Goal: Task Accomplishment & Management: Manage account settings

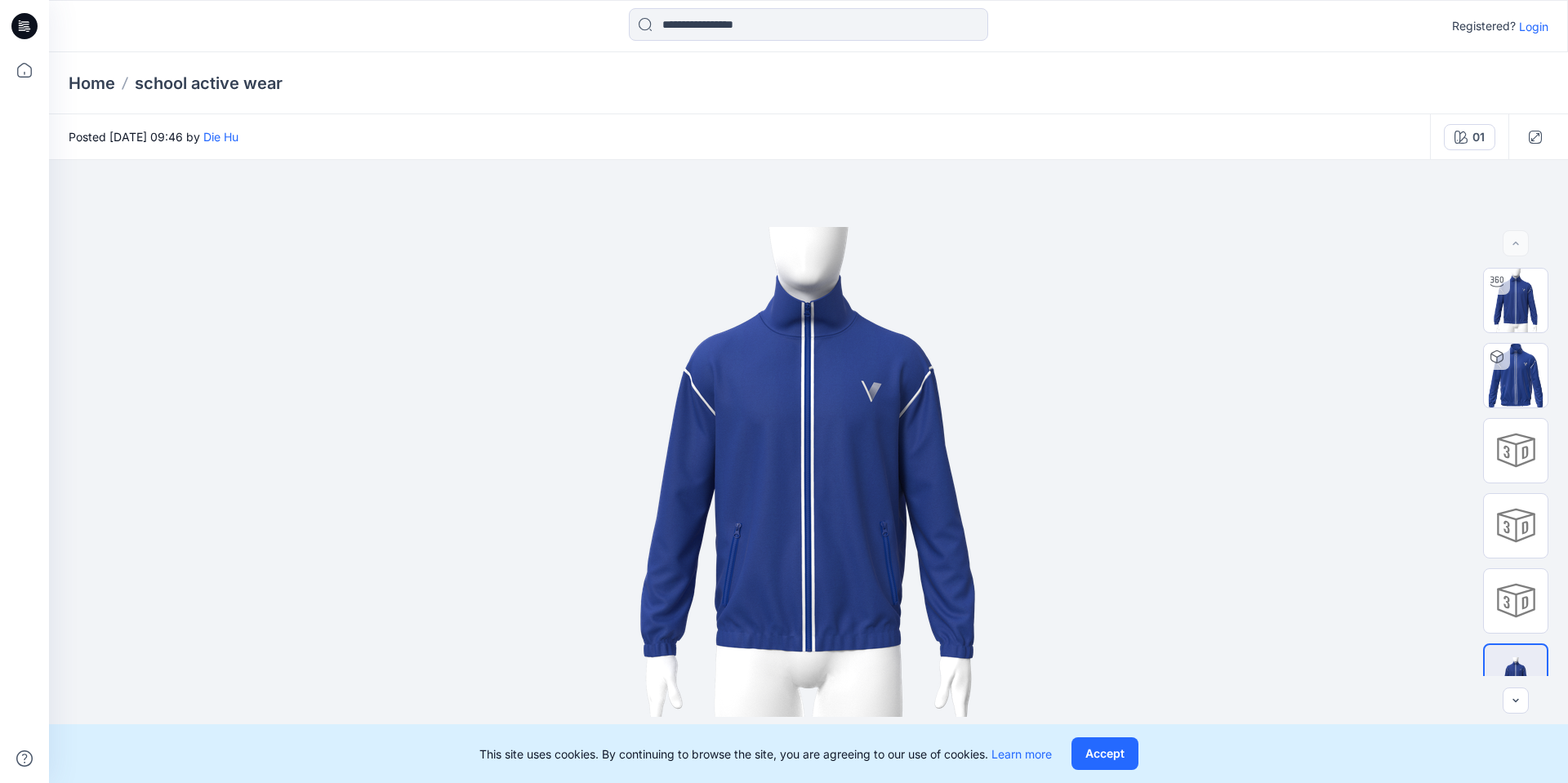
click at [1532, 27] on p "Login" at bounding box center [1533, 26] width 29 height 17
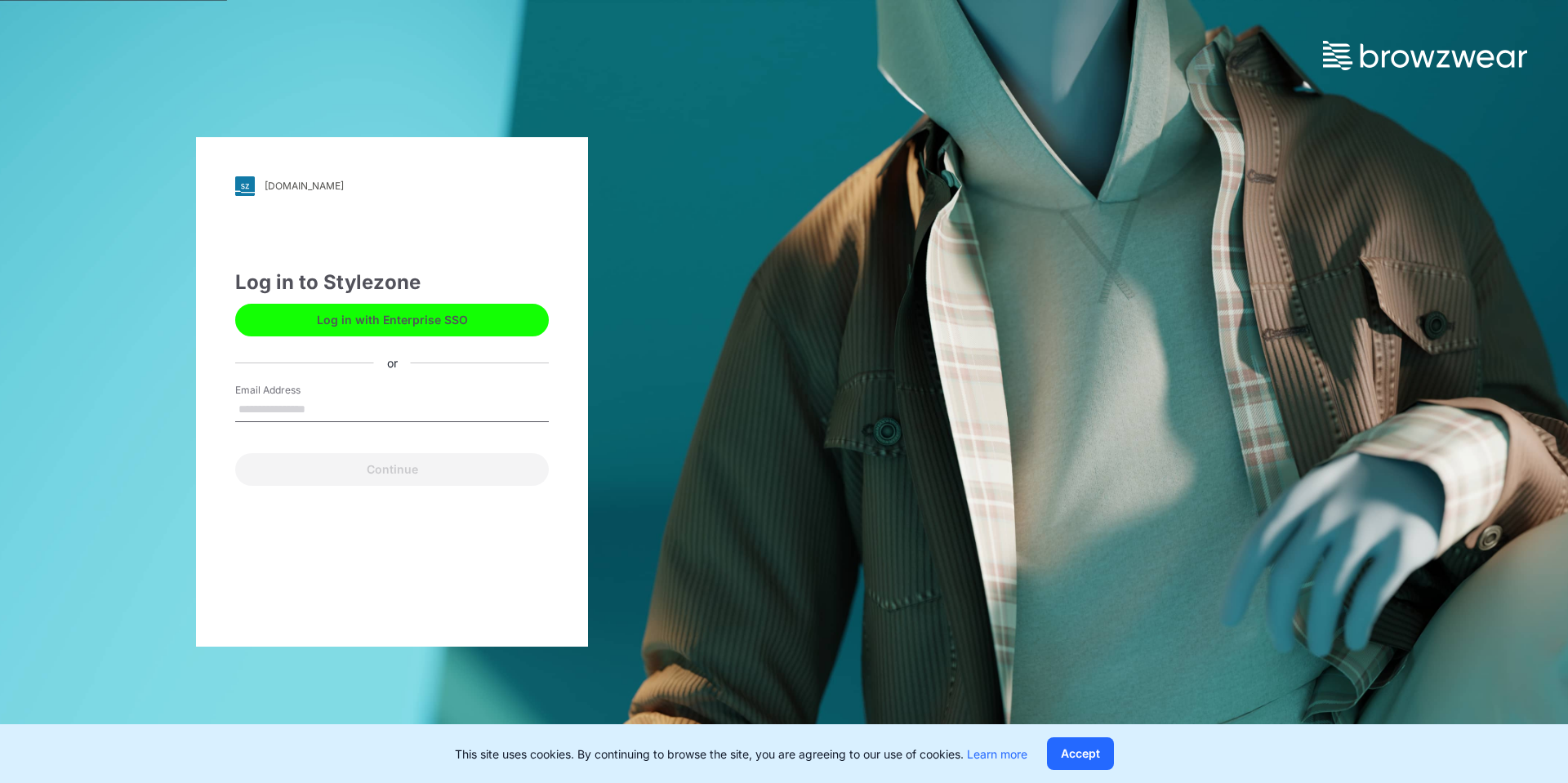
click at [300, 406] on input "Email Address" at bounding box center [391, 410] width 314 height 25
type input "**********"
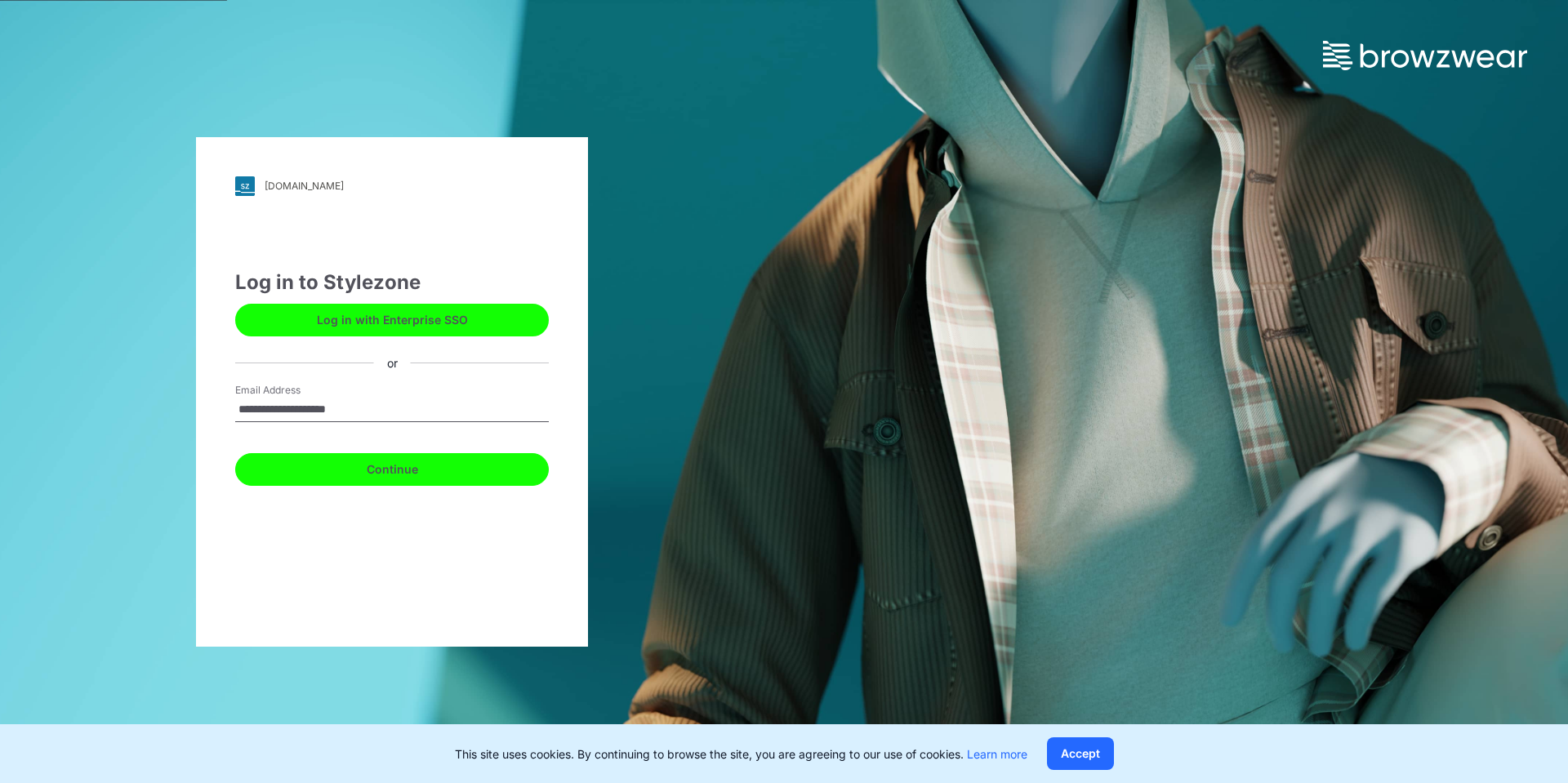
click at [366, 460] on button "Continue" at bounding box center [391, 470] width 314 height 33
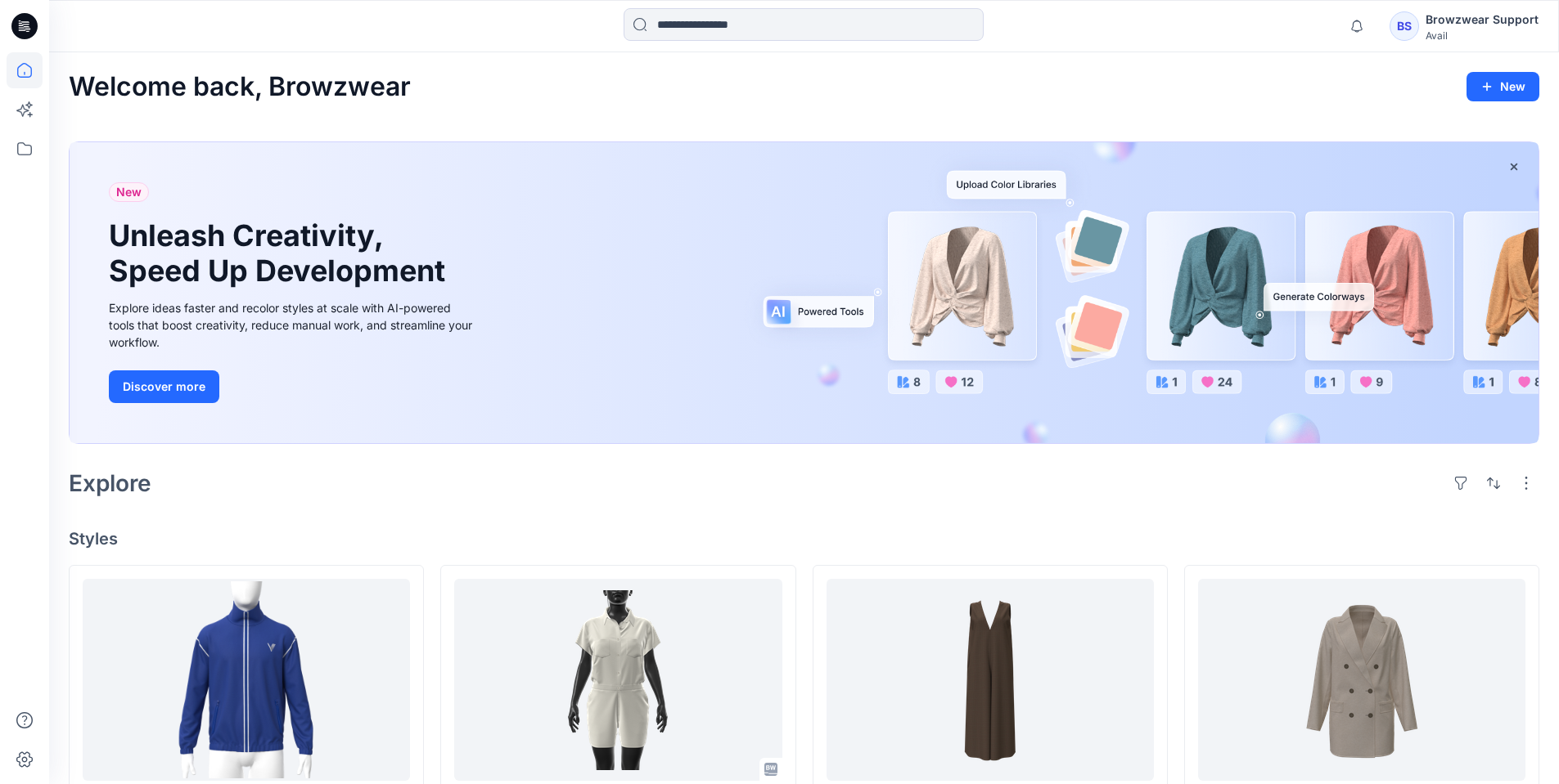
scroll to position [82, 0]
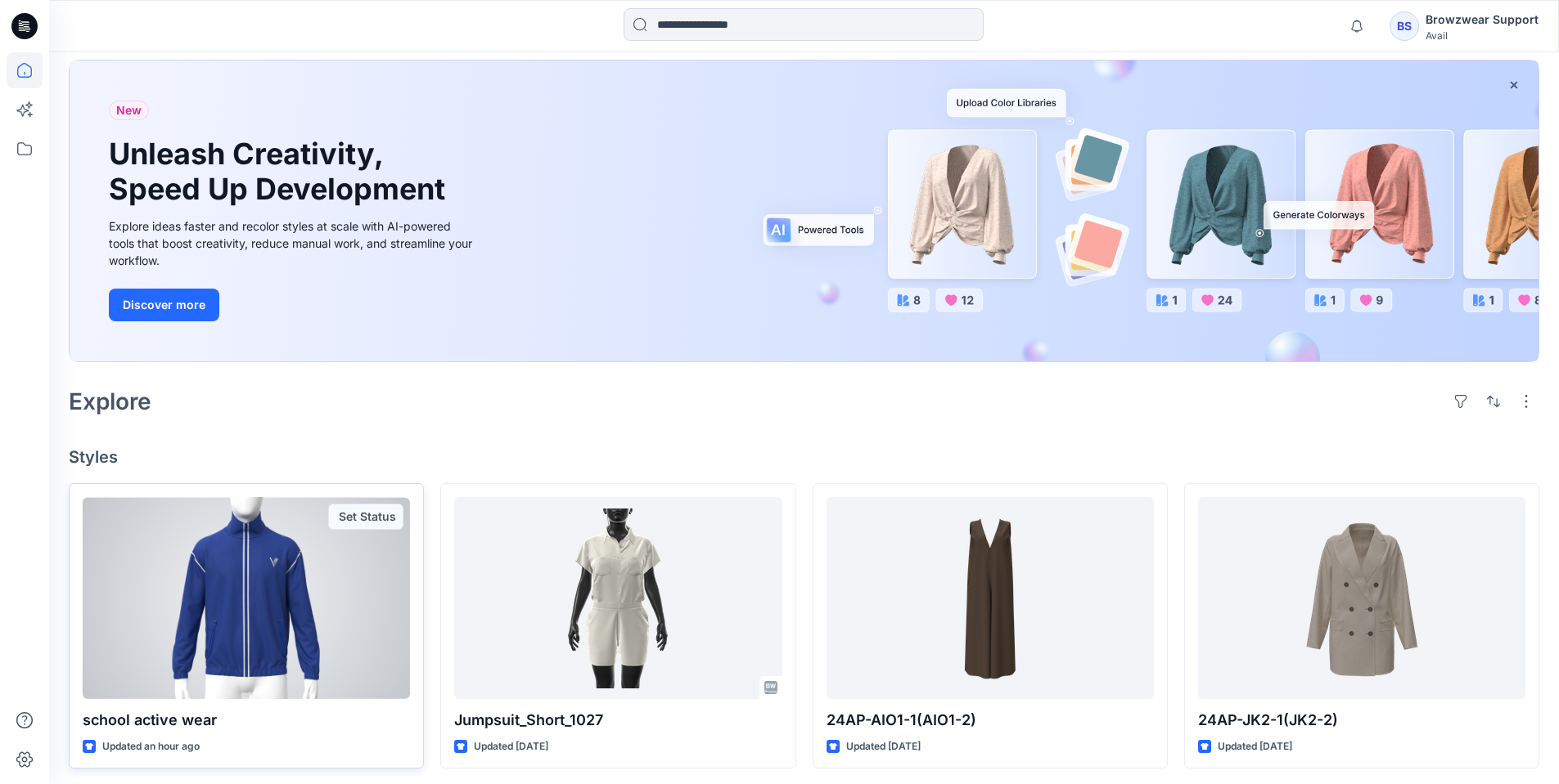
click at [231, 549] on div at bounding box center [246, 599] width 327 height 202
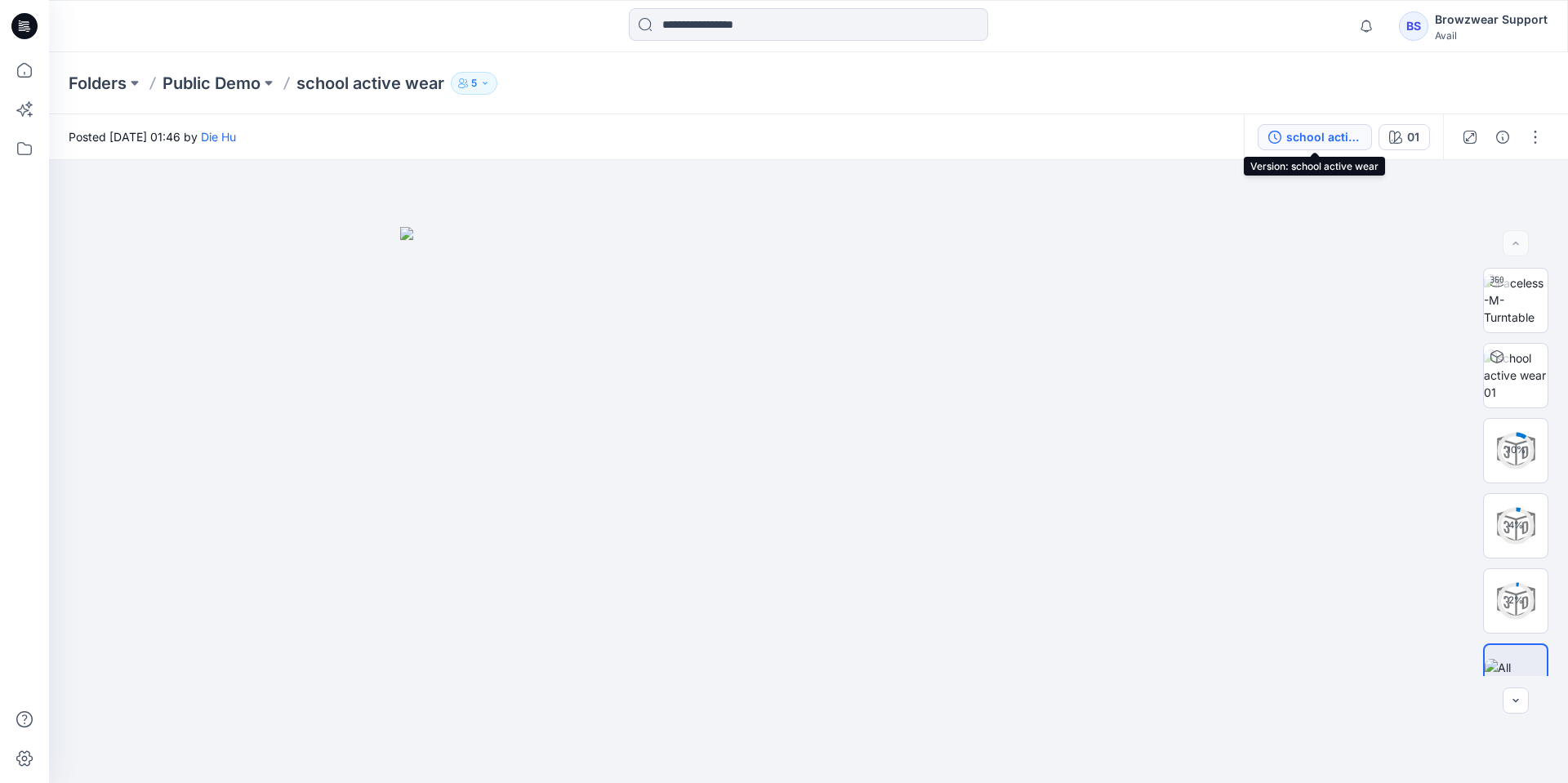
click at [1321, 138] on div "school active wear" at bounding box center [1324, 137] width 75 height 18
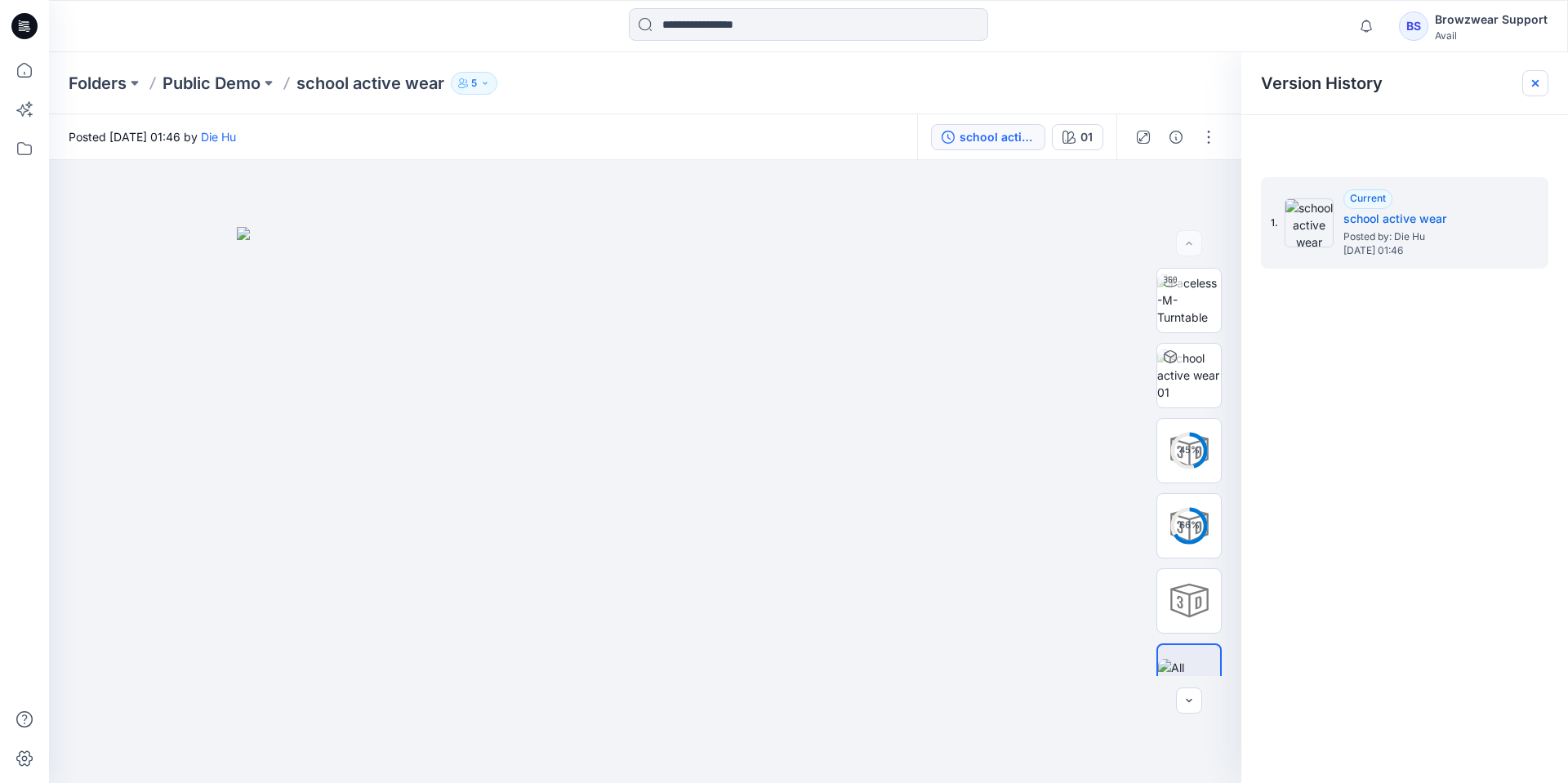
click at [1535, 84] on icon at bounding box center [1535, 83] width 7 height 7
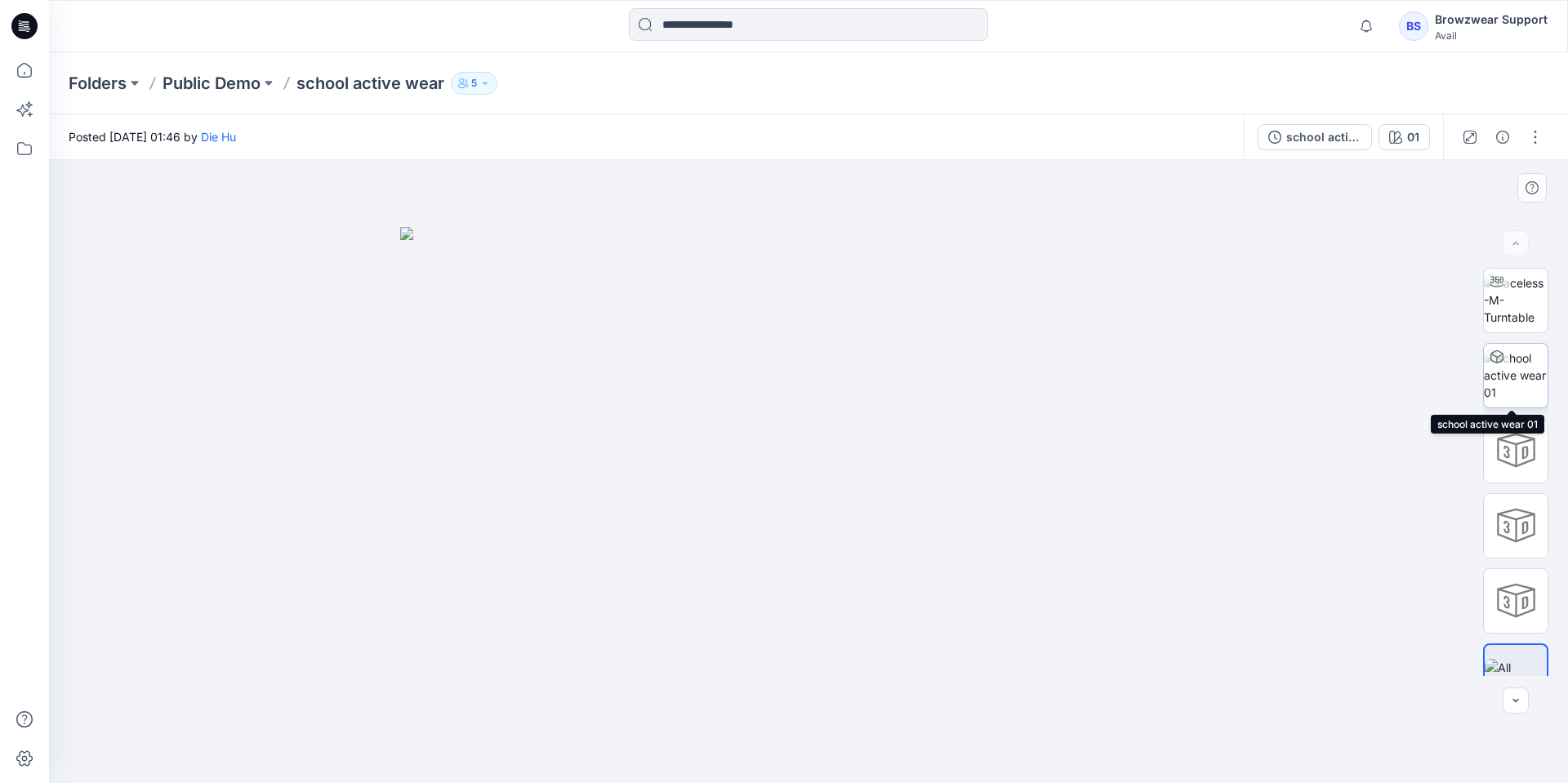
click at [1496, 383] on img at bounding box center [1515, 375] width 64 height 52
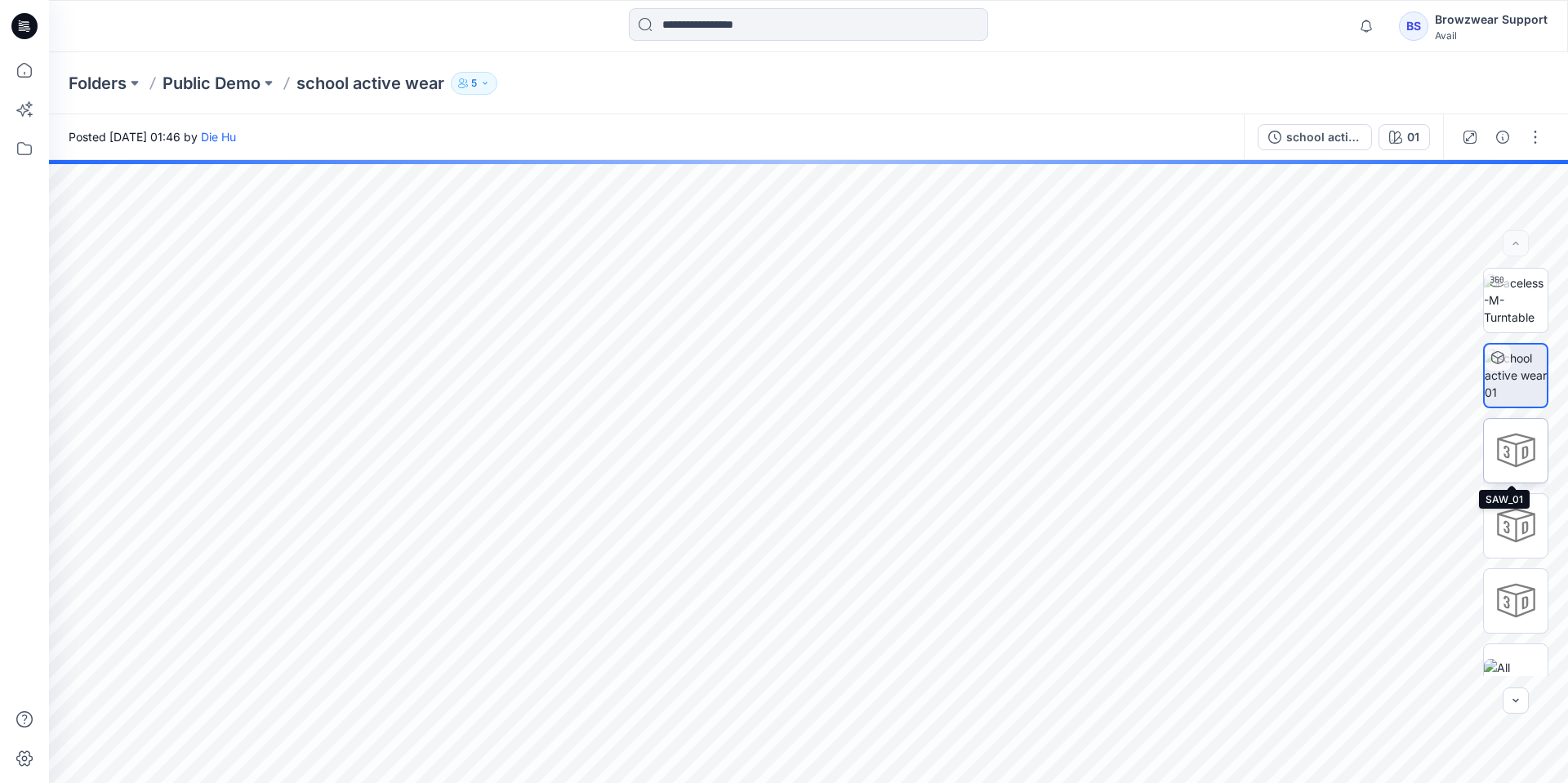
click at [1514, 445] on div at bounding box center [1515, 450] width 65 height 65
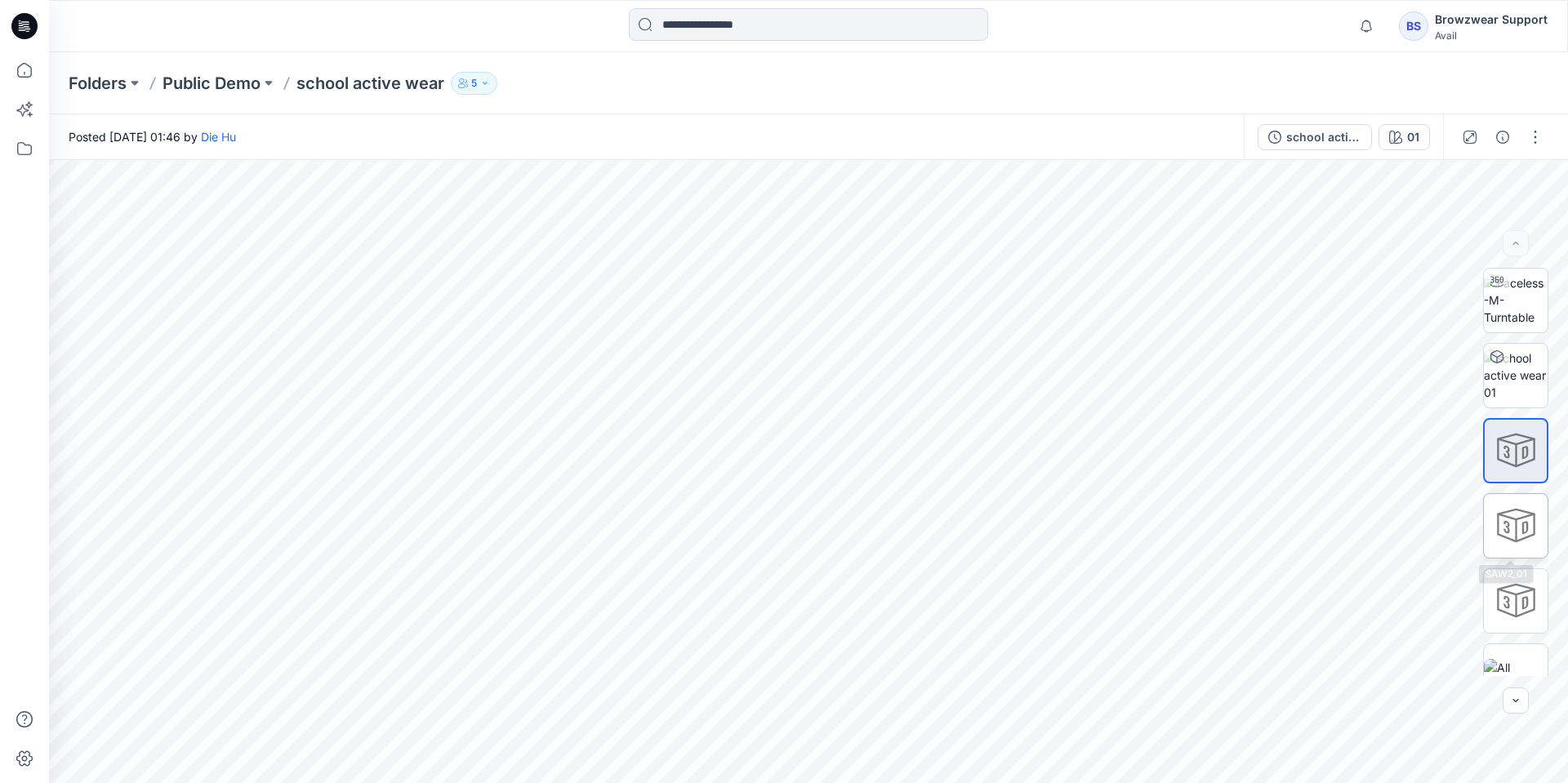
click at [1503, 541] on div at bounding box center [1515, 525] width 65 height 65
click at [1501, 608] on div at bounding box center [1515, 601] width 65 height 65
click at [1517, 378] on img at bounding box center [1515, 375] width 64 height 52
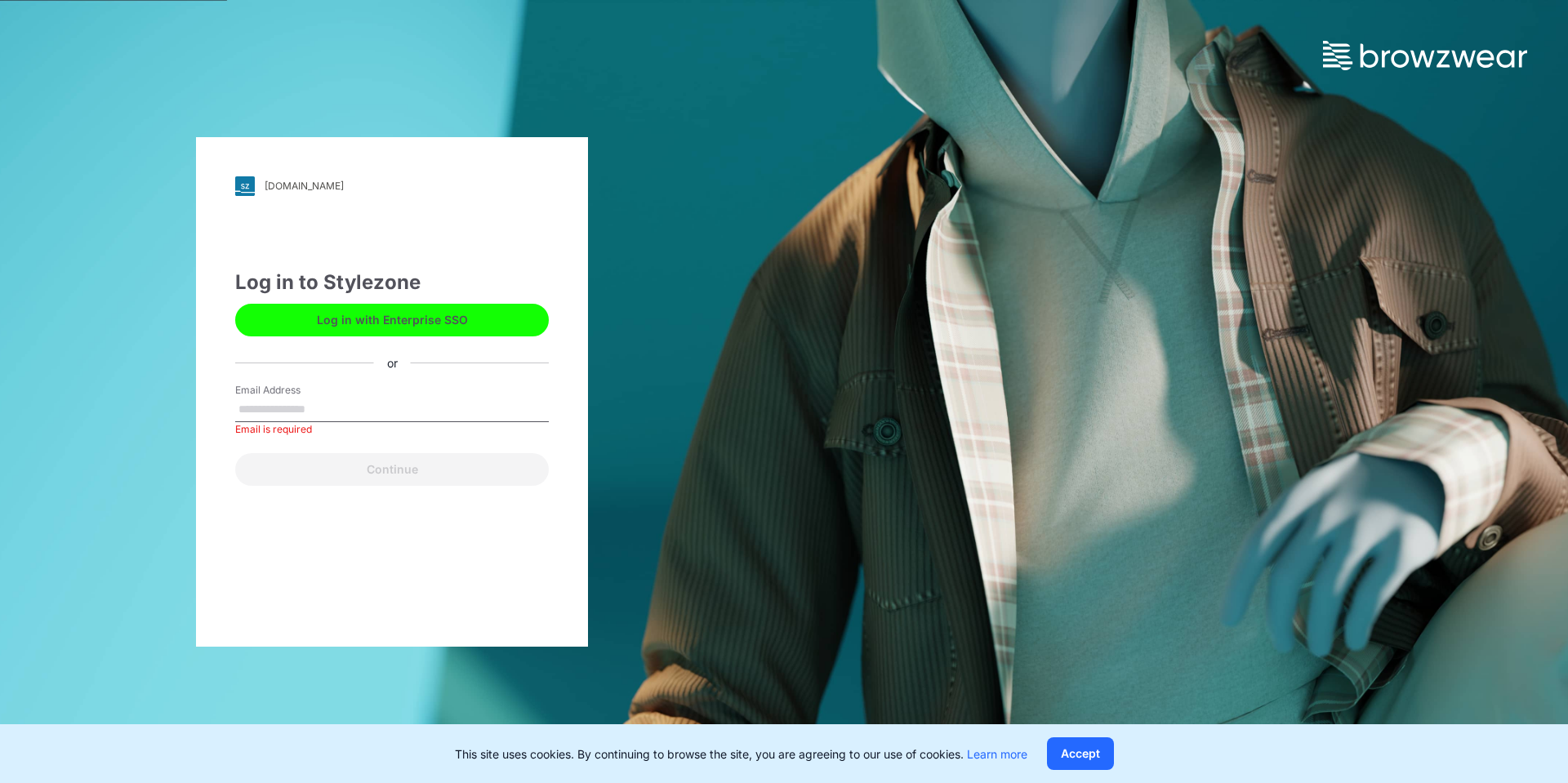
click at [320, 403] on input "Email Address" at bounding box center [391, 410] width 314 height 25
type input "**********"
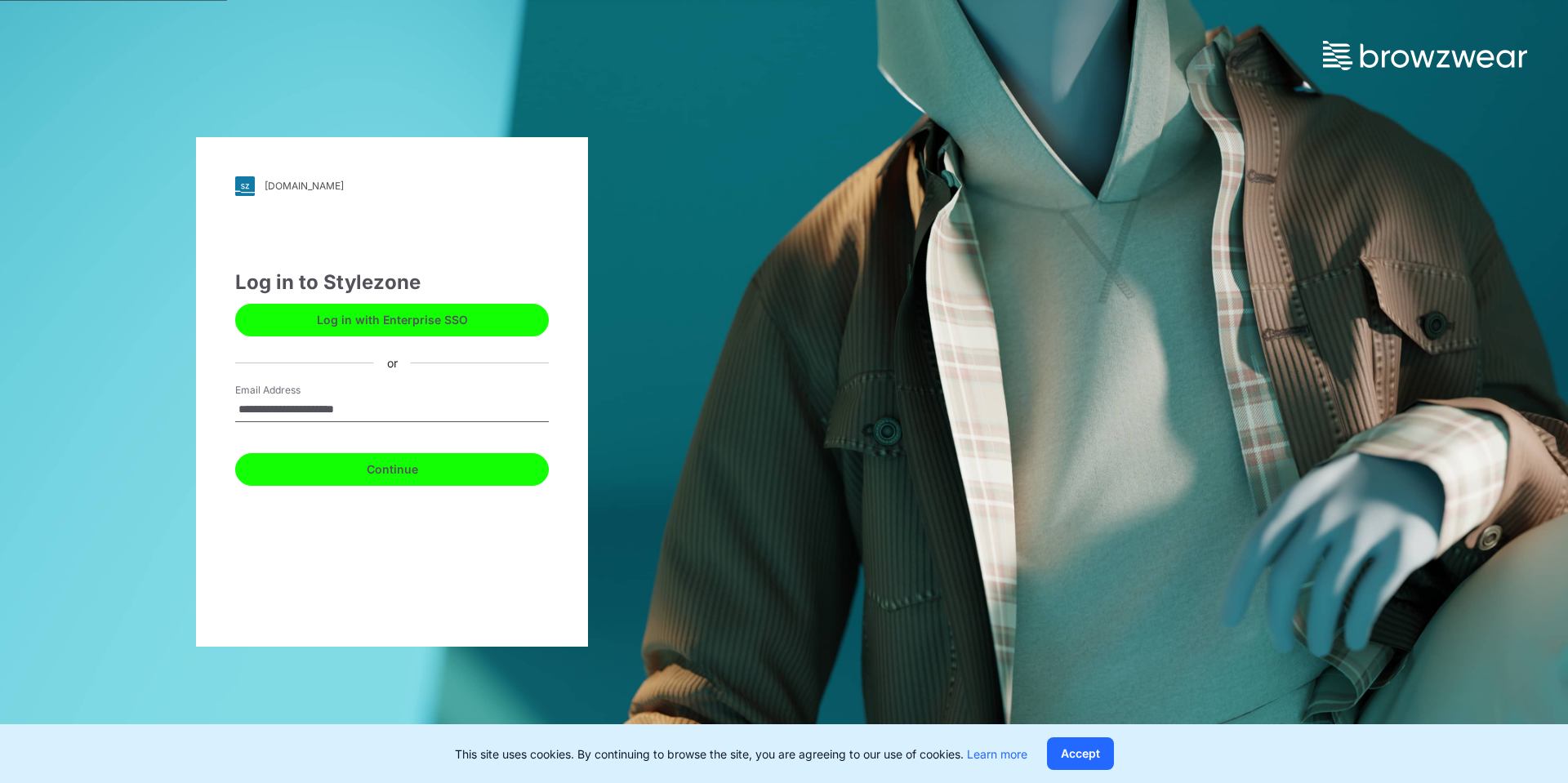
click at [346, 473] on button "Continue" at bounding box center [391, 470] width 314 height 33
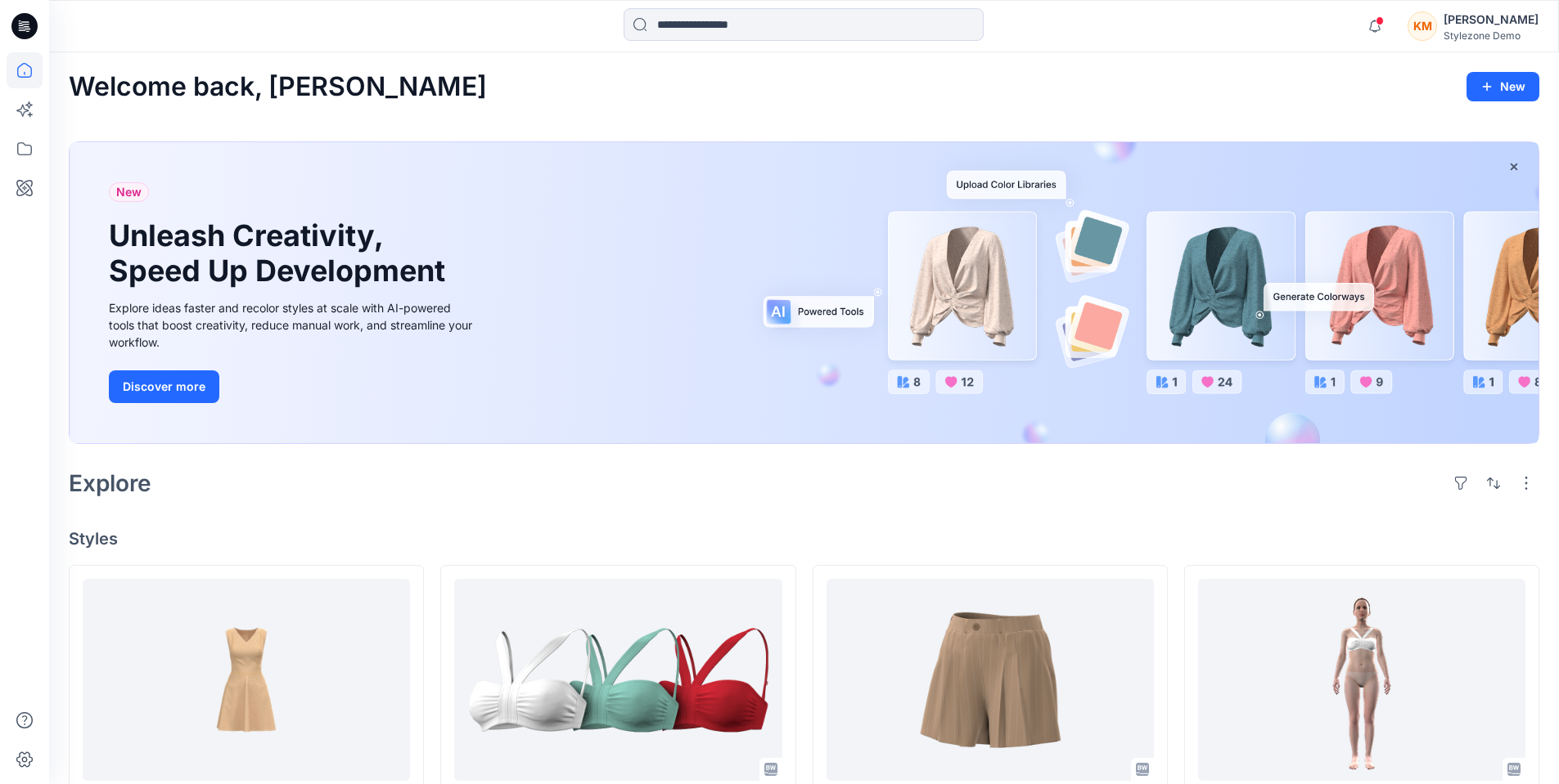
click at [1437, 33] on div "KM" at bounding box center [1421, 26] width 29 height 29
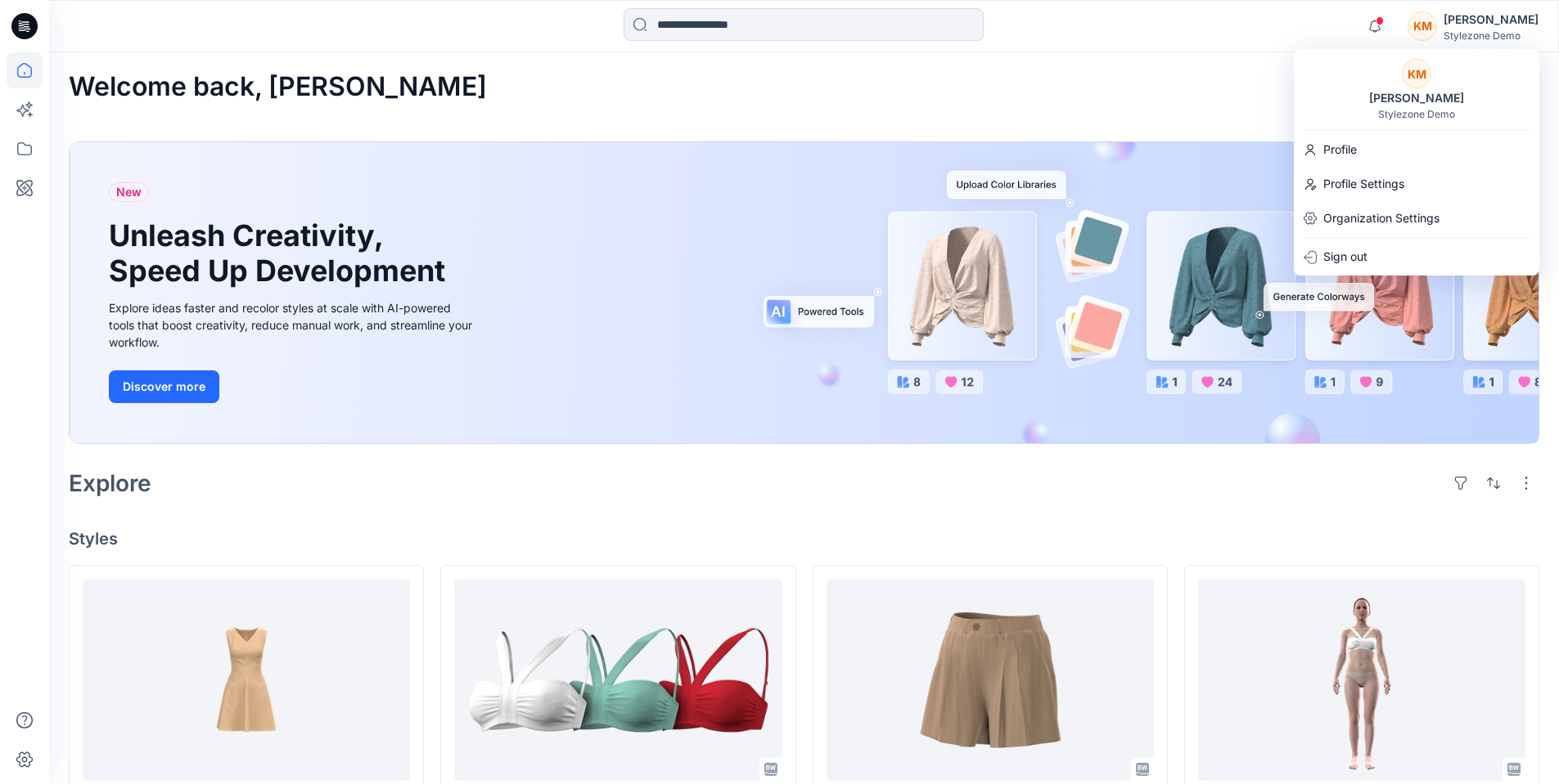
click at [1421, 88] on div "KM Keith Man Stylezone Demo" at bounding box center [1416, 89] width 246 height 61
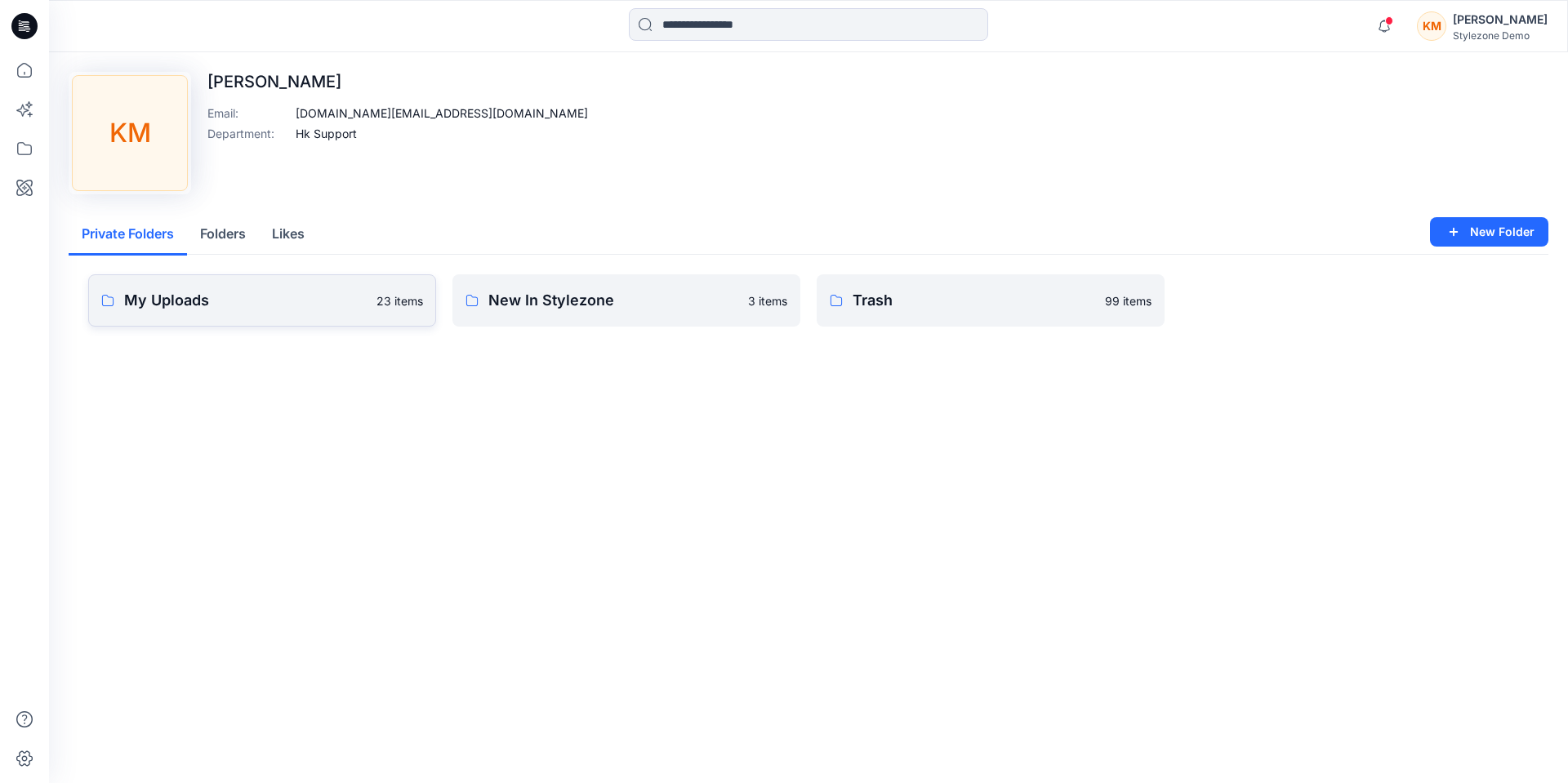
click at [229, 294] on p "My Uploads" at bounding box center [245, 301] width 242 height 23
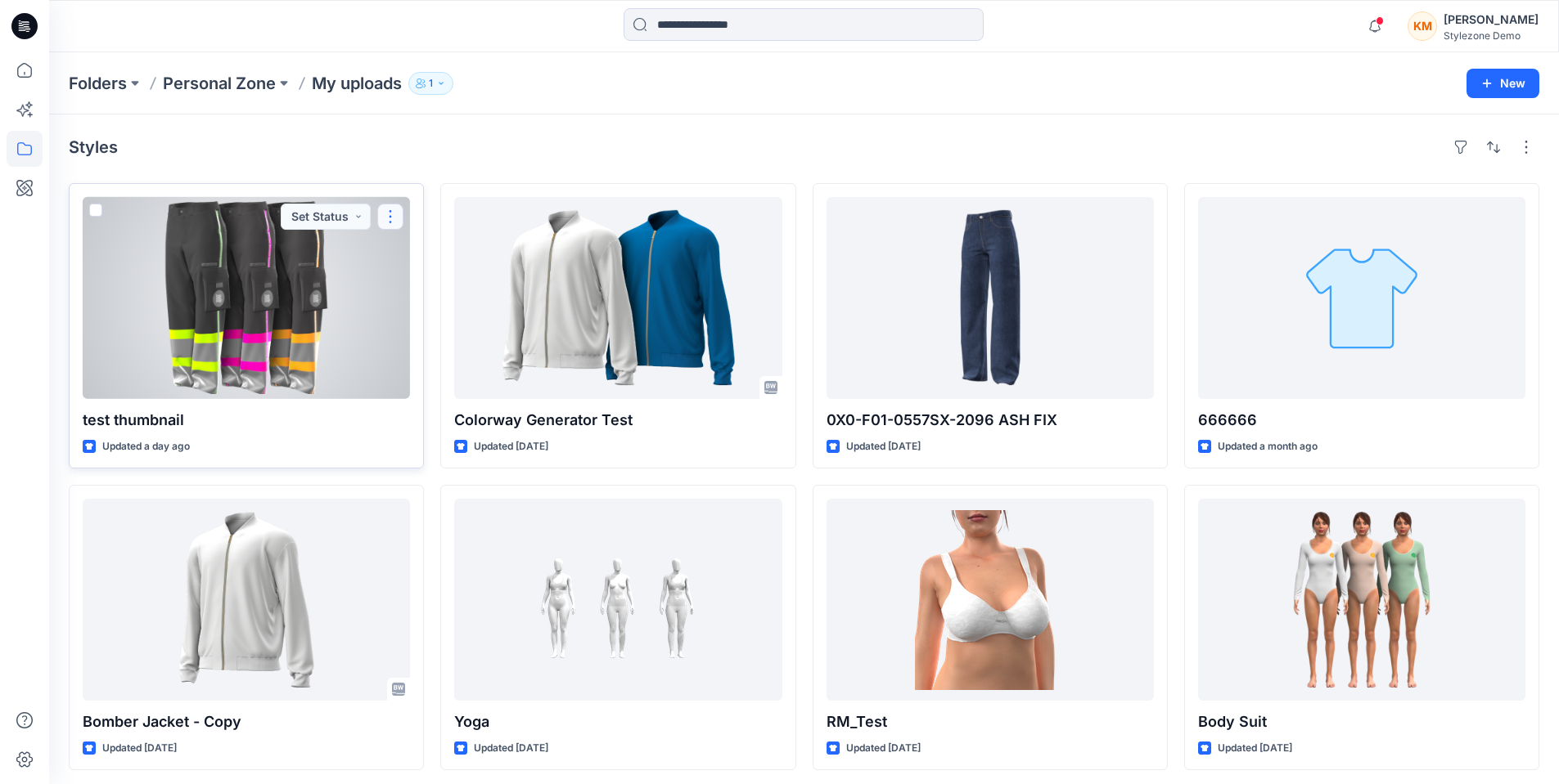
click at [387, 220] on button "button" at bounding box center [390, 217] width 26 height 26
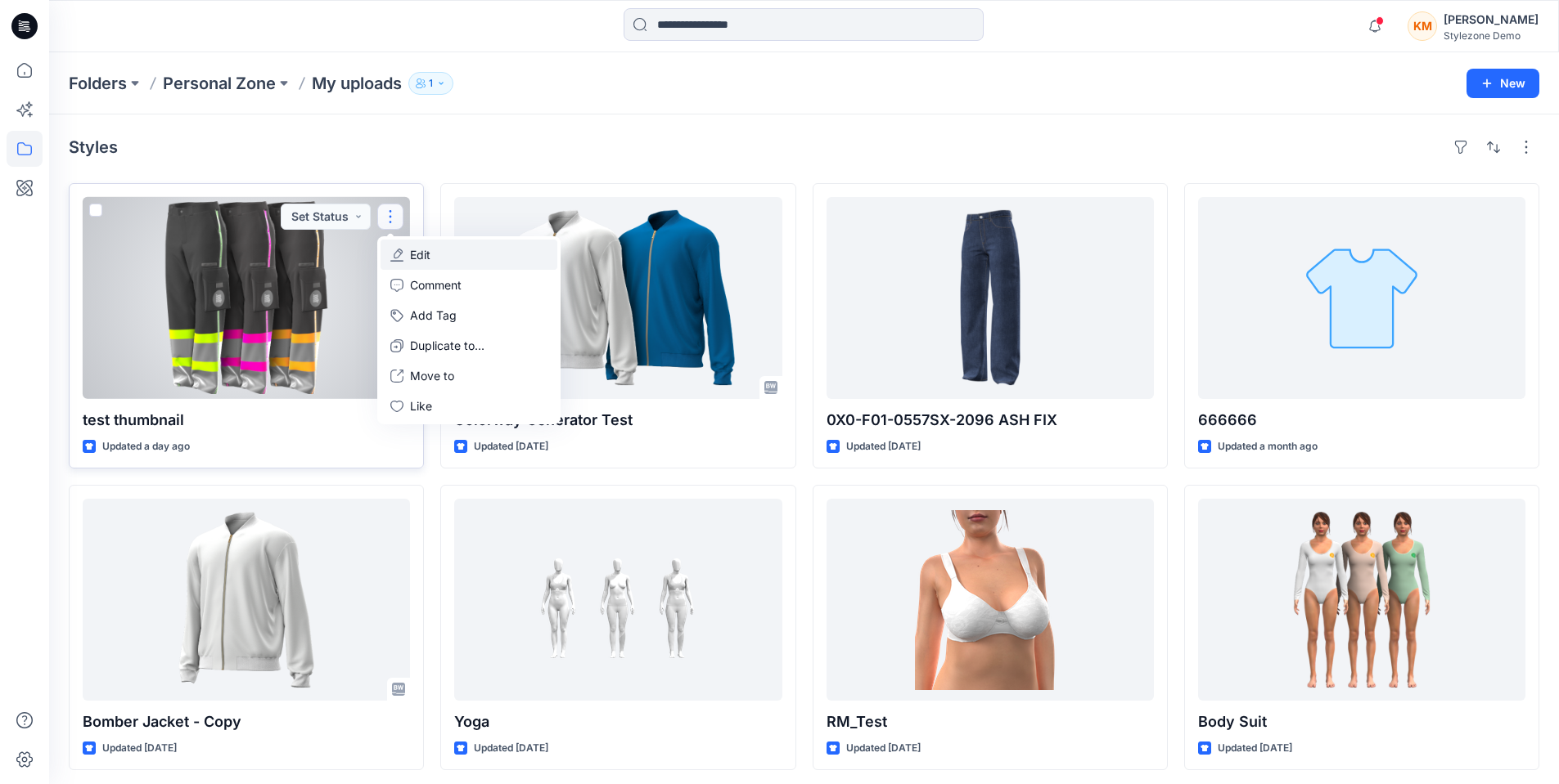
click at [451, 253] on button "Edit" at bounding box center [469, 255] width 177 height 30
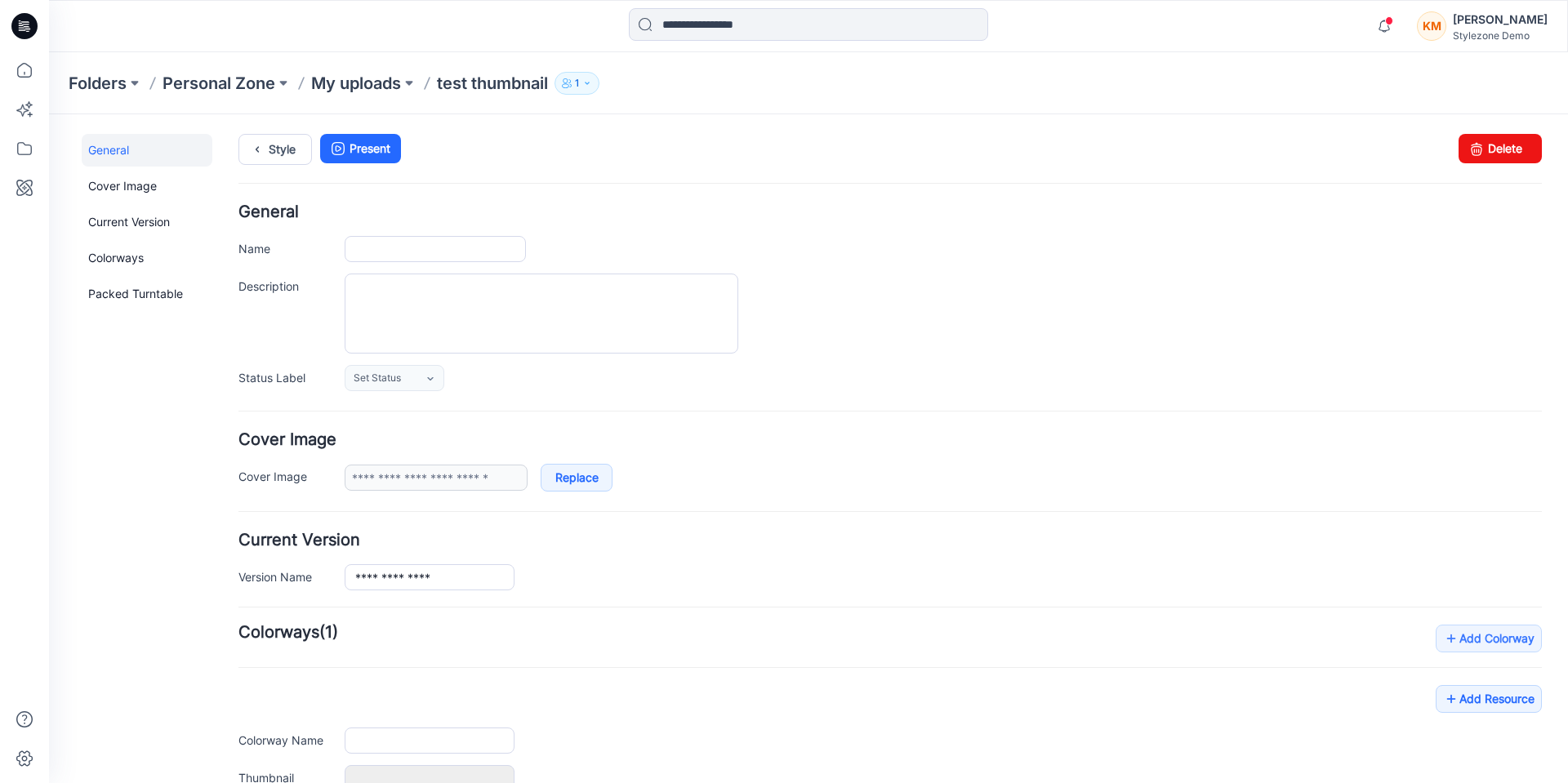
type input "**********"
type input "*"
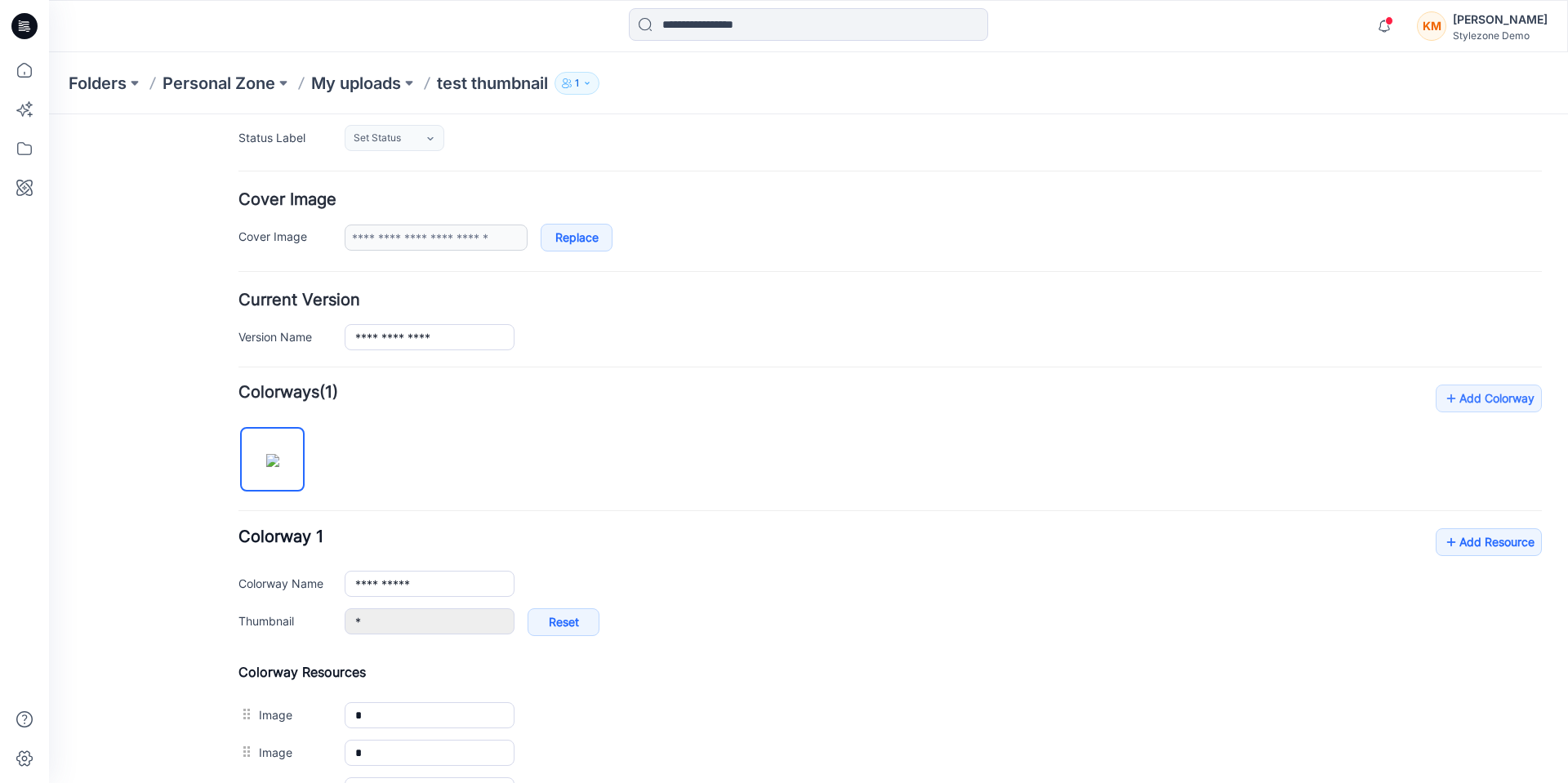
scroll to position [245, 0]
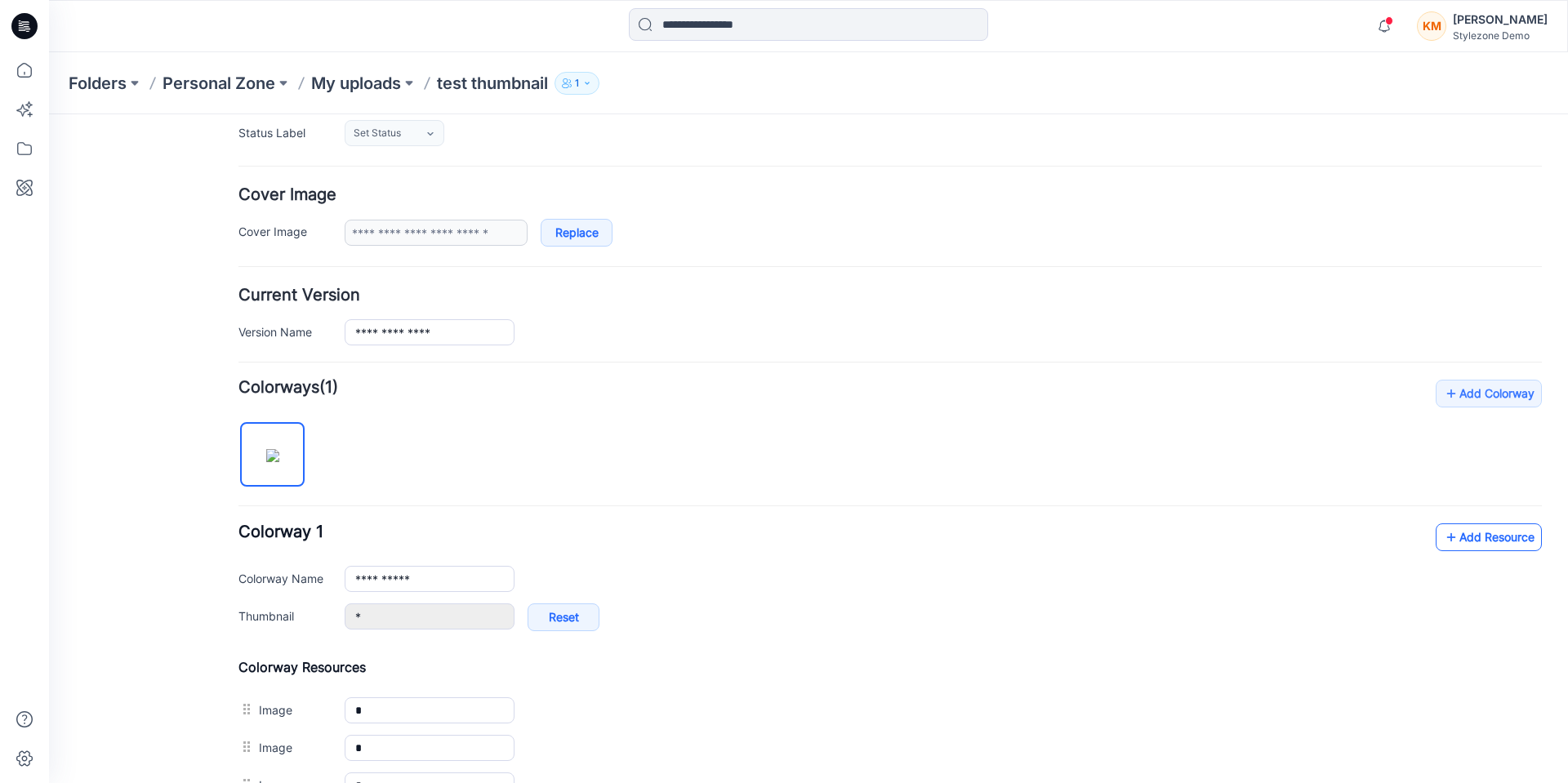
click at [1477, 541] on link "Add Resource" at bounding box center [1488, 537] width 107 height 27
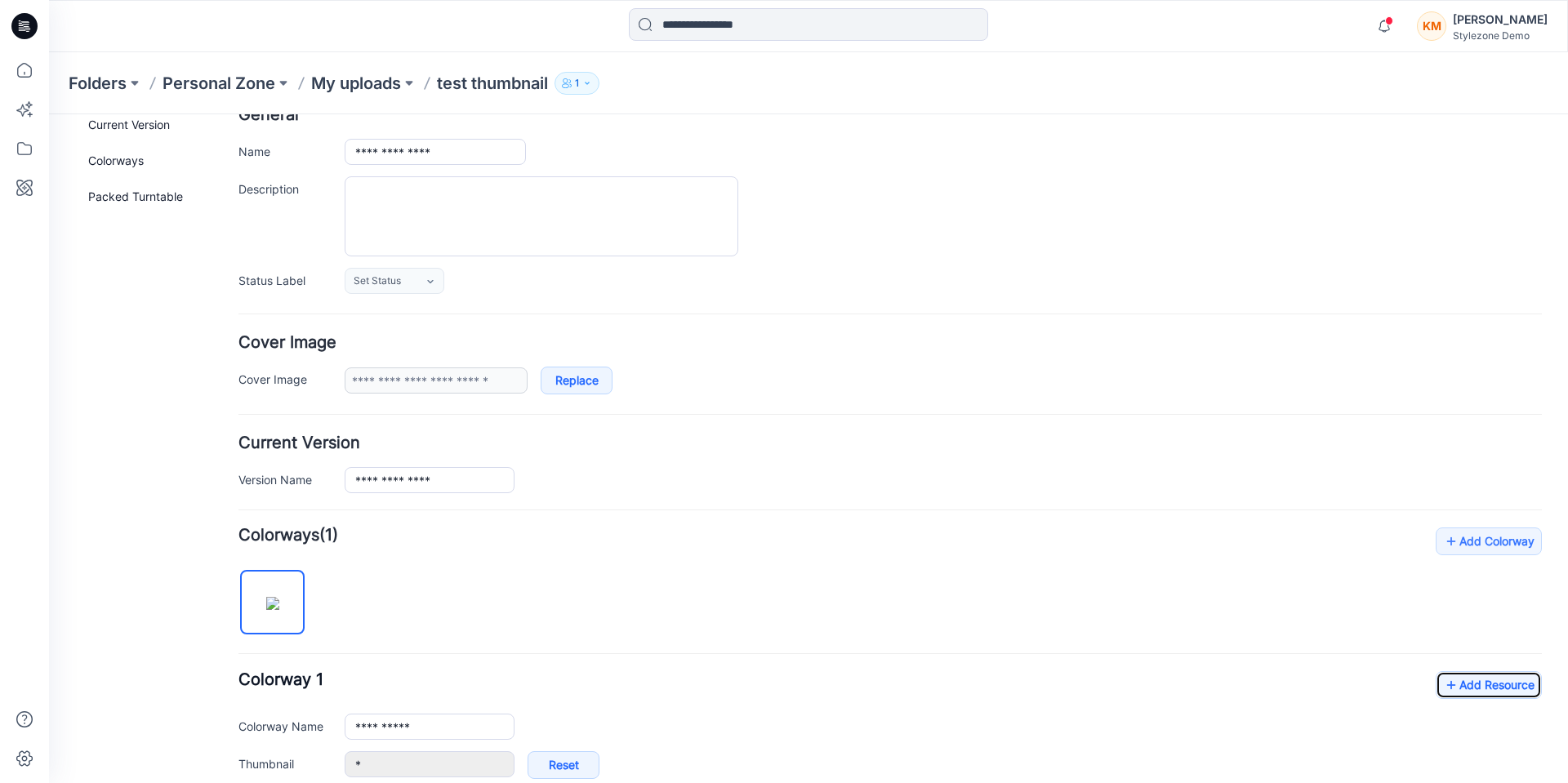
scroll to position [0, 0]
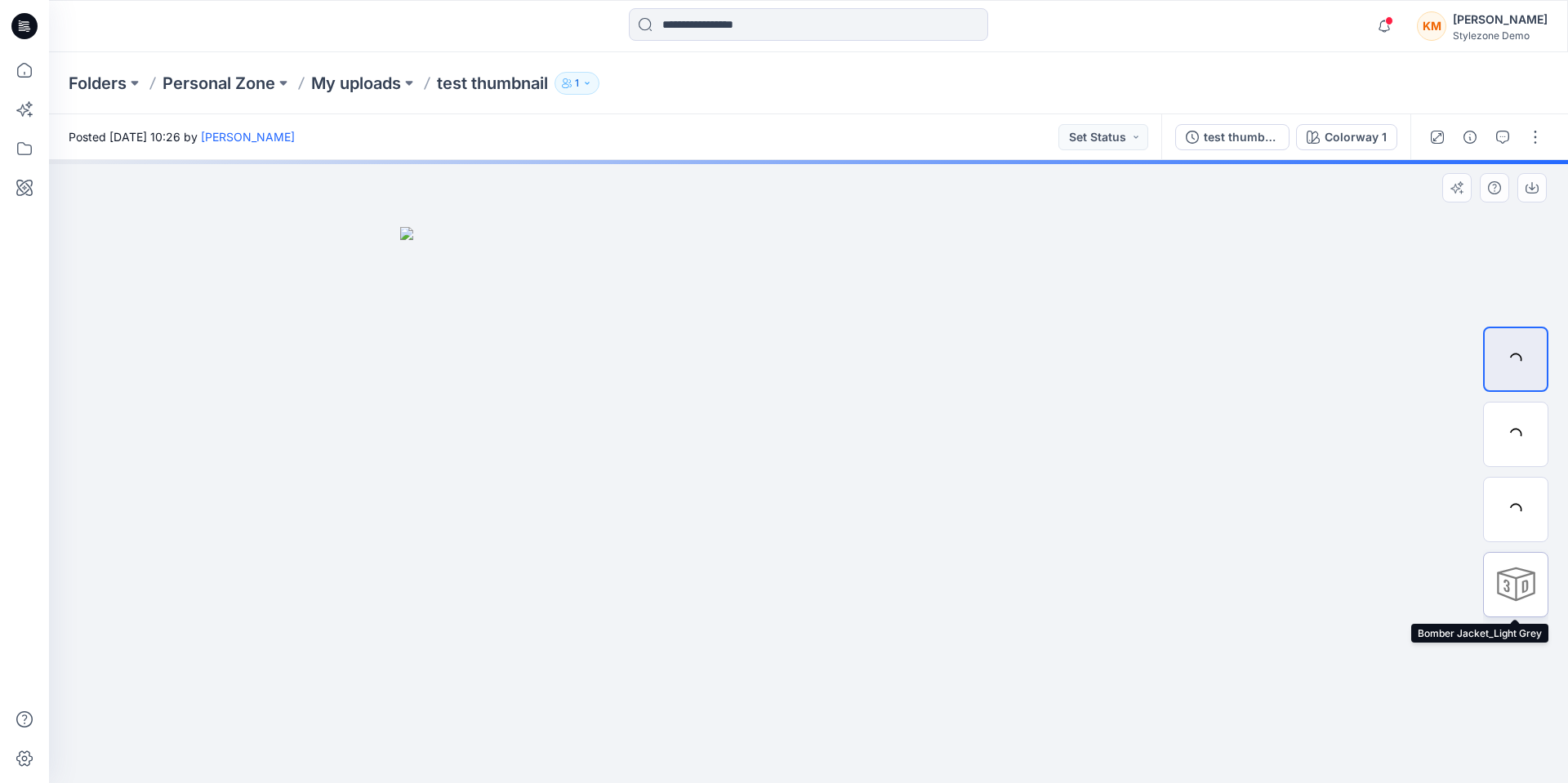
click at [1506, 588] on div at bounding box center [1515, 584] width 65 height 65
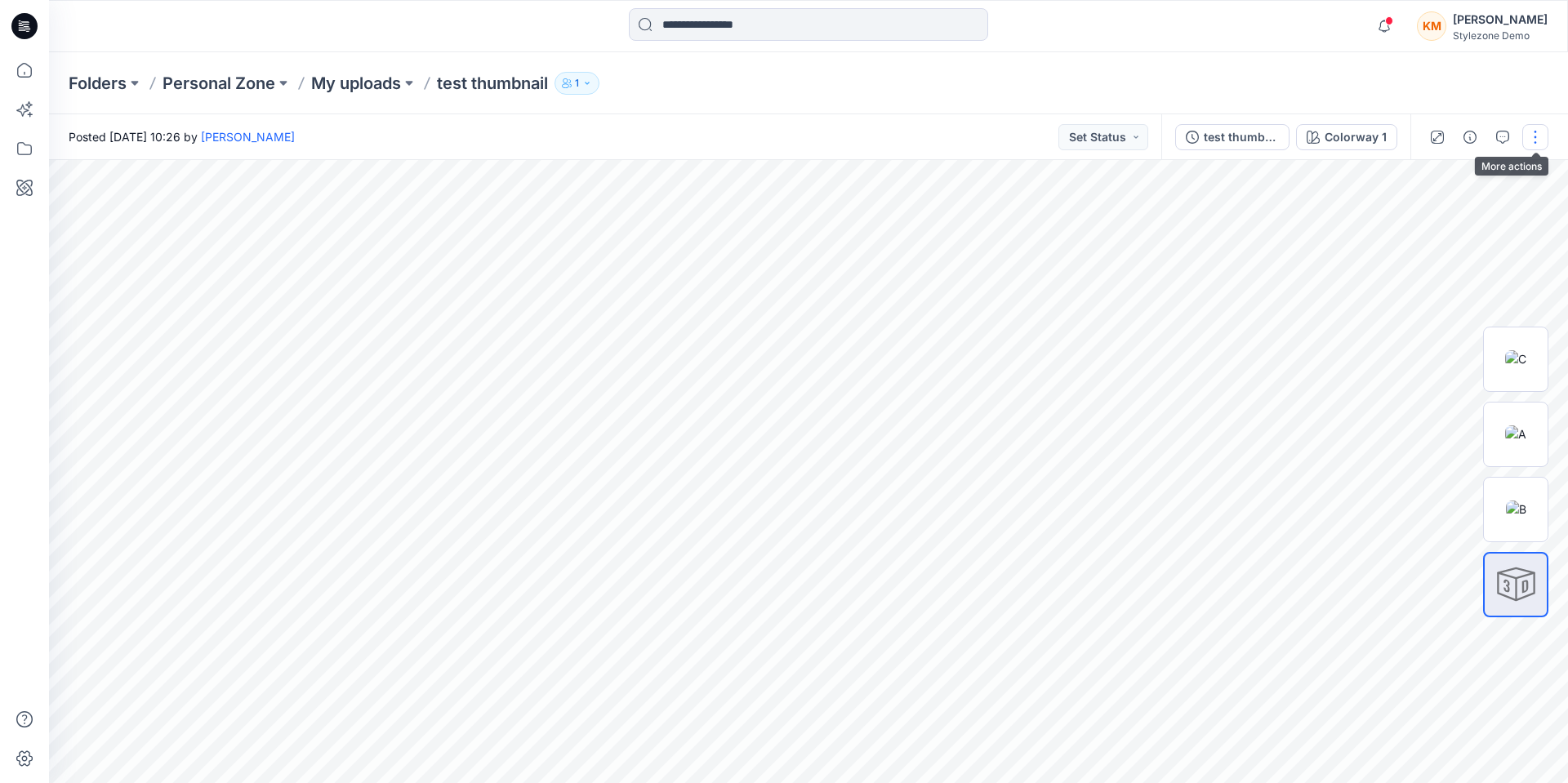
drag, startPoint x: 1542, startPoint y: 142, endPoint x: 1527, endPoint y: 149, distance: 16.6
click at [1542, 142] on button "button" at bounding box center [1535, 138] width 26 height 26
click at [1435, 223] on p "Edit" at bounding box center [1431, 221] width 21 height 17
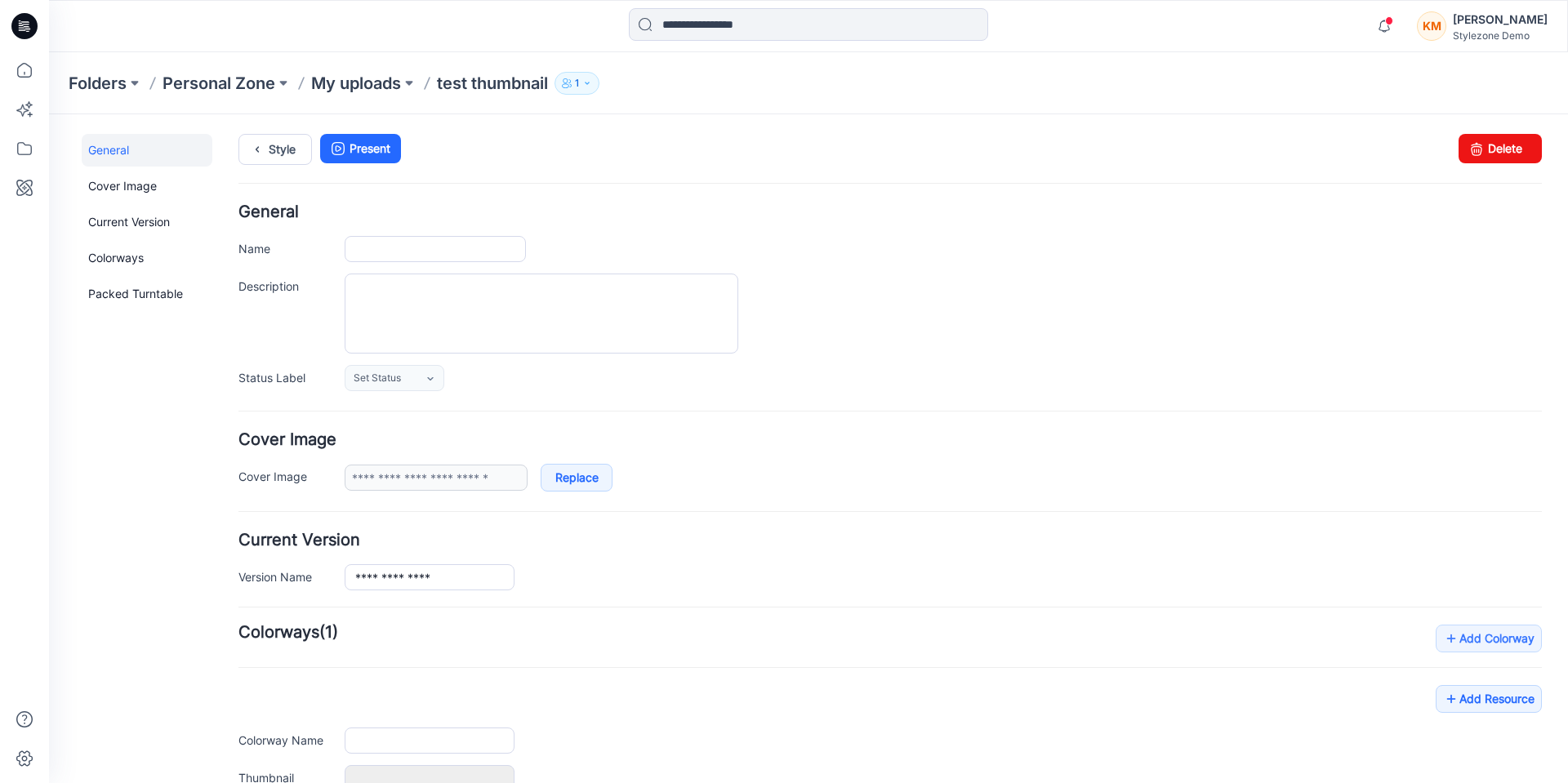
type input "**********"
type input "*"
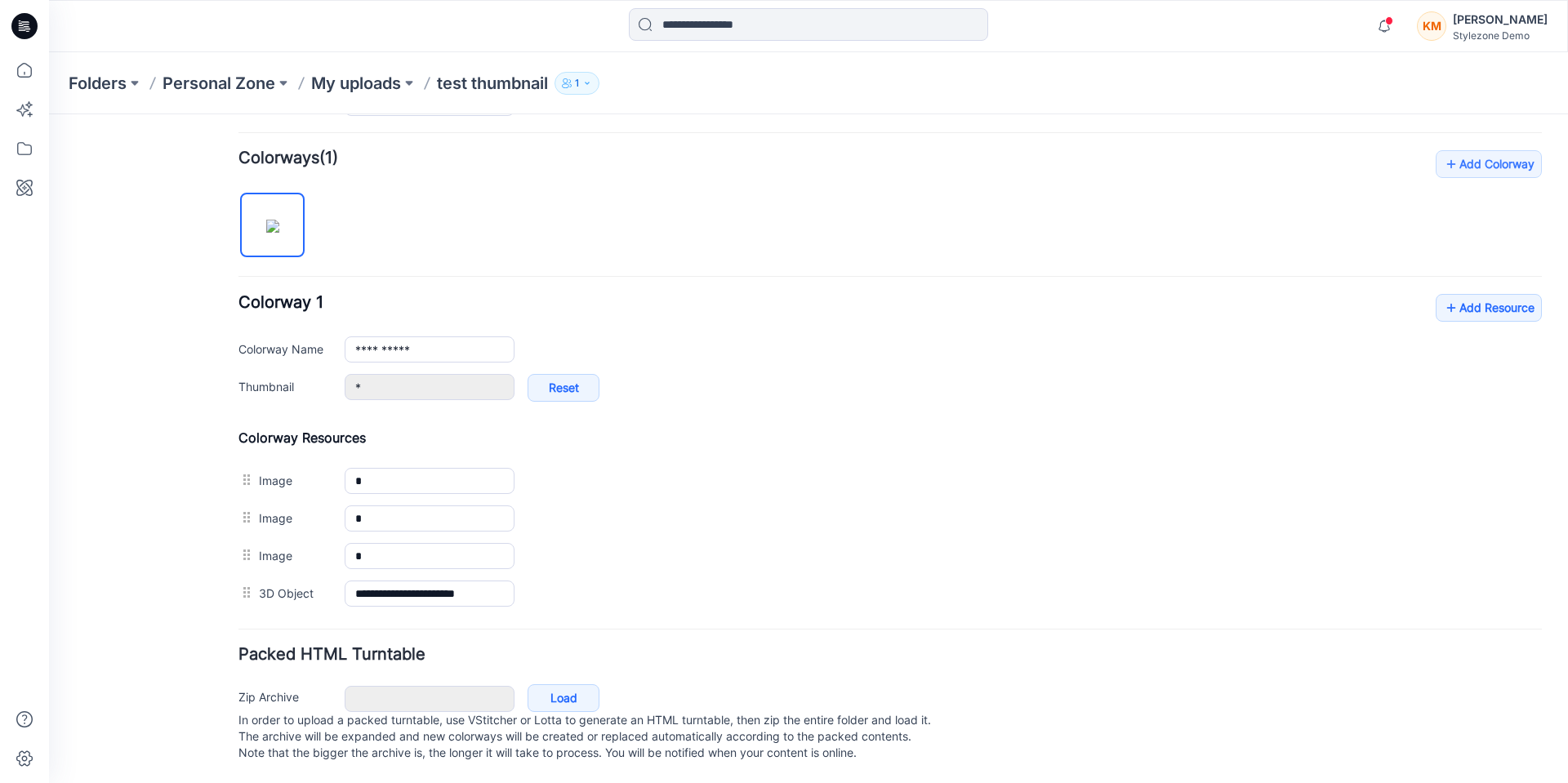
scroll to position [491, 0]
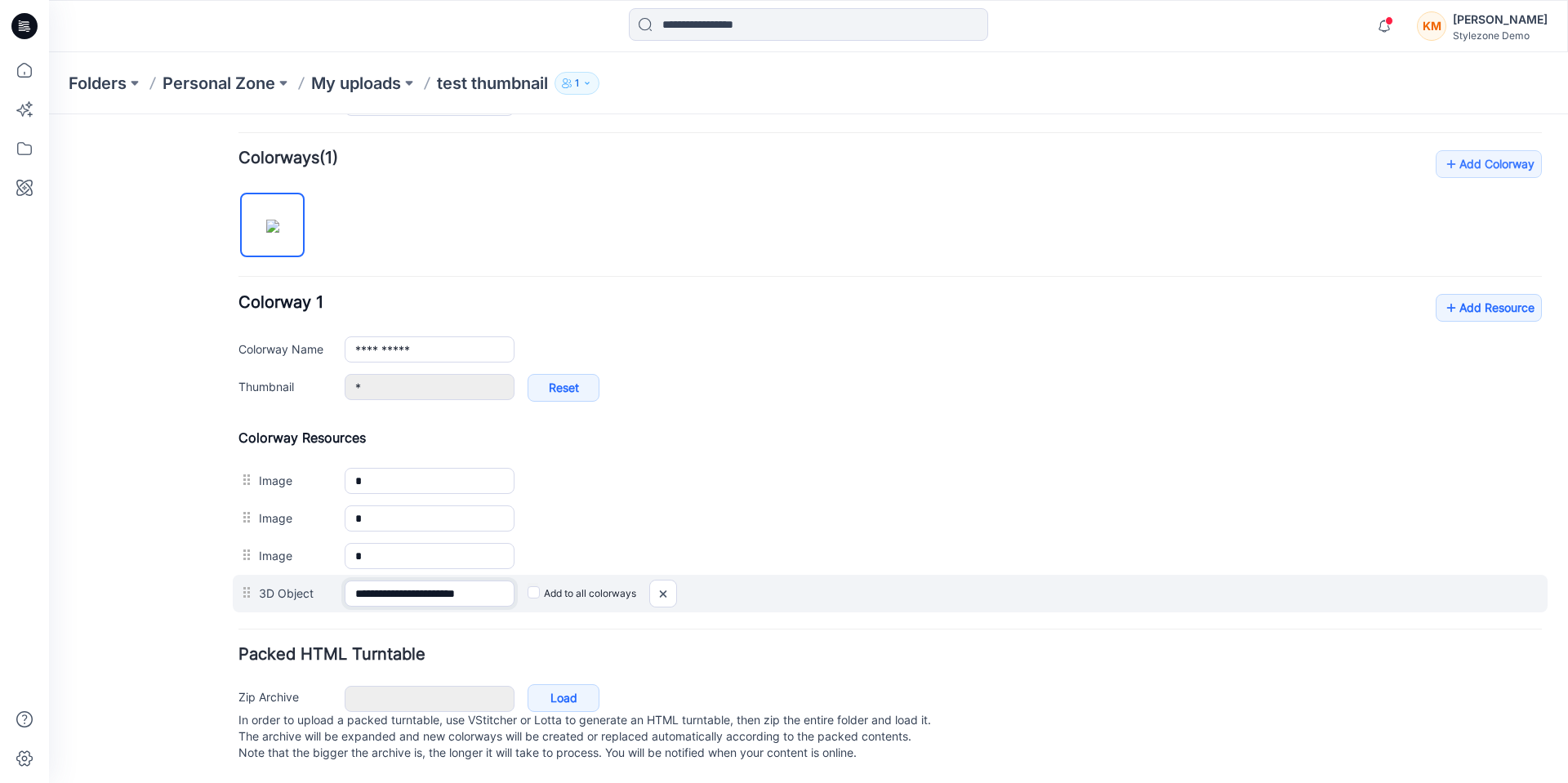
drag, startPoint x: 490, startPoint y: 579, endPoint x: 402, endPoint y: 578, distance: 88.0
click at [402, 581] on input "**********" at bounding box center [429, 594] width 170 height 26
drag, startPoint x: 663, startPoint y: 578, endPoint x: 910, endPoint y: 170, distance: 476.9
click at [663, 581] on img at bounding box center [663, 594] width 26 height 27
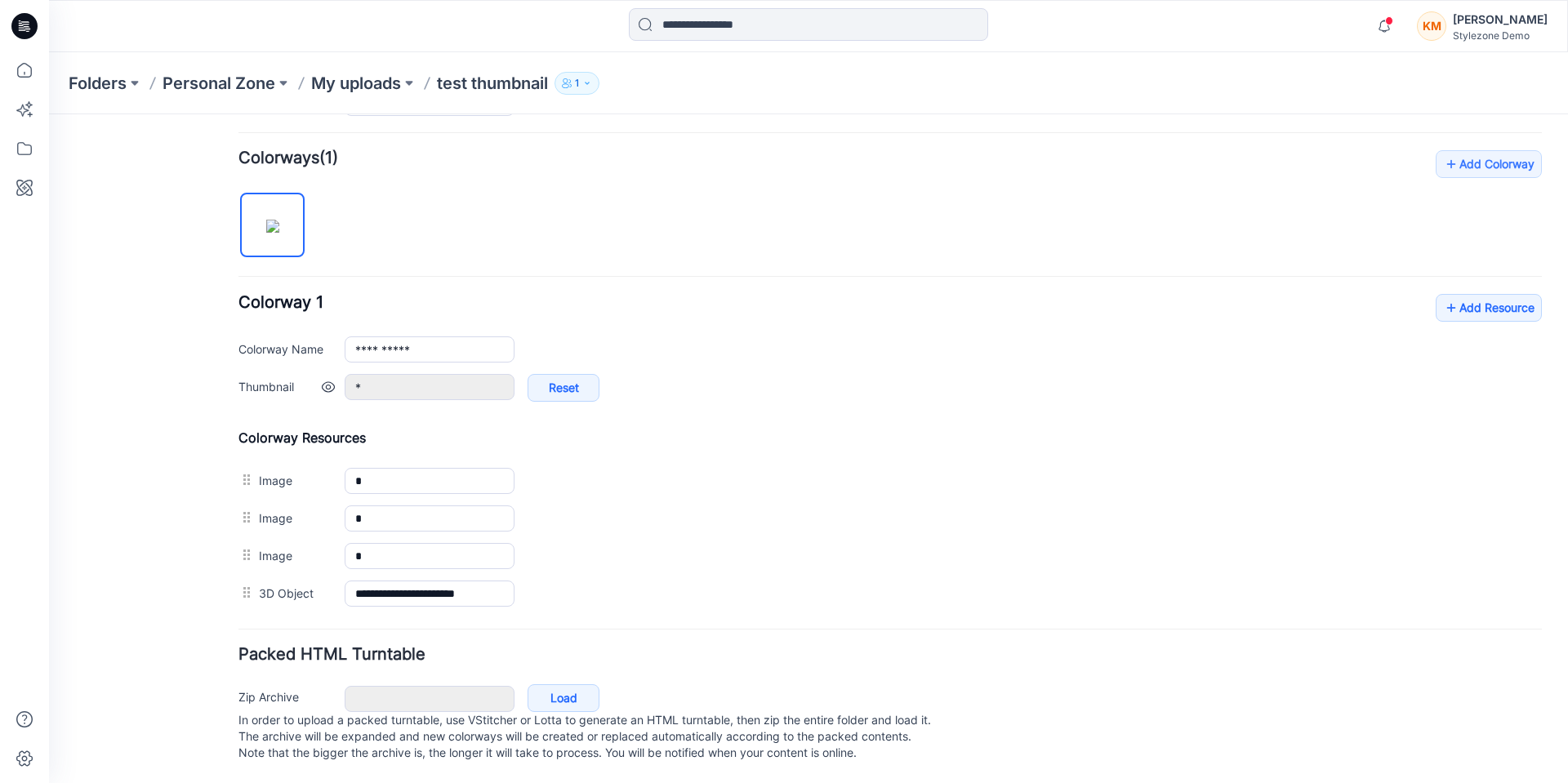
scroll to position [454, 0]
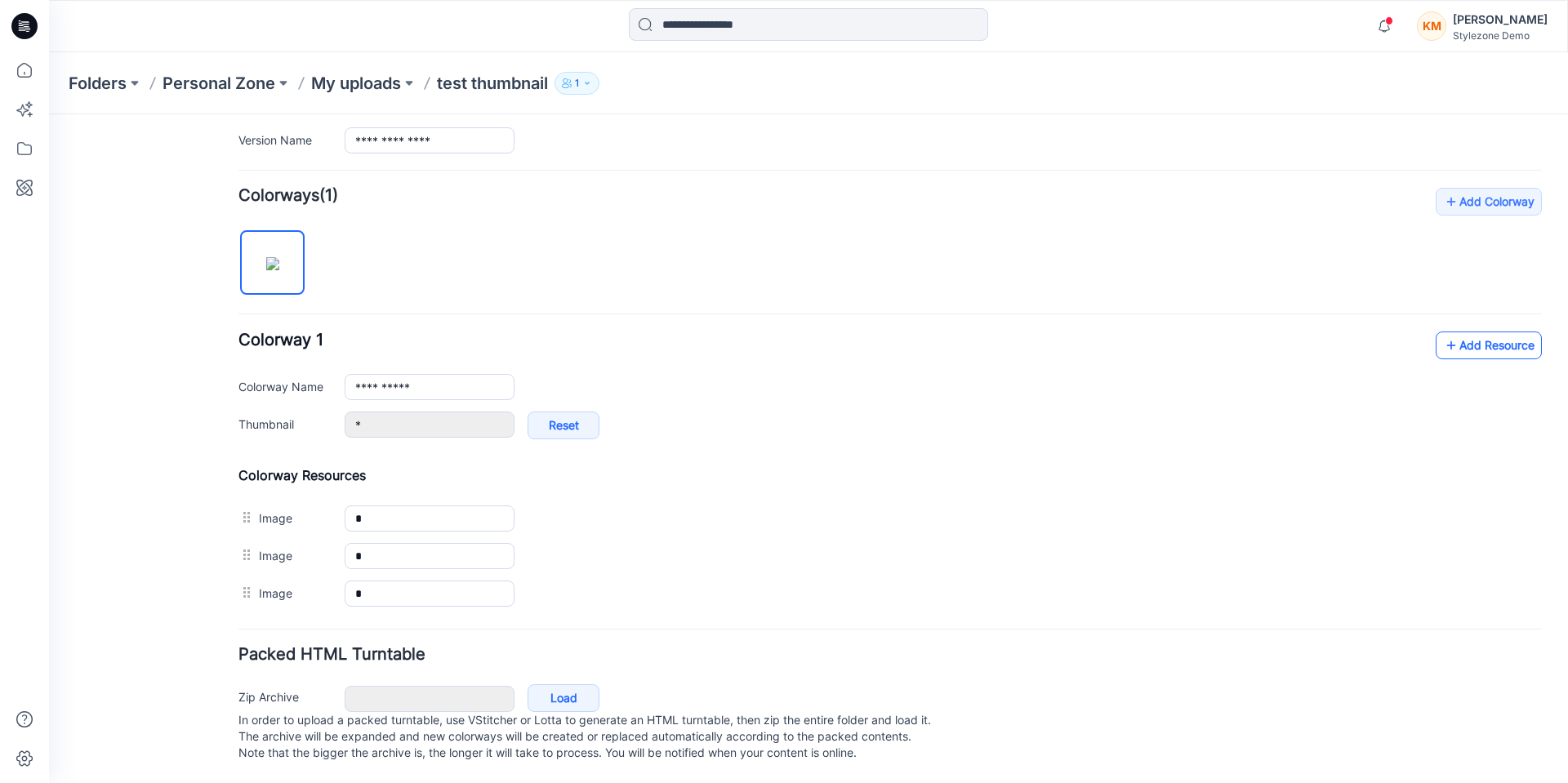
click at [1443, 334] on icon at bounding box center [1450, 345] width 16 height 26
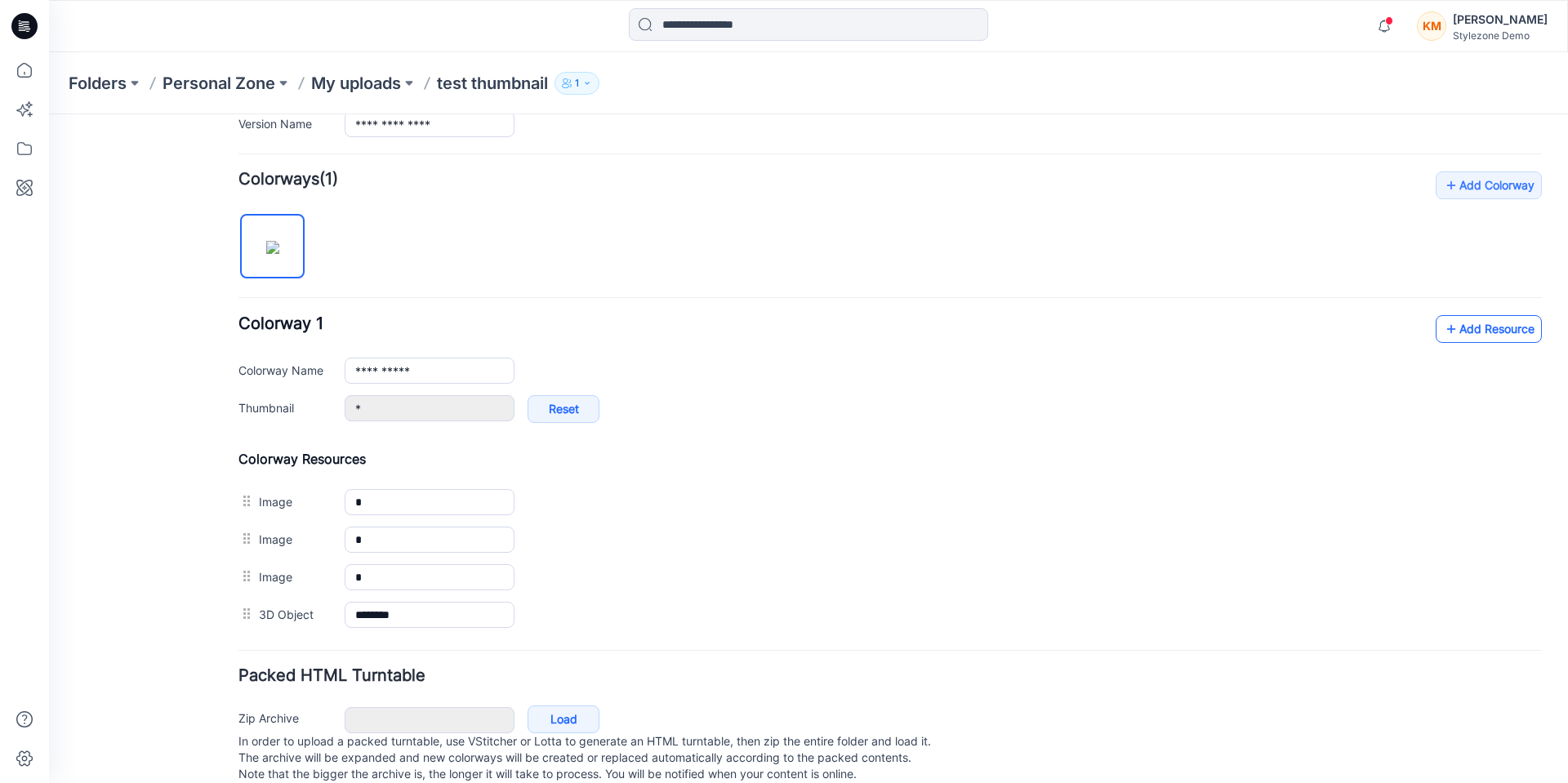
click at [1455, 326] on link "Add Resource" at bounding box center [1488, 328] width 107 height 27
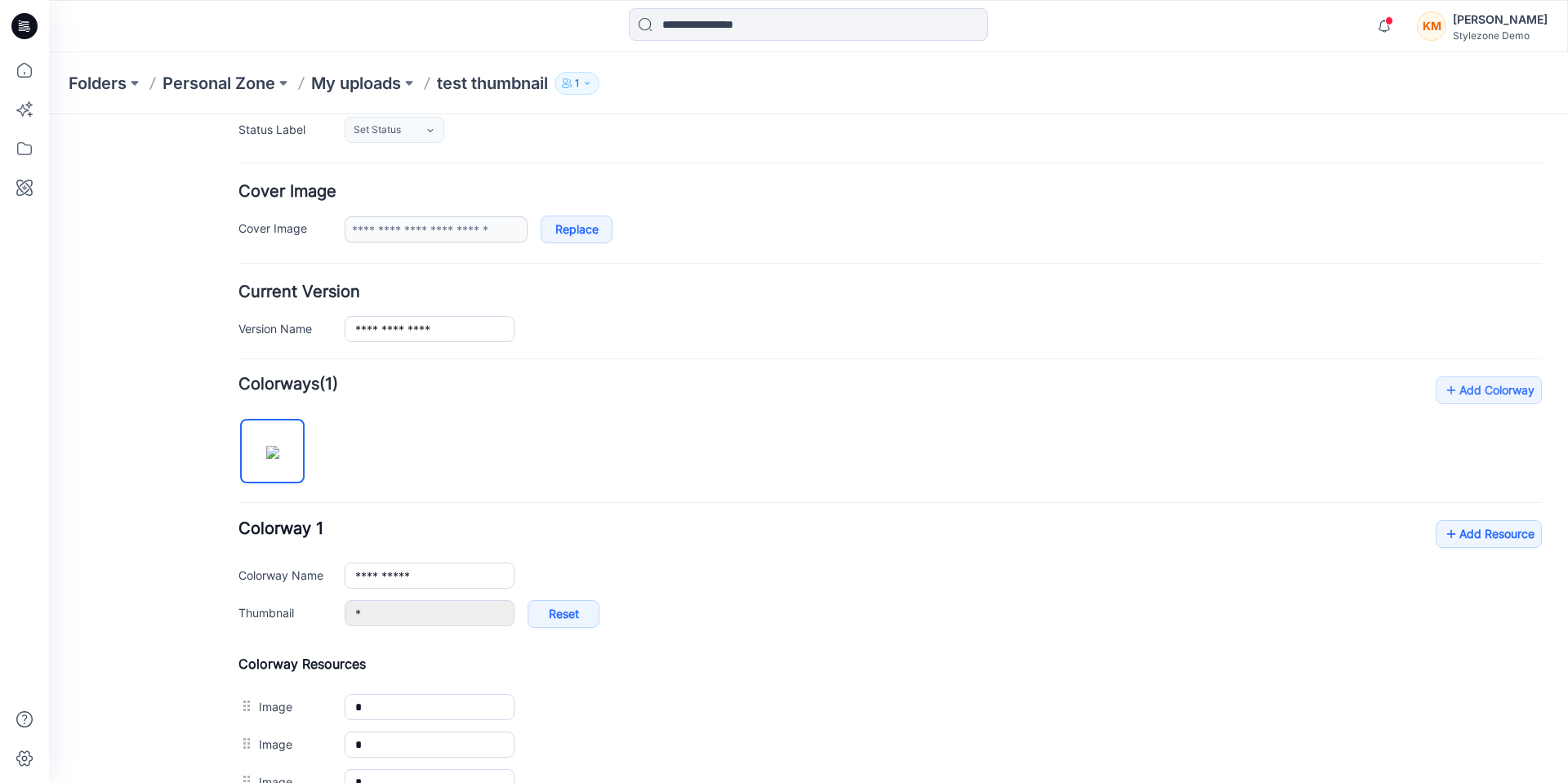
scroll to position [0, 0]
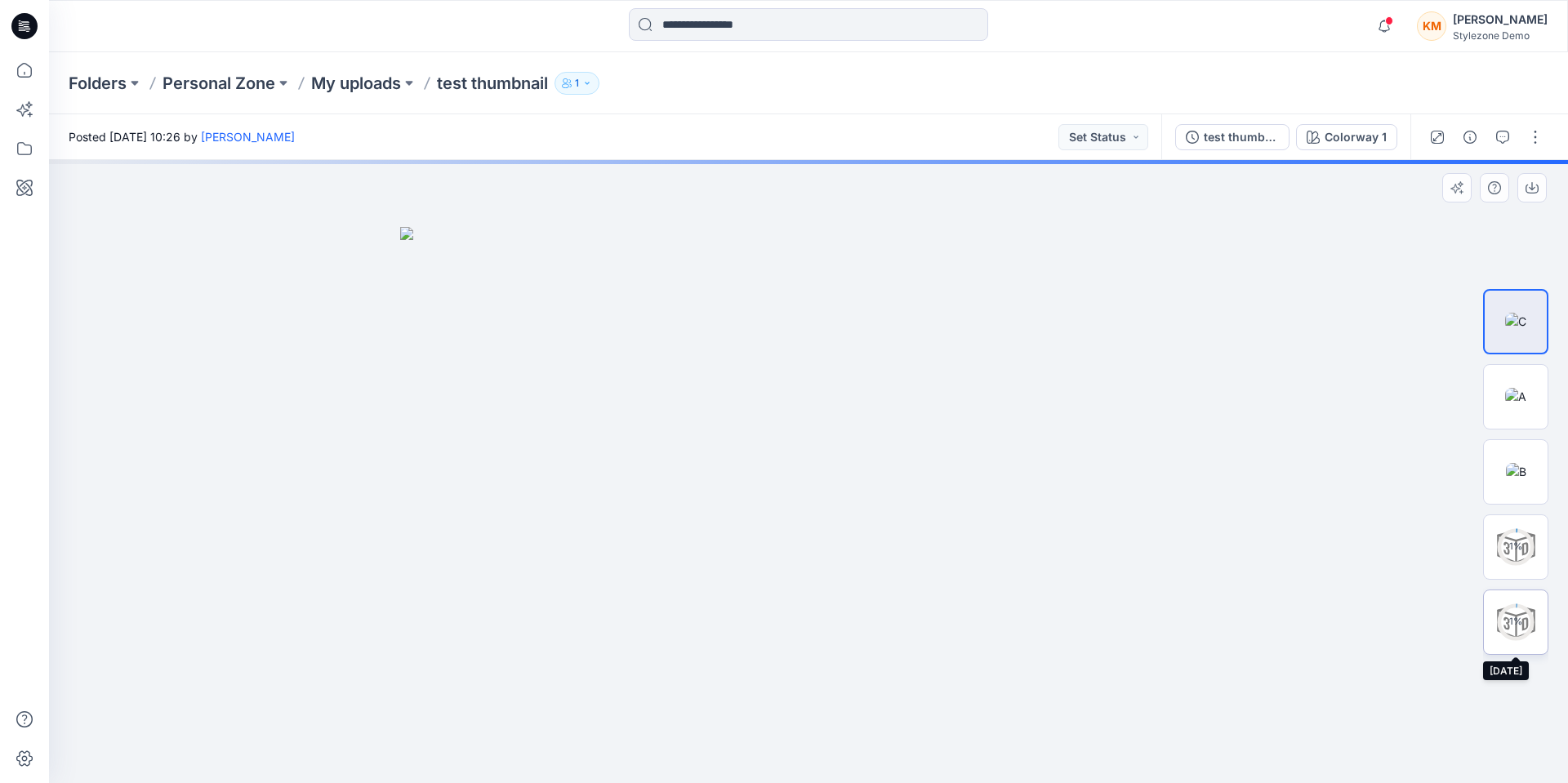
click at [1509, 630] on circle at bounding box center [1515, 622] width 33 height 33
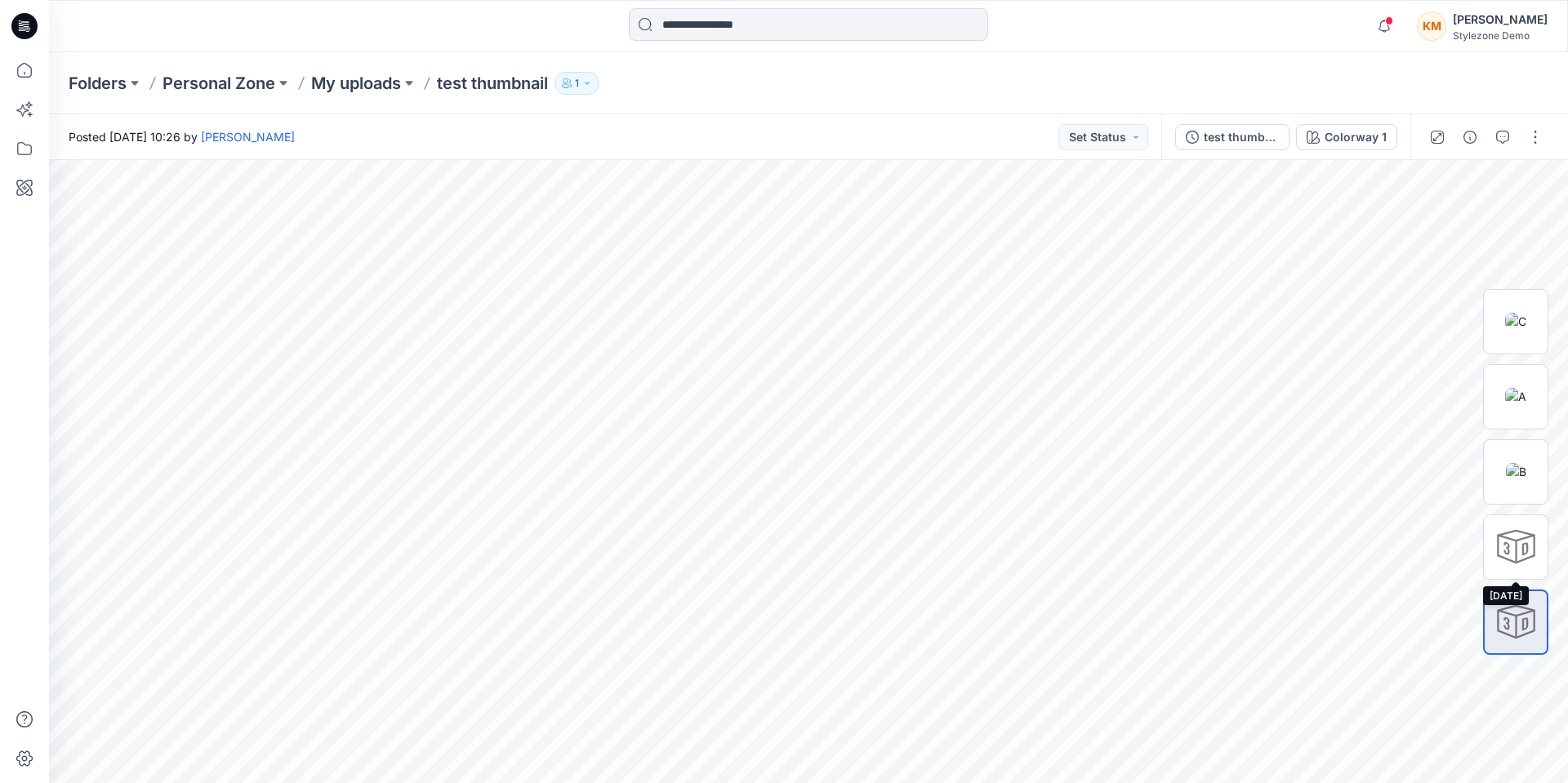
click at [1519, 547] on div at bounding box center [1515, 547] width 65 height 65
click at [26, 725] on icon at bounding box center [25, 720] width 36 height 36
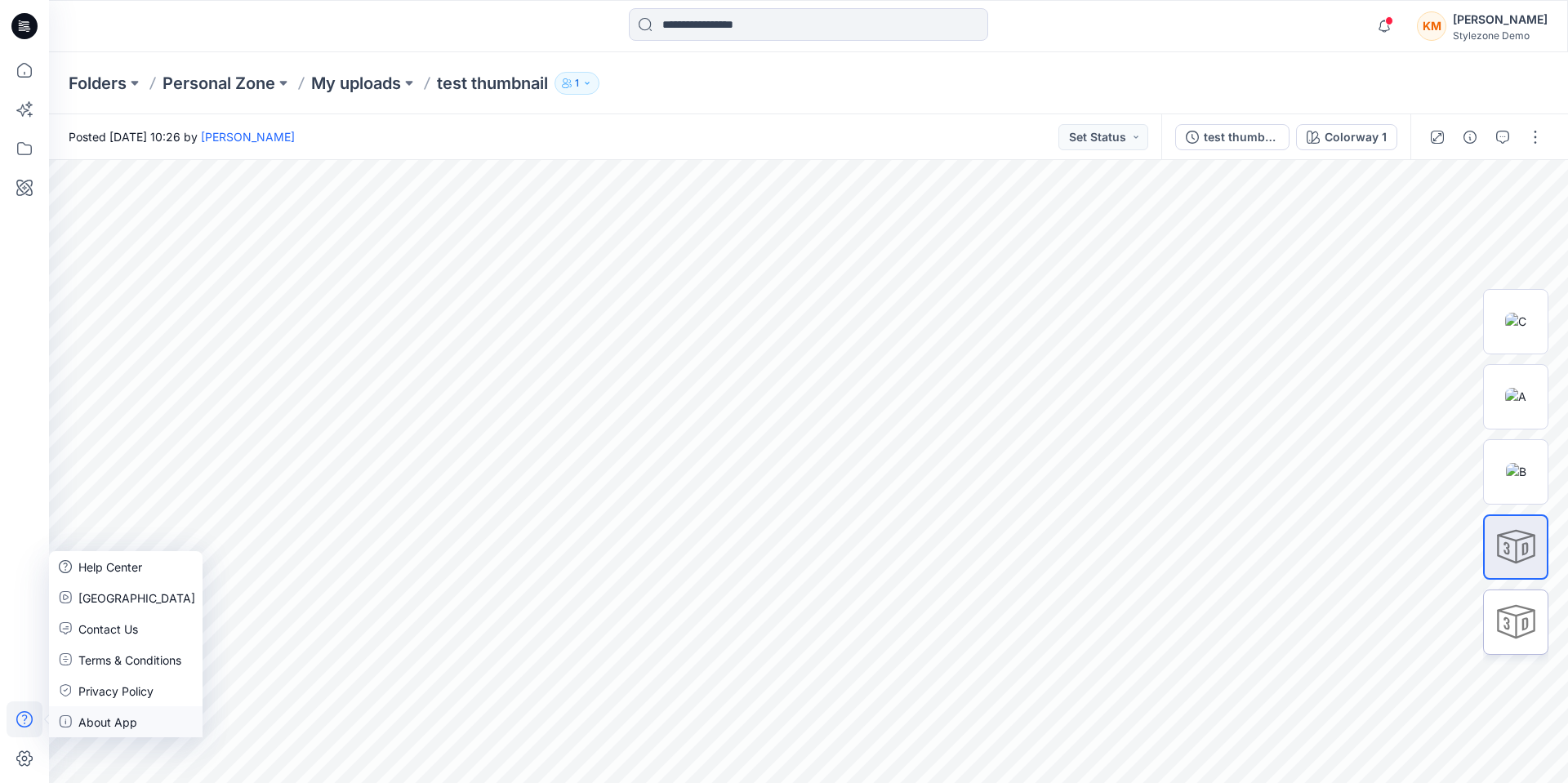
click at [103, 716] on p "About App" at bounding box center [107, 723] width 58 height 17
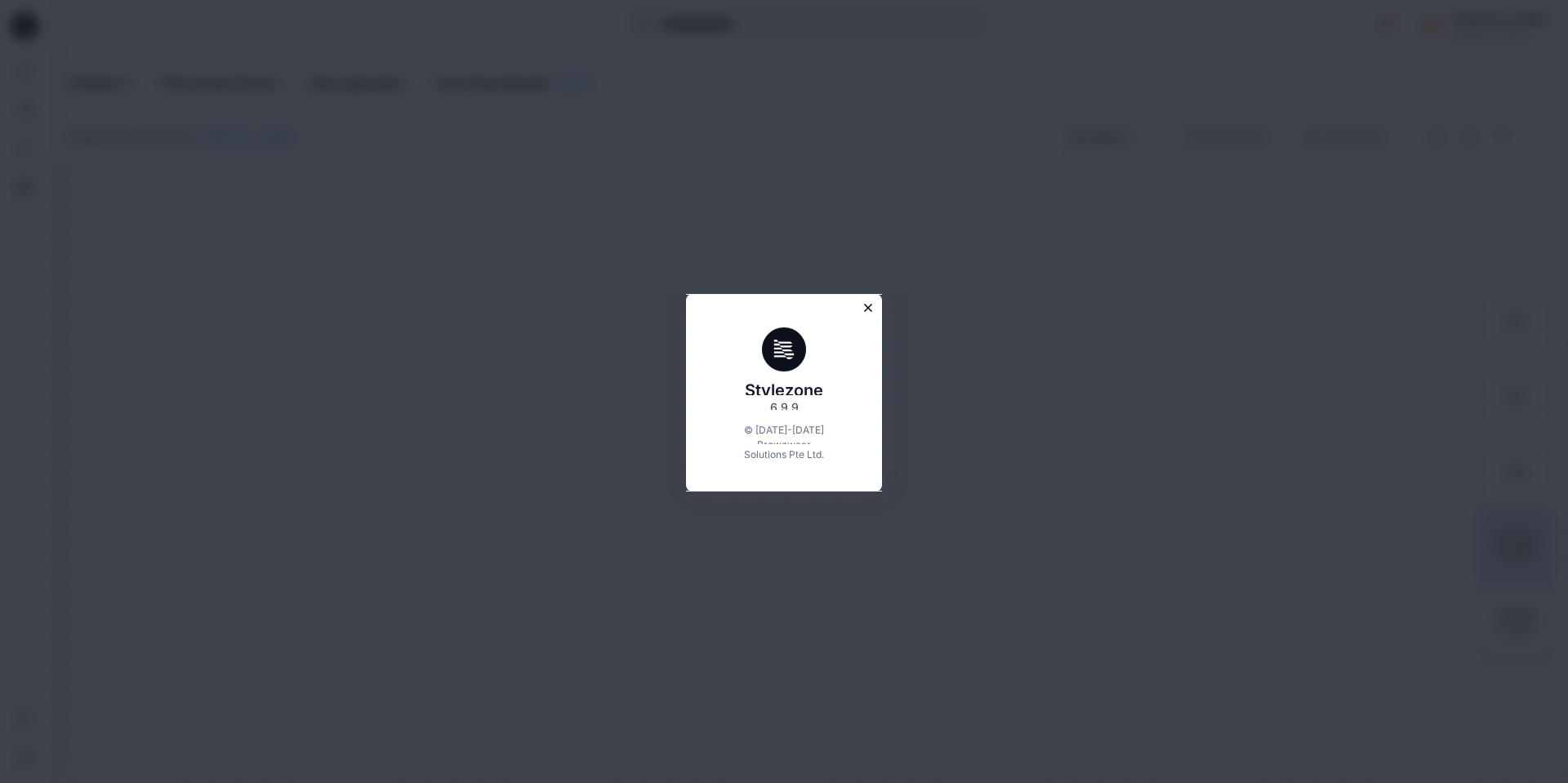
click at [867, 305] on icon "Close modal" at bounding box center [868, 308] width 15 height 15
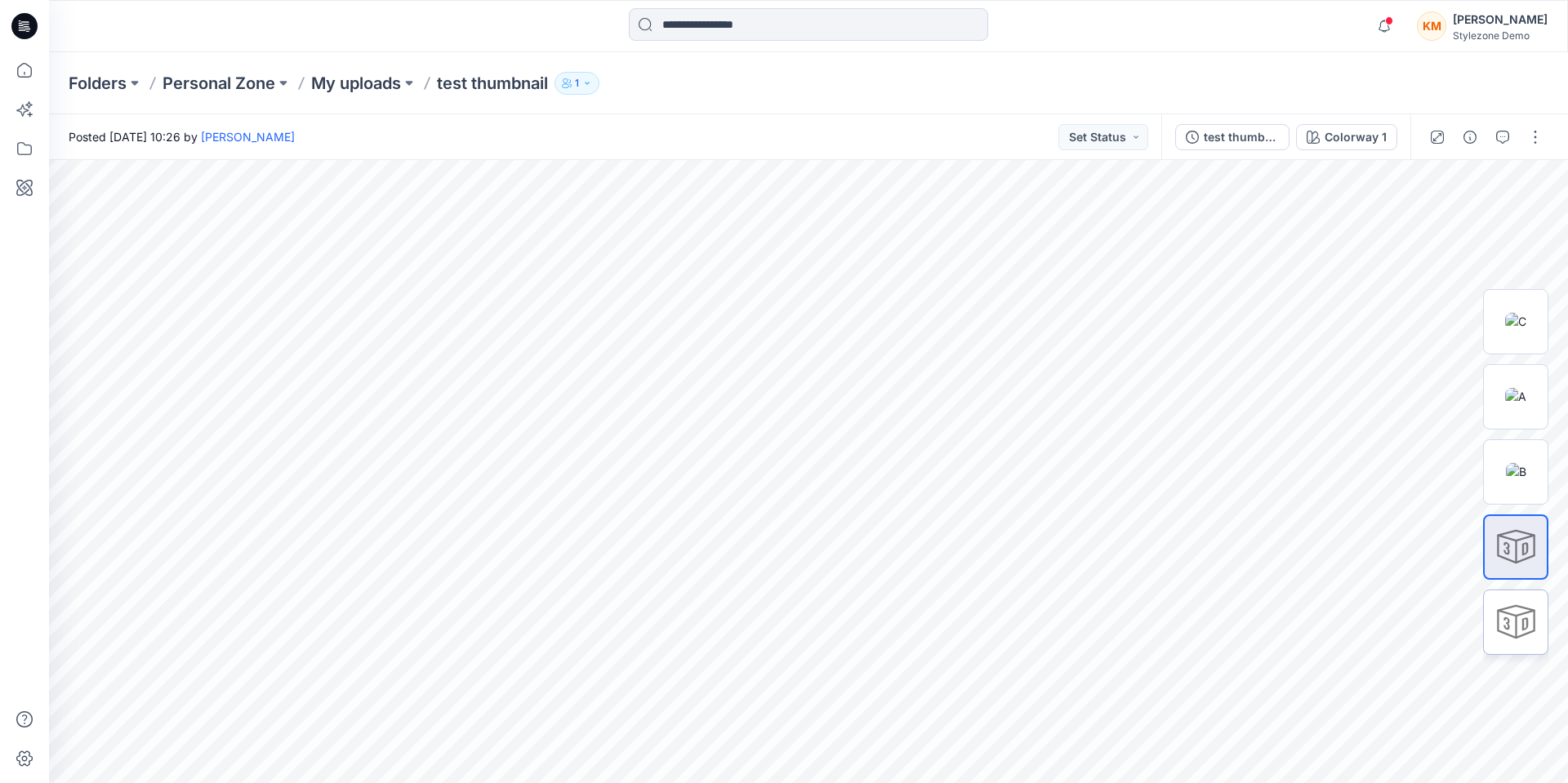
click at [1051, 41] on div at bounding box center [808, 26] width 759 height 36
click at [579, 78] on p "1" at bounding box center [577, 83] width 4 height 18
click at [701, 64] on div "Folders Personal Zone My uploads test thumbnail 1 Folder Access Personal Zone I…" at bounding box center [808, 83] width 1519 height 62
click at [32, 156] on icon at bounding box center [25, 149] width 36 height 36
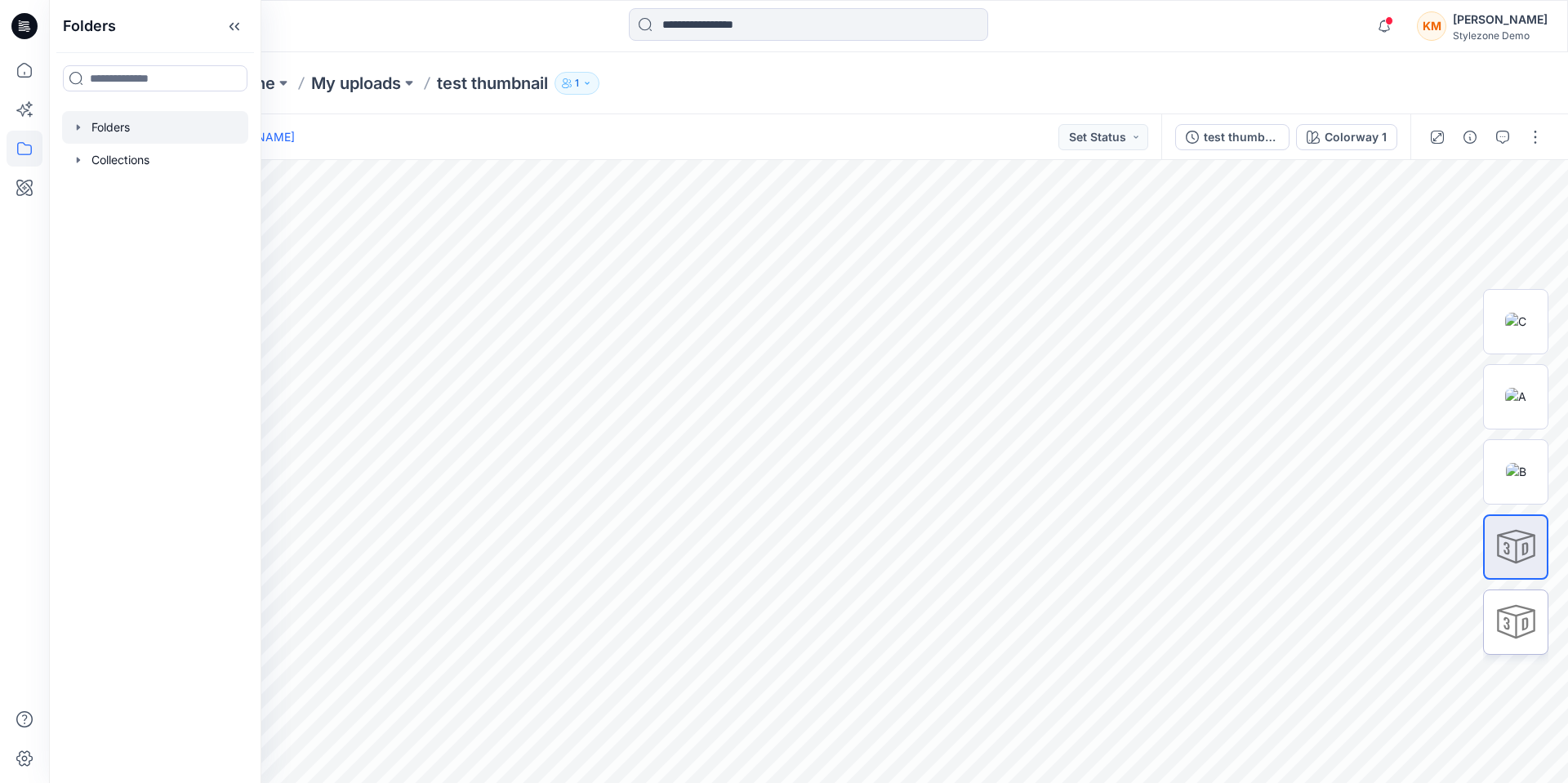
click at [107, 119] on div at bounding box center [155, 127] width 186 height 33
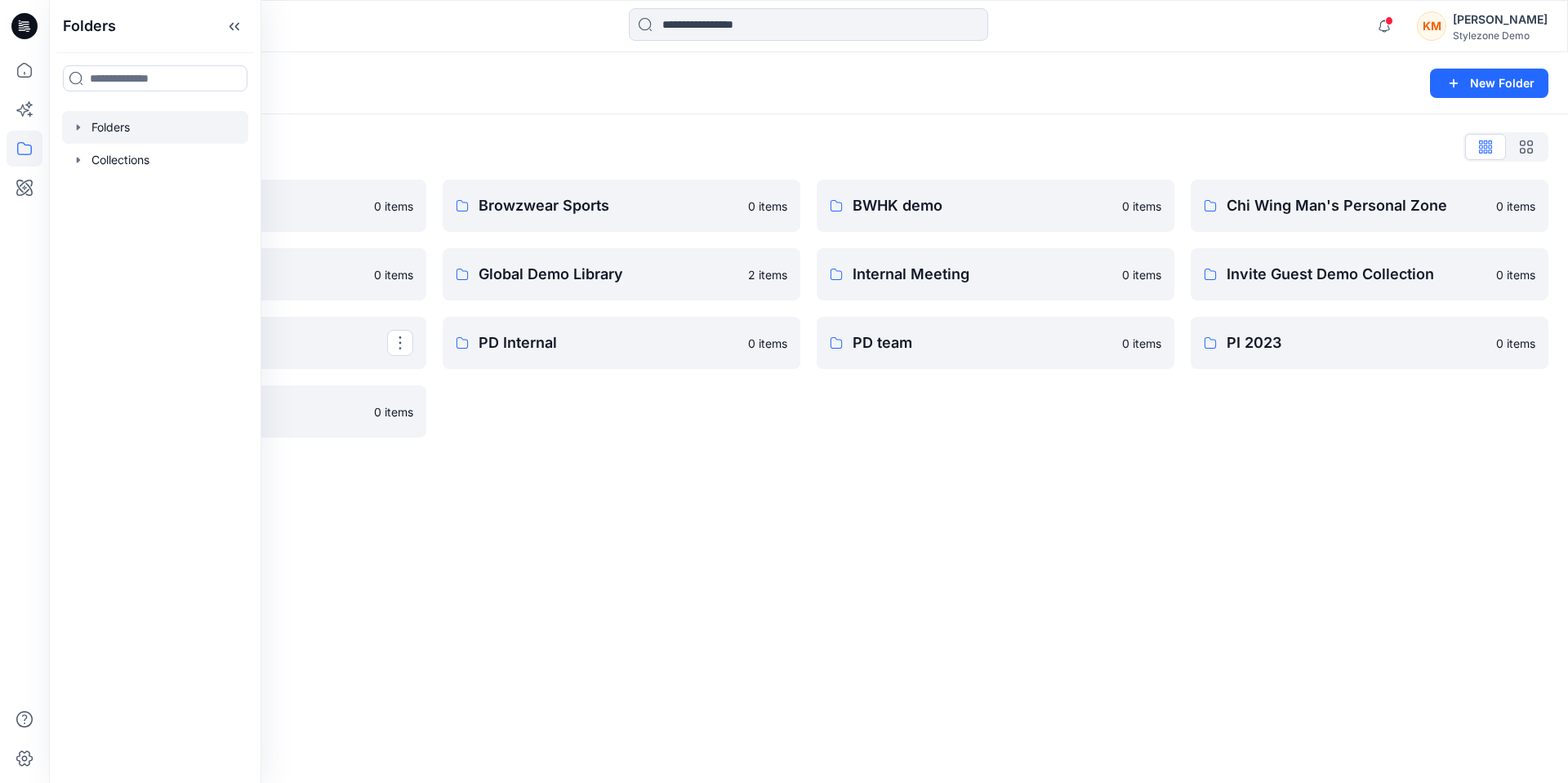
click at [605, 491] on div "Folders New Folder Folders List A Company 0 items For presentation 0 items Main…" at bounding box center [808, 417] width 1519 height 731
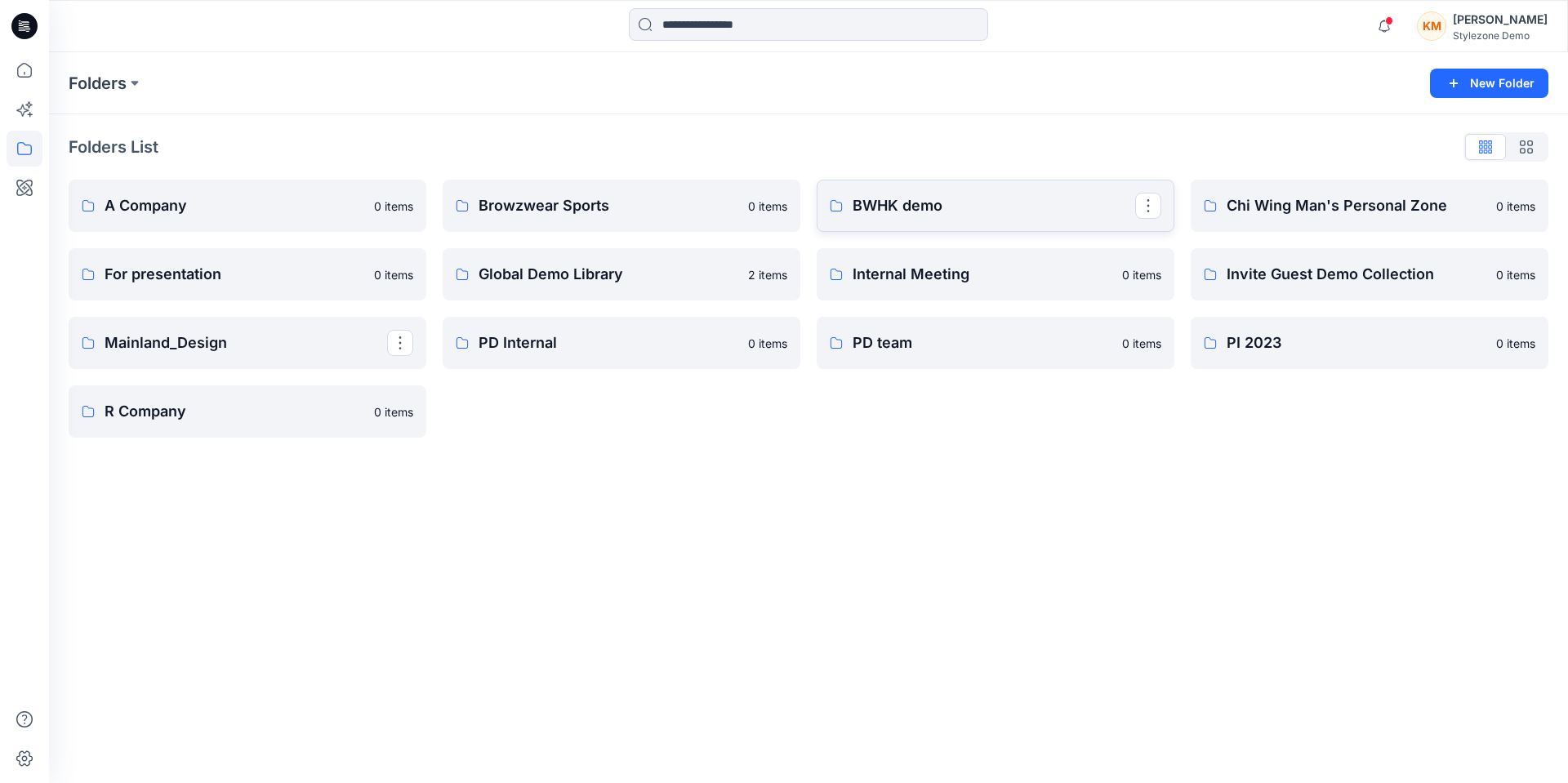
click at [918, 210] on p "BWHK demo" at bounding box center [994, 206] width 283 height 23
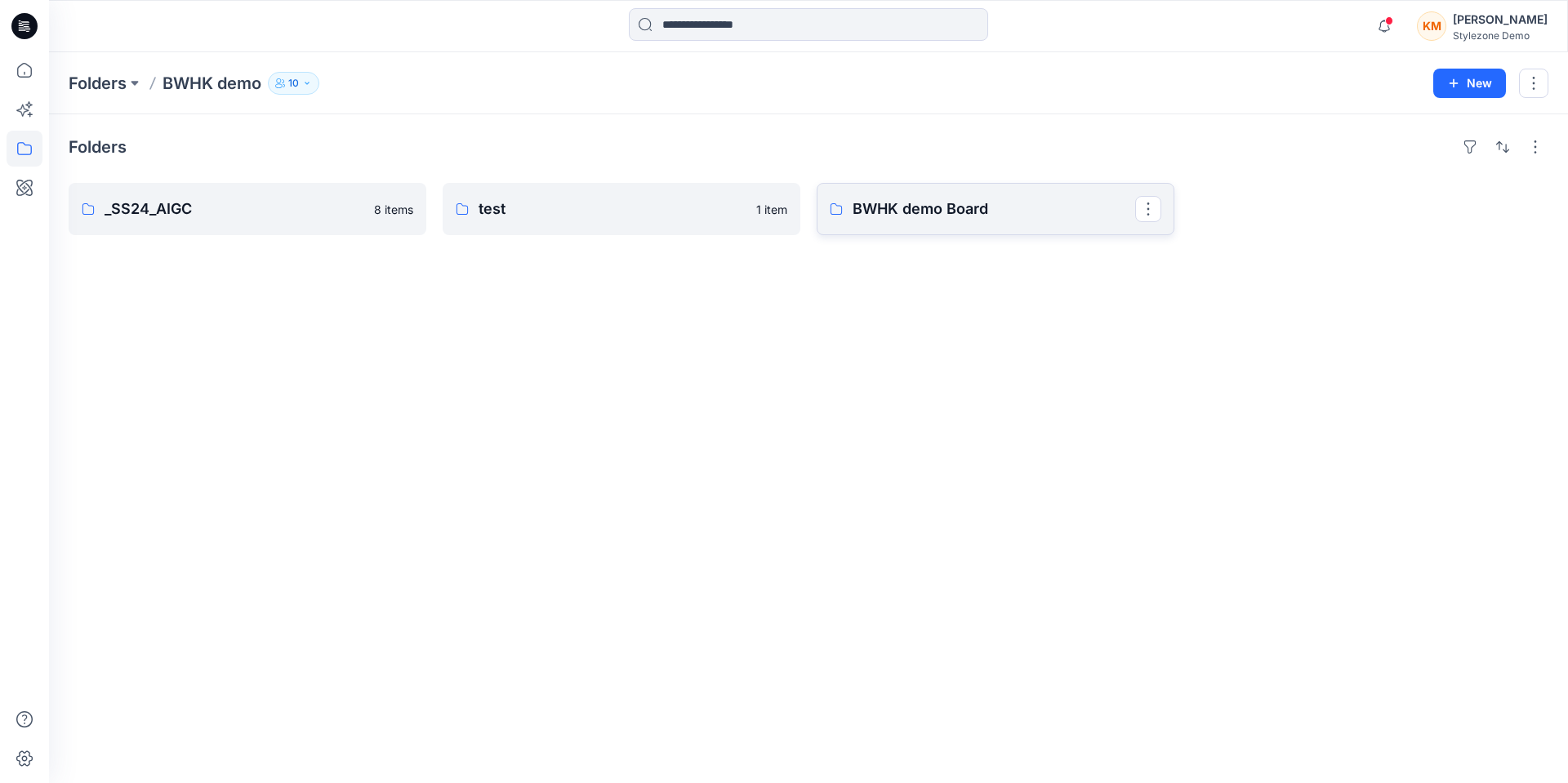
click at [913, 225] on link "BWHK demo Board" at bounding box center [995, 208] width 357 height 52
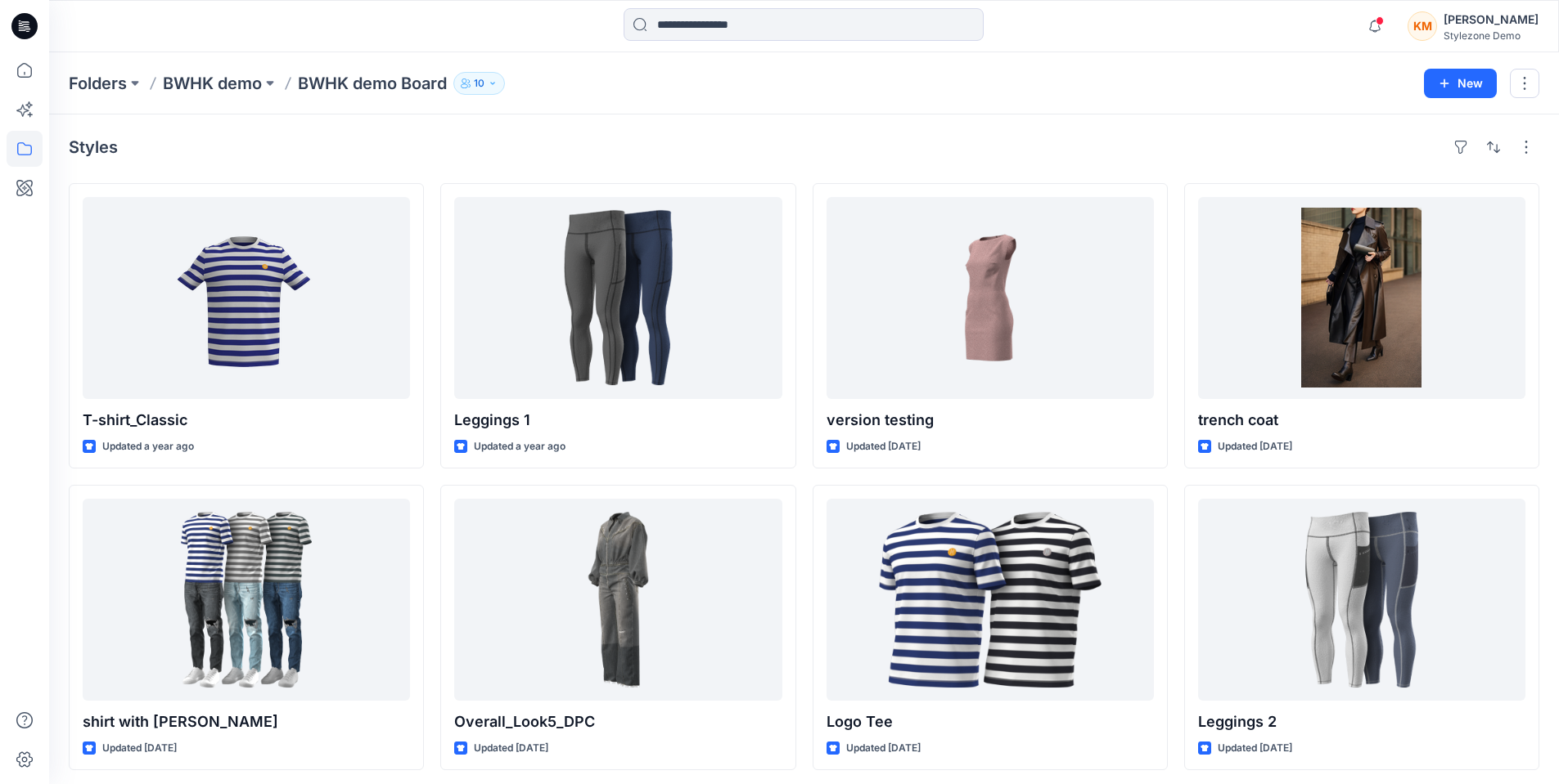
click at [493, 85] on icon "button" at bounding box center [492, 83] width 9 height 9
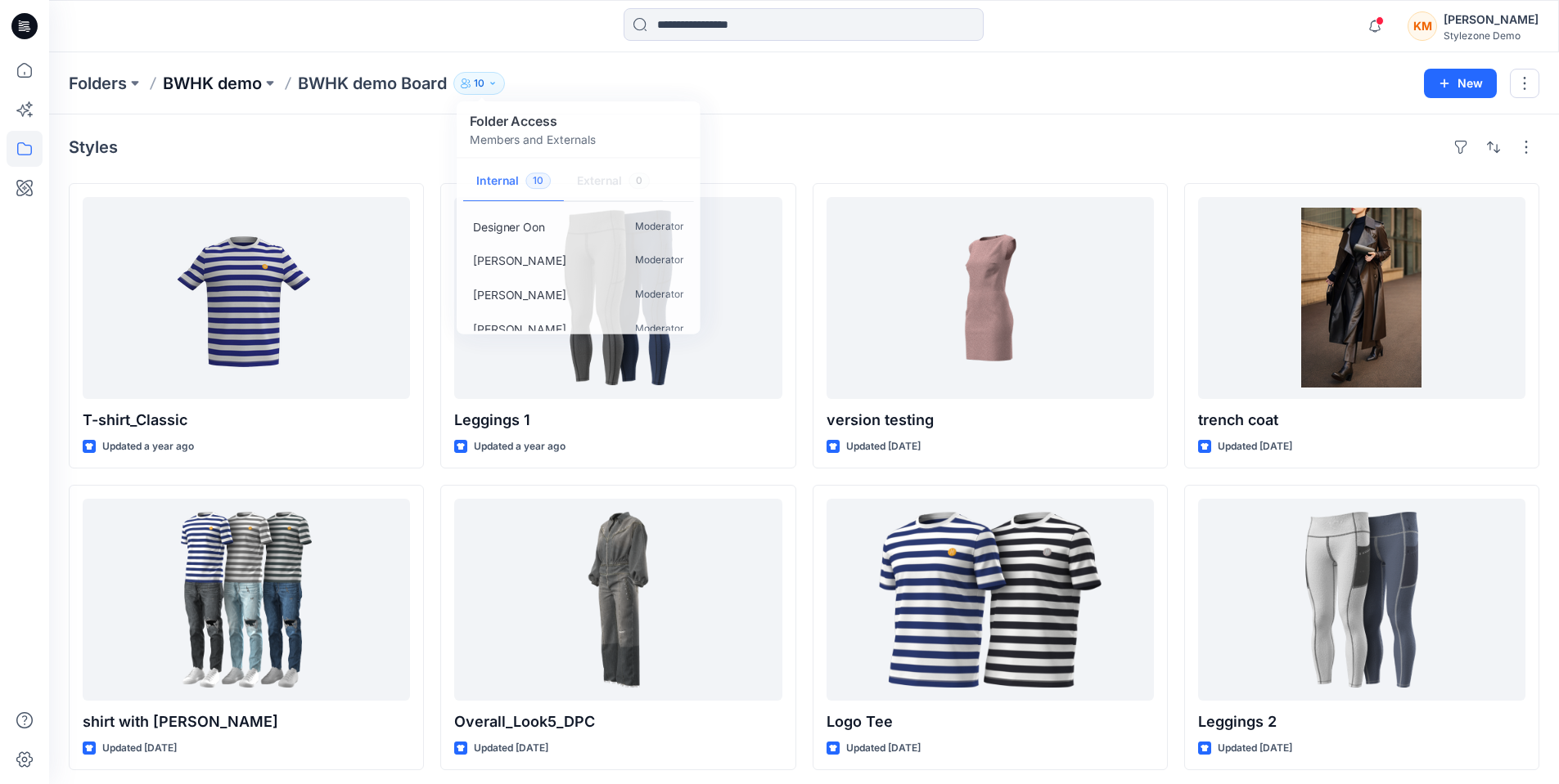
click at [248, 79] on p "BWHK demo" at bounding box center [212, 83] width 99 height 23
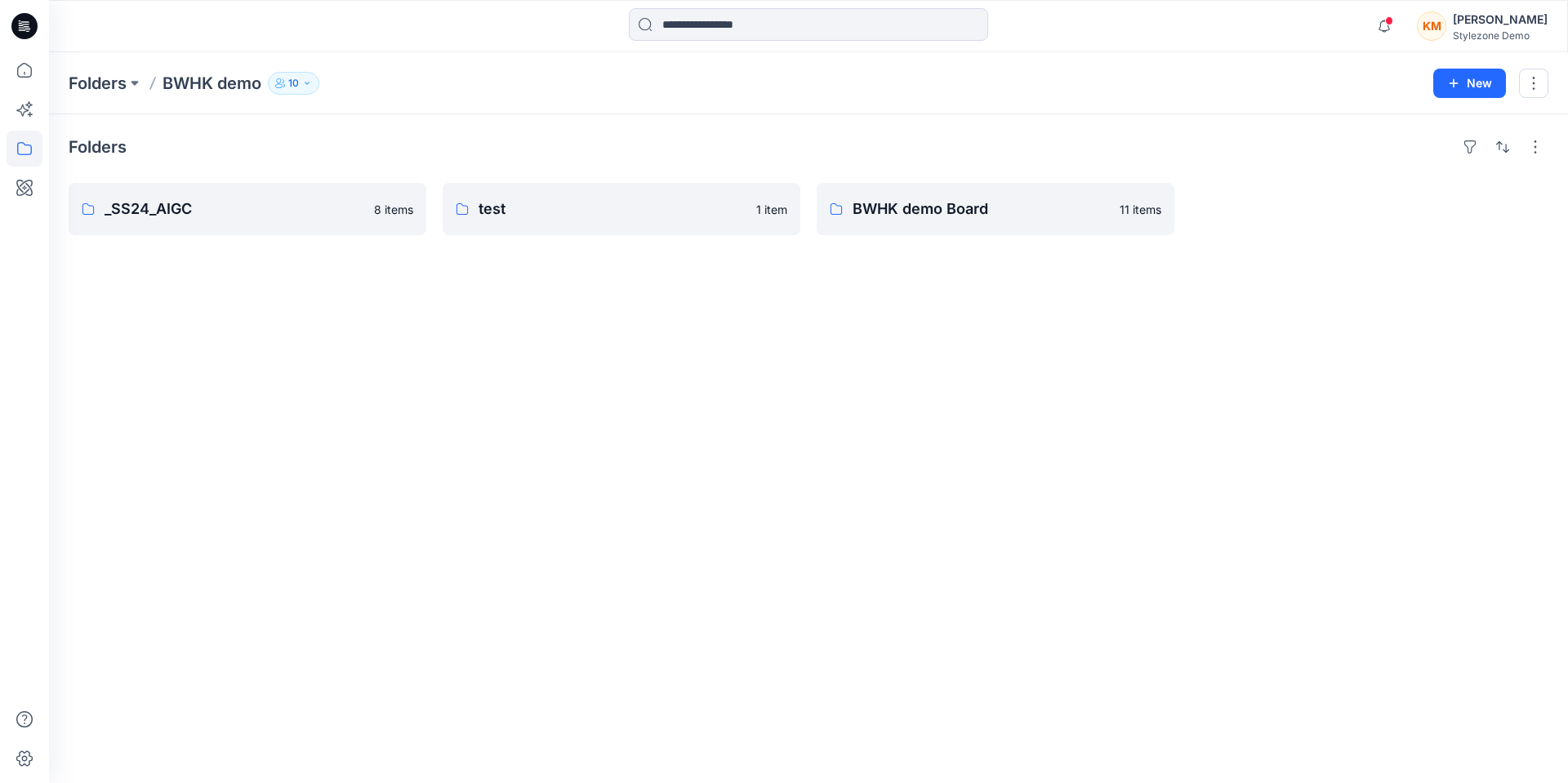
click at [308, 88] on icon "button" at bounding box center [306, 83] width 9 height 9
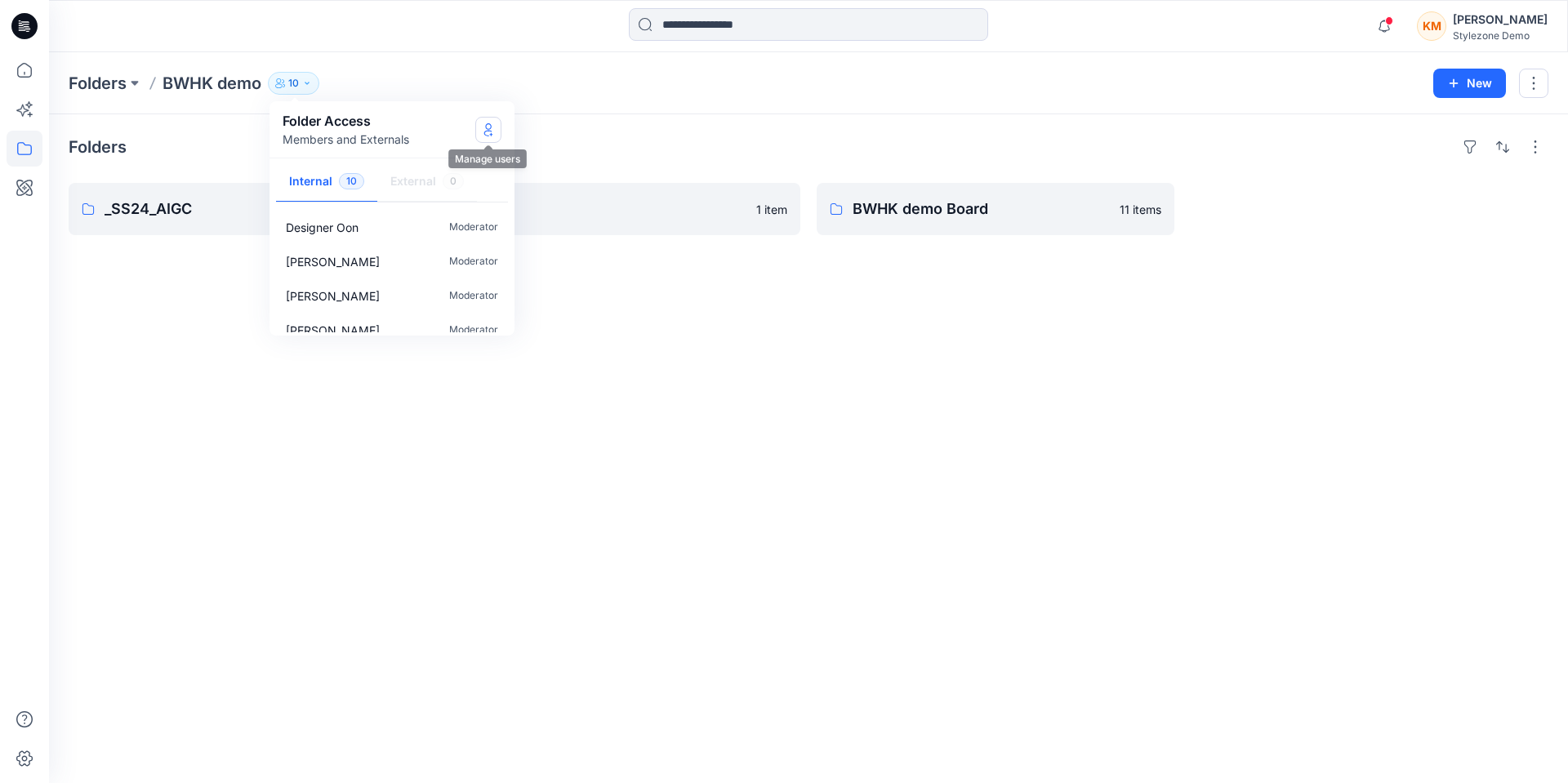
click at [485, 134] on icon "Manage Users" at bounding box center [488, 133] width 8 height 7
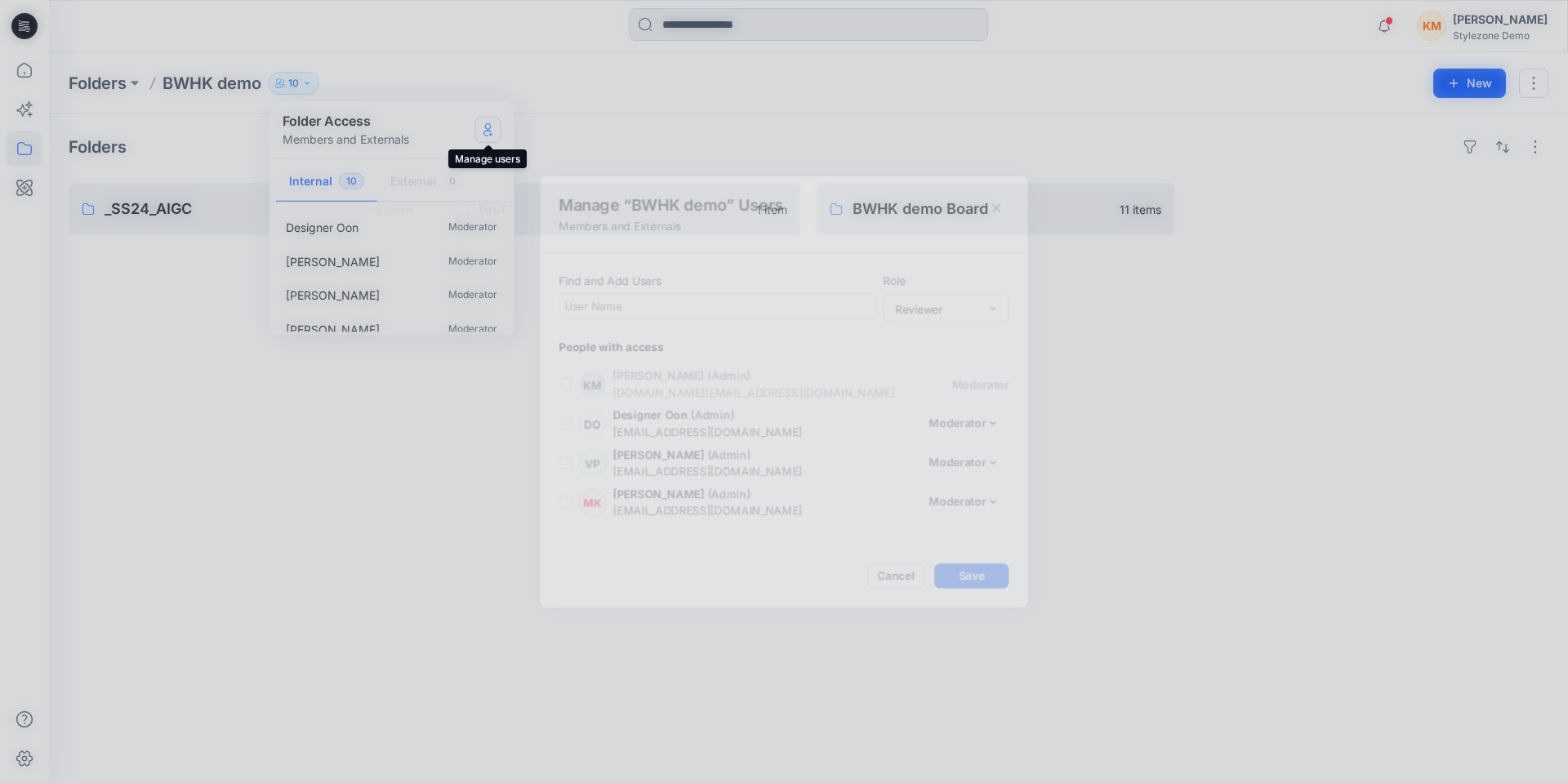
scroll to position [242, 0]
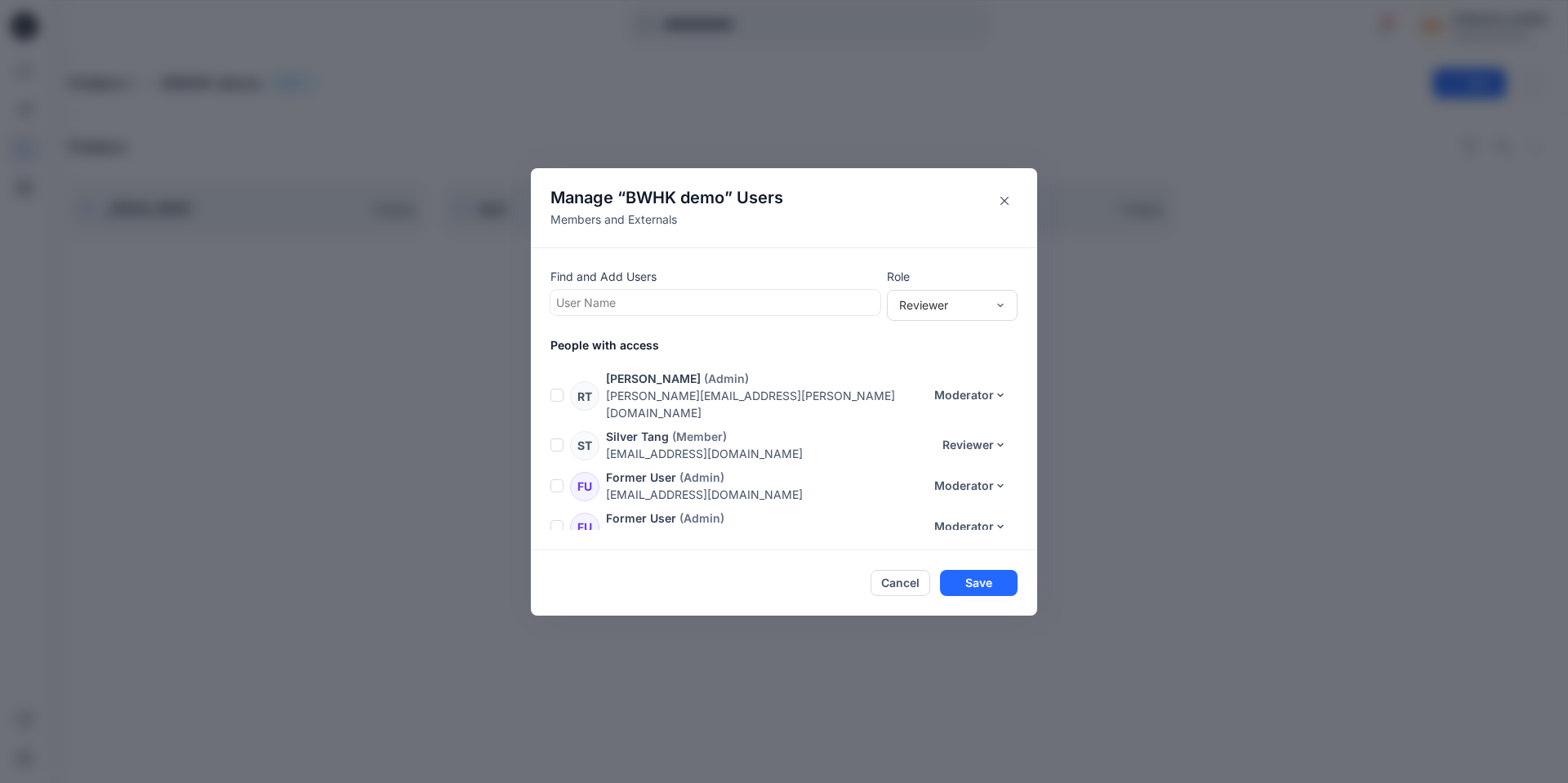
click at [562, 439] on span at bounding box center [557, 445] width 13 height 13
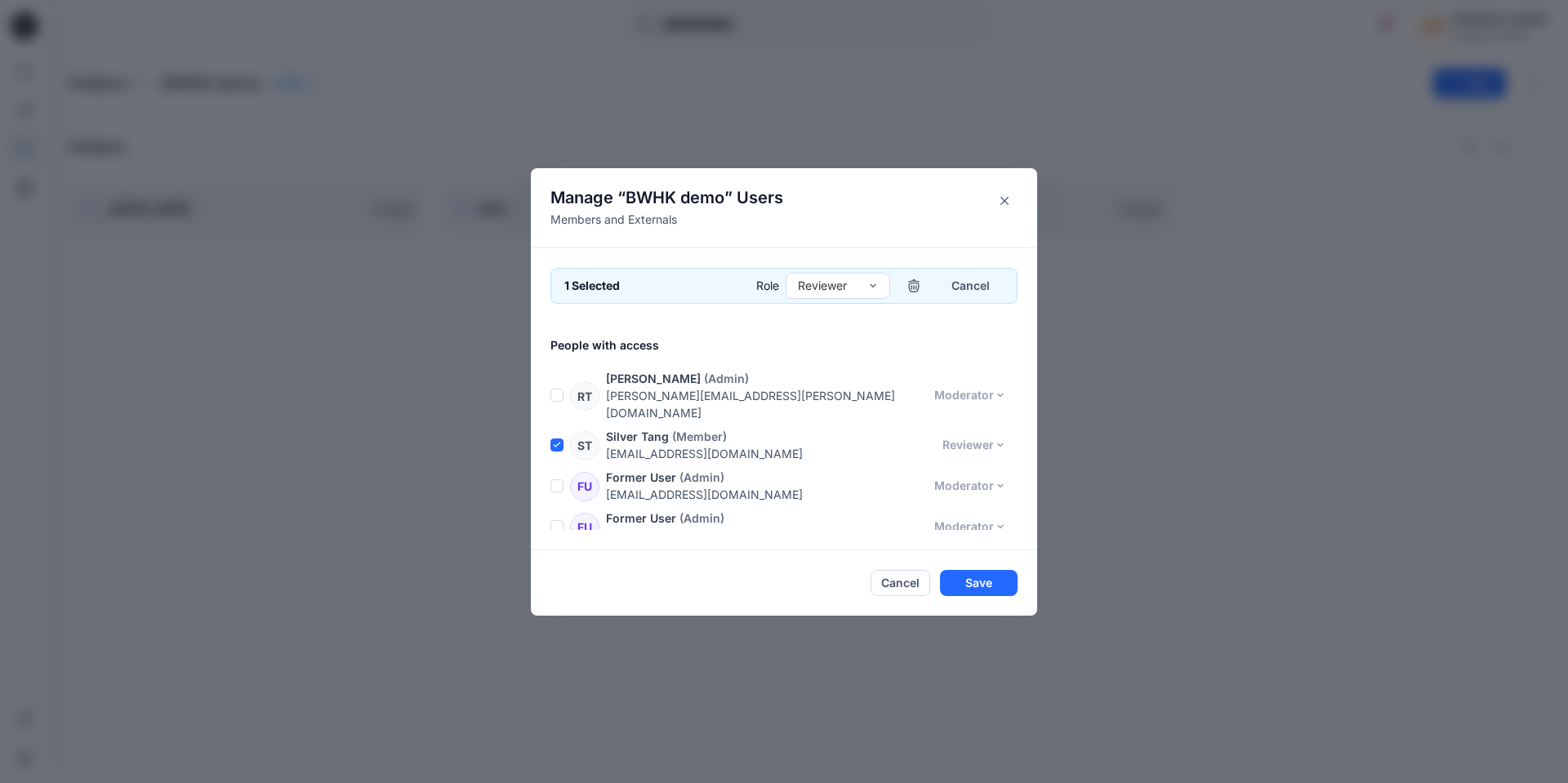
click at [561, 389] on span at bounding box center [557, 395] width 13 height 13
click at [554, 479] on span at bounding box center [557, 486] width 13 height 13
click at [555, 521] on span at bounding box center [557, 527] width 13 height 13
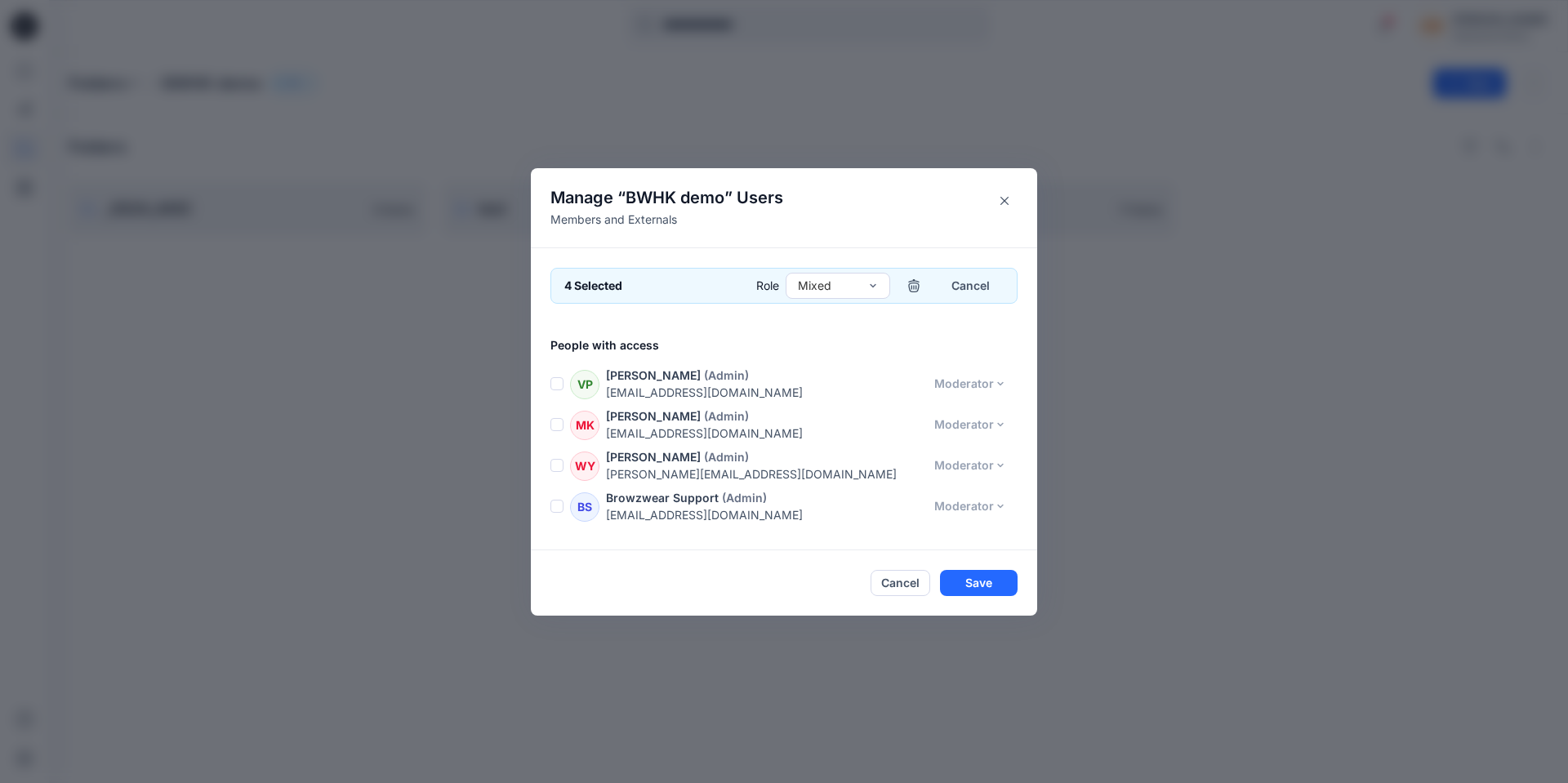
scroll to position [77, 0]
click at [557, 470] on span at bounding box center [557, 470] width 13 height 13
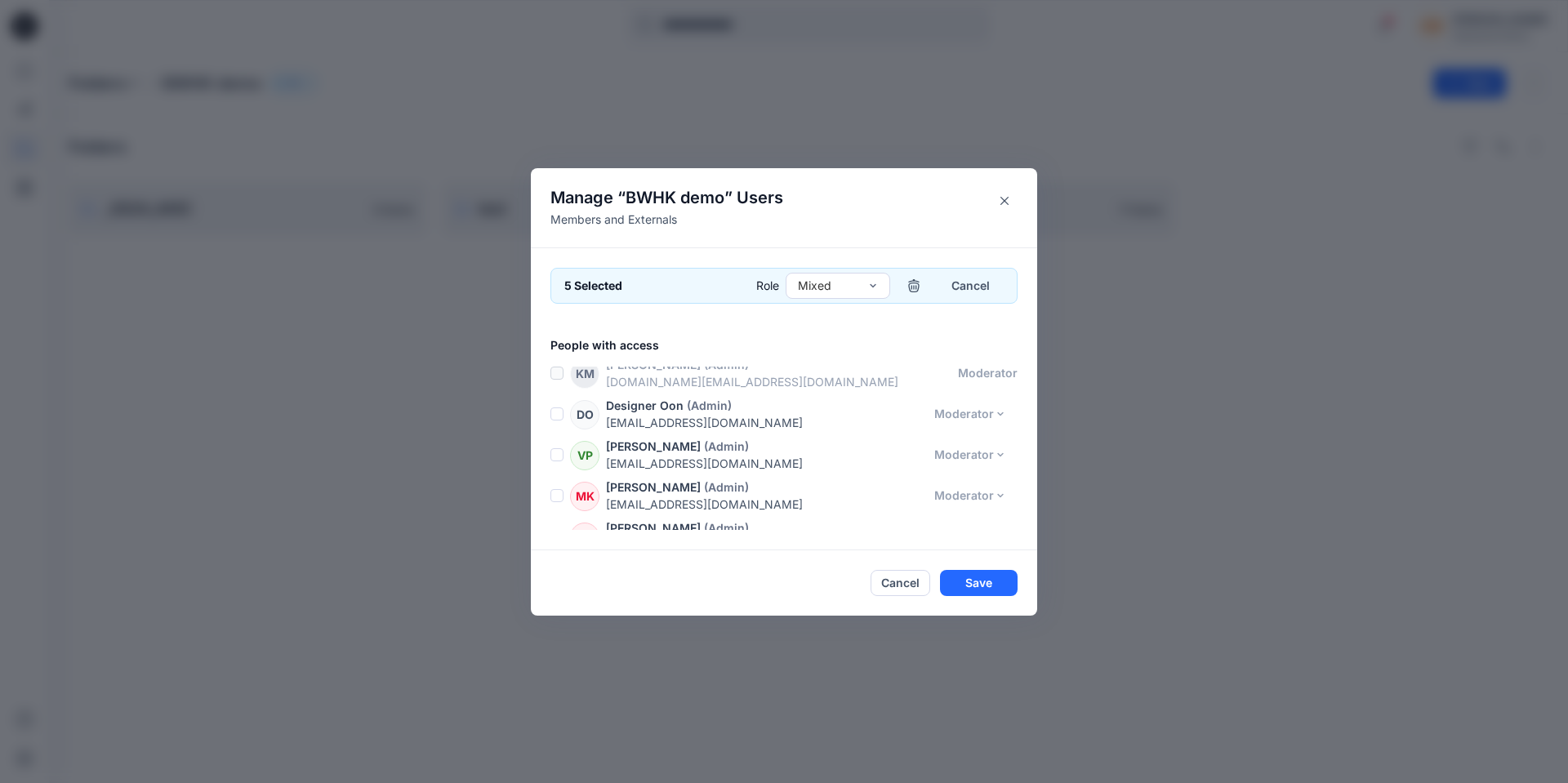
scroll to position [8, 0]
click at [564, 458] on div "VP Vivien Pak (Admin) vivien+1@browzwear.com Moderator Reviewer Contributor Mod…" at bounding box center [794, 458] width 487 height 34
click at [559, 456] on span at bounding box center [557, 458] width 13 height 13
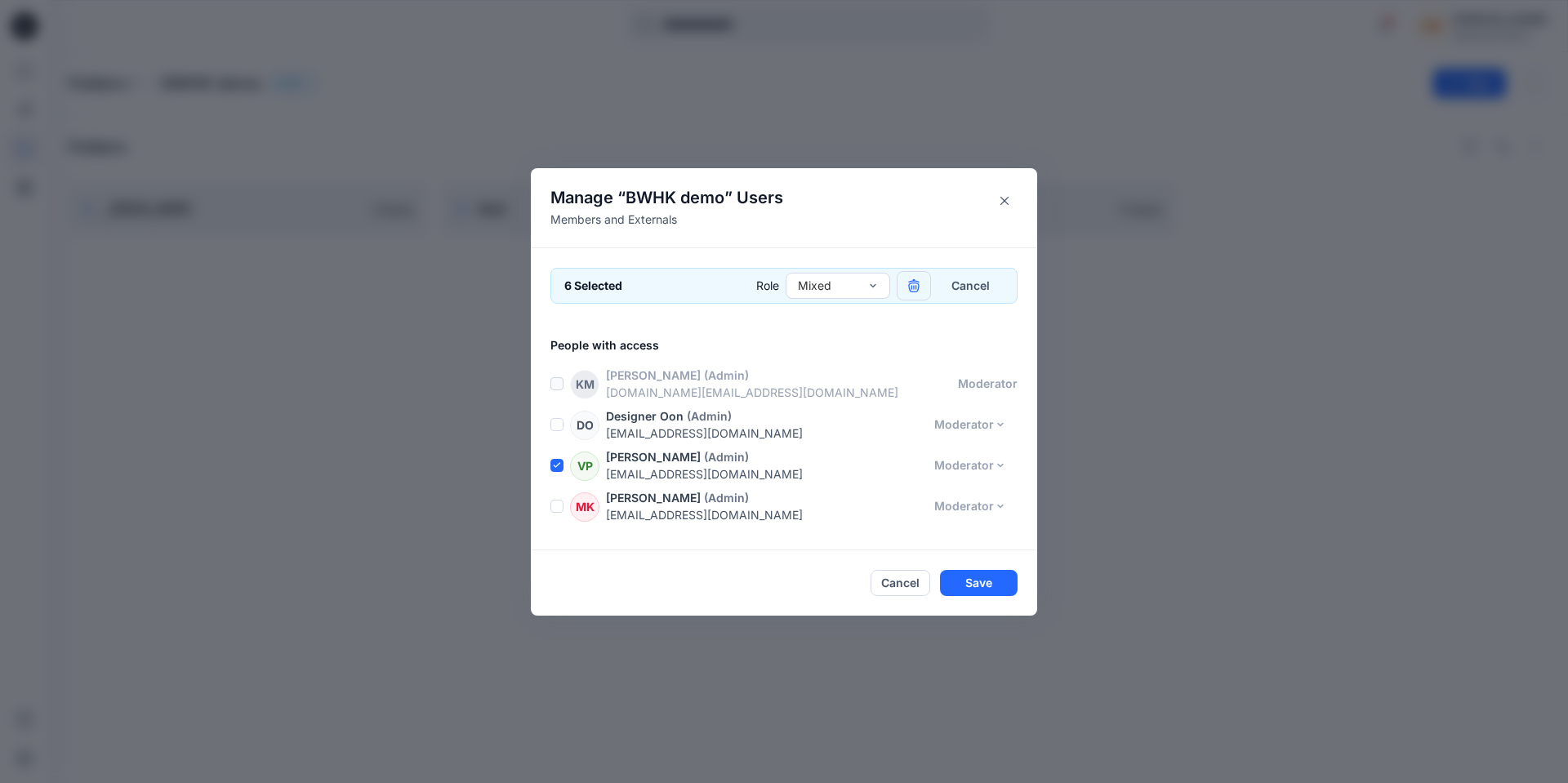
click at [907, 290] on icon "button" at bounding box center [914, 286] width 13 height 13
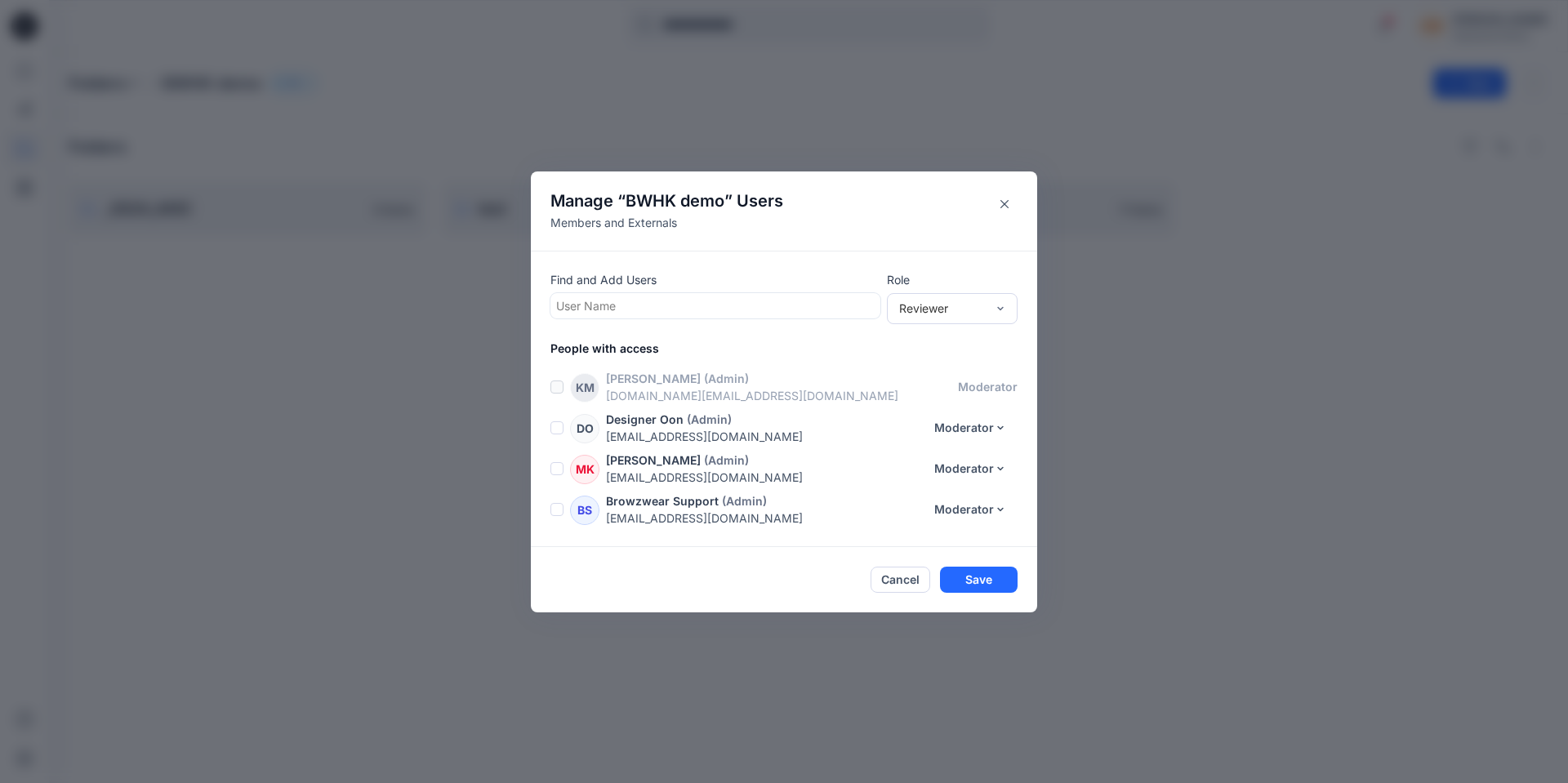
click at [742, 301] on div at bounding box center [716, 306] width 319 height 21
click at [718, 301] on div at bounding box center [716, 306] width 319 height 21
type input "*"
click at [1005, 206] on icon "Close" at bounding box center [1004, 204] width 8 height 8
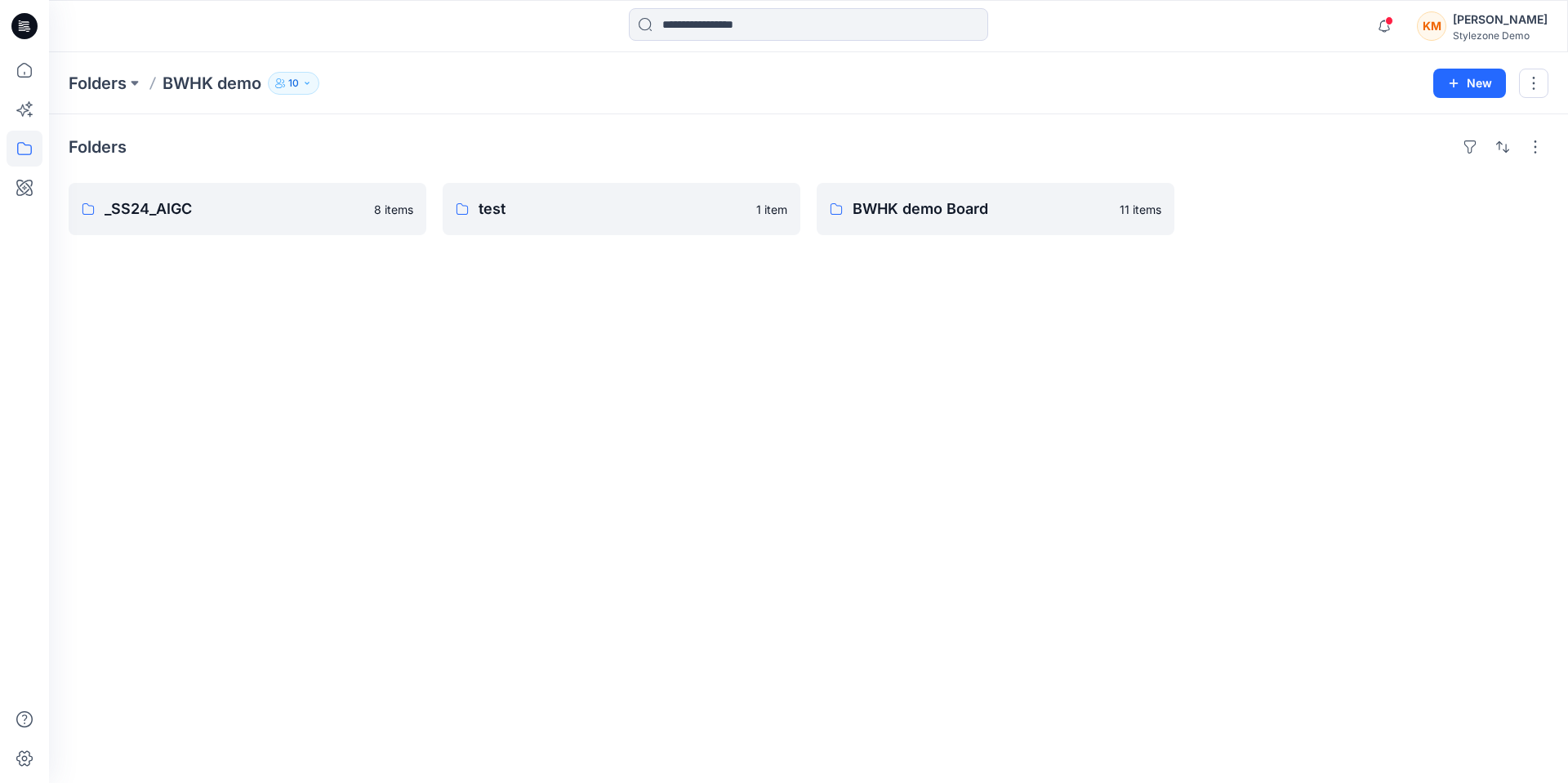
click at [1446, 24] on div "KM" at bounding box center [1430, 25] width 29 height 29
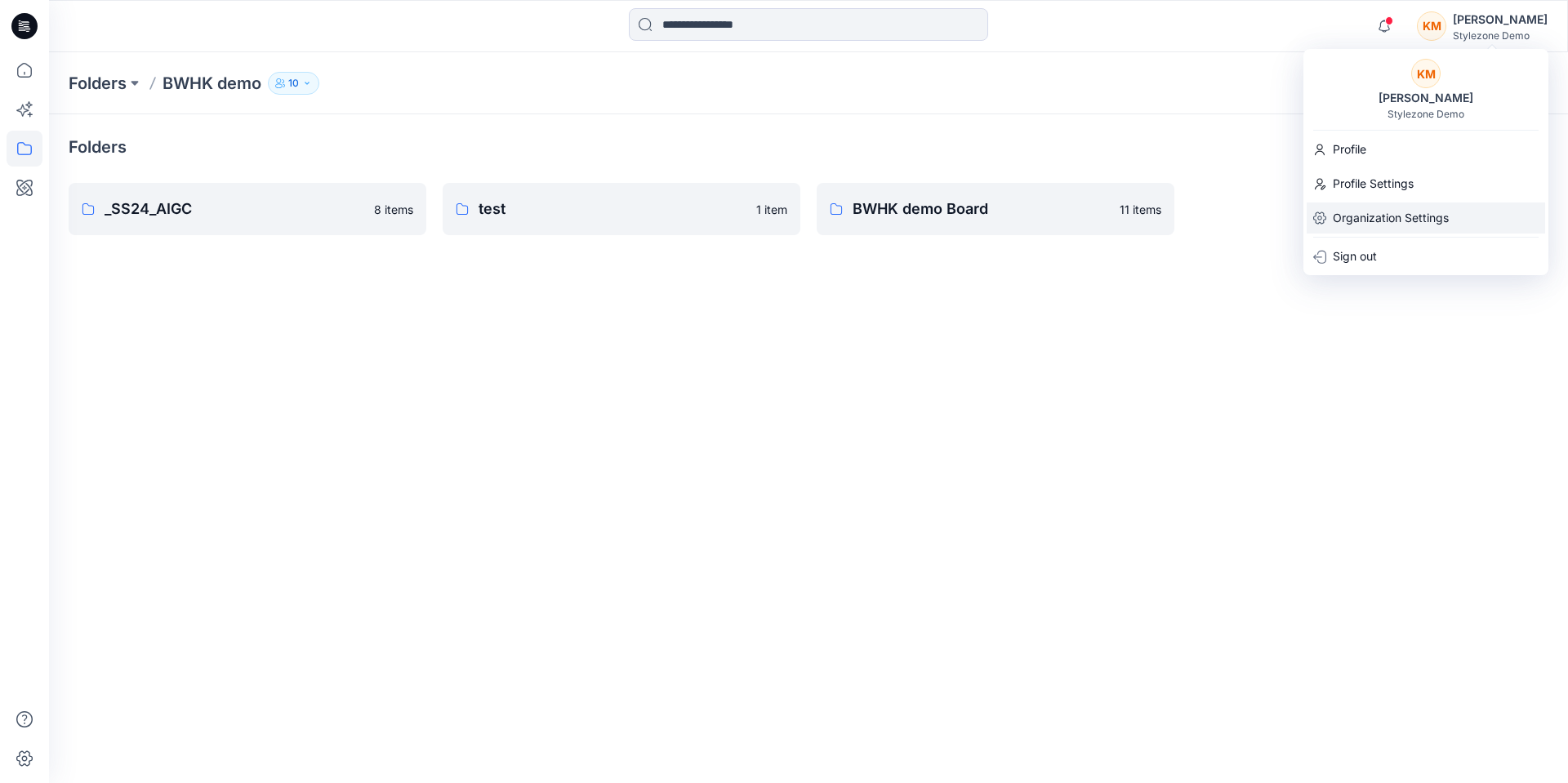
click at [1384, 222] on p "Organization Settings" at bounding box center [1390, 218] width 116 height 31
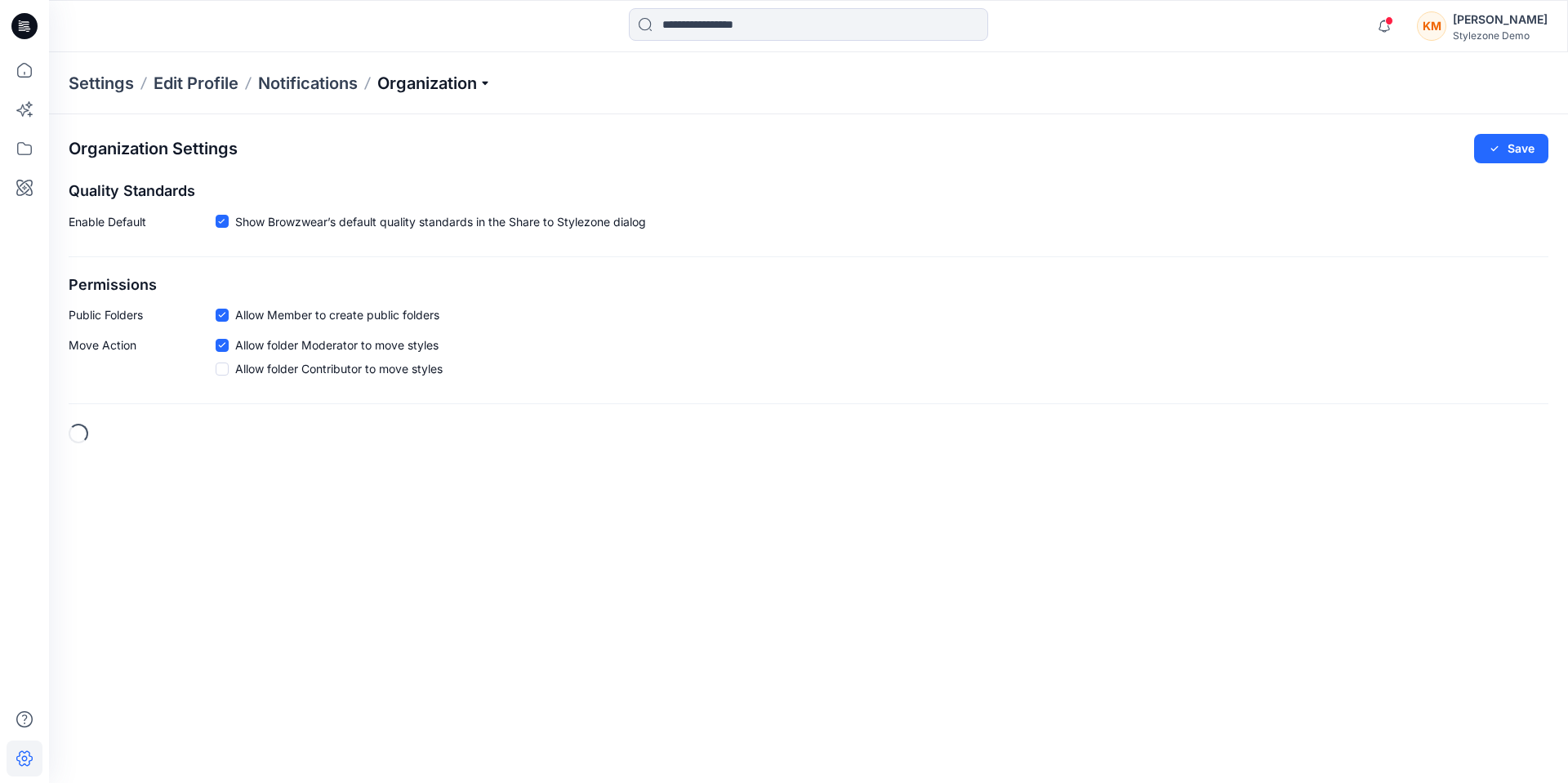
click at [407, 80] on p "Organization" at bounding box center [434, 83] width 114 height 23
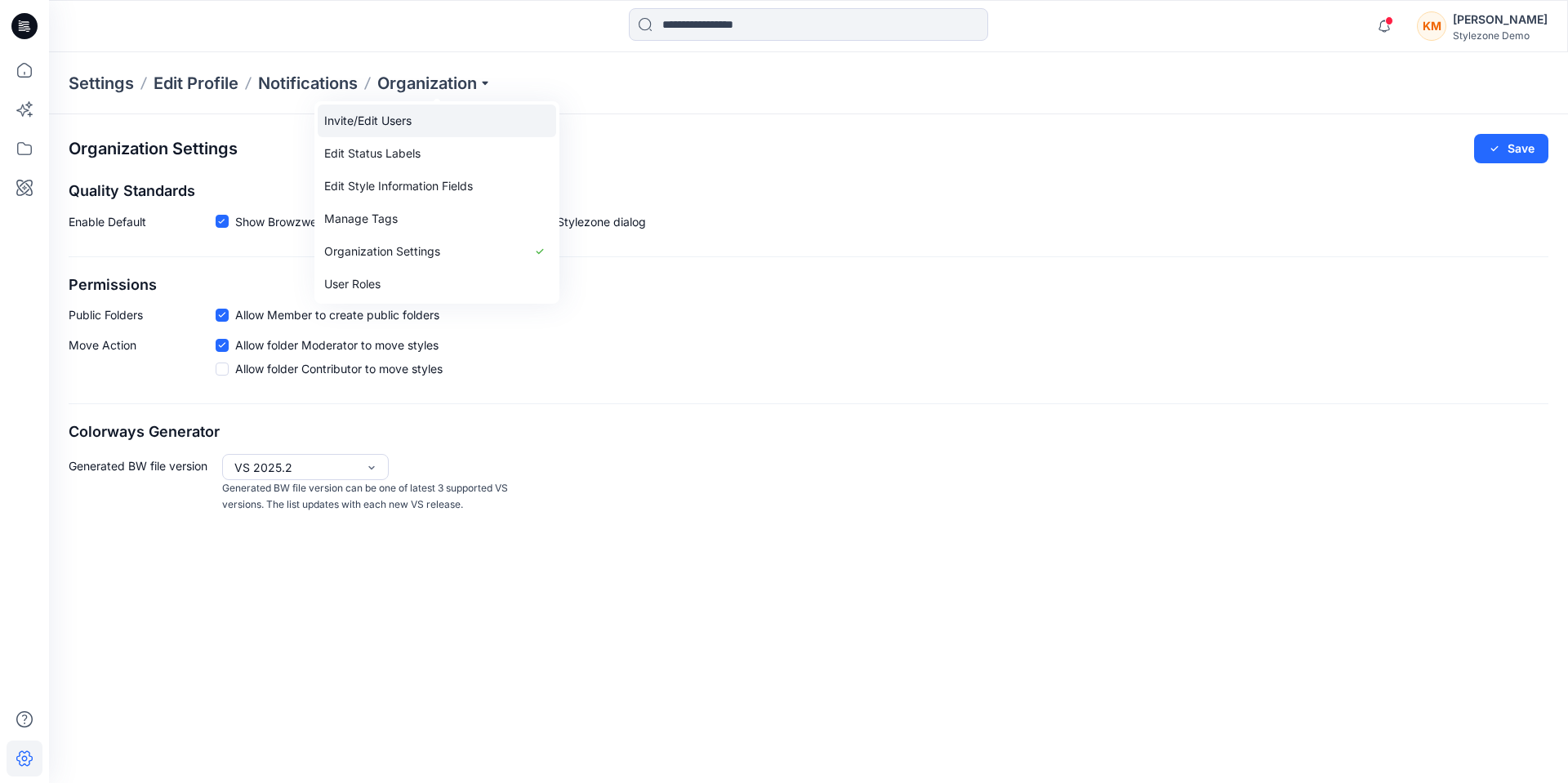
click at [411, 120] on link "Invite/Edit Users" at bounding box center [437, 121] width 239 height 33
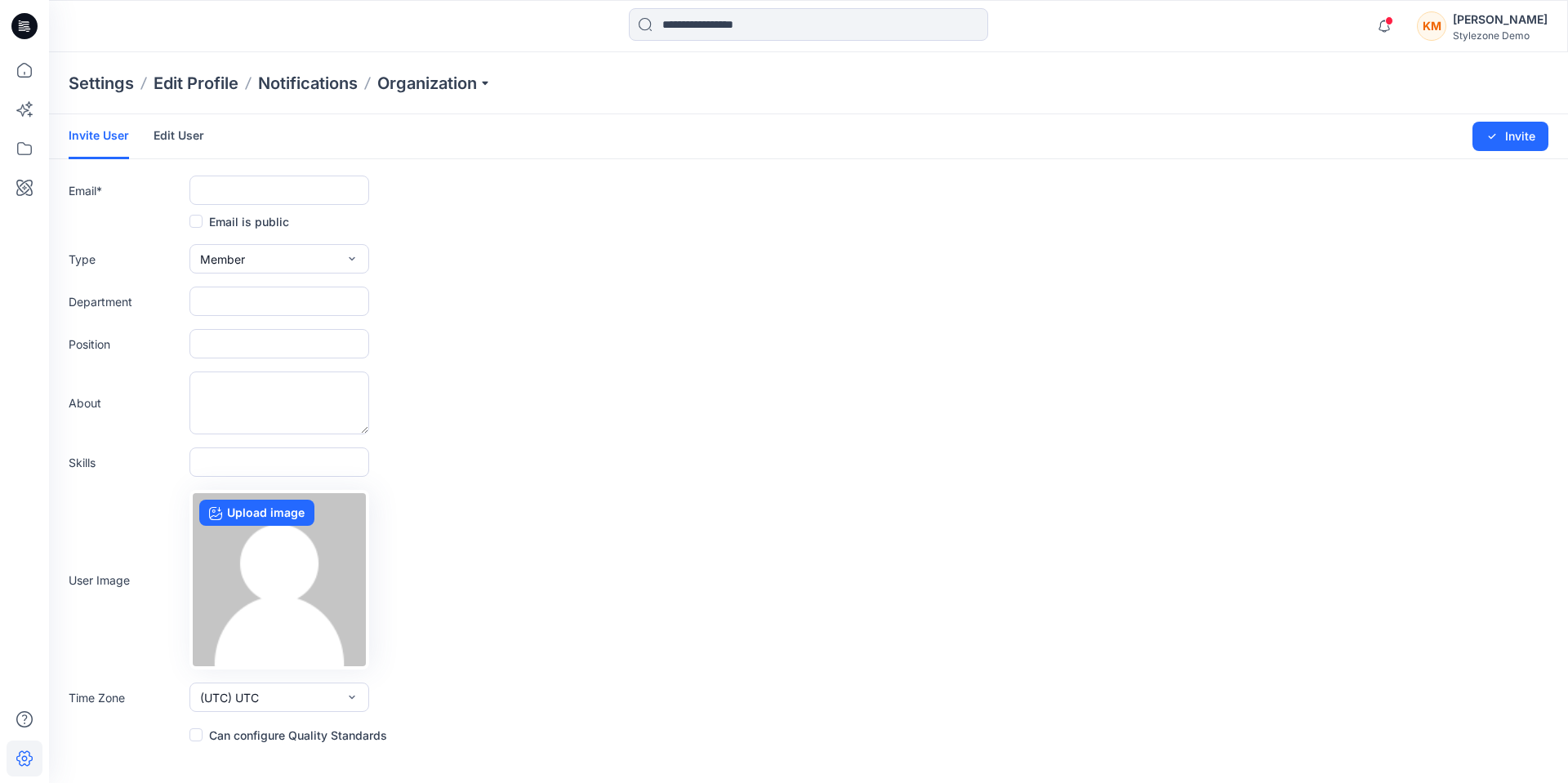
click at [183, 139] on link "Edit User" at bounding box center [179, 135] width 51 height 42
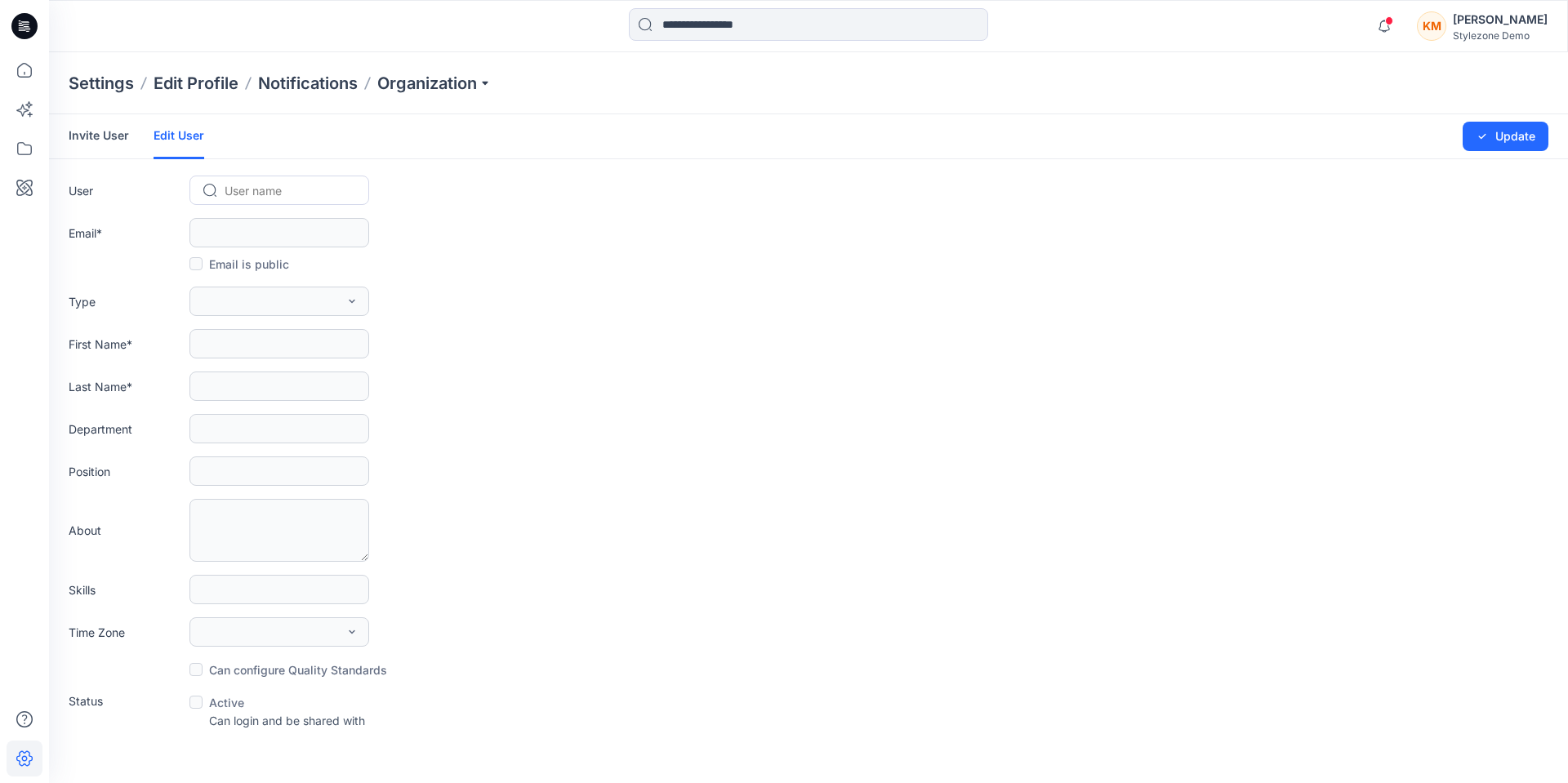
click at [272, 188] on div at bounding box center [289, 191] width 129 height 21
type input "****"
click at [260, 219] on span "Bo Yao" at bounding box center [274, 225] width 94 height 17
type input "**********"
type input "**"
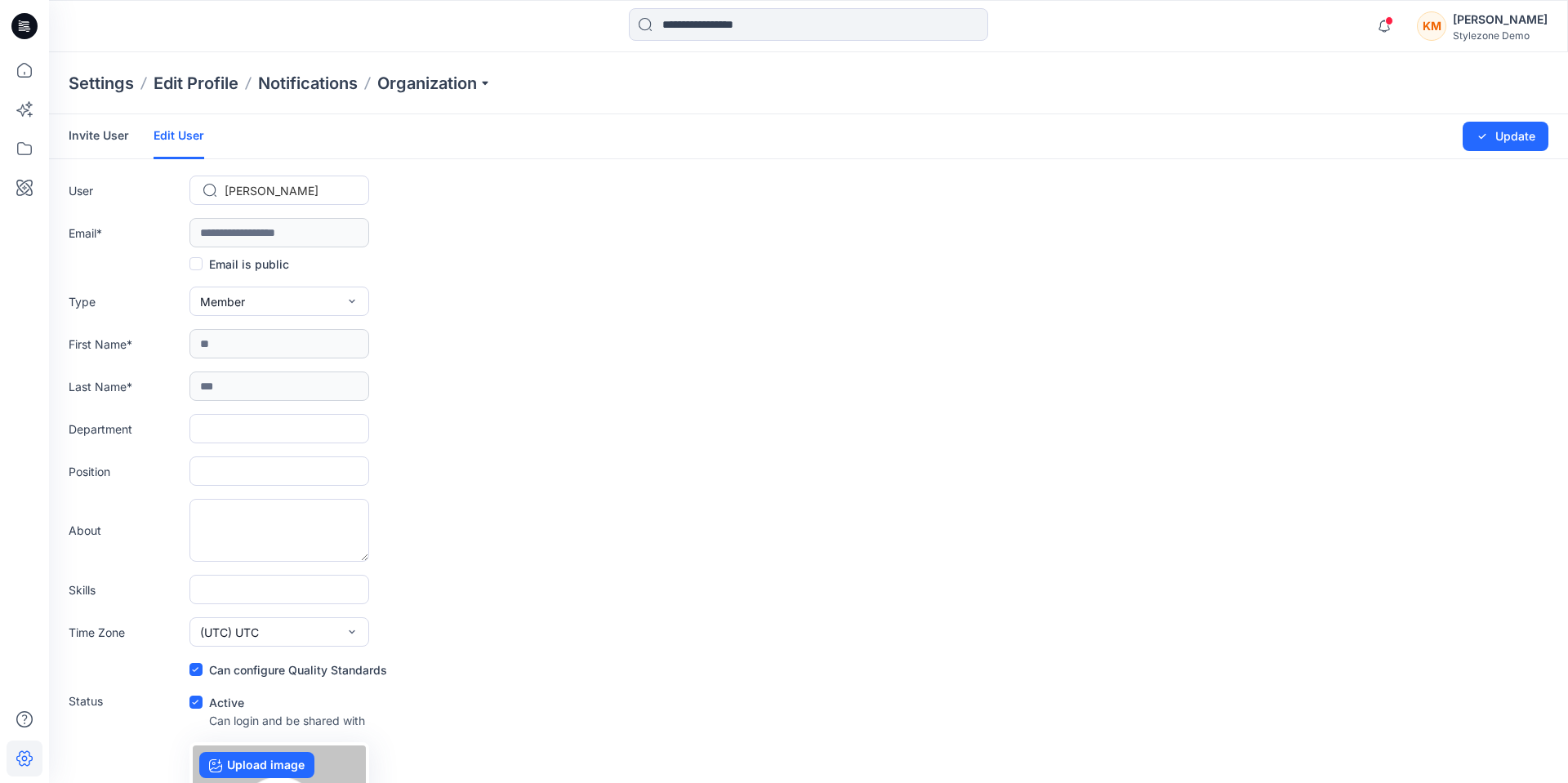
type input "***"
click at [261, 296] on button "Member" at bounding box center [279, 301] width 180 height 29
click at [255, 402] on button "Admin" at bounding box center [279, 404] width 173 height 33
click at [1482, 140] on button "Update" at bounding box center [1493, 136] width 86 height 29
click at [25, 149] on icon at bounding box center [25, 149] width 36 height 36
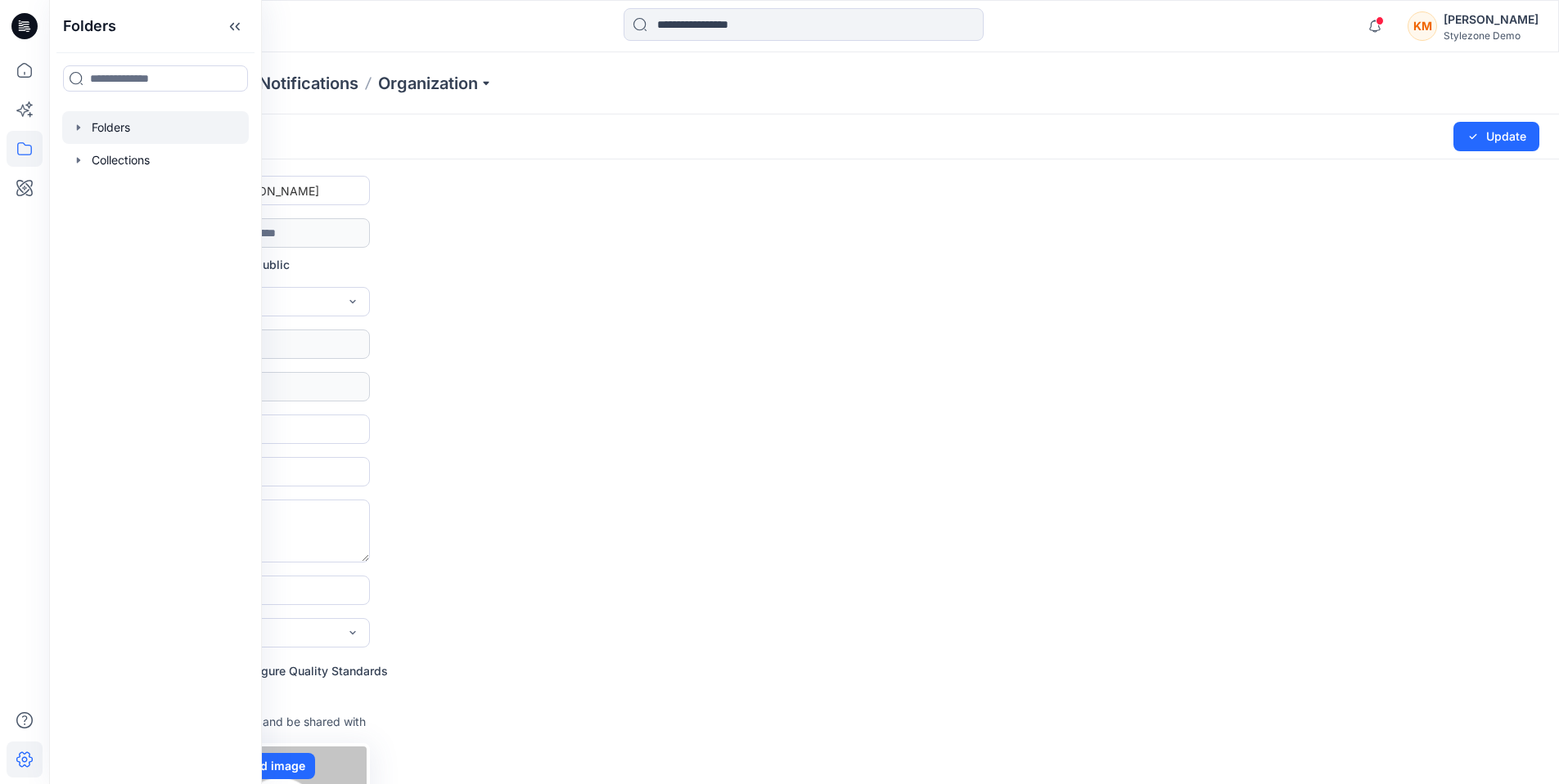
click at [111, 137] on div at bounding box center [155, 128] width 186 height 33
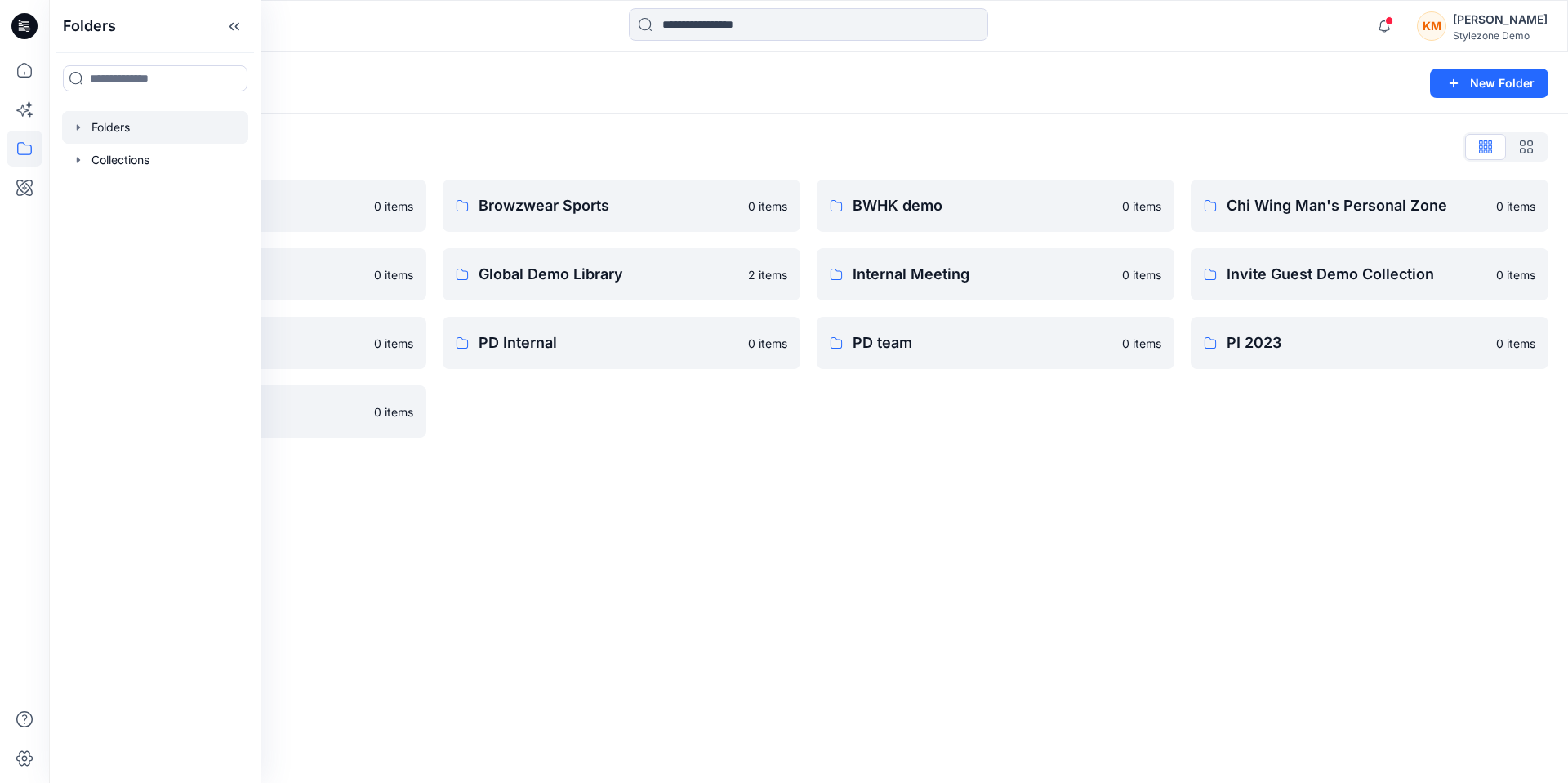
click at [609, 478] on div "Folders New Folder Folders List A Company 0 items For presentation 0 items Main…" at bounding box center [808, 417] width 1519 height 731
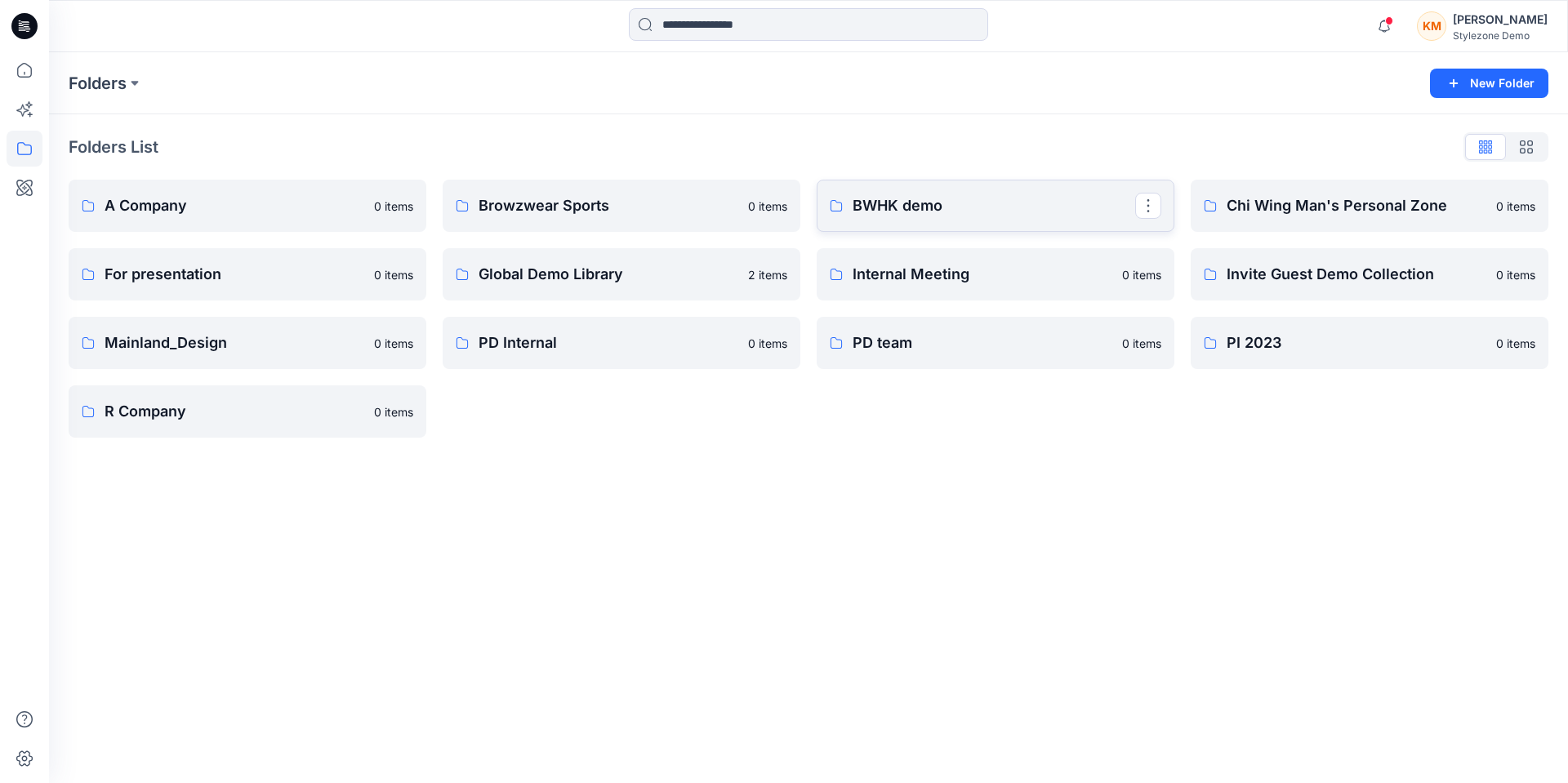
click at [895, 223] on link "BWHK demo" at bounding box center [995, 206] width 357 height 52
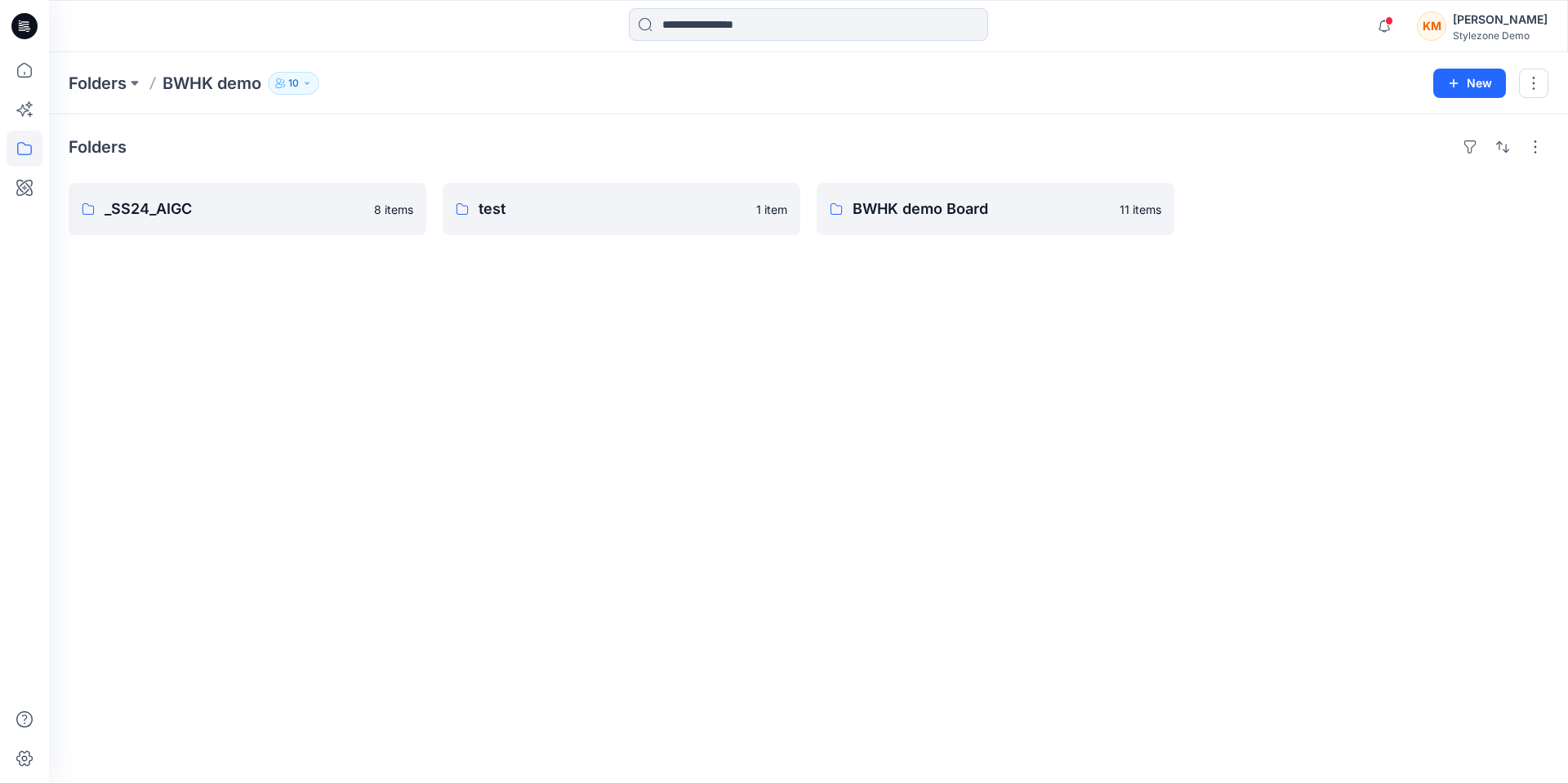
click at [305, 80] on icon "button" at bounding box center [306, 83] width 9 height 9
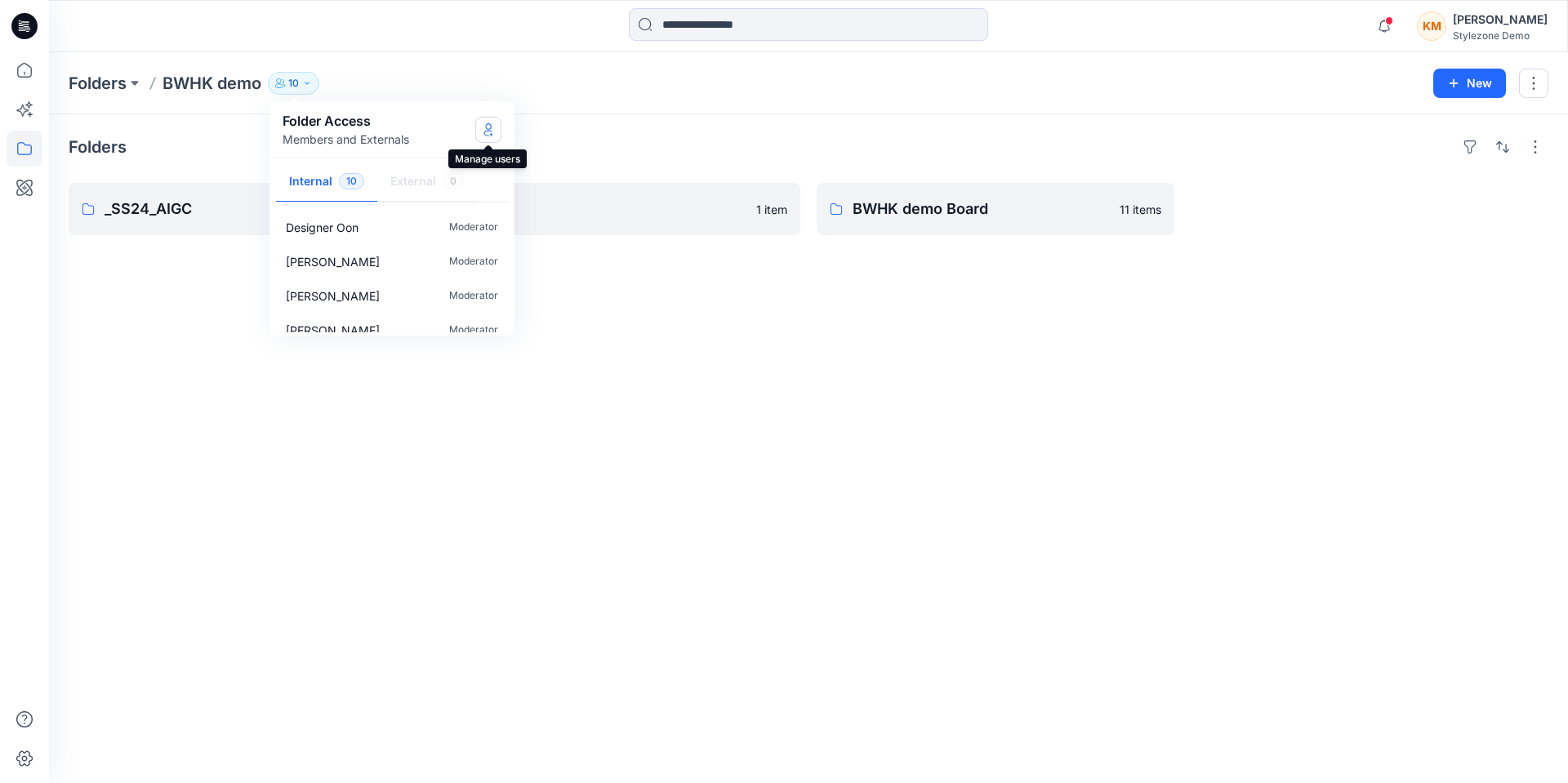
click at [486, 128] on icon "Manage Users" at bounding box center [488, 130] width 13 height 13
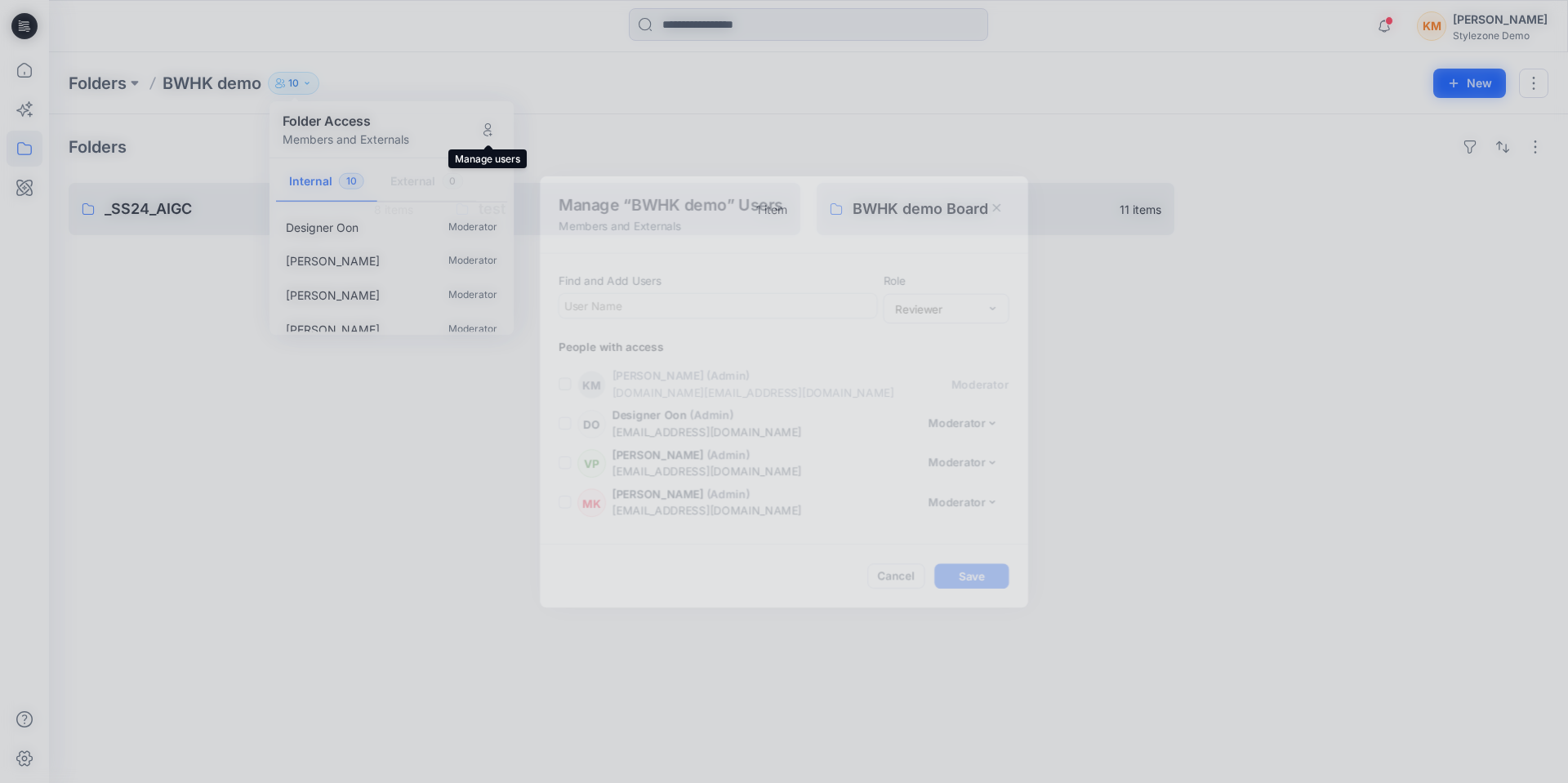
scroll to position [242, 0]
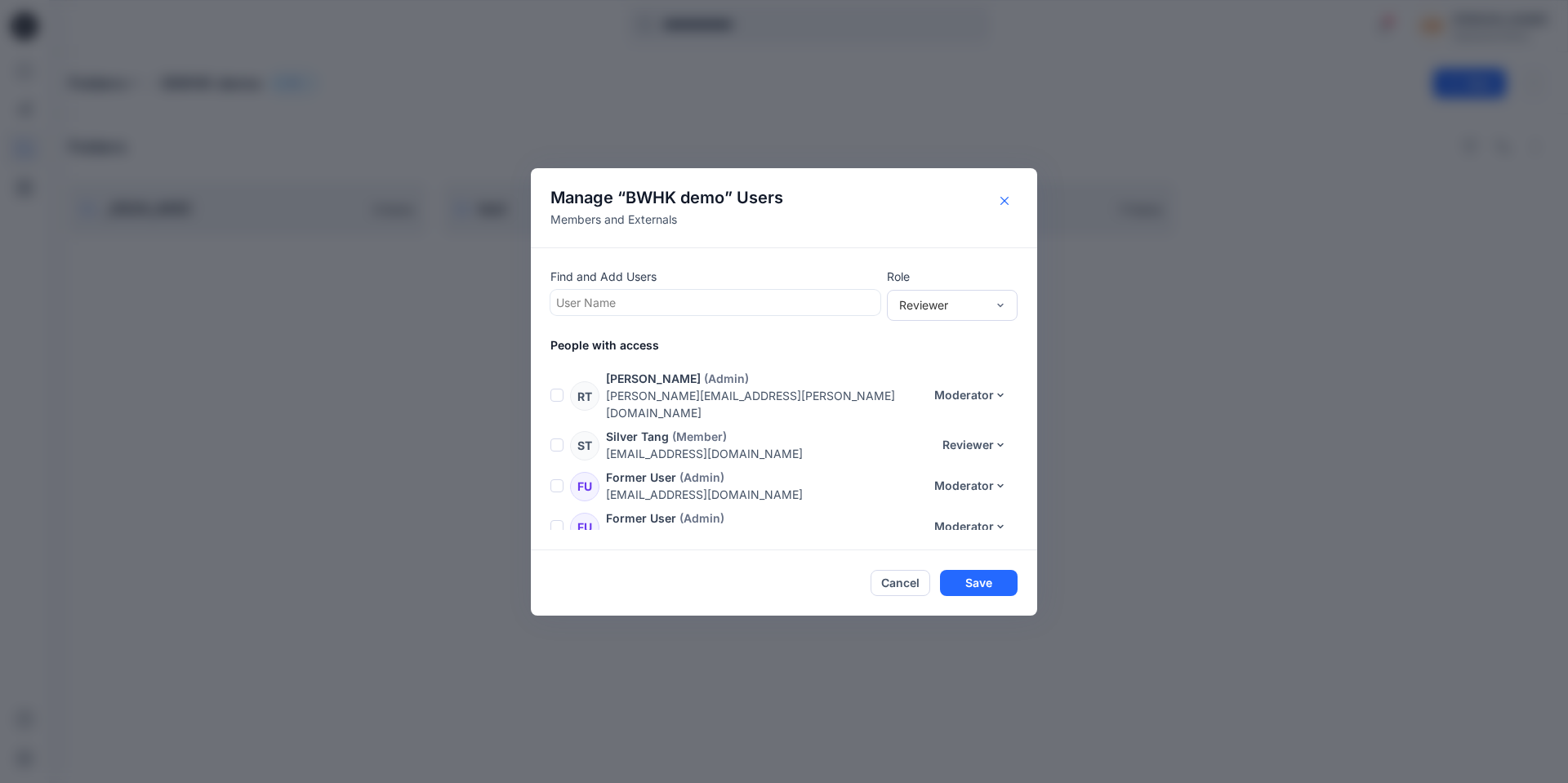
click at [1006, 202] on icon "Close" at bounding box center [1004, 200] width 8 height 8
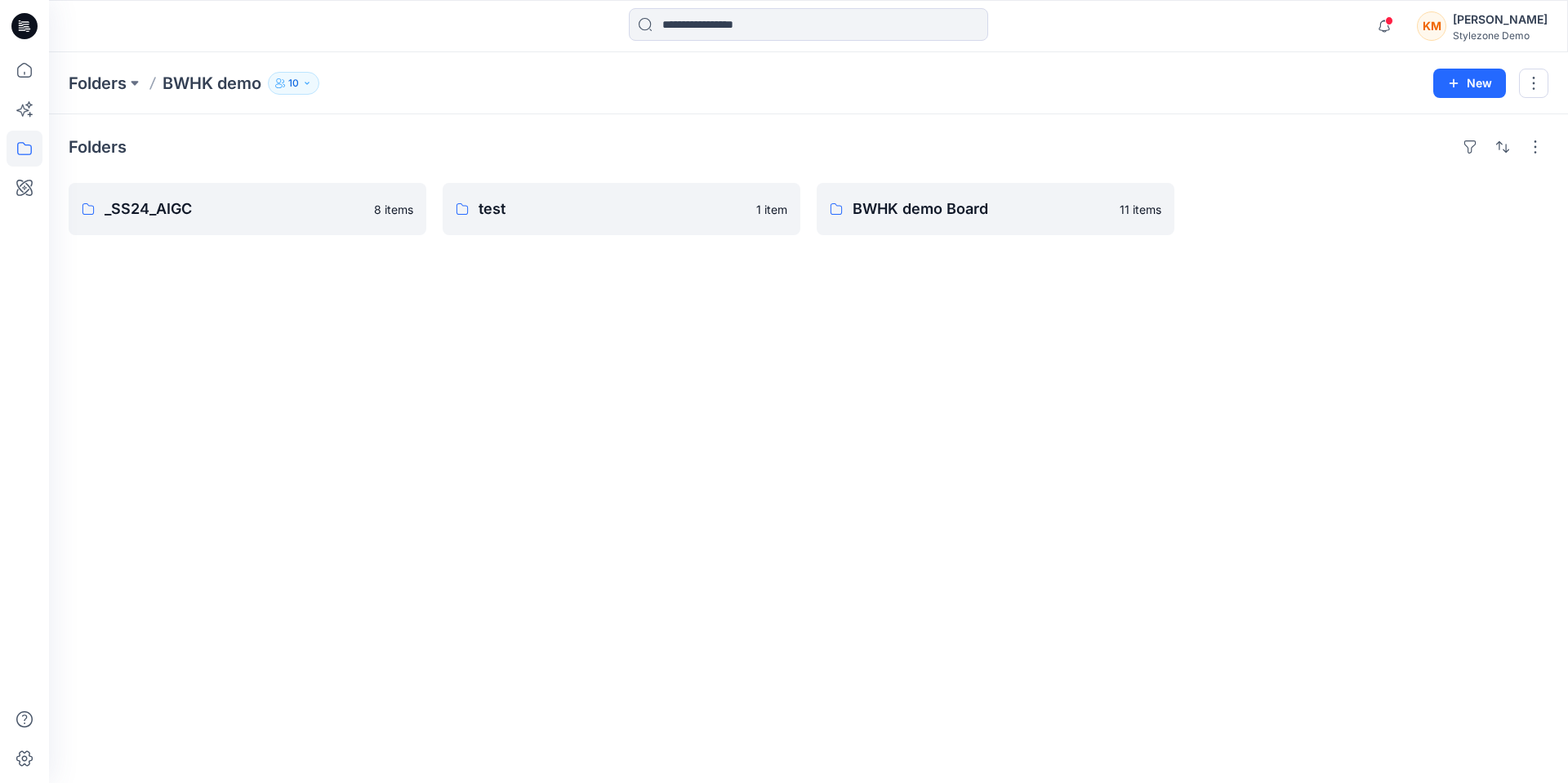
click at [307, 82] on icon "button" at bounding box center [306, 83] width 9 height 9
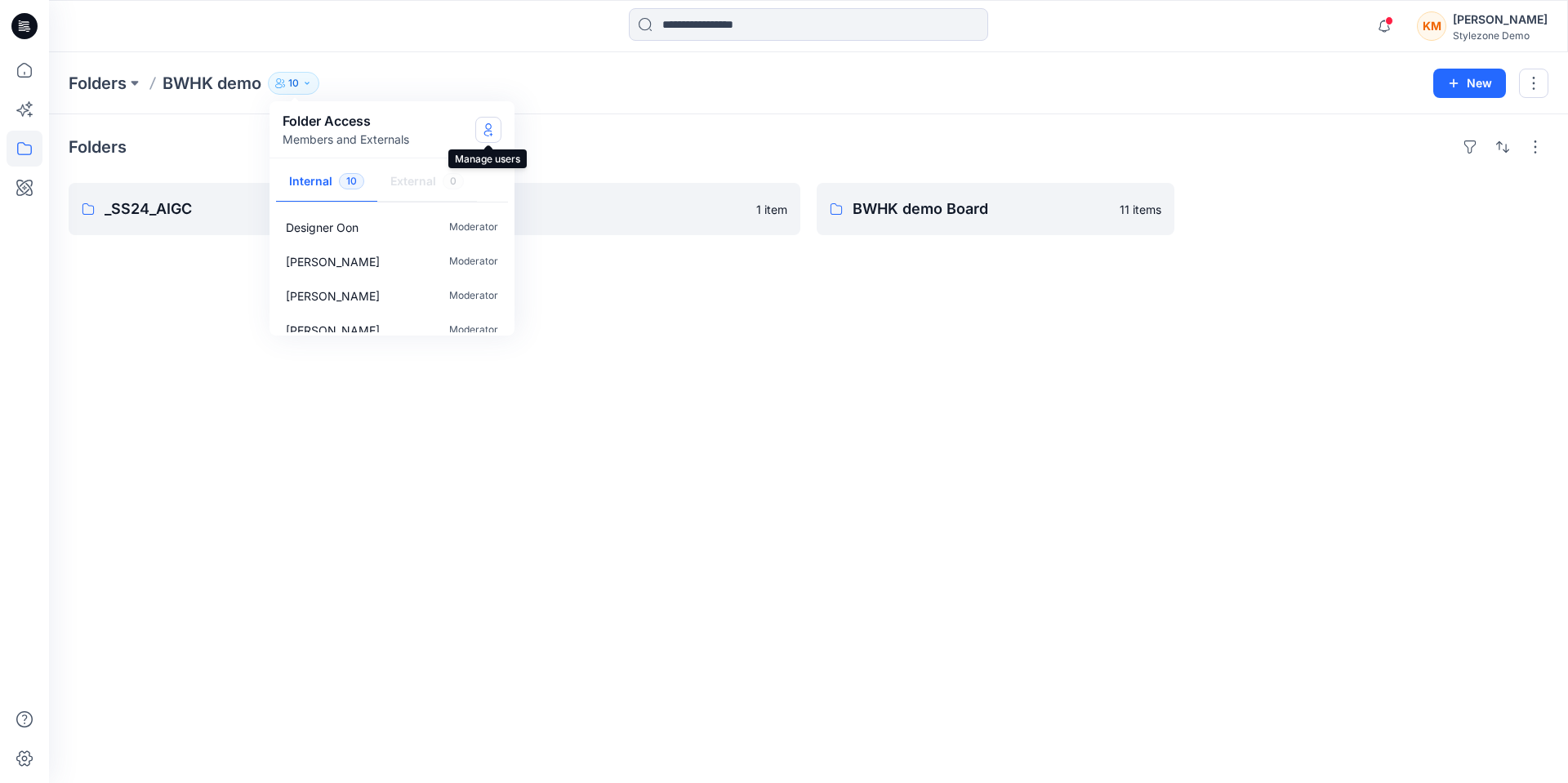
click at [489, 133] on icon "Manage Users" at bounding box center [488, 130] width 13 height 13
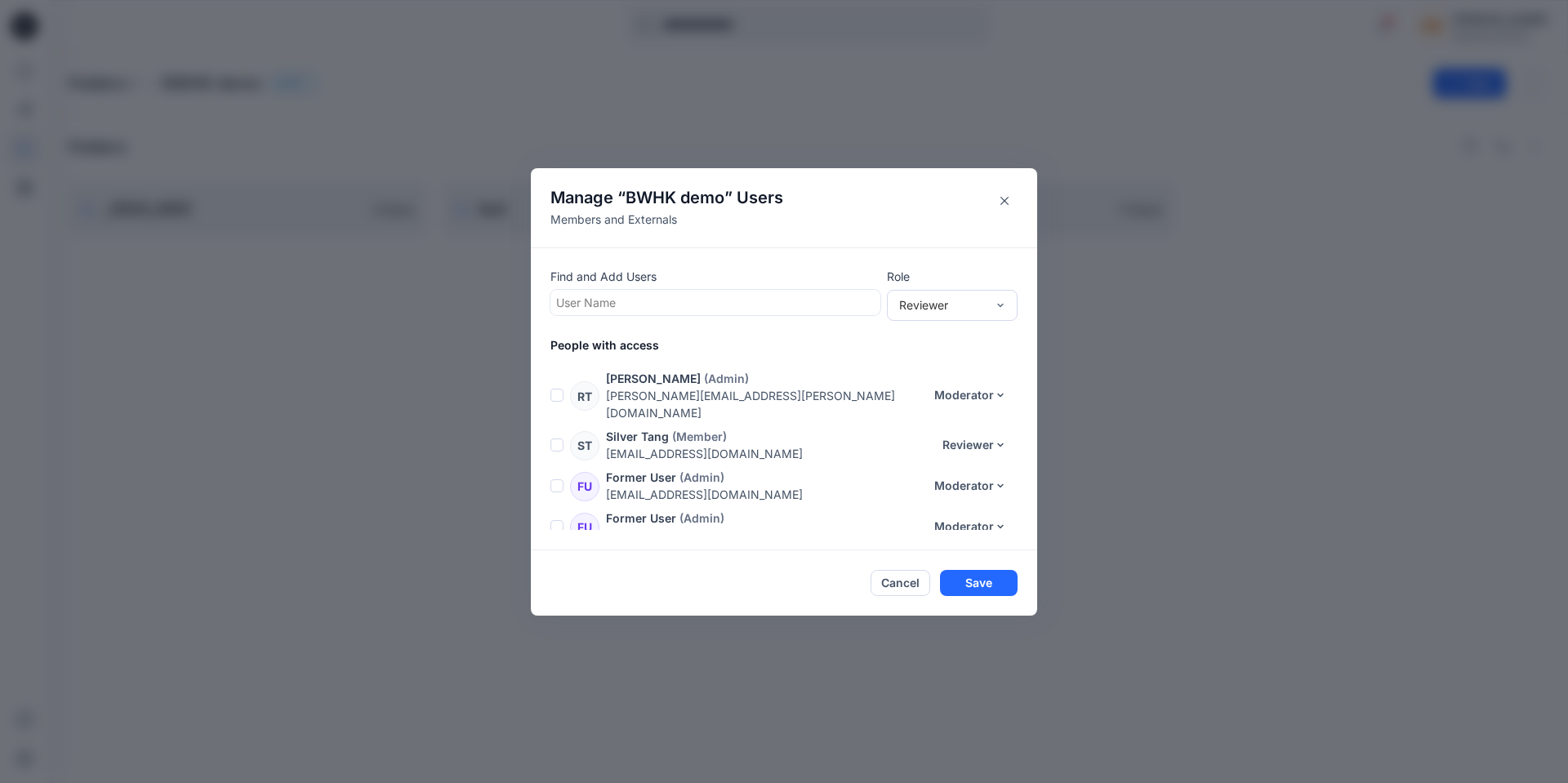
click at [565, 386] on div "RT Raphael Tse (Admin) raphael.tse@browzwear.com Moderator Reviewer Contributor…" at bounding box center [794, 395] width 487 height 52
click at [556, 389] on span at bounding box center [557, 395] width 13 height 13
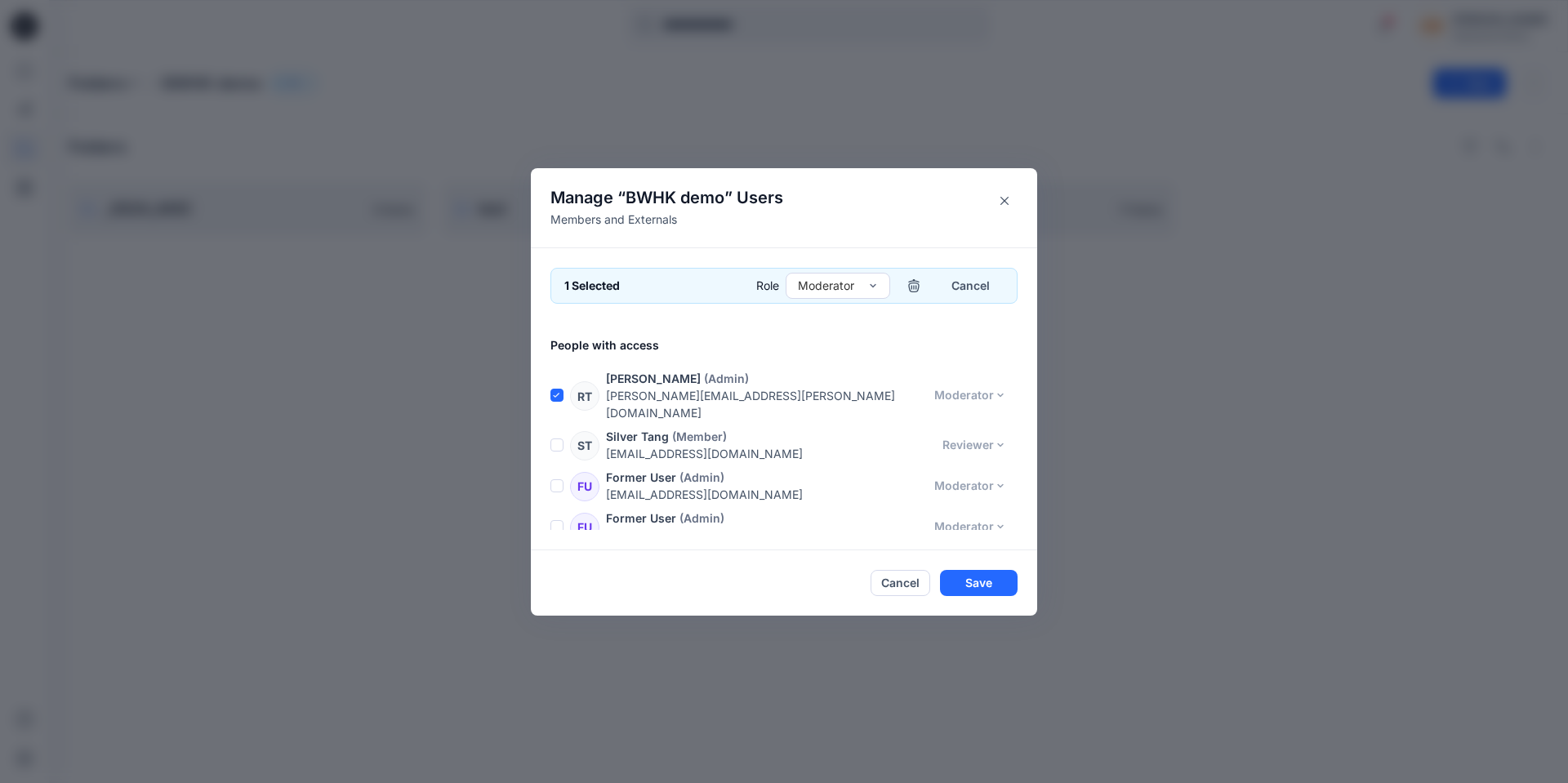
click at [555, 439] on span at bounding box center [557, 445] width 13 height 13
click at [557, 479] on span at bounding box center [557, 486] width 13 height 13
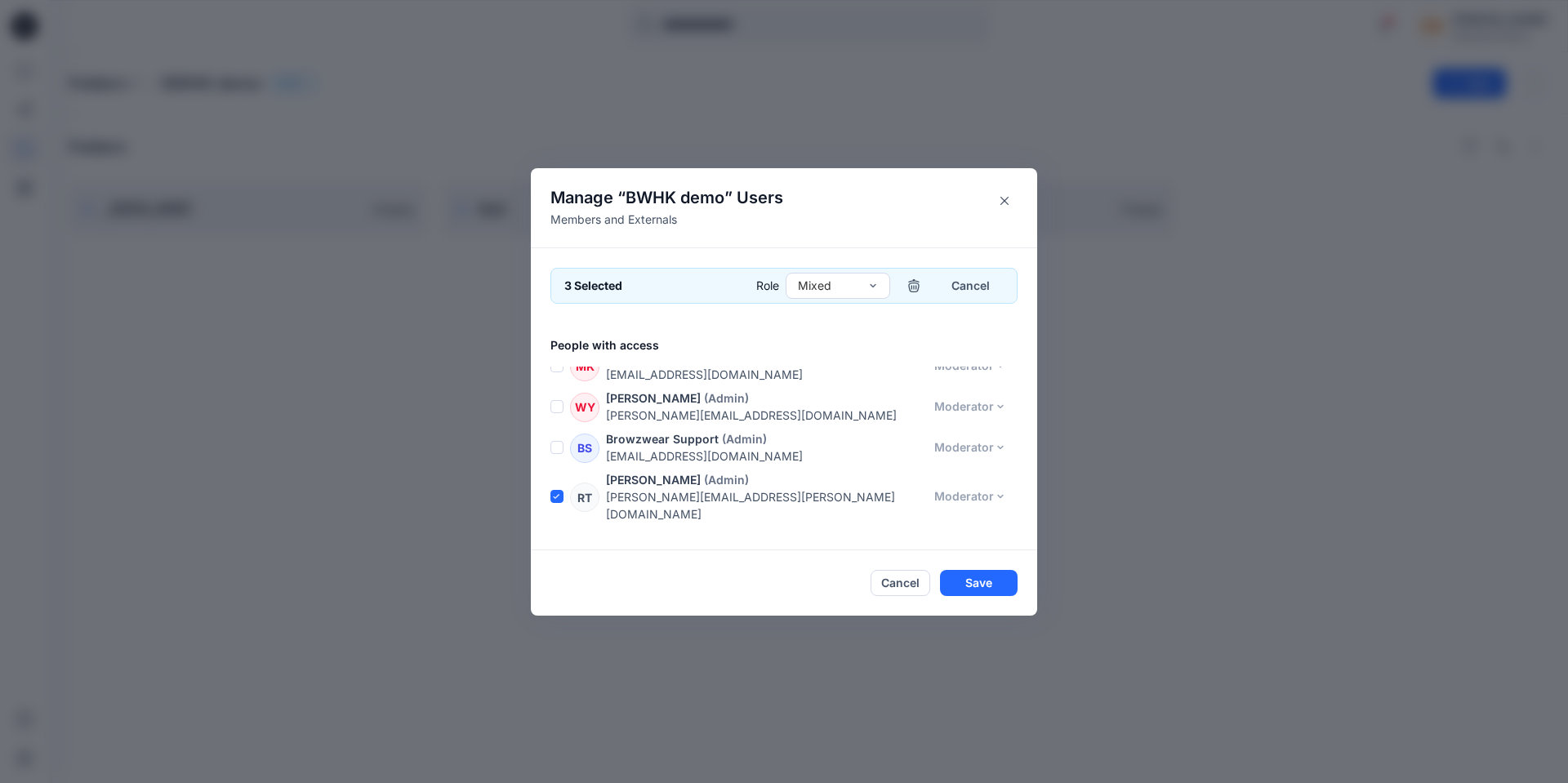
scroll to position [78, 0]
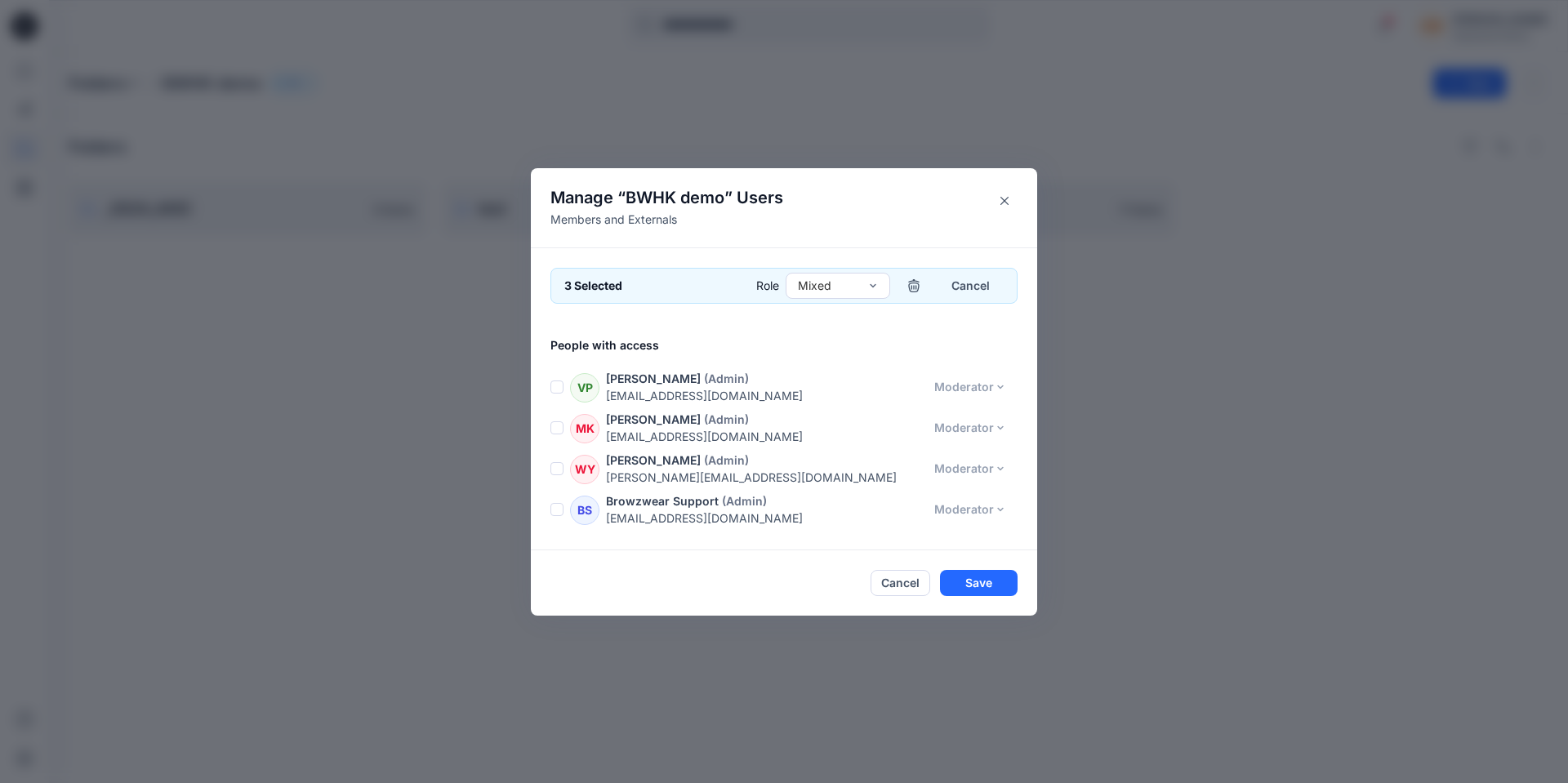
click at [558, 385] on span at bounding box center [557, 388] width 13 height 13
click at [557, 387] on span at bounding box center [557, 388] width 13 height 13
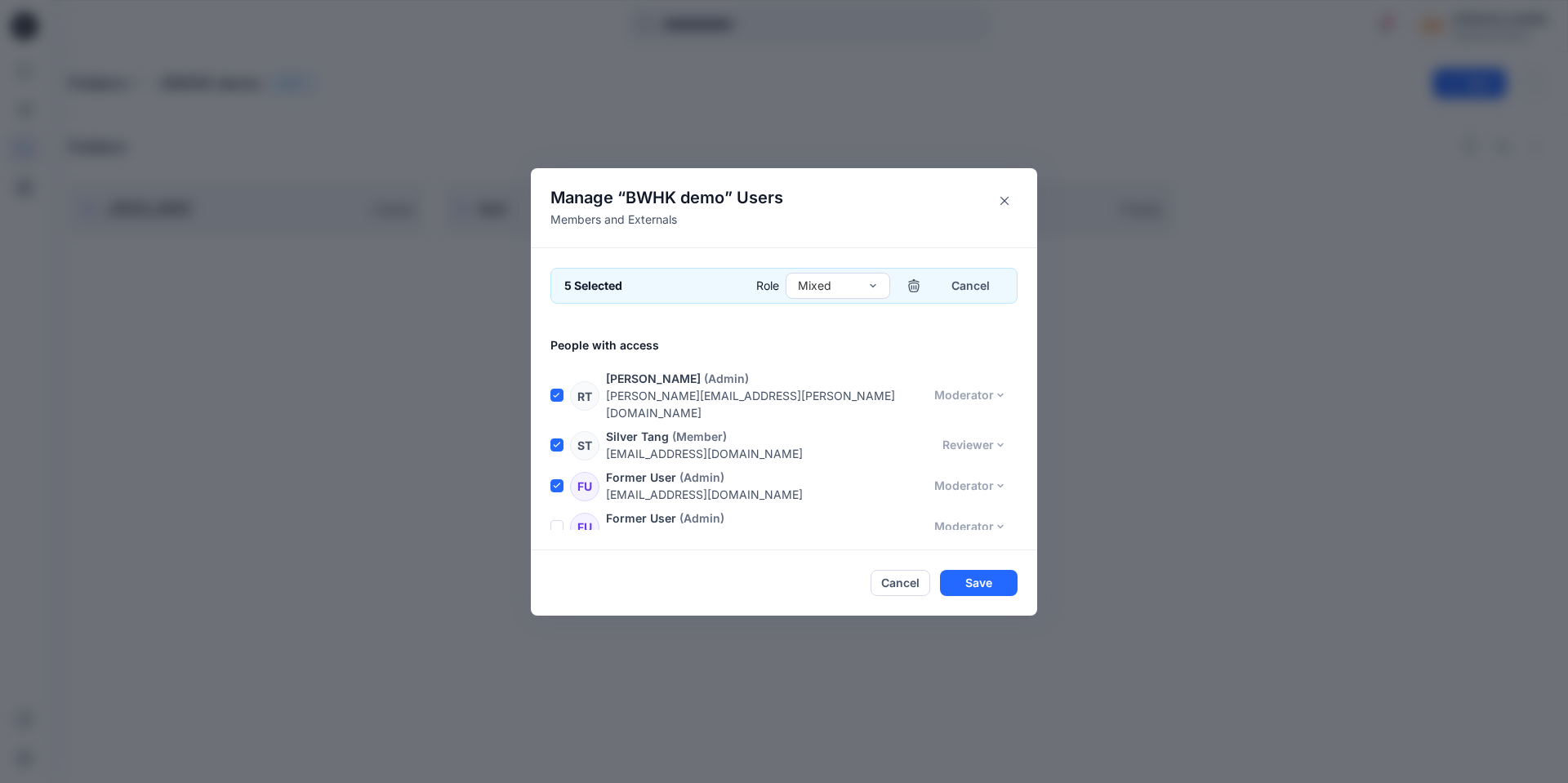
click at [554, 521] on span at bounding box center [557, 527] width 13 height 13
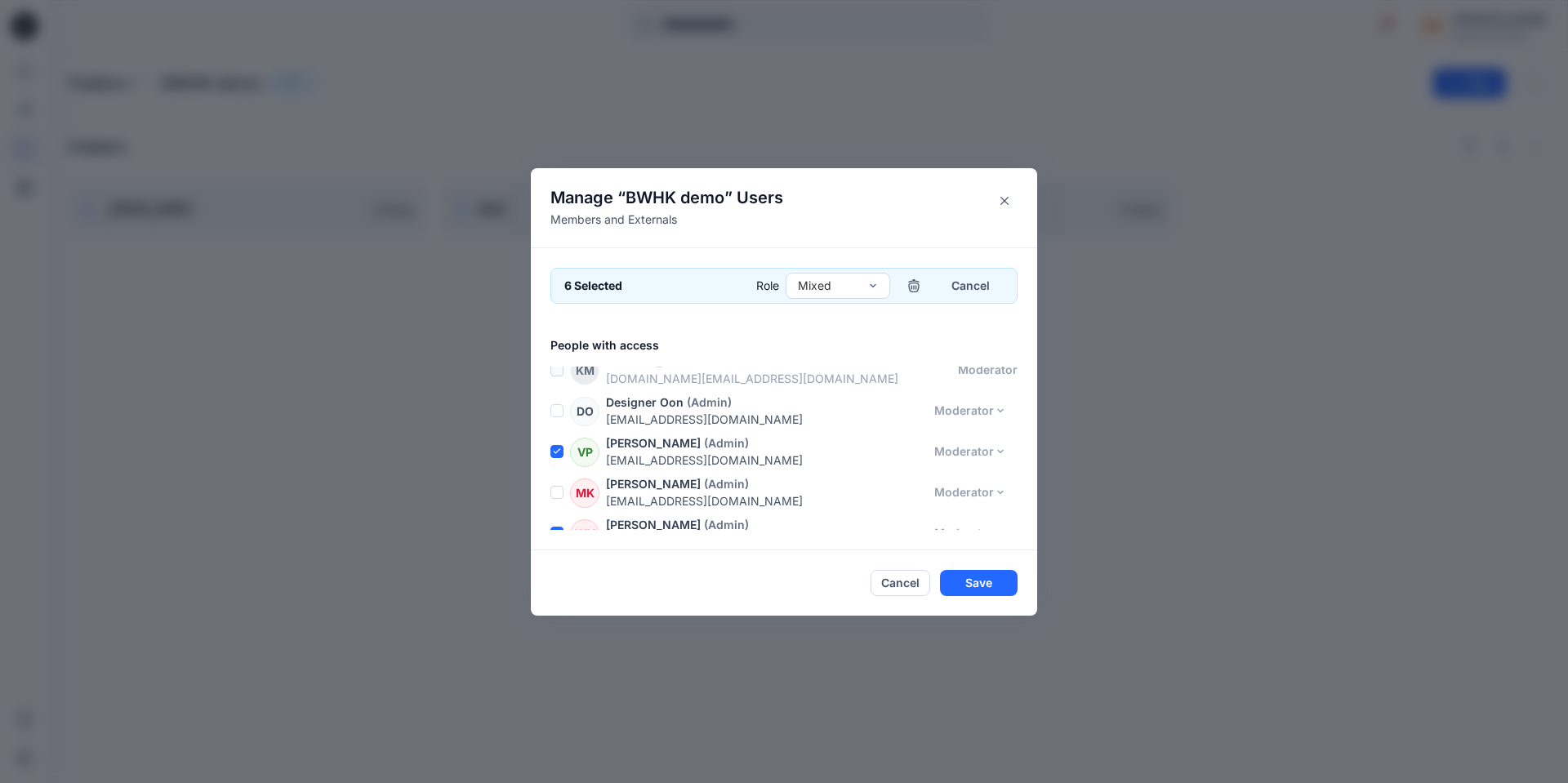
scroll to position [0, 0]
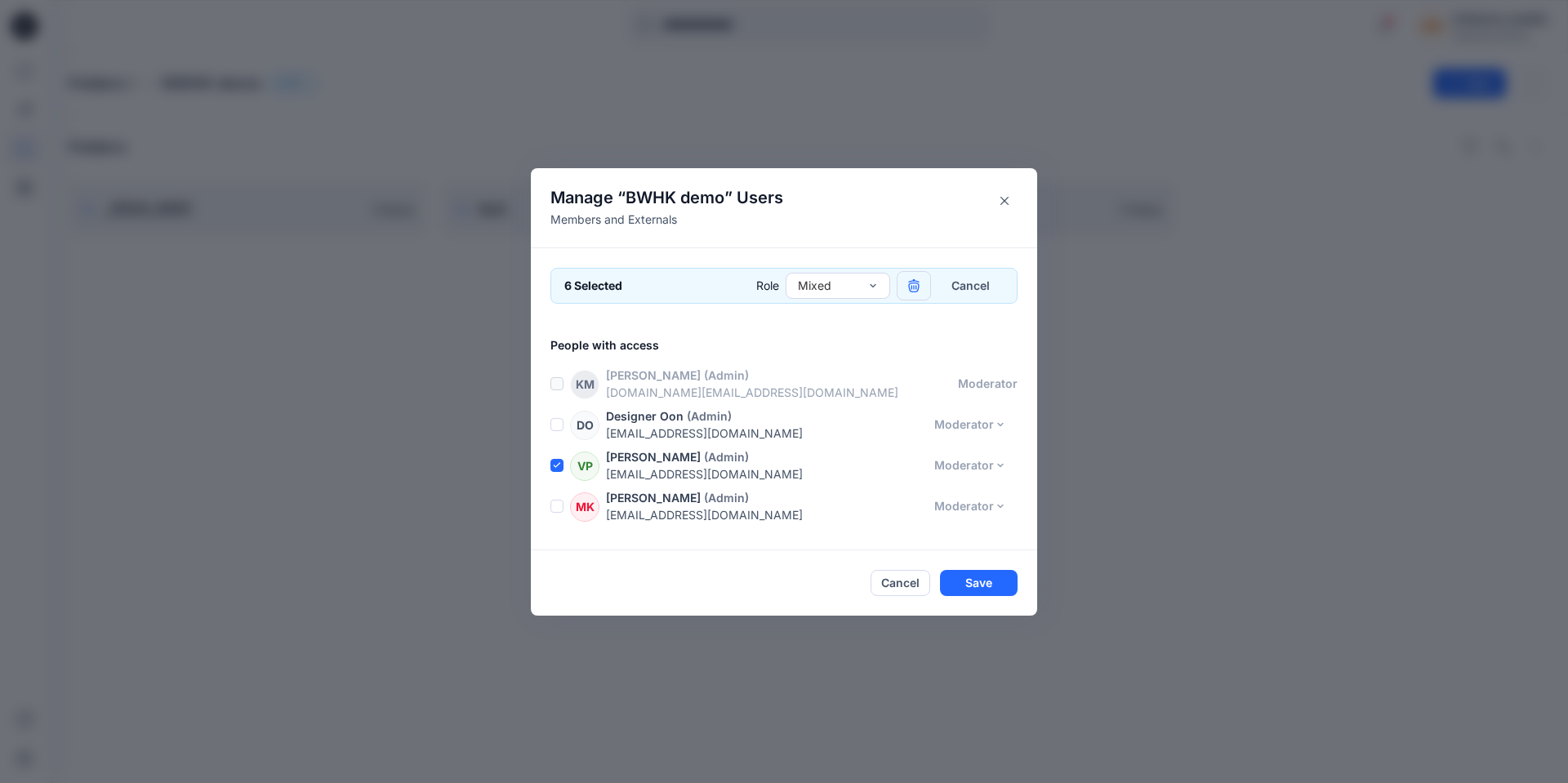
click at [916, 280] on icon "button" at bounding box center [914, 286] width 13 height 13
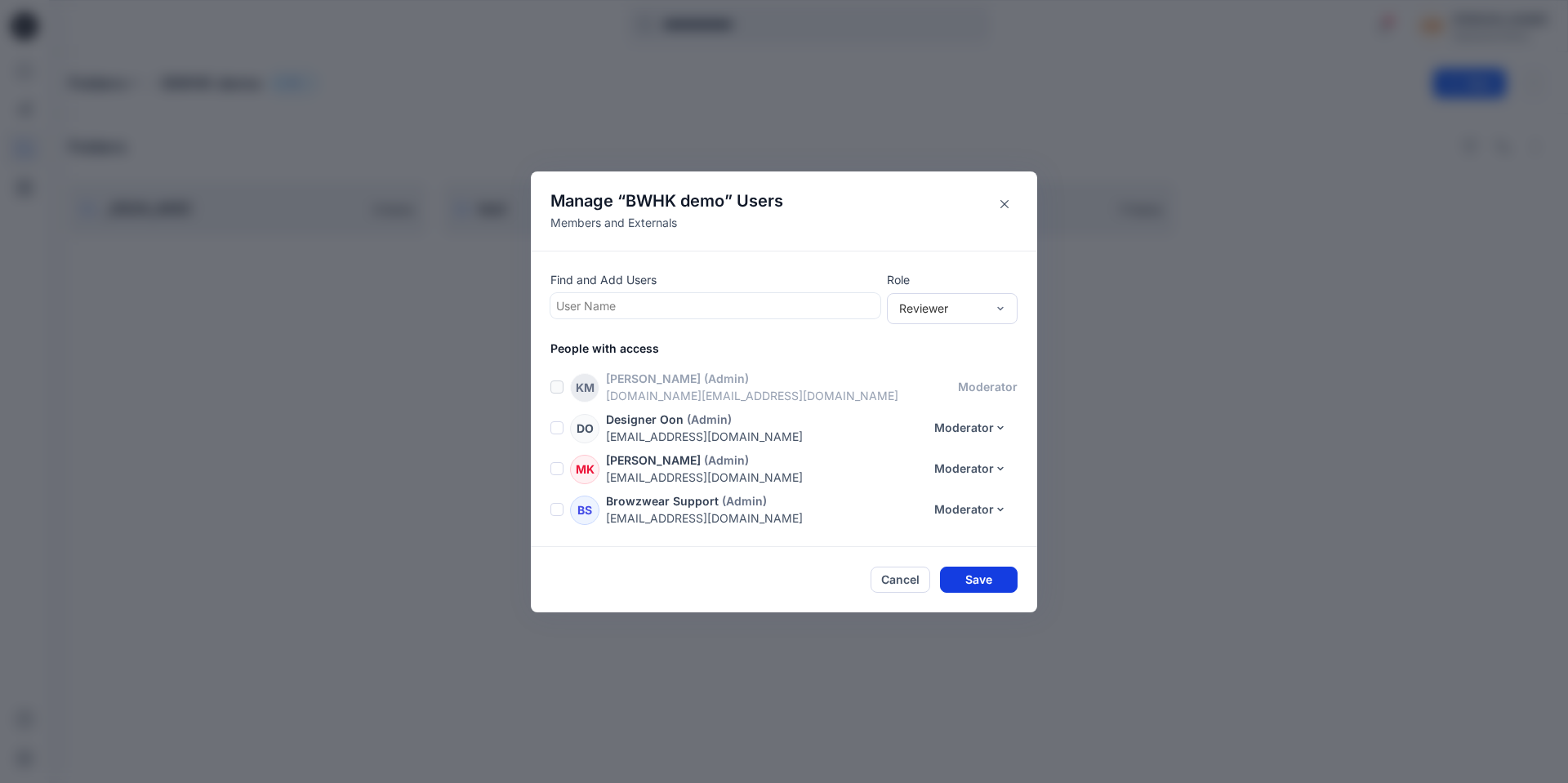
click at [966, 581] on button "Save" at bounding box center [979, 580] width 77 height 26
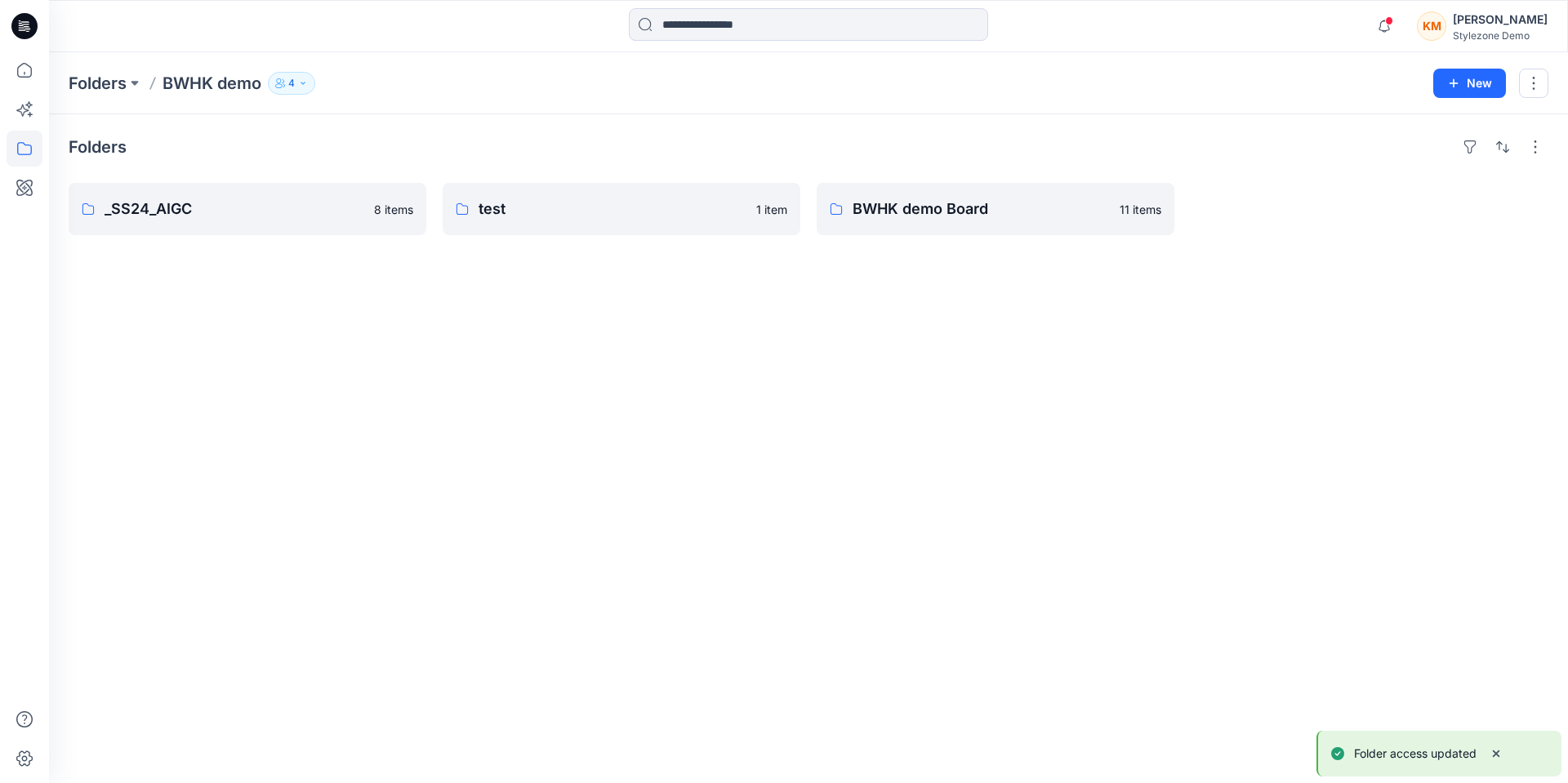
click at [287, 87] on button "4" at bounding box center [291, 83] width 47 height 23
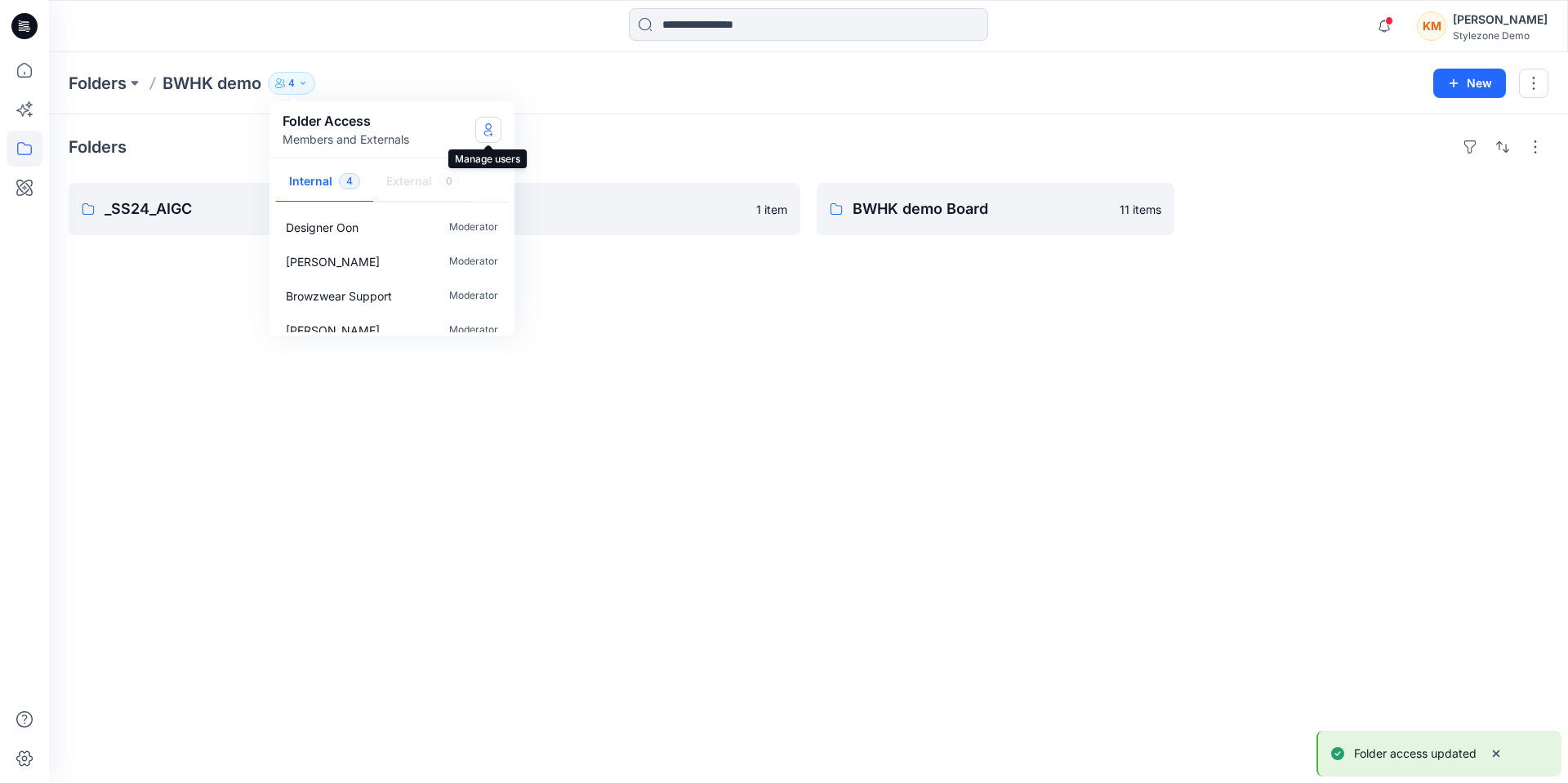
click at [489, 128] on icon "Manage Users" at bounding box center [488, 130] width 13 height 13
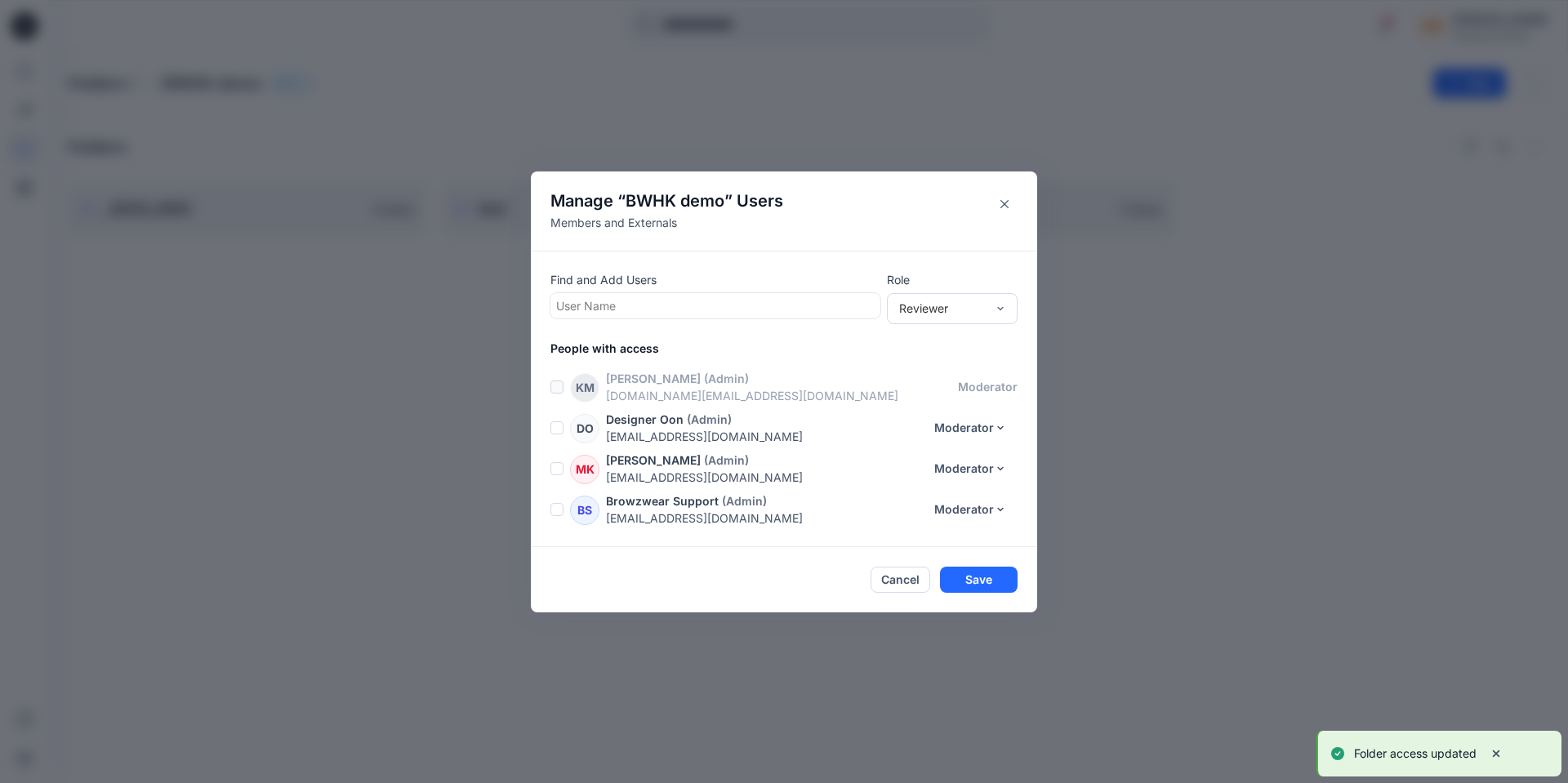
click at [761, 303] on div at bounding box center [716, 306] width 319 height 21
type input "**"
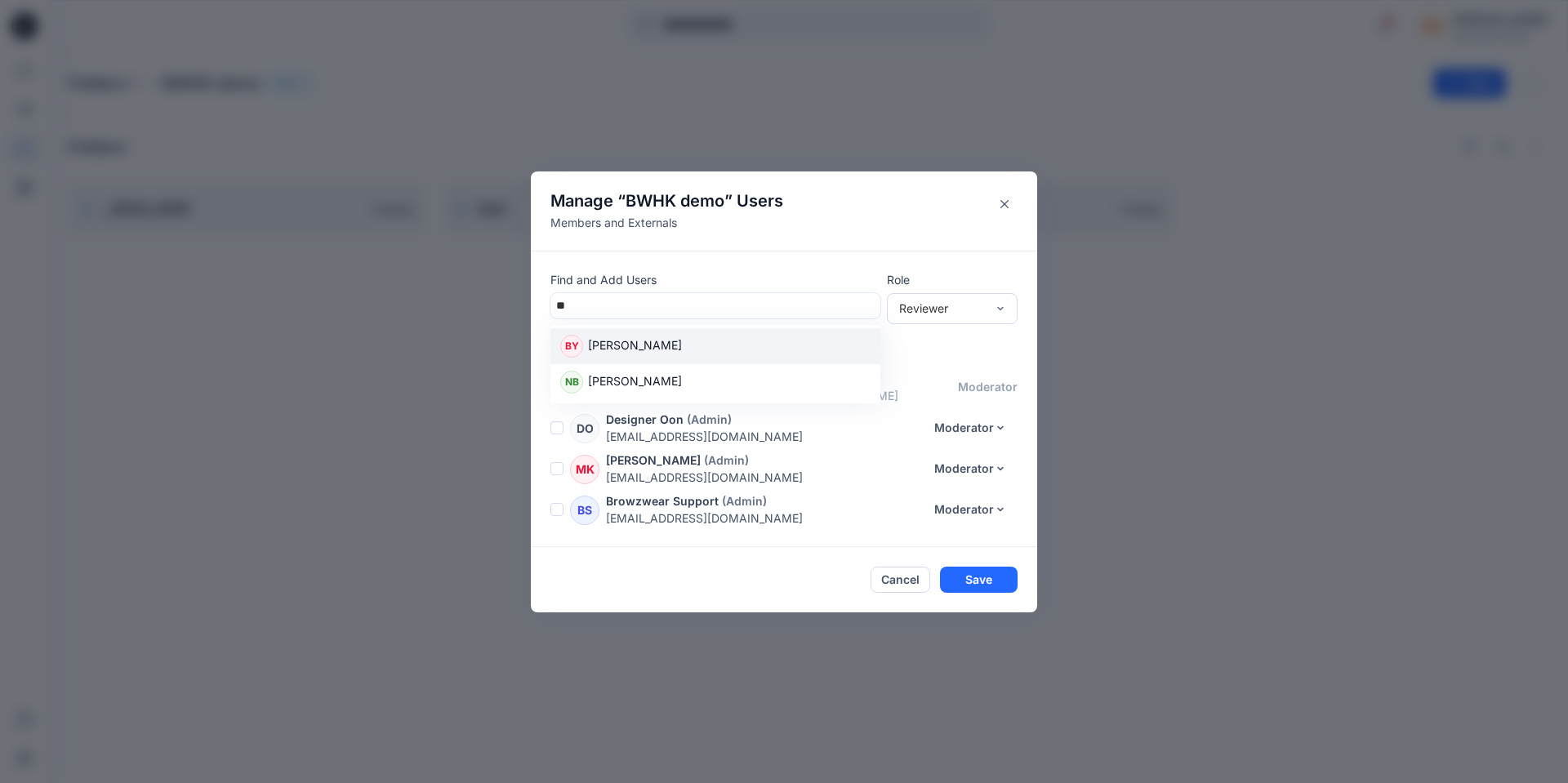
click at [663, 349] on div "BY Bo Yao" at bounding box center [715, 346] width 310 height 23
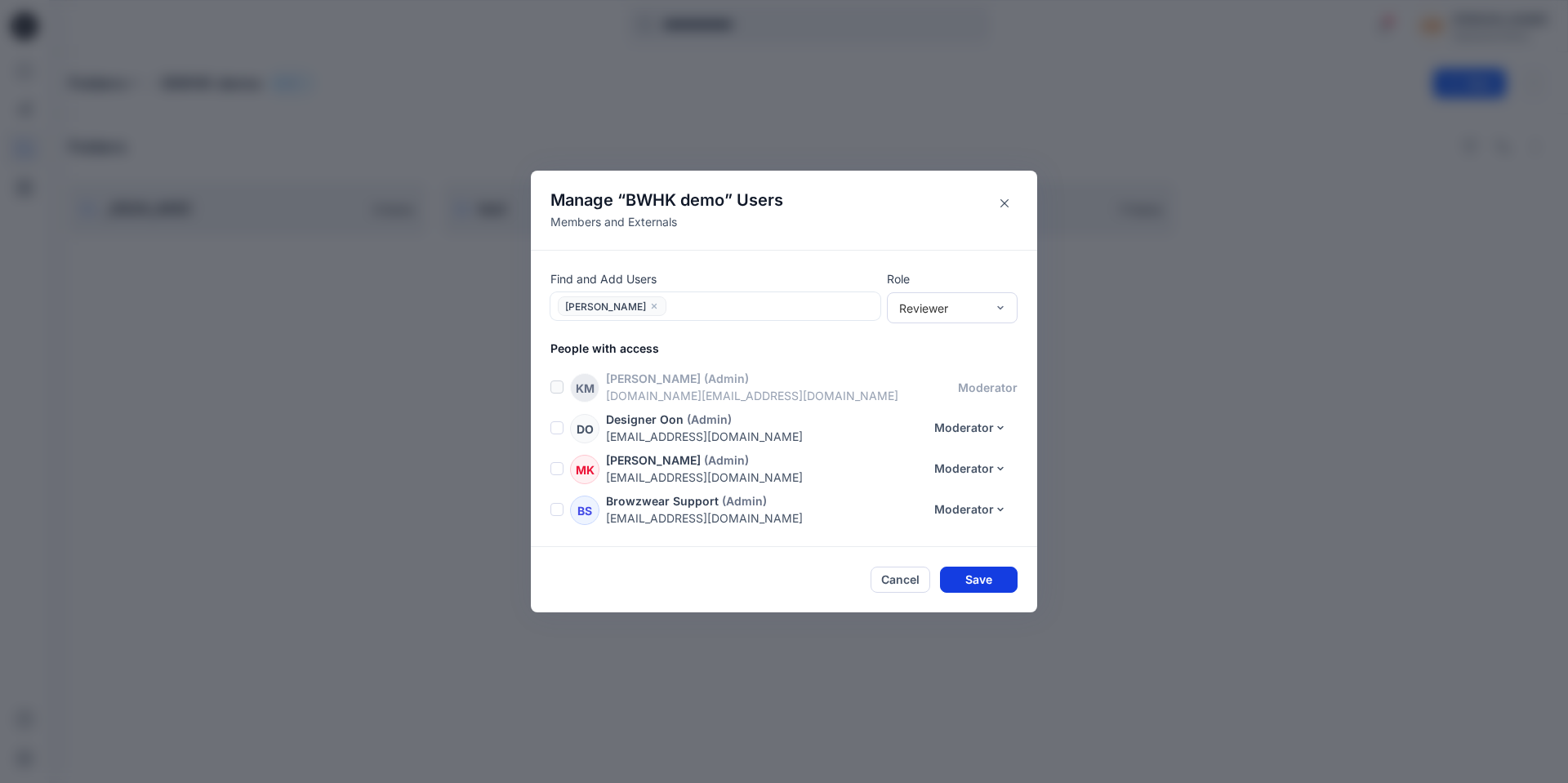
click at [967, 577] on button "Save" at bounding box center [979, 580] width 77 height 26
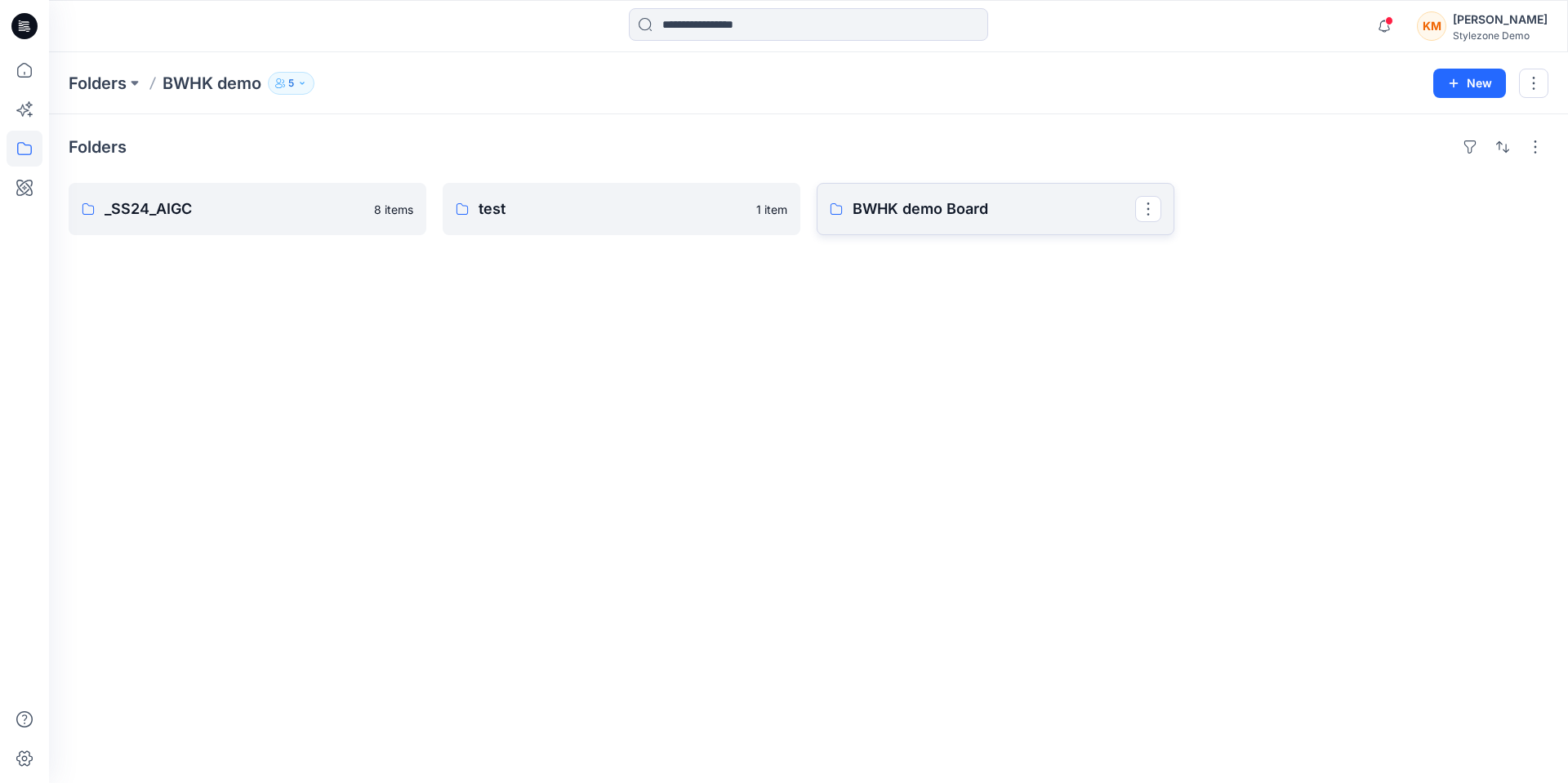
click at [938, 216] on p "BWHK demo Board" at bounding box center [994, 209] width 283 height 23
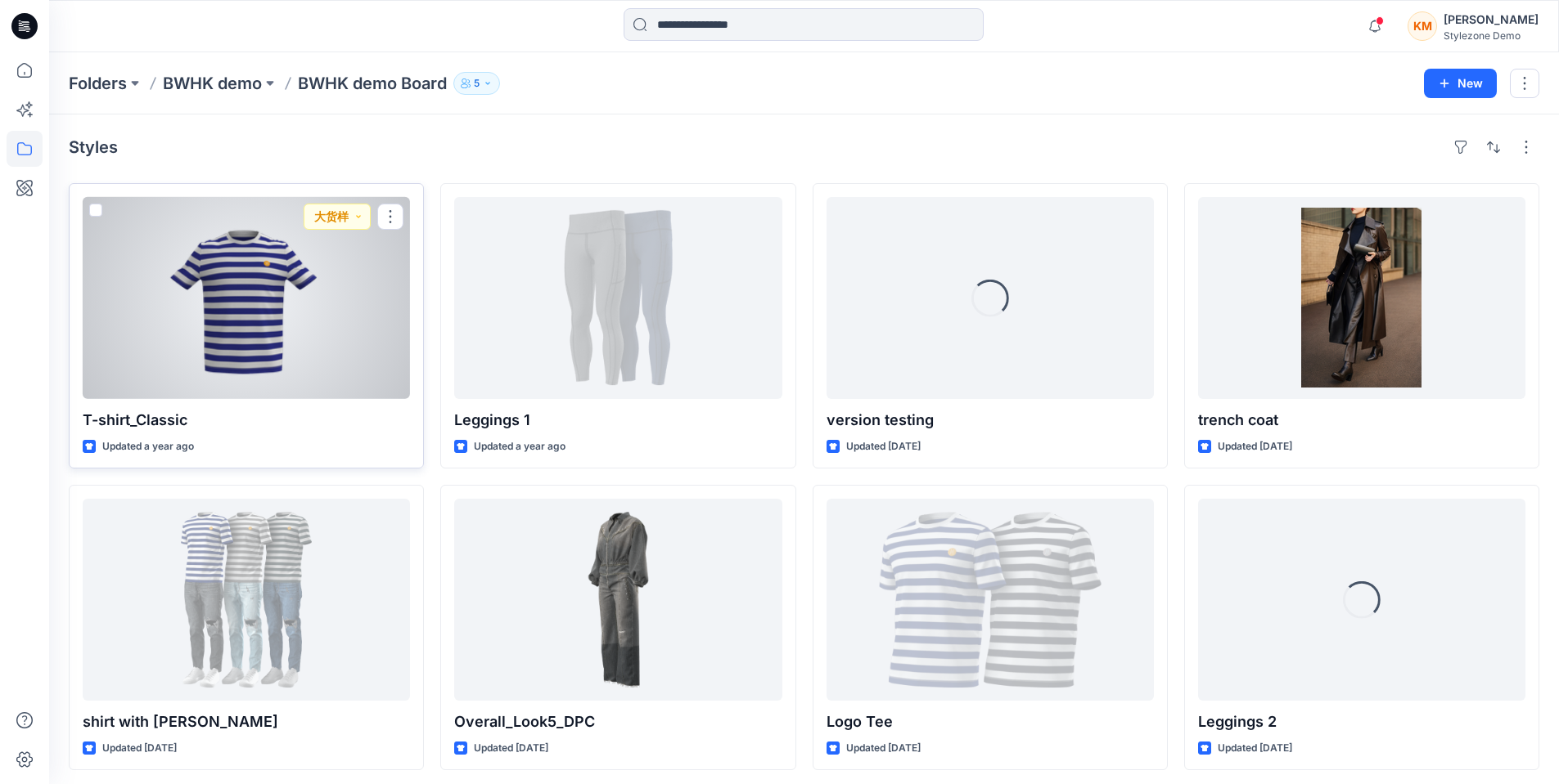
click at [266, 326] on div at bounding box center [246, 298] width 327 height 202
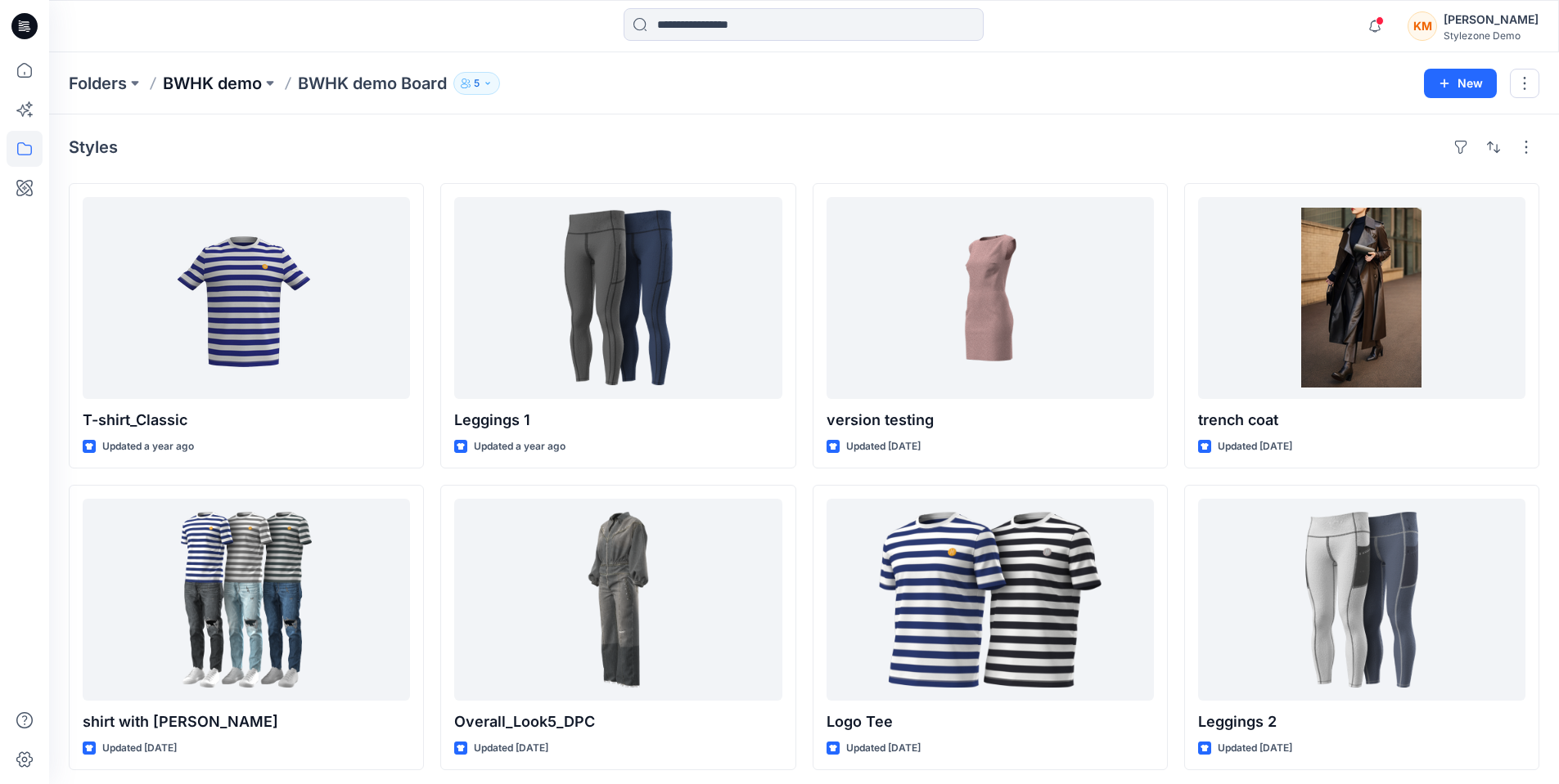
click at [213, 83] on p "BWHK demo" at bounding box center [212, 83] width 99 height 23
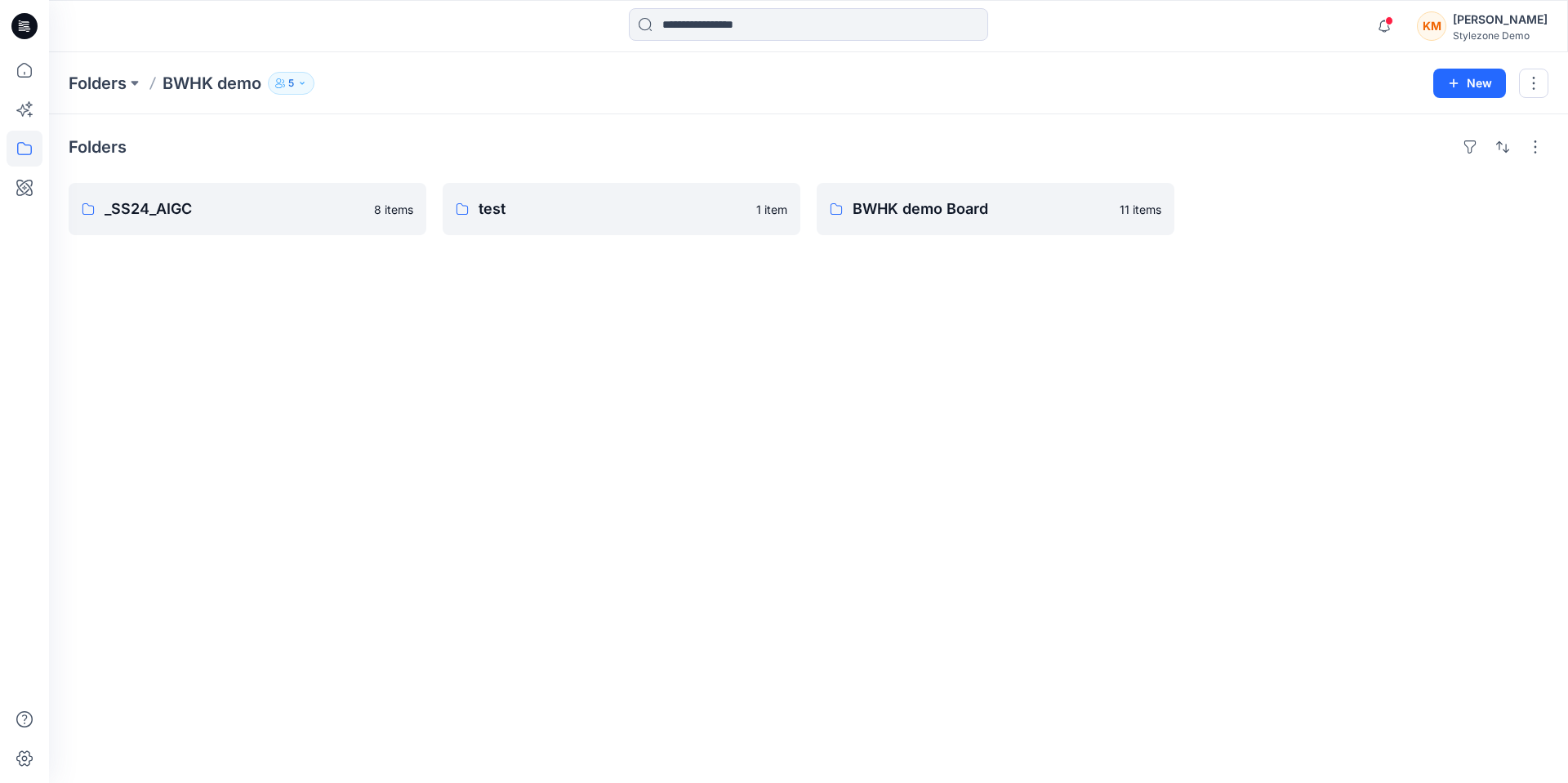
click at [747, 545] on div "Folders _SS24_AIGC 8 items test 1 item BWHK demo Board 11 items" at bounding box center [808, 448] width 1519 height 669
click at [258, 207] on p "_SS24_AIGC" at bounding box center [246, 209] width 283 height 23
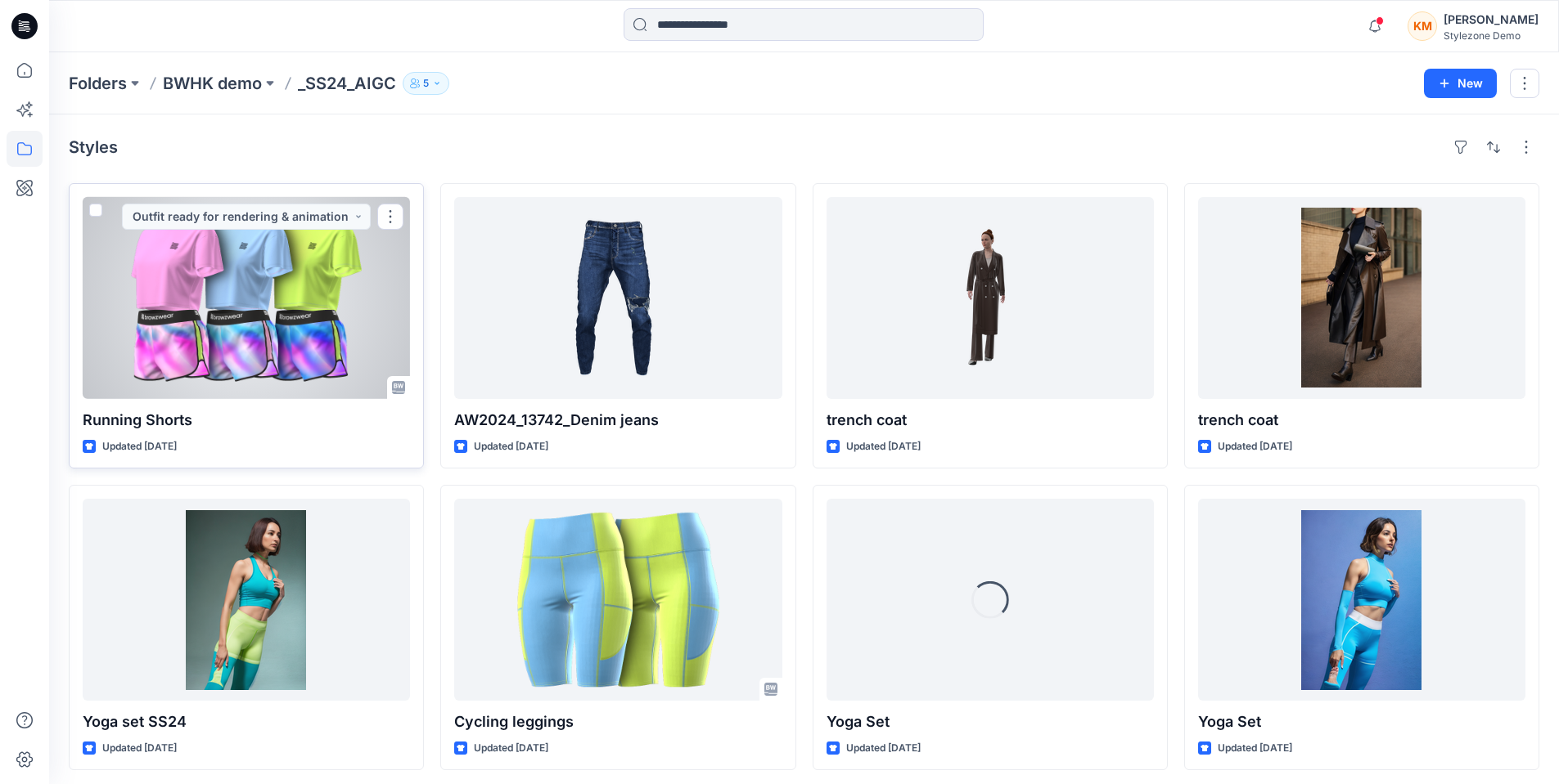
click at [276, 302] on div at bounding box center [246, 298] width 327 height 202
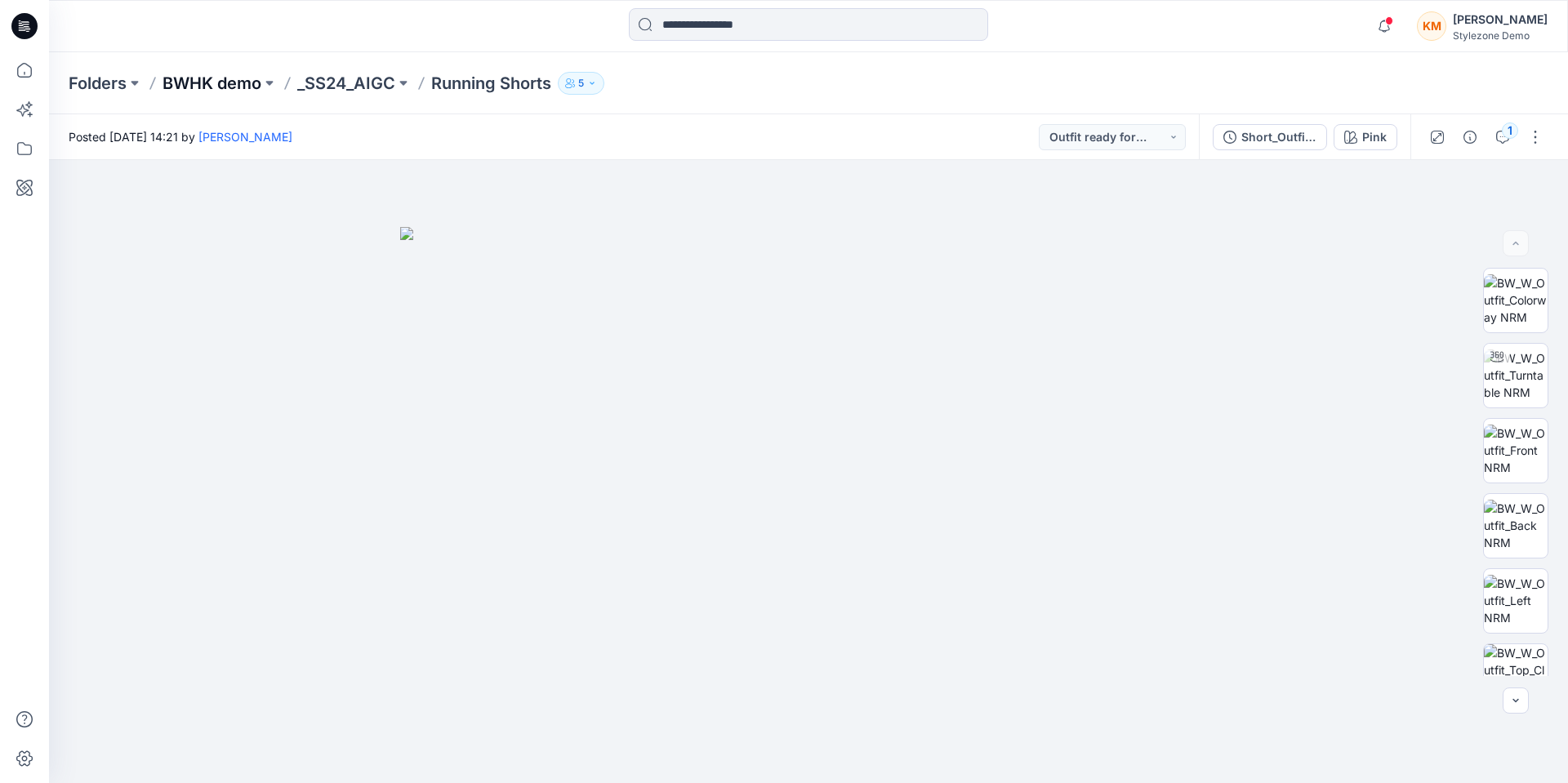
click at [243, 80] on p "BWHK demo" at bounding box center [211, 83] width 99 height 23
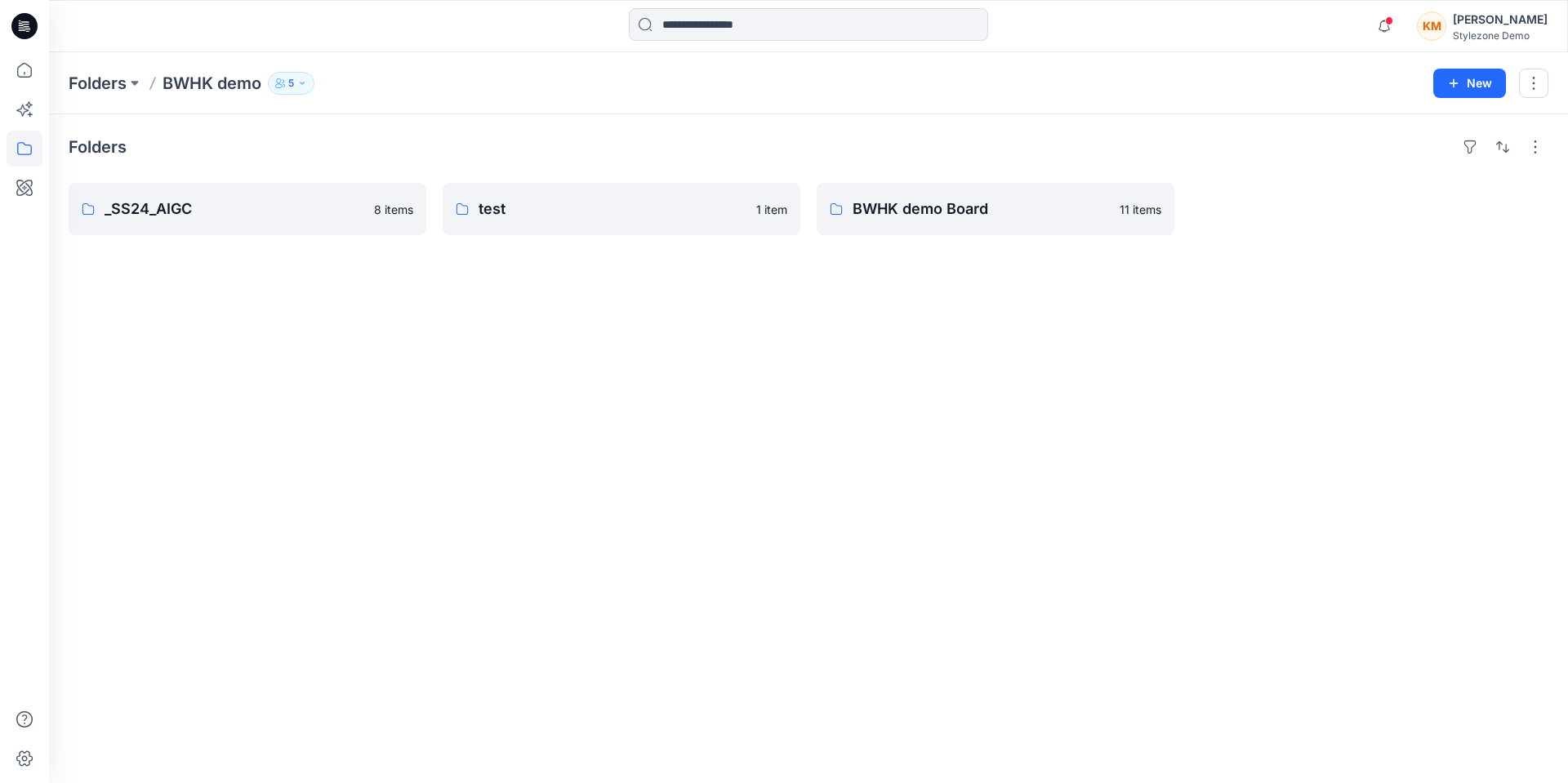
click at [289, 82] on p "5" at bounding box center [291, 83] width 6 height 18
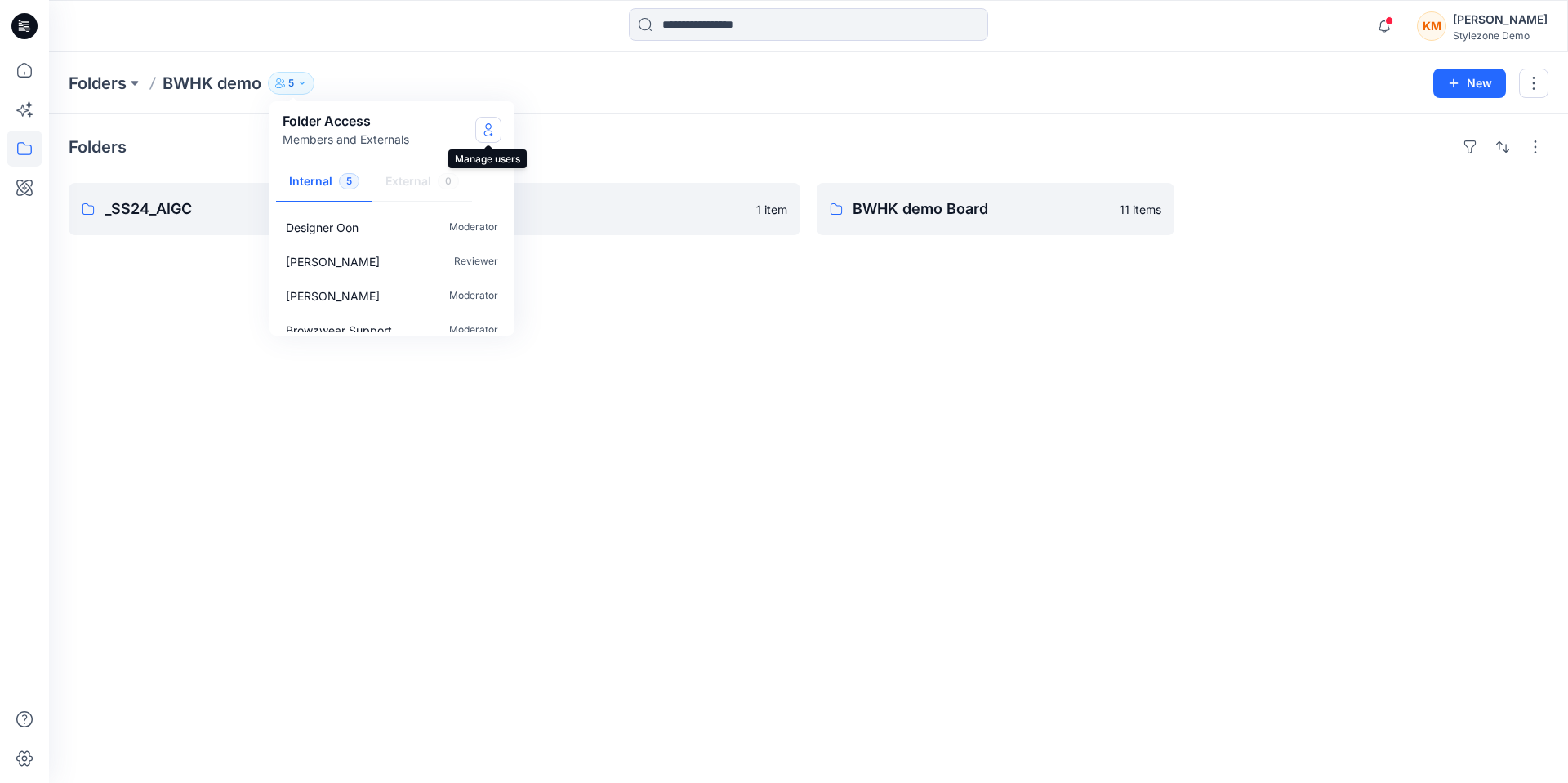
click at [486, 129] on icon "Manage Users" at bounding box center [488, 130] width 13 height 13
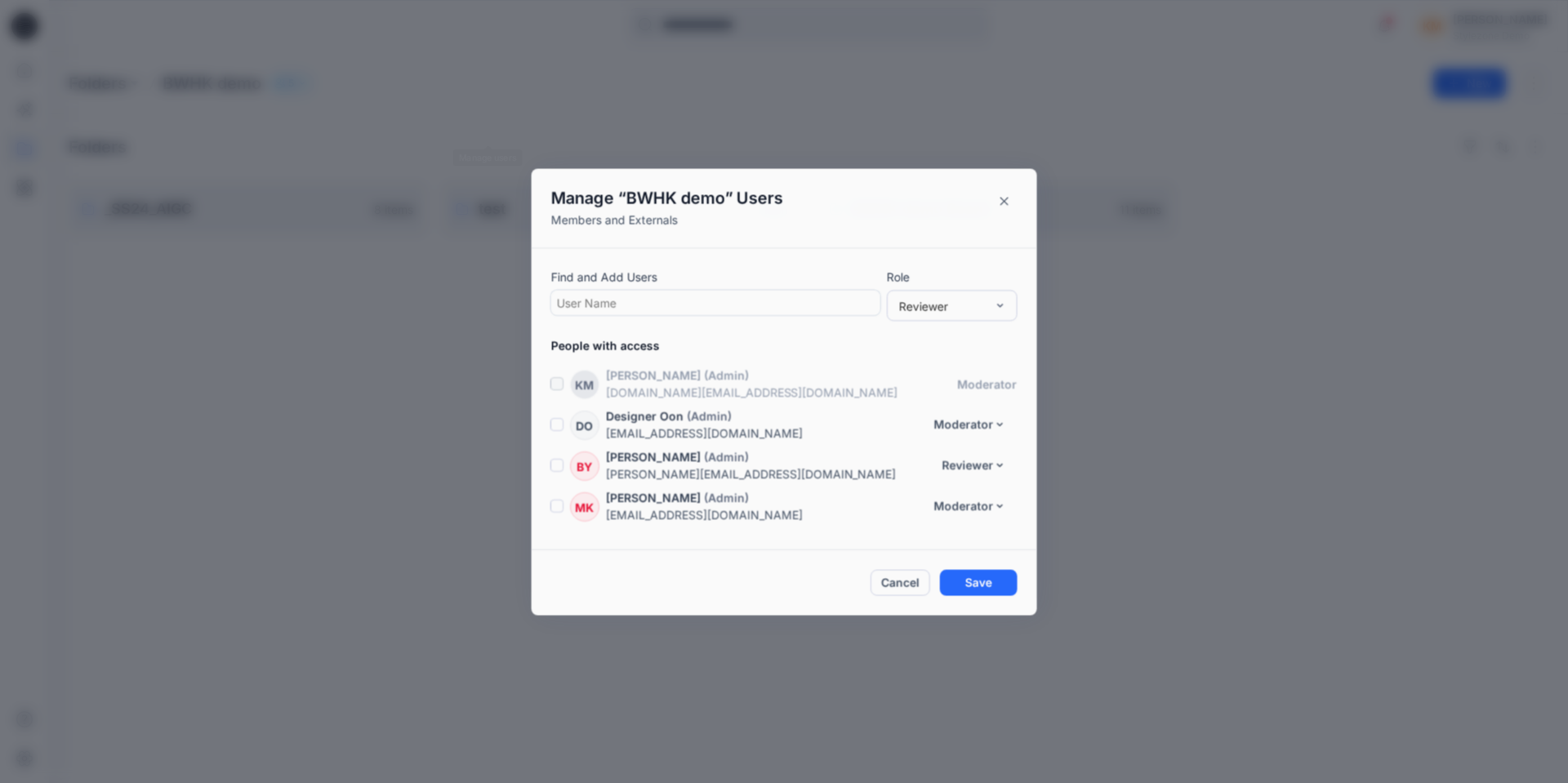
scroll to position [34, 0]
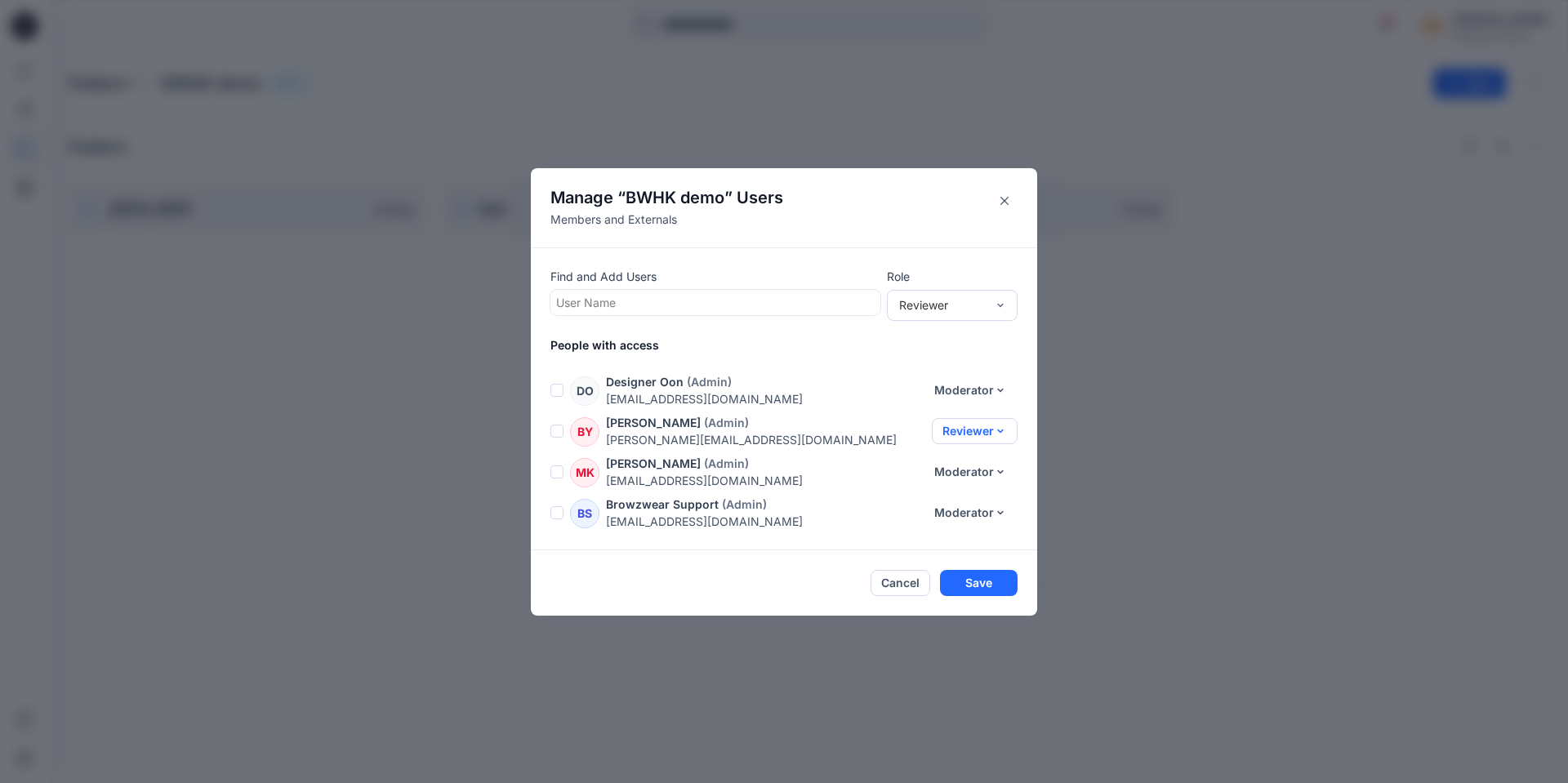
click at [989, 436] on button "Reviewer" at bounding box center [974, 431] width 86 height 26
click at [949, 500] on button "Contributor" at bounding box center [957, 500] width 107 height 30
click at [901, 586] on button "Cancel" at bounding box center [900, 583] width 59 height 26
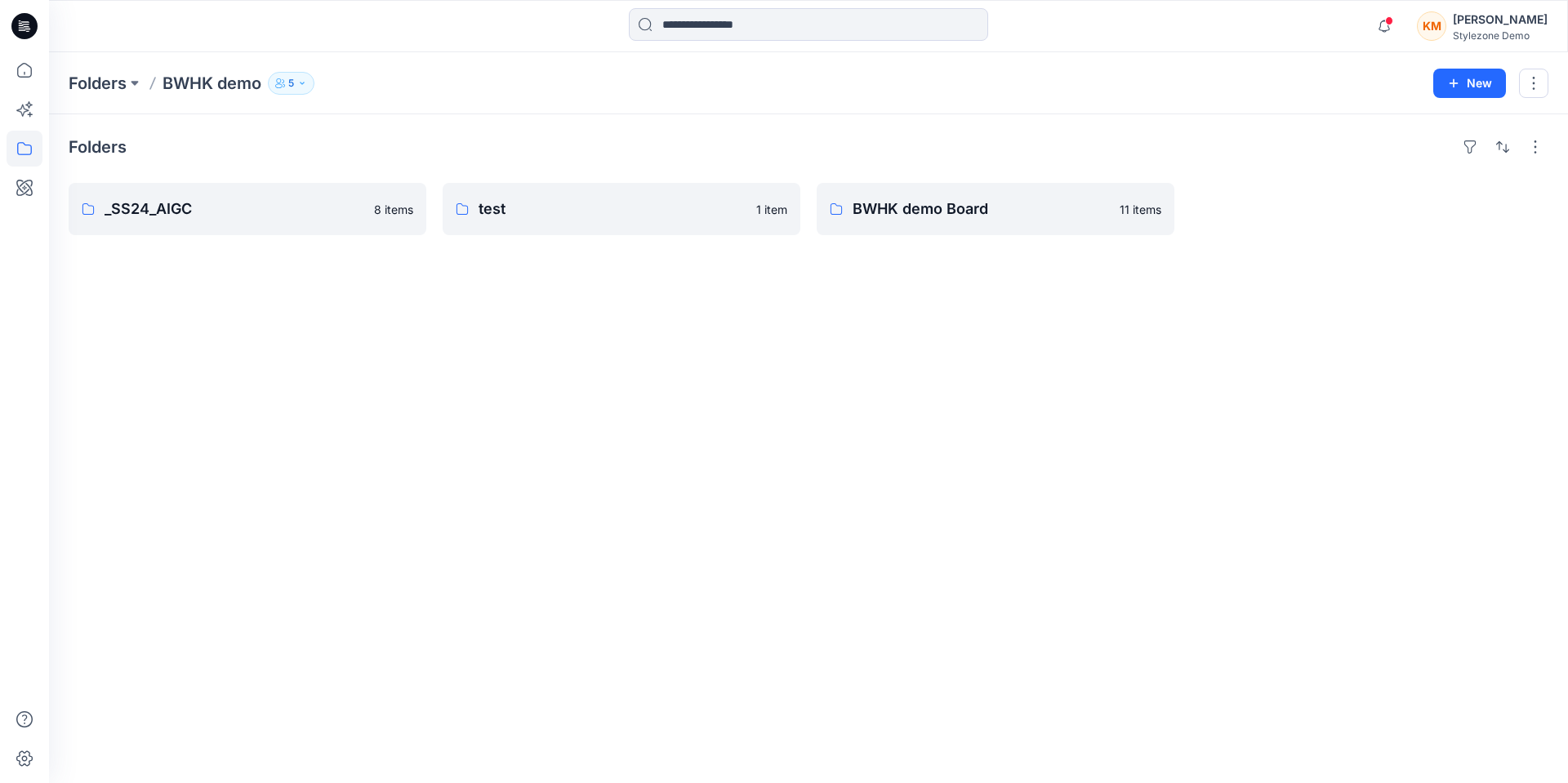
click at [290, 82] on p "5" at bounding box center [291, 83] width 6 height 18
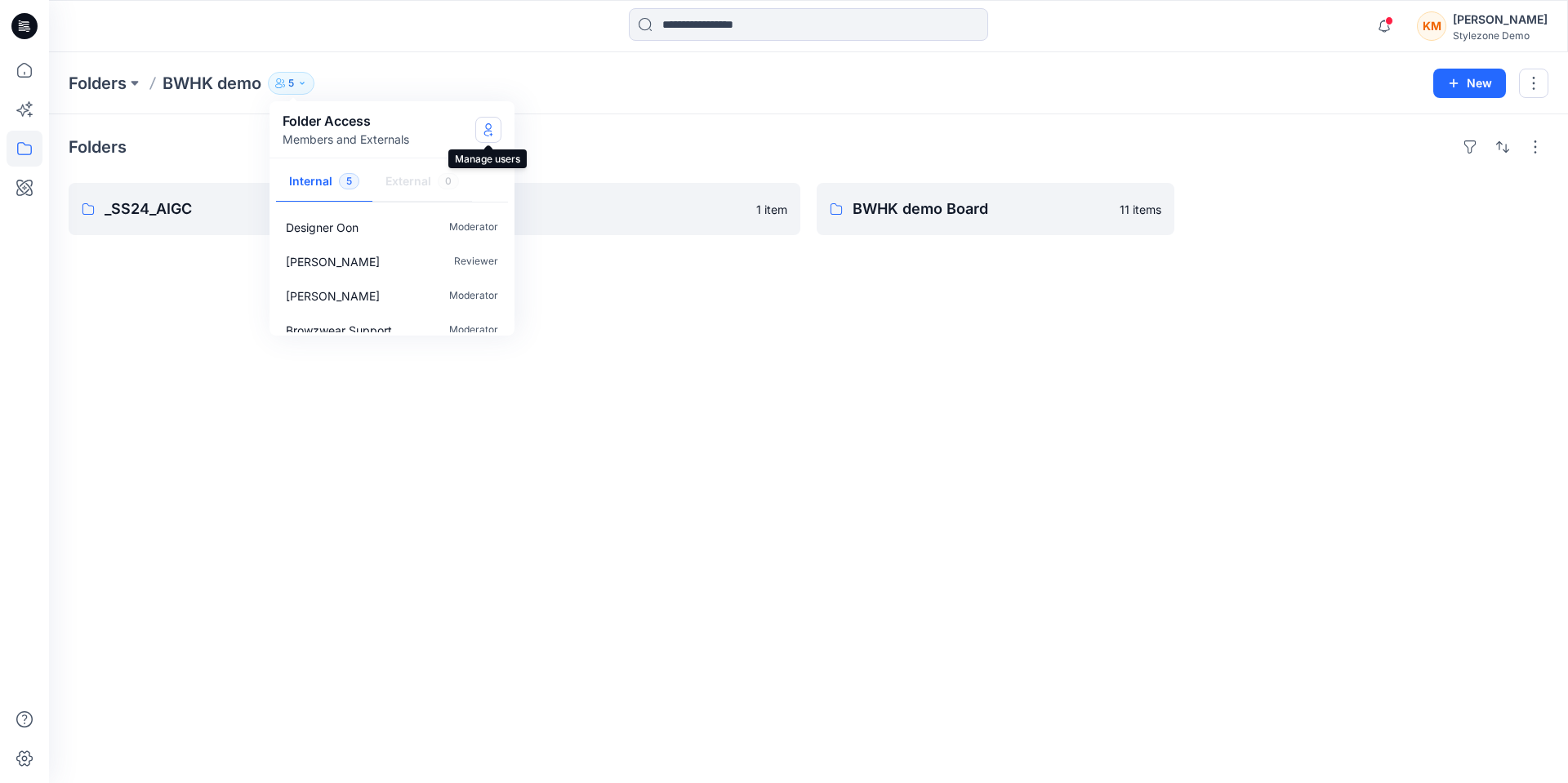
click at [490, 131] on icon "Manage Users" at bounding box center [488, 133] width 8 height 7
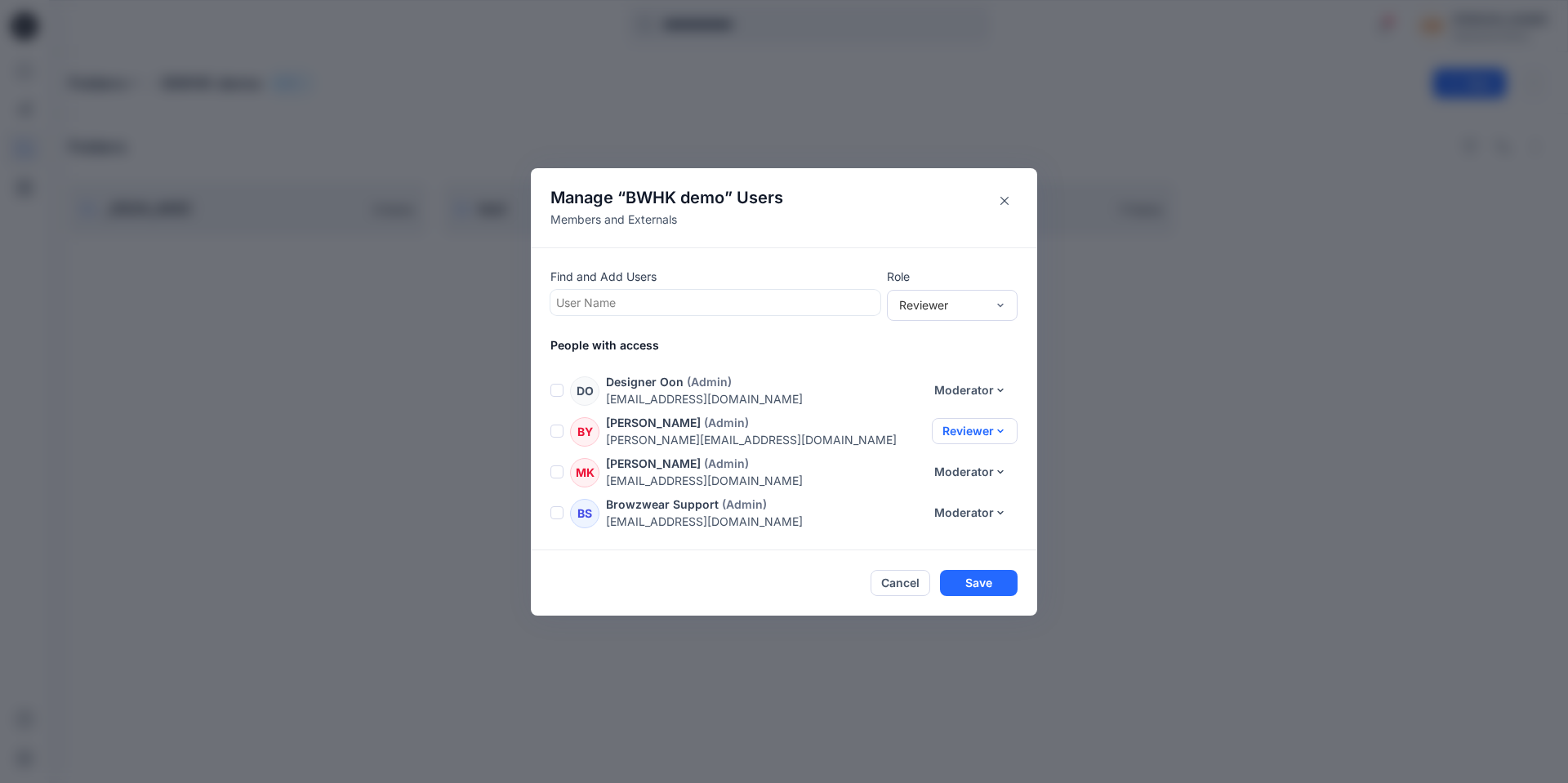
click at [966, 431] on button "Reviewer" at bounding box center [974, 431] width 86 height 26
click at [947, 497] on button "Contributor" at bounding box center [957, 500] width 107 height 30
click at [994, 581] on button "Save" at bounding box center [979, 583] width 77 height 26
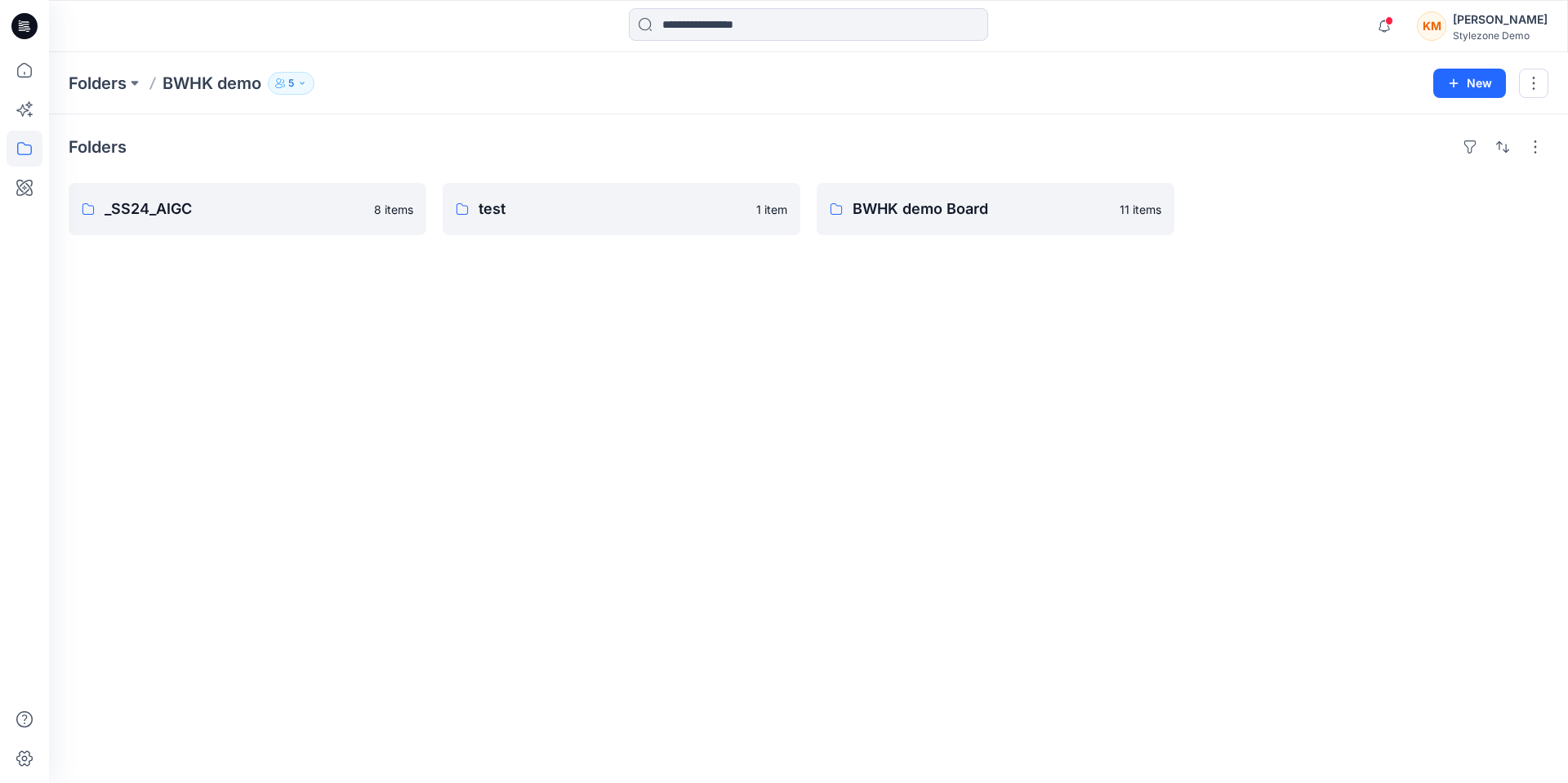
click at [1491, 38] on div "Stylezone Demo" at bounding box center [1500, 35] width 94 height 12
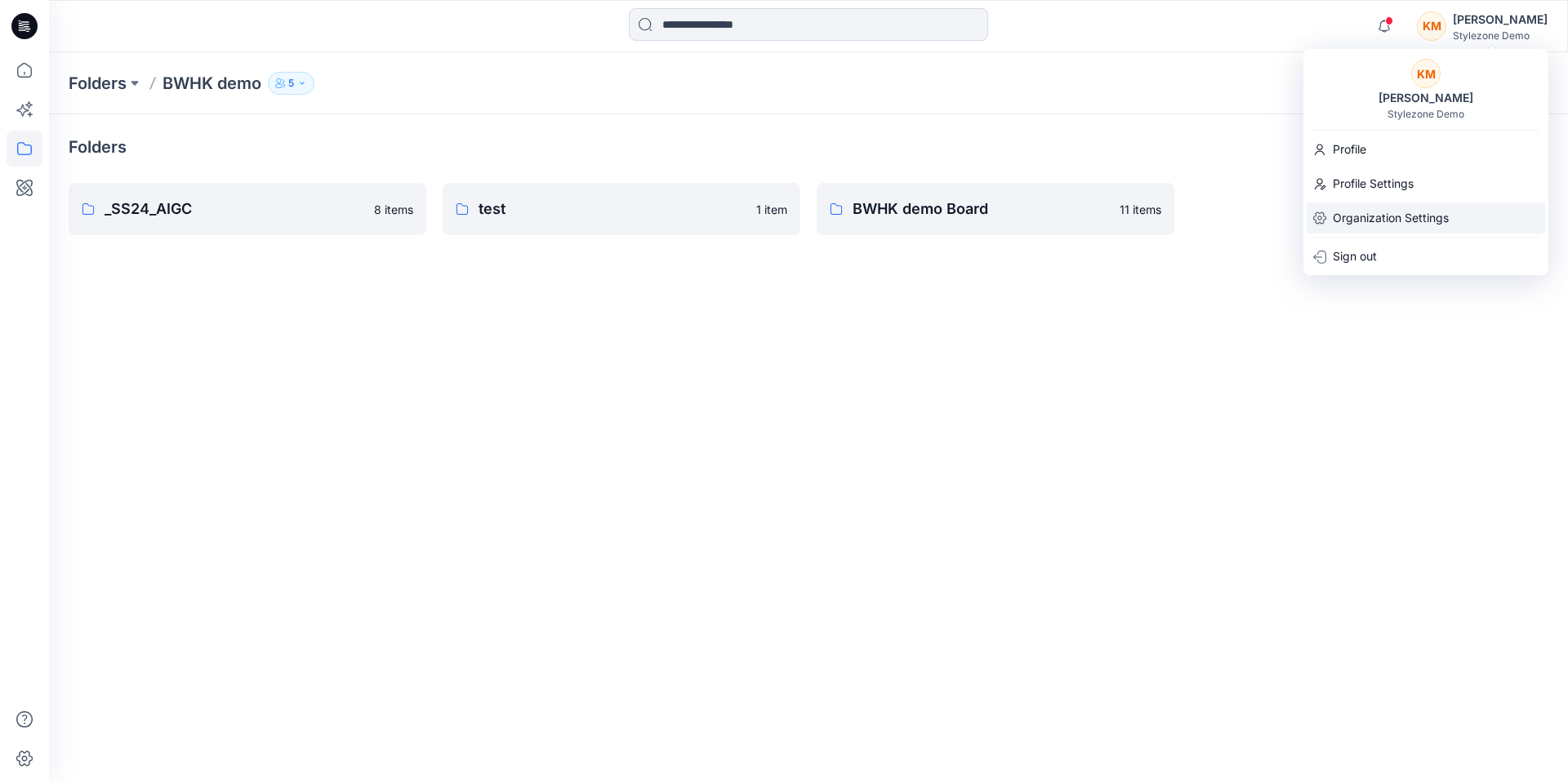
click at [1385, 227] on p "Organization Settings" at bounding box center [1390, 218] width 116 height 31
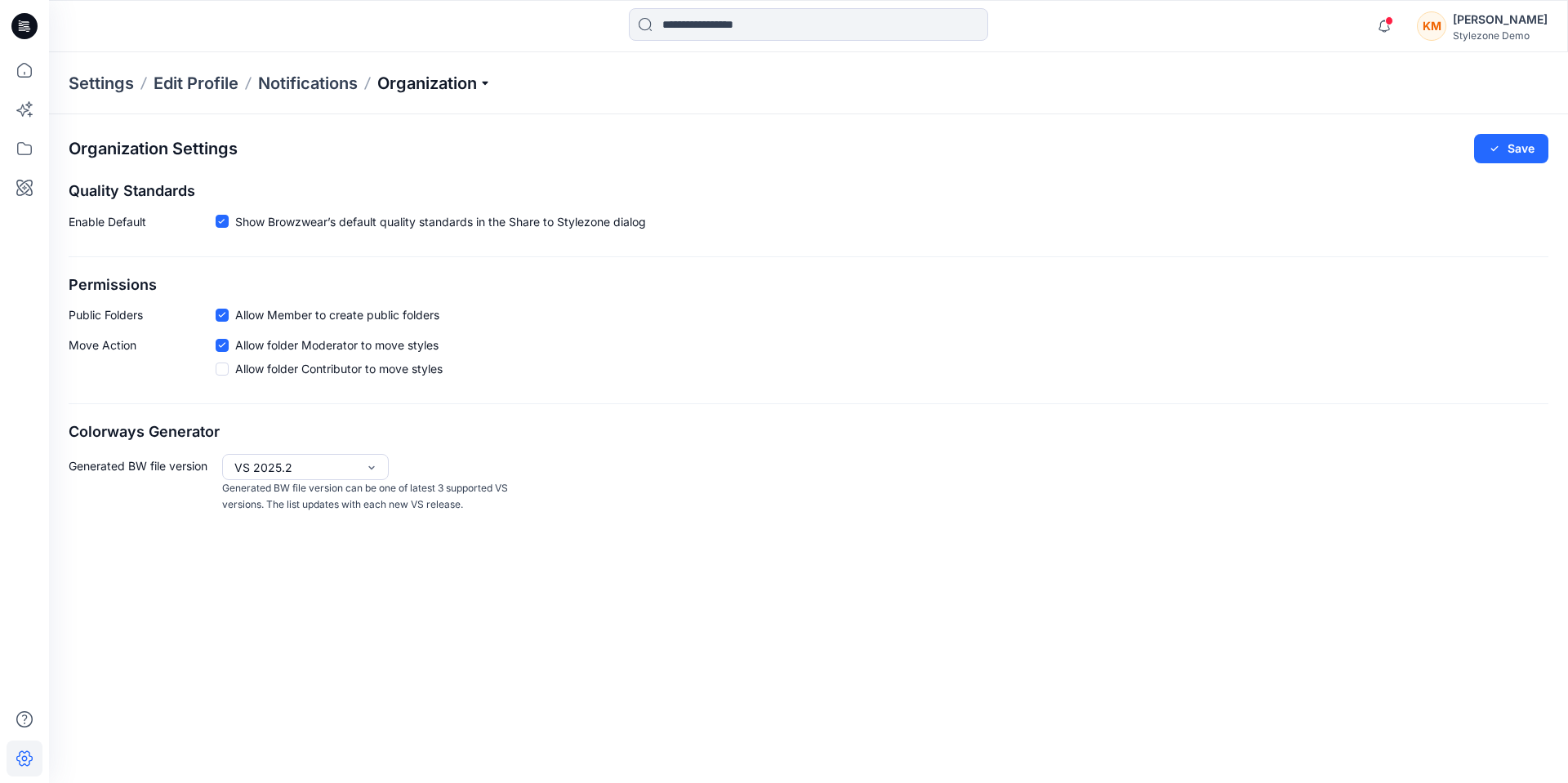
click at [400, 85] on p "Organization" at bounding box center [434, 83] width 114 height 23
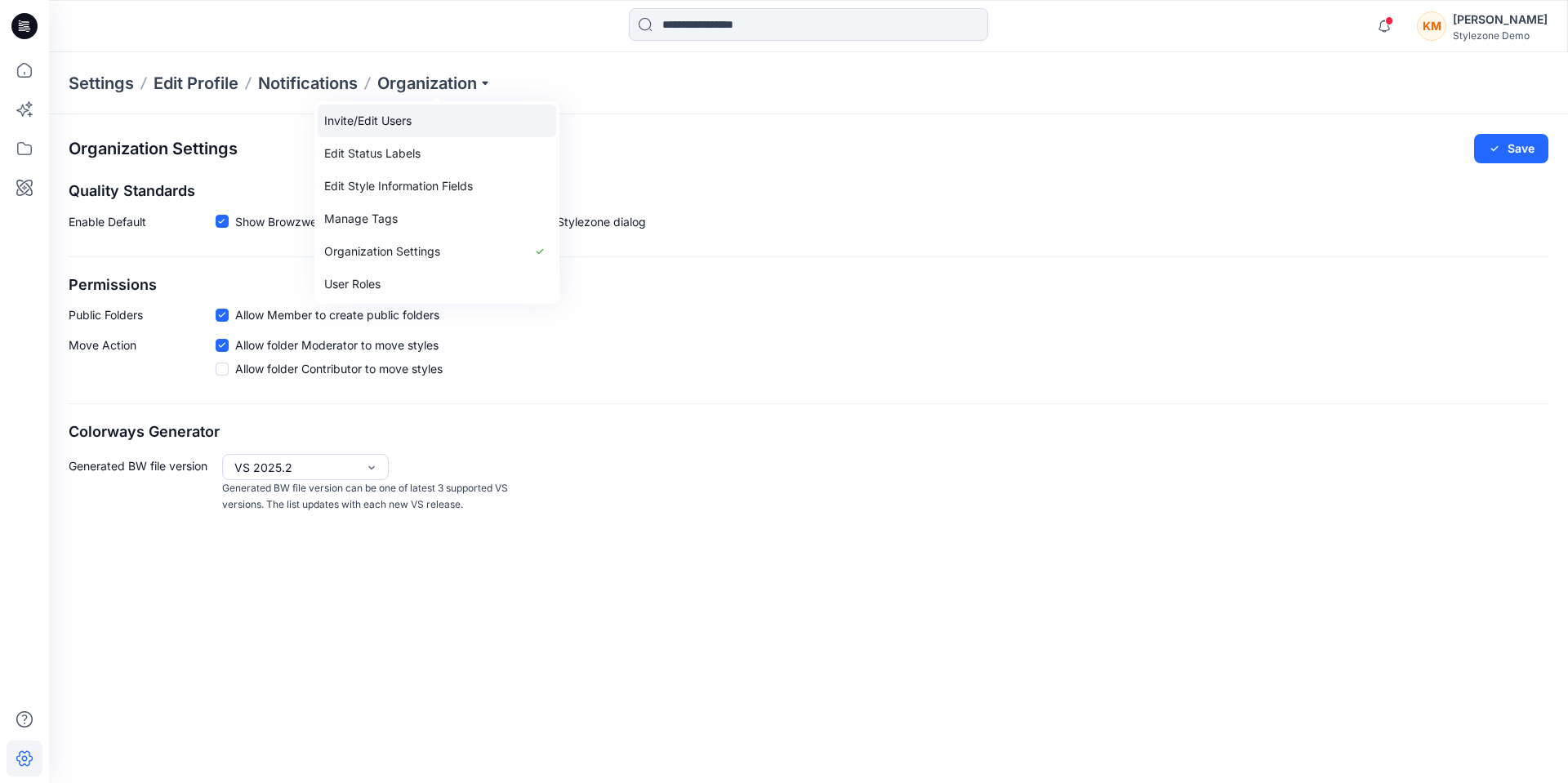
click at [380, 125] on link "Invite/Edit Users" at bounding box center [437, 121] width 239 height 33
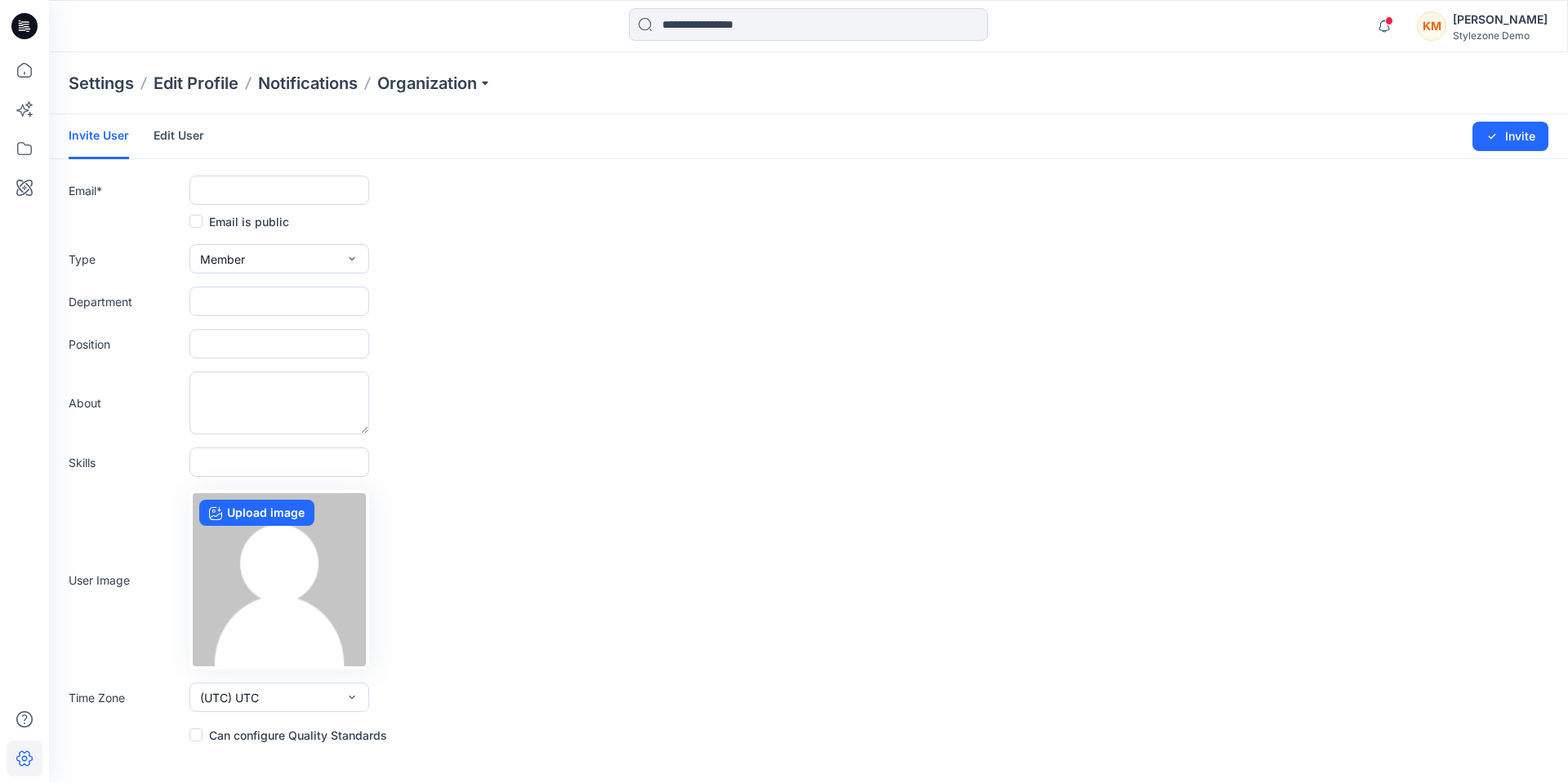
click at [192, 137] on link "Edit User" at bounding box center [179, 135] width 51 height 42
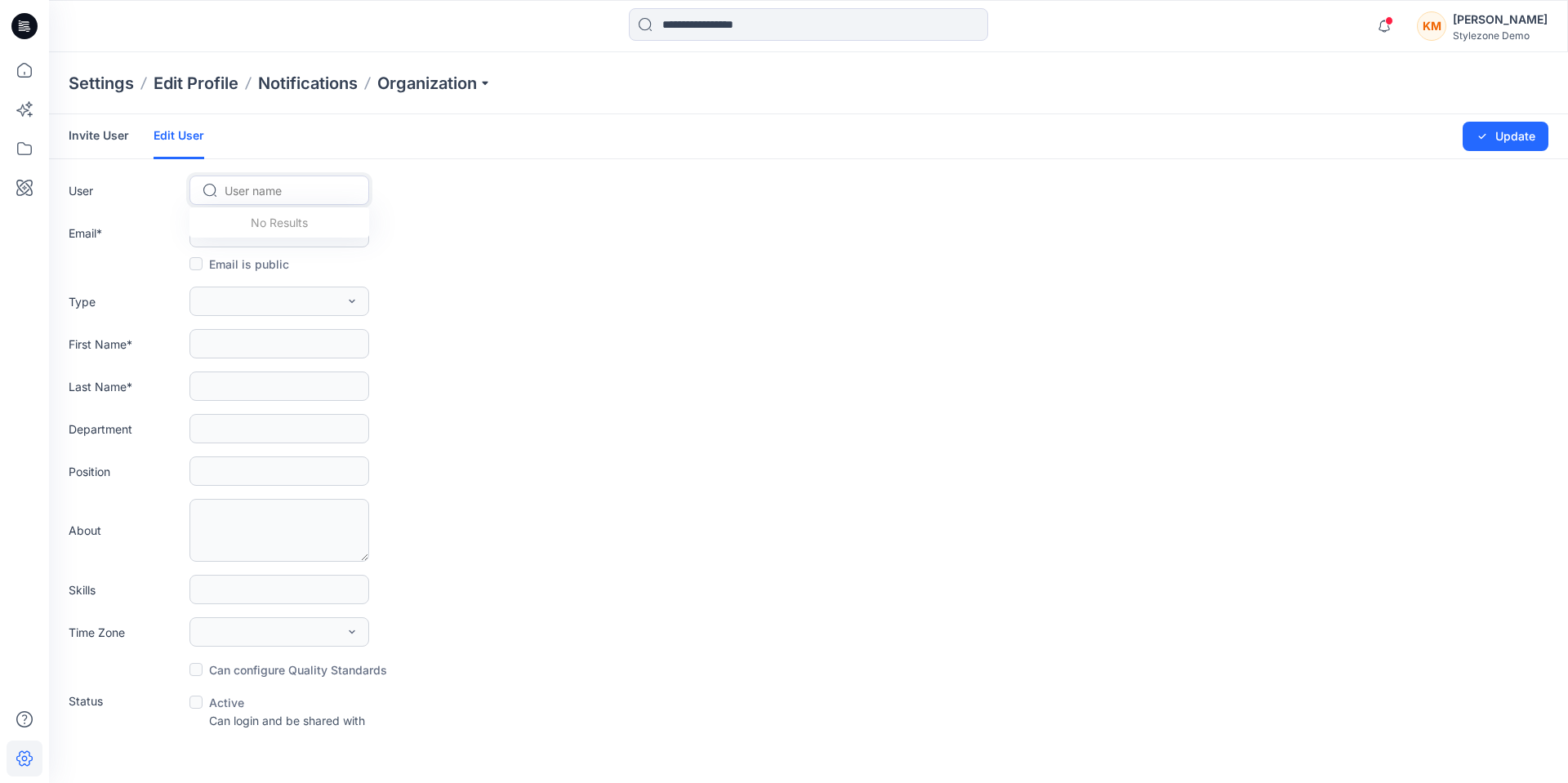
click at [272, 183] on div at bounding box center [289, 191] width 129 height 21
type input "**"
click at [261, 216] on span "Bo Yao" at bounding box center [274, 225] width 94 height 17
type input "**********"
type input "**"
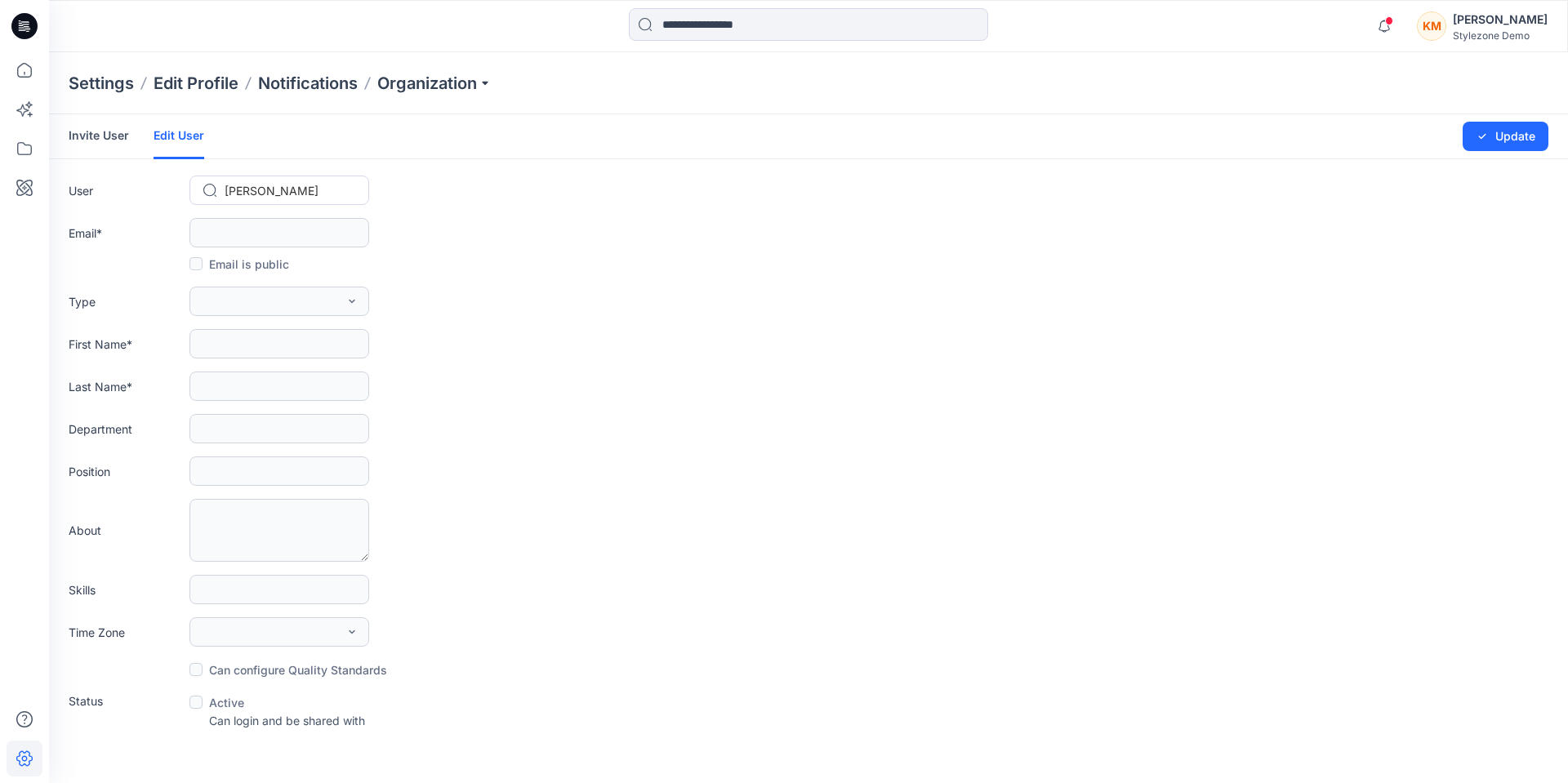
type input "***"
click at [289, 308] on button "Admin" at bounding box center [279, 301] width 180 height 29
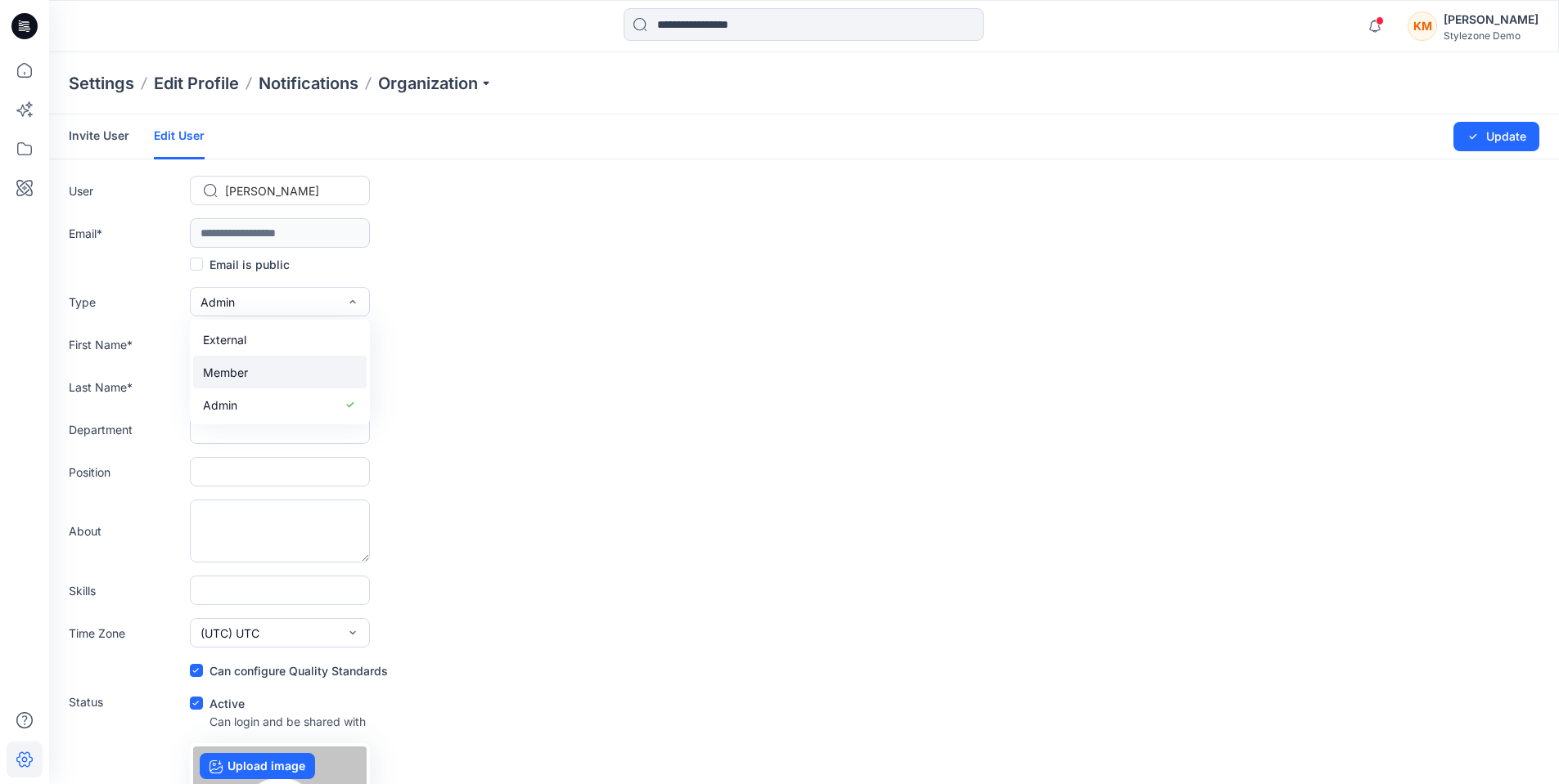
click at [264, 368] on button "Member" at bounding box center [280, 372] width 174 height 33
click at [1492, 138] on button "Update" at bounding box center [1496, 136] width 86 height 29
click at [26, 140] on icon at bounding box center [25, 149] width 36 height 36
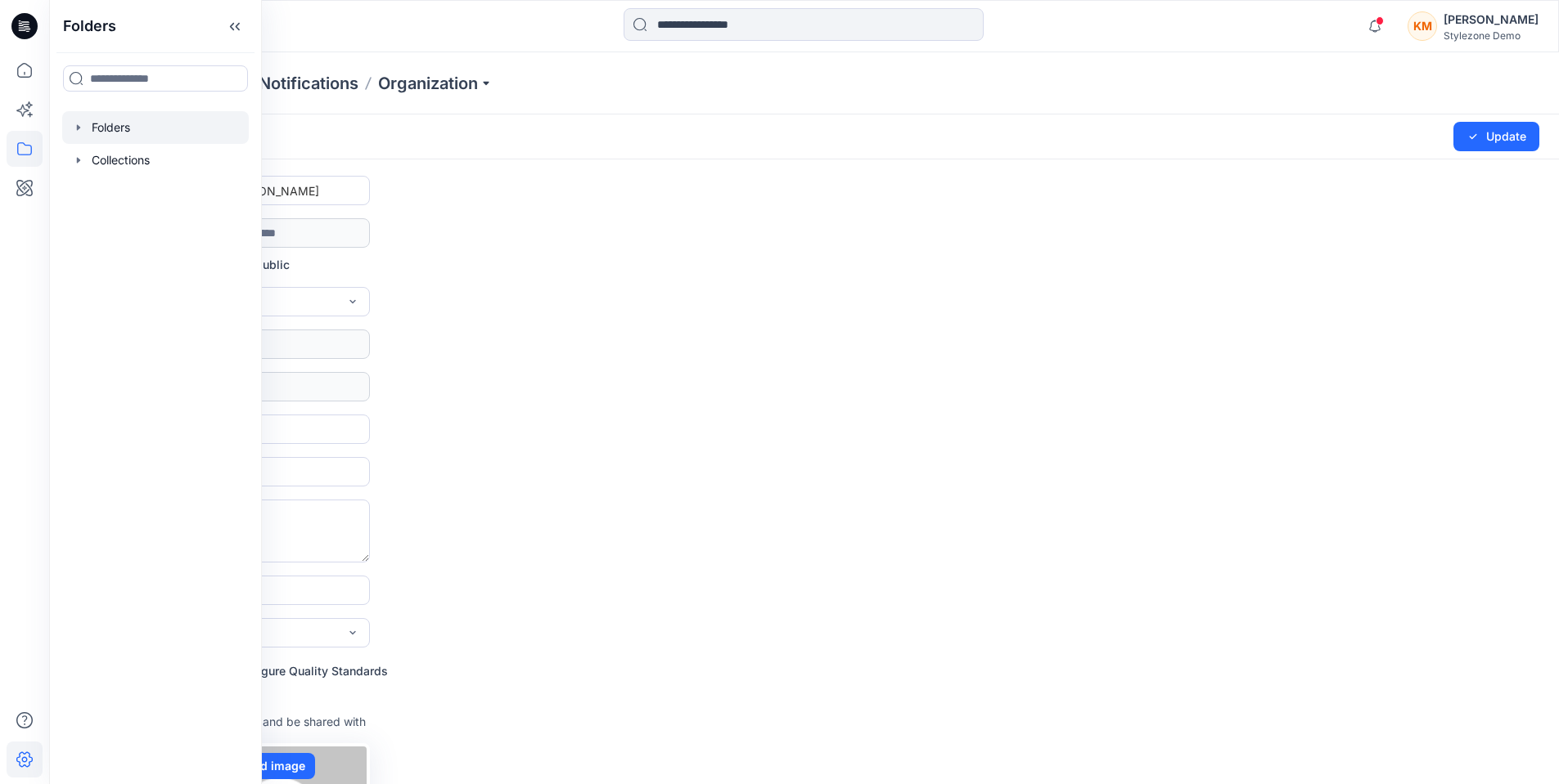
click at [133, 137] on div at bounding box center [155, 128] width 186 height 33
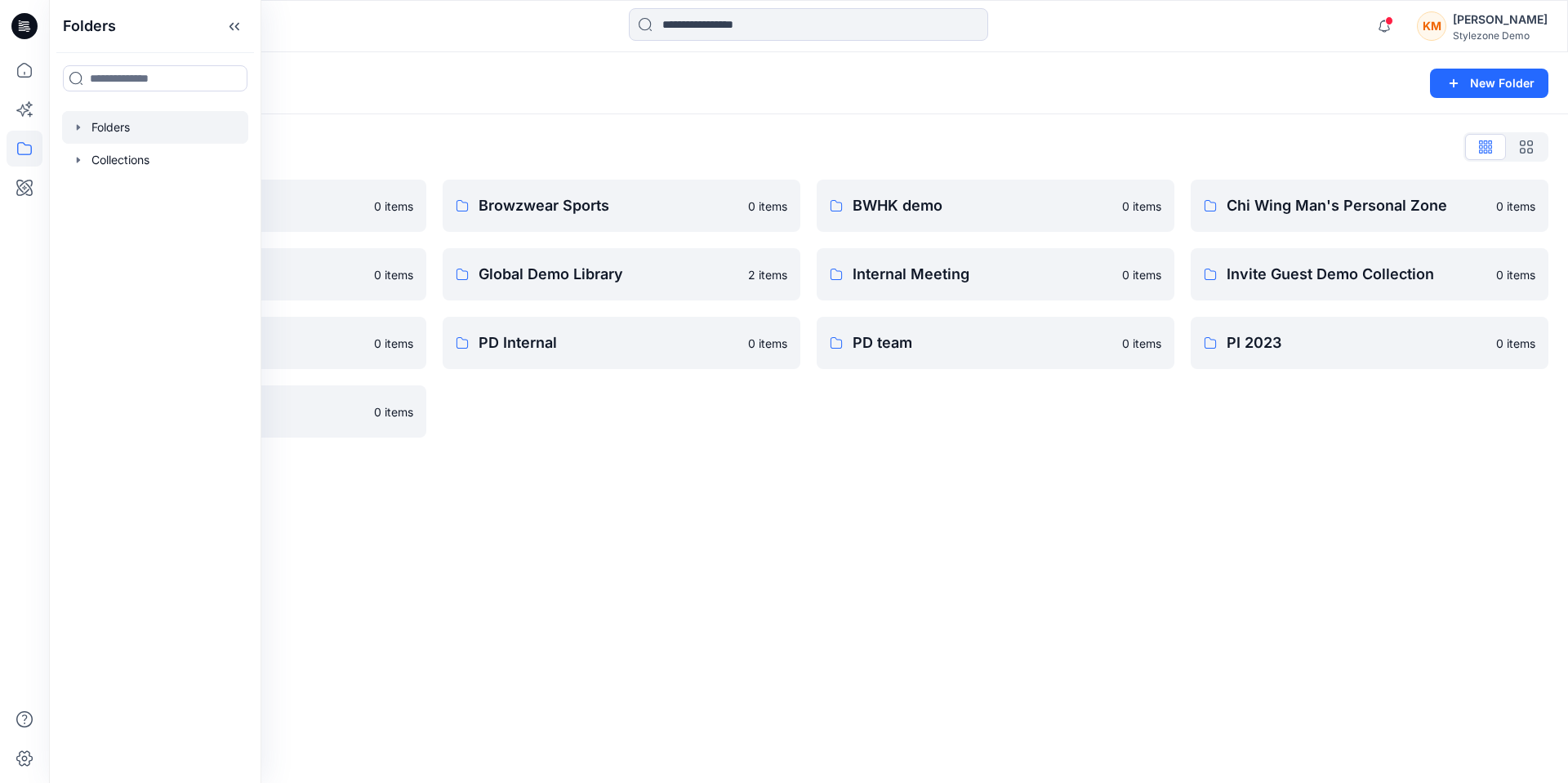
click at [624, 544] on div "Folders New Folder Folders List A Company 0 items For presentation 0 items Main…" at bounding box center [808, 417] width 1519 height 731
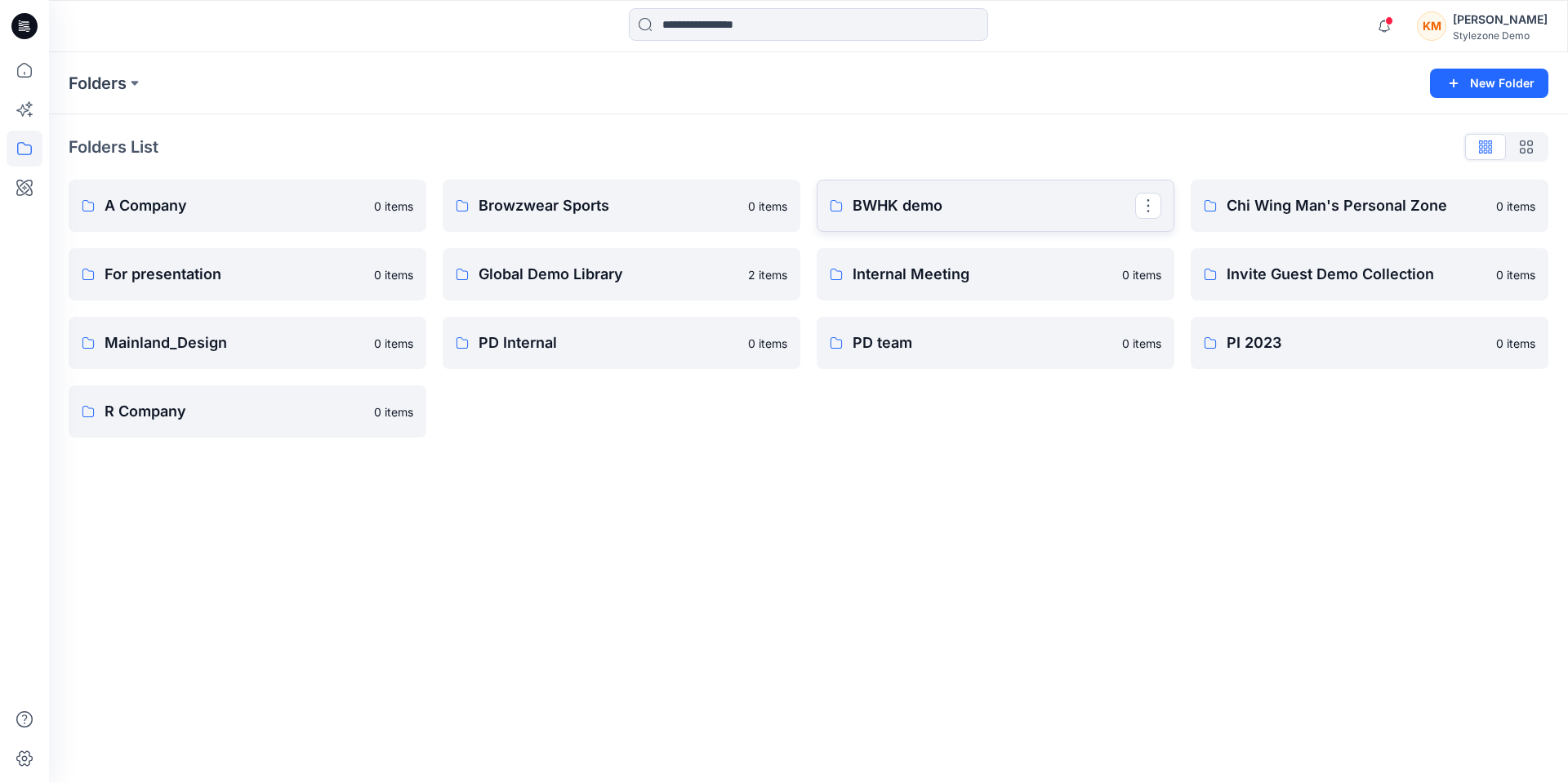
click at [978, 212] on p "BWHK demo" at bounding box center [994, 206] width 283 height 23
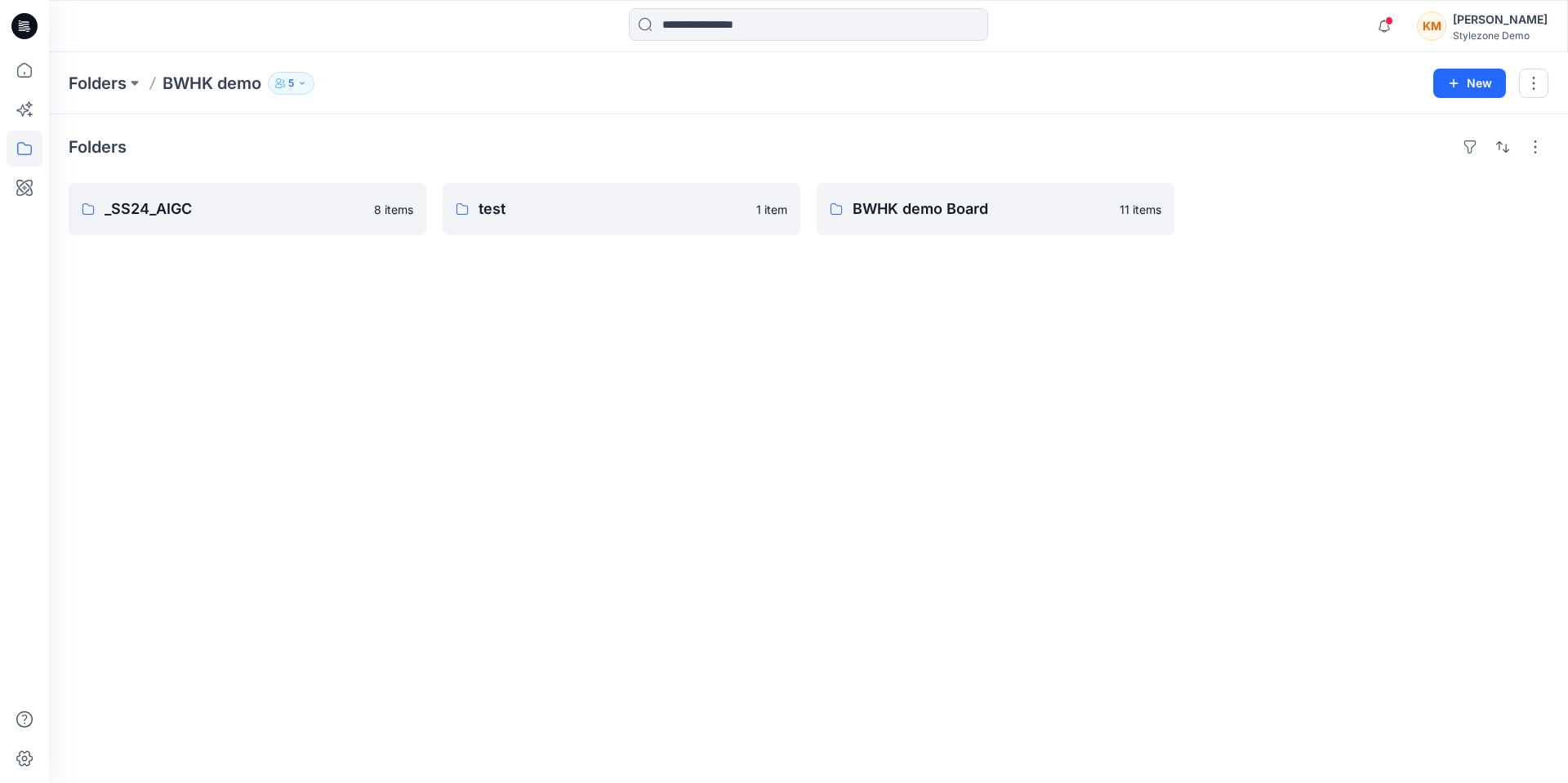
click at [299, 78] on icon "button" at bounding box center [302, 83] width 9 height 9
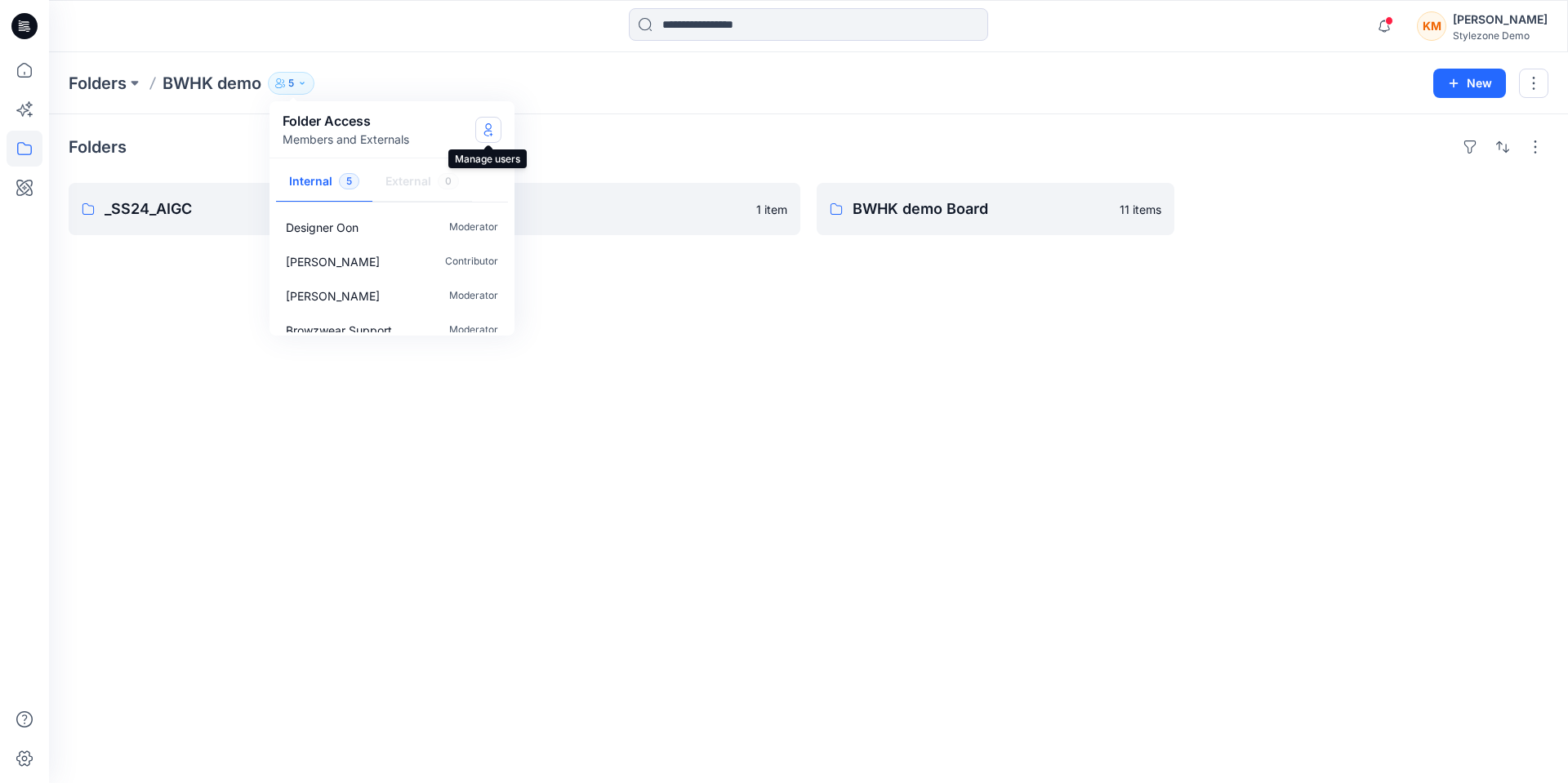
click at [490, 135] on icon "Manage Users" at bounding box center [488, 130] width 13 height 13
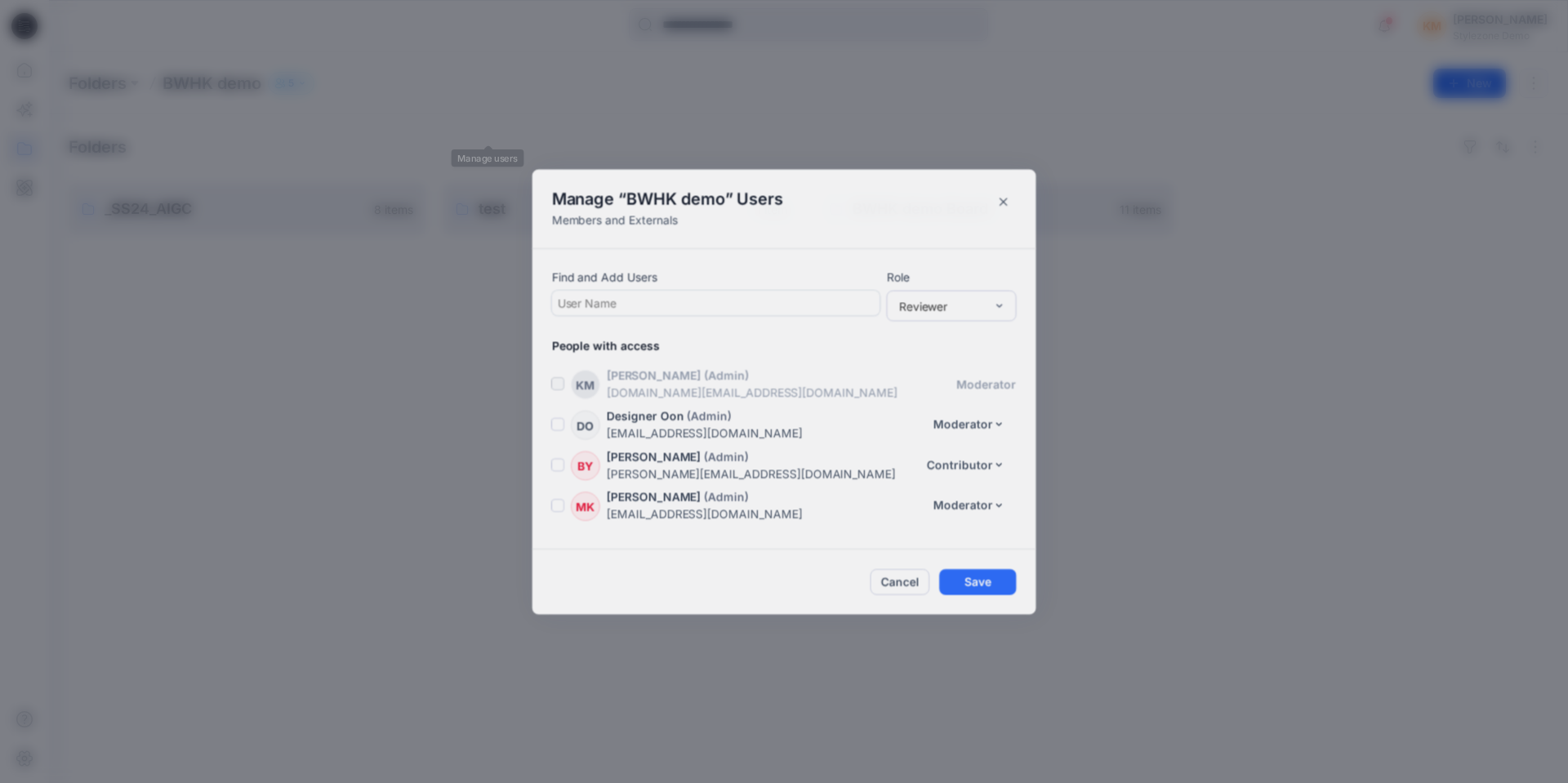
scroll to position [34, 0]
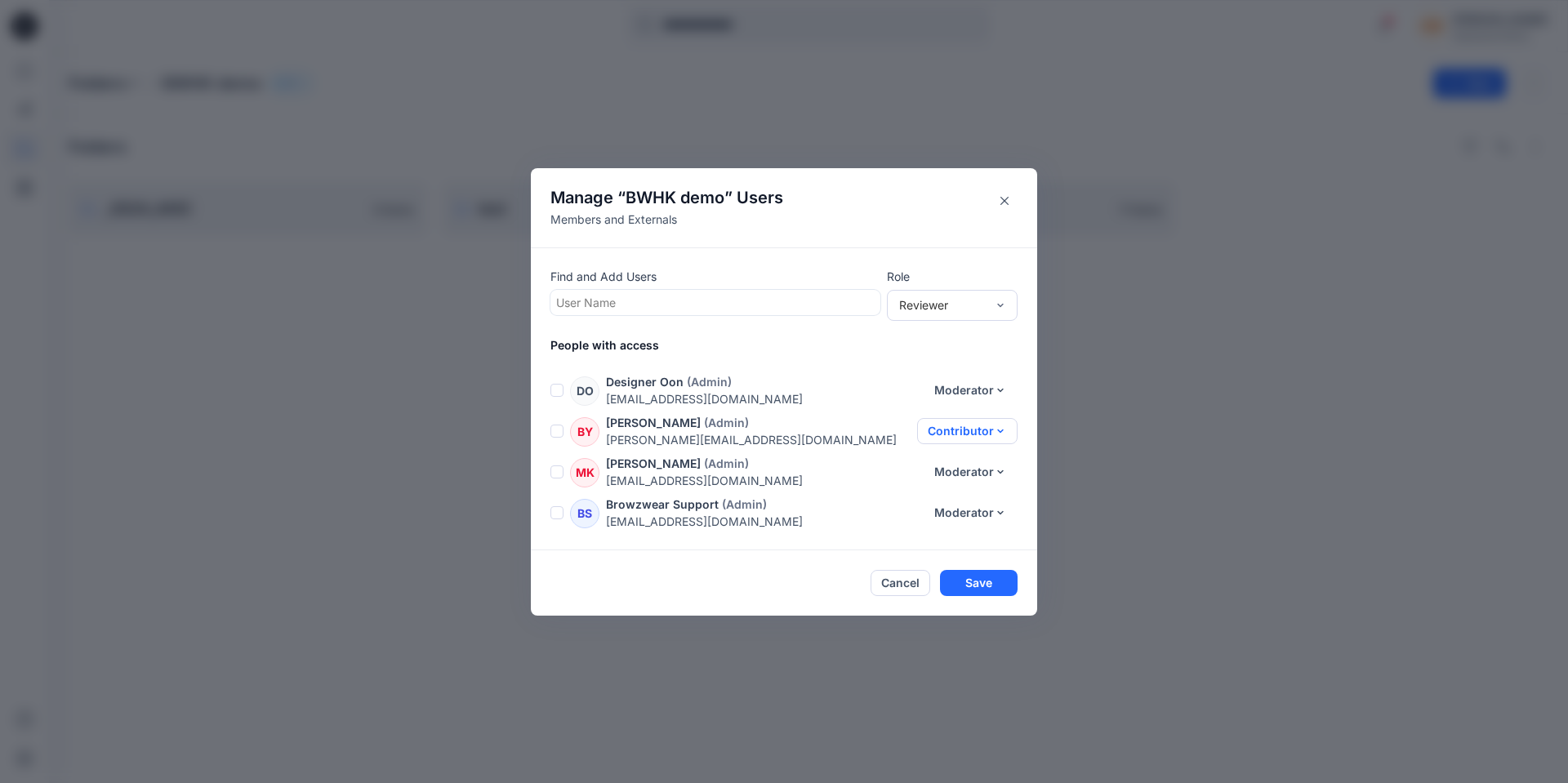
click at [956, 424] on button "Contributor" at bounding box center [967, 431] width 101 height 26
click at [939, 473] on button "Reviewer" at bounding box center [957, 469] width 107 height 30
click at [984, 586] on button "Save" at bounding box center [979, 583] width 77 height 26
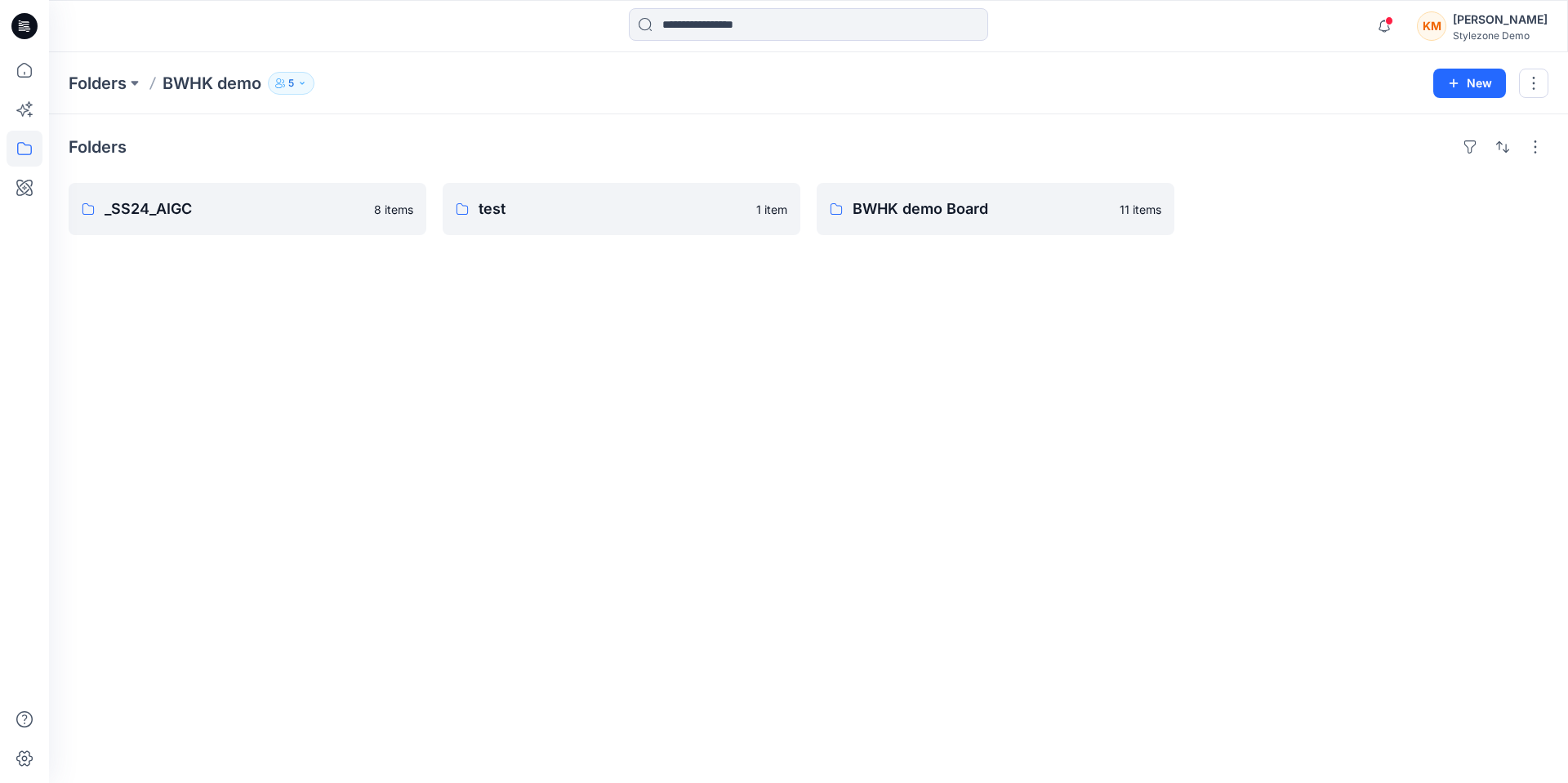
click at [1446, 28] on div "KM" at bounding box center [1430, 25] width 29 height 29
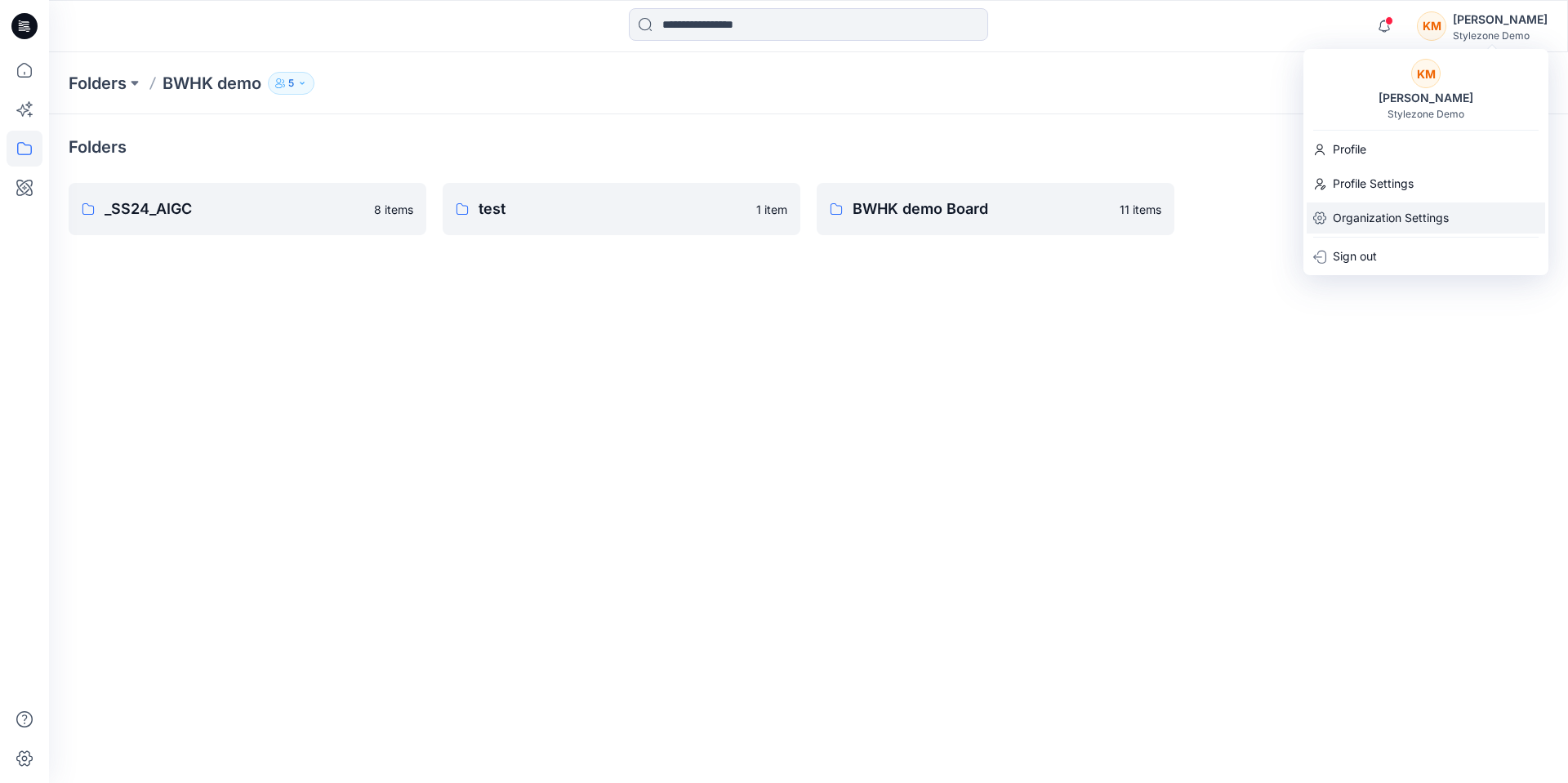
click at [1411, 215] on p "Organization Settings" at bounding box center [1390, 218] width 116 height 31
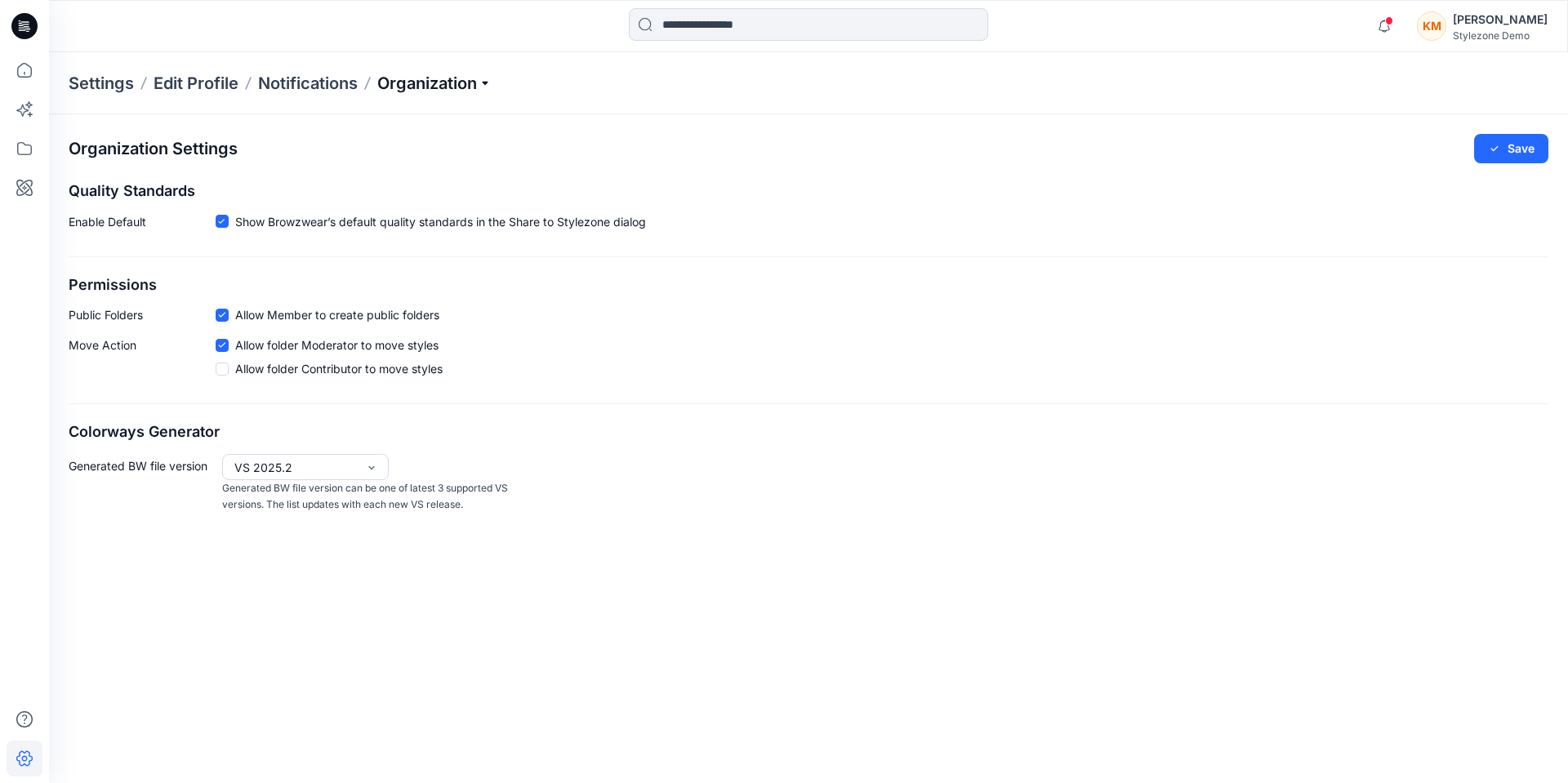
click at [425, 90] on p "Organization" at bounding box center [434, 83] width 114 height 23
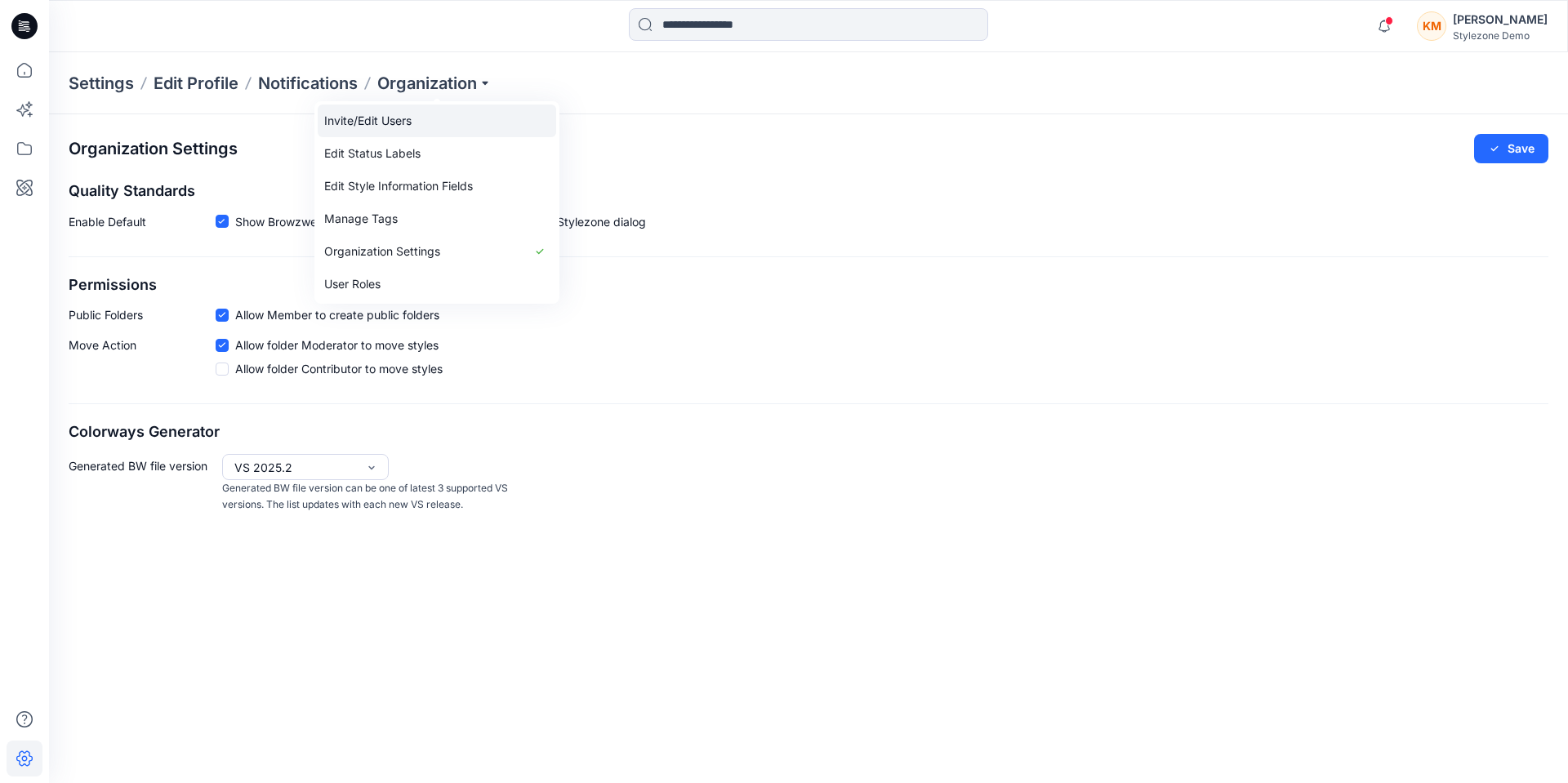
click at [409, 125] on link "Invite/Edit Users" at bounding box center [437, 121] width 239 height 33
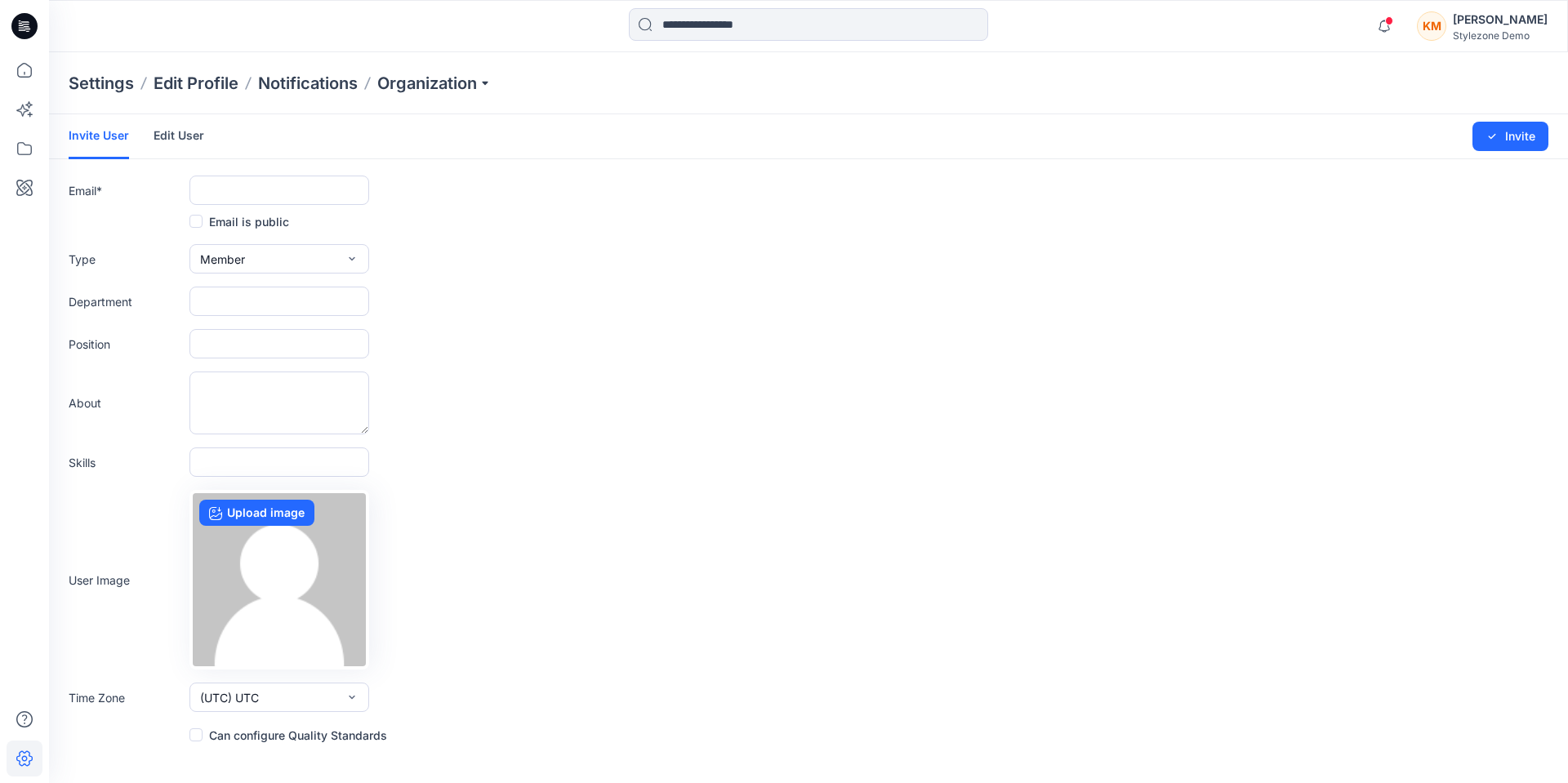
click at [188, 131] on link "Edit User" at bounding box center [179, 135] width 51 height 42
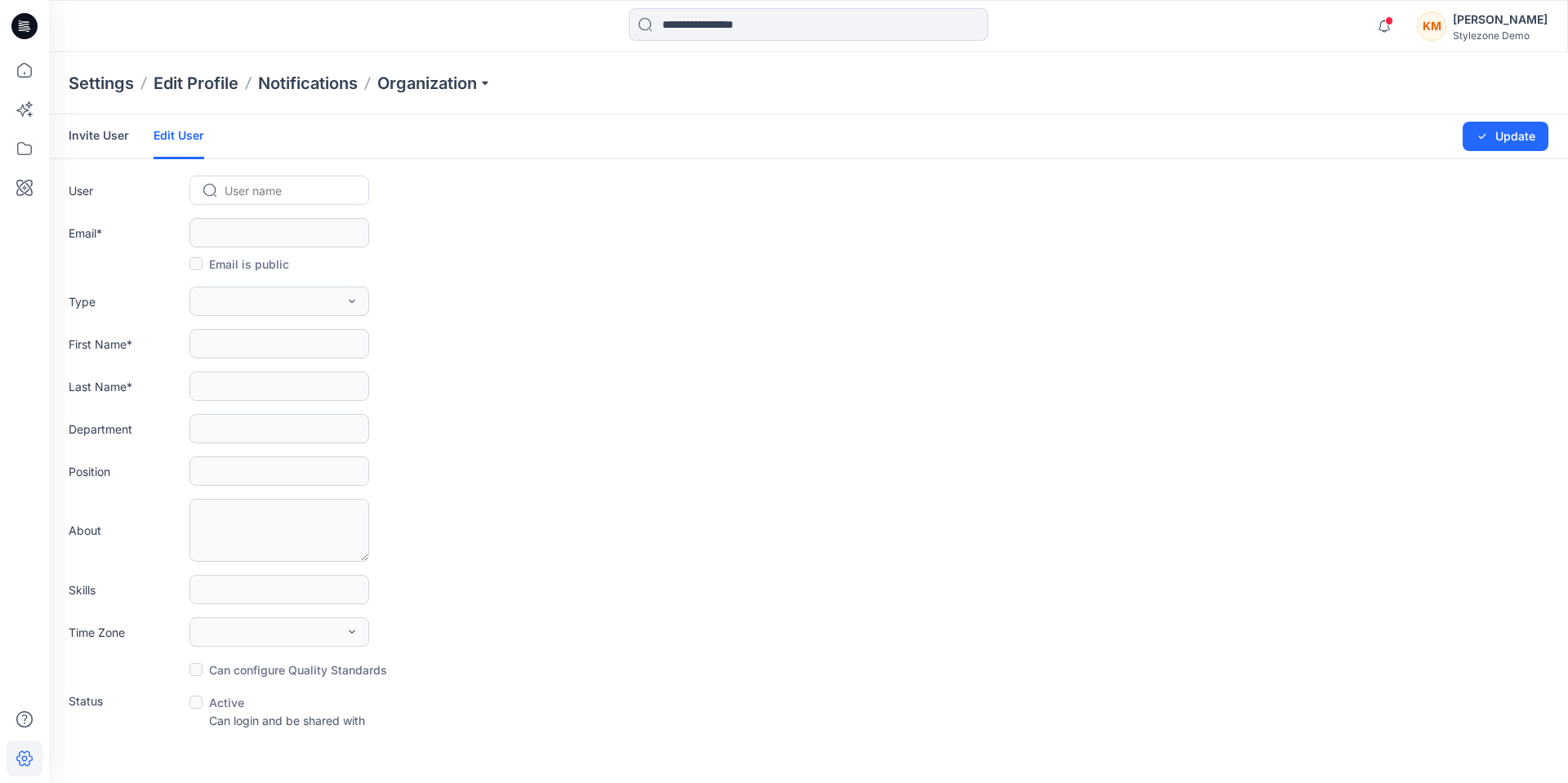
click at [281, 188] on div at bounding box center [289, 191] width 129 height 21
type input "**"
click at [281, 223] on div "BY Bo Yao" at bounding box center [279, 225] width 180 height 36
type input "**********"
type input "**"
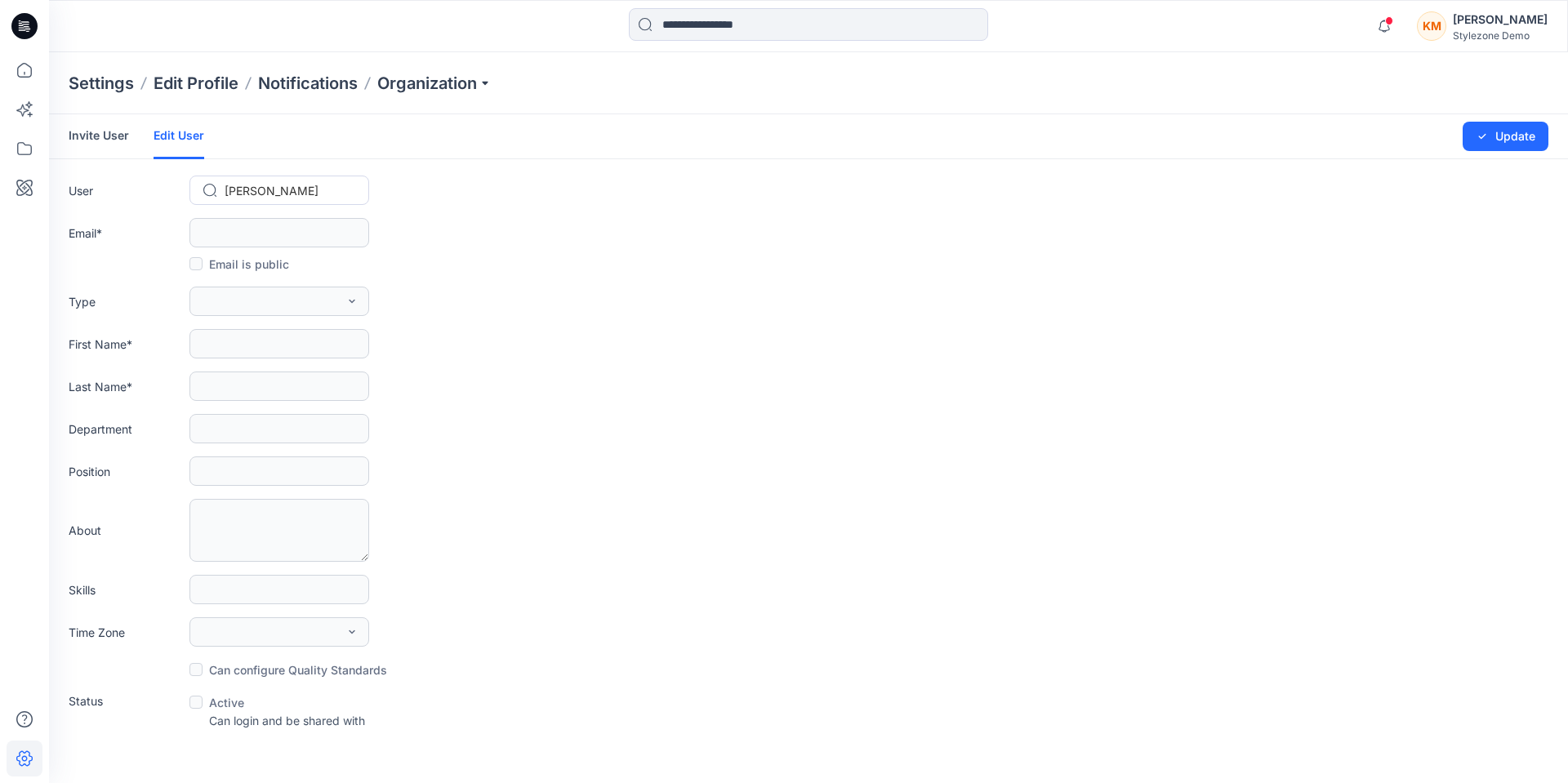
type input "***"
click at [292, 297] on button "Member" at bounding box center [279, 301] width 180 height 29
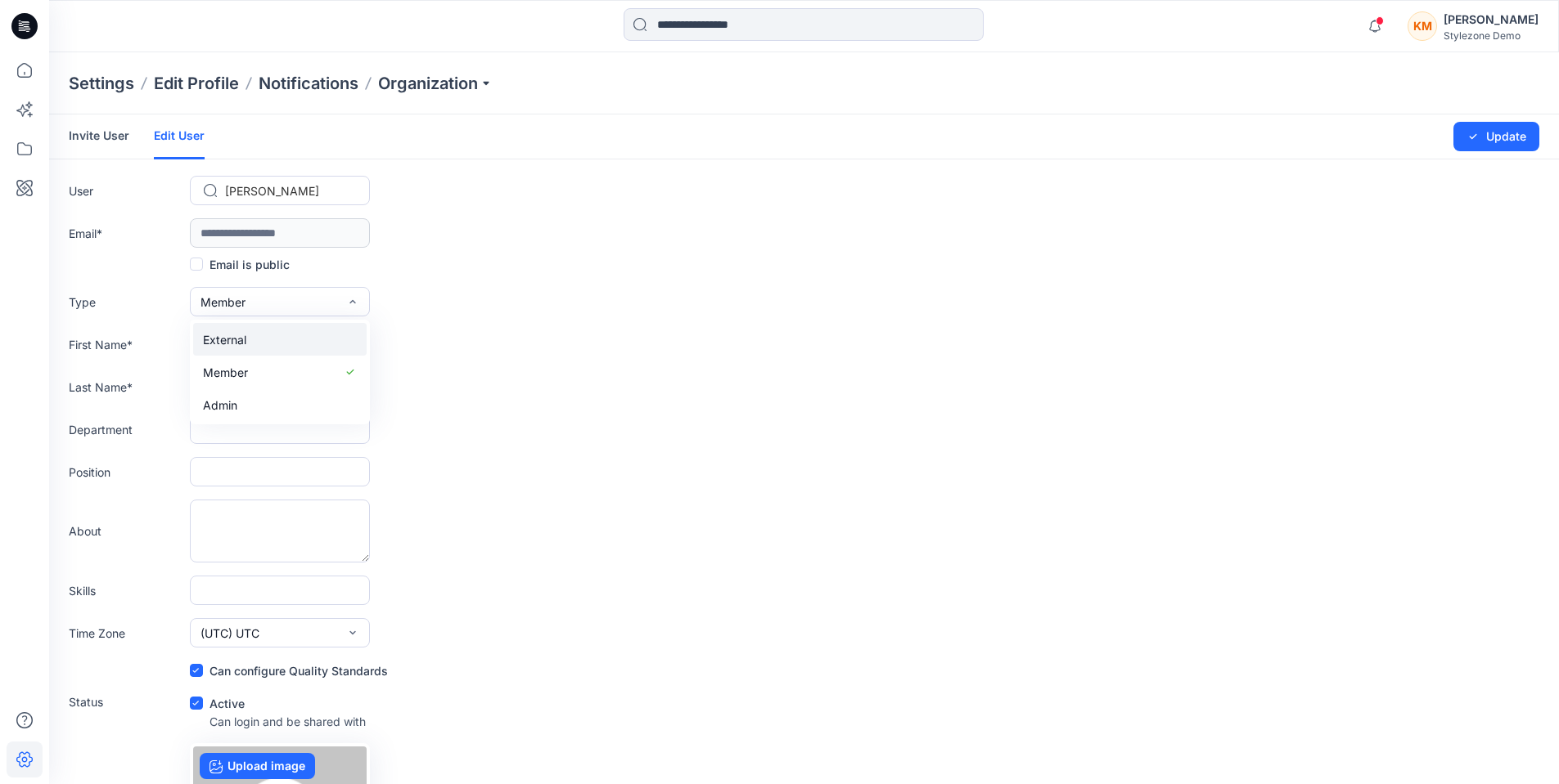
click at [267, 342] on button "External" at bounding box center [280, 339] width 174 height 33
click at [1492, 137] on button "Update" at bounding box center [1496, 136] width 86 height 29
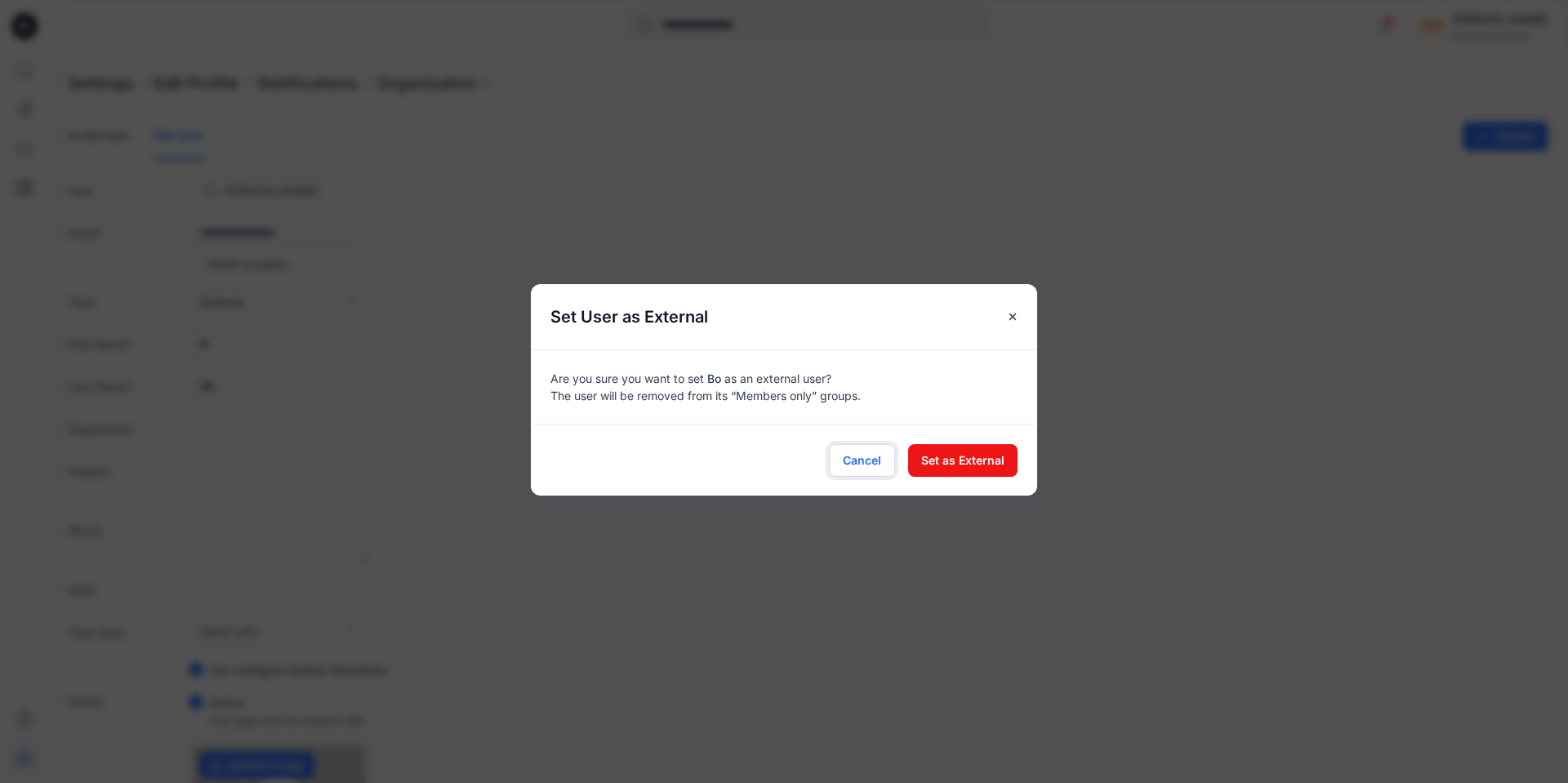
click at [862, 465] on span "Cancel" at bounding box center [862, 460] width 39 height 17
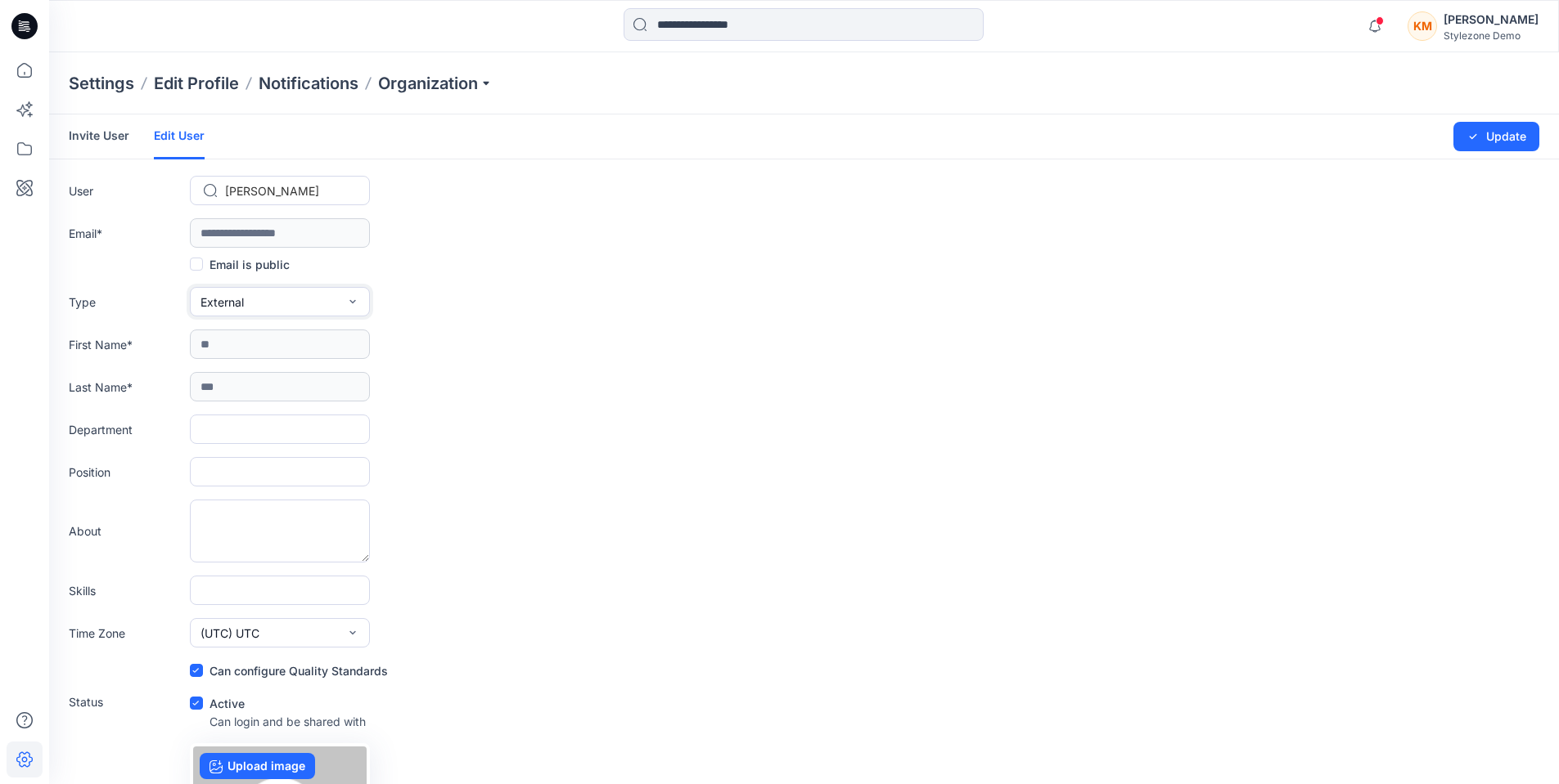
click at [351, 305] on icon "button" at bounding box center [352, 302] width 13 height 13
click at [91, 144] on link "Invite User" at bounding box center [99, 135] width 60 height 43
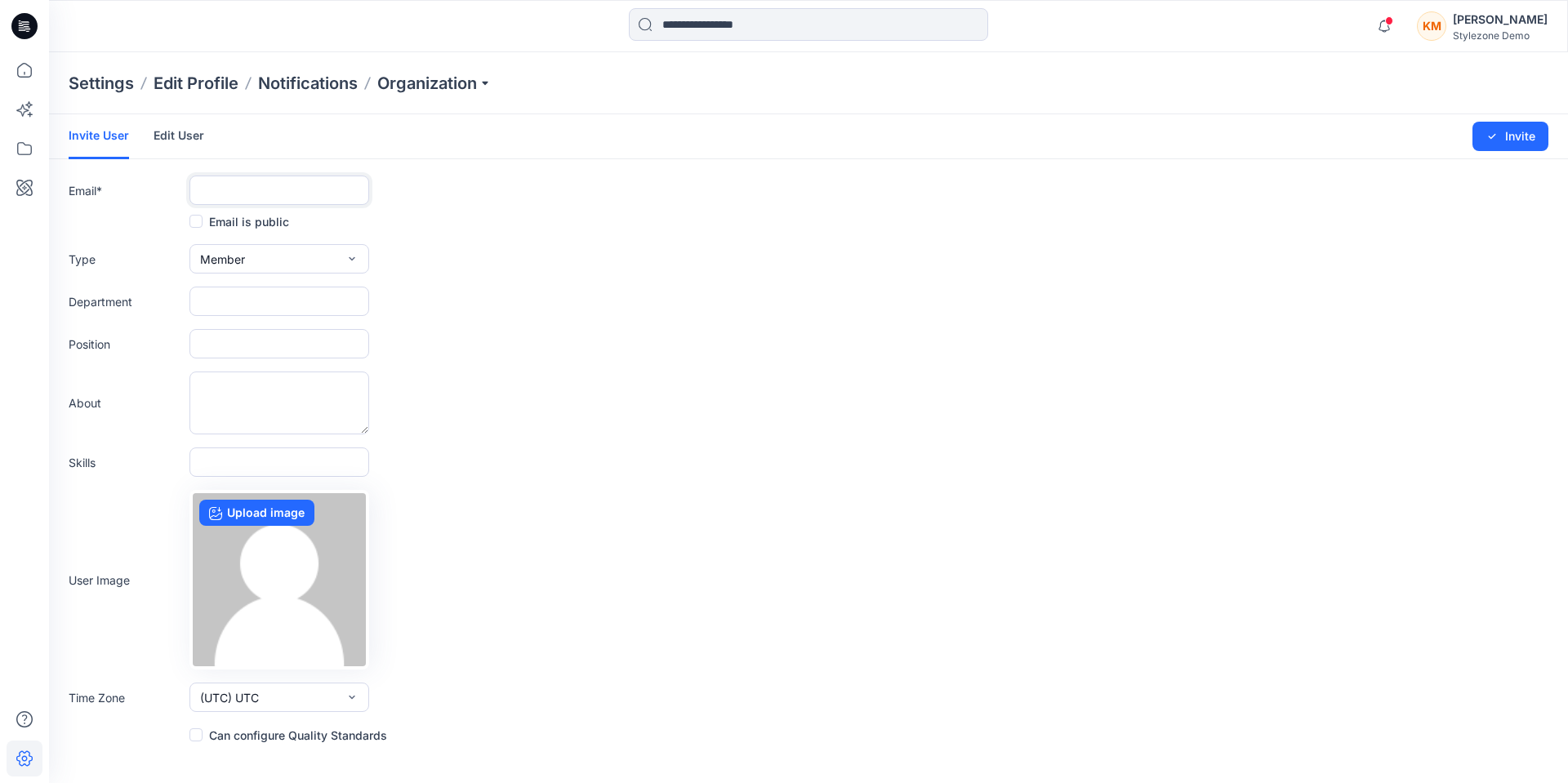
click at [267, 191] on input "text" at bounding box center [279, 190] width 180 height 29
type input "**********"
click at [252, 258] on button "Member" at bounding box center [279, 258] width 180 height 29
click at [272, 308] on button "External" at bounding box center [279, 296] width 173 height 33
click at [1509, 132] on button "Invite" at bounding box center [1510, 136] width 76 height 29
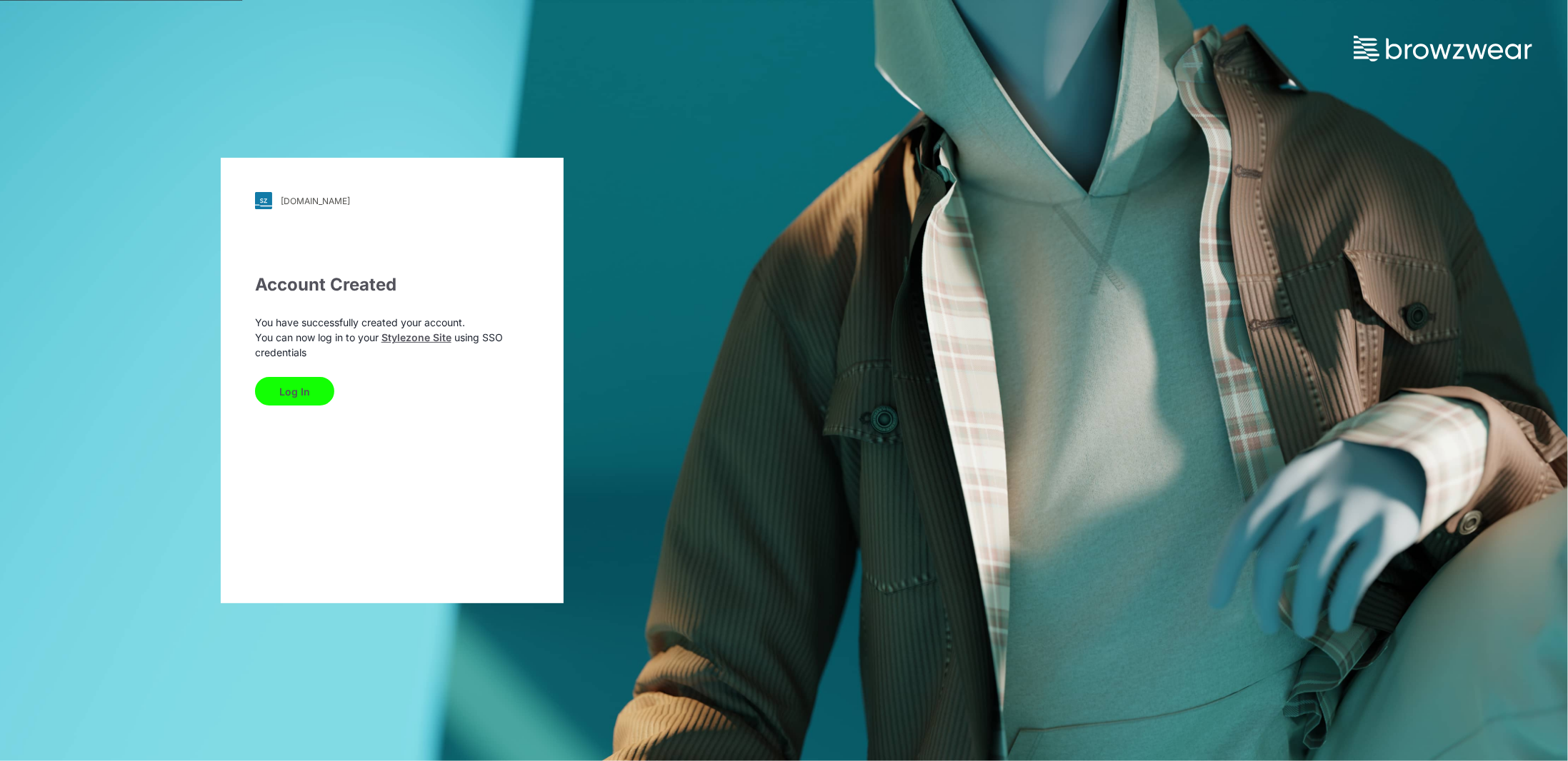
click at [309, 388] on button "Log In" at bounding box center [294, 391] width 79 height 29
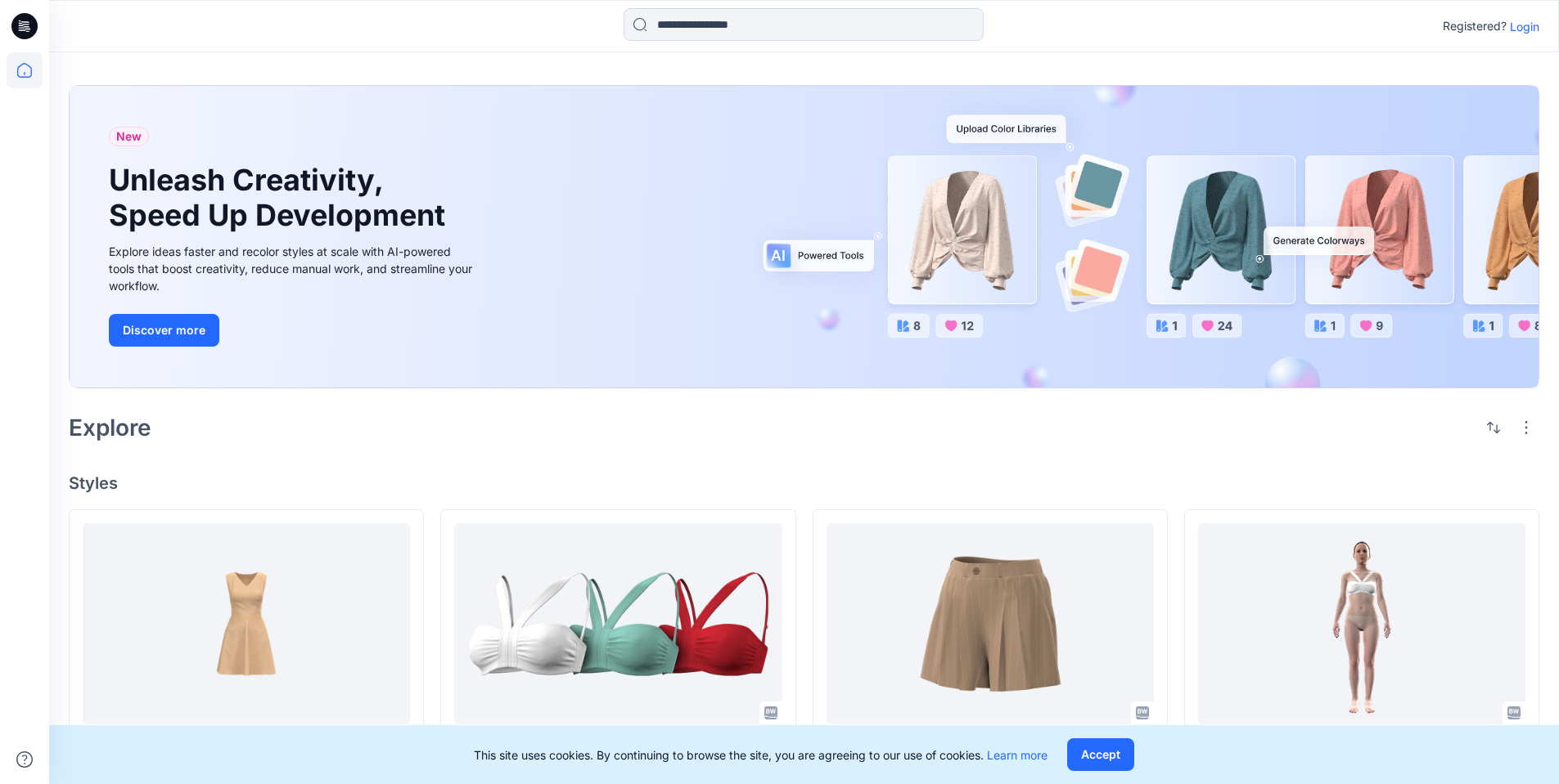
click at [1522, 27] on p "Login" at bounding box center [1524, 26] width 29 height 17
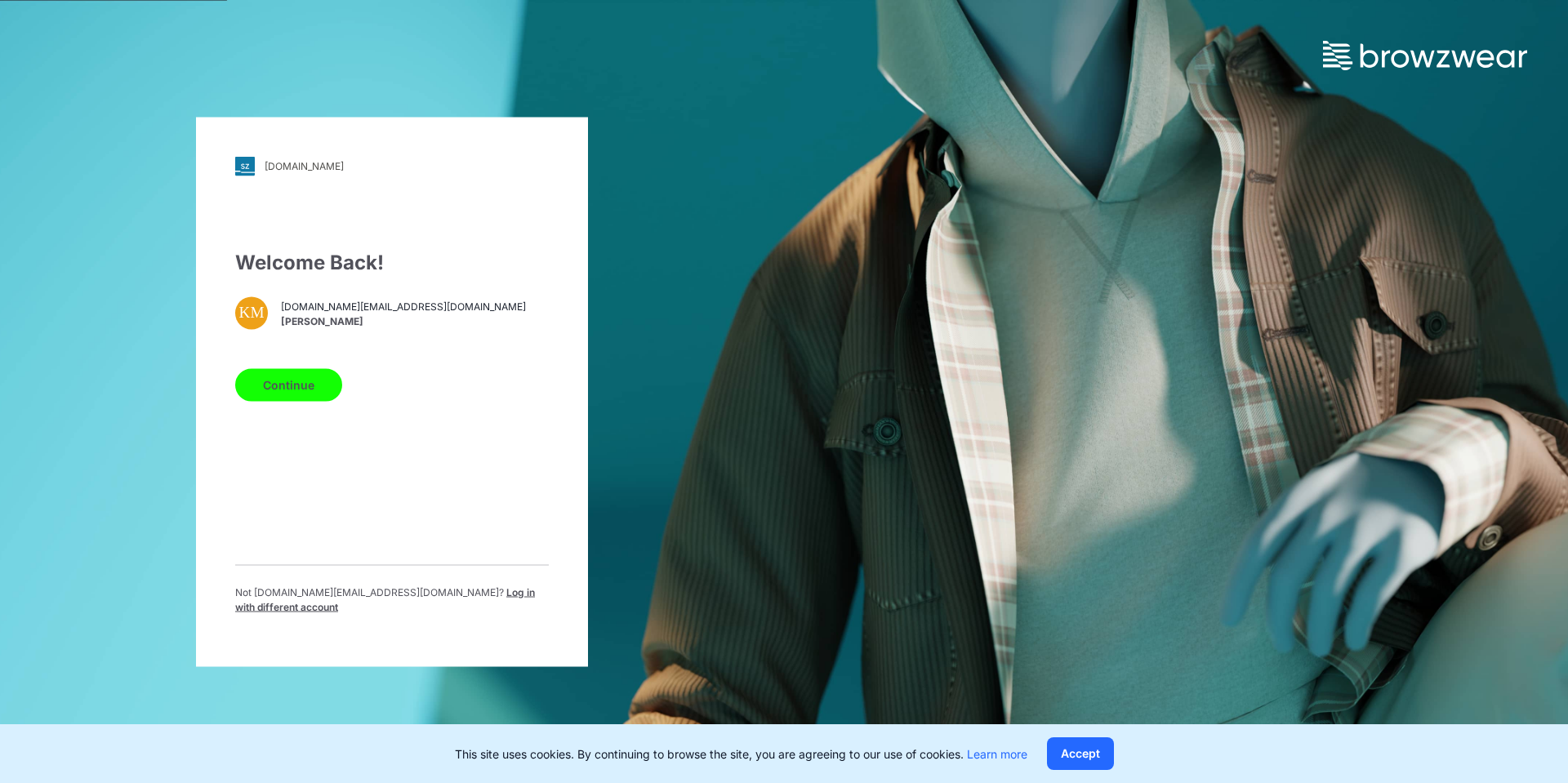
click at [470, 599] on span "Log in with different account" at bounding box center [385, 599] width 300 height 27
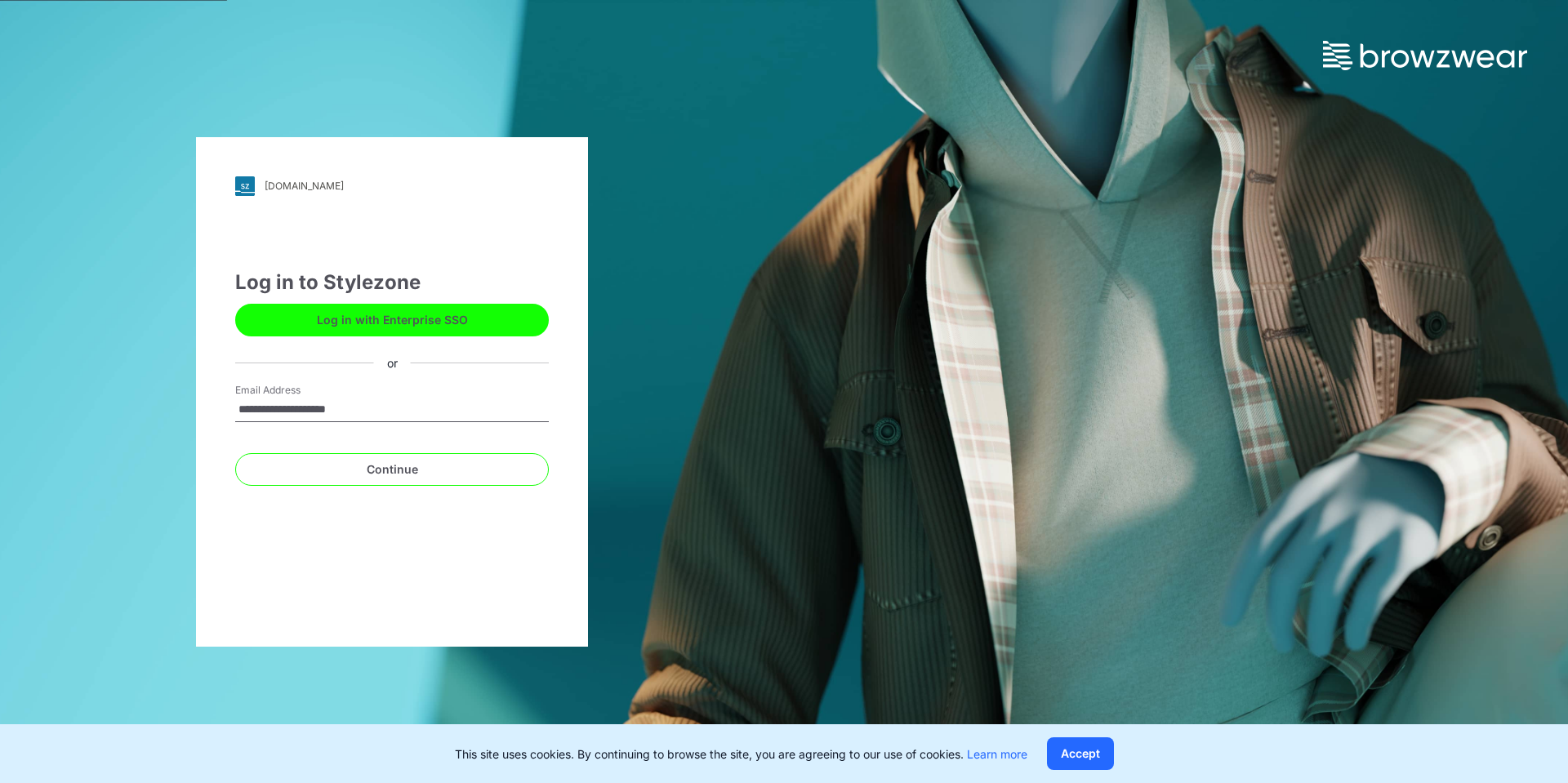
type input "**********"
click at [235, 454] on button "Continue" at bounding box center [391, 470] width 314 height 33
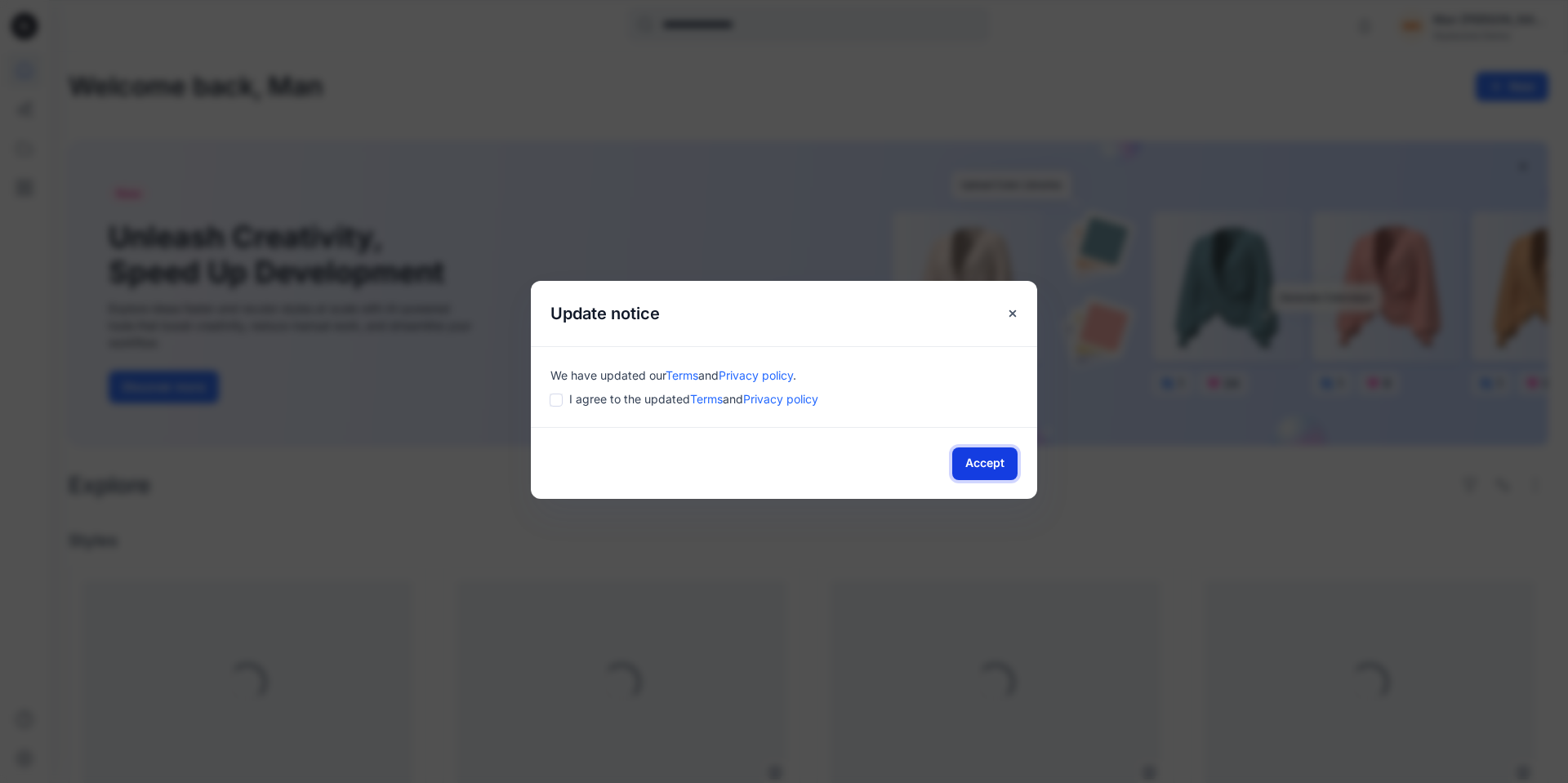
click at [999, 468] on button "Accept" at bounding box center [984, 464] width 65 height 33
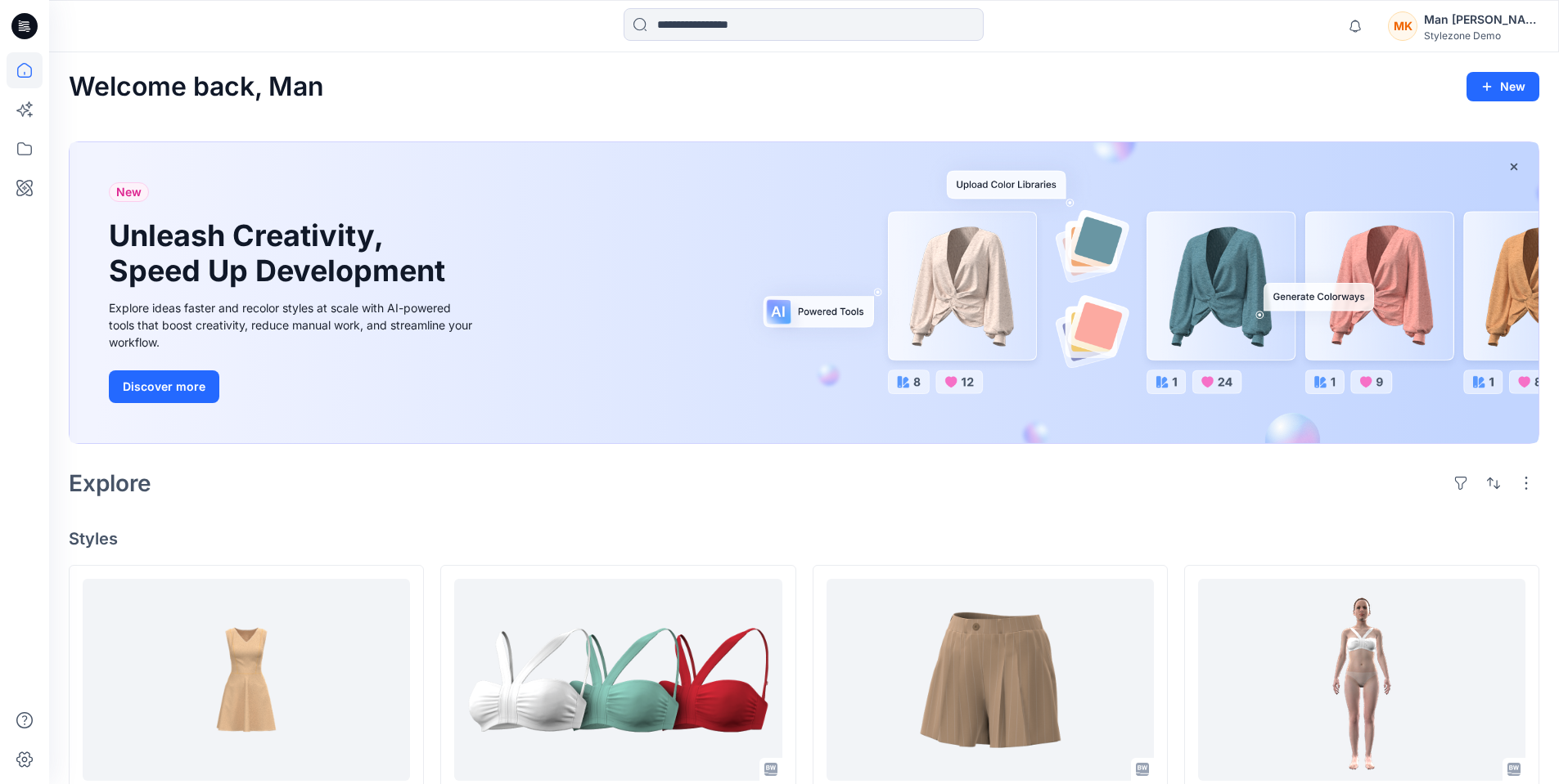
click at [1417, 27] on div "MK" at bounding box center [1402, 26] width 29 height 29
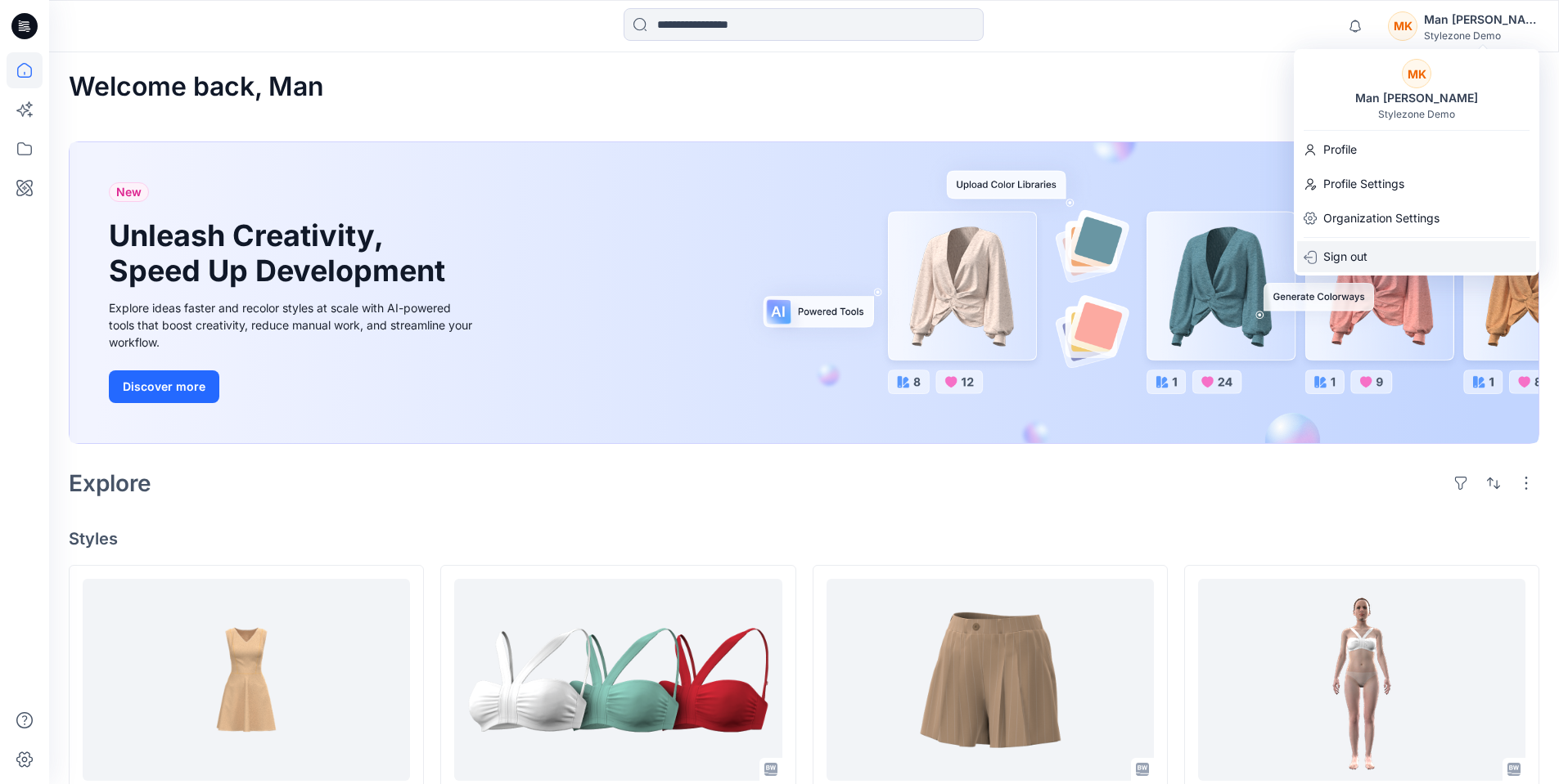
click at [1376, 252] on div "Sign out" at bounding box center [1416, 256] width 239 height 31
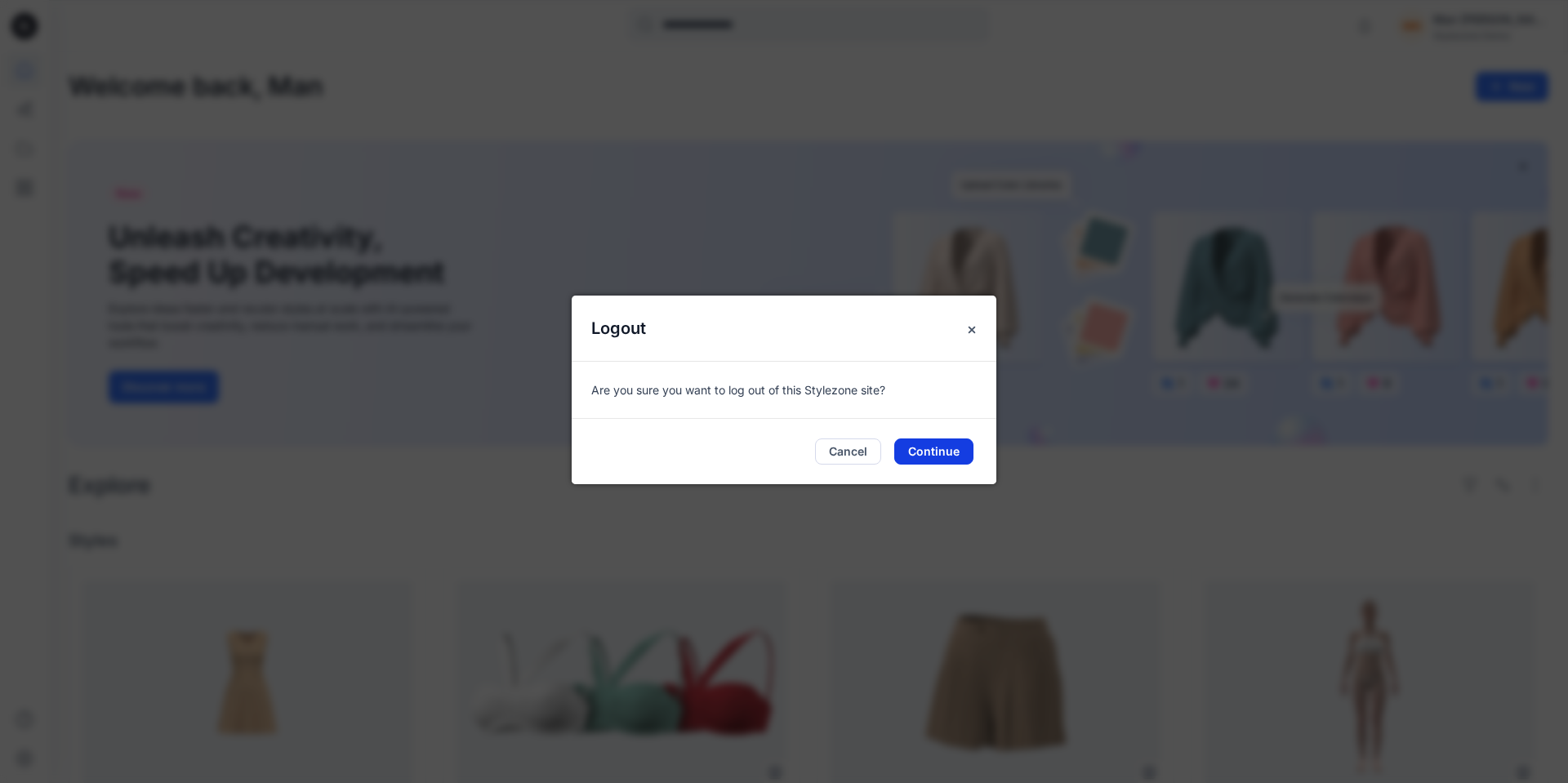
click at [942, 445] on button "Continue" at bounding box center [933, 452] width 79 height 26
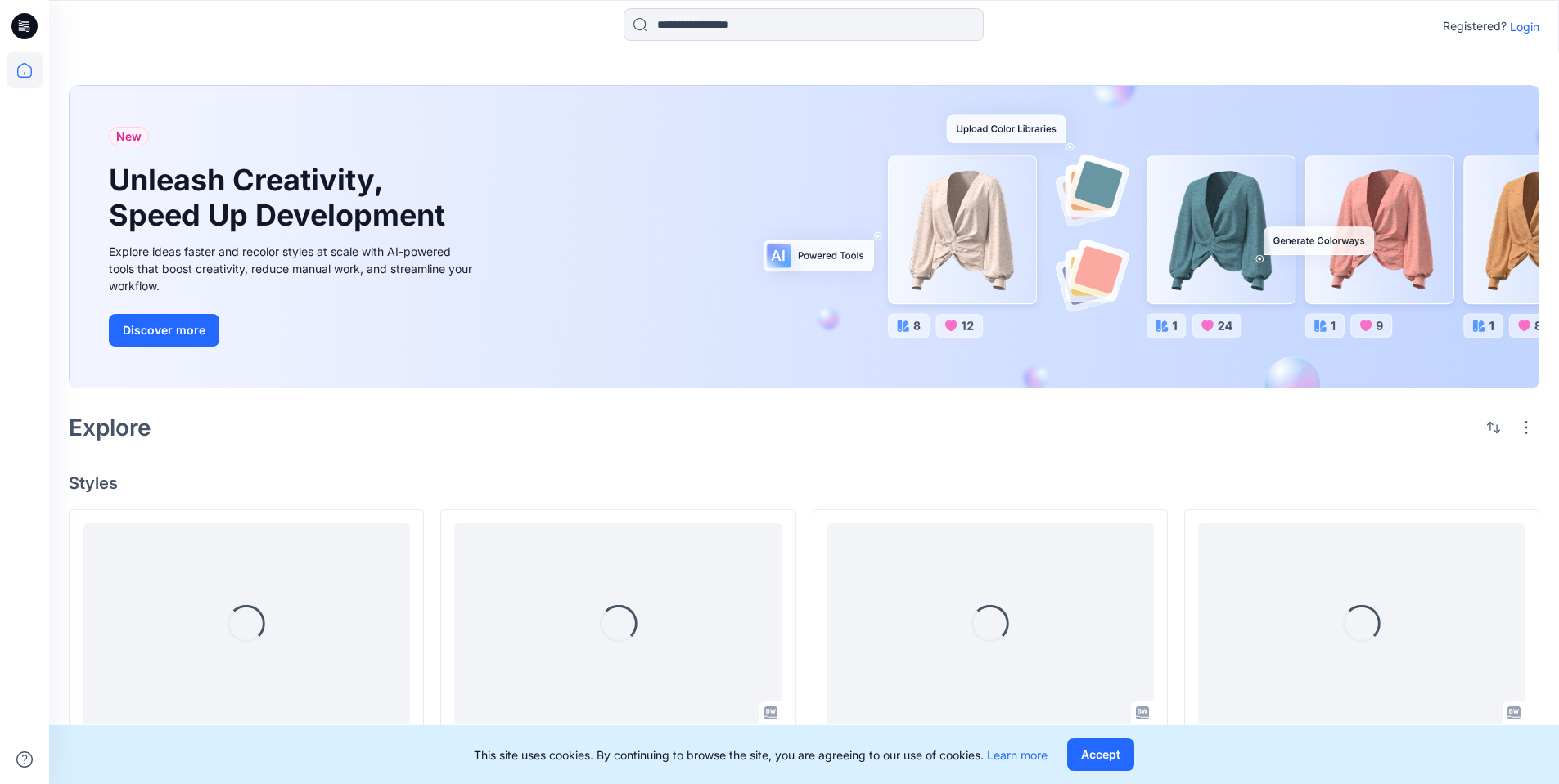
click at [1517, 27] on p "Login" at bounding box center [1524, 26] width 29 height 17
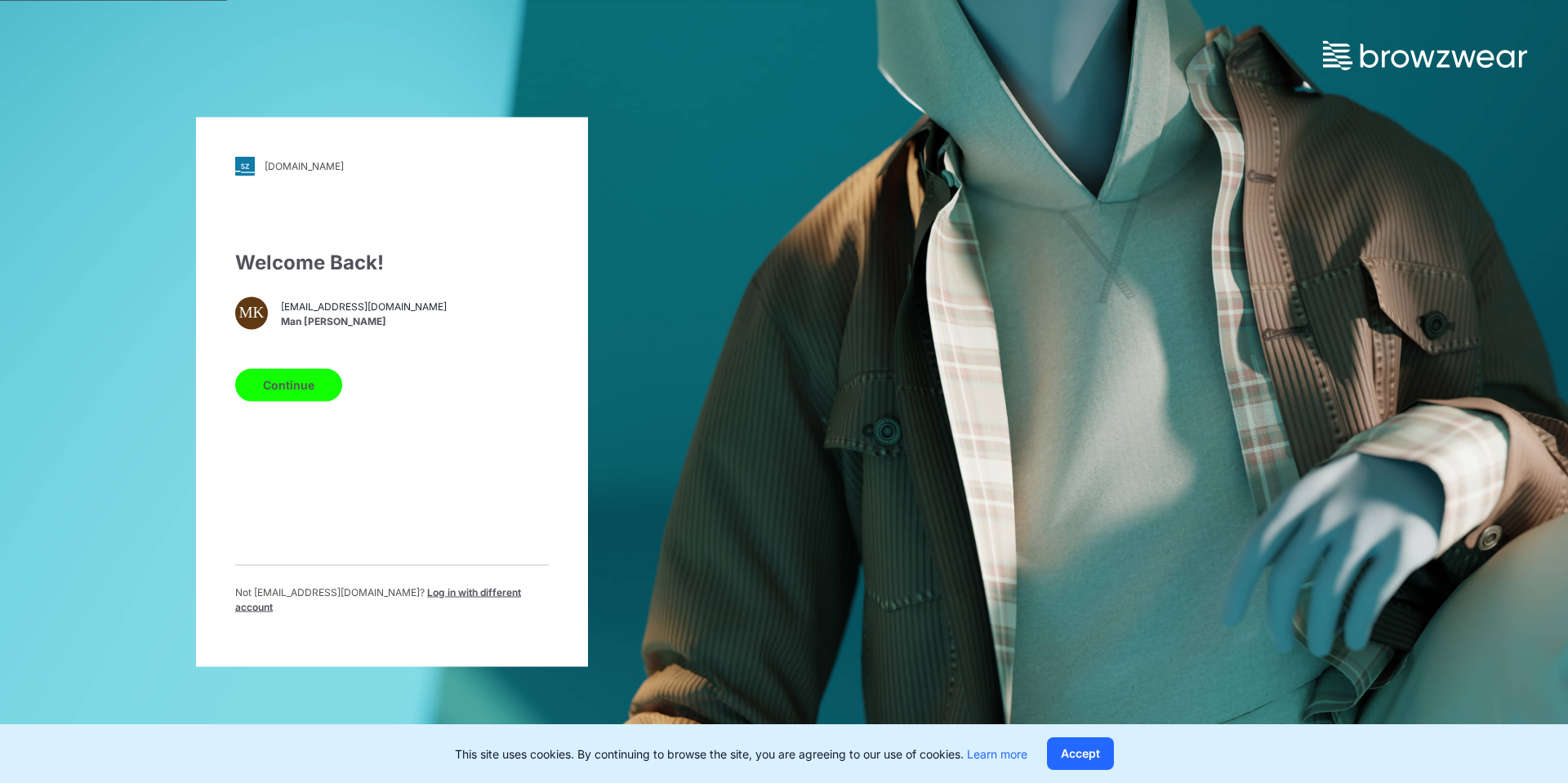
click at [483, 598] on span "Log in with different account" at bounding box center [377, 599] width 286 height 27
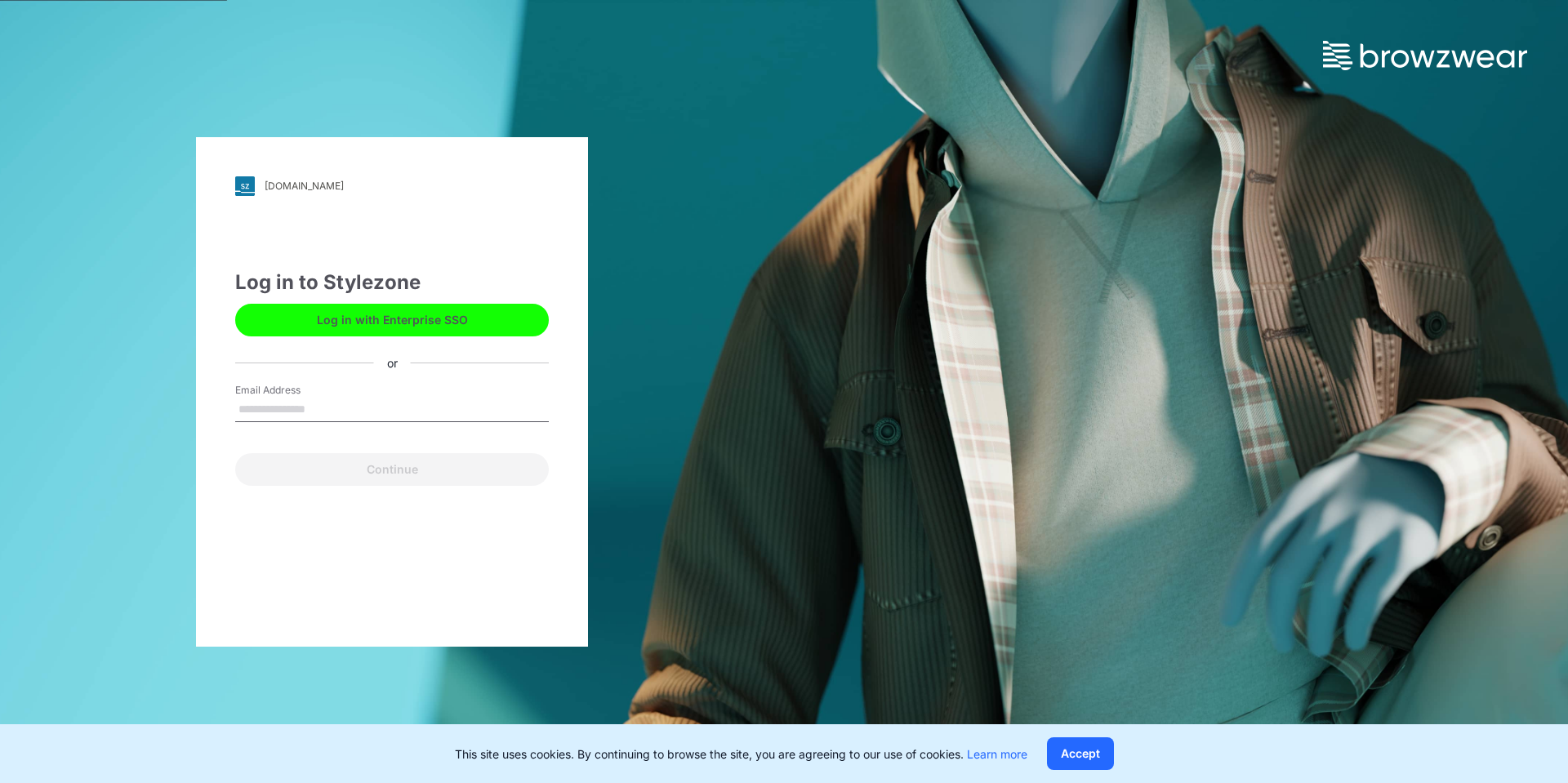
click at [377, 404] on input "Email Address" at bounding box center [391, 410] width 314 height 25
type input "**********"
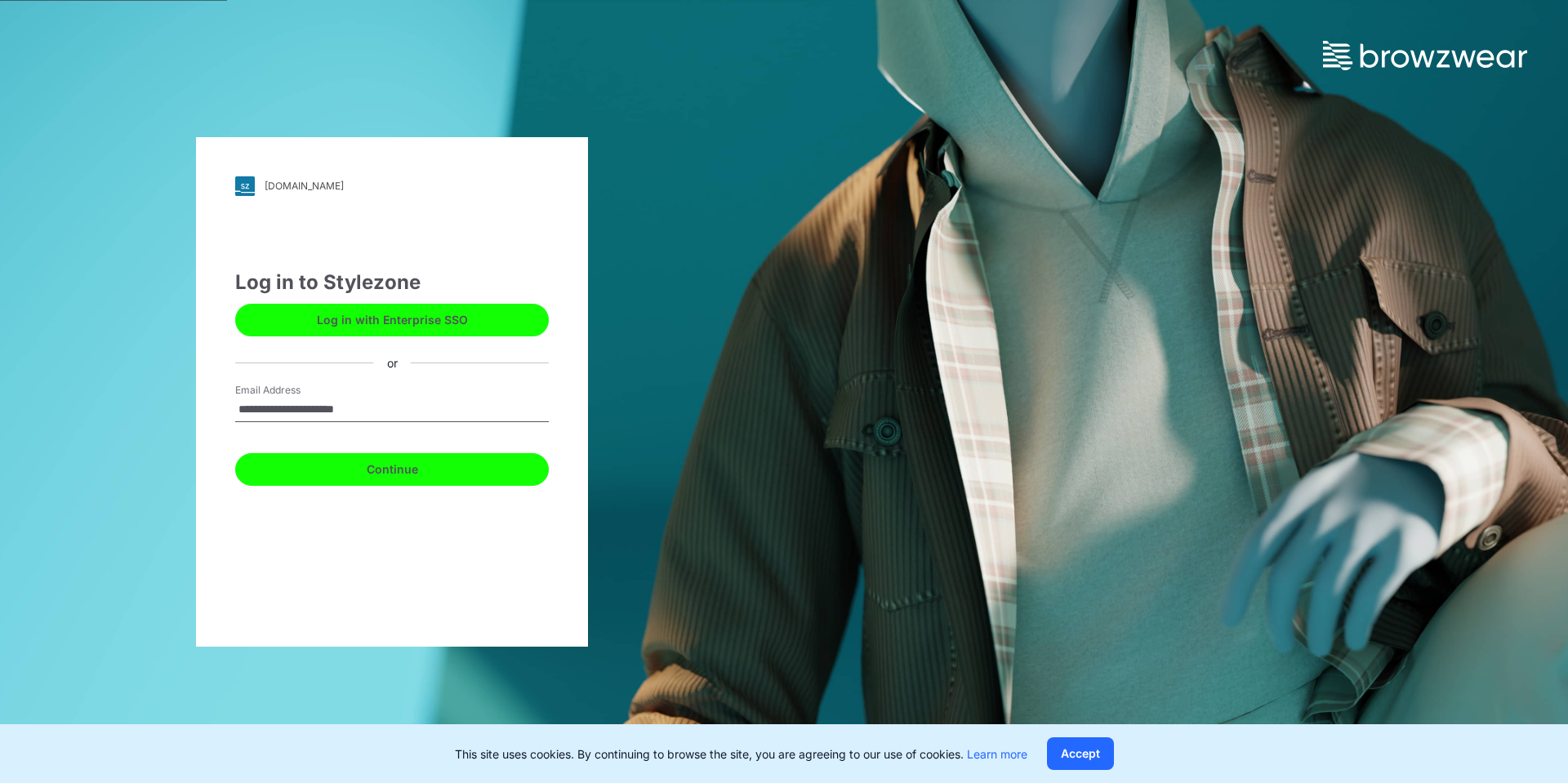
click at [375, 472] on button "Continue" at bounding box center [391, 470] width 314 height 33
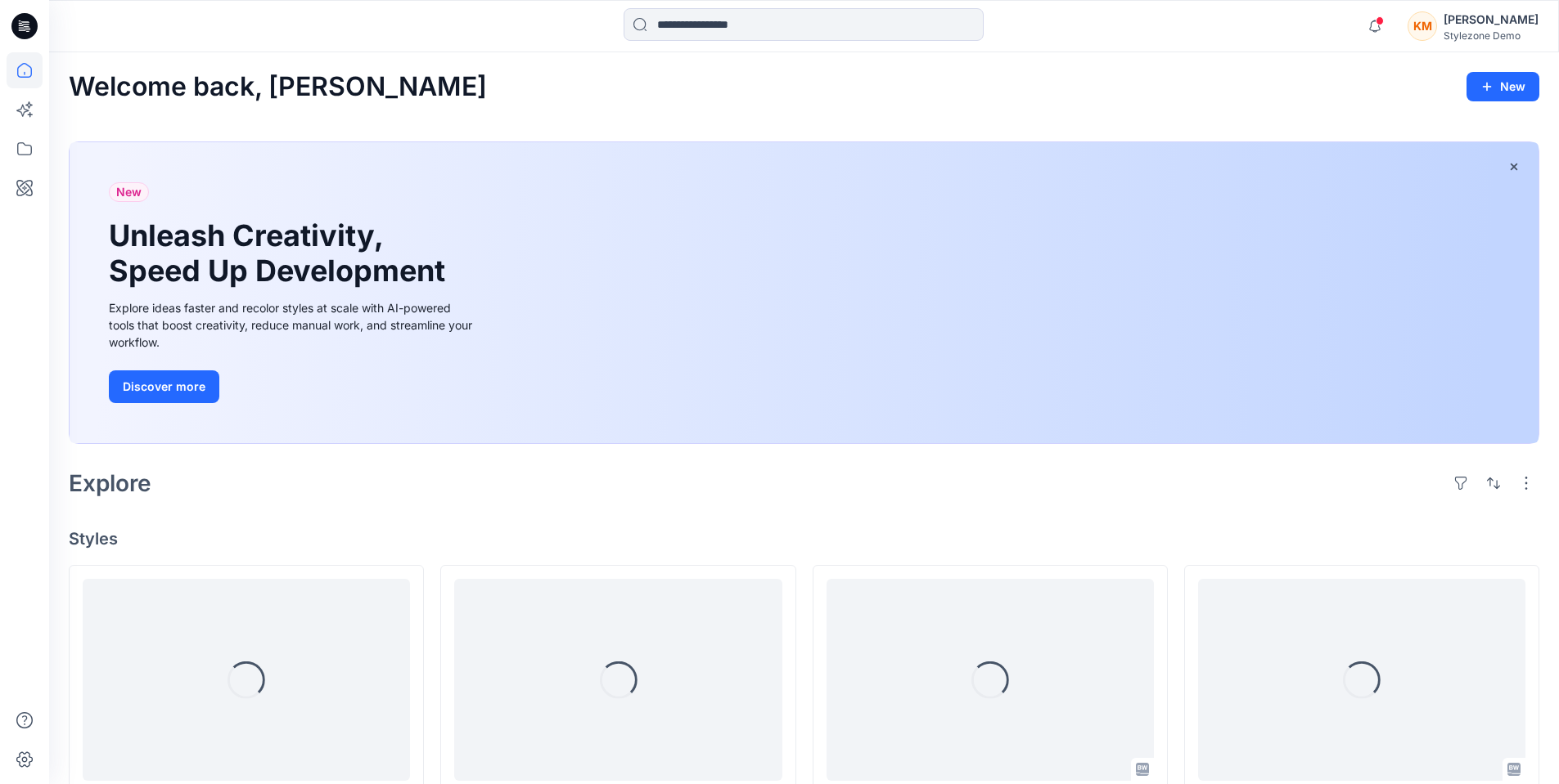
click at [1437, 27] on div "KM" at bounding box center [1421, 26] width 29 height 29
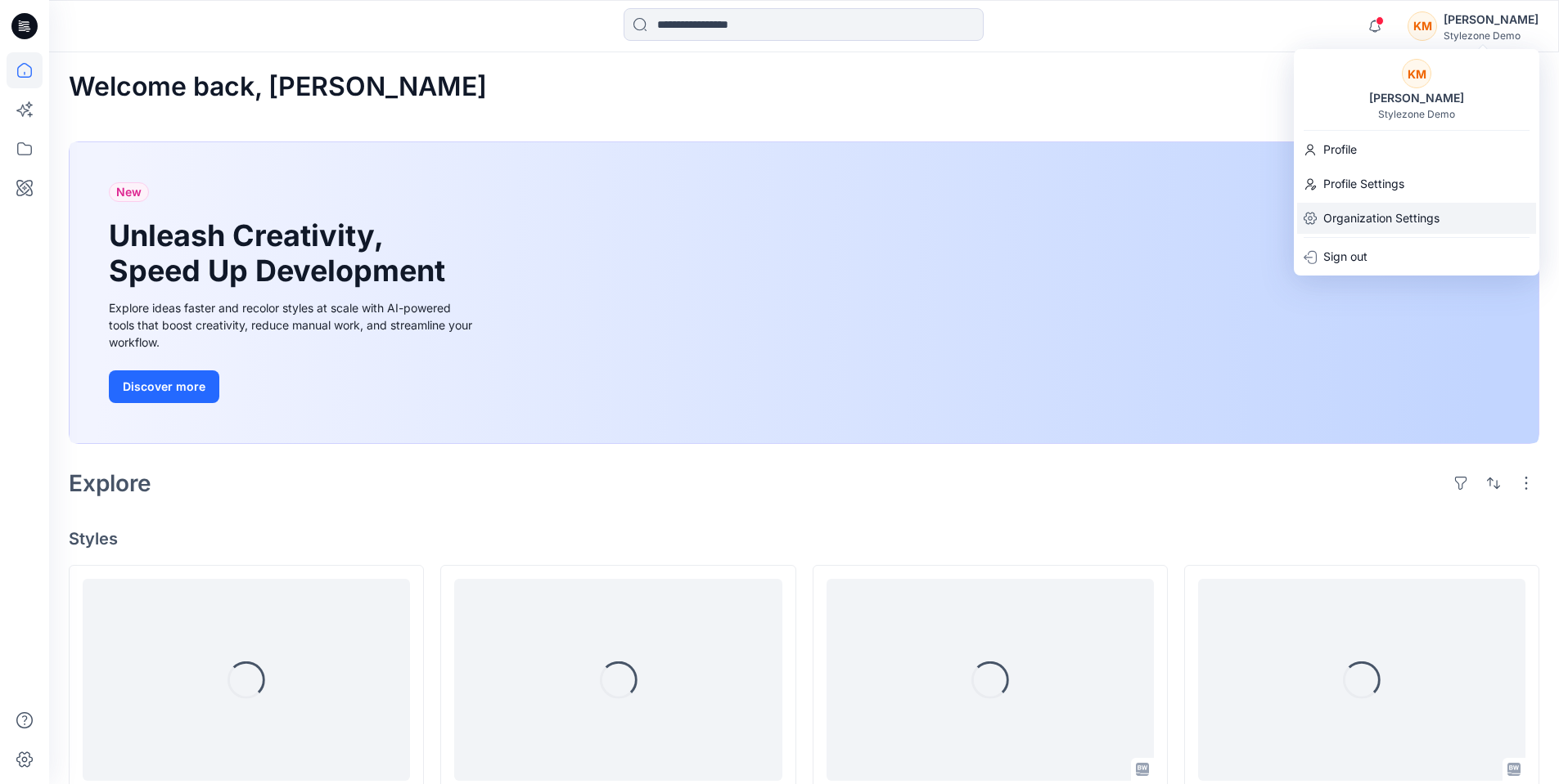
click at [1356, 219] on p "Organization Settings" at bounding box center [1380, 218] width 116 height 31
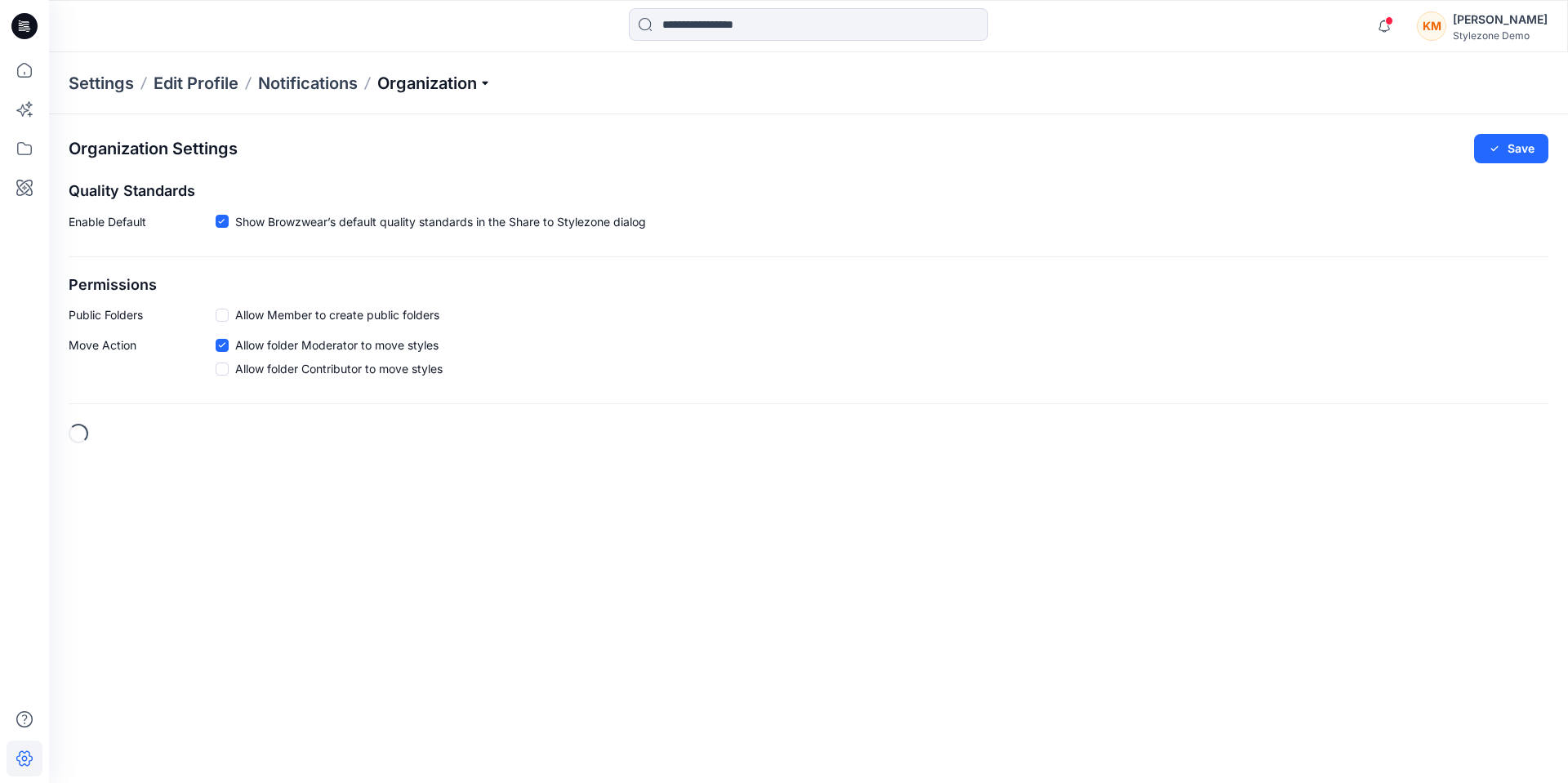
click at [452, 81] on p "Organization" at bounding box center [434, 83] width 114 height 23
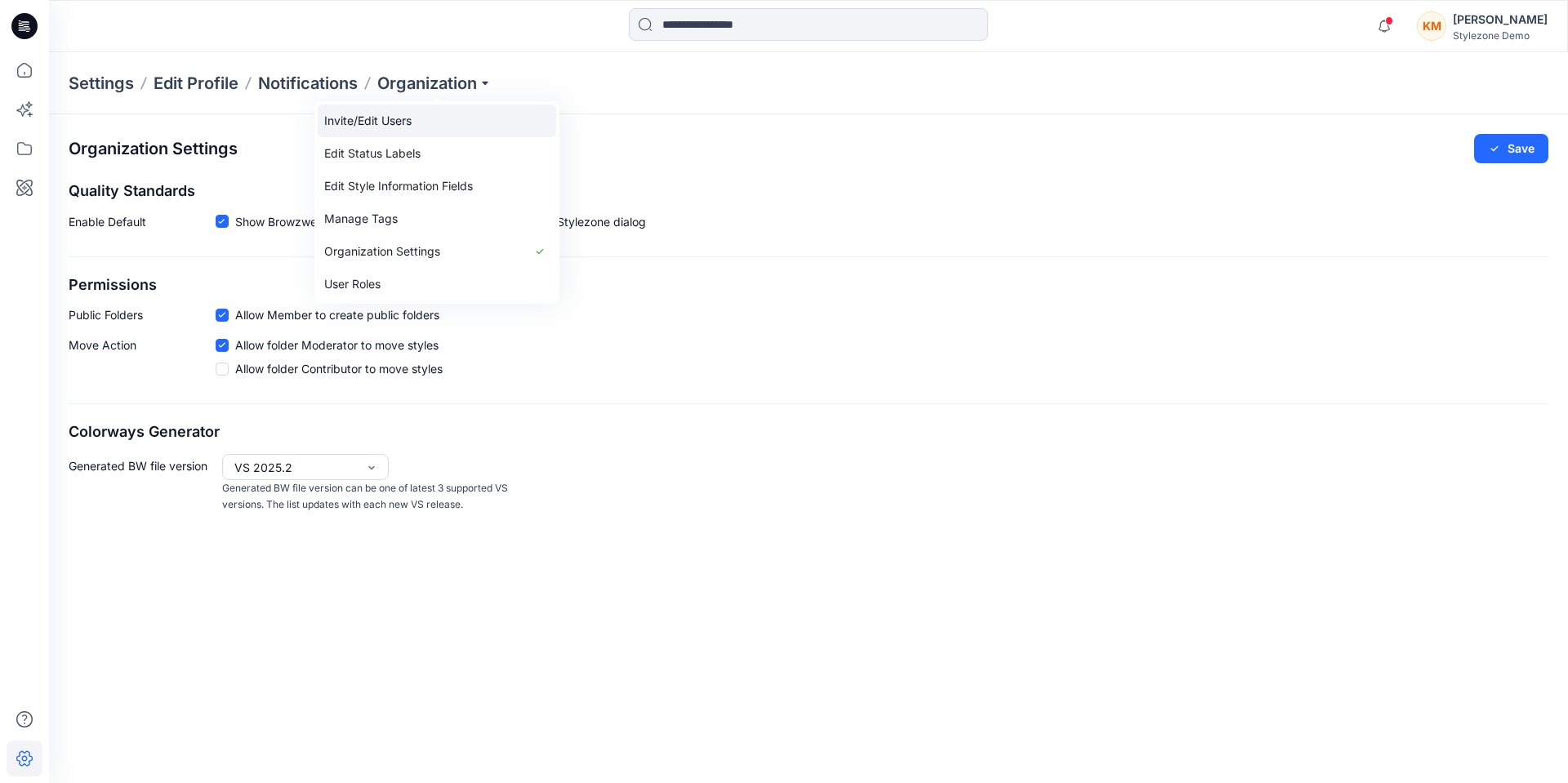
click at [389, 117] on link "Invite/Edit Users" at bounding box center [437, 121] width 239 height 33
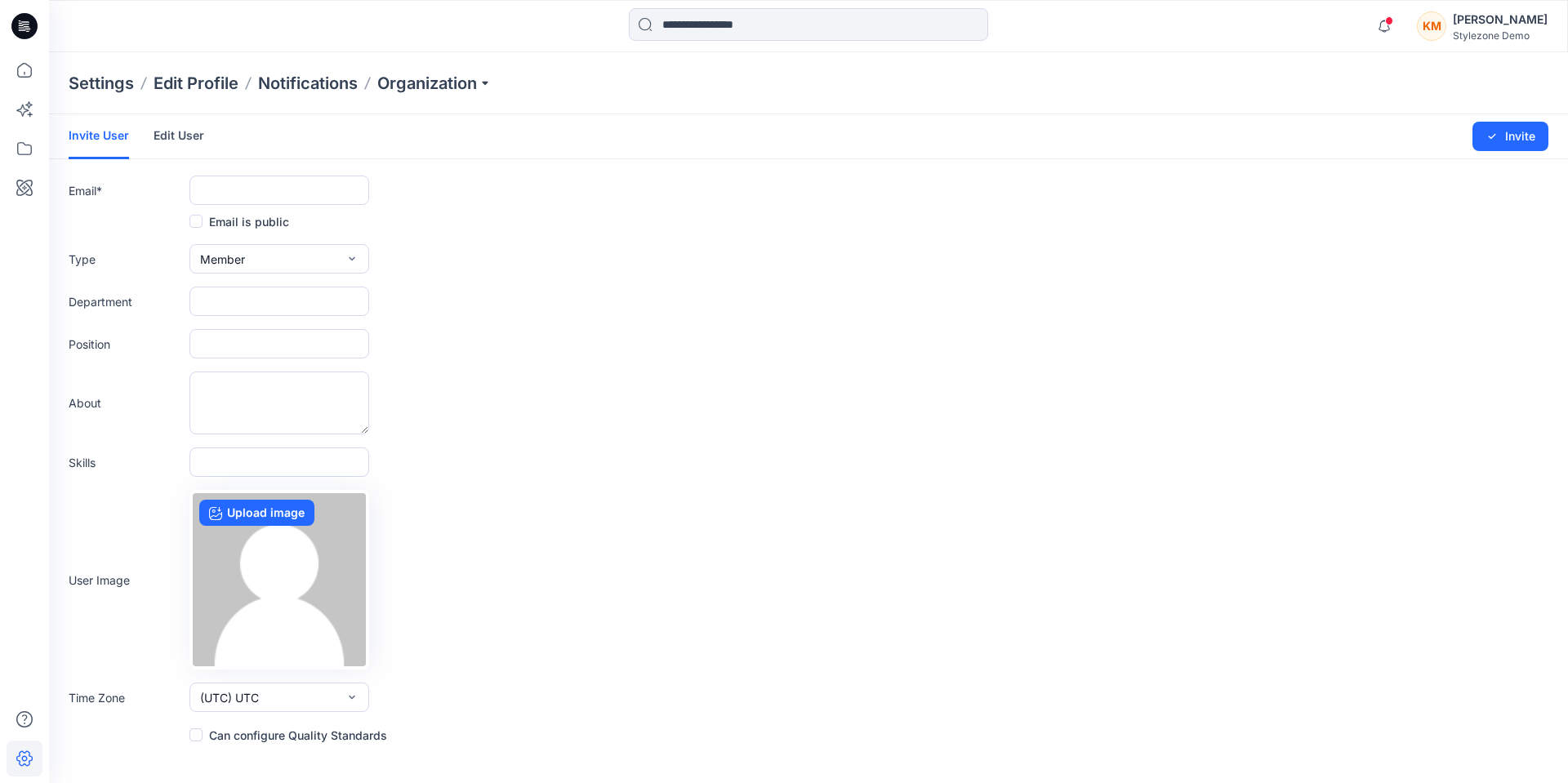
click at [176, 142] on link "Edit User" at bounding box center [179, 135] width 51 height 42
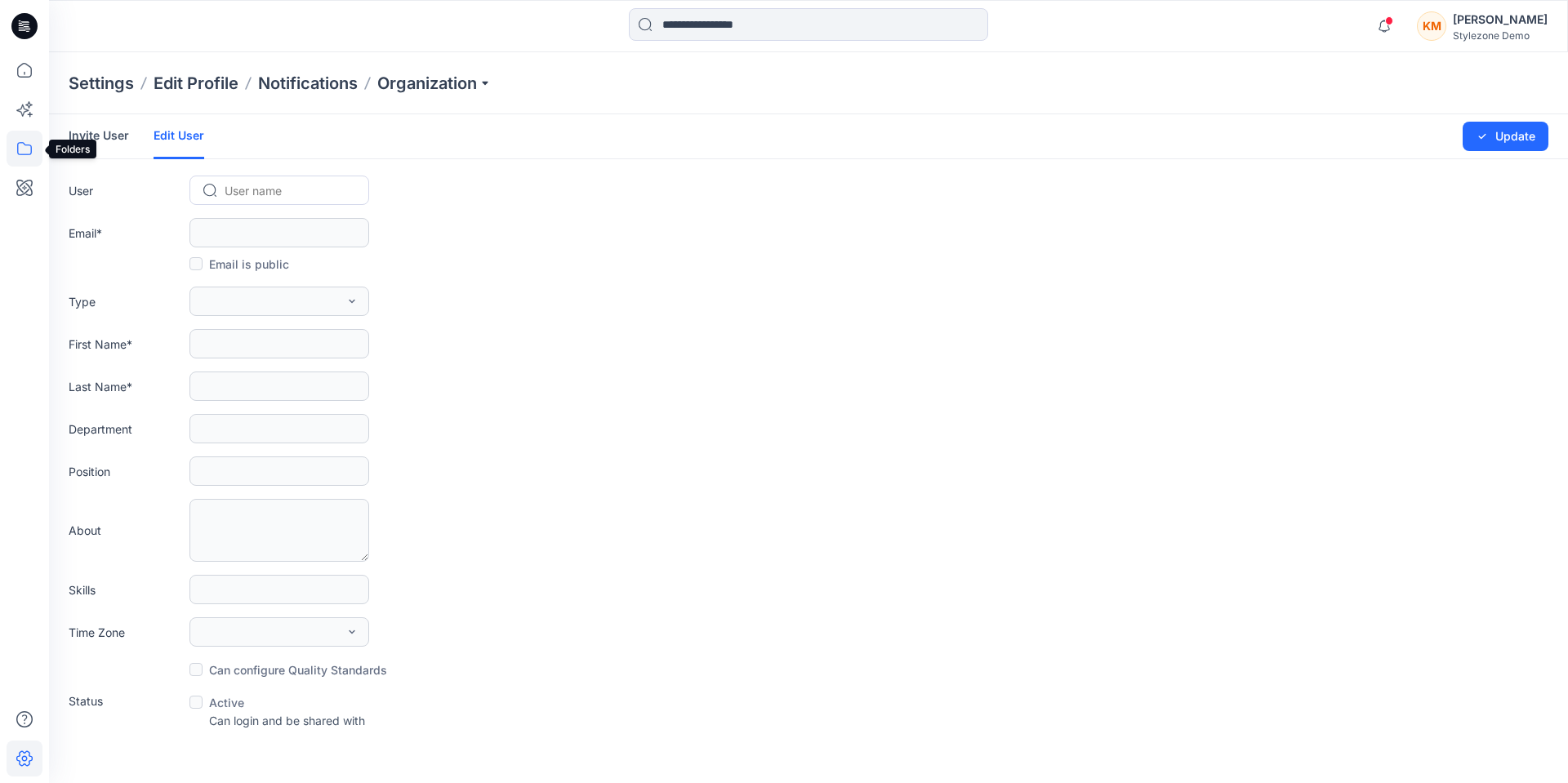
click at [28, 150] on icon at bounding box center [25, 149] width 36 height 36
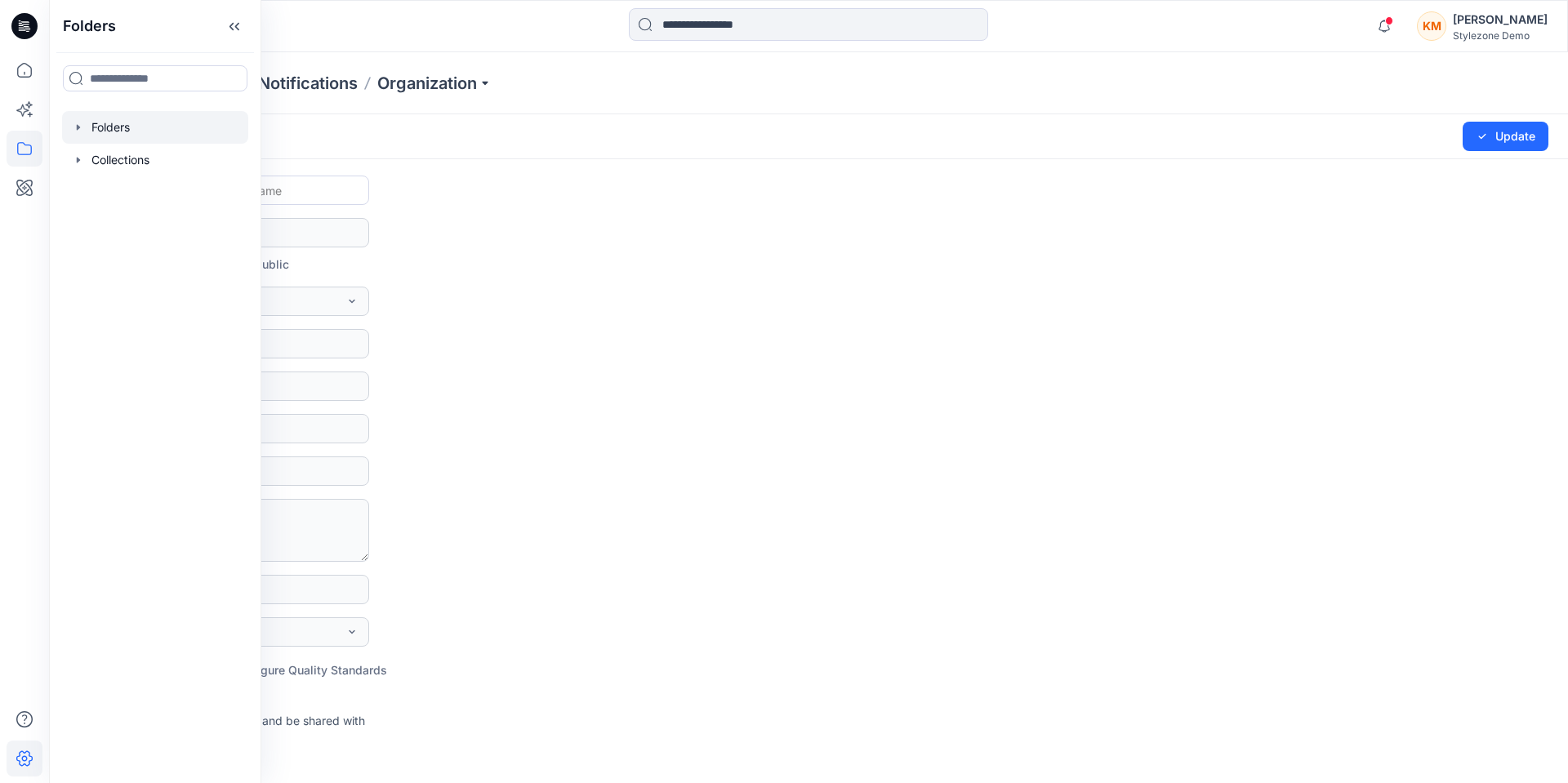
click at [131, 134] on div at bounding box center [155, 127] width 186 height 33
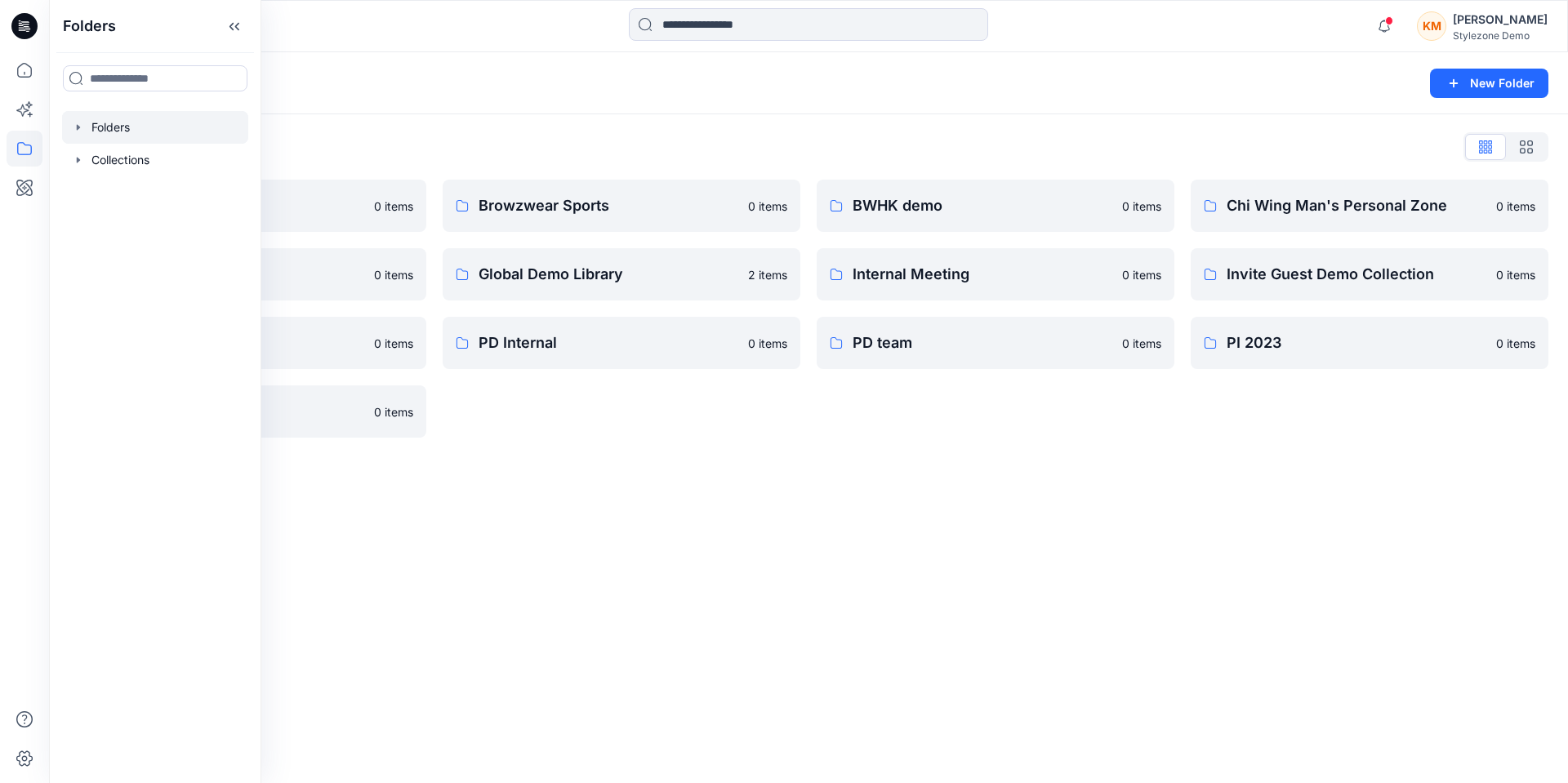
click at [539, 437] on div "Browzwear Sports 0 items Global Demo Library 2 items PD Internal 0 items" at bounding box center [620, 309] width 357 height 258
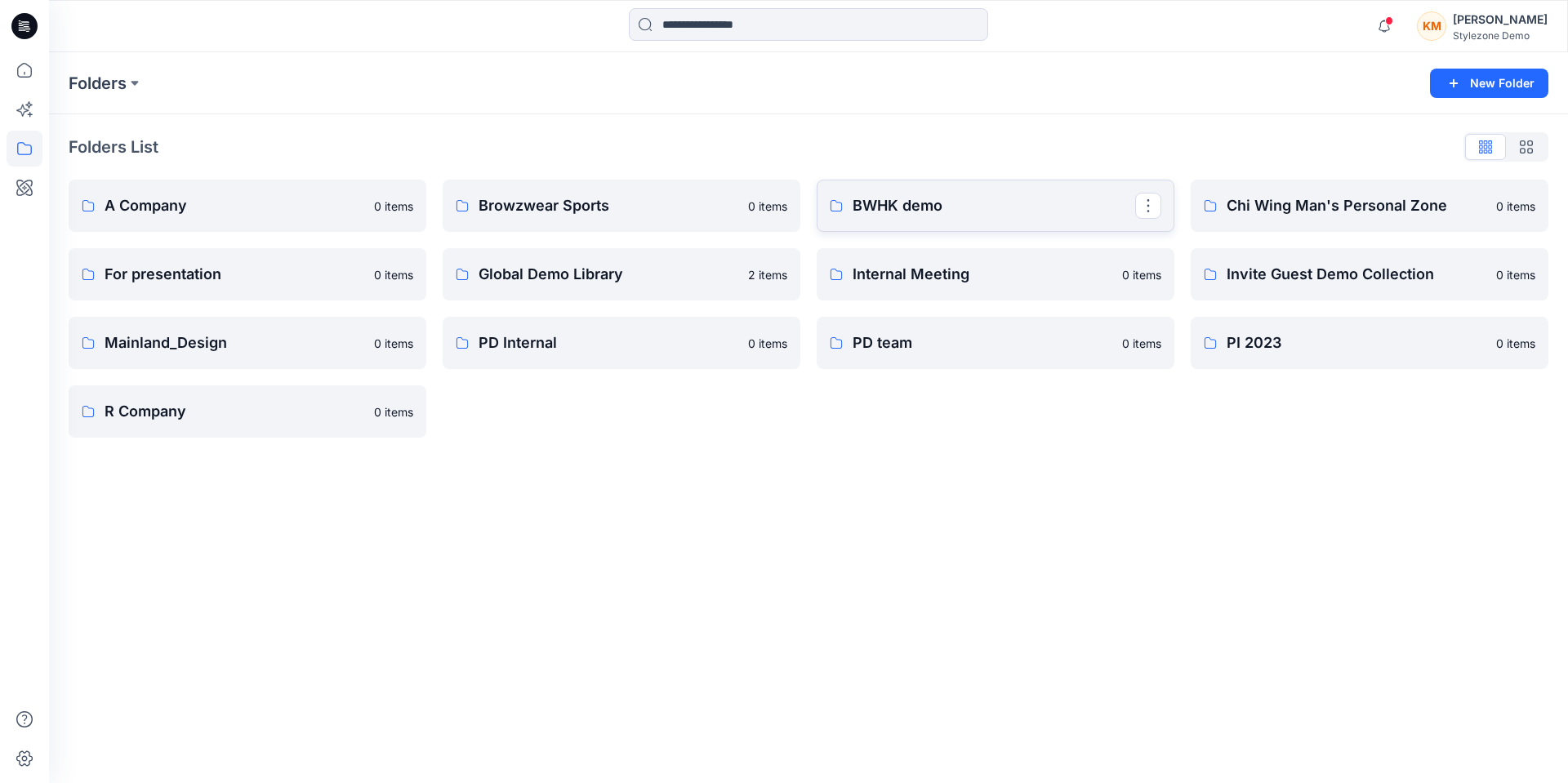
click at [893, 220] on link "BWHK demo" at bounding box center [995, 206] width 357 height 52
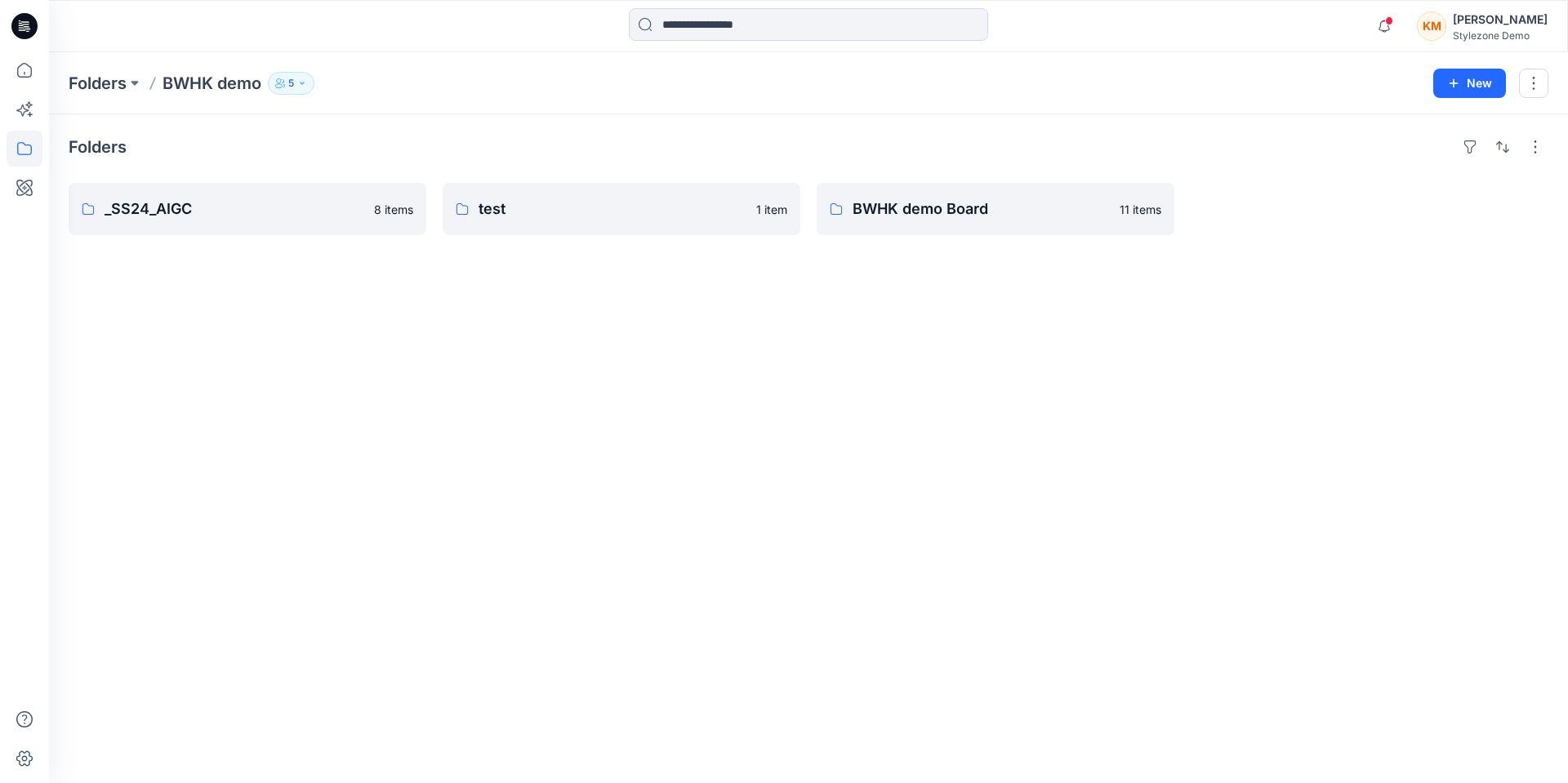
click at [287, 89] on button "5" at bounding box center [290, 83] width 46 height 23
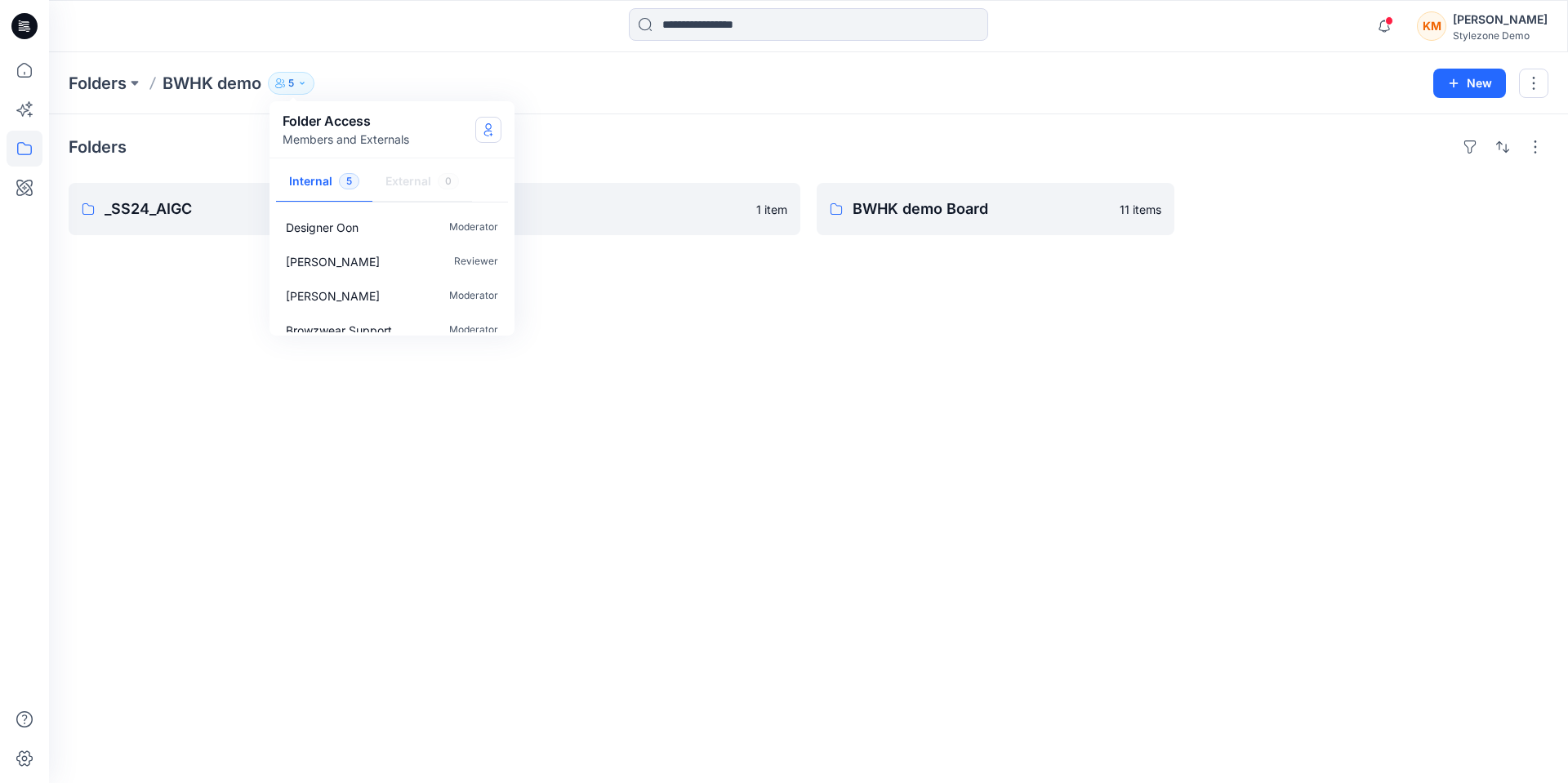
click at [479, 128] on button "Manage Users" at bounding box center [488, 130] width 26 height 26
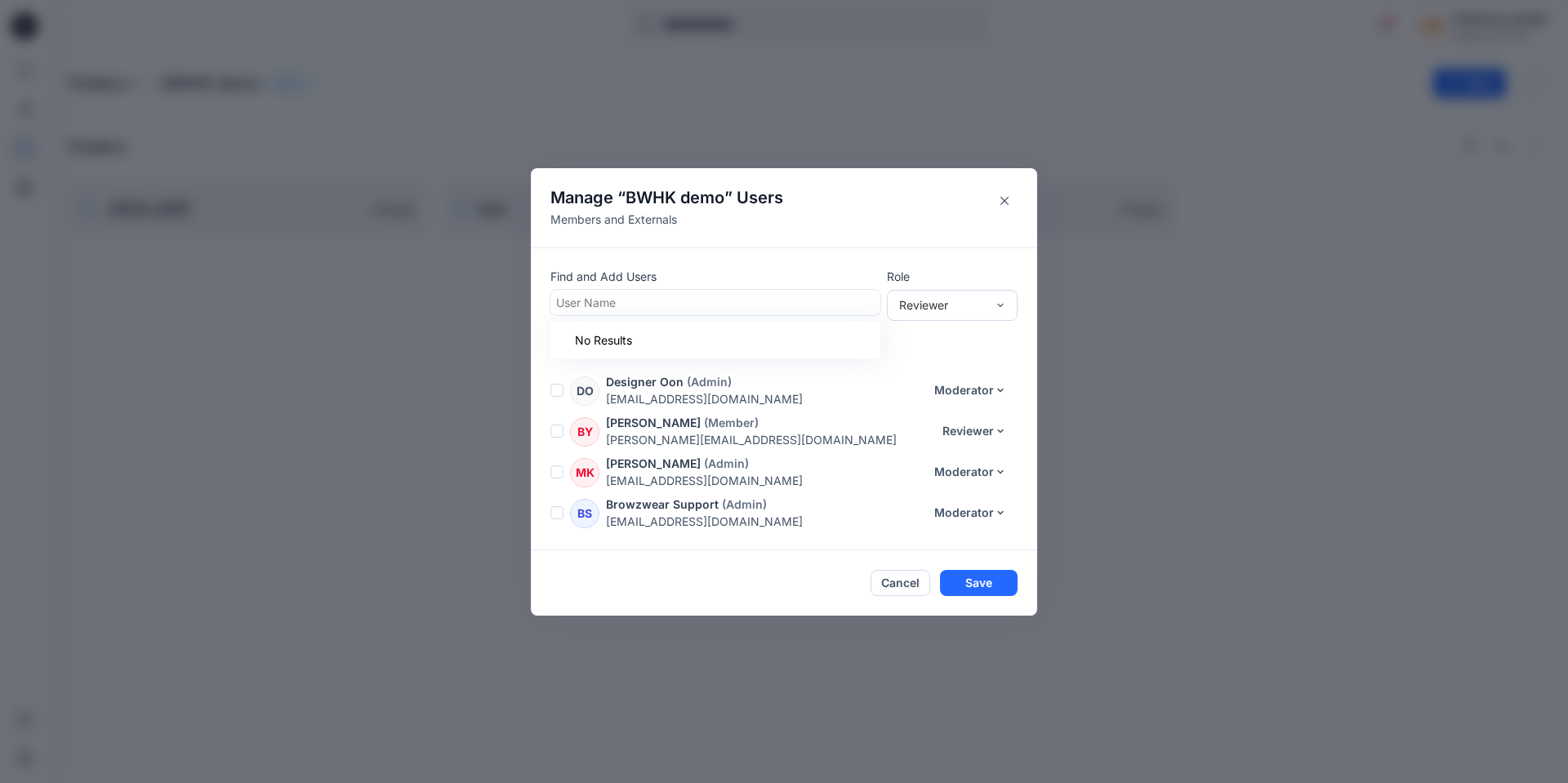
click at [718, 304] on div at bounding box center [716, 303] width 319 height 21
type input "*"
type input "*********"
click at [678, 356] on div "MK Man Keith" at bounding box center [716, 343] width 330 height 36
click at [958, 311] on div "Reviewer" at bounding box center [942, 305] width 87 height 17
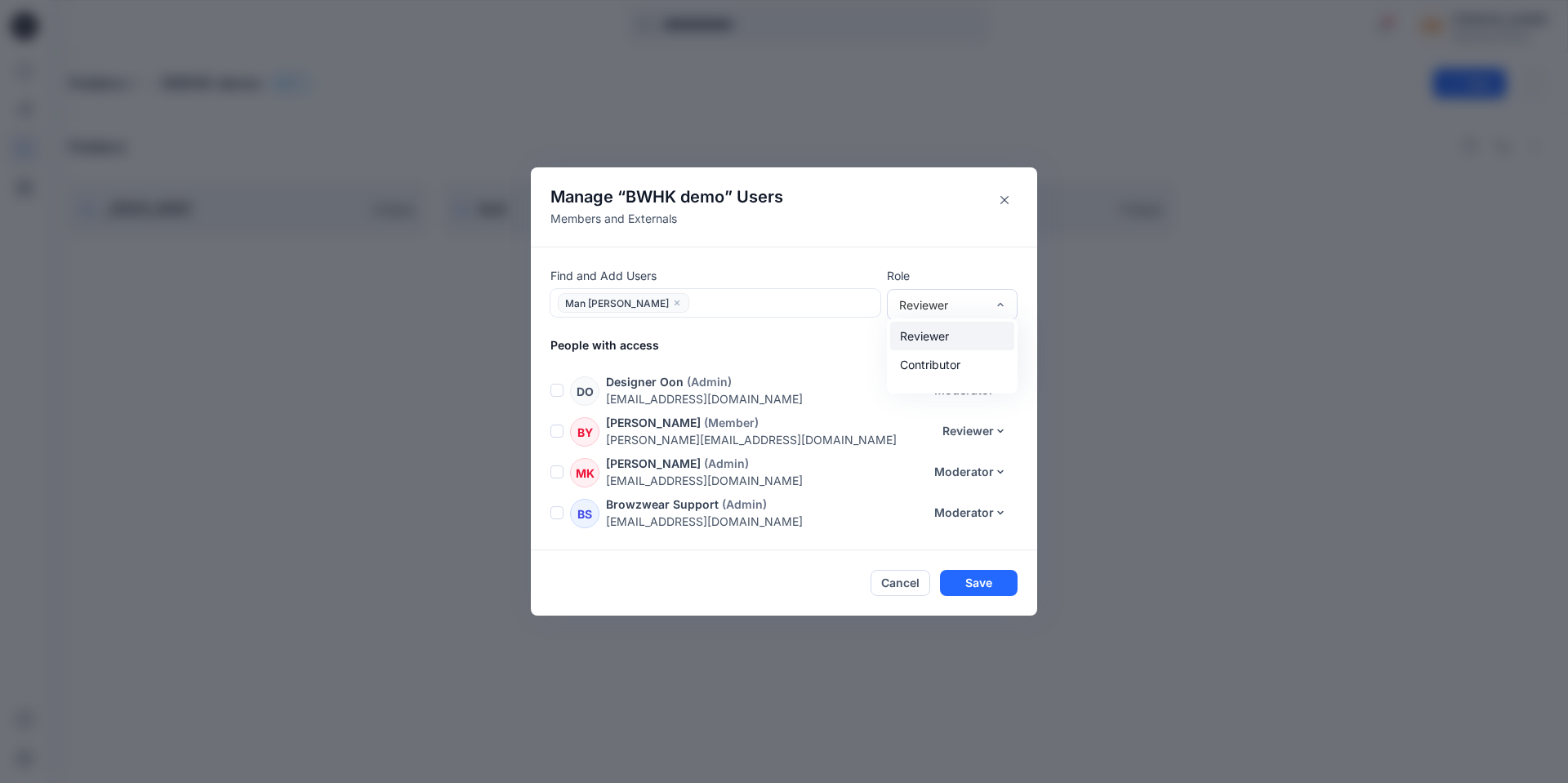
click at [948, 339] on div "Reviewer" at bounding box center [952, 336] width 124 height 28
click at [993, 581] on button "Save" at bounding box center [979, 583] width 77 height 26
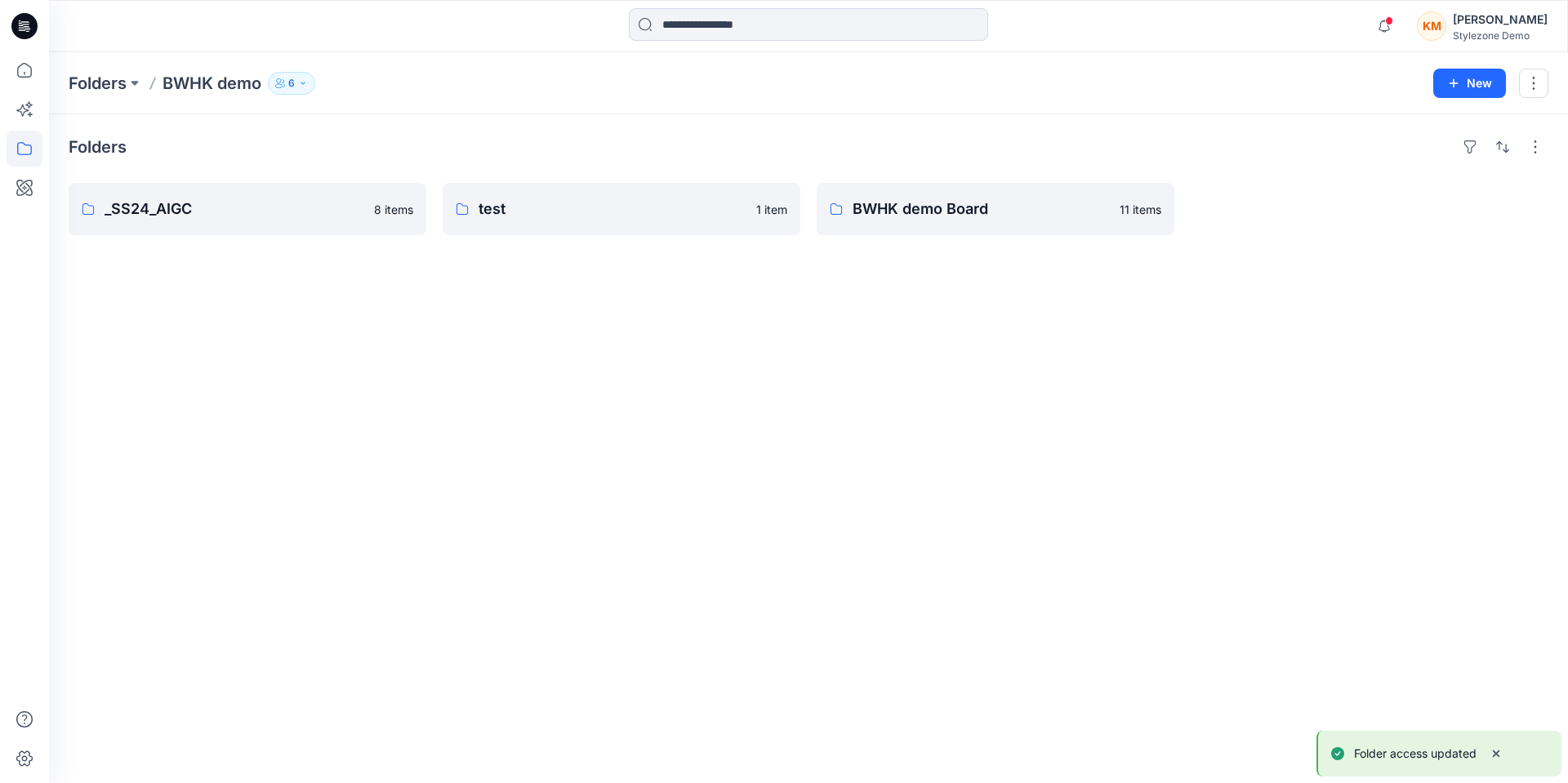
click at [297, 81] on button "6" at bounding box center [291, 83] width 47 height 23
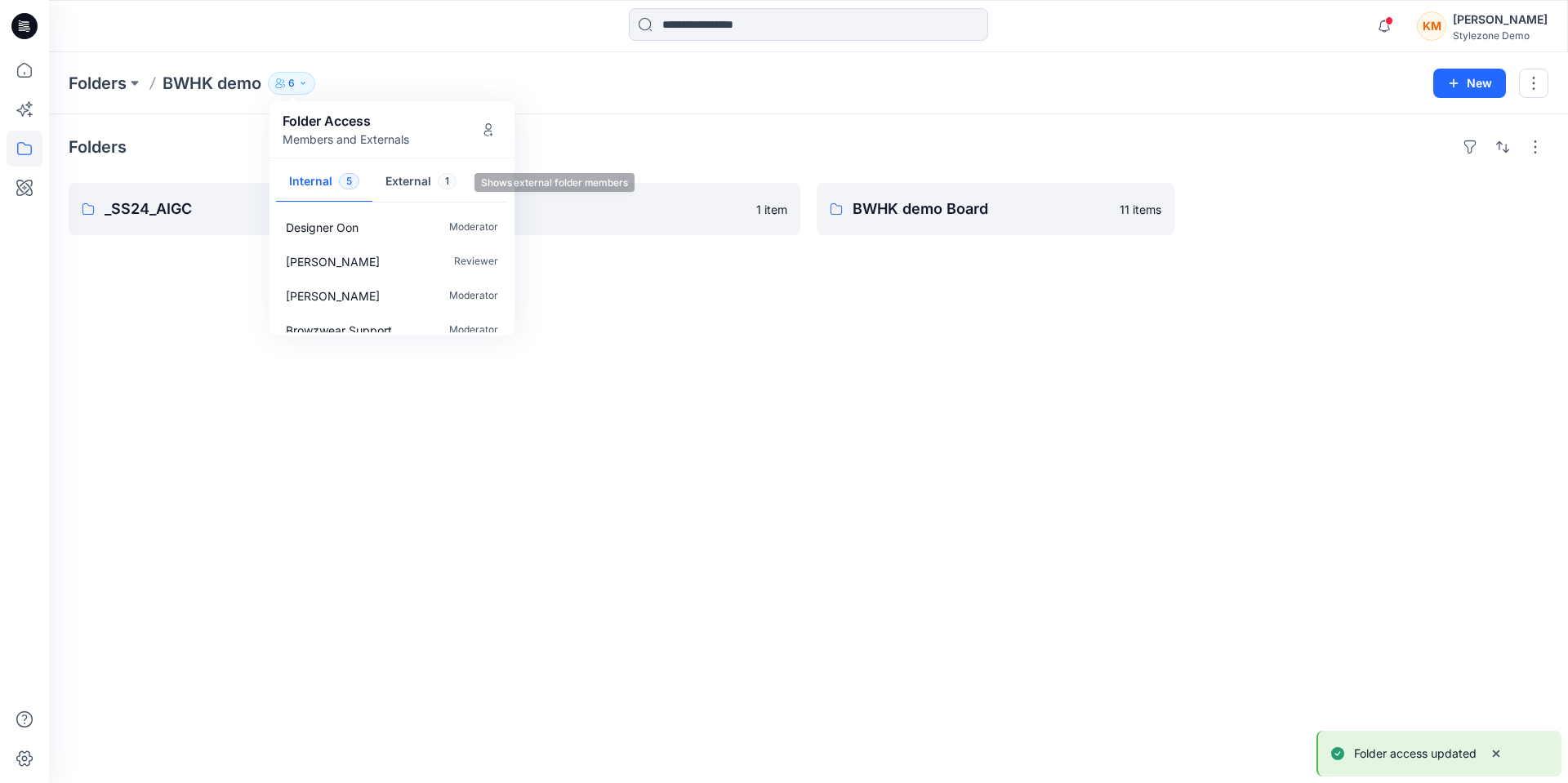
click at [431, 181] on button "External 1" at bounding box center [421, 182] width 97 height 42
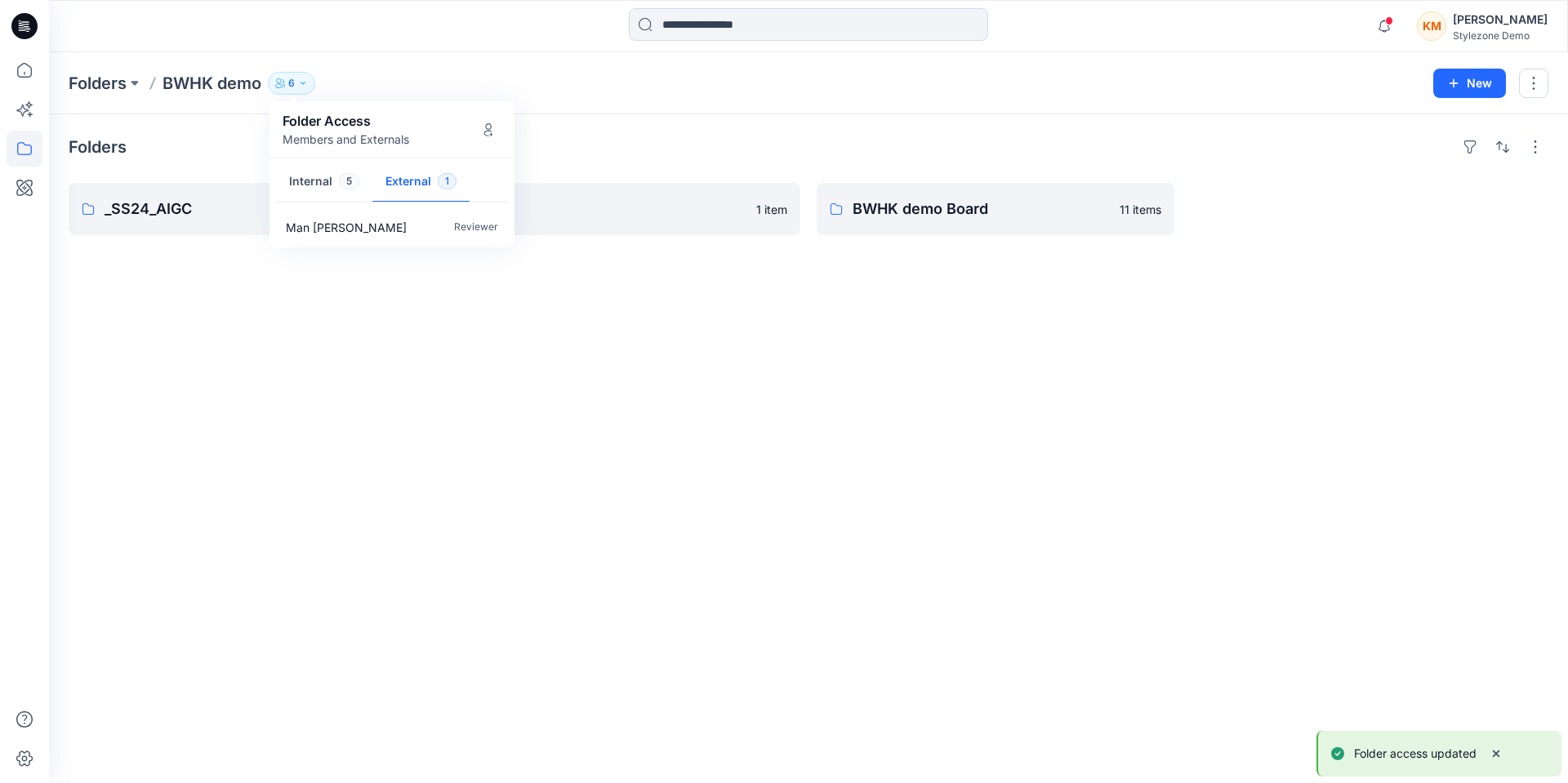
click at [692, 369] on div "Folders _SS24_AIGC 8 items test 1 item BWHK demo Board 11 items" at bounding box center [808, 448] width 1519 height 669
click at [1466, 37] on div "KM Keith Man Stylezone Demo" at bounding box center [1481, 25] width 131 height 33
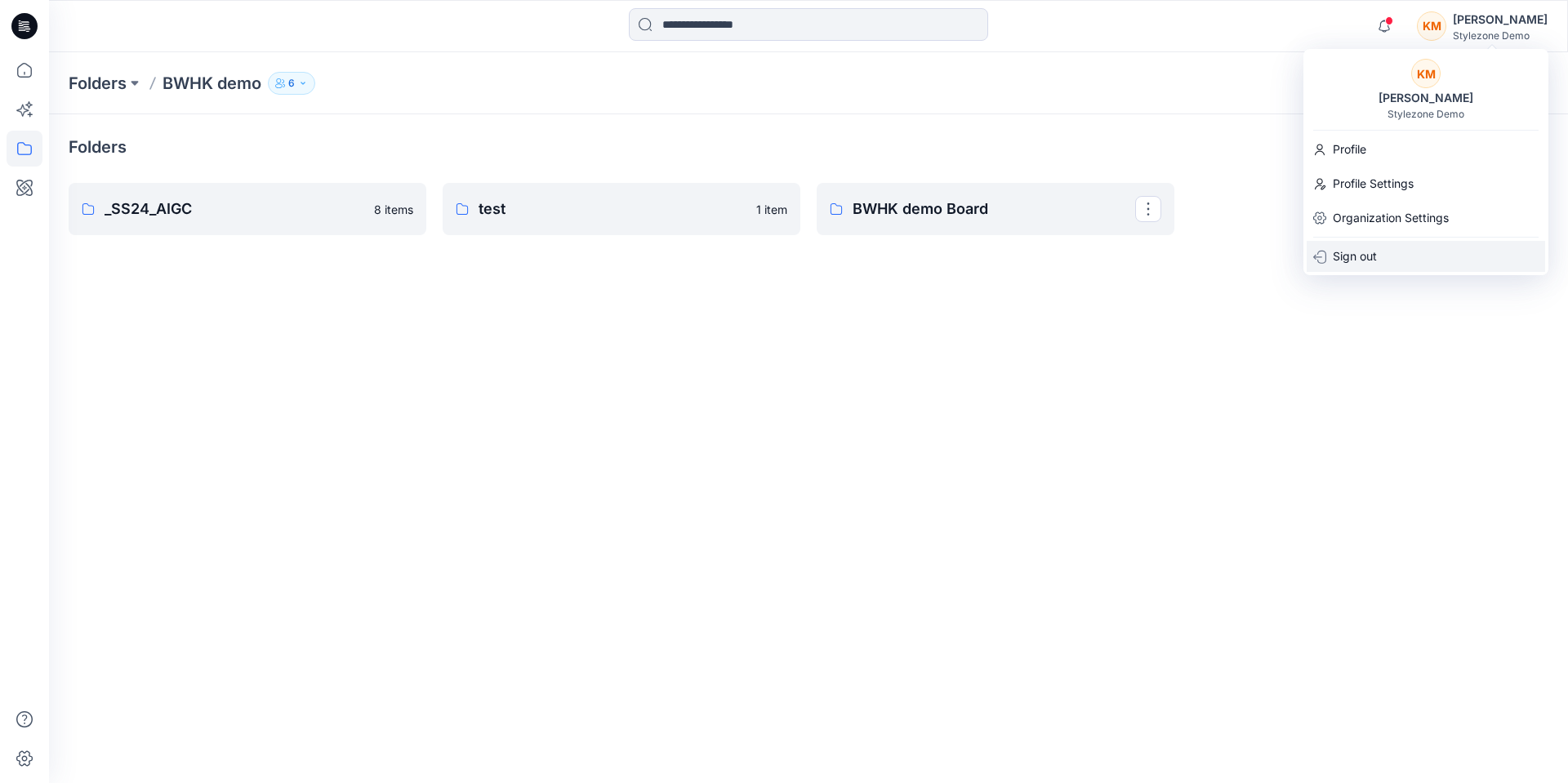
click at [1372, 254] on p "Sign out" at bounding box center [1354, 256] width 44 height 31
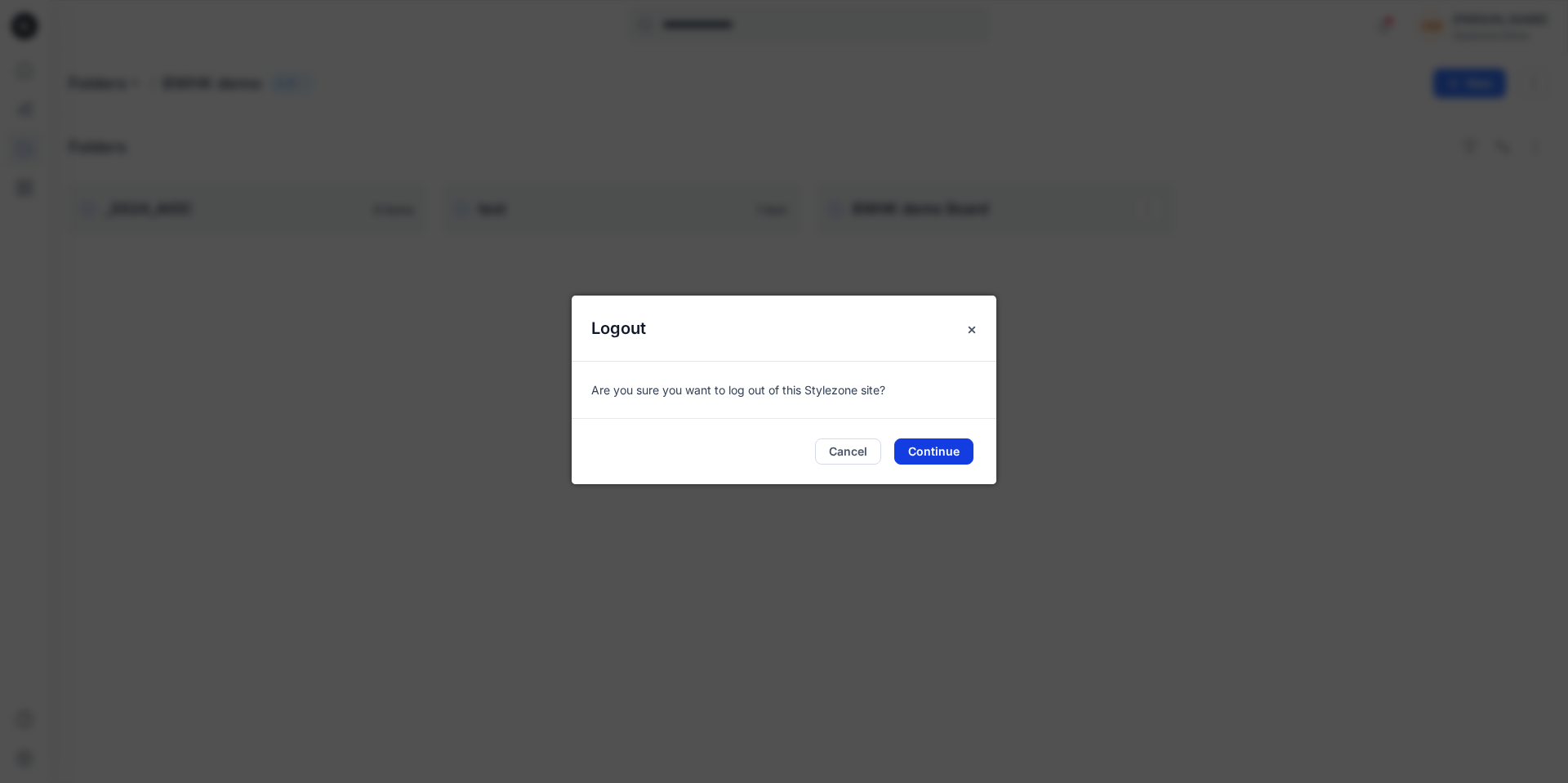
click at [919, 444] on button "Continue" at bounding box center [933, 452] width 79 height 26
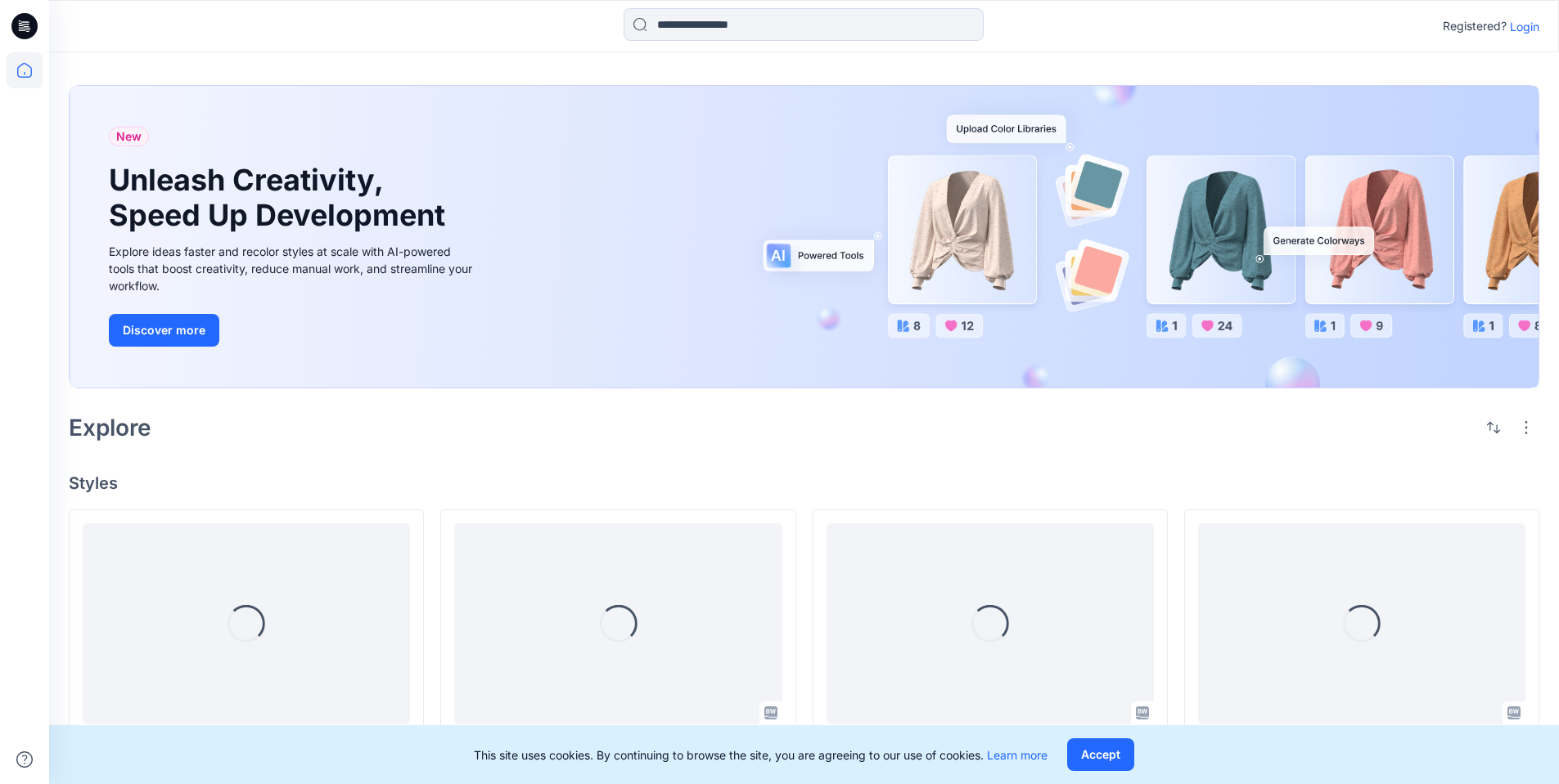
click at [1523, 30] on p "Login" at bounding box center [1524, 26] width 29 height 17
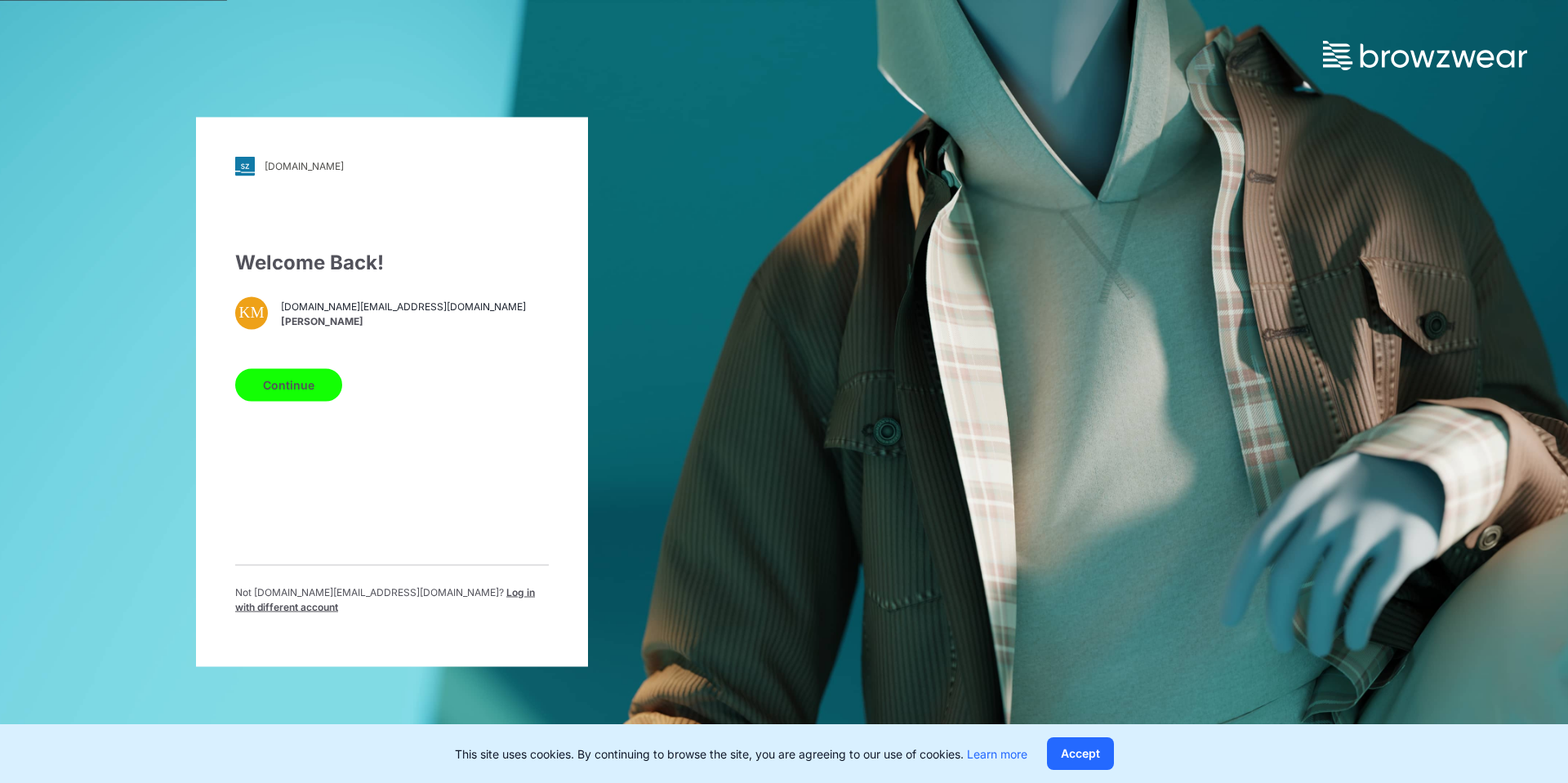
click at [458, 595] on span "Log in with different account" at bounding box center [385, 599] width 300 height 27
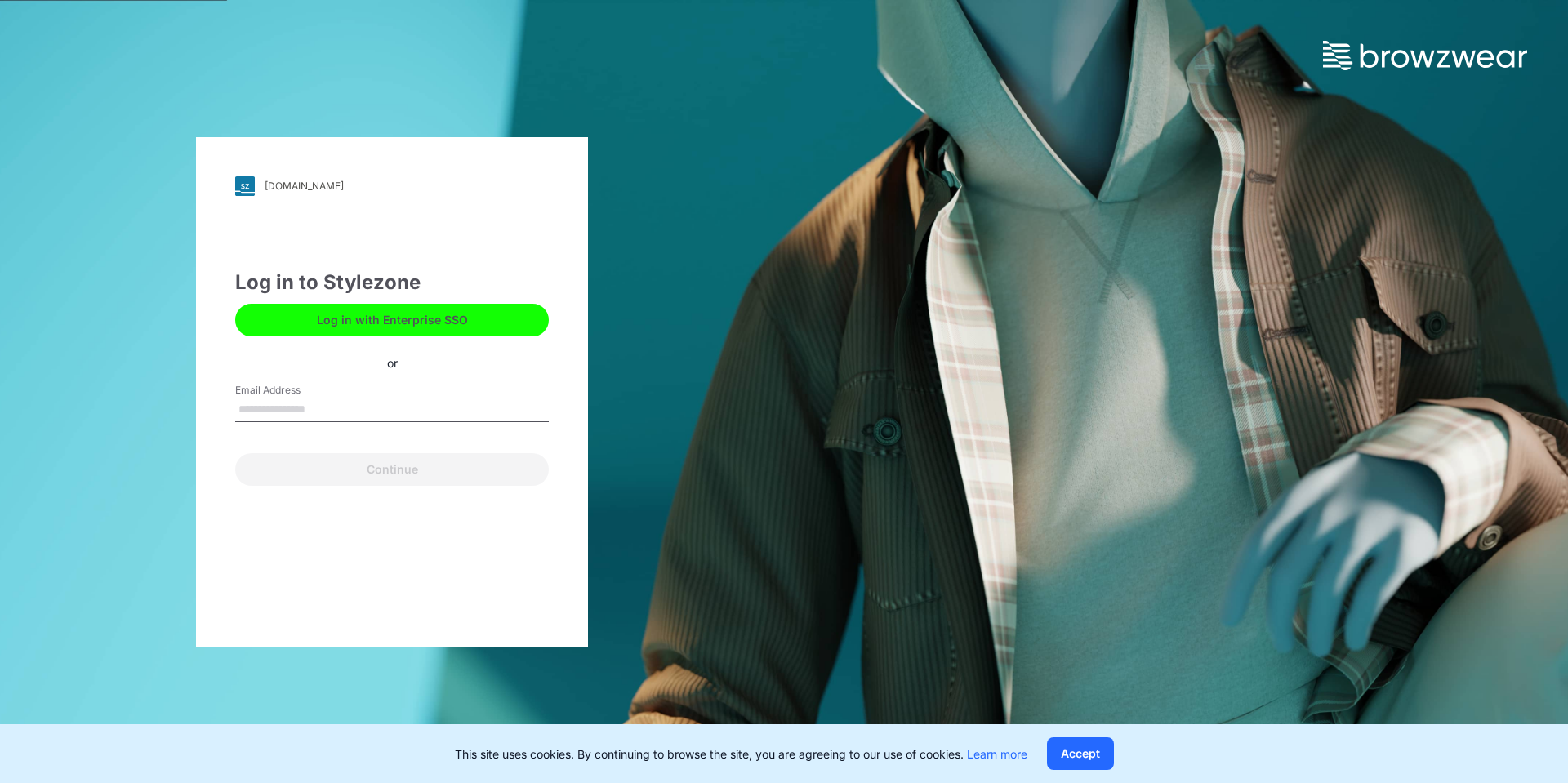
click at [320, 411] on input "Email Address" at bounding box center [391, 410] width 314 height 25
type input "**********"
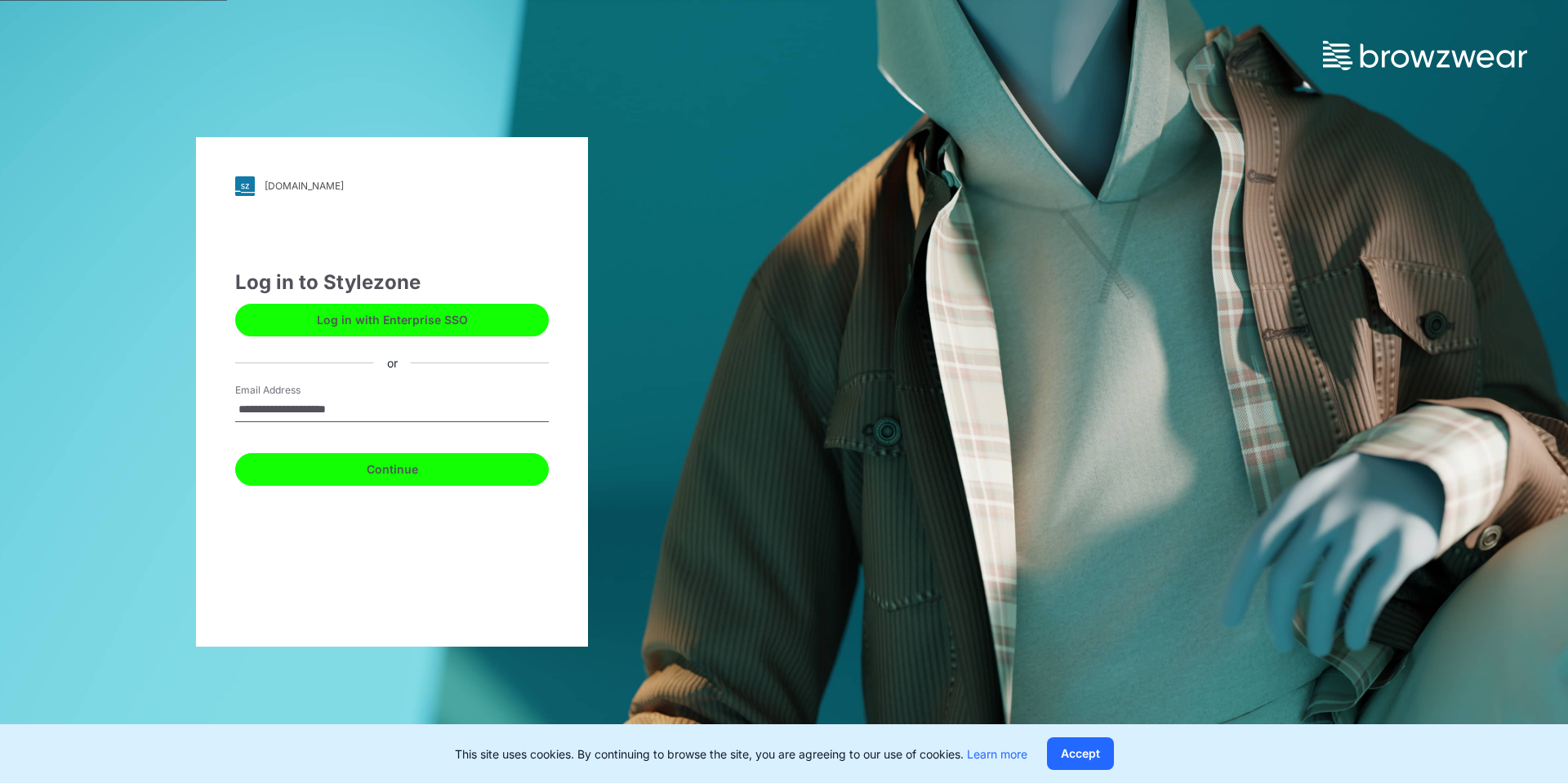
click at [334, 461] on button "Continue" at bounding box center [391, 470] width 314 height 33
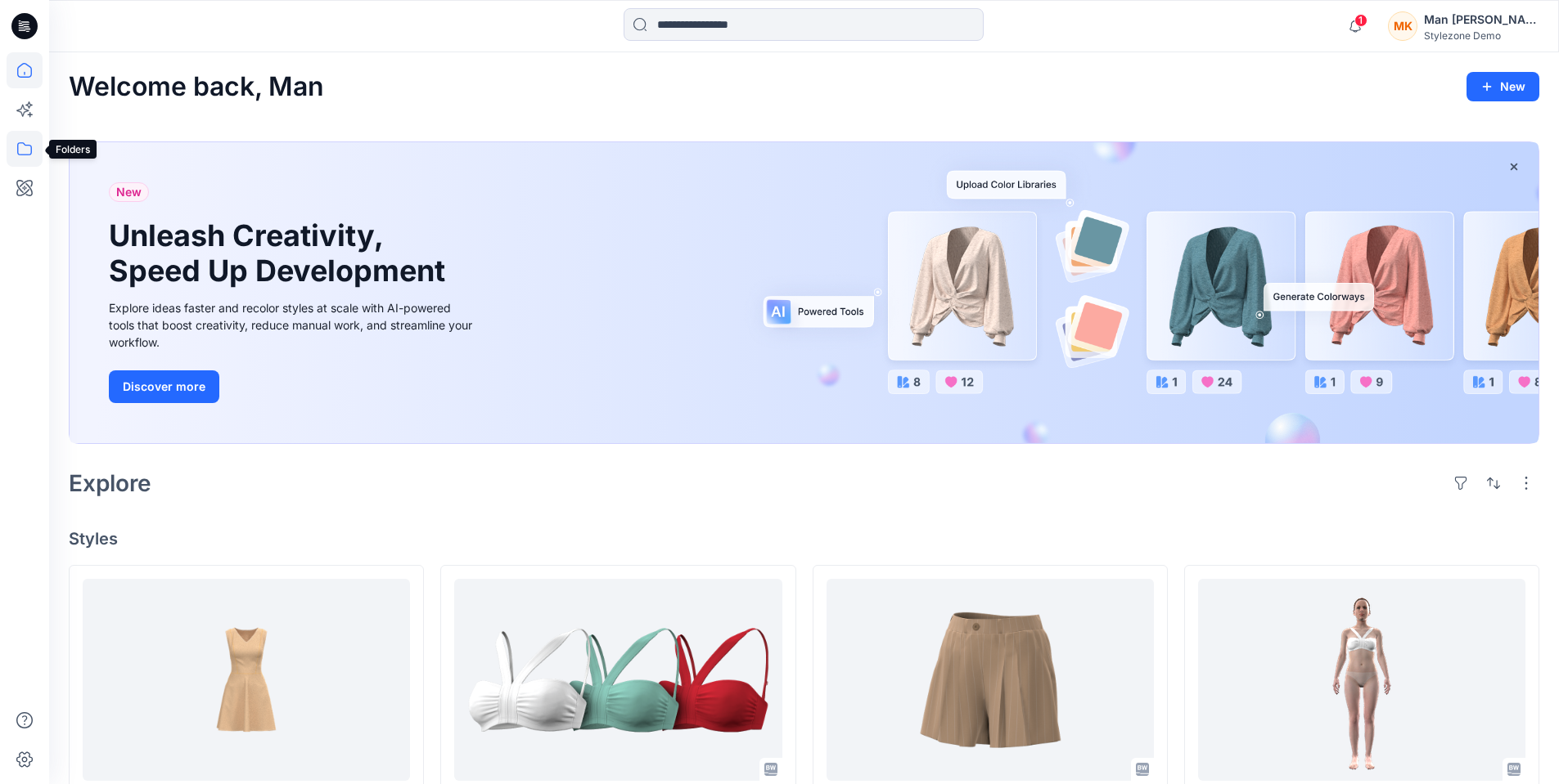
click at [33, 151] on icon at bounding box center [25, 149] width 36 height 36
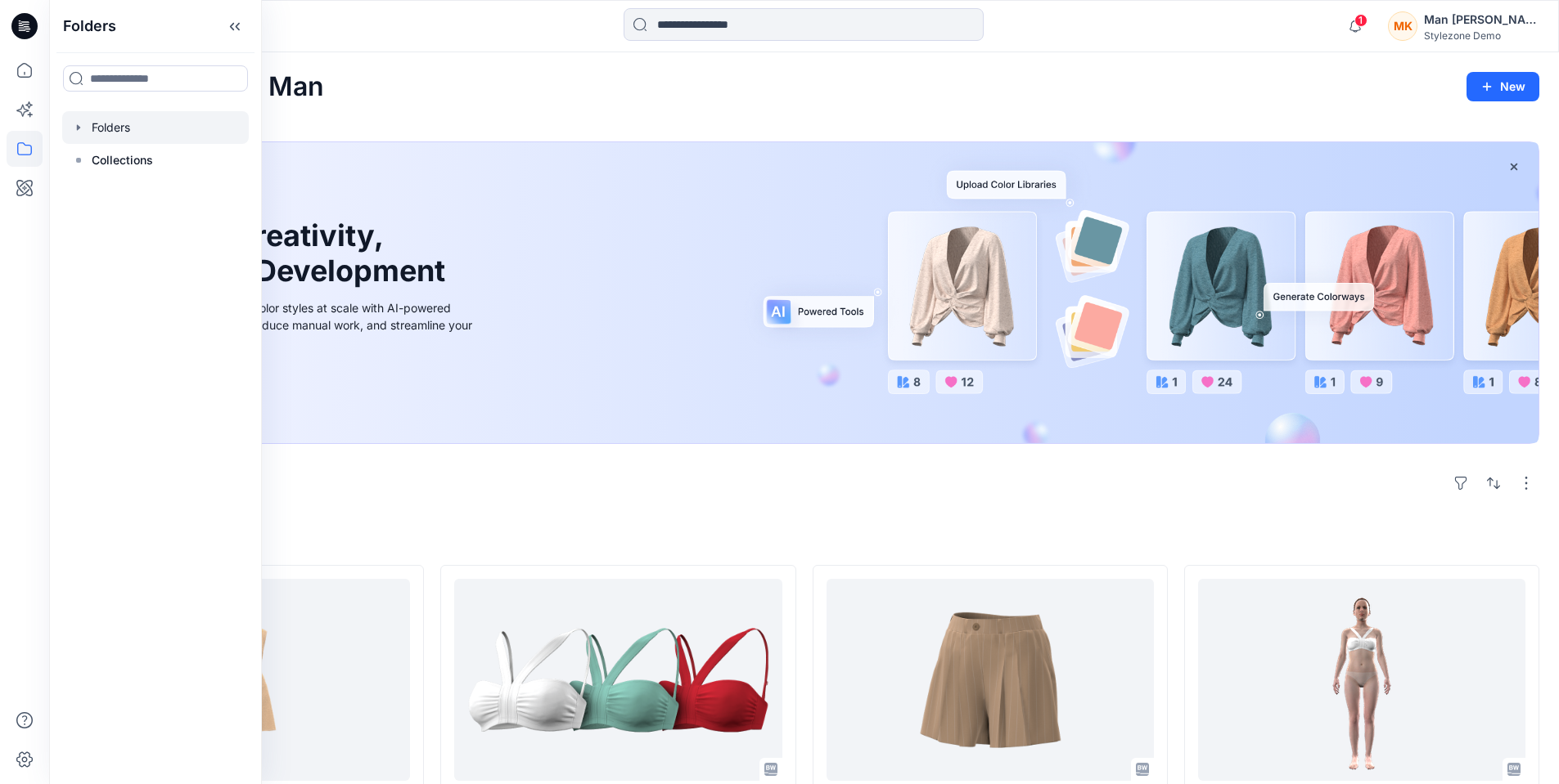
click at [125, 138] on div at bounding box center [155, 128] width 186 height 33
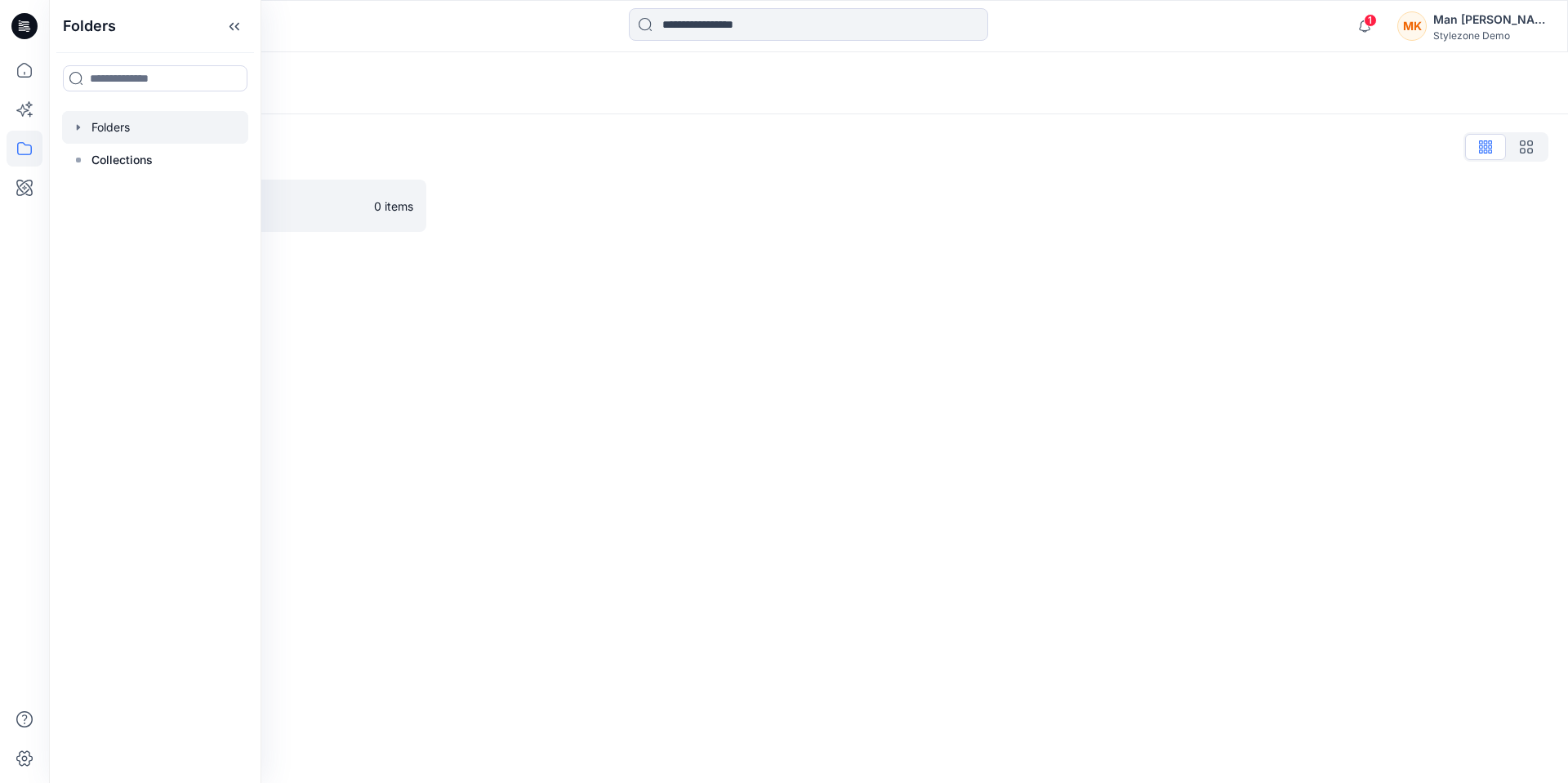
click at [622, 370] on div "Folders Folders List BWHK demo 0 items" at bounding box center [808, 417] width 1519 height 731
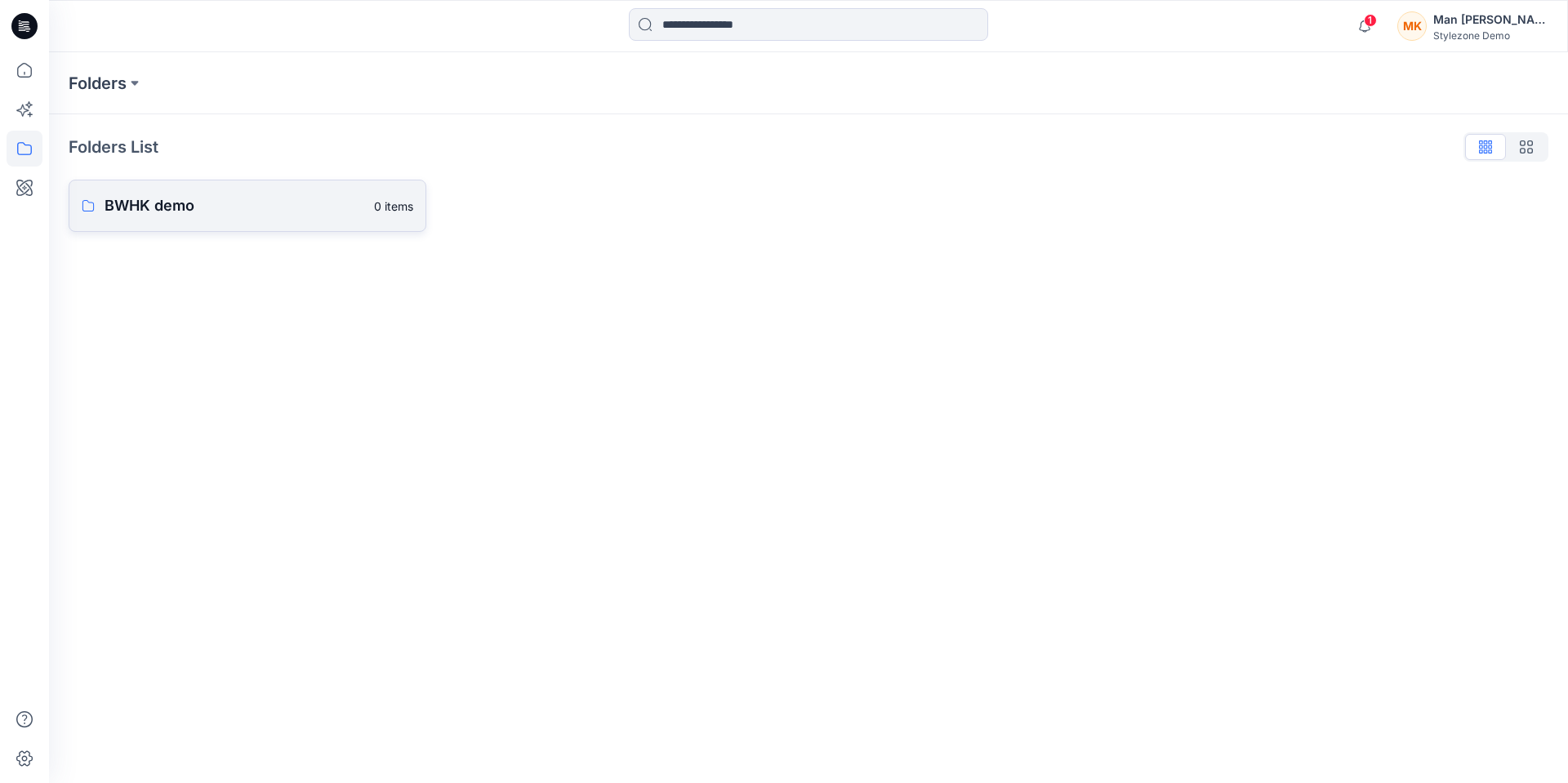
click at [235, 186] on link "BWHK demo 0 items" at bounding box center [247, 206] width 357 height 52
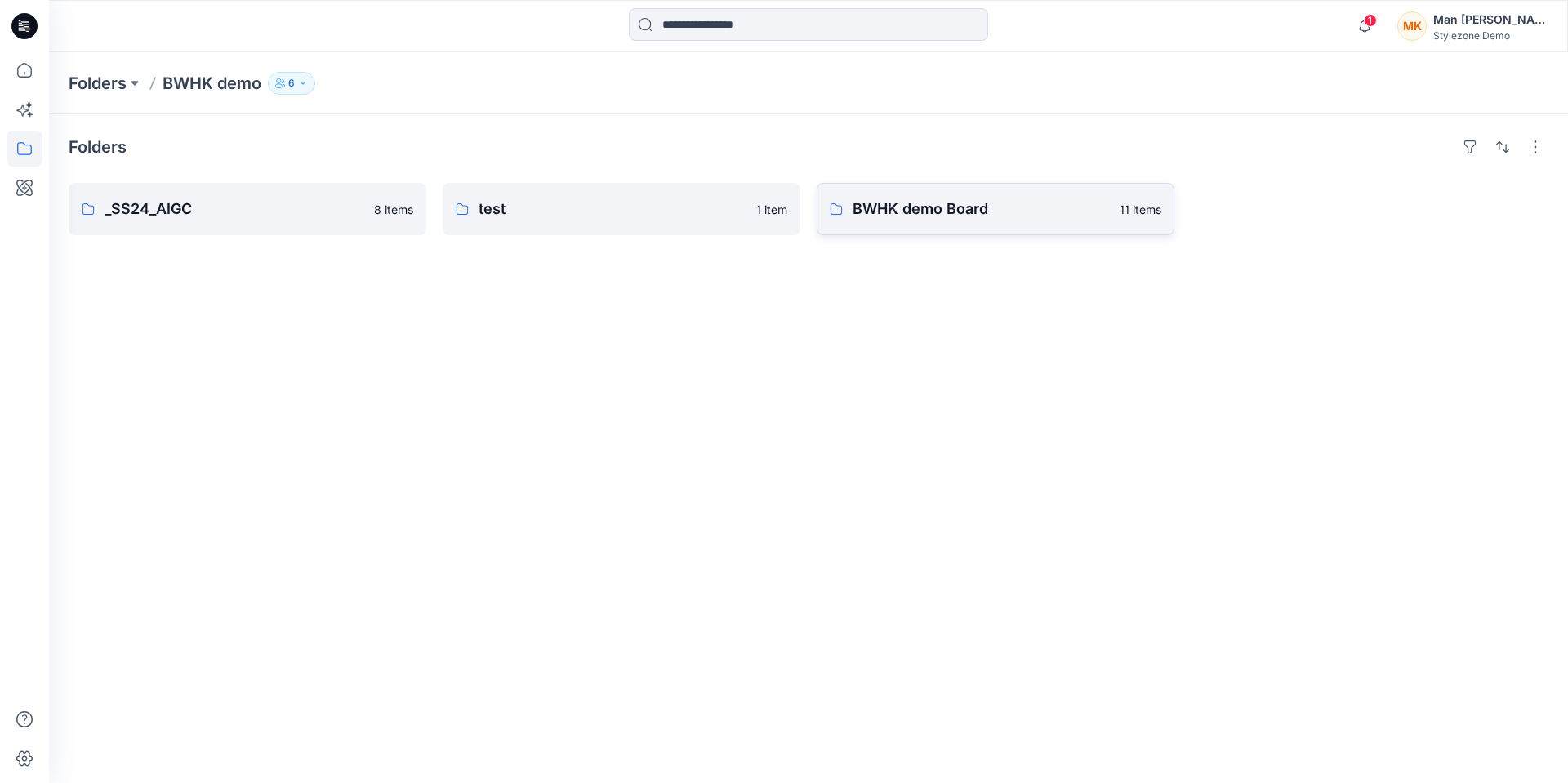
click at [934, 217] on p "BWHK demo Board" at bounding box center [981, 209] width 257 height 23
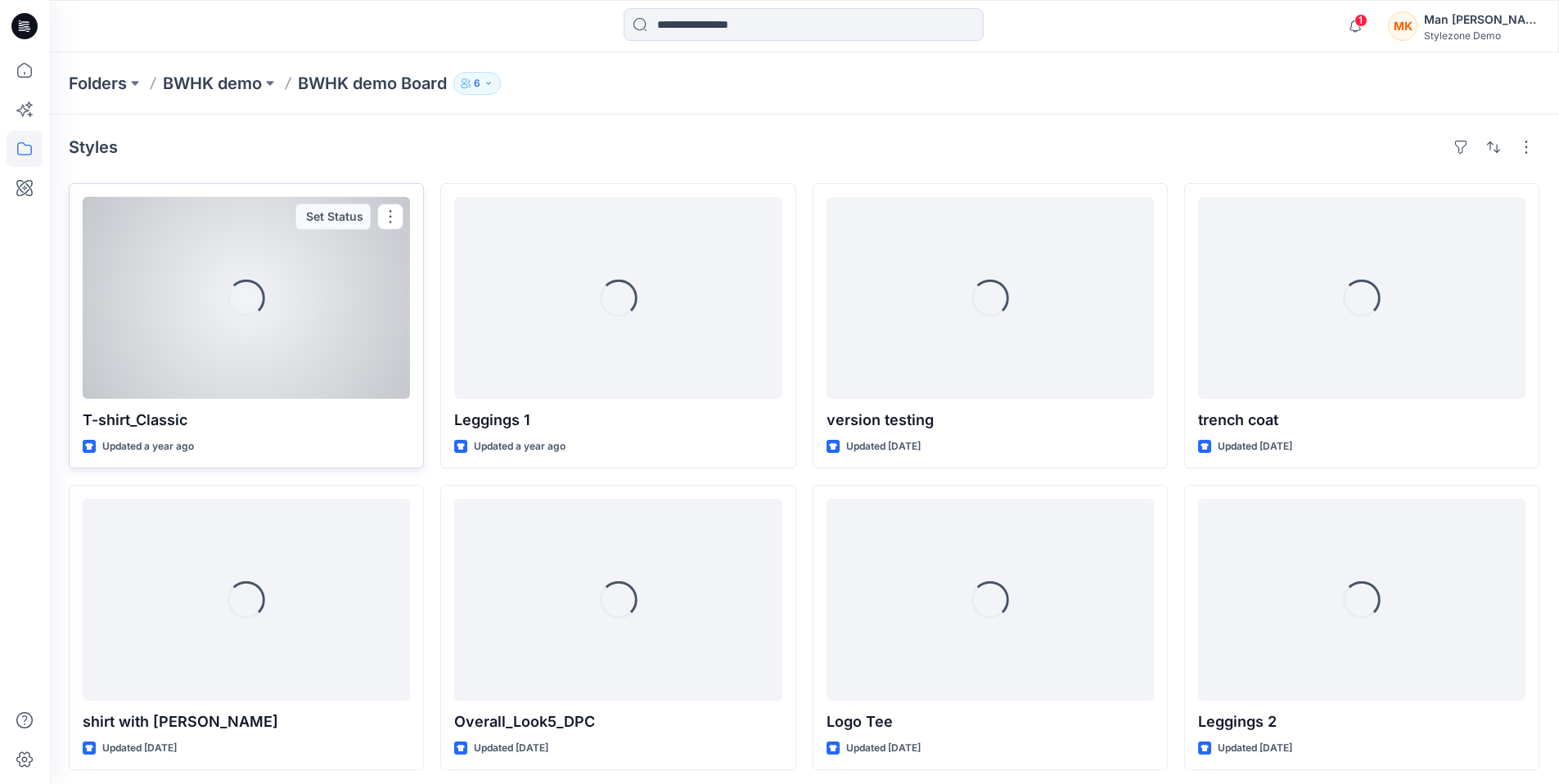
click at [283, 332] on div "Loading..." at bounding box center [246, 298] width 327 height 202
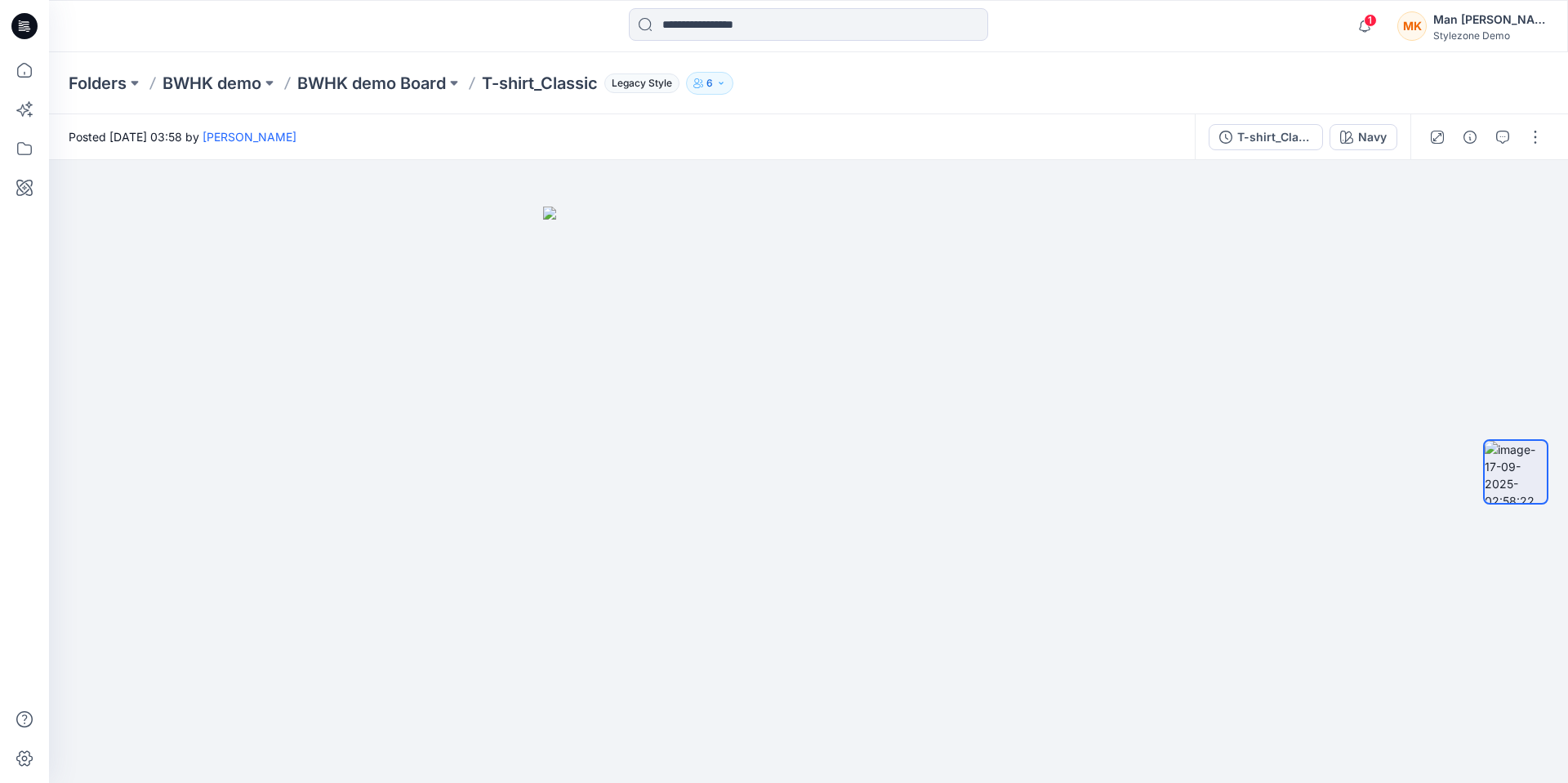
click at [1427, 33] on div "MK" at bounding box center [1411, 25] width 29 height 29
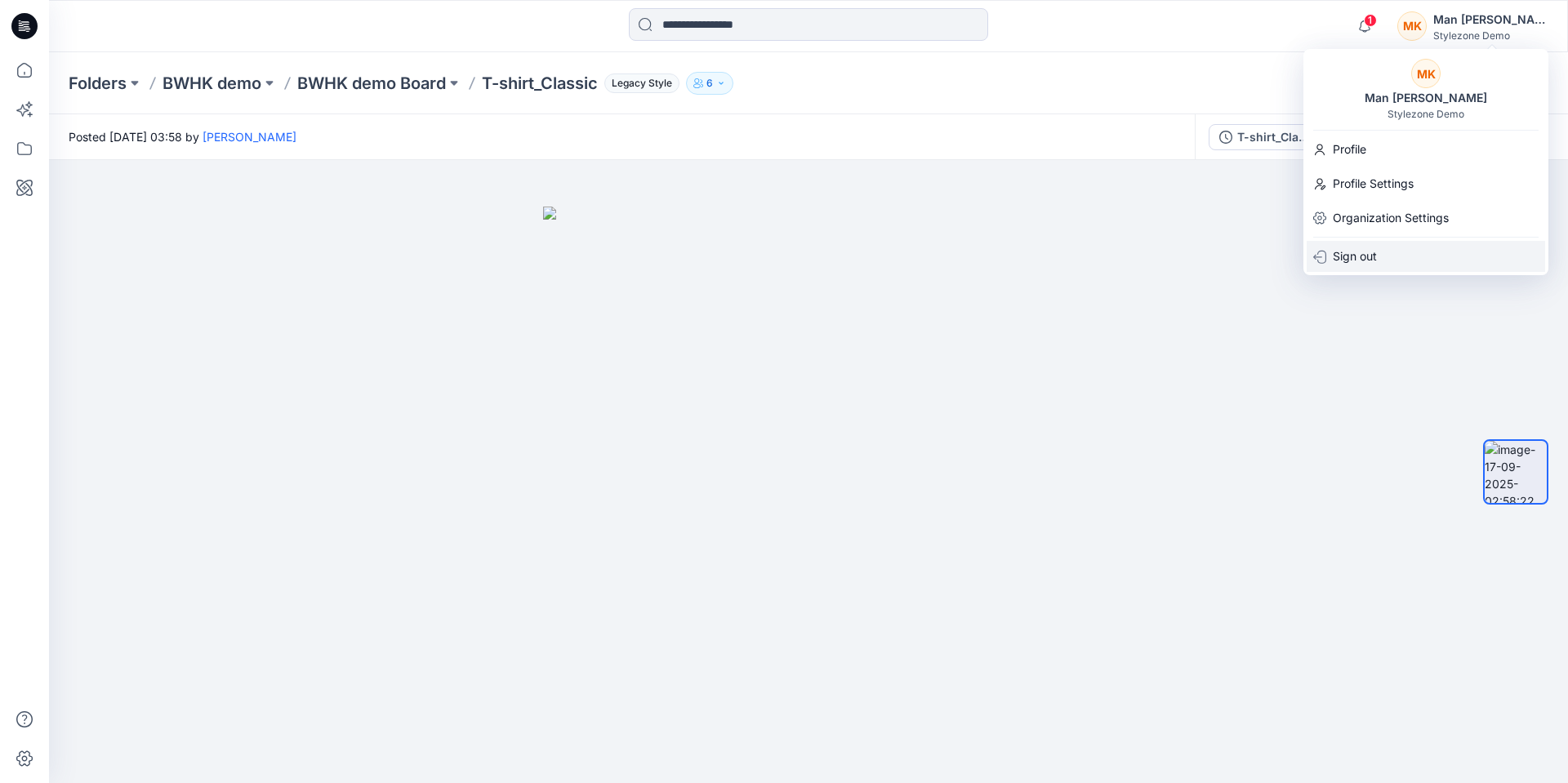
click at [1385, 253] on div "Sign out" at bounding box center [1426, 256] width 239 height 31
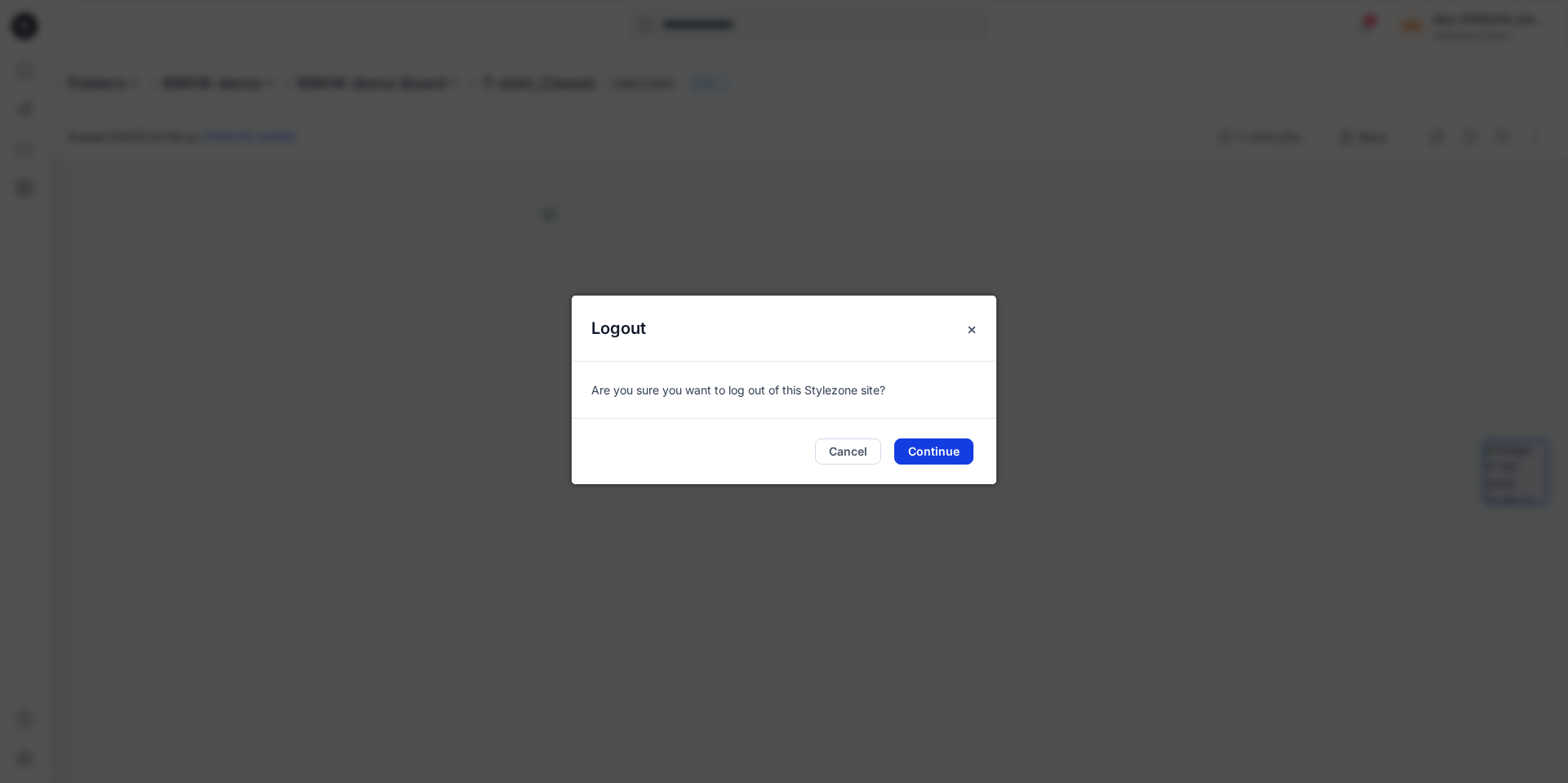
click at [941, 454] on button "Continue" at bounding box center [933, 452] width 79 height 26
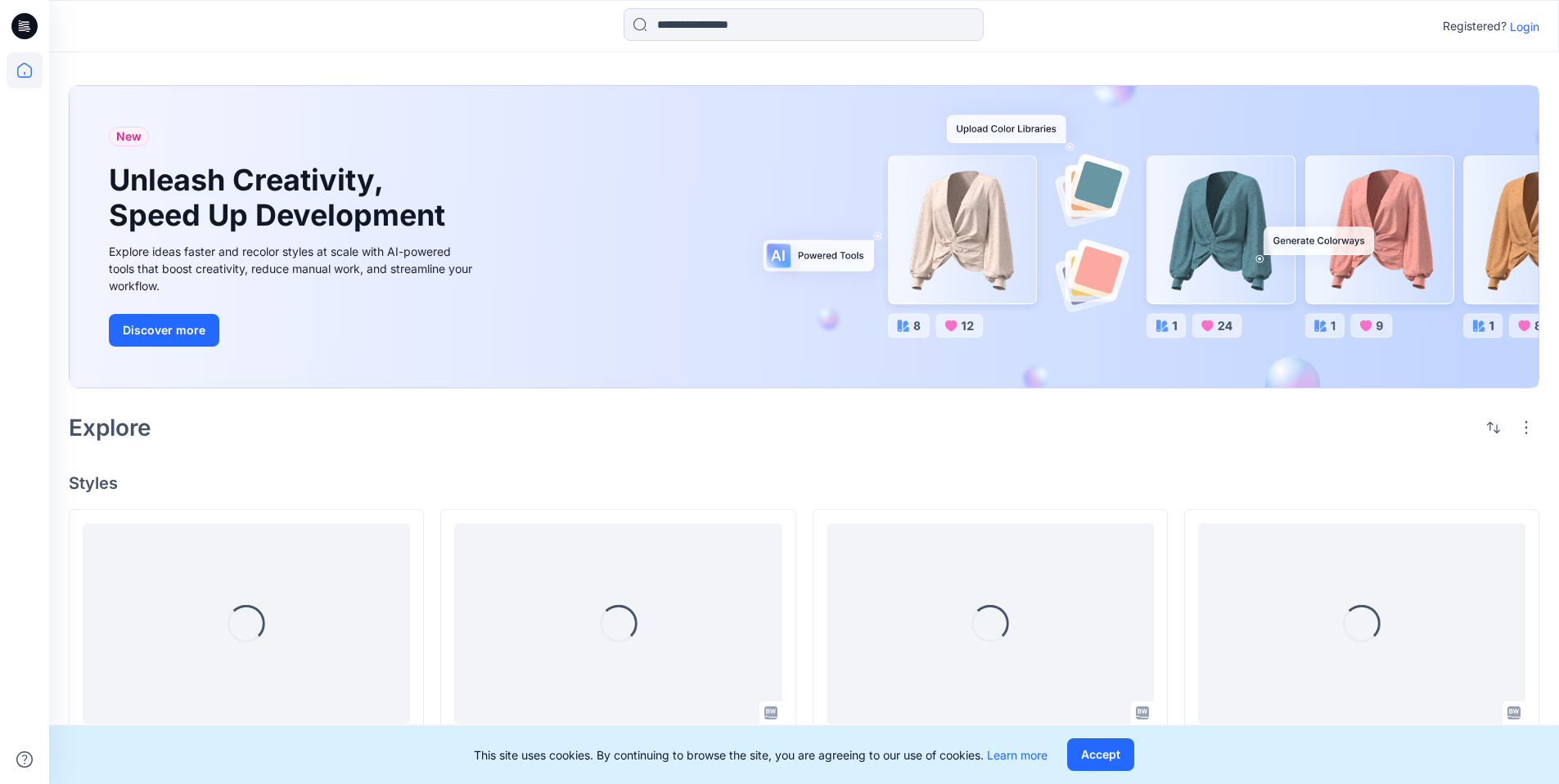
click at [1528, 22] on p "Login" at bounding box center [1524, 26] width 29 height 17
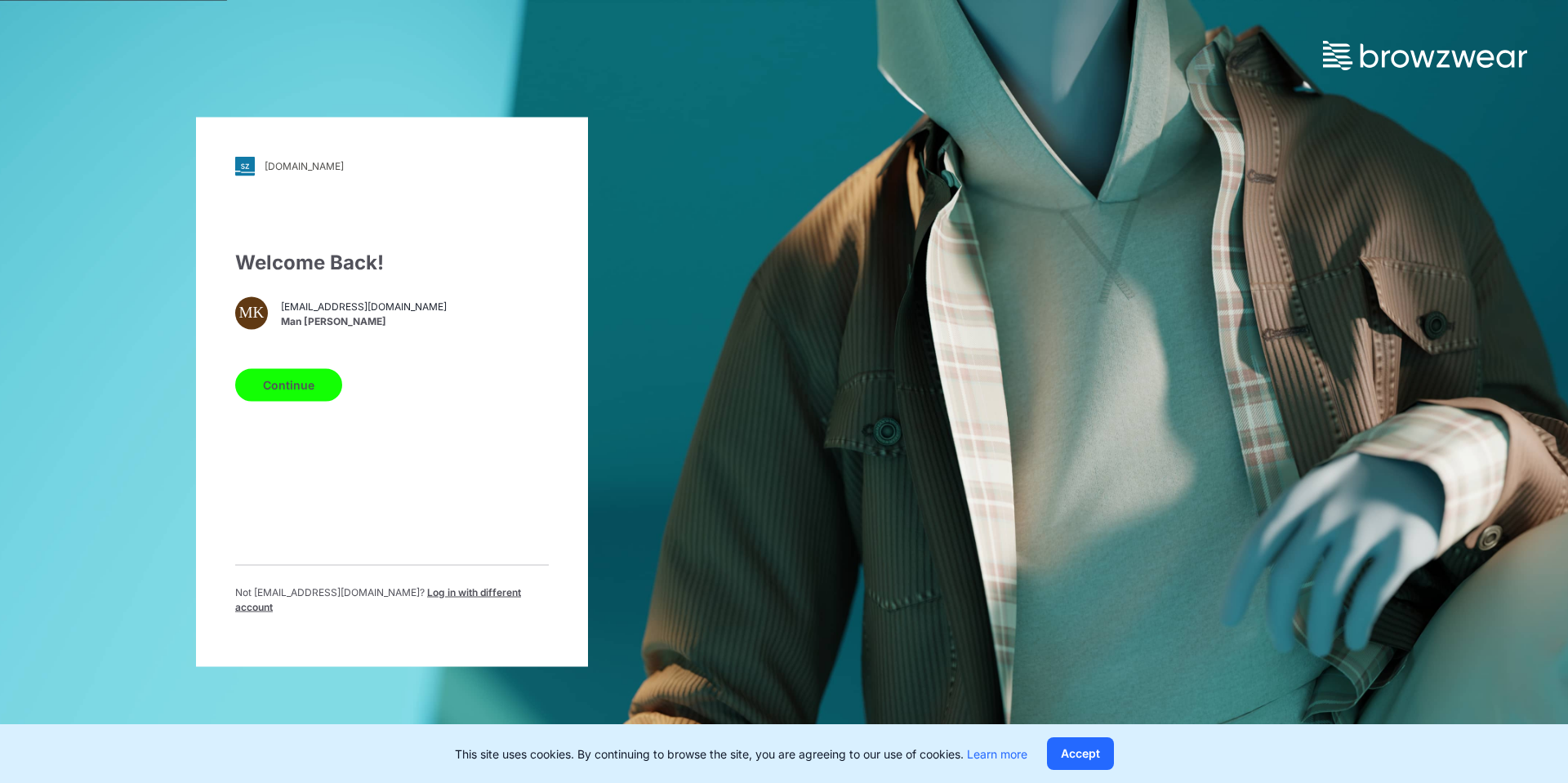
click at [431, 601] on span "Log in with different account" at bounding box center [377, 599] width 286 height 27
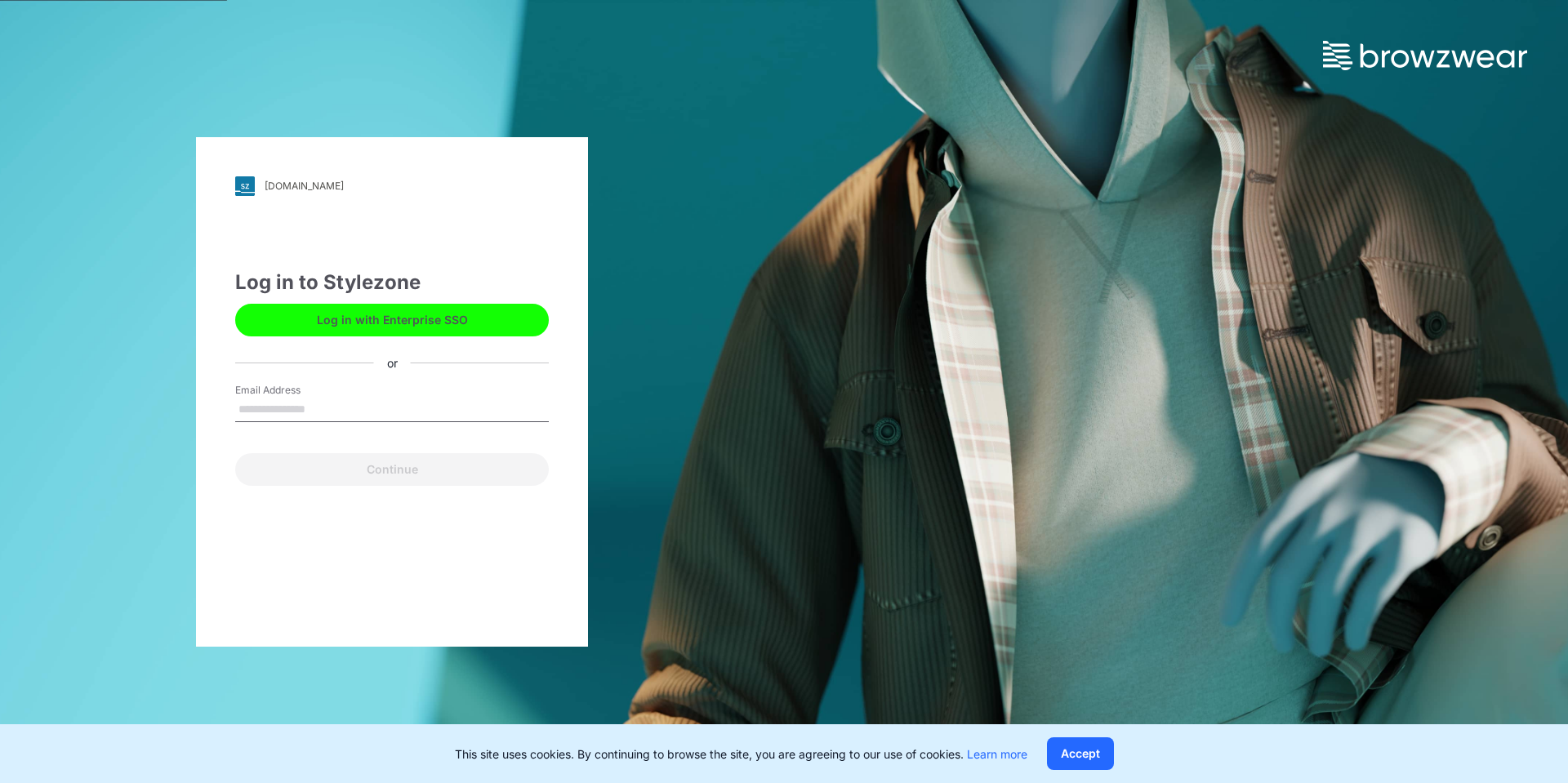
click at [328, 403] on input "Email Address" at bounding box center [391, 410] width 314 height 25
type input "**********"
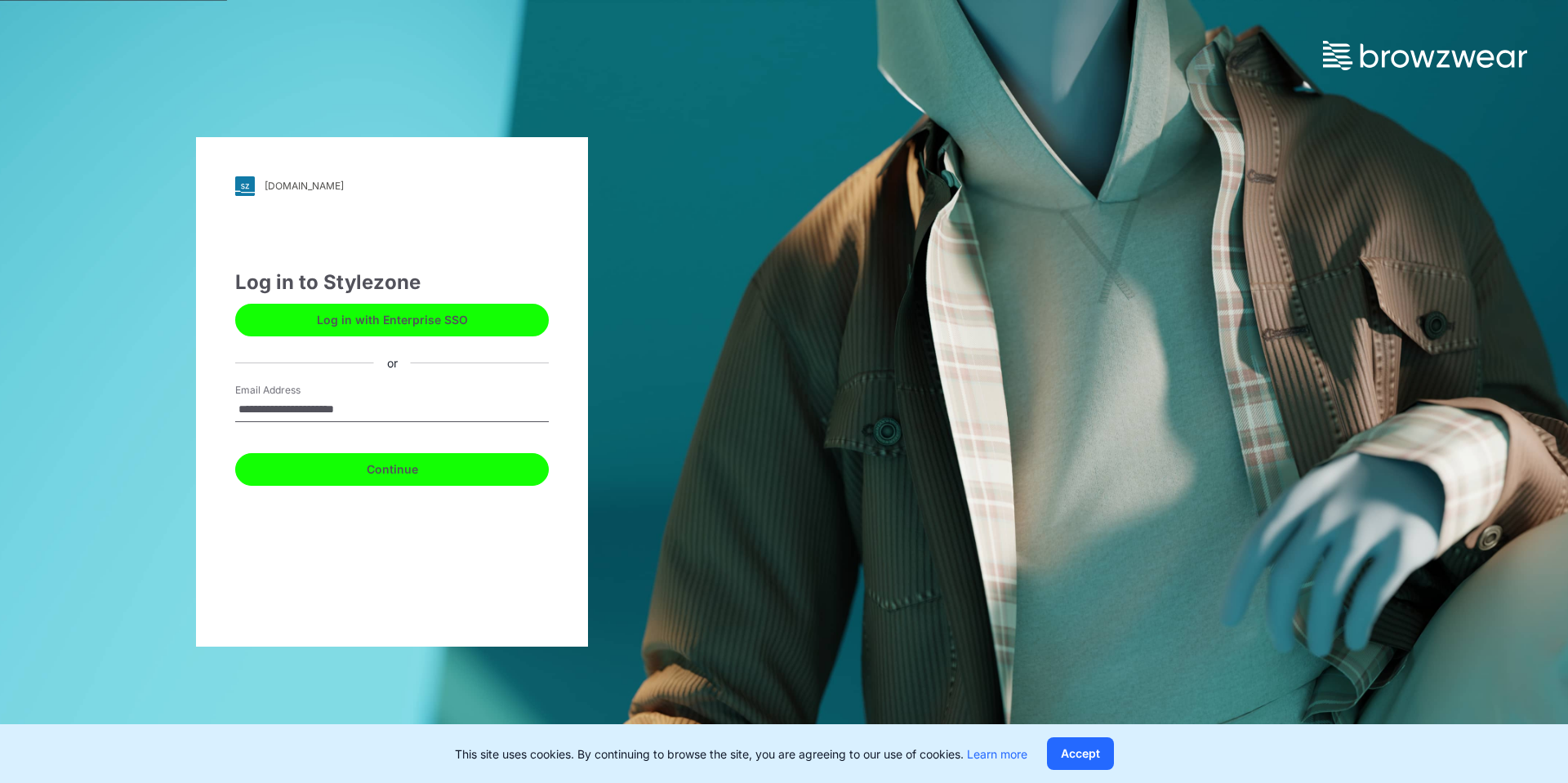
click at [369, 475] on button "Continue" at bounding box center [391, 470] width 314 height 33
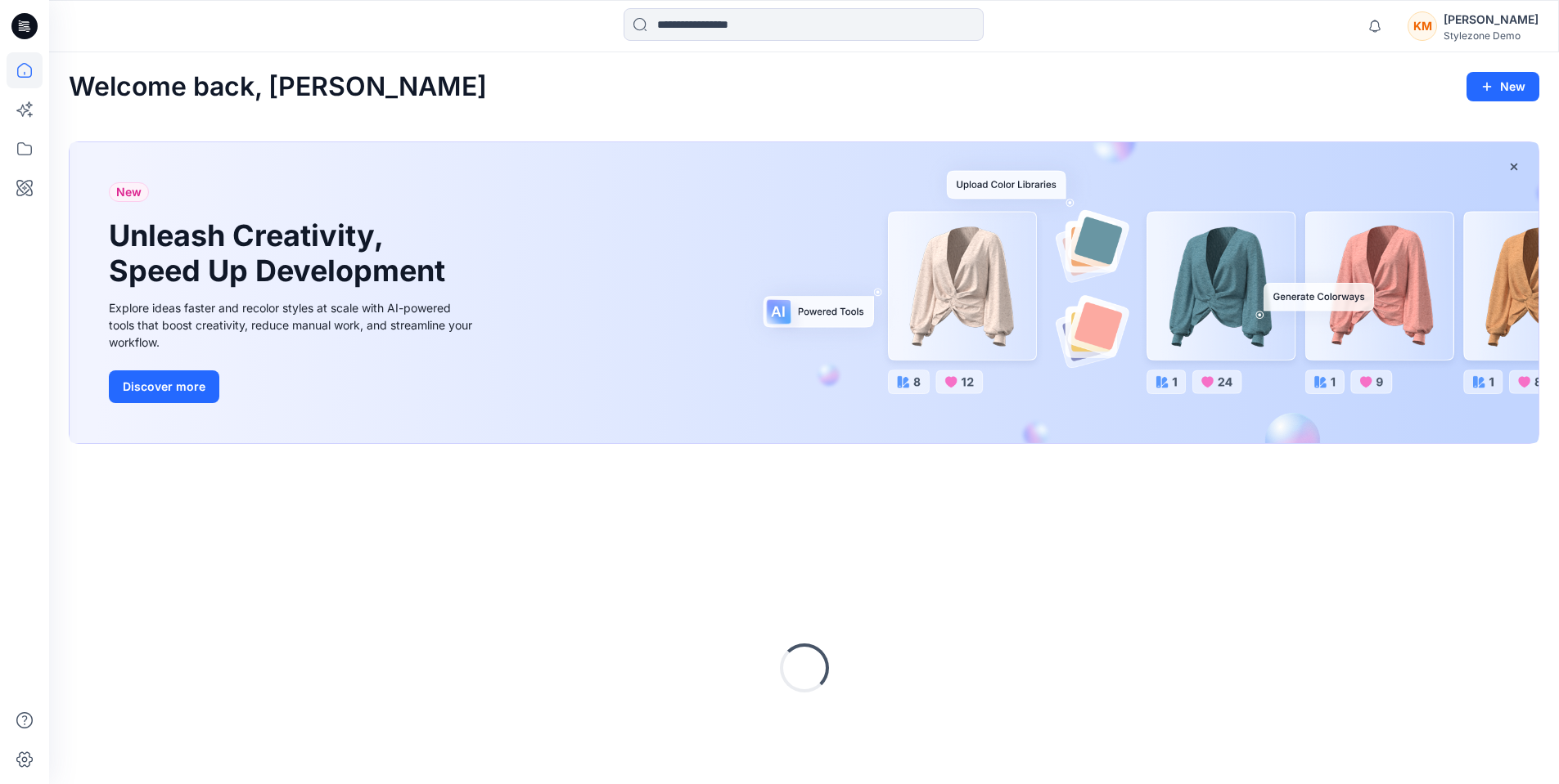
click at [1482, 27] on div "[PERSON_NAME]" at bounding box center [1491, 19] width 94 height 20
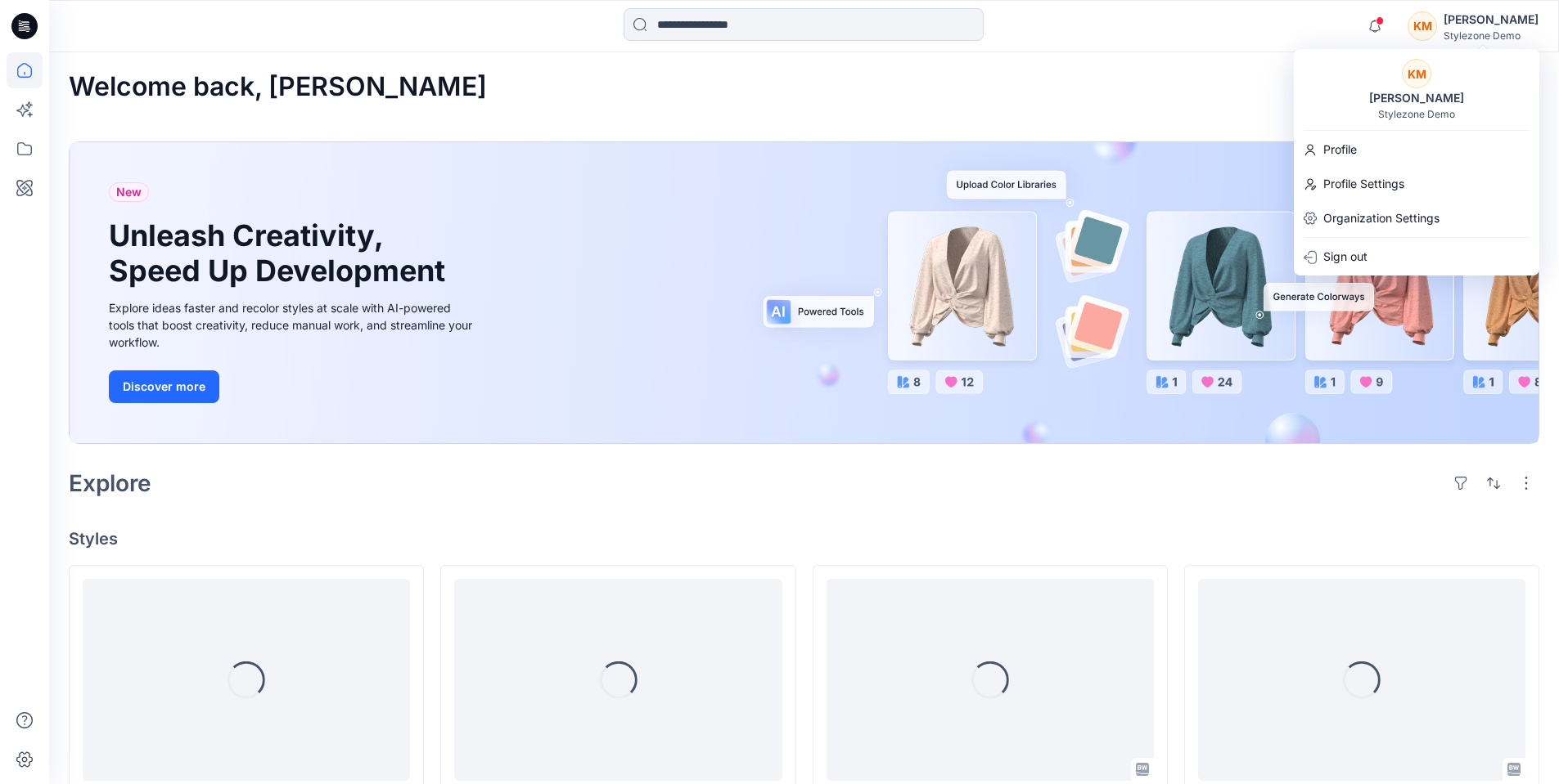
click at [1416, 108] on div "Stylezone Demo" at bounding box center [1415, 113] width 77 height 12
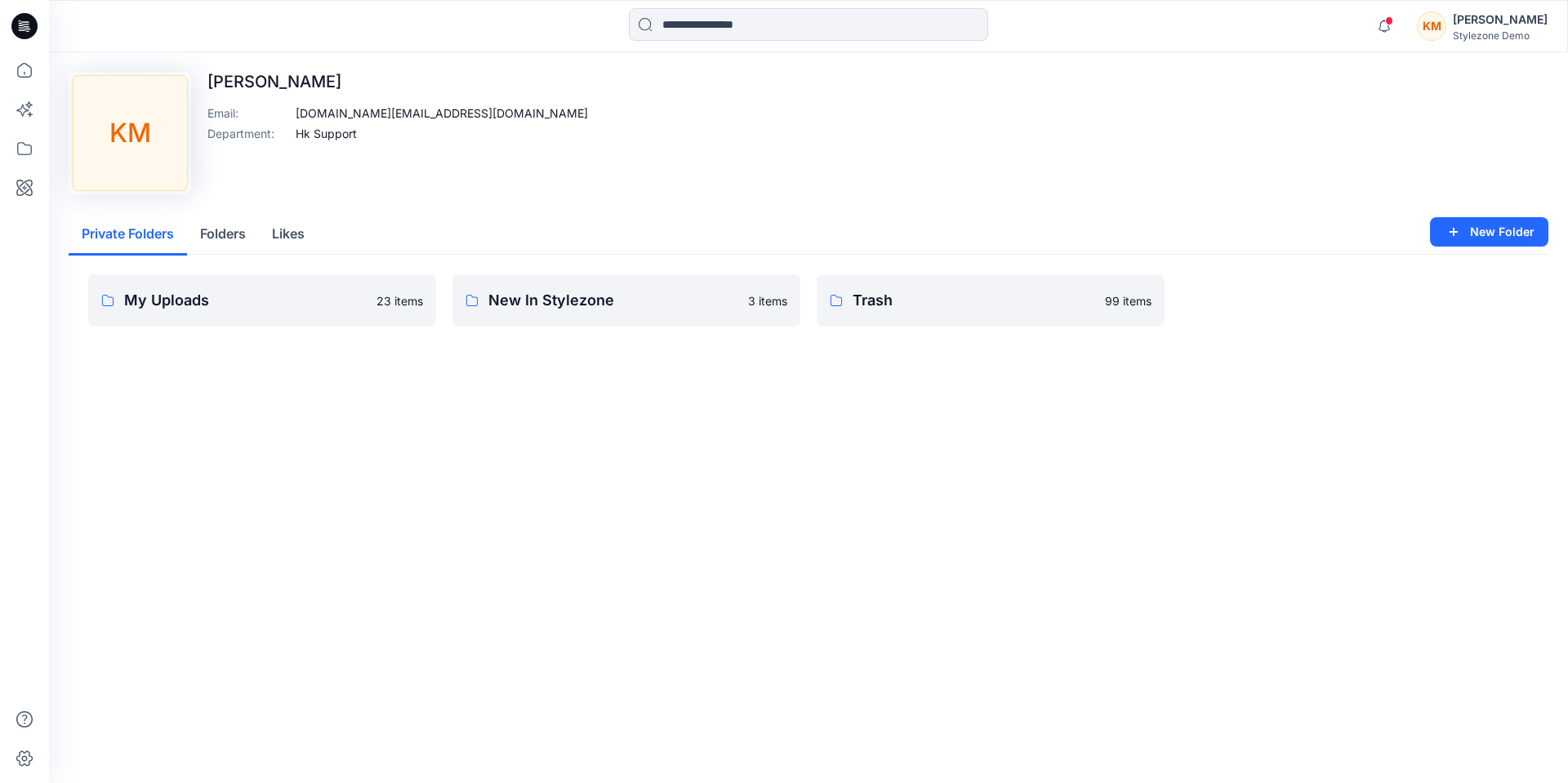
click at [1477, 30] on div "Stylezone Demo" at bounding box center [1500, 35] width 94 height 12
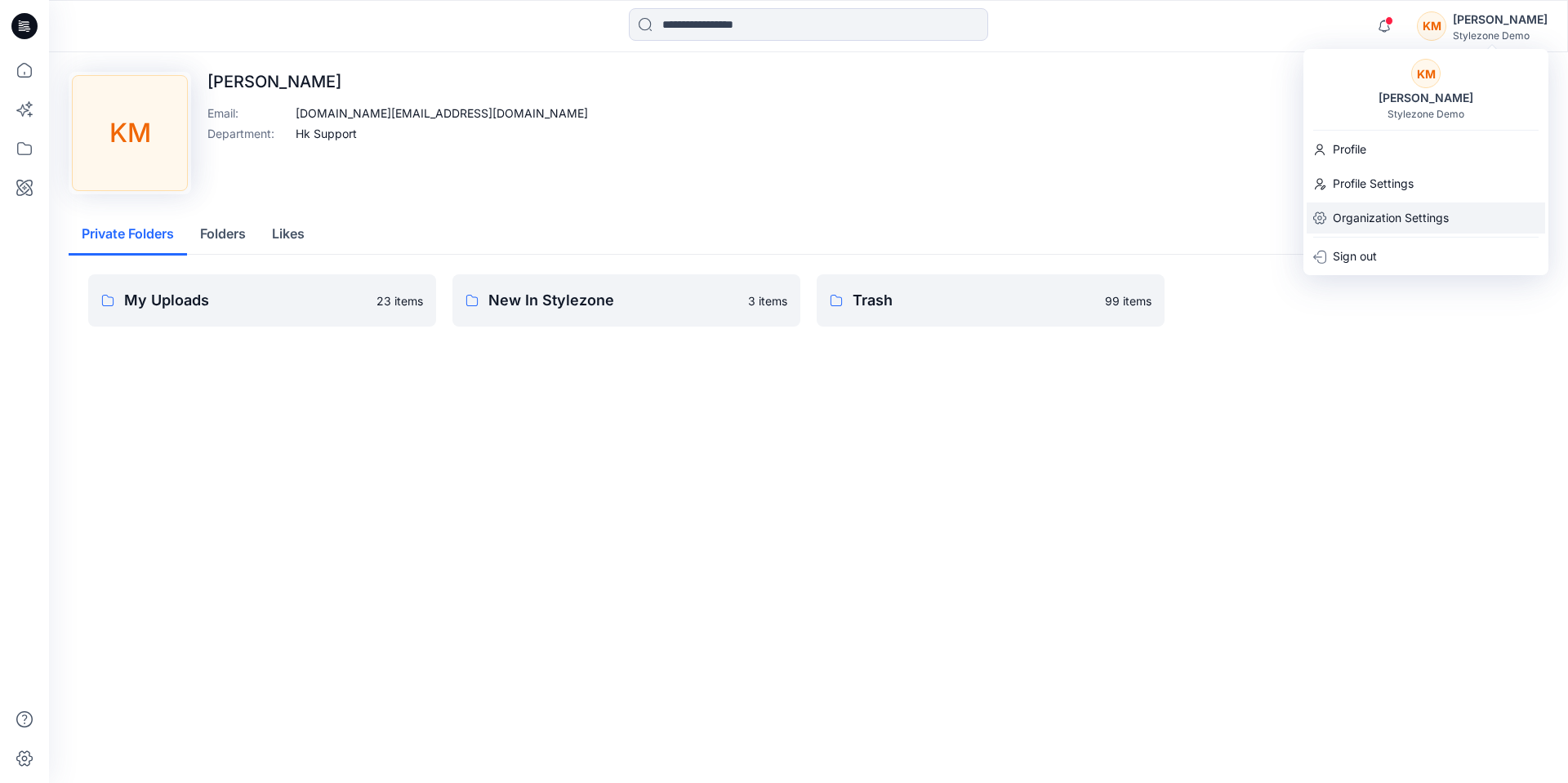
click at [1389, 223] on p "Organization Settings" at bounding box center [1390, 218] width 116 height 31
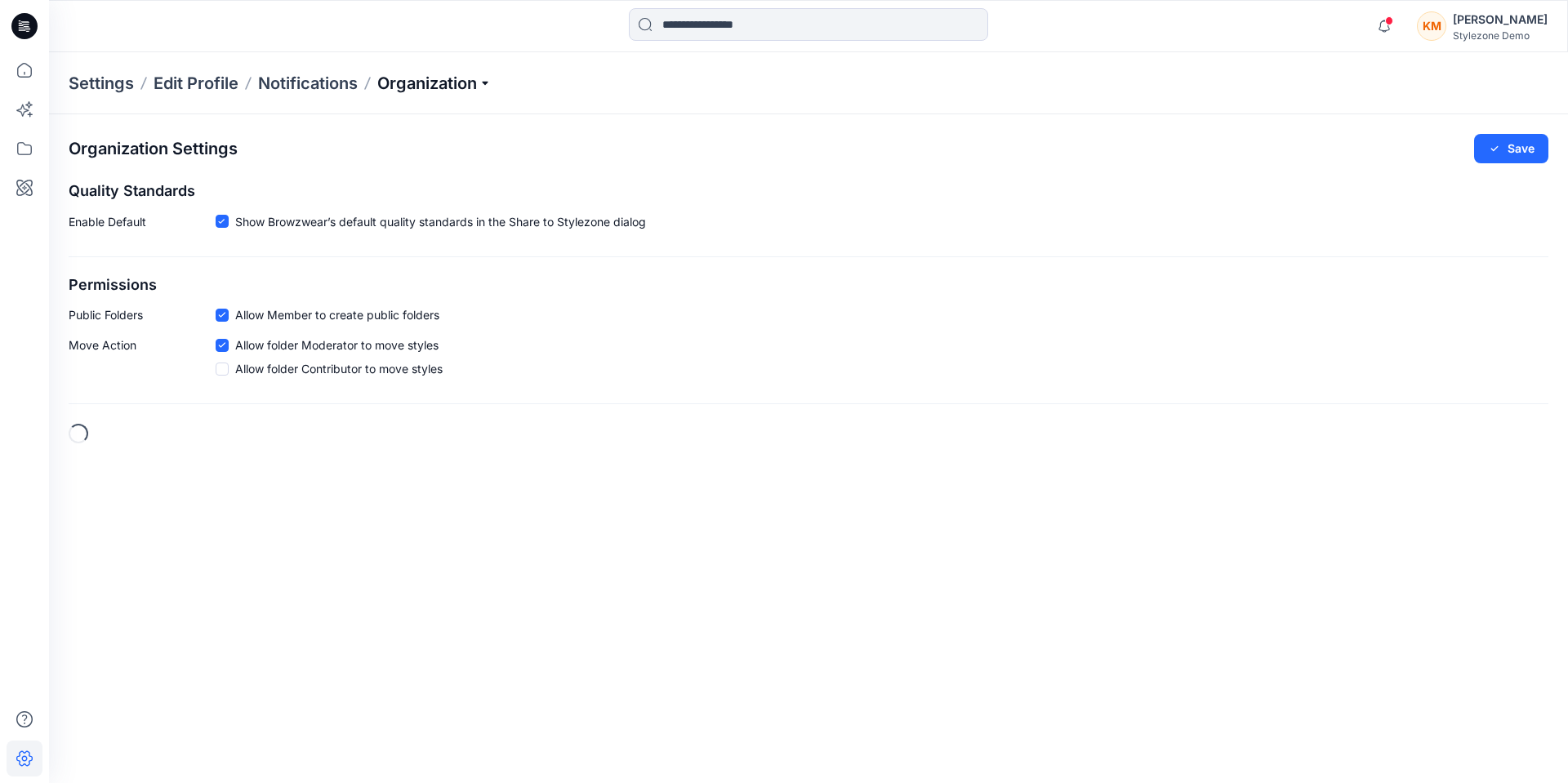
click at [414, 87] on p "Organization" at bounding box center [434, 83] width 114 height 23
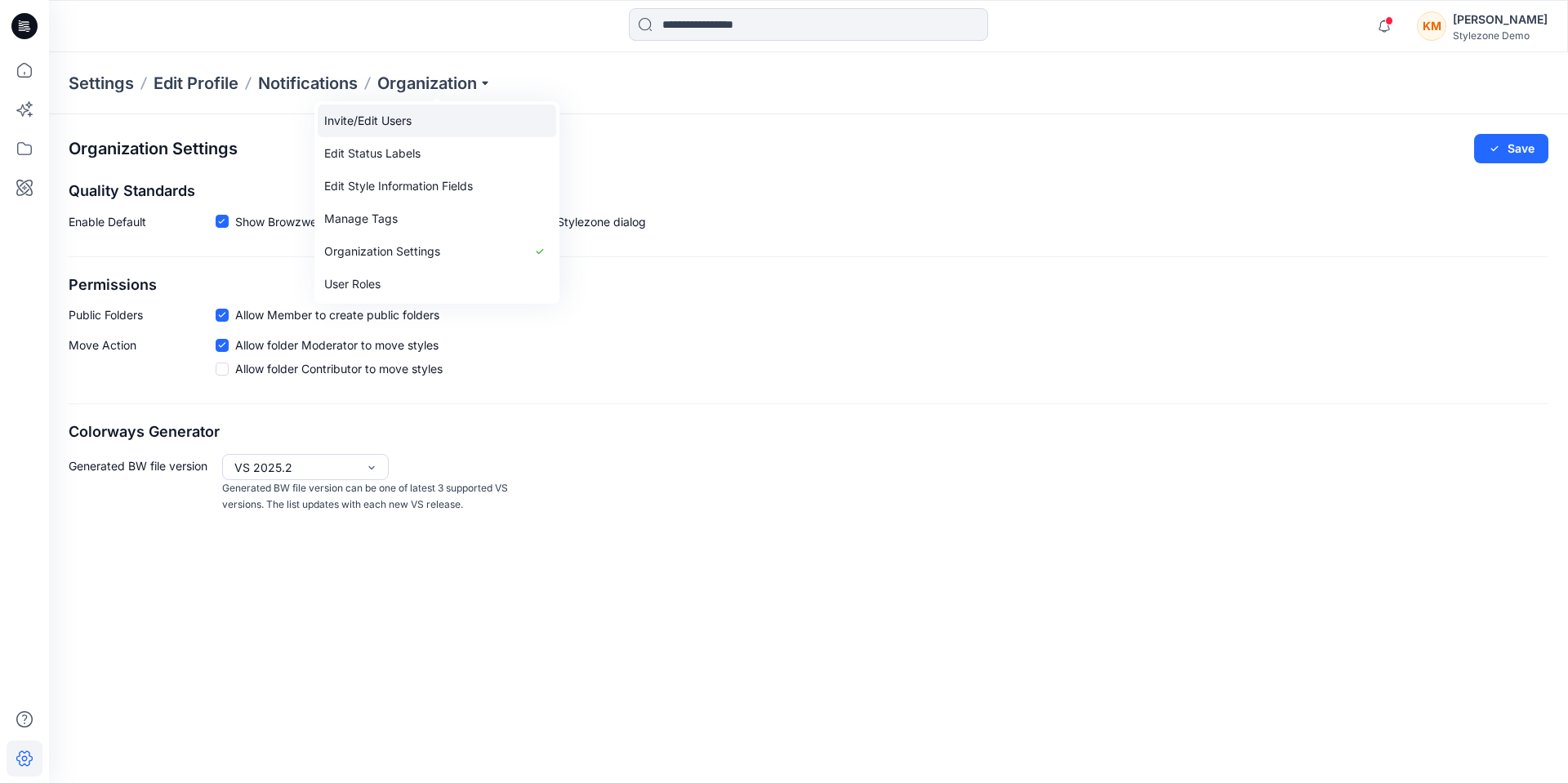
click at [404, 116] on link "Invite/Edit Users" at bounding box center [437, 121] width 239 height 33
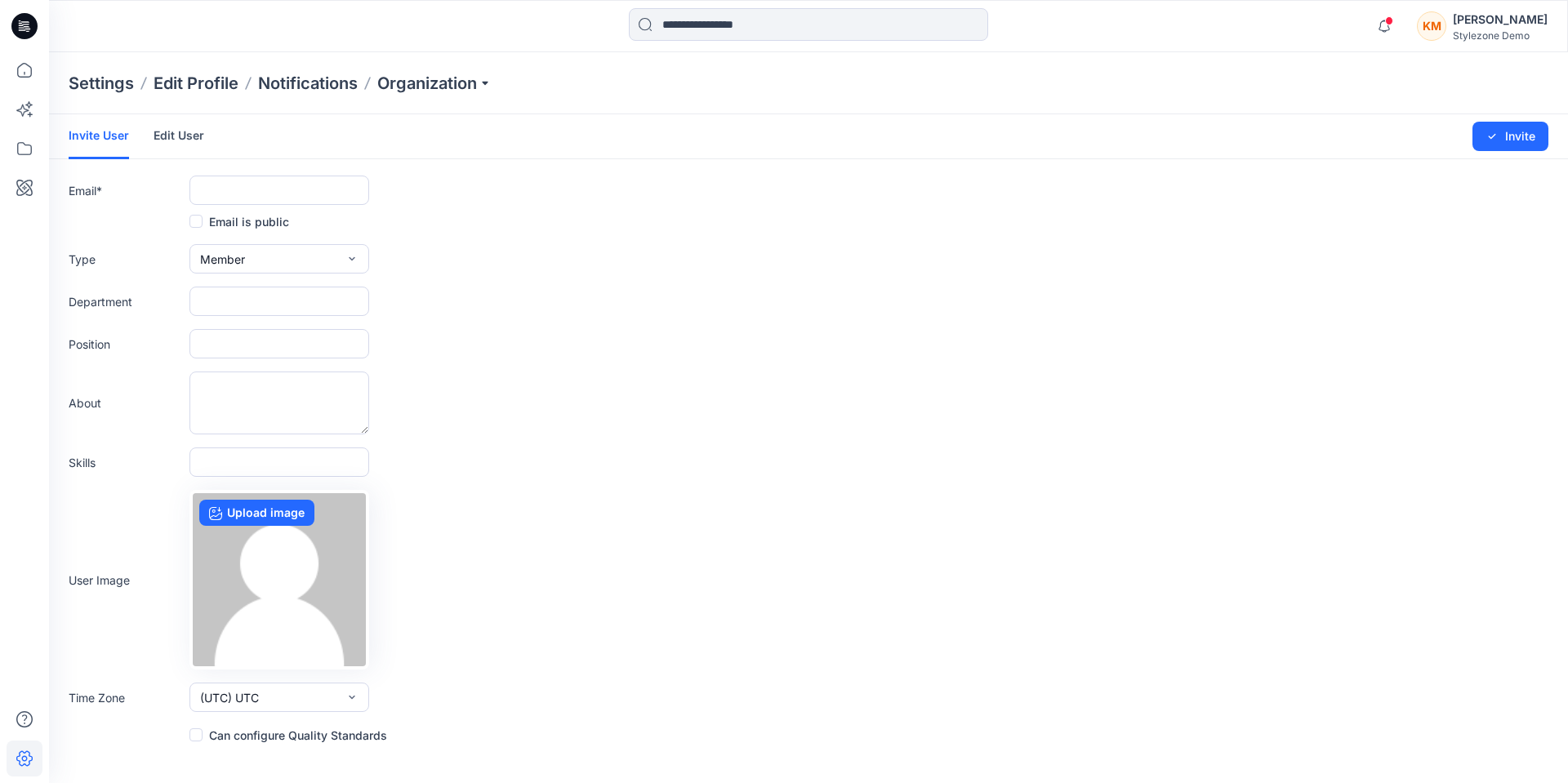
click at [174, 130] on link "Edit User" at bounding box center [179, 135] width 51 height 42
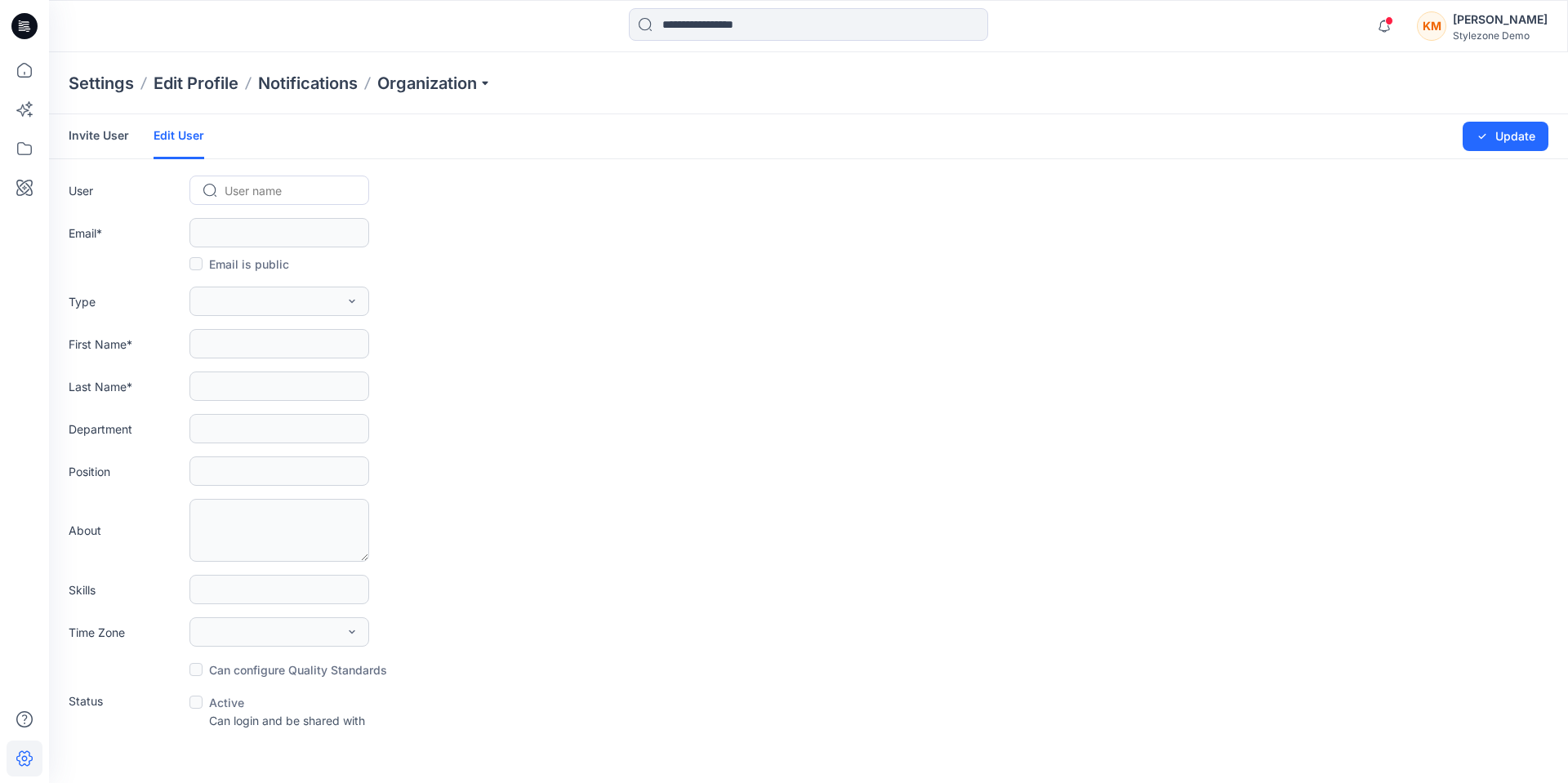
click at [242, 189] on div at bounding box center [289, 191] width 129 height 21
type input "*********"
click at [256, 227] on span "[PERSON_NAME]" at bounding box center [274, 225] width 94 height 17
type input "**********"
type input "*****"
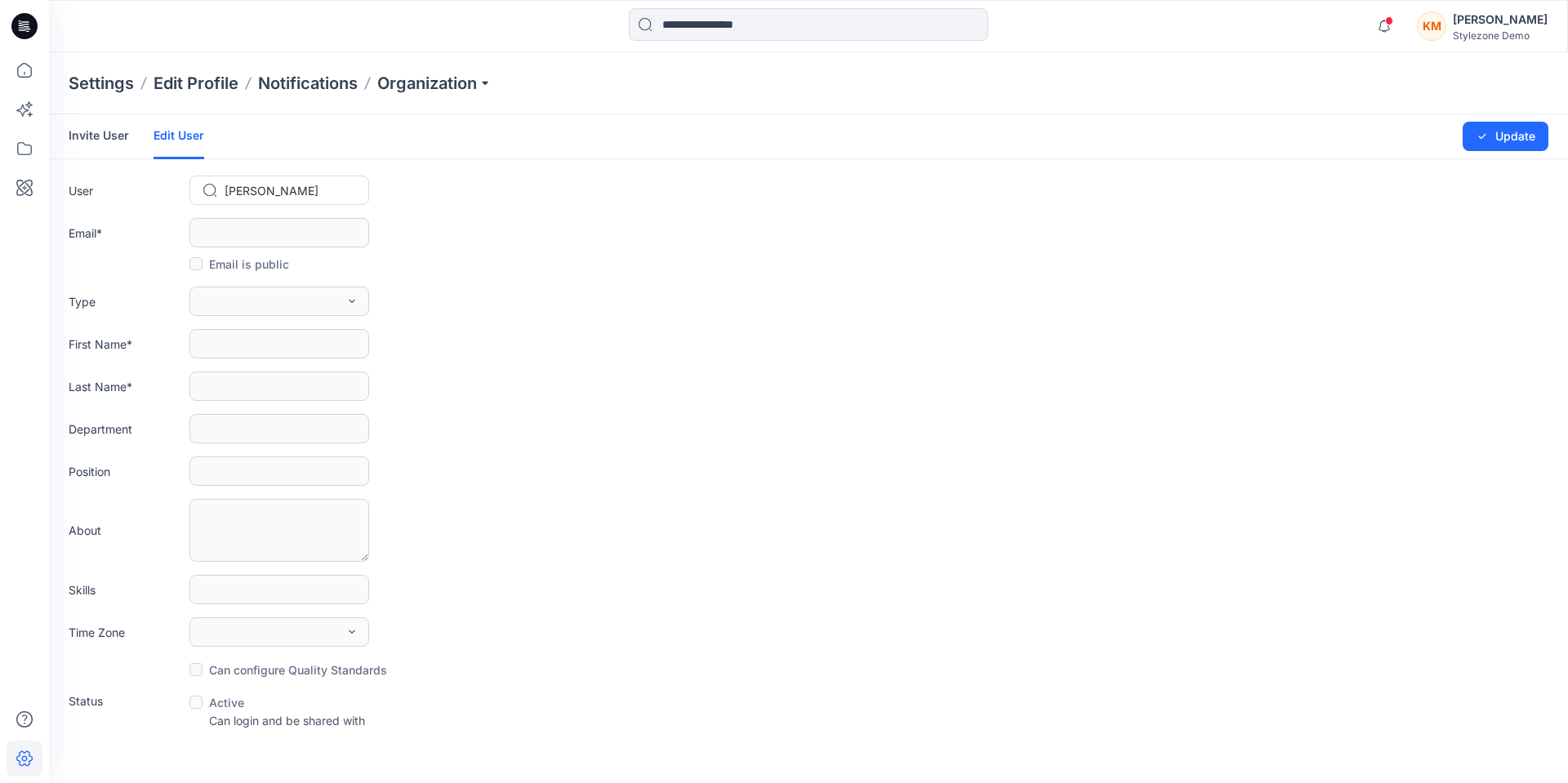
type input "***"
type input "**********"
click at [330, 192] on div at bounding box center [289, 191] width 129 height 21
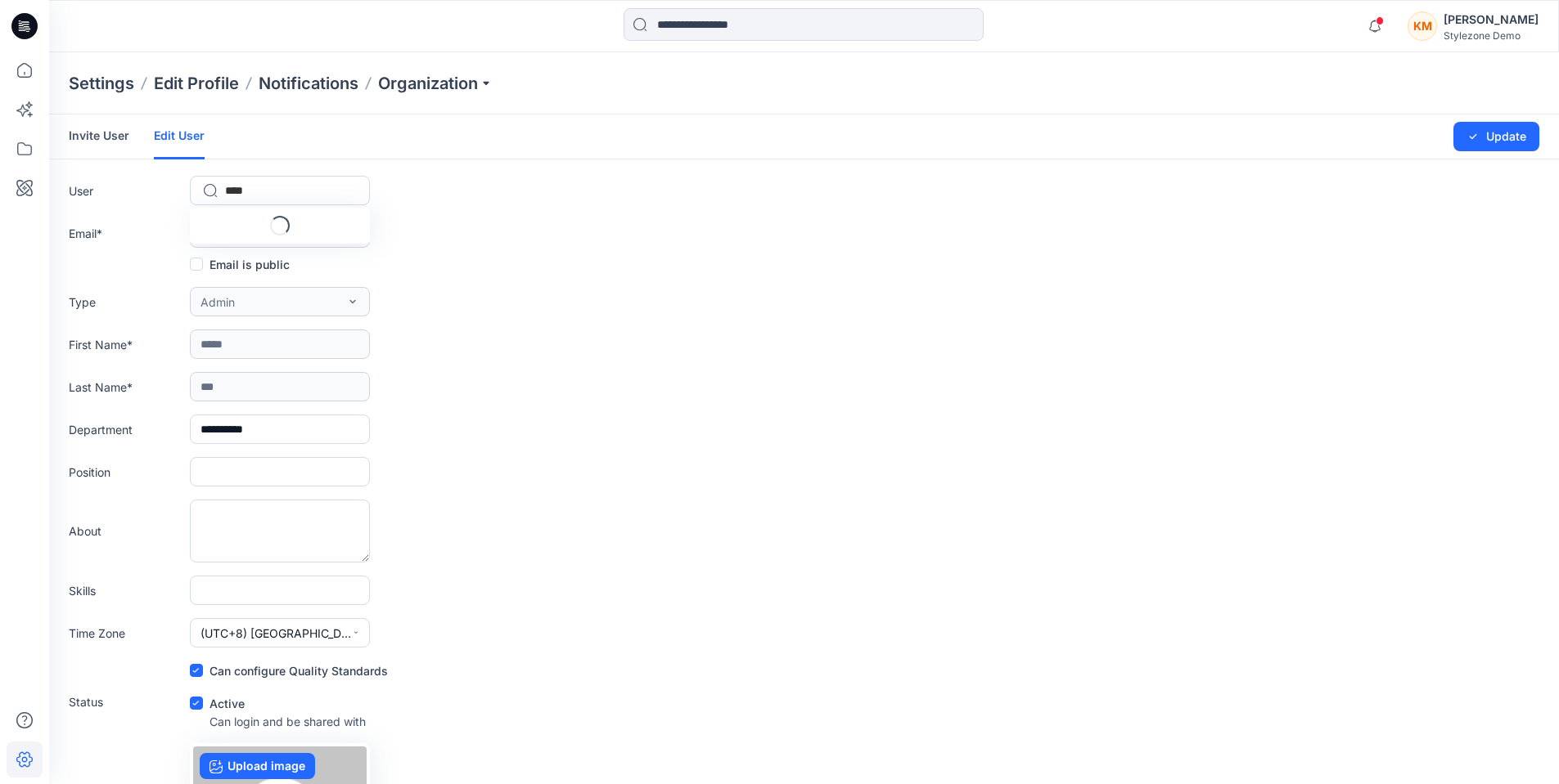
type input "*****"
click at [260, 253] on span "Man [PERSON_NAME]" at bounding box center [288, 262] width 121 height 17
type input "**********"
type input "***"
type input "*****"
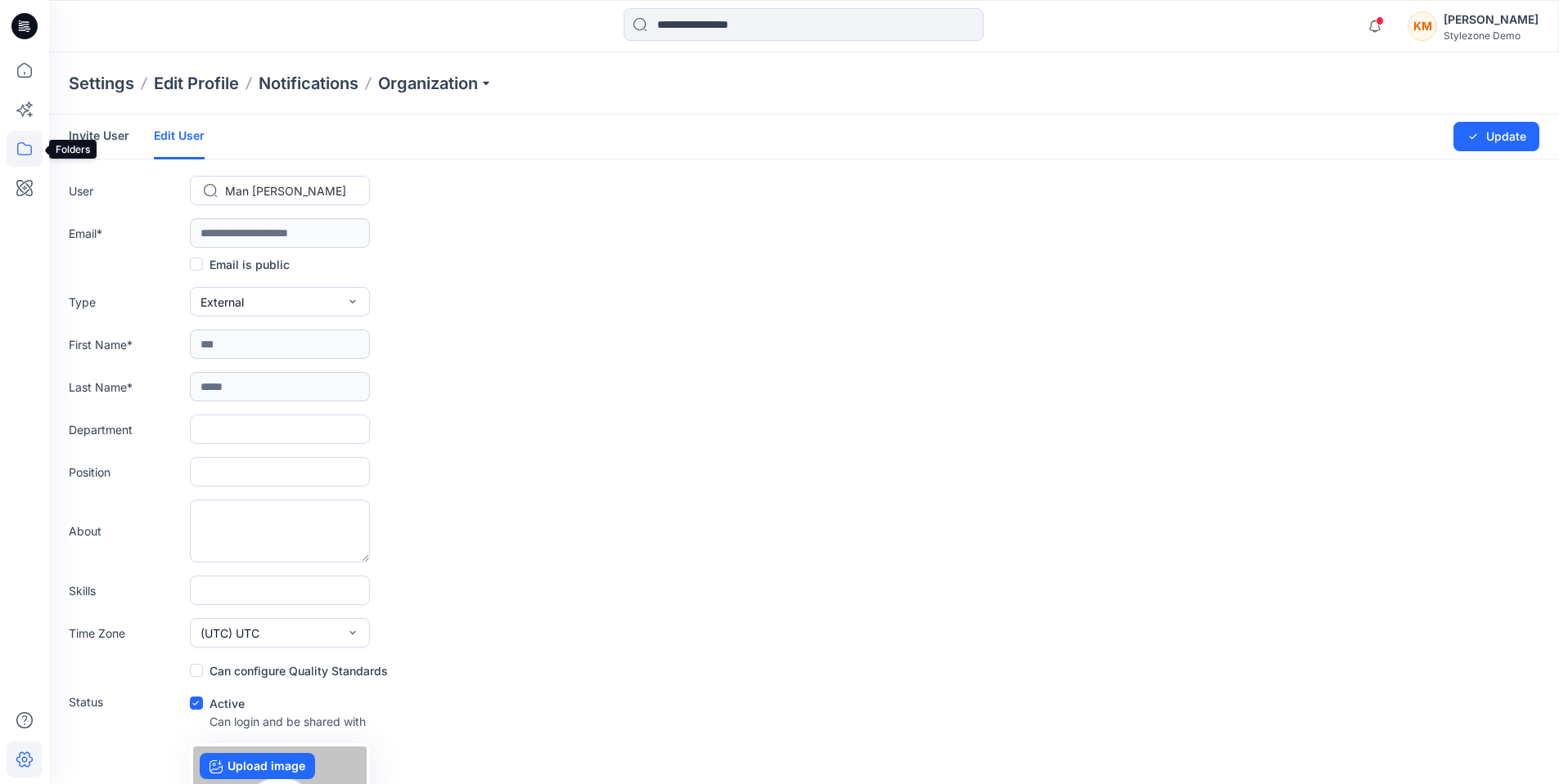
click at [27, 149] on icon at bounding box center [25, 149] width 36 height 36
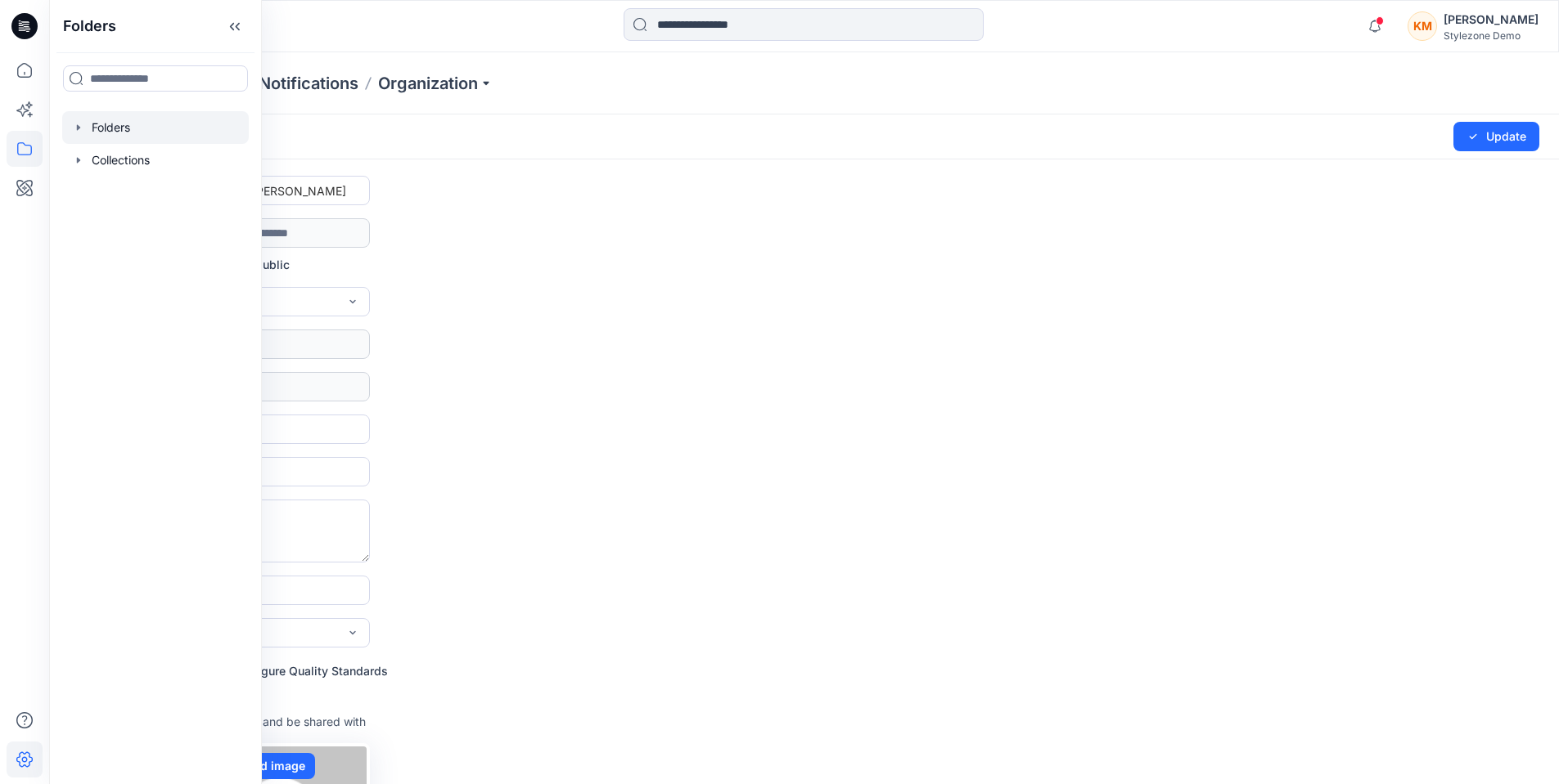
click at [125, 127] on div at bounding box center [155, 128] width 186 height 33
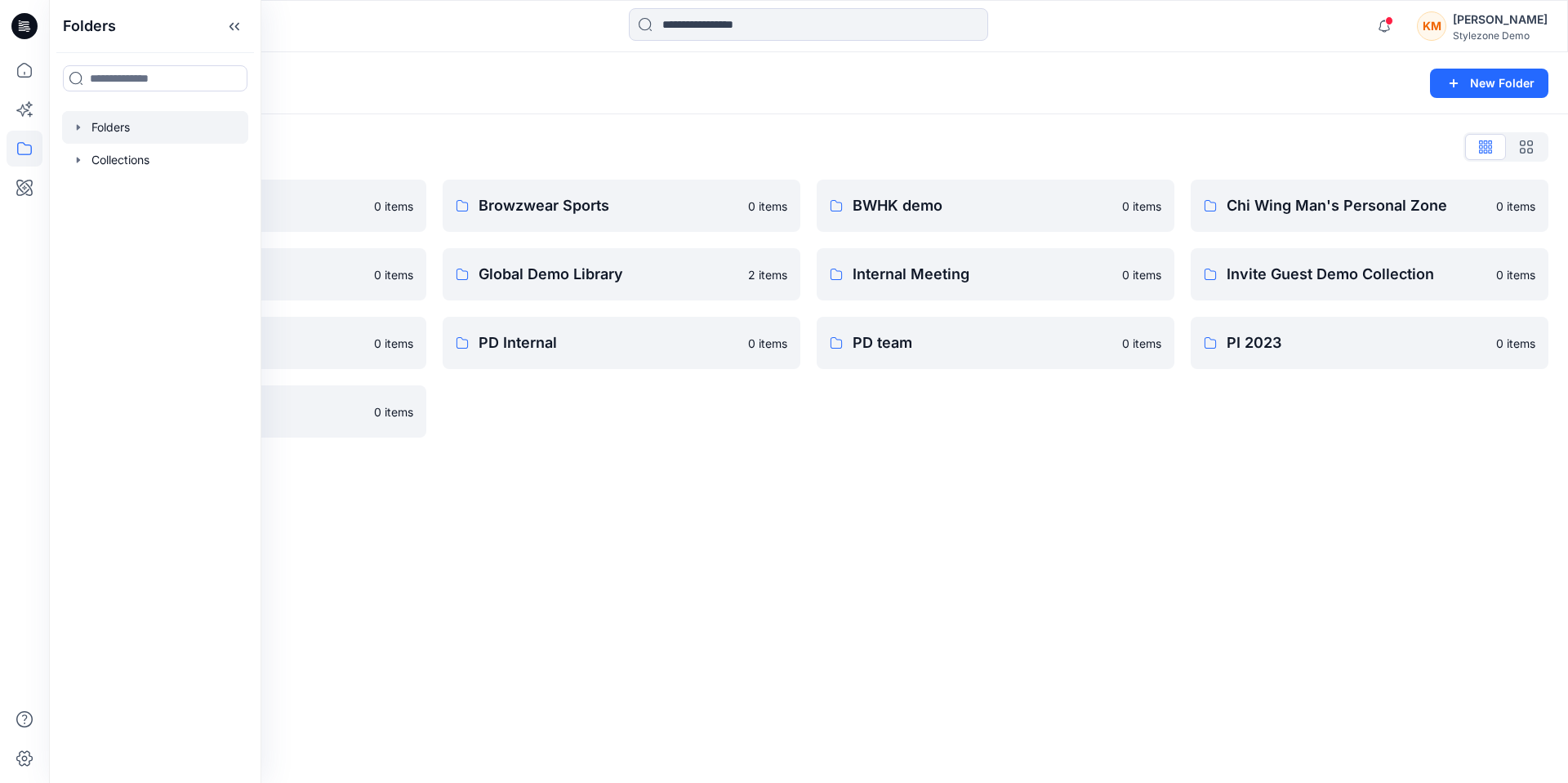
click at [627, 497] on div "Folders New Folder Folders List A Company 0 items For presentation 0 items Main…" at bounding box center [808, 417] width 1519 height 731
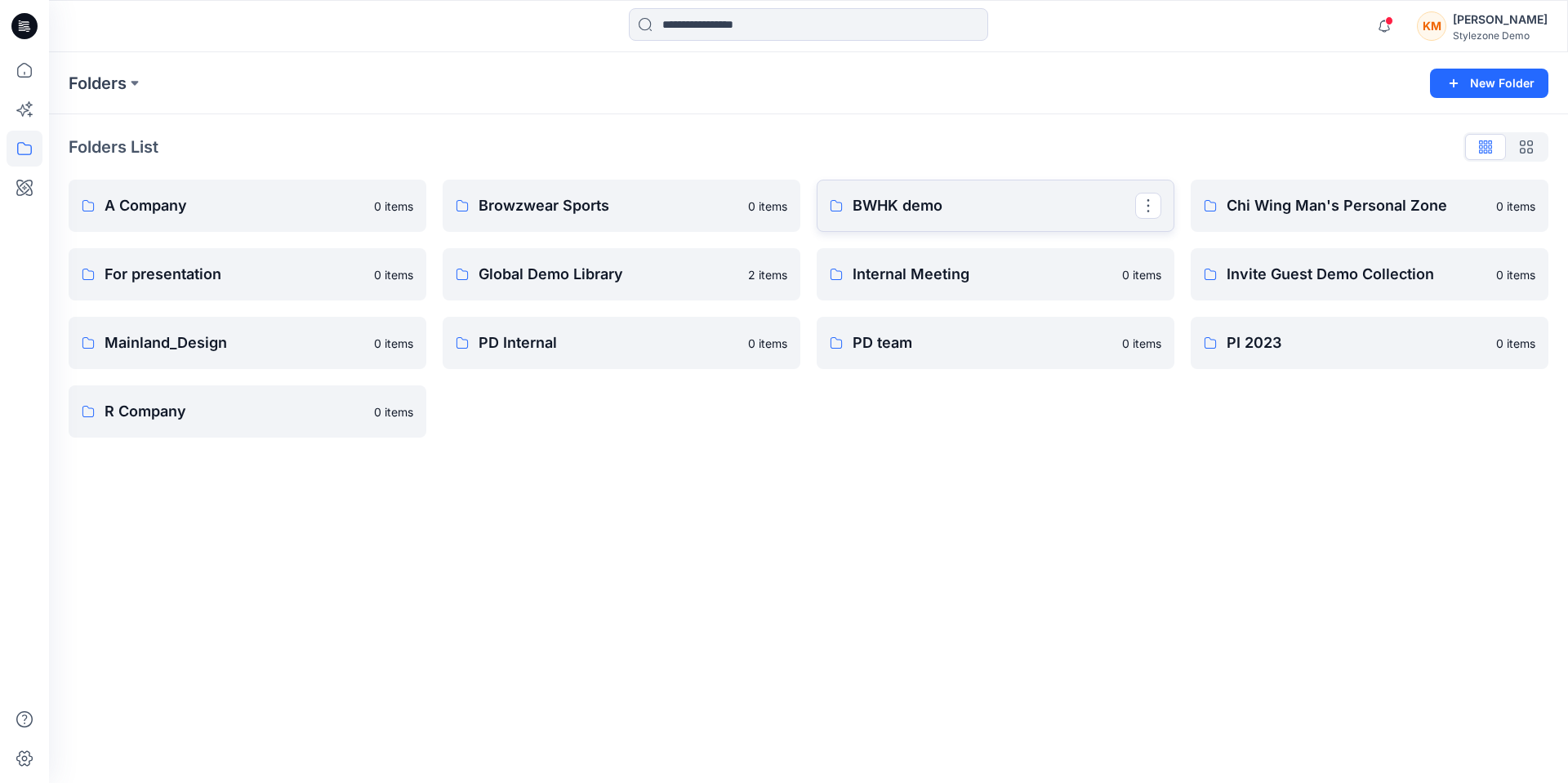
click at [927, 225] on link "BWHK demo" at bounding box center [995, 206] width 357 height 52
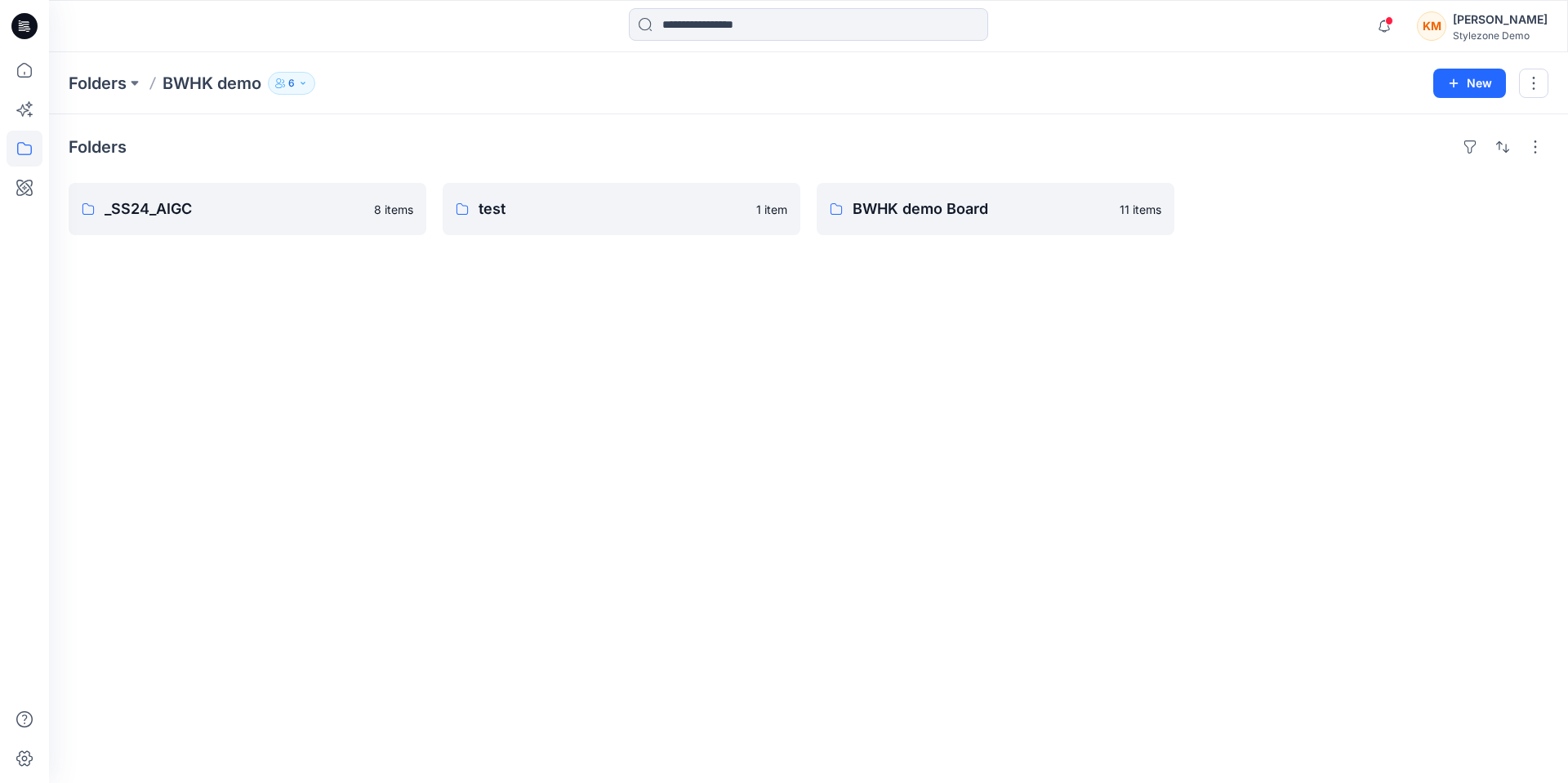
click at [299, 83] on icon "button" at bounding box center [303, 83] width 9 height 9
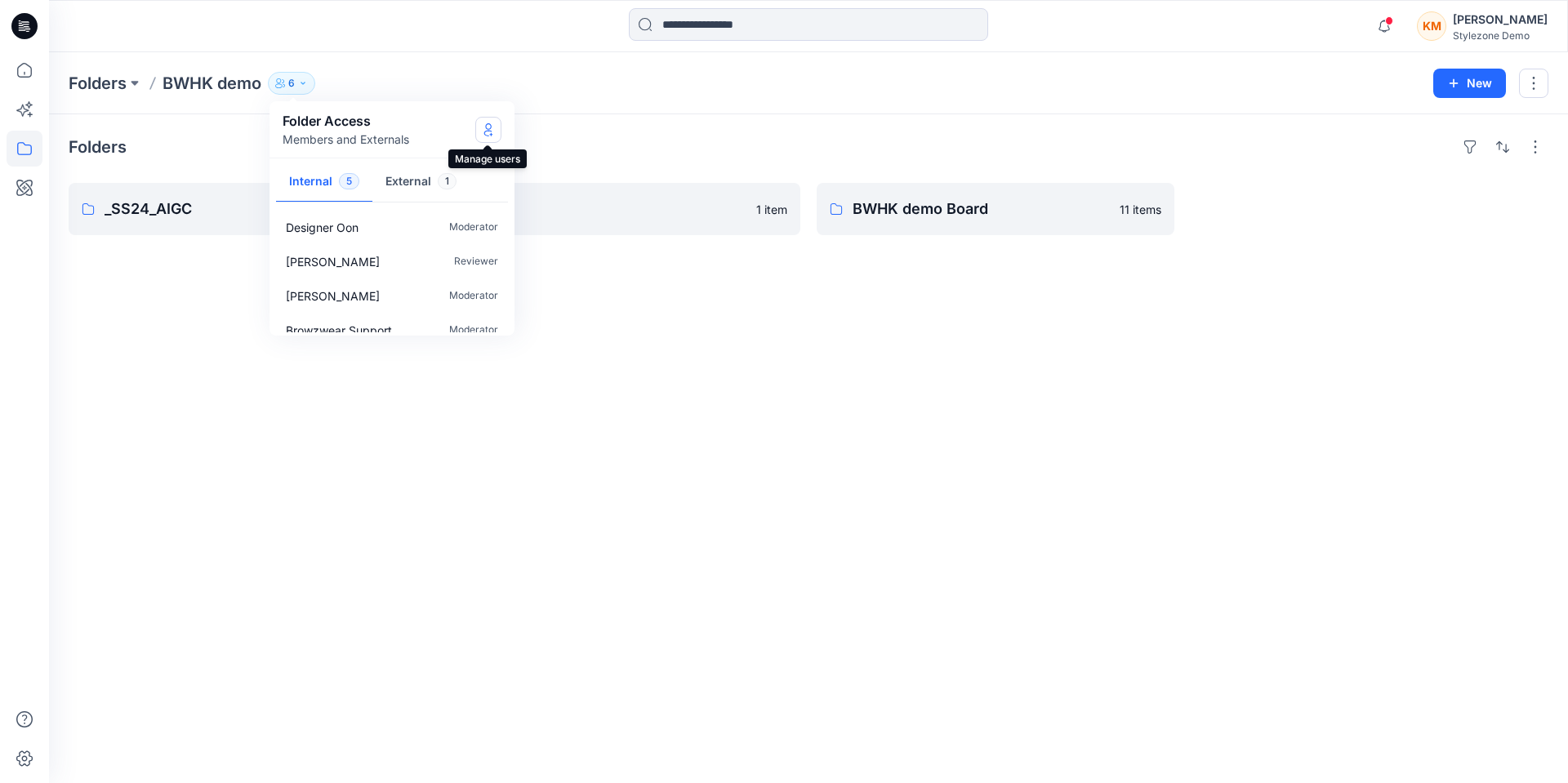
click at [488, 131] on icon "Manage Users" at bounding box center [488, 130] width 13 height 13
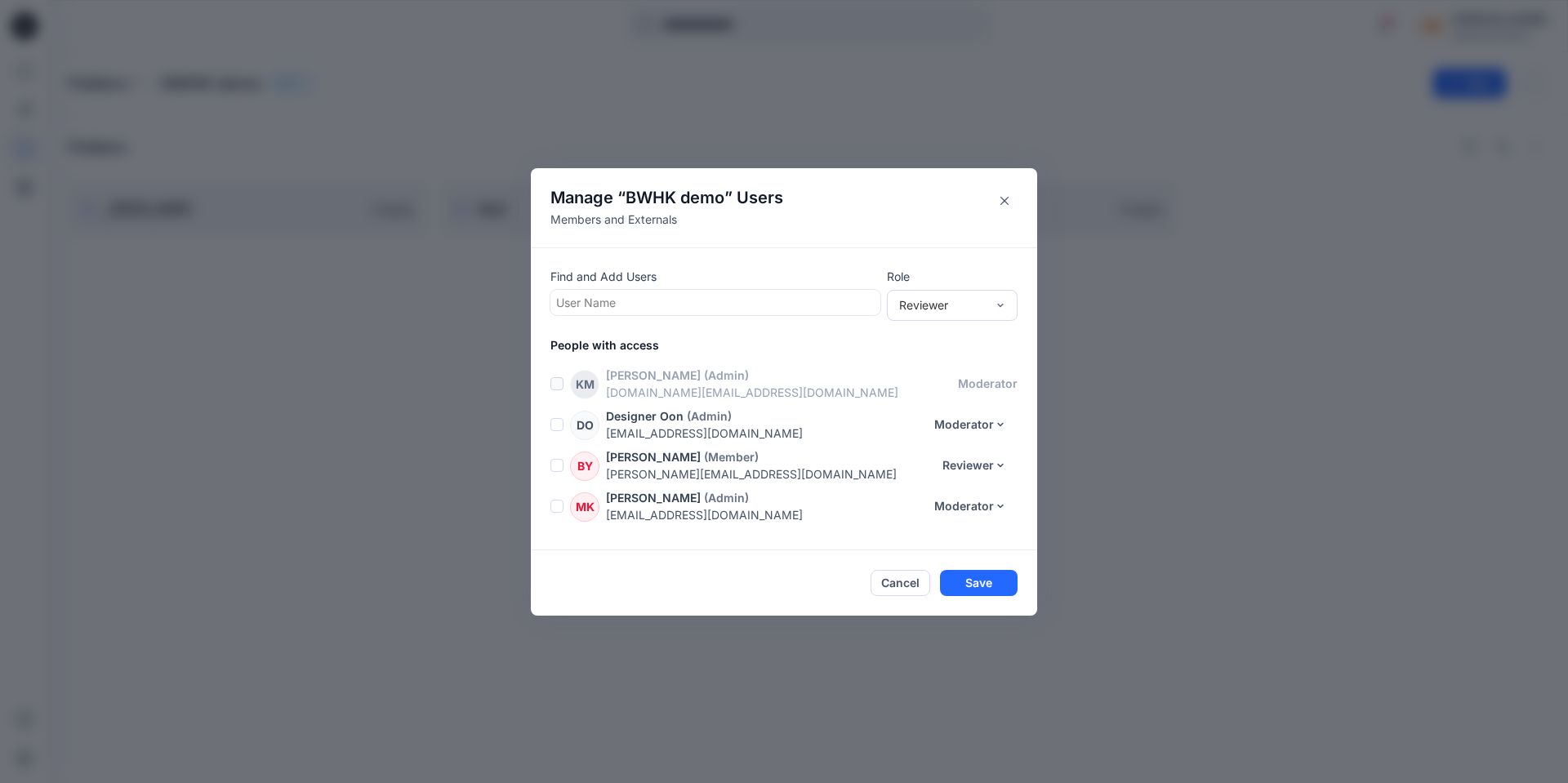
scroll to position [75, 0]
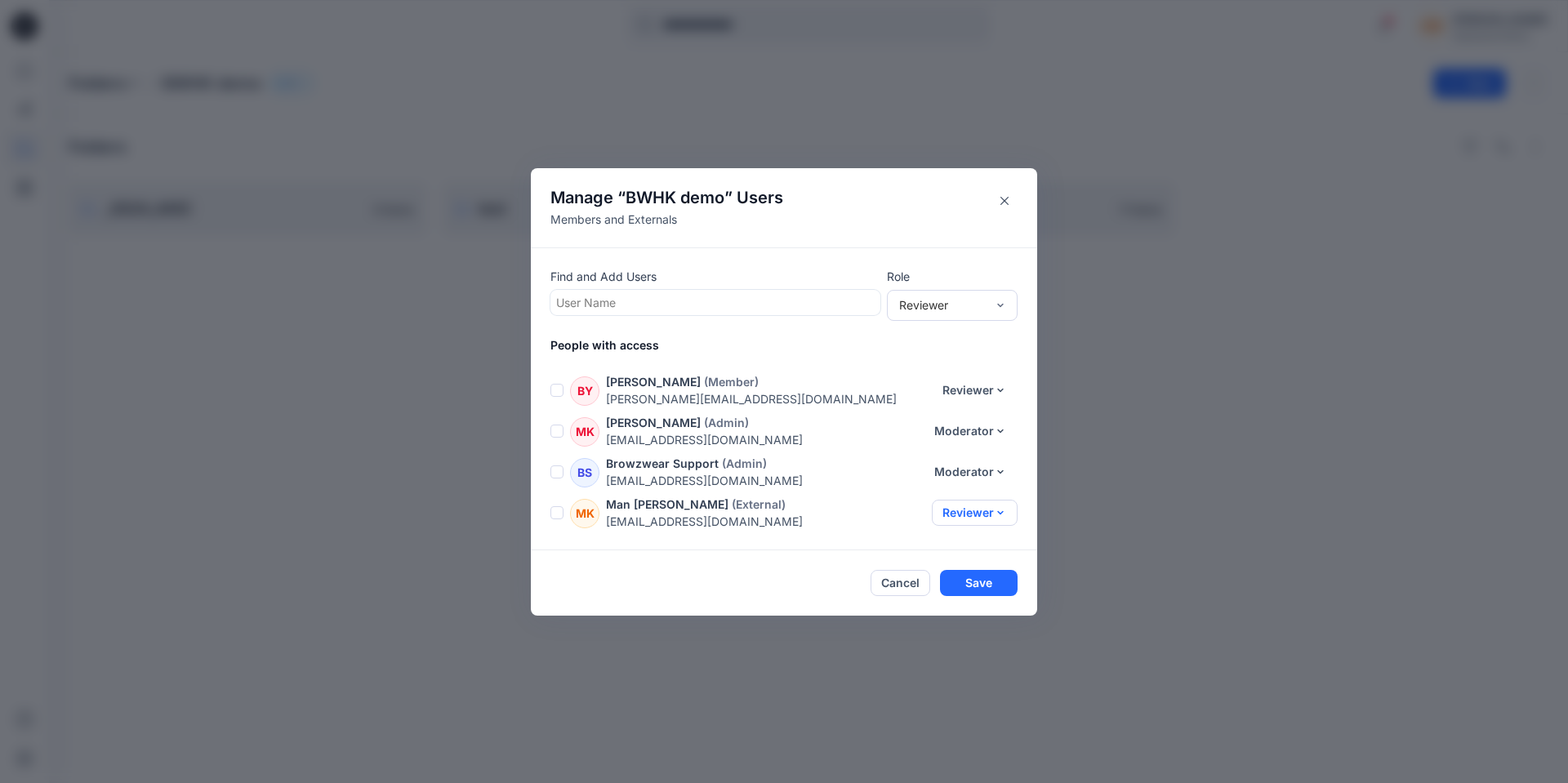
click at [972, 517] on button "Reviewer" at bounding box center [974, 513] width 86 height 26
click at [943, 589] on button "Contributor" at bounding box center [957, 581] width 107 height 30
click at [992, 582] on button "Save" at bounding box center [979, 583] width 77 height 26
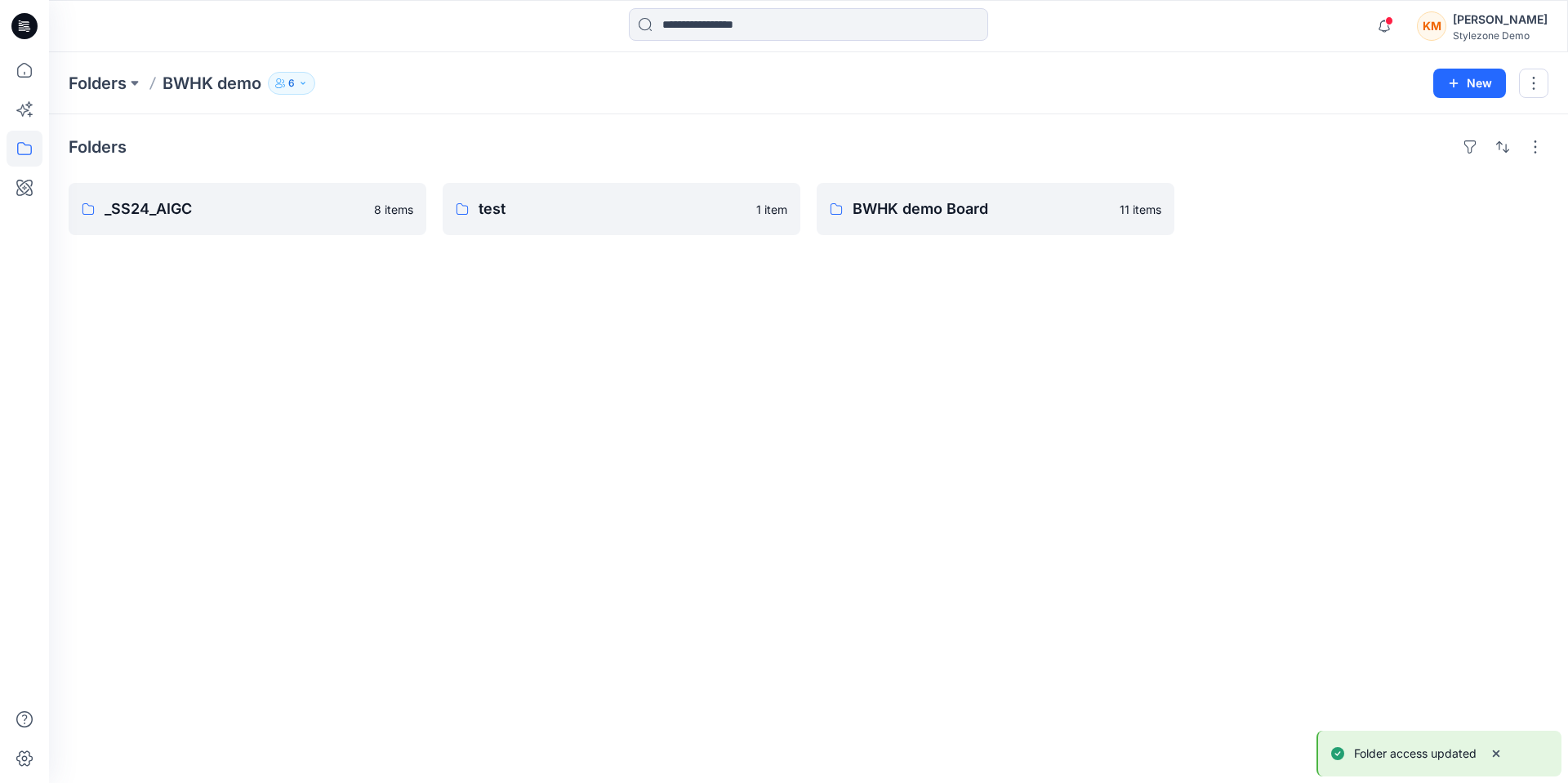
click at [1473, 25] on div "[PERSON_NAME]" at bounding box center [1500, 19] width 94 height 20
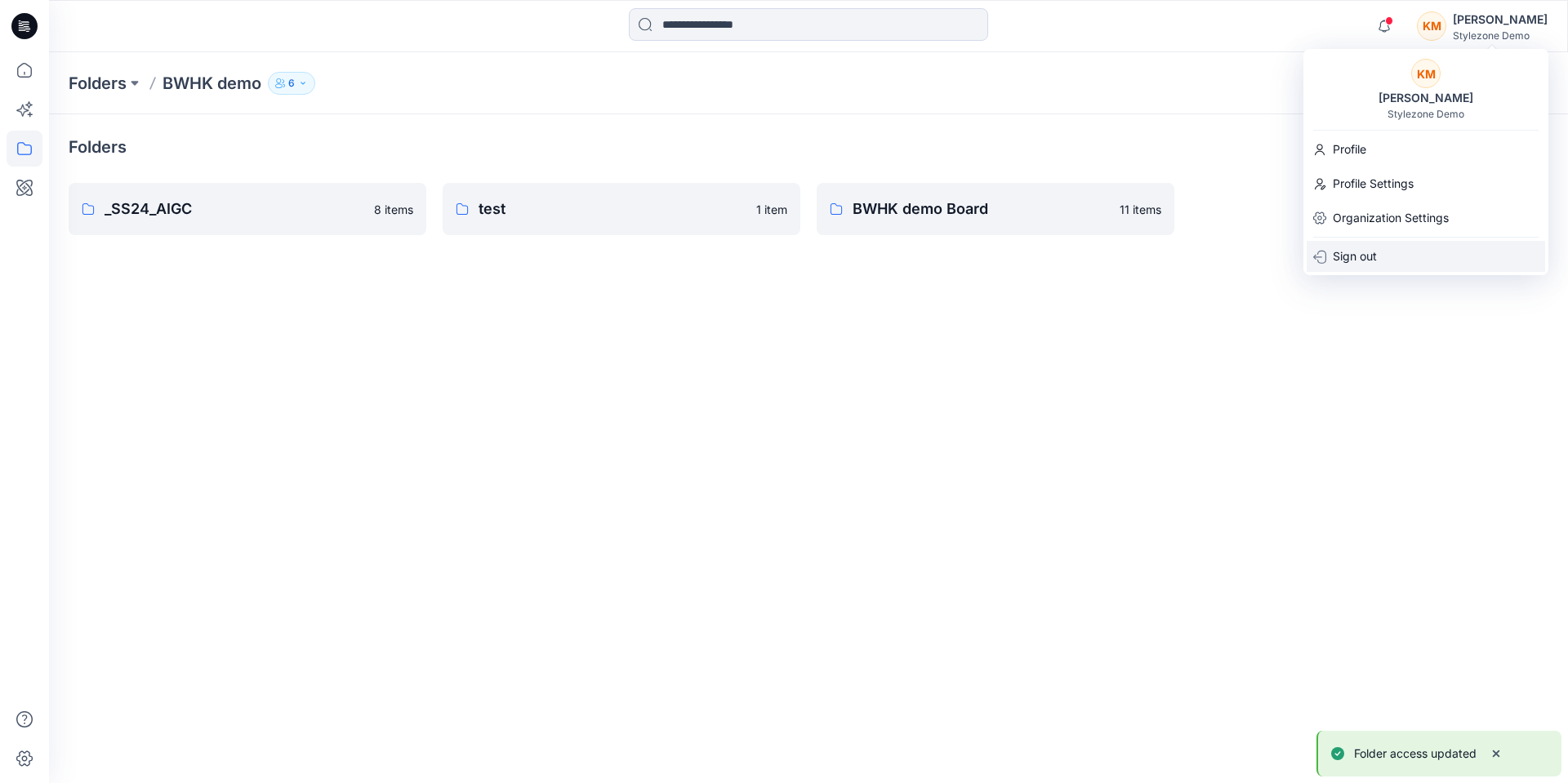
click at [1354, 260] on p "Sign out" at bounding box center [1354, 256] width 44 height 31
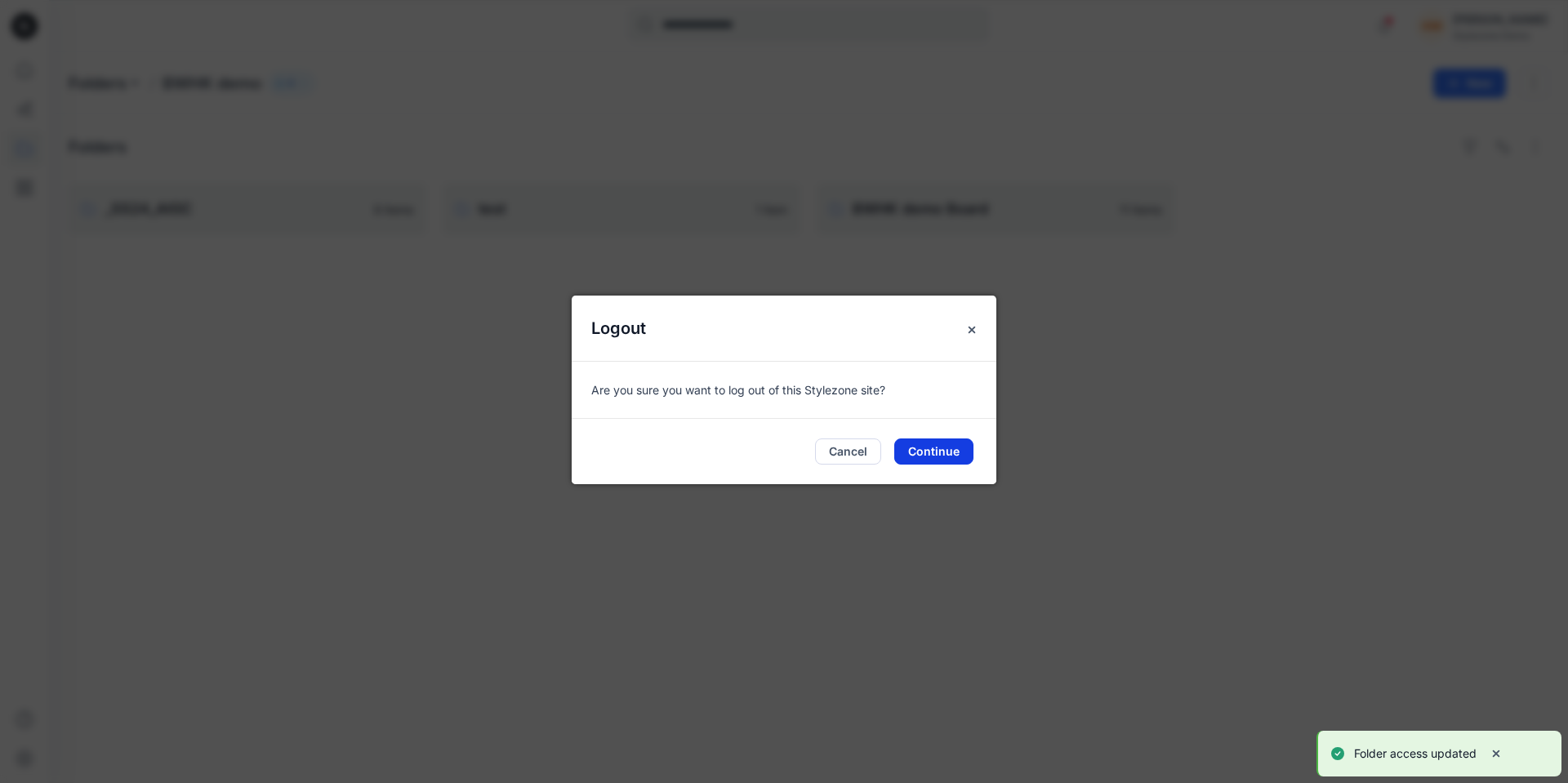
click at [918, 454] on button "Continue" at bounding box center [933, 452] width 79 height 26
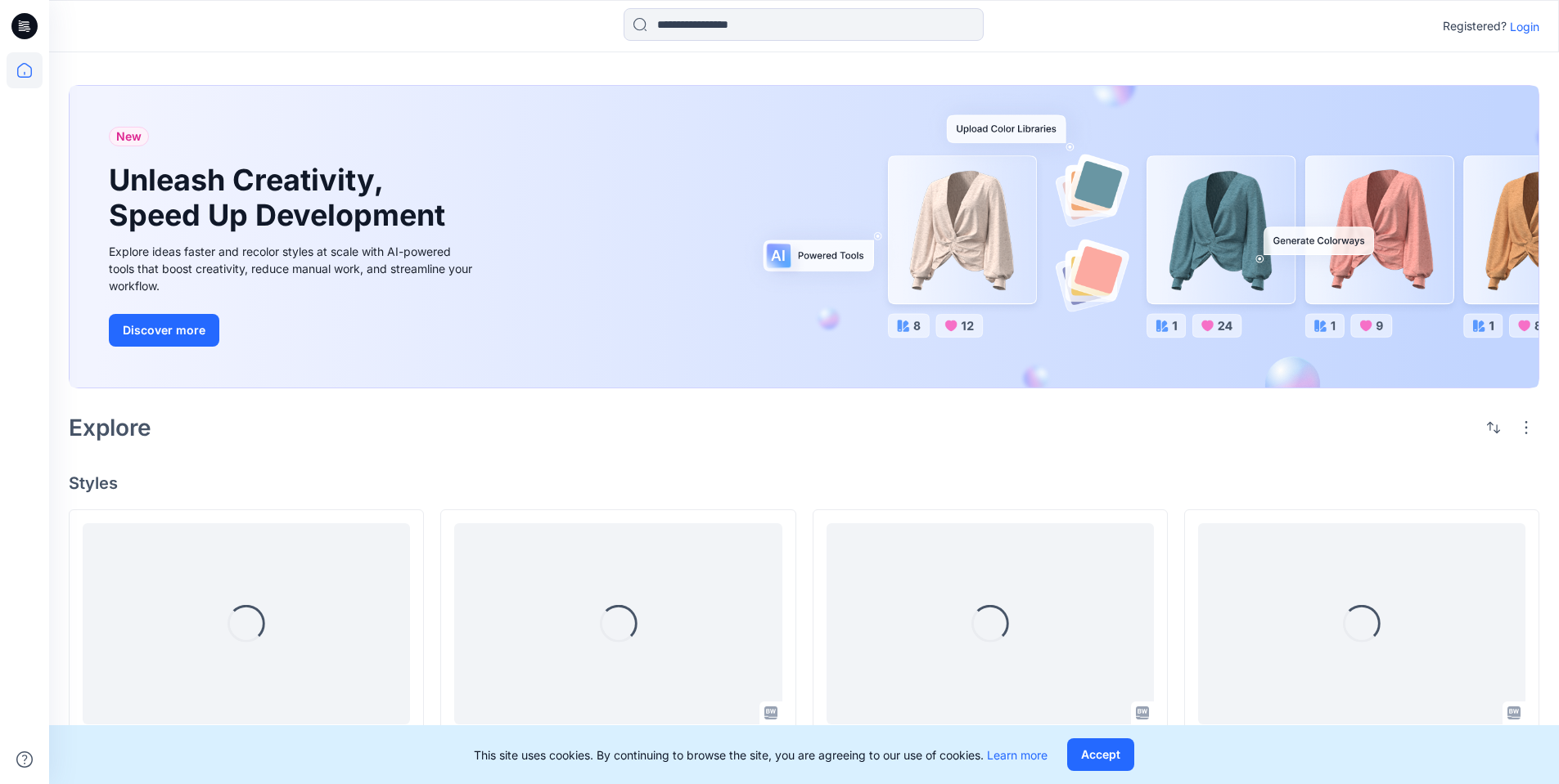
click at [1520, 27] on p "Login" at bounding box center [1524, 26] width 29 height 17
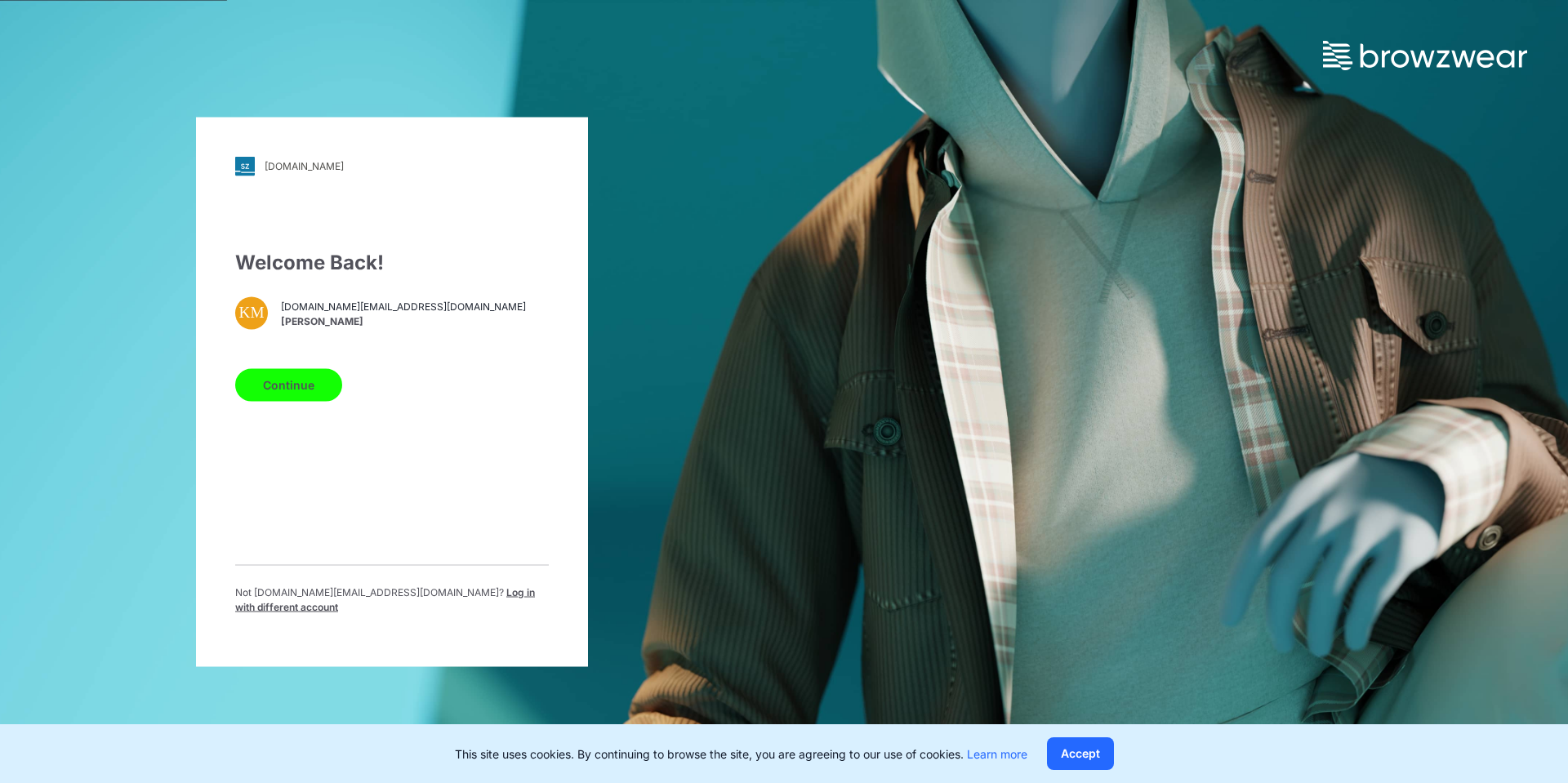
click at [501, 605] on span "Log in with different account" at bounding box center [385, 599] width 300 height 27
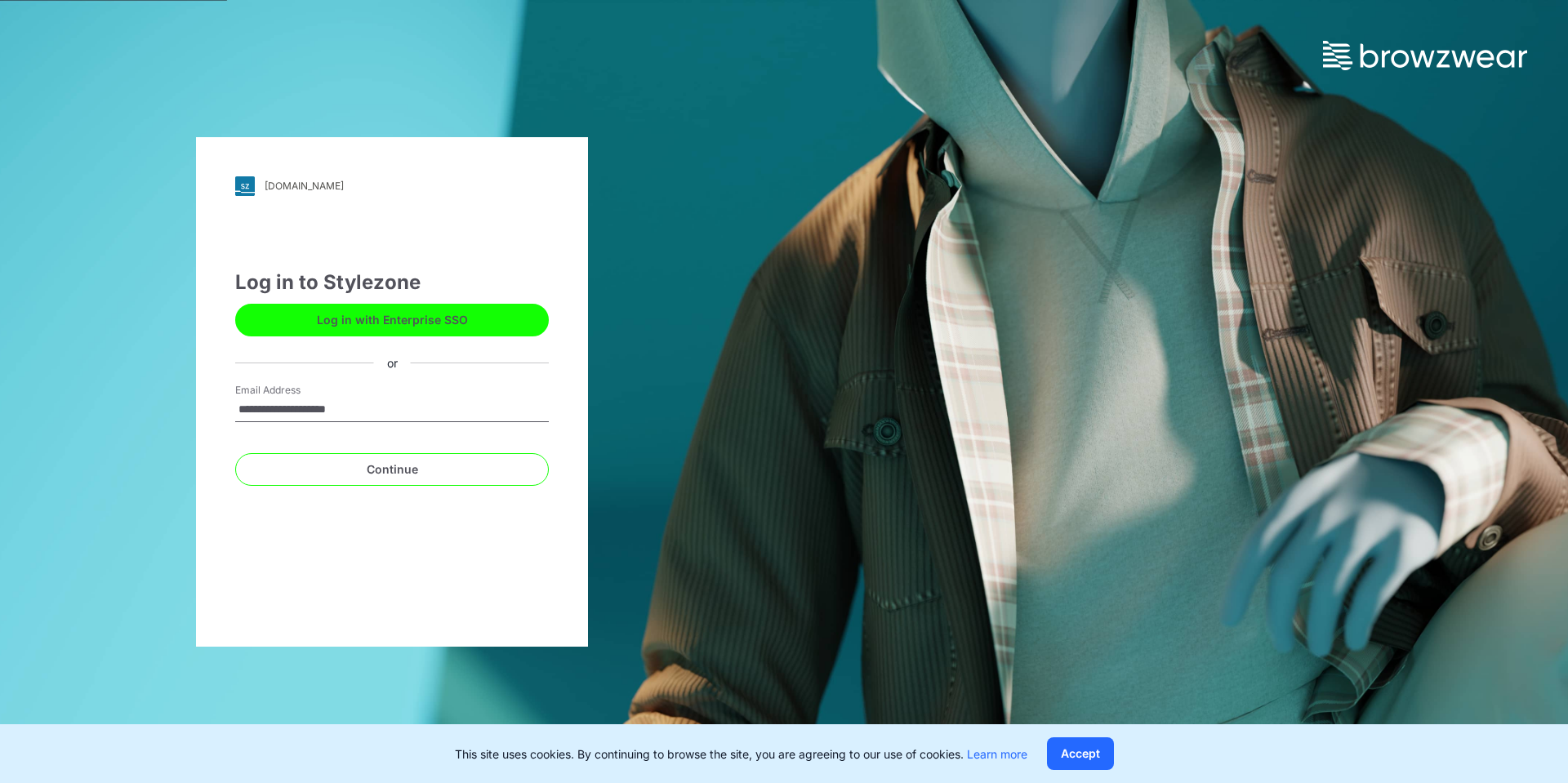
type input "**********"
click at [235, 454] on button "Continue" at bounding box center [391, 470] width 314 height 33
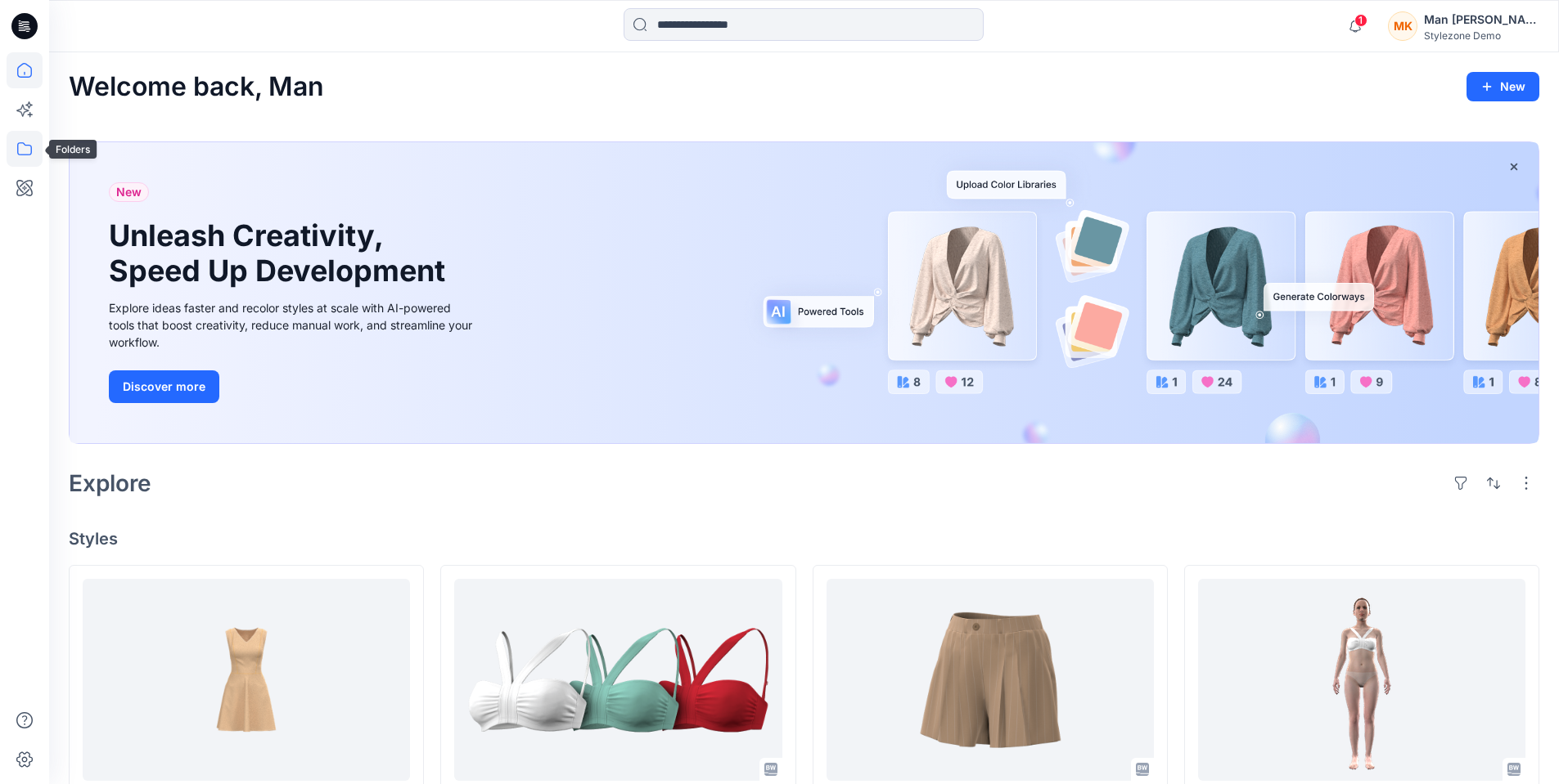
click at [16, 144] on icon at bounding box center [25, 149] width 36 height 36
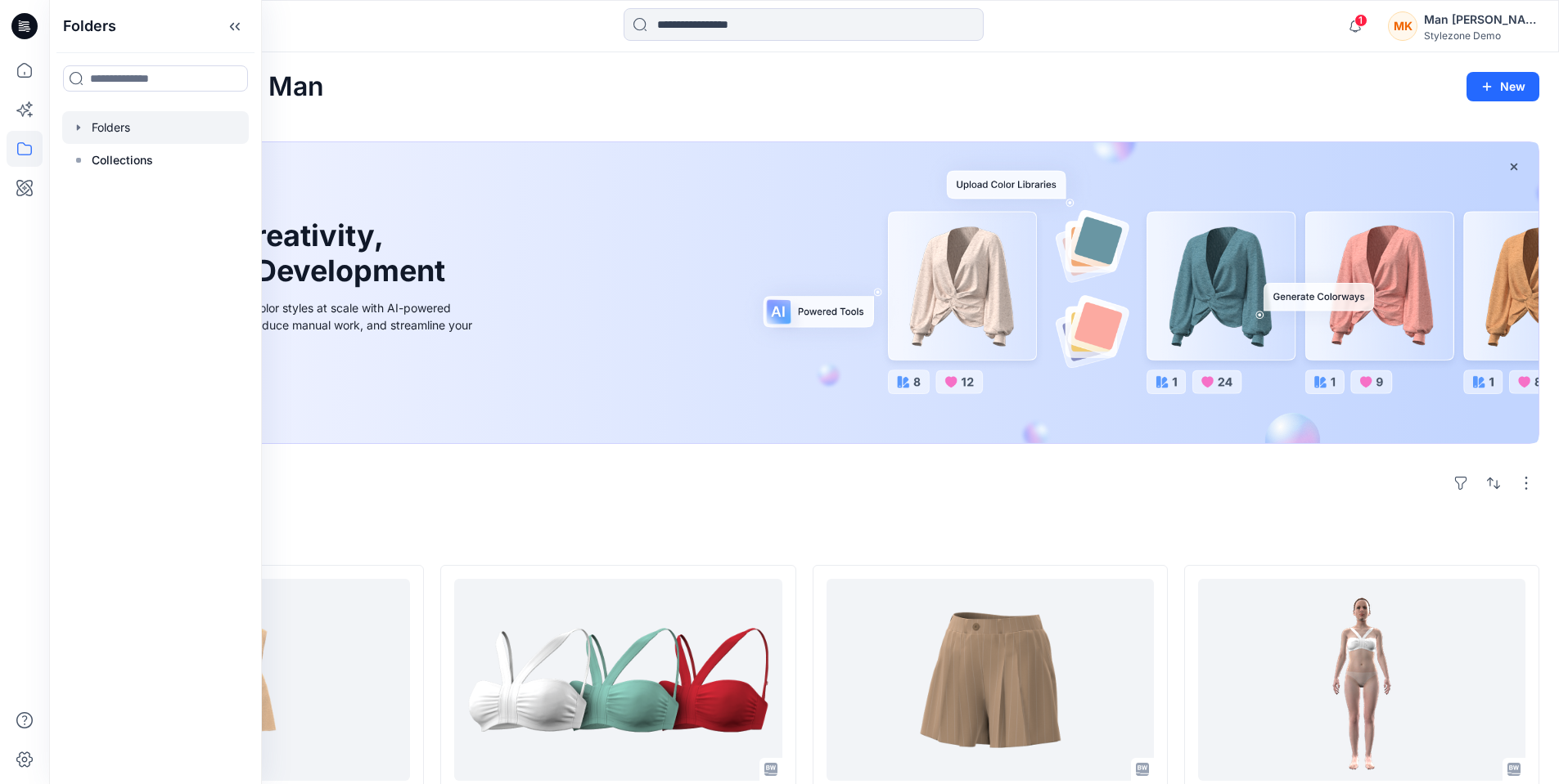
click at [125, 134] on div at bounding box center [155, 128] width 186 height 33
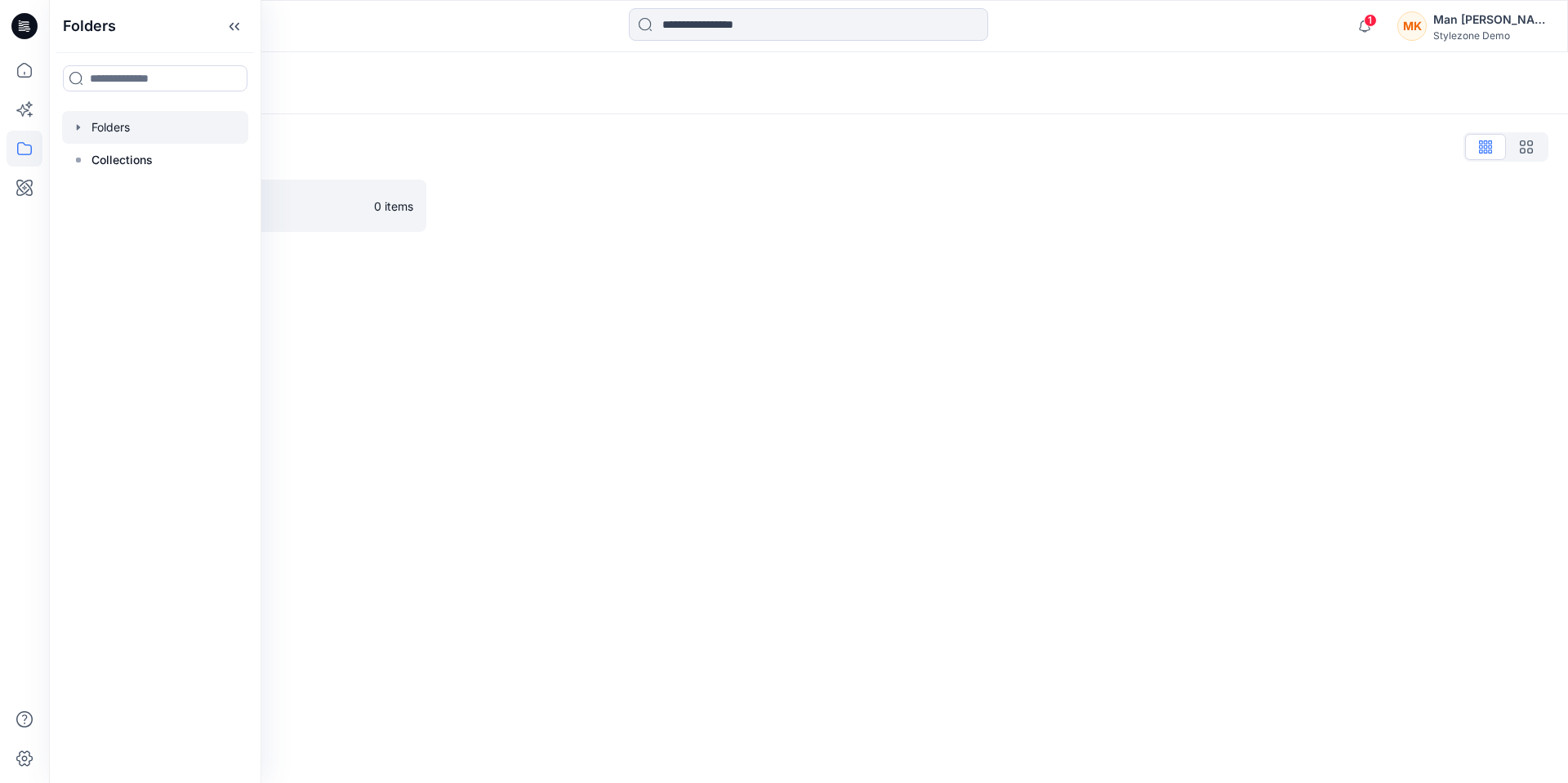
click at [819, 528] on div "Folders Folders List BWHK demo 0 items" at bounding box center [808, 417] width 1519 height 731
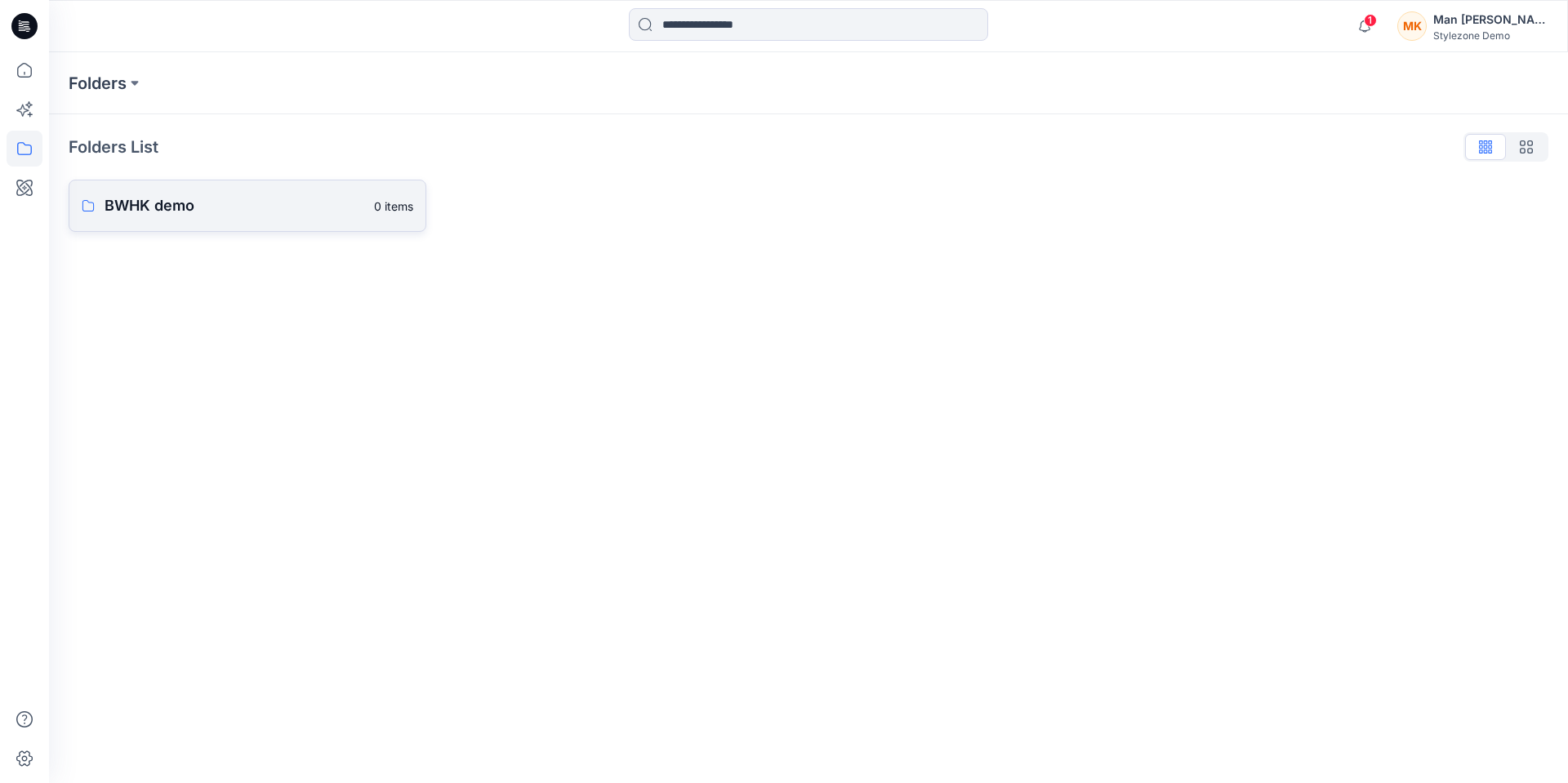
click at [242, 216] on p "BWHK demo" at bounding box center [234, 206] width 259 height 23
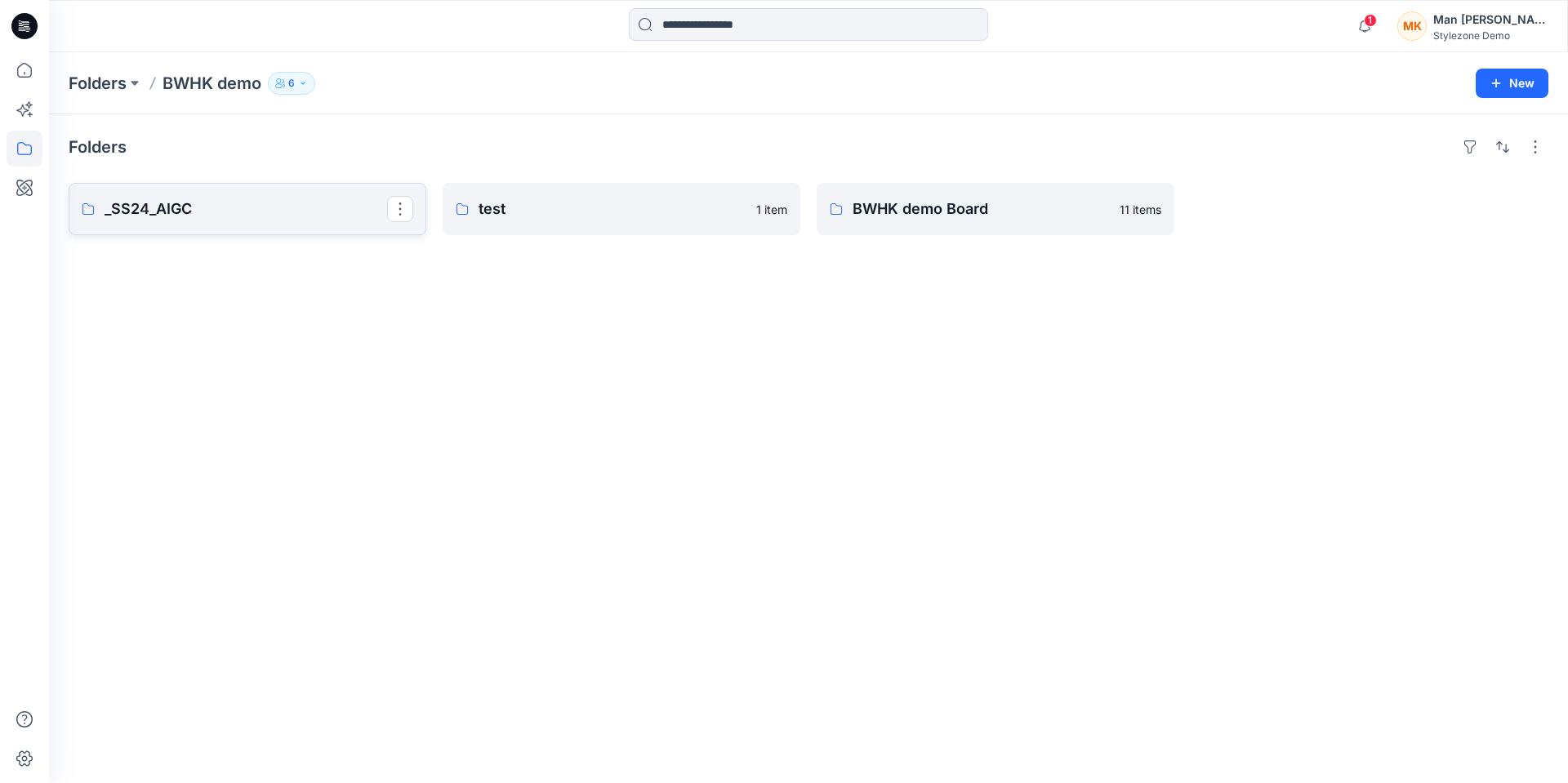
click at [294, 221] on link "_SS24_AIGC" at bounding box center [247, 208] width 357 height 52
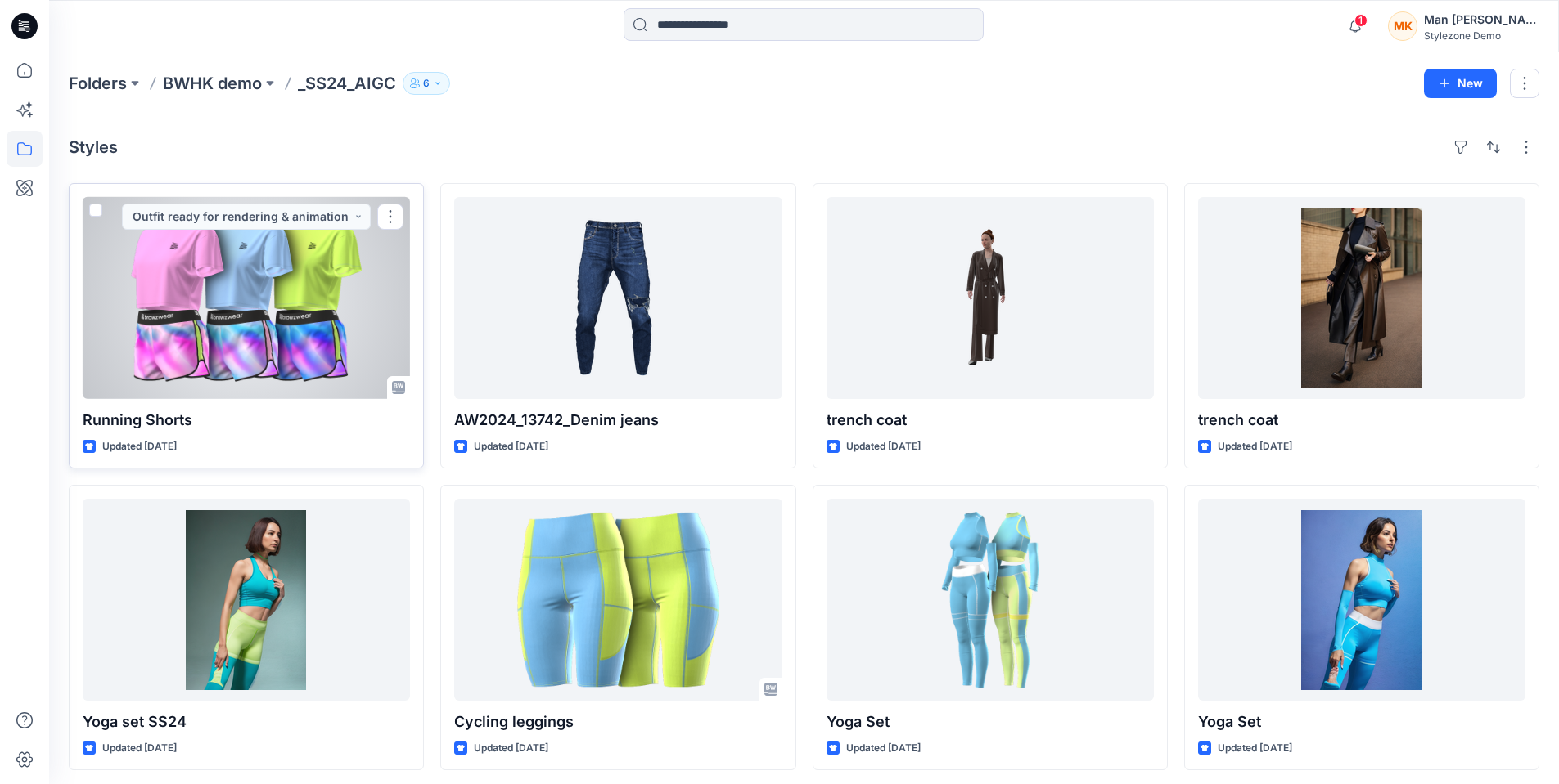
click at [302, 327] on div at bounding box center [246, 298] width 327 height 202
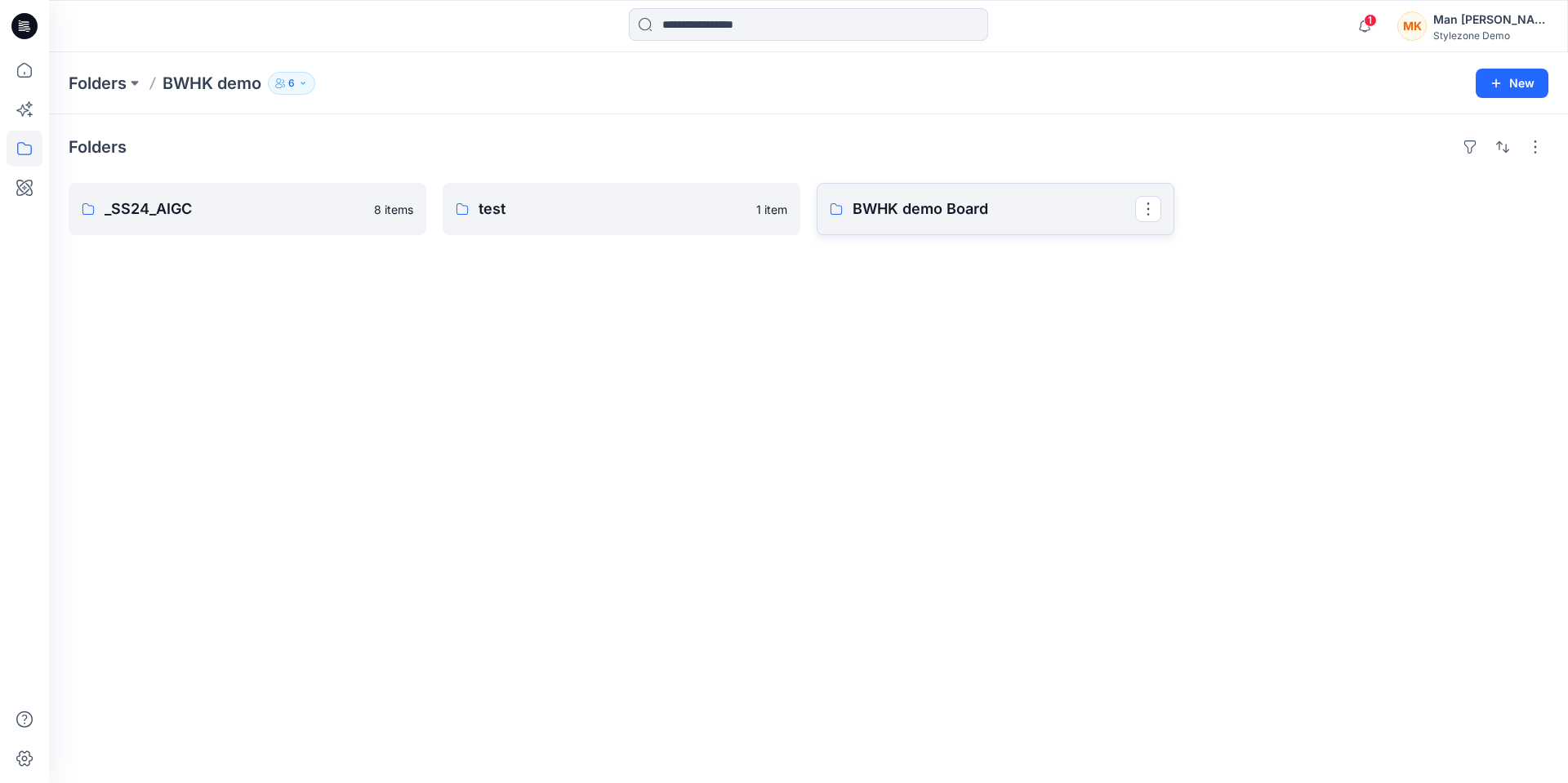
click at [894, 218] on p "BWHK demo Board" at bounding box center [994, 209] width 283 height 23
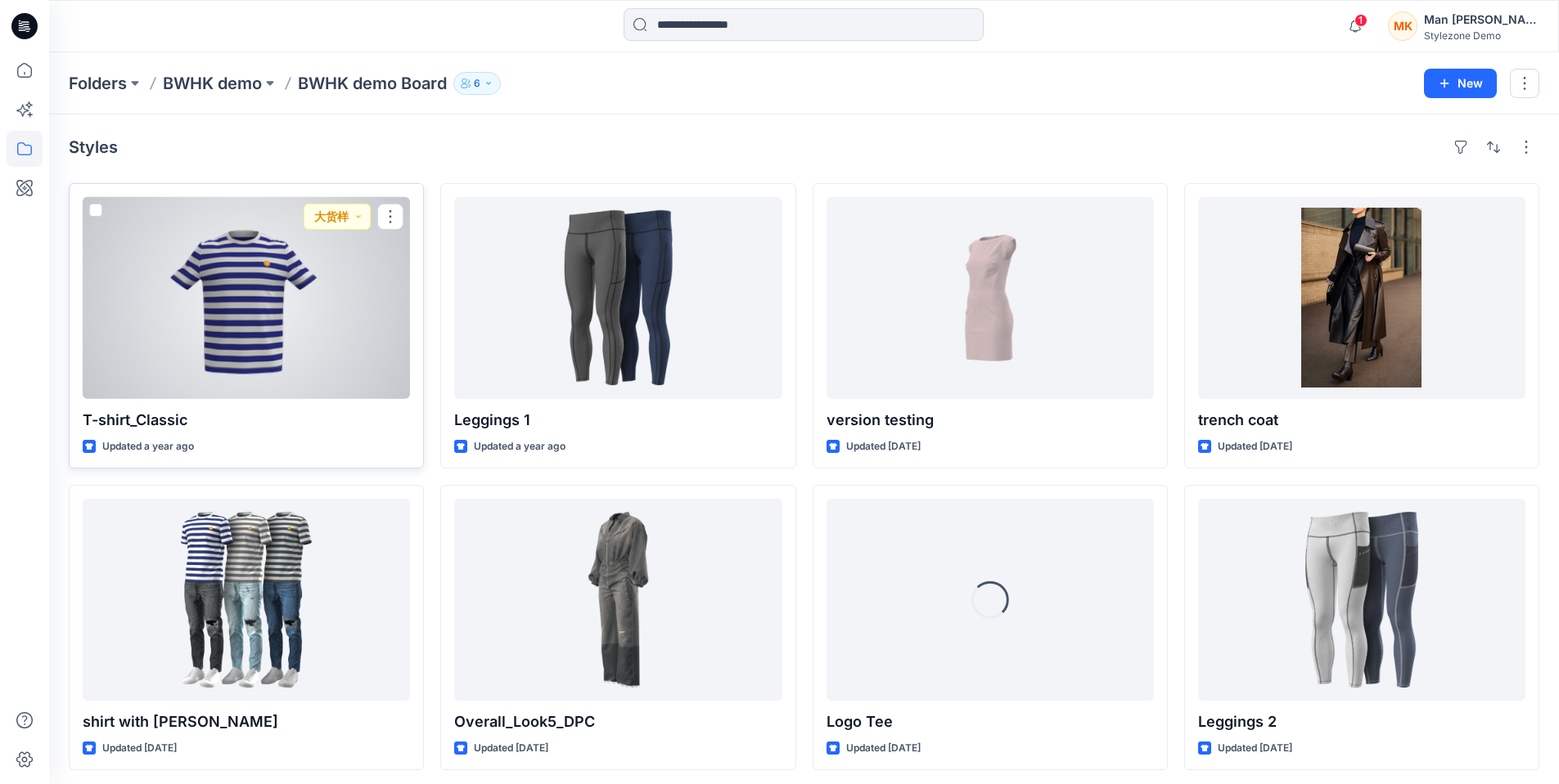
click at [291, 332] on div at bounding box center [246, 298] width 327 height 202
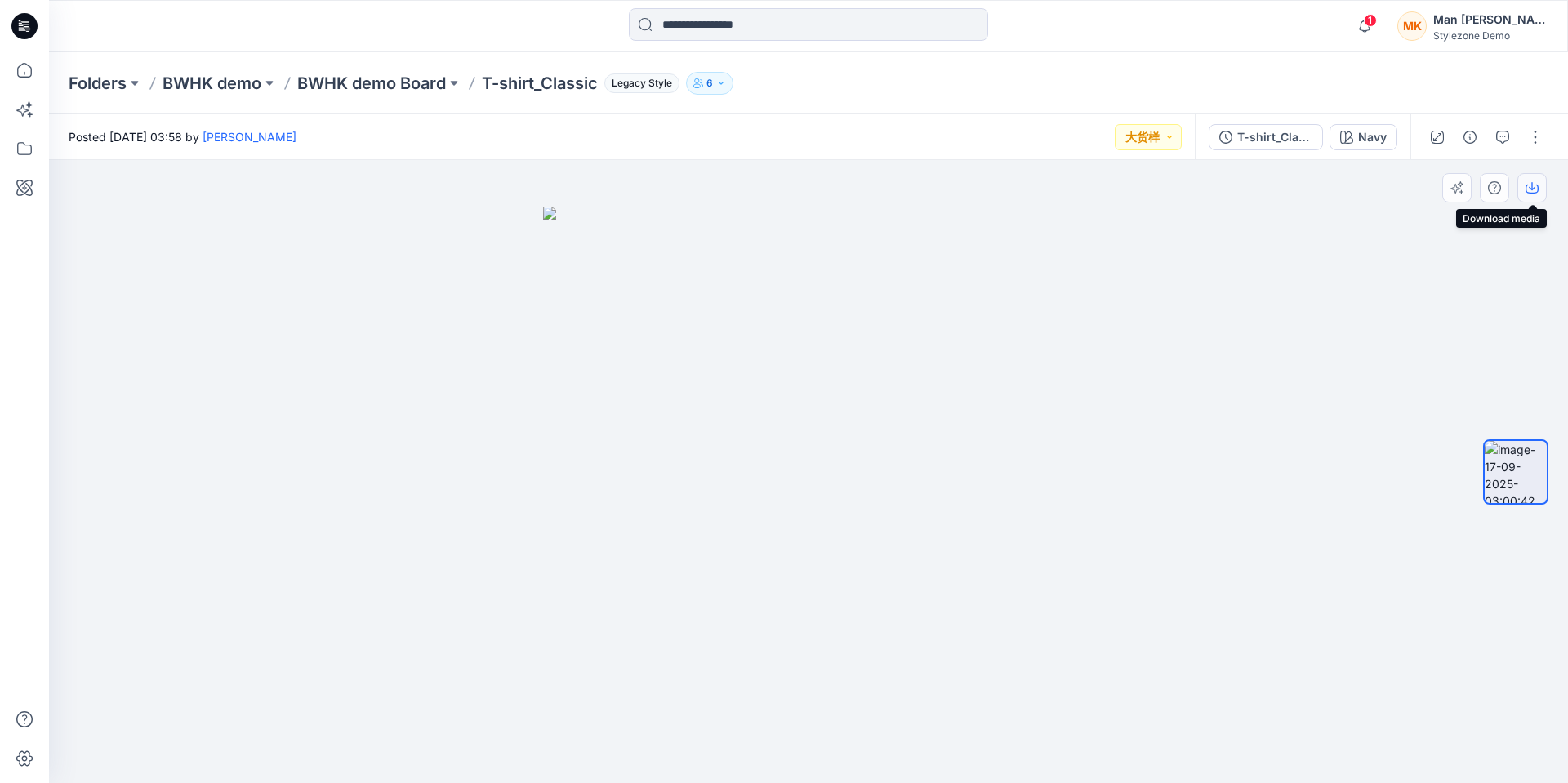
click at [1536, 193] on icon "button" at bounding box center [1532, 188] width 13 height 13
click at [1477, 27] on div "Man [PERSON_NAME]" at bounding box center [1490, 19] width 114 height 20
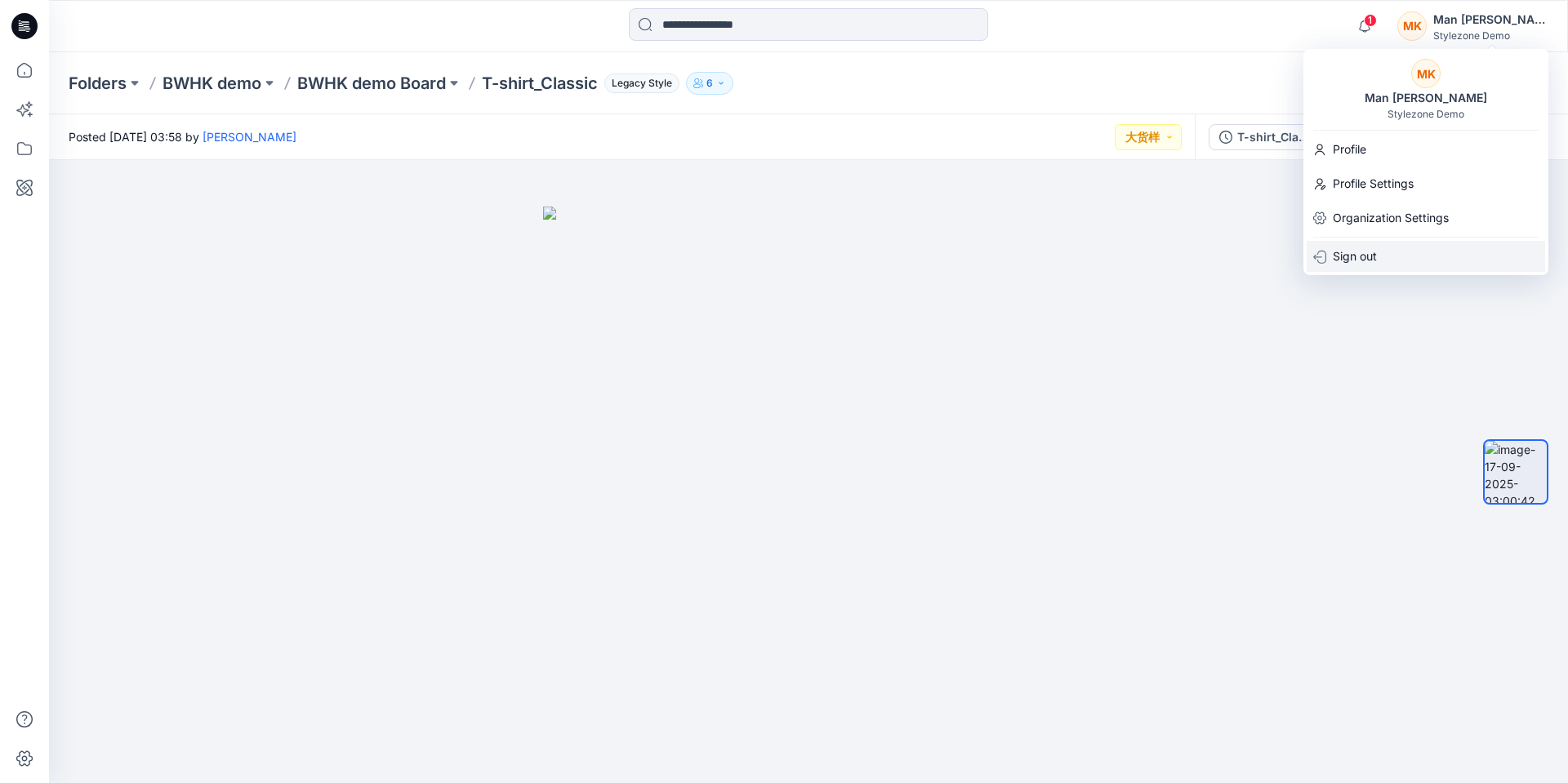
click at [1378, 252] on div "Sign out" at bounding box center [1426, 256] width 239 height 31
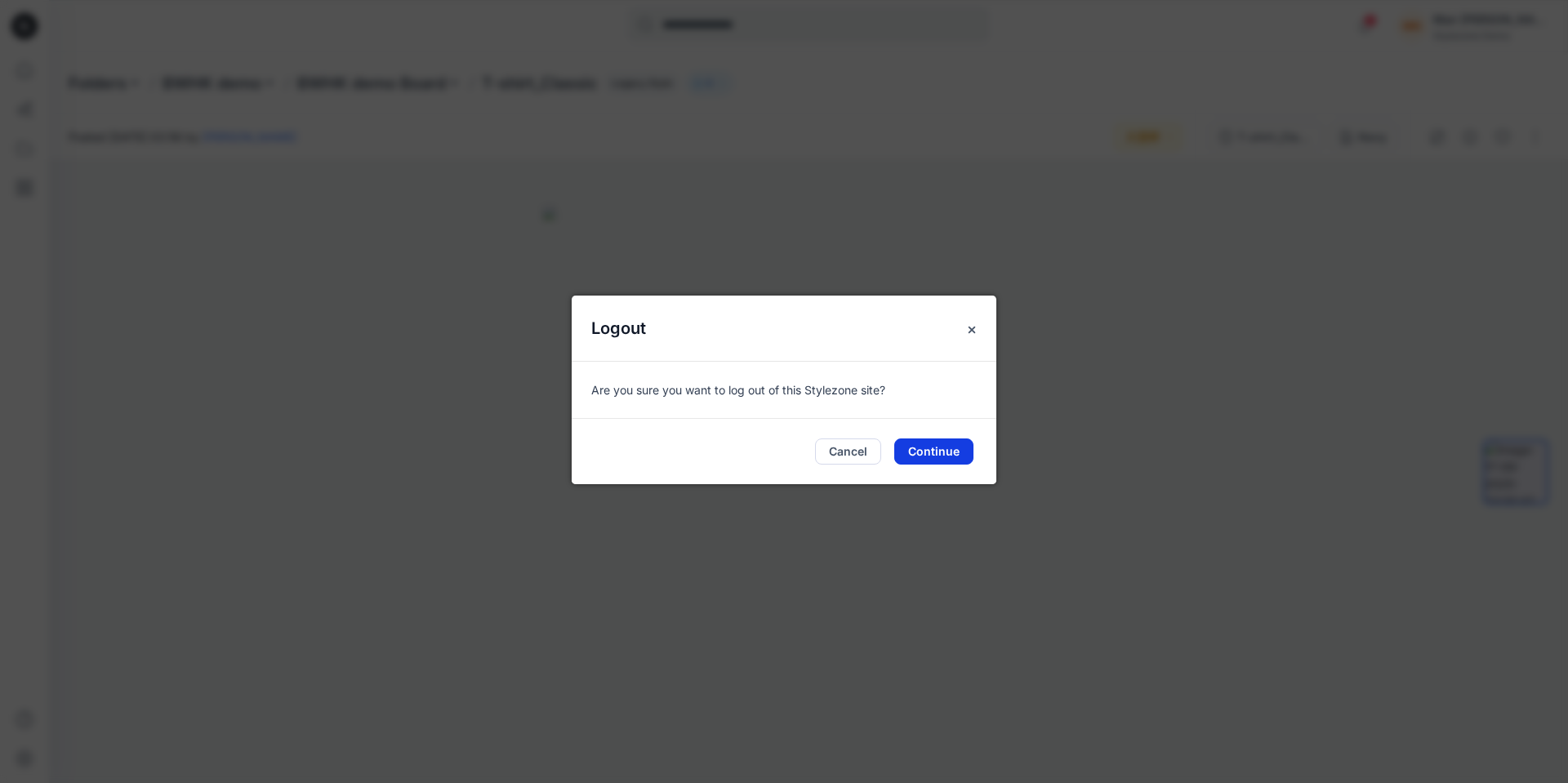
click at [935, 454] on button "Continue" at bounding box center [933, 452] width 79 height 26
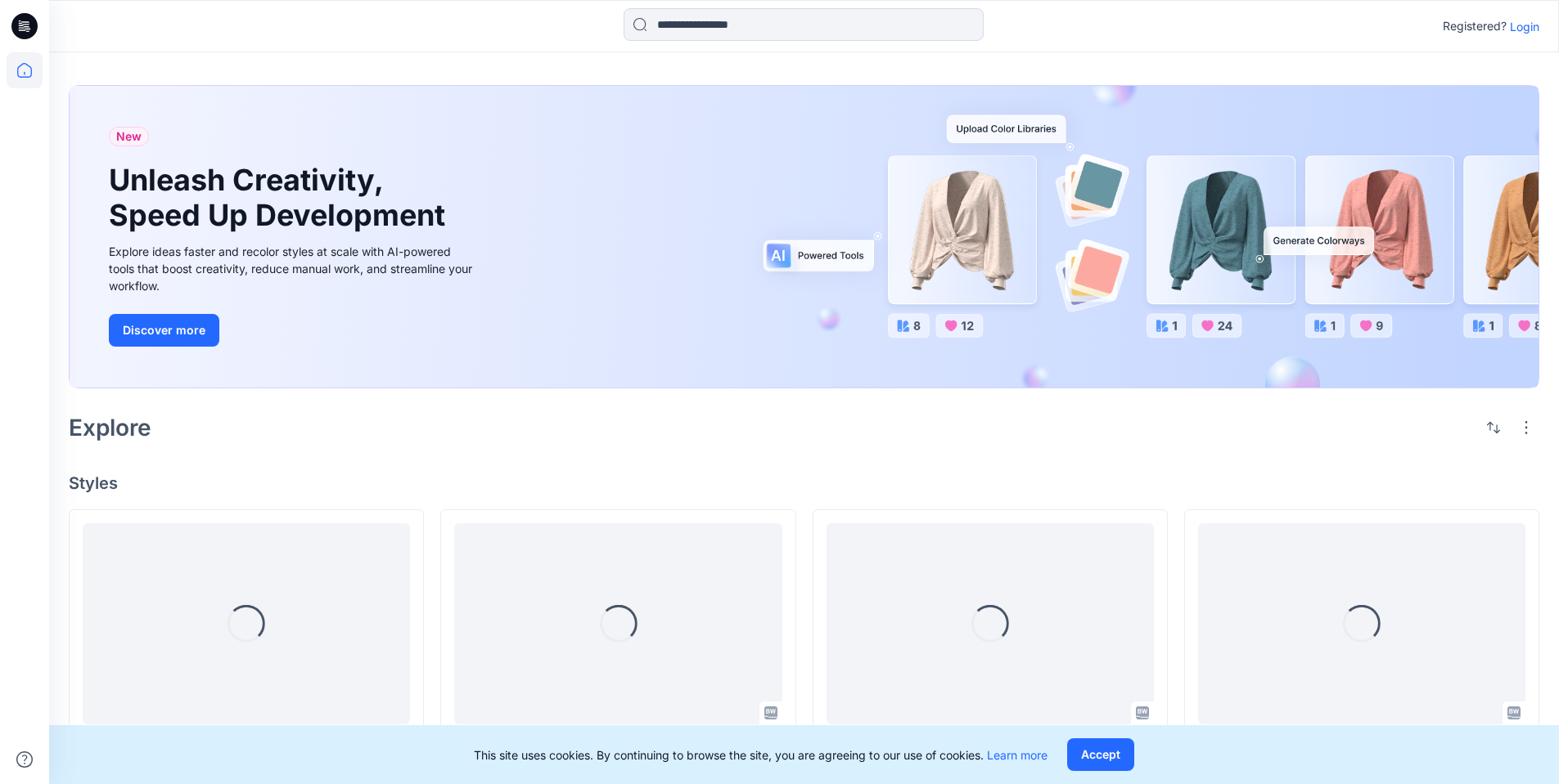
drag, startPoint x: 1523, startPoint y: 26, endPoint x: 1440, endPoint y: 62, distance: 90.5
click at [1523, 26] on p "Login" at bounding box center [1524, 26] width 29 height 17
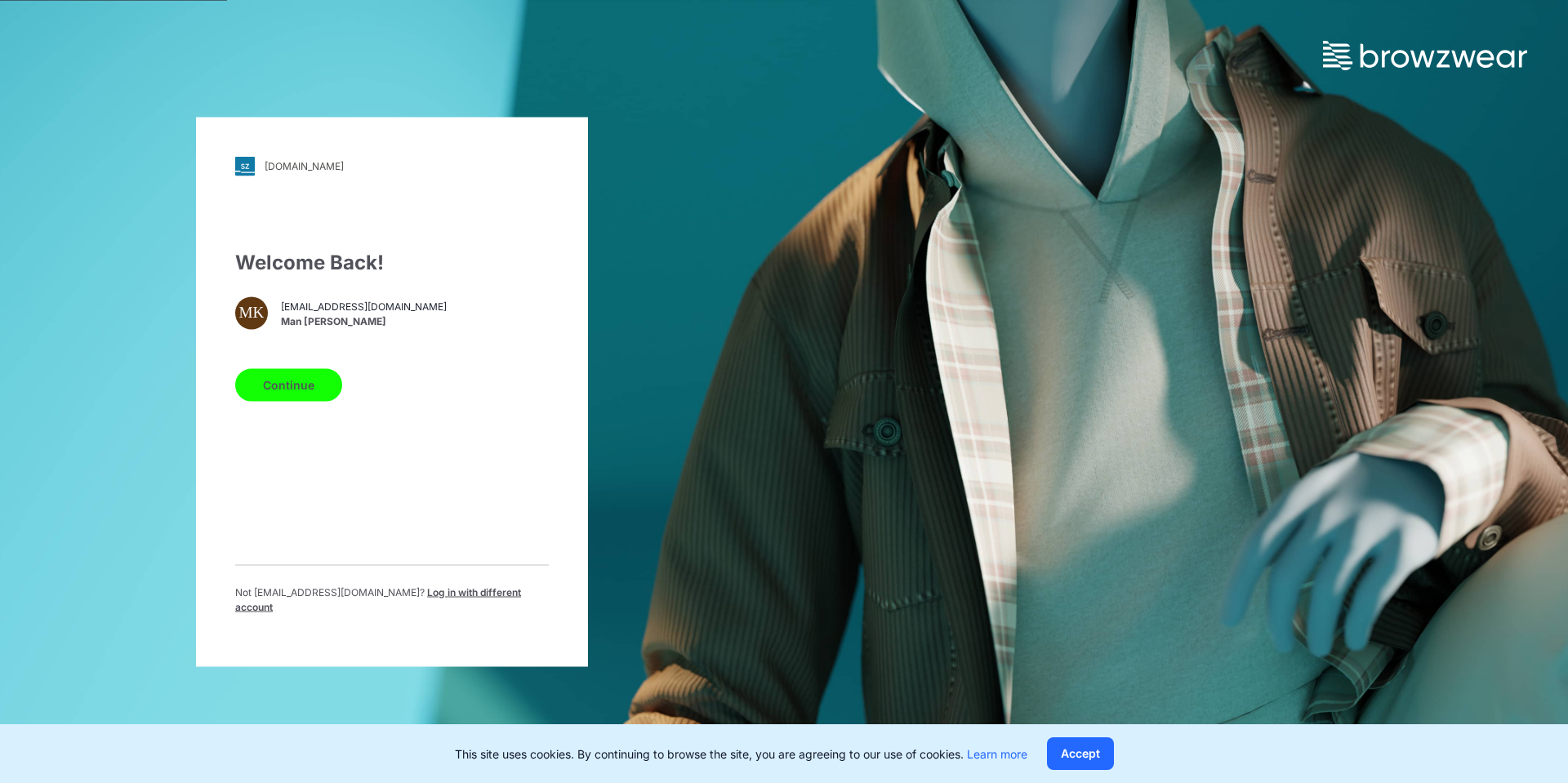
click at [421, 598] on span "Log in with different account" at bounding box center [377, 599] width 286 height 27
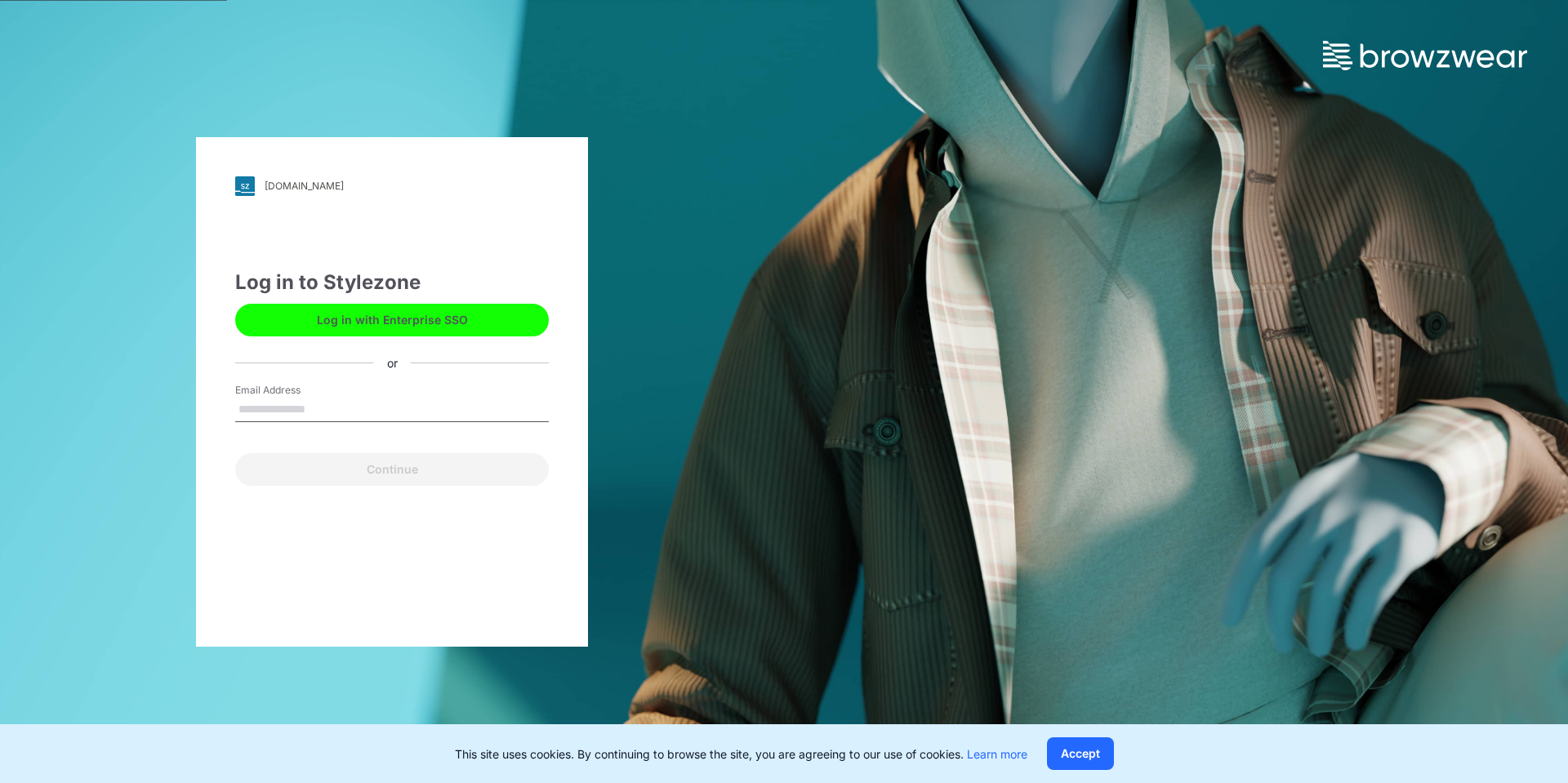
click at [332, 408] on input "Email Address" at bounding box center [391, 410] width 314 height 25
type input "**********"
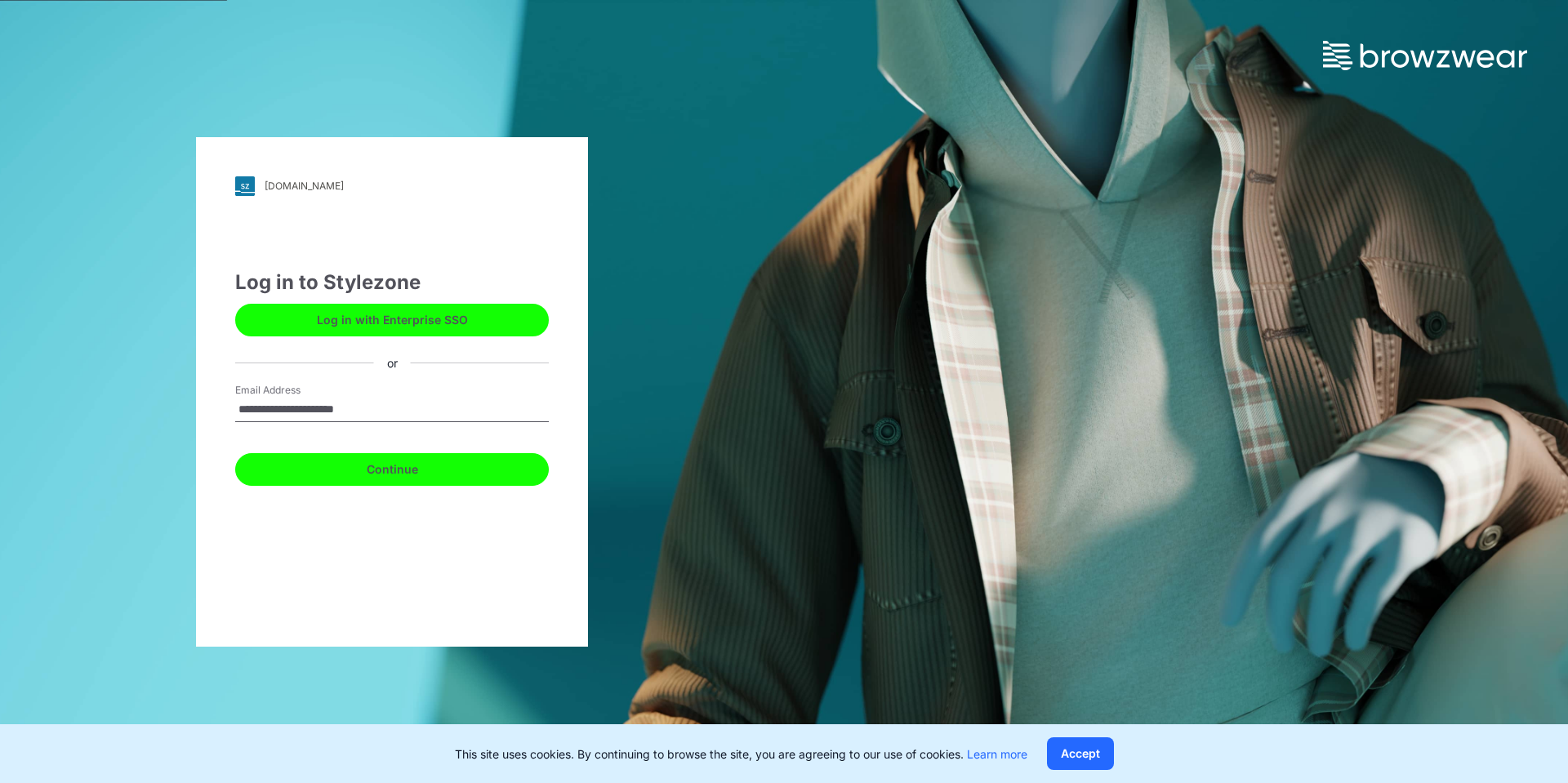
click at [361, 476] on button "Continue" at bounding box center [391, 470] width 314 height 33
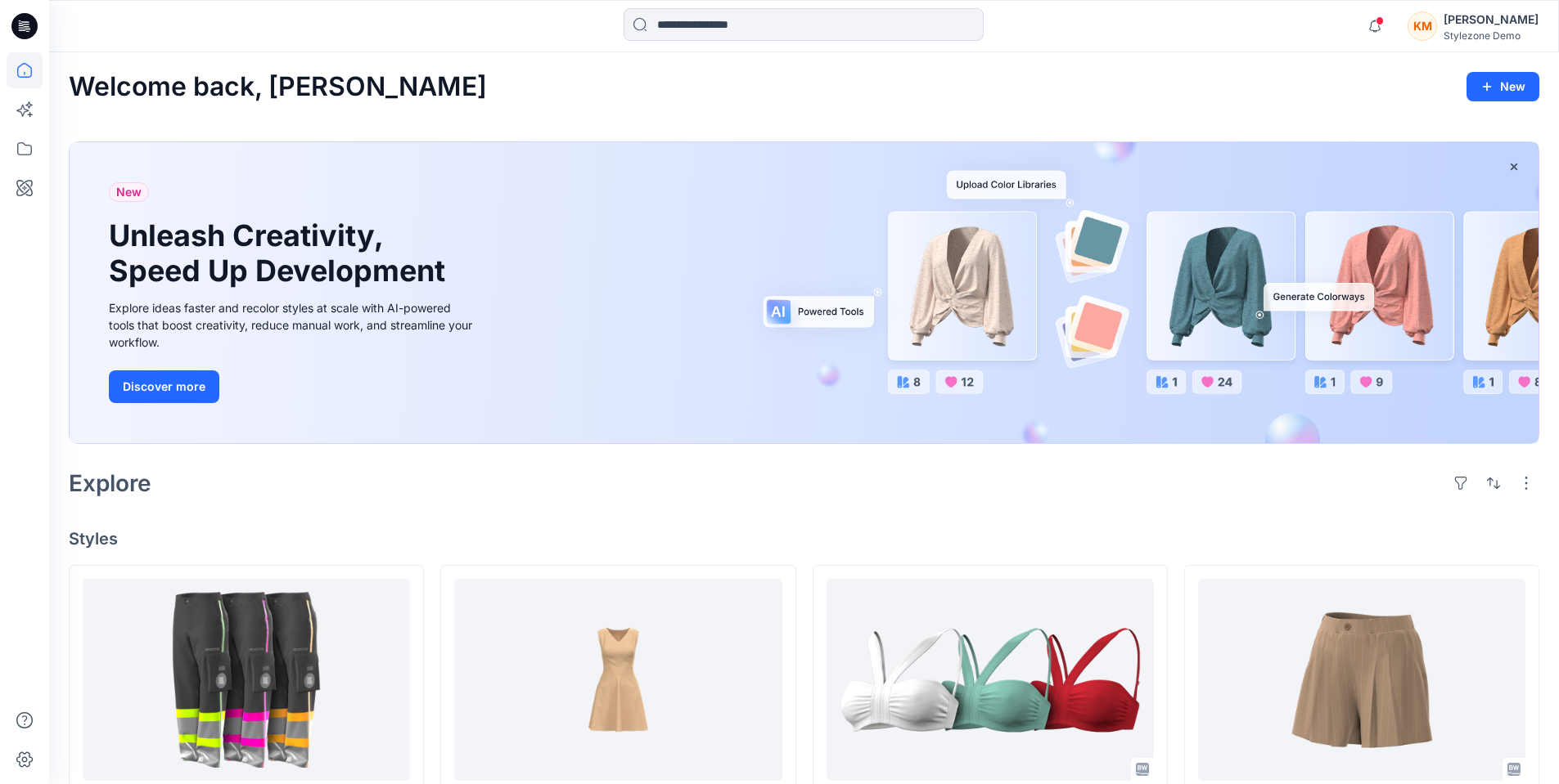
click at [1437, 30] on div "KM" at bounding box center [1421, 26] width 29 height 29
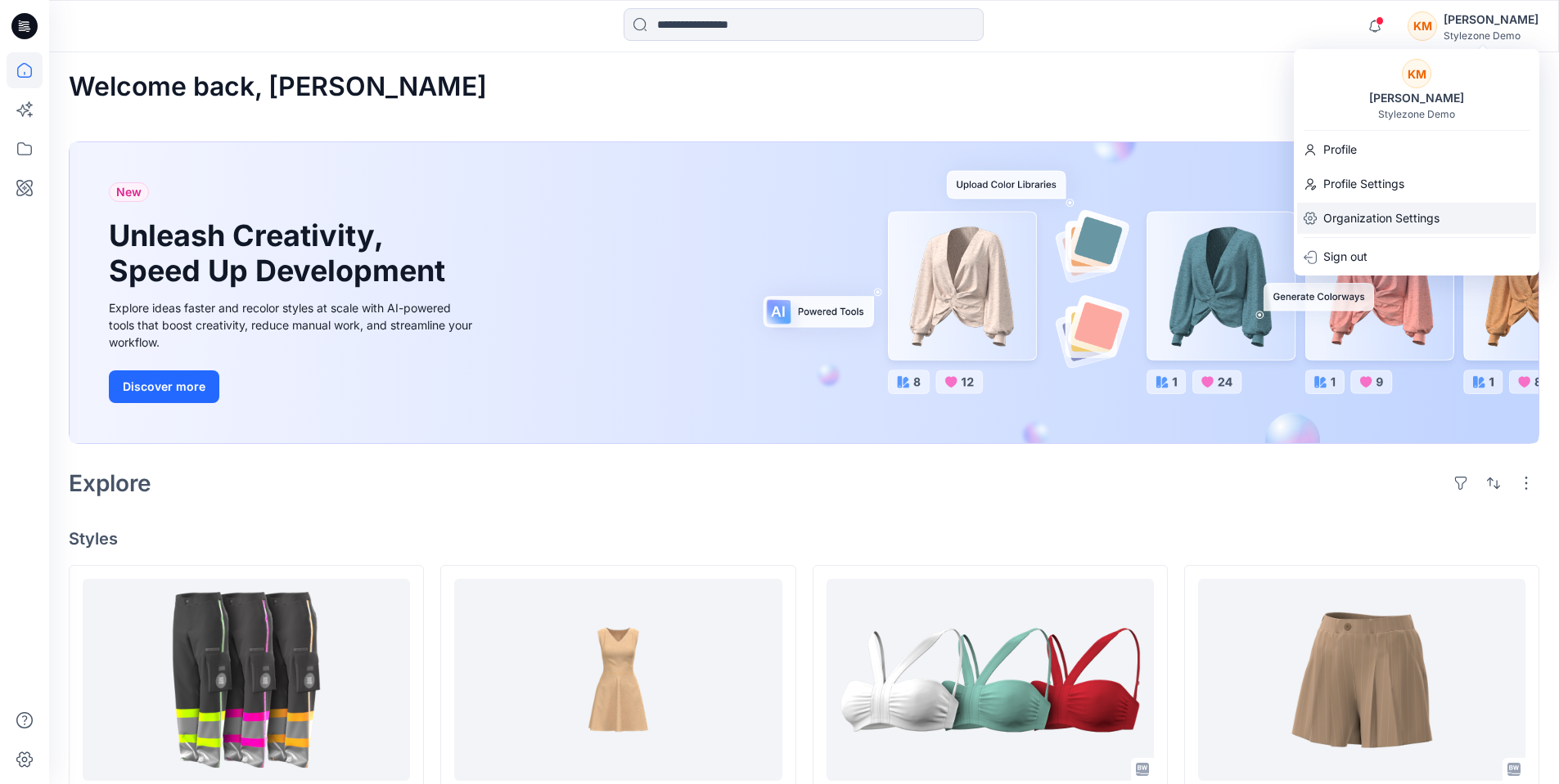
click at [1375, 213] on p "Organization Settings" at bounding box center [1380, 218] width 116 height 31
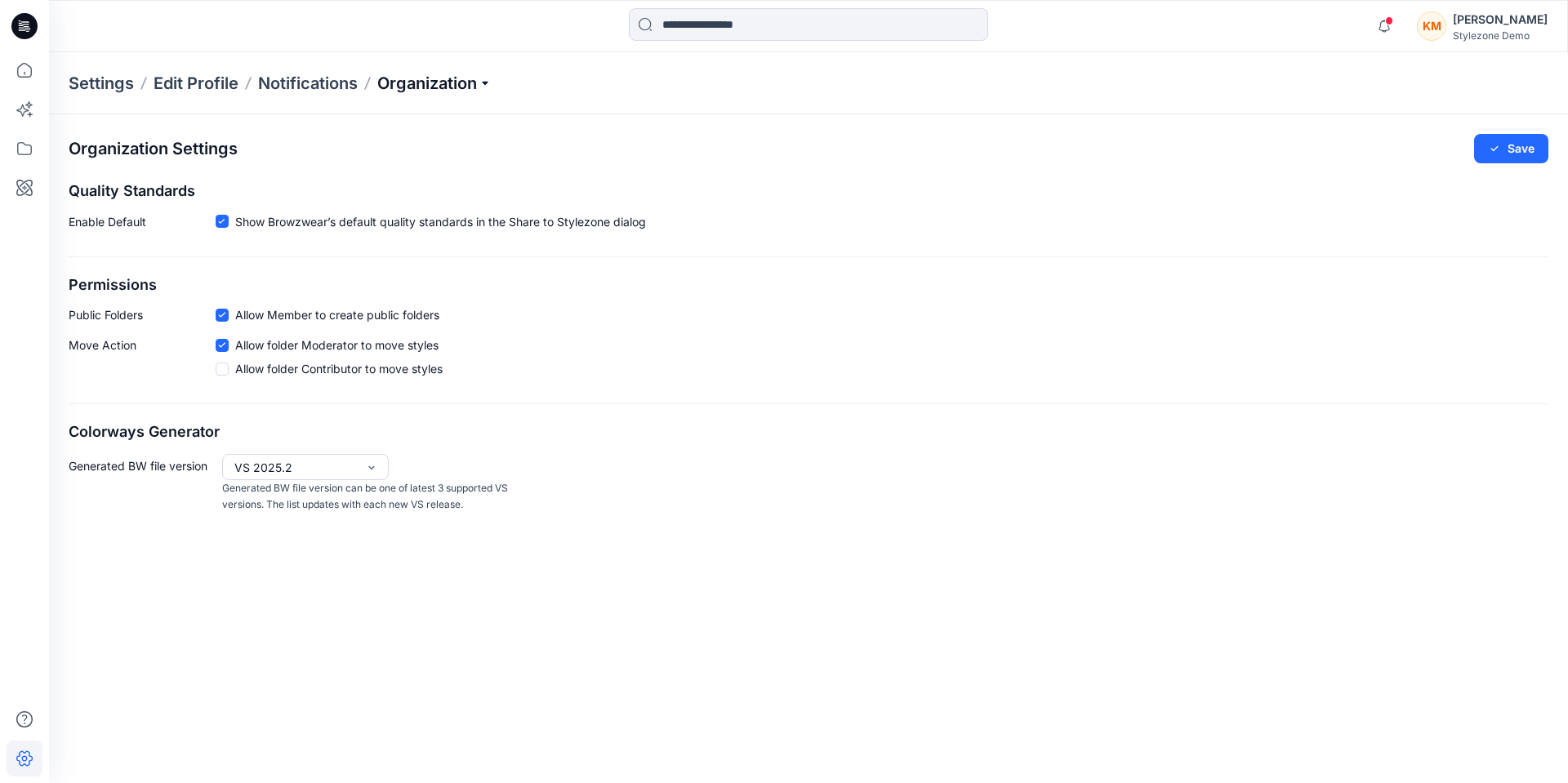
click at [411, 92] on p "Organization" at bounding box center [434, 83] width 114 height 23
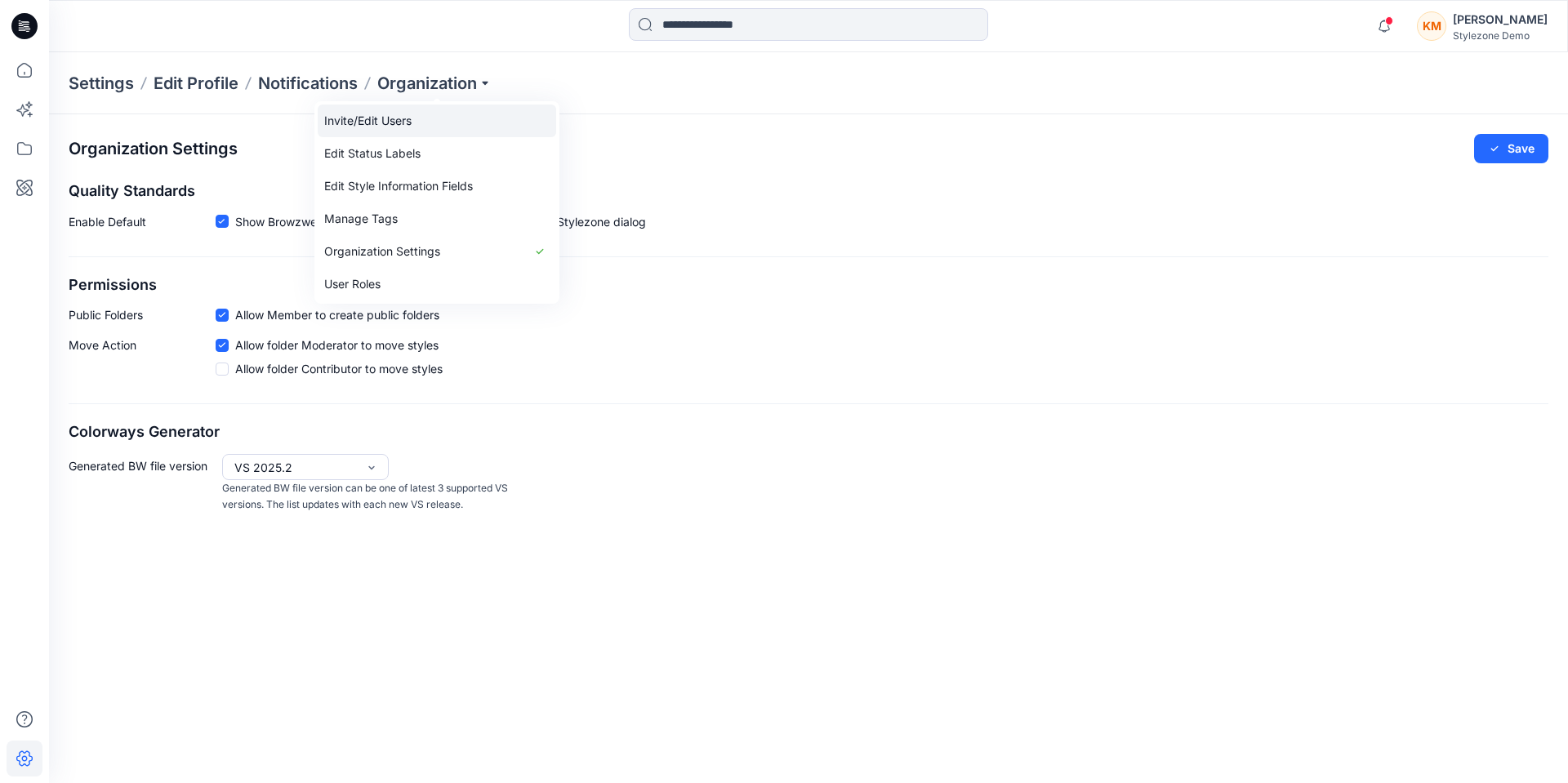
click at [404, 123] on link "Invite/Edit Users" at bounding box center [437, 121] width 239 height 33
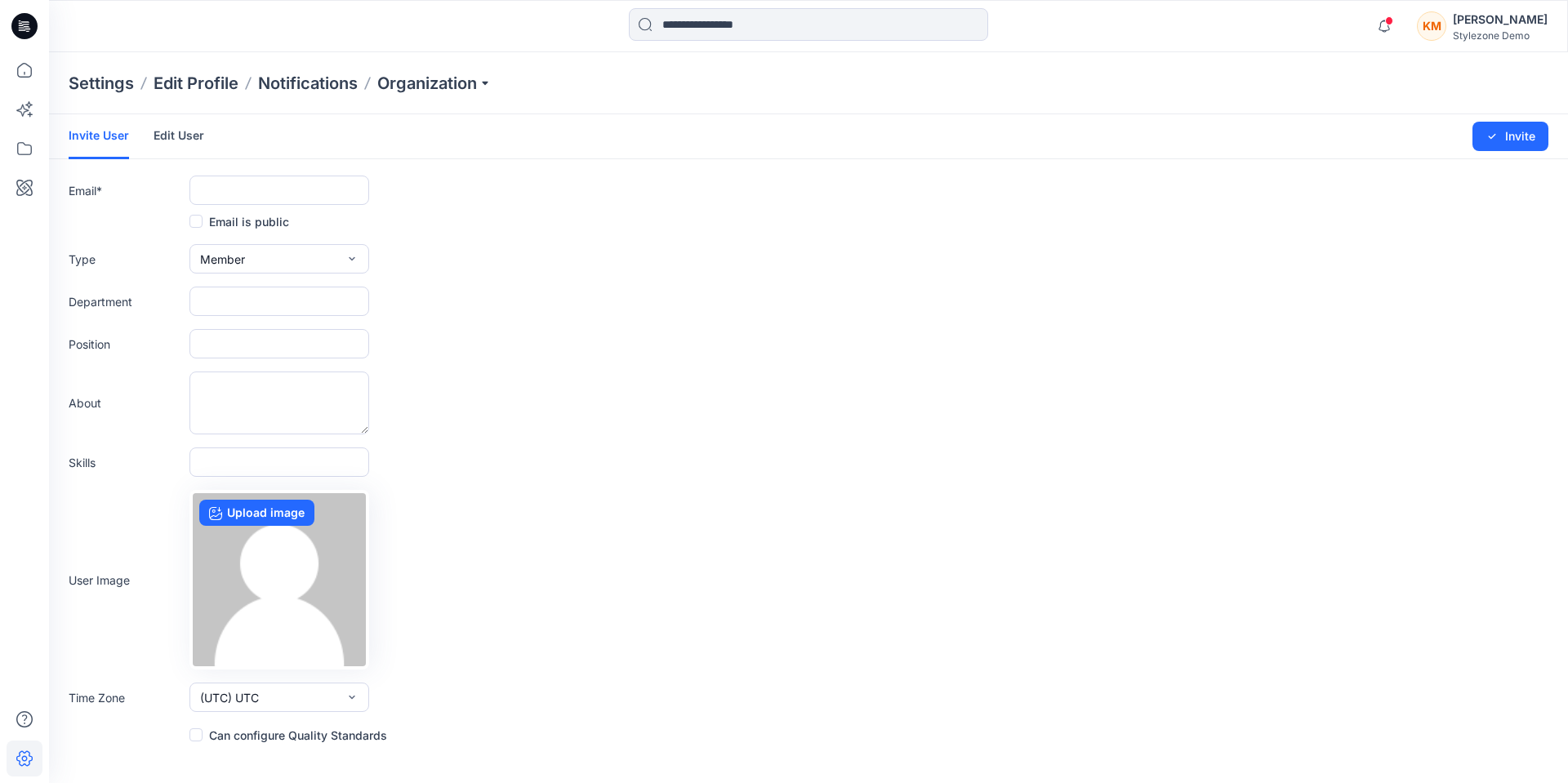
click at [178, 137] on link "Edit User" at bounding box center [179, 135] width 51 height 42
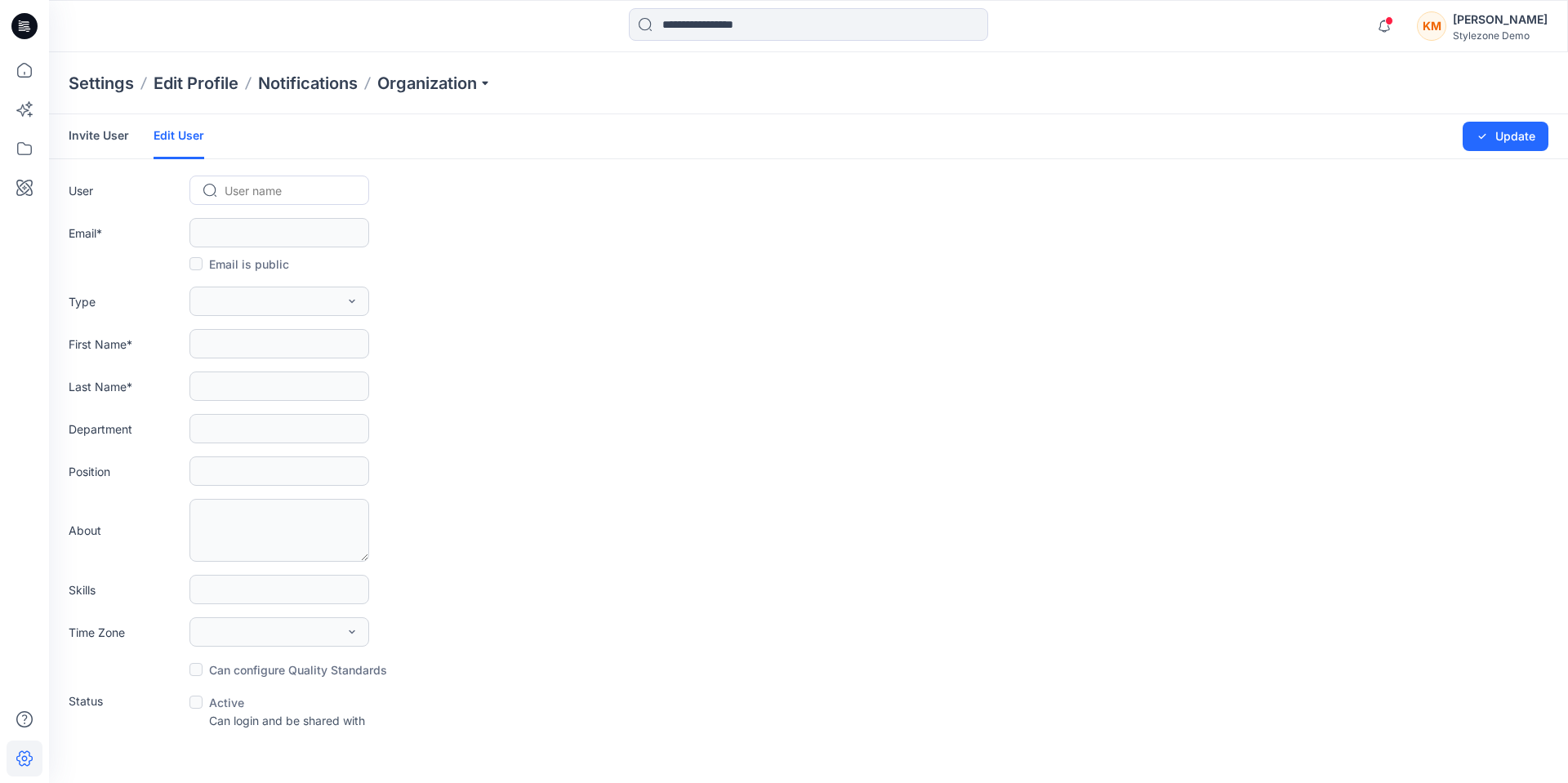
click at [281, 192] on div at bounding box center [289, 191] width 129 height 21
type input "***"
click at [246, 335] on span "Man Keith" at bounding box center [288, 333] width 121 height 17
type input "**********"
type input "***"
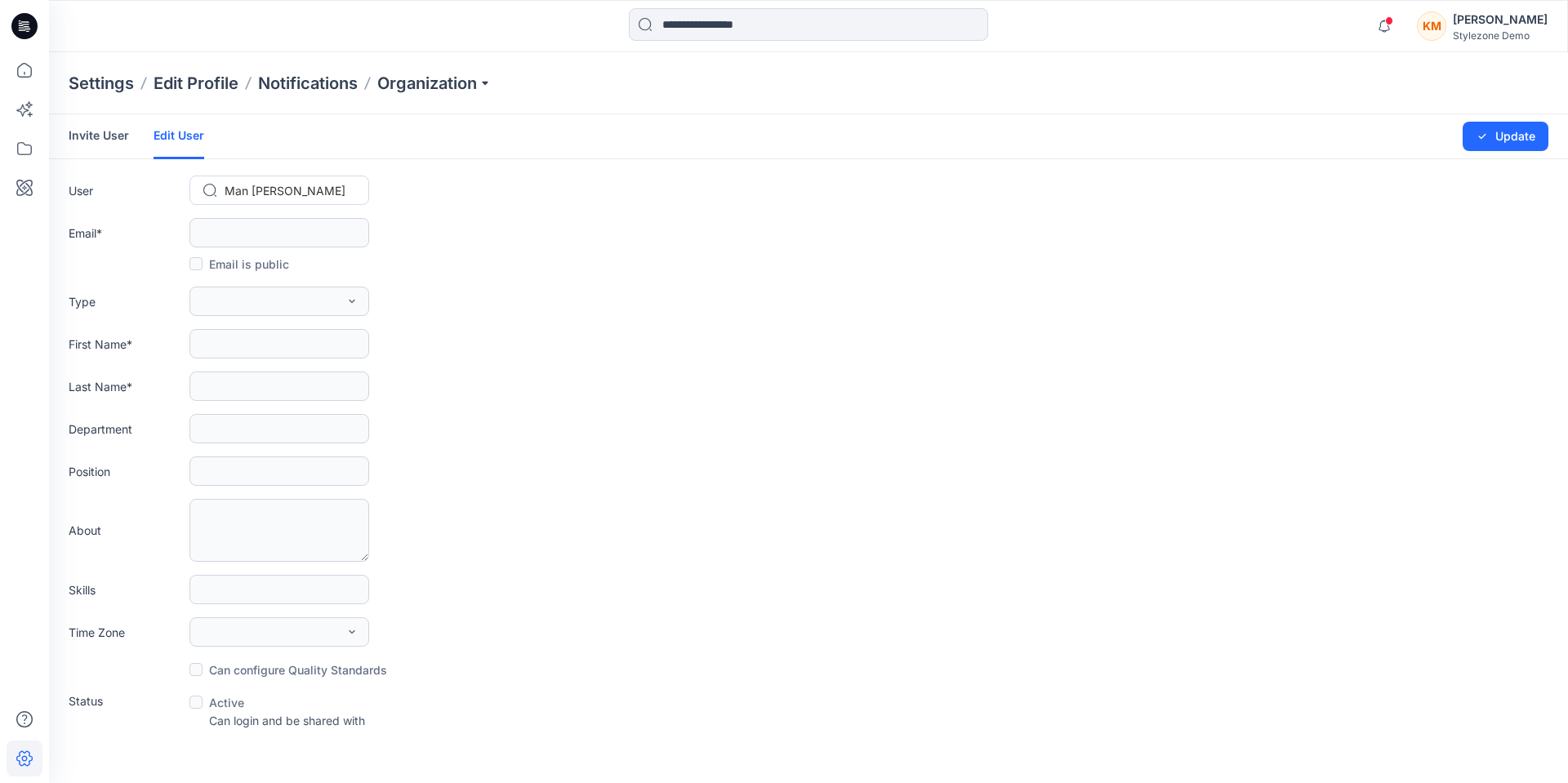
type input "*****"
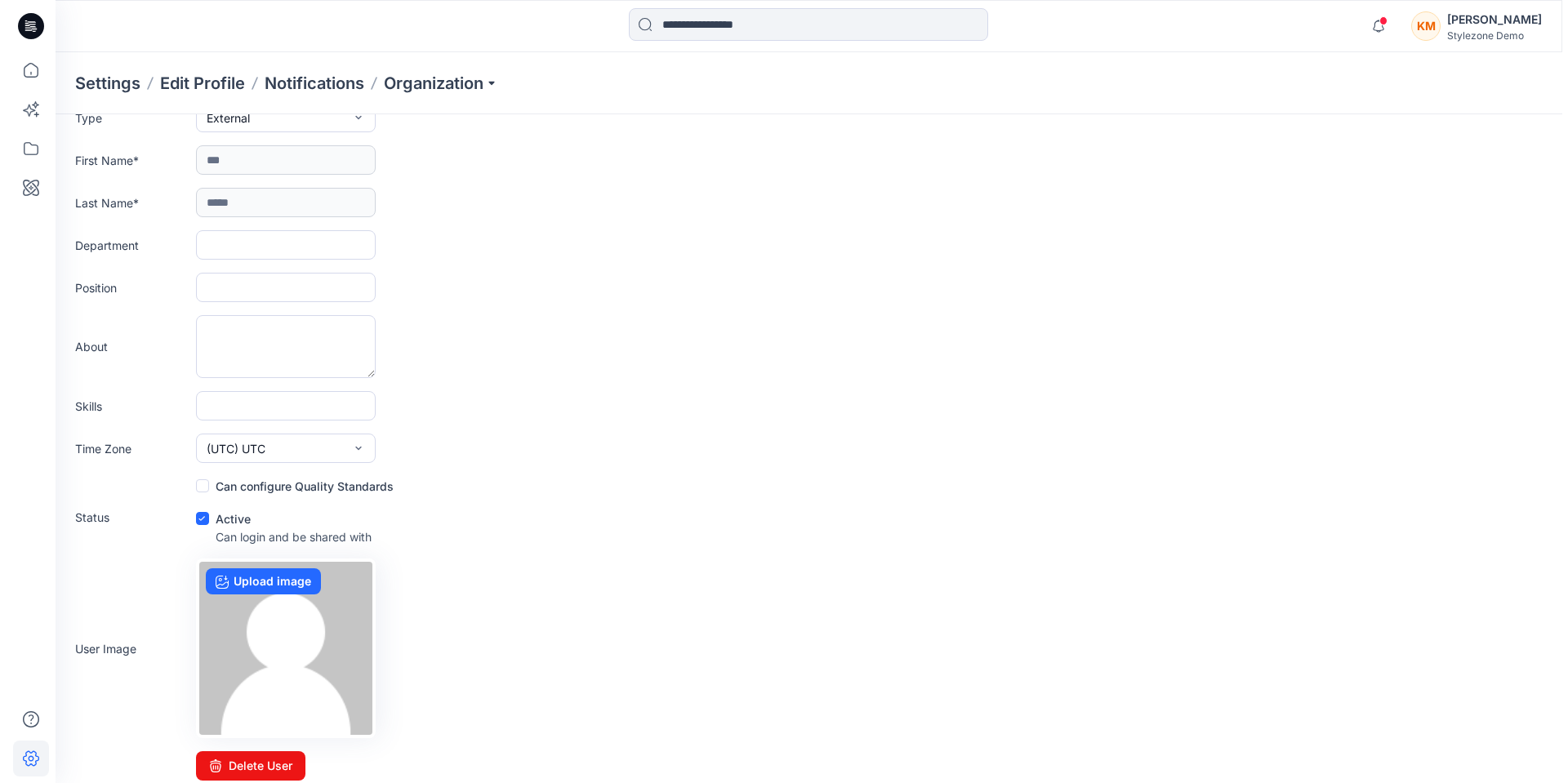
scroll to position [194, 0]
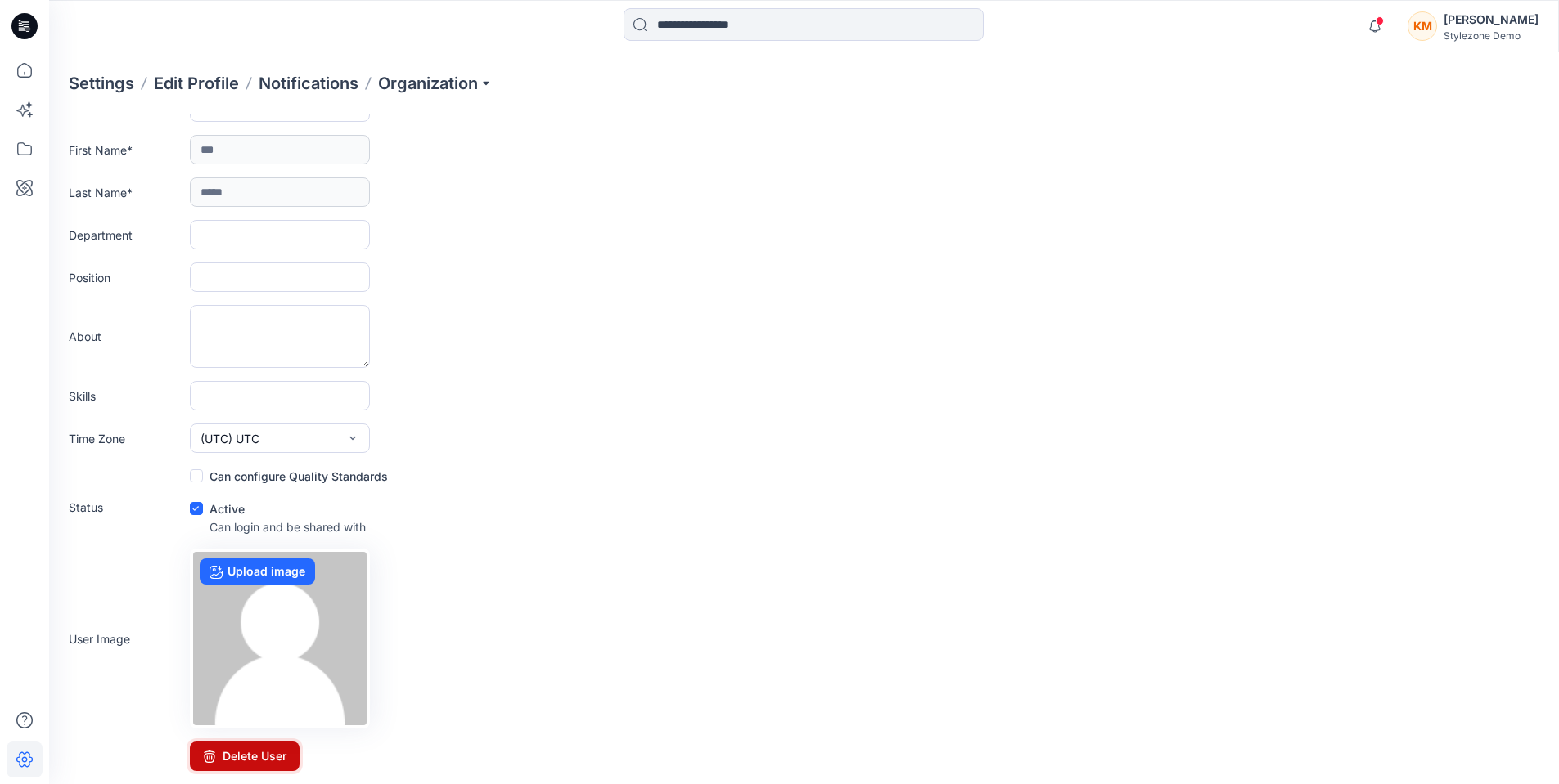
click at [265, 756] on button "Delete User" at bounding box center [245, 756] width 110 height 29
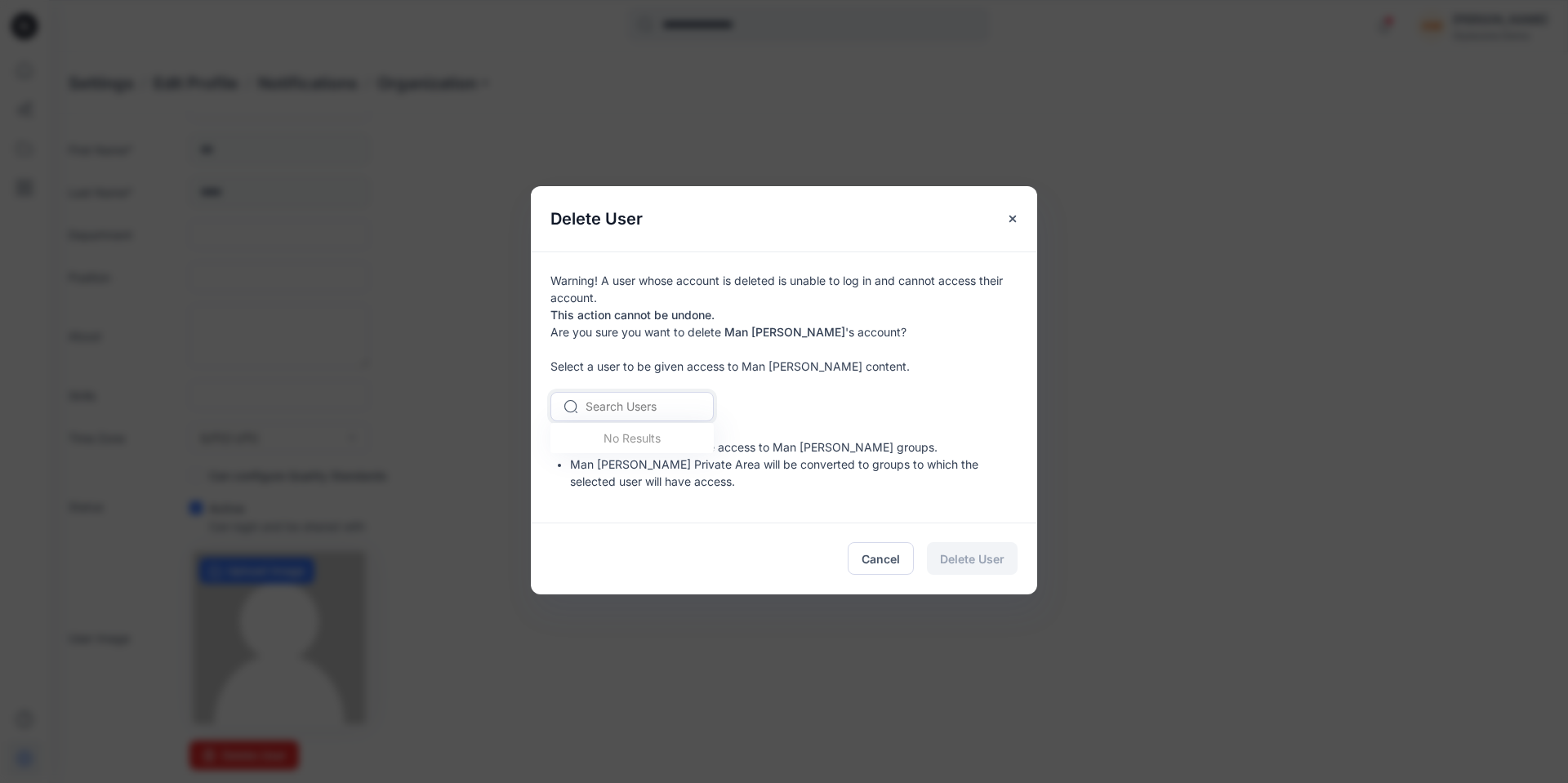
click at [635, 406] on div at bounding box center [642, 407] width 113 height 21
type input "***"
click at [623, 515] on span "[PERSON_NAME]" at bounding box center [635, 513] width 94 height 17
click at [984, 562] on span "Delete User" at bounding box center [972, 559] width 64 height 17
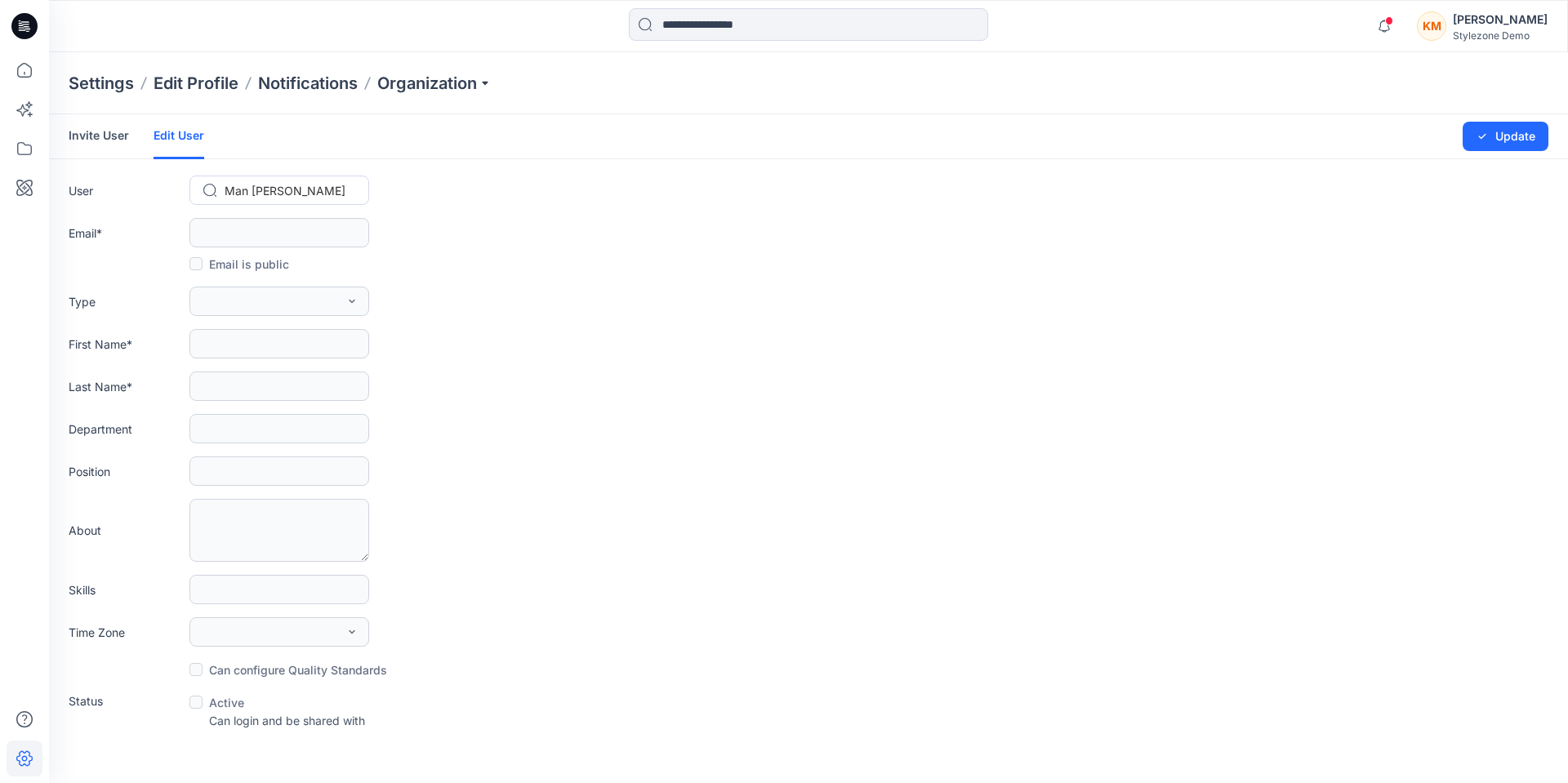
scroll to position [0, 0]
click at [100, 128] on link "Invite User" at bounding box center [99, 135] width 60 height 42
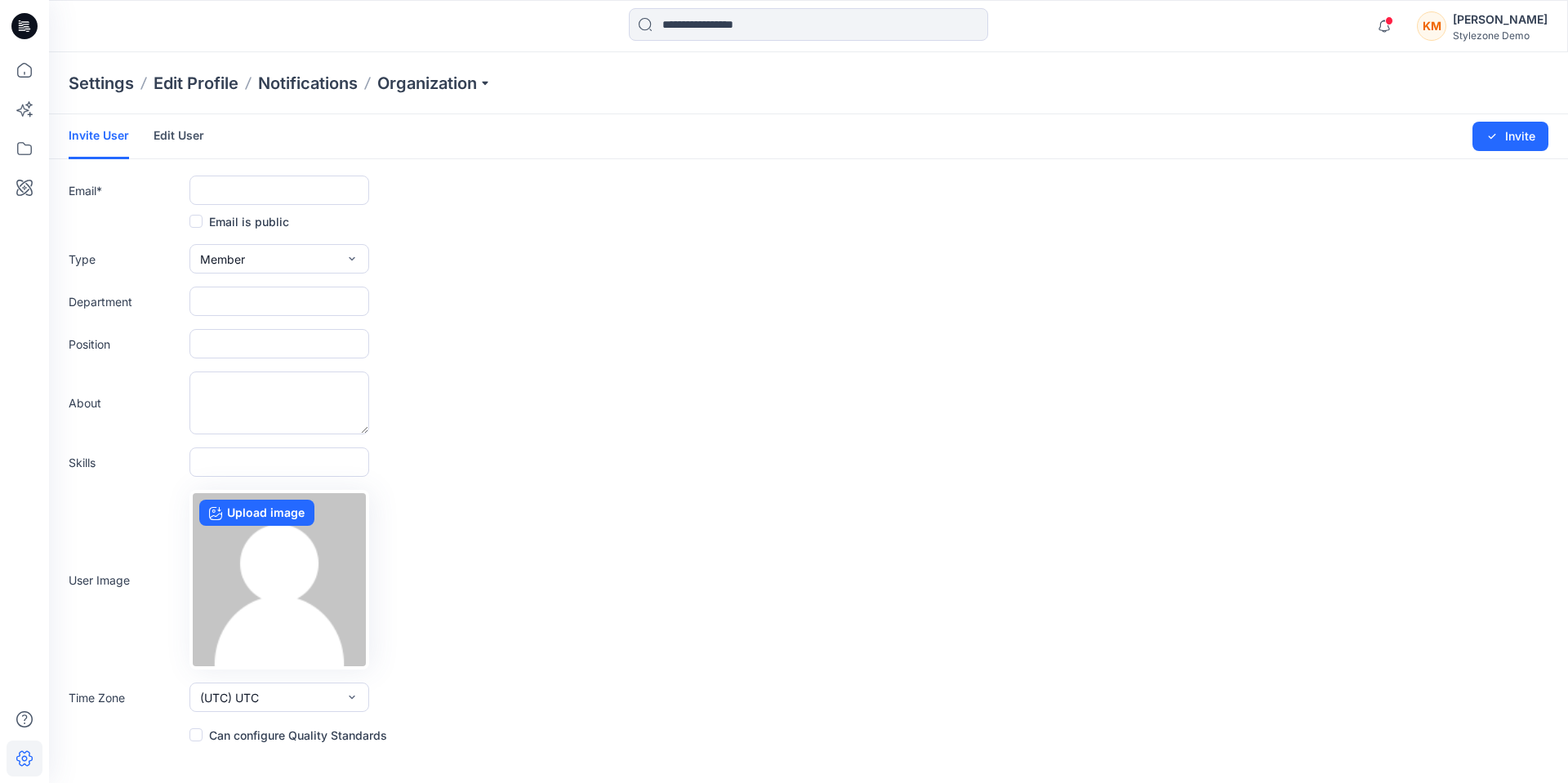
click at [165, 142] on link "Edit User" at bounding box center [179, 135] width 51 height 42
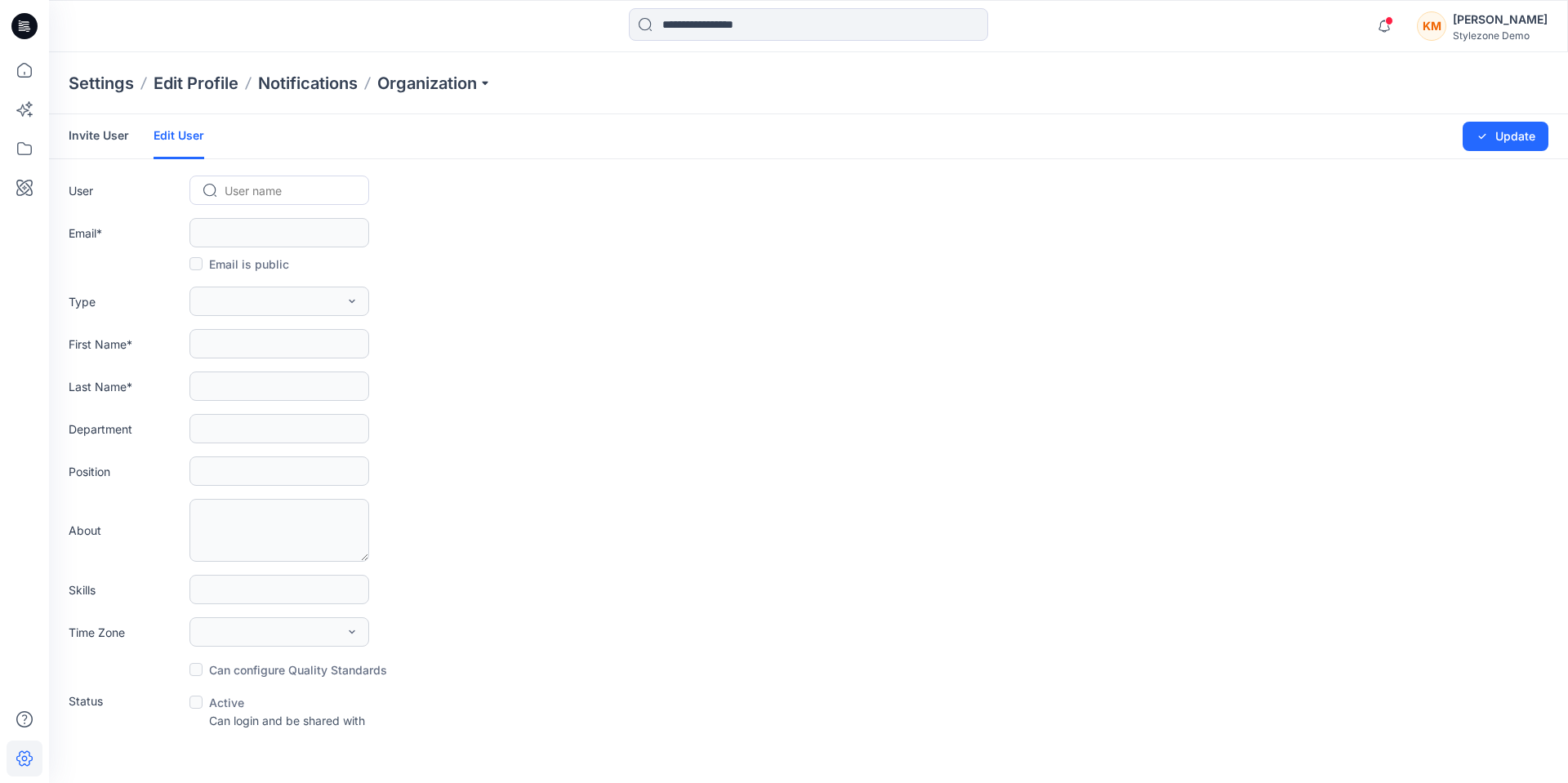
click at [292, 192] on div at bounding box center [289, 191] width 129 height 21
type input "*********"
click at [289, 228] on div "KM Keith Man" at bounding box center [279, 225] width 180 height 36
type input "**********"
type input "*****"
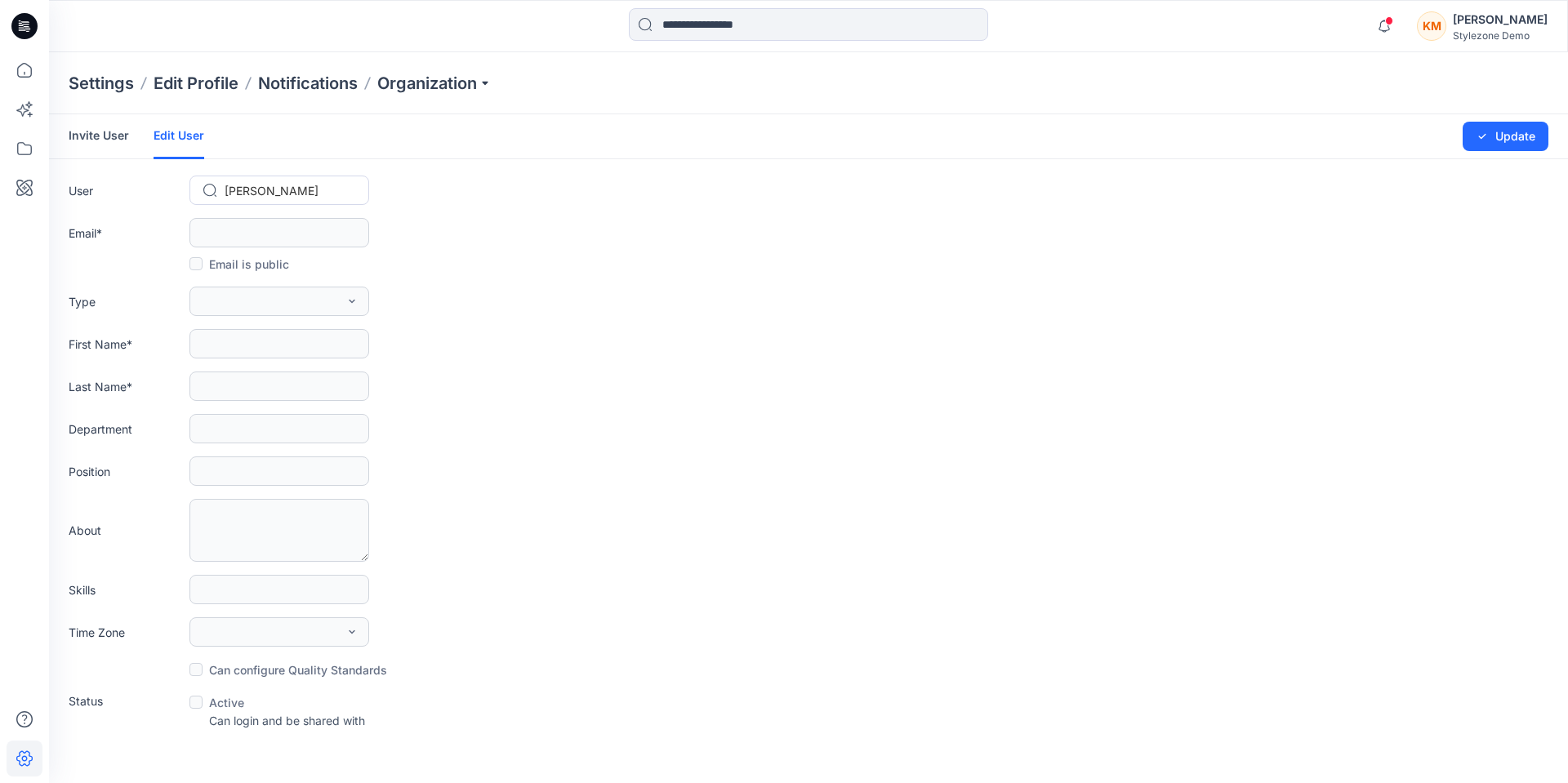
type input "***"
type input "**********"
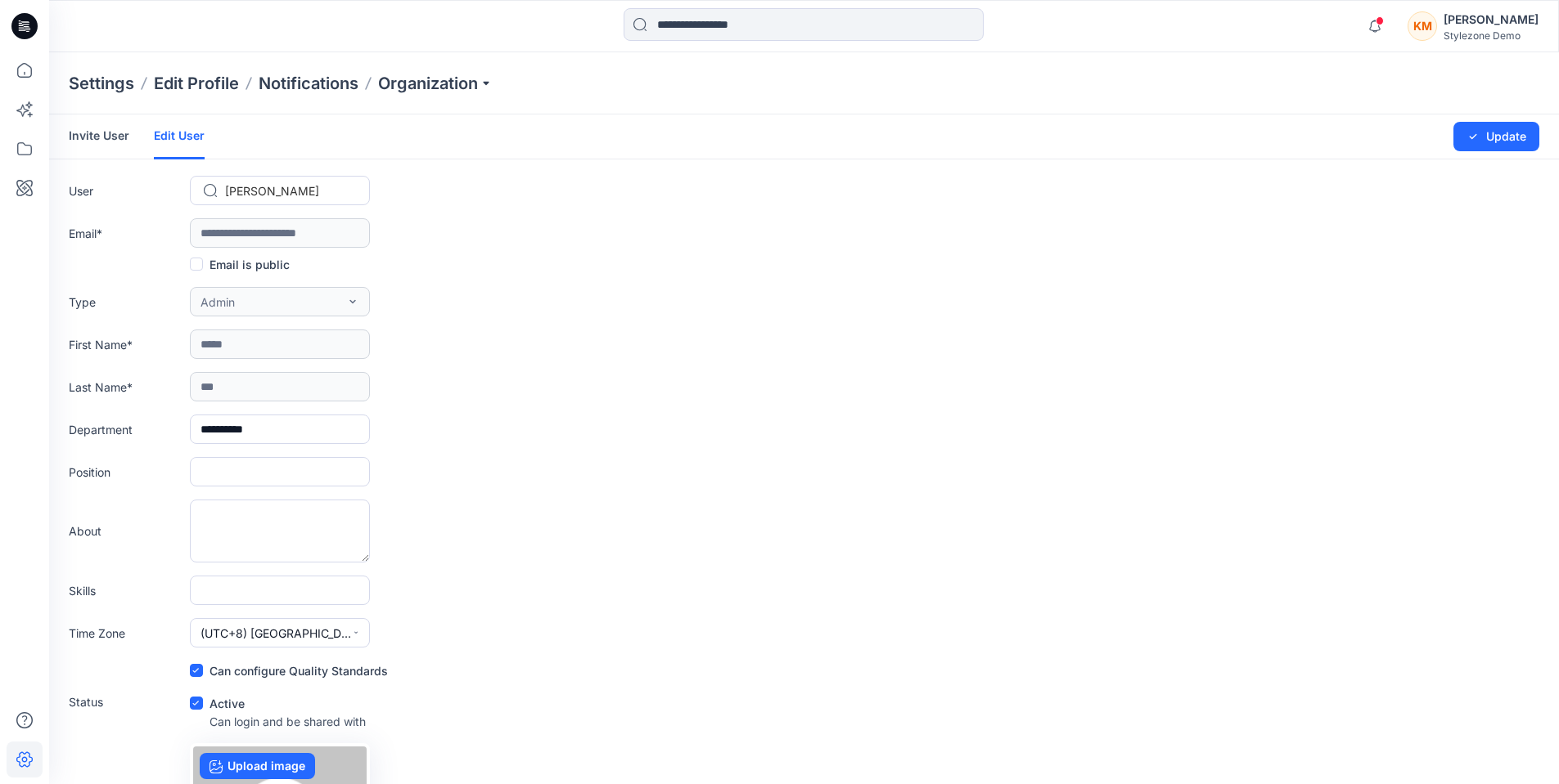
click at [32, 23] on icon at bounding box center [25, 26] width 26 height 26
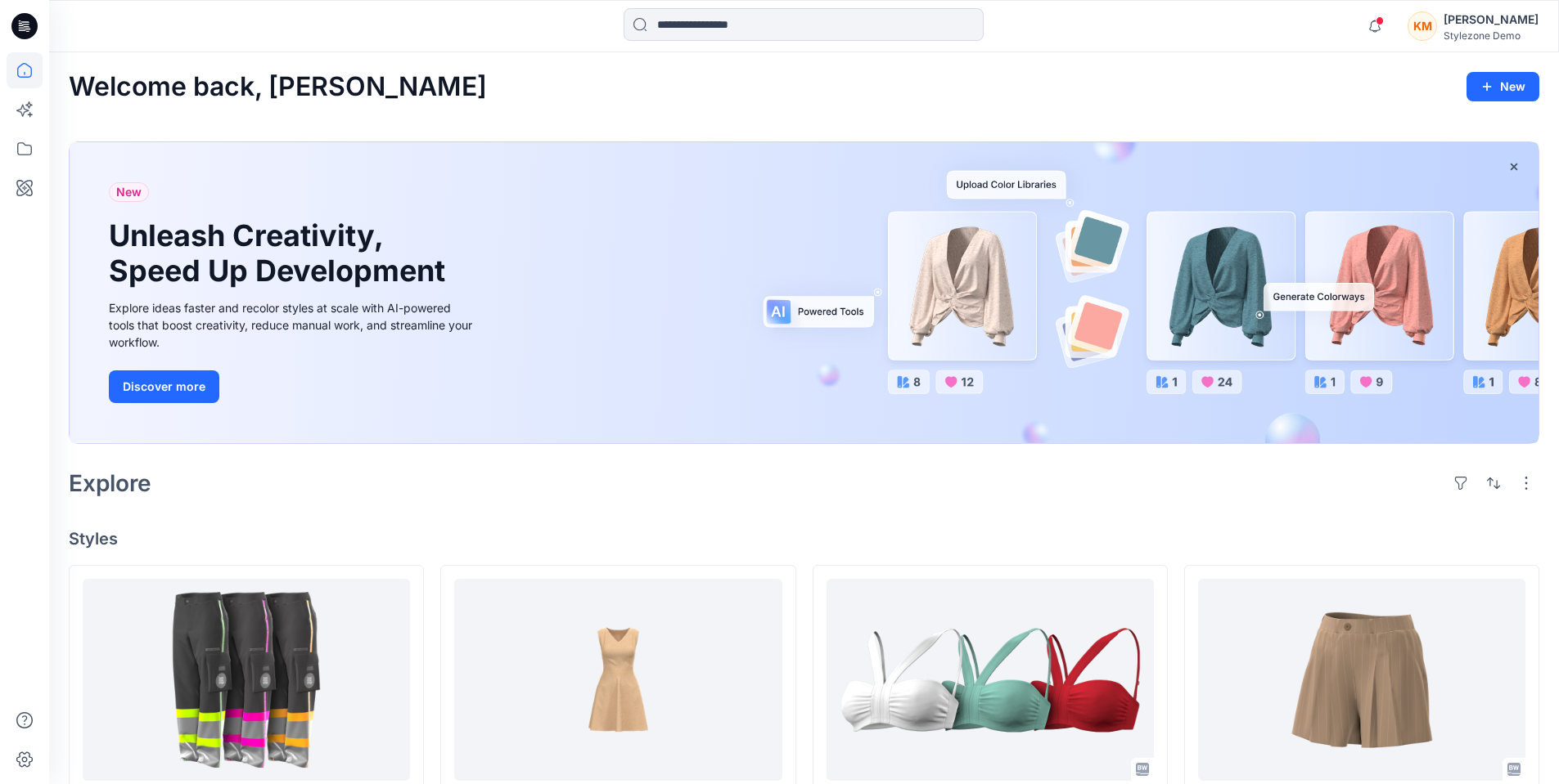
click at [1477, 28] on div "Keith Man Stylezone Demo" at bounding box center [1491, 26] width 94 height 33
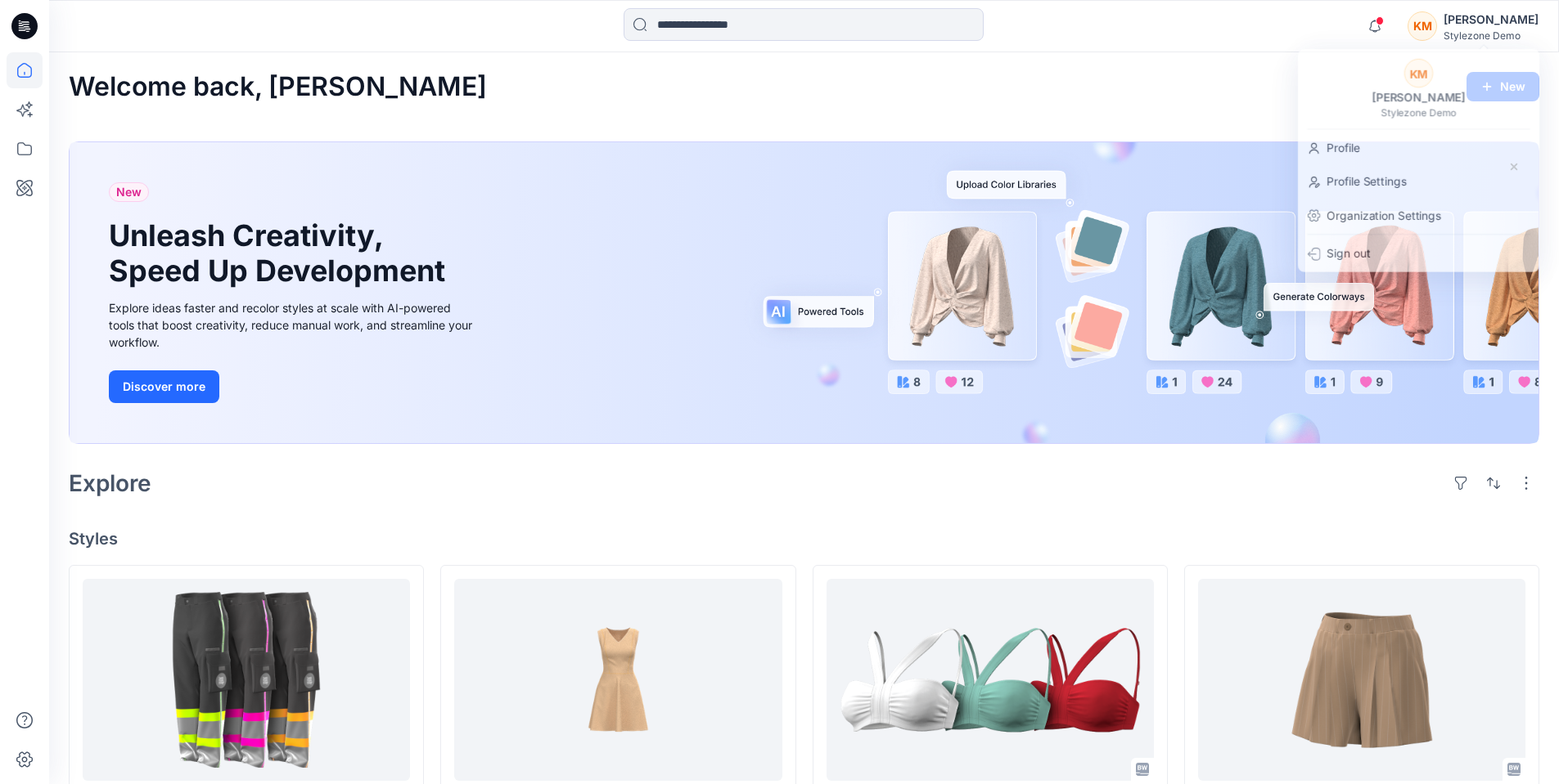
click at [1186, 89] on div "Welcome back, Keith New" at bounding box center [804, 87] width 1470 height 30
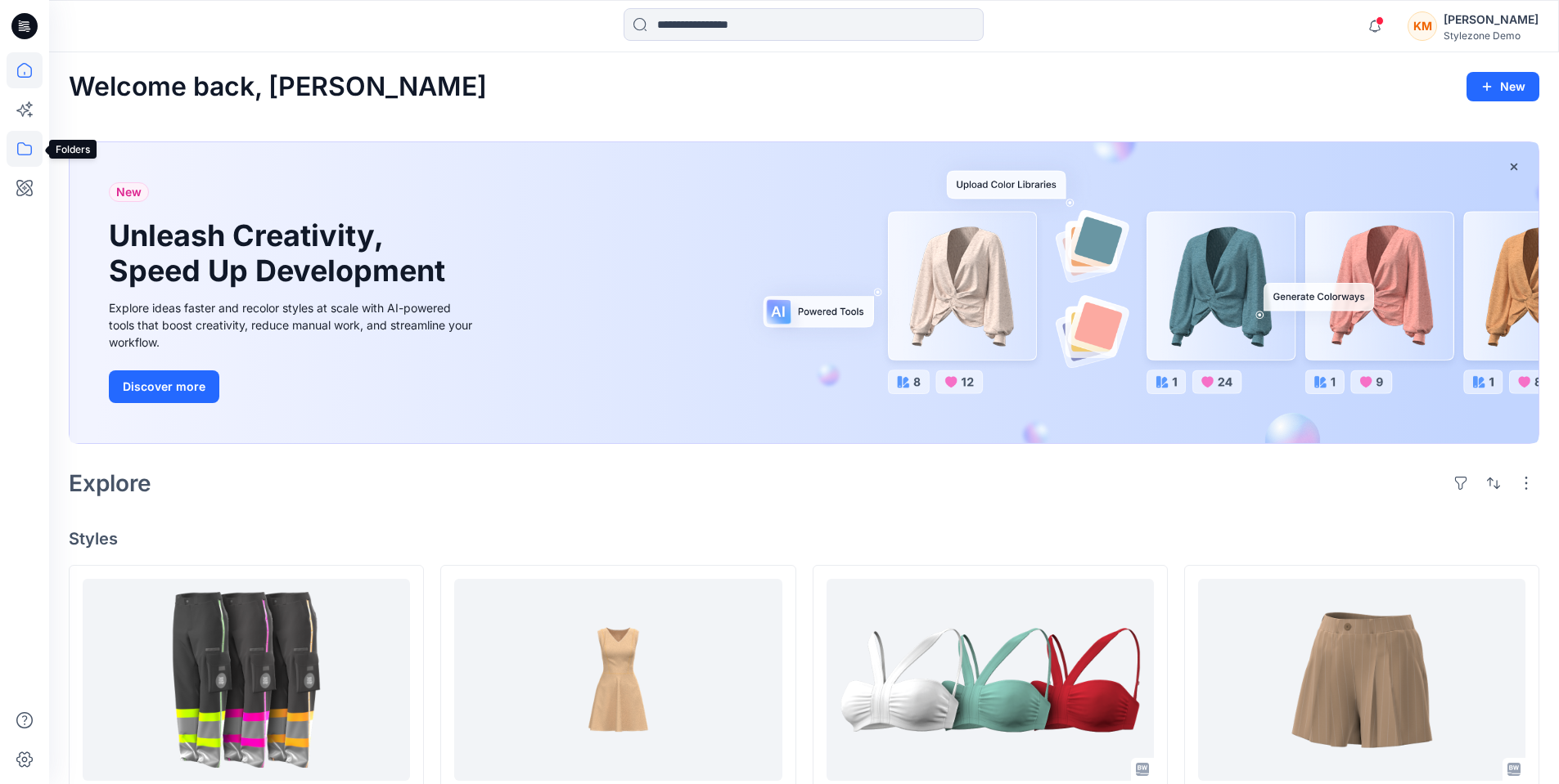
click at [25, 148] on icon at bounding box center [25, 149] width 36 height 36
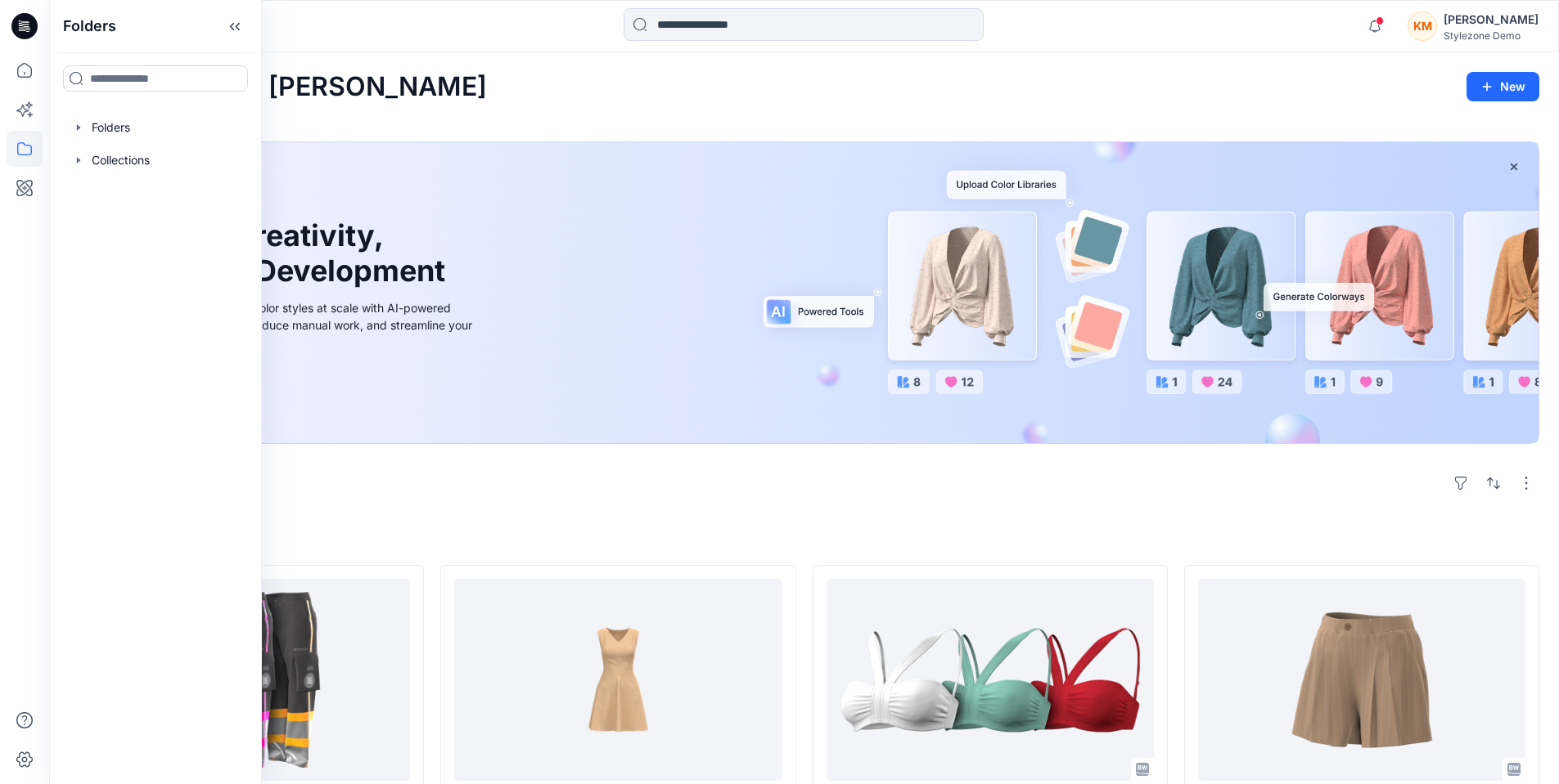
click at [546, 180] on div "New Unleash Creativity, Speed Up Development Explore ideas faster and recolor s…" at bounding box center [804, 294] width 1468 height 302
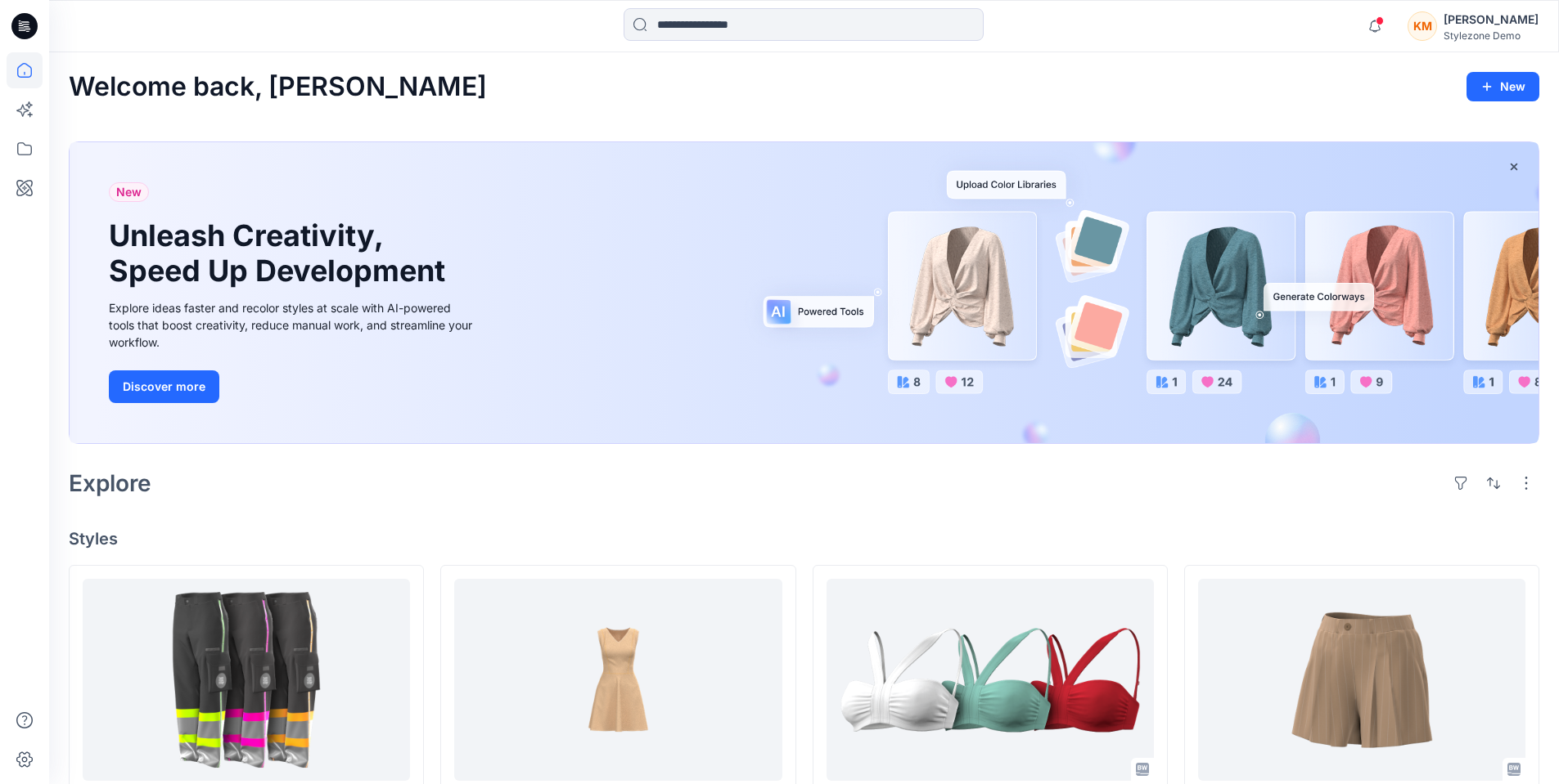
click at [1437, 30] on div "KM" at bounding box center [1421, 26] width 29 height 29
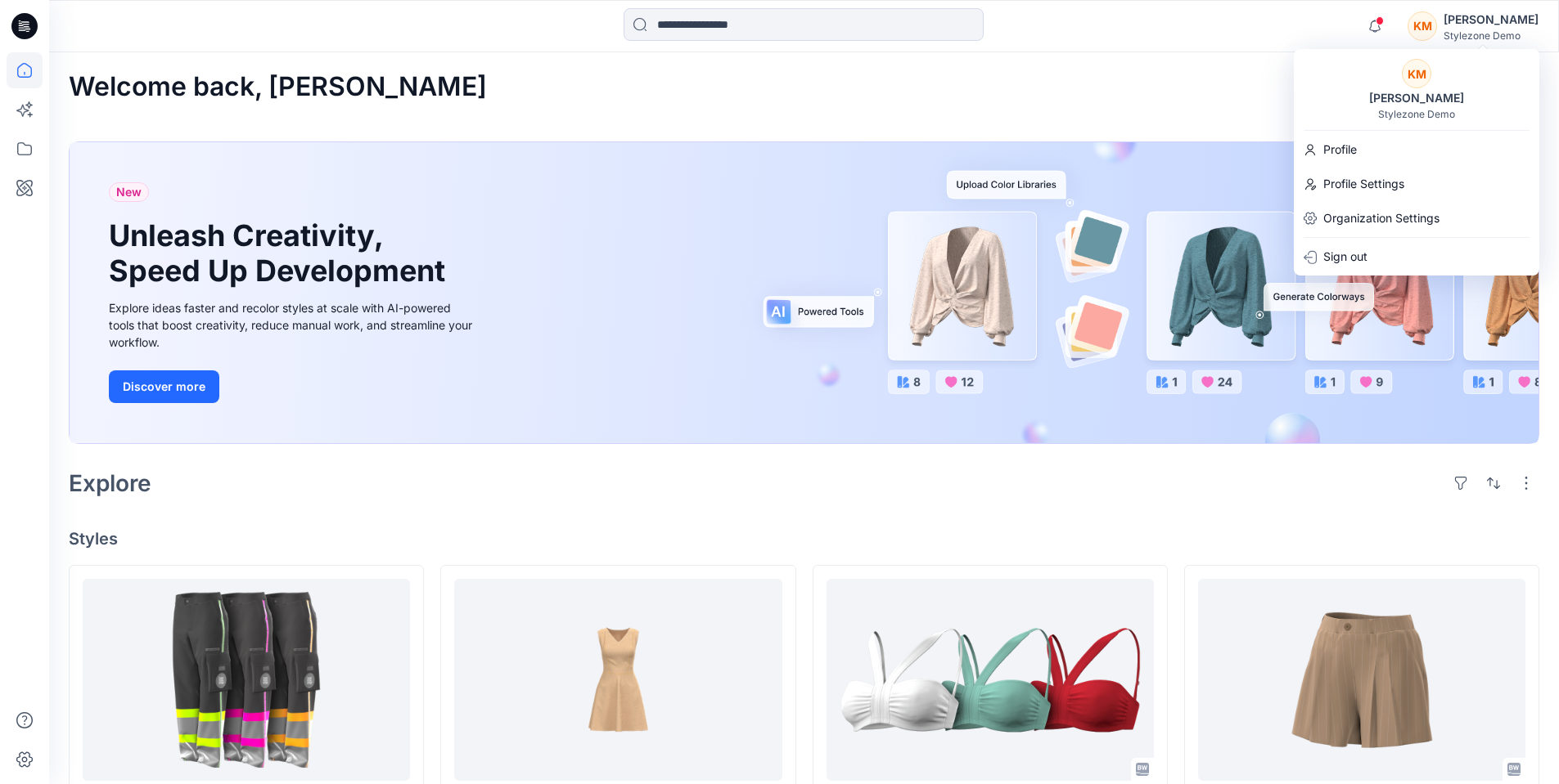
click at [1413, 91] on div "[PERSON_NAME]" at bounding box center [1415, 98] width 114 height 20
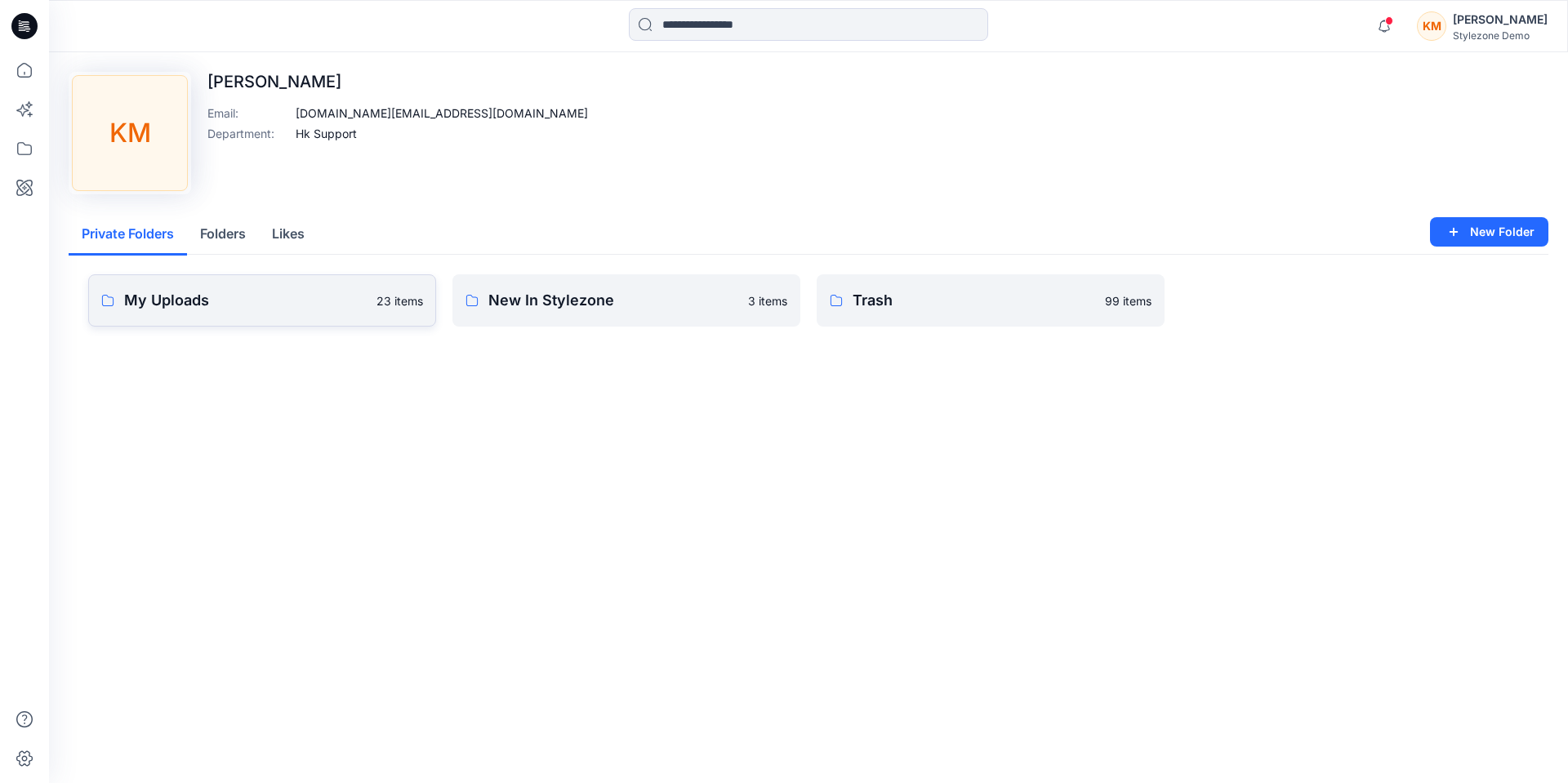
click at [194, 298] on p "My Uploads" at bounding box center [245, 301] width 242 height 23
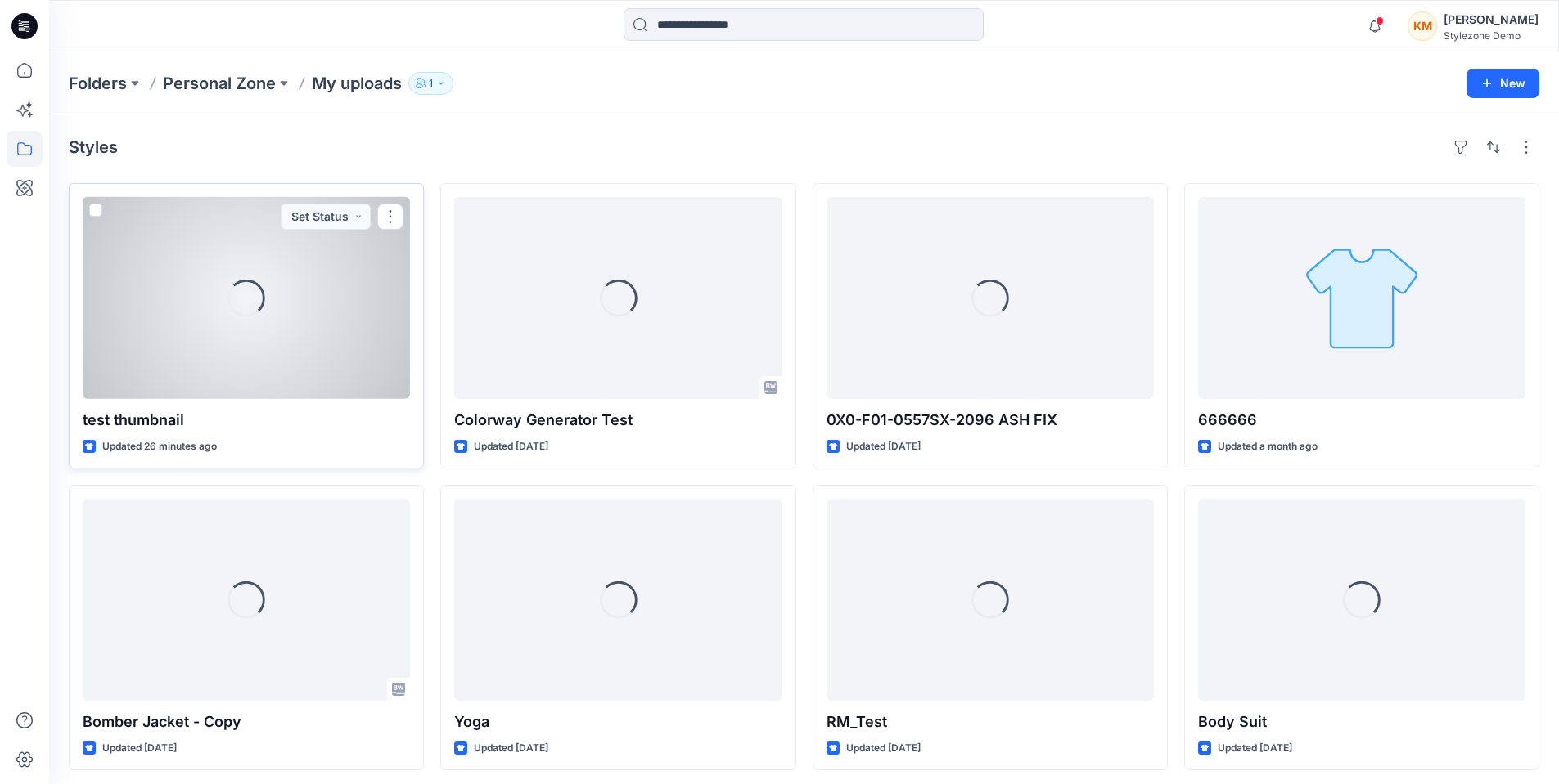
click at [283, 332] on div "Loading..." at bounding box center [246, 298] width 327 height 202
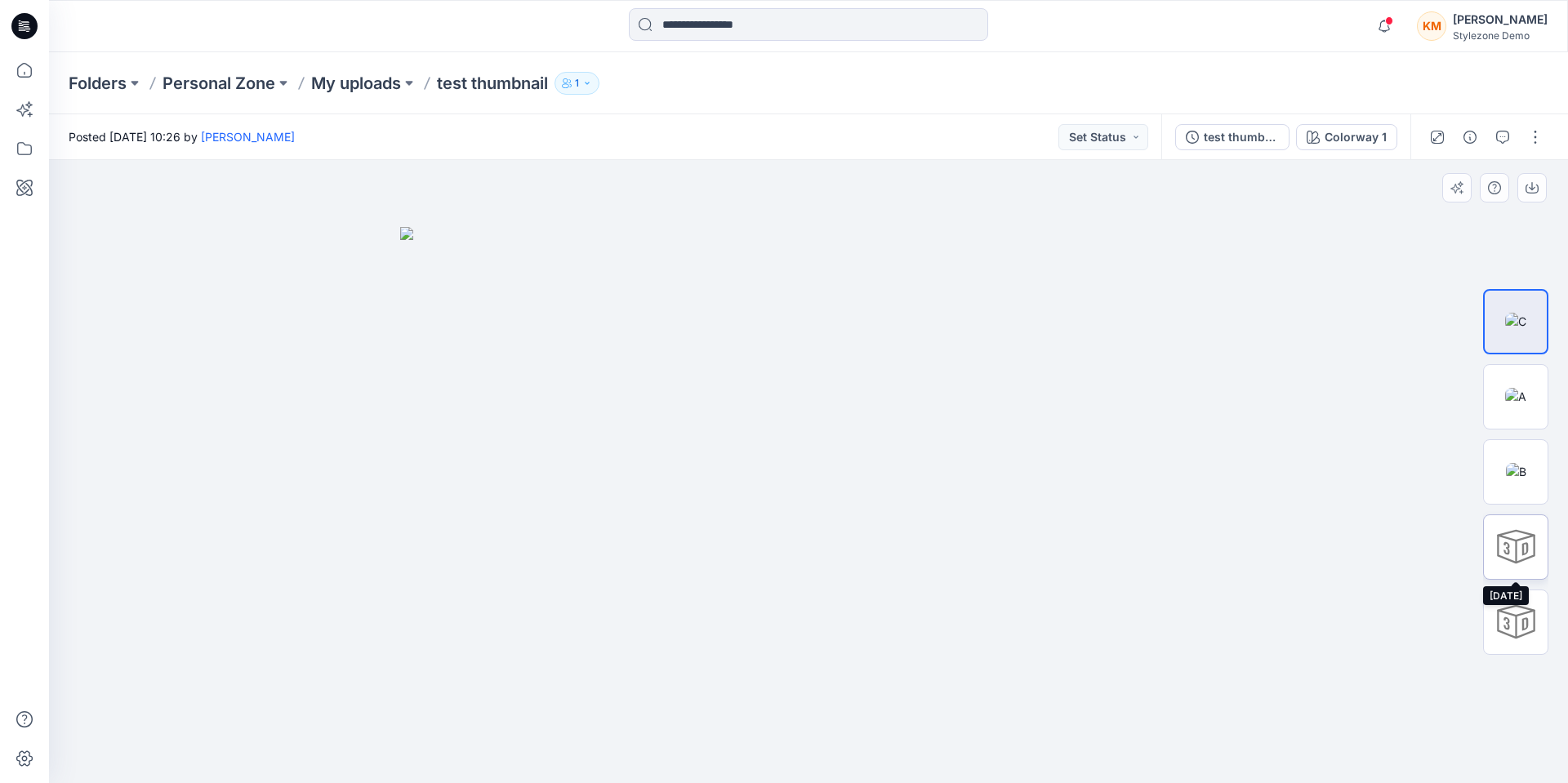
click at [1512, 548] on div at bounding box center [1515, 547] width 65 height 65
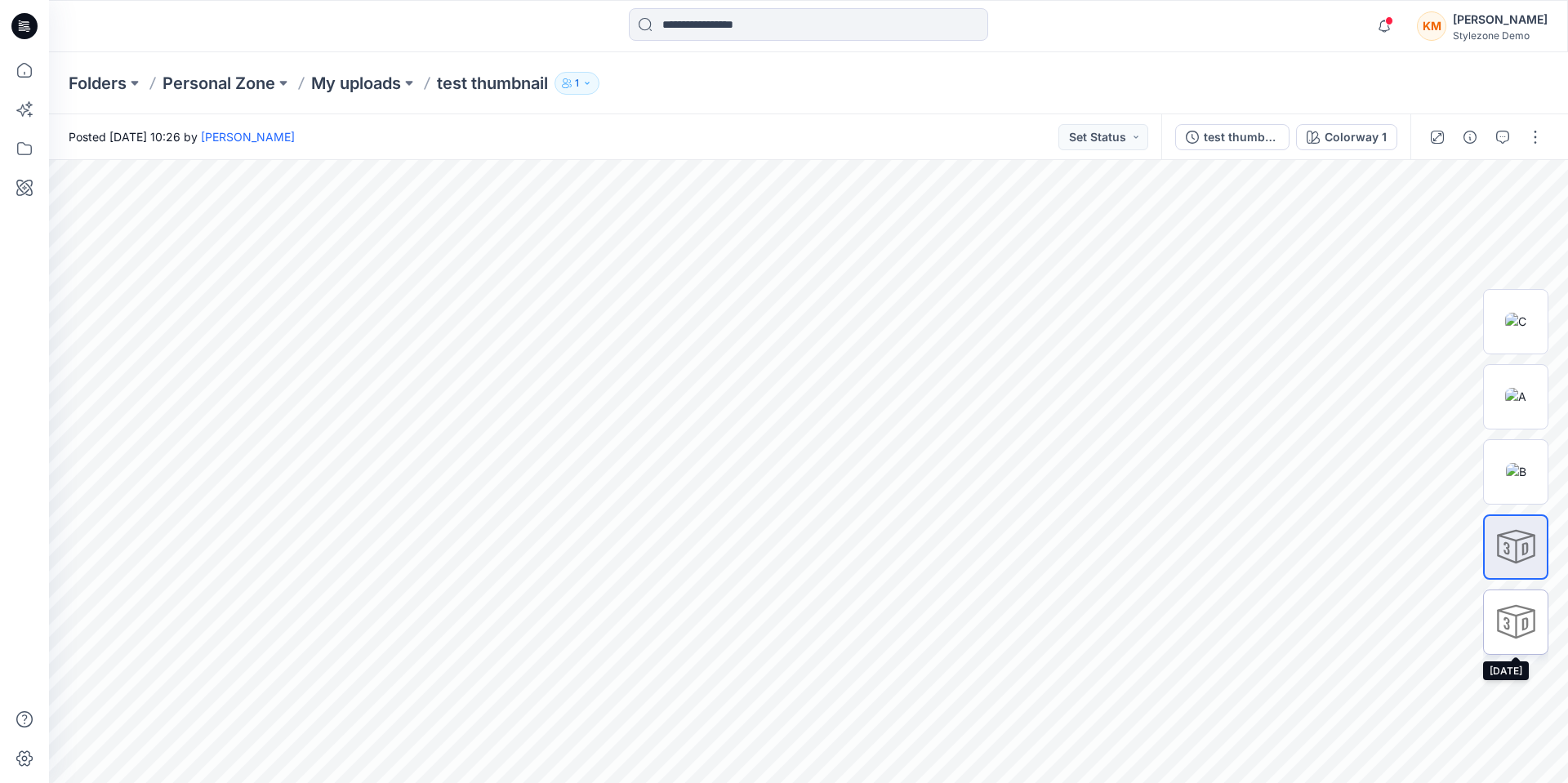
click at [1520, 625] on div at bounding box center [1515, 622] width 65 height 65
drag, startPoint x: 1540, startPoint y: 139, endPoint x: 1504, endPoint y: 158, distance: 40.7
click at [1539, 139] on button "button" at bounding box center [1535, 138] width 26 height 26
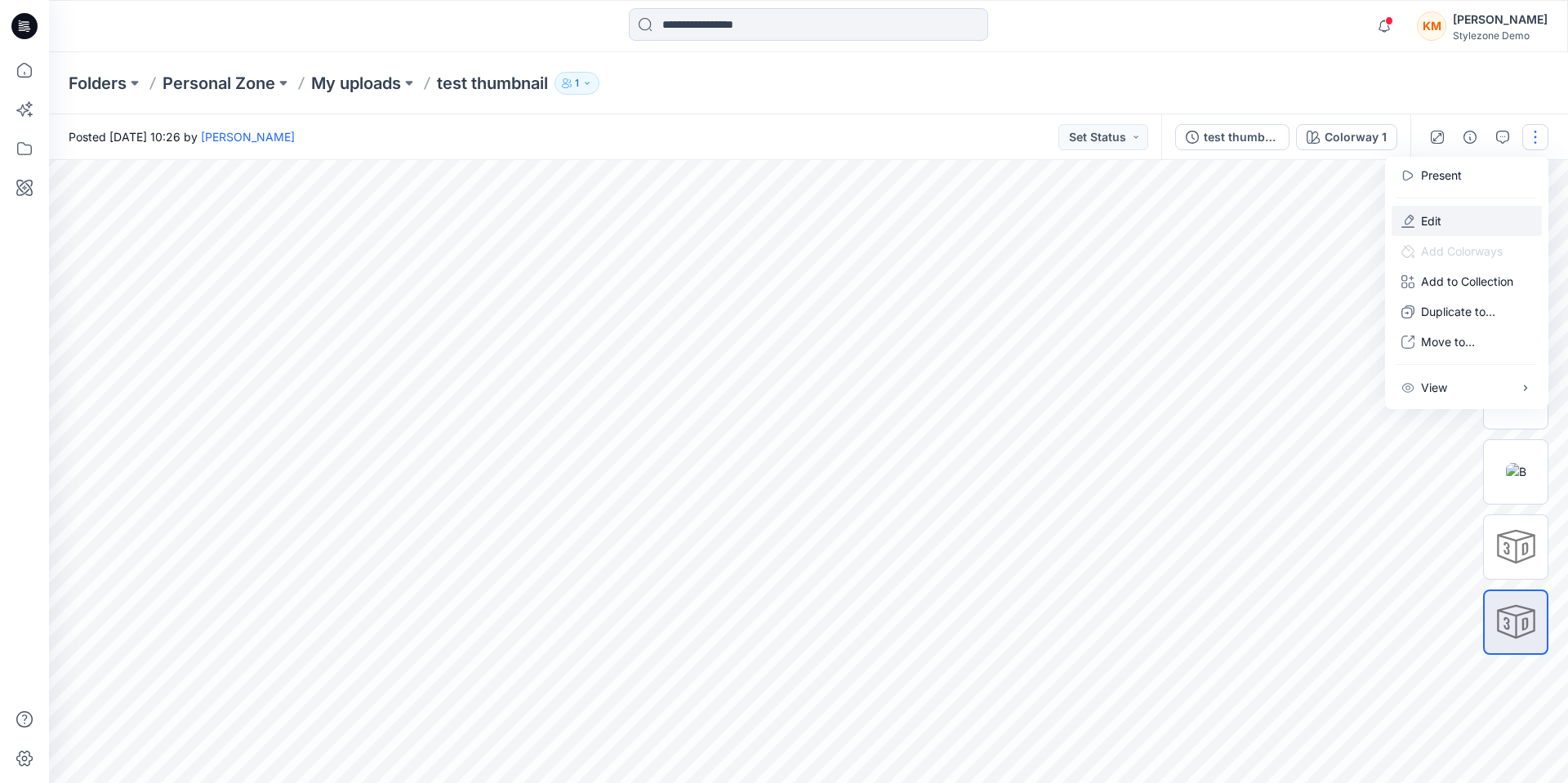
click at [1435, 222] on p "Edit" at bounding box center [1431, 221] width 21 height 17
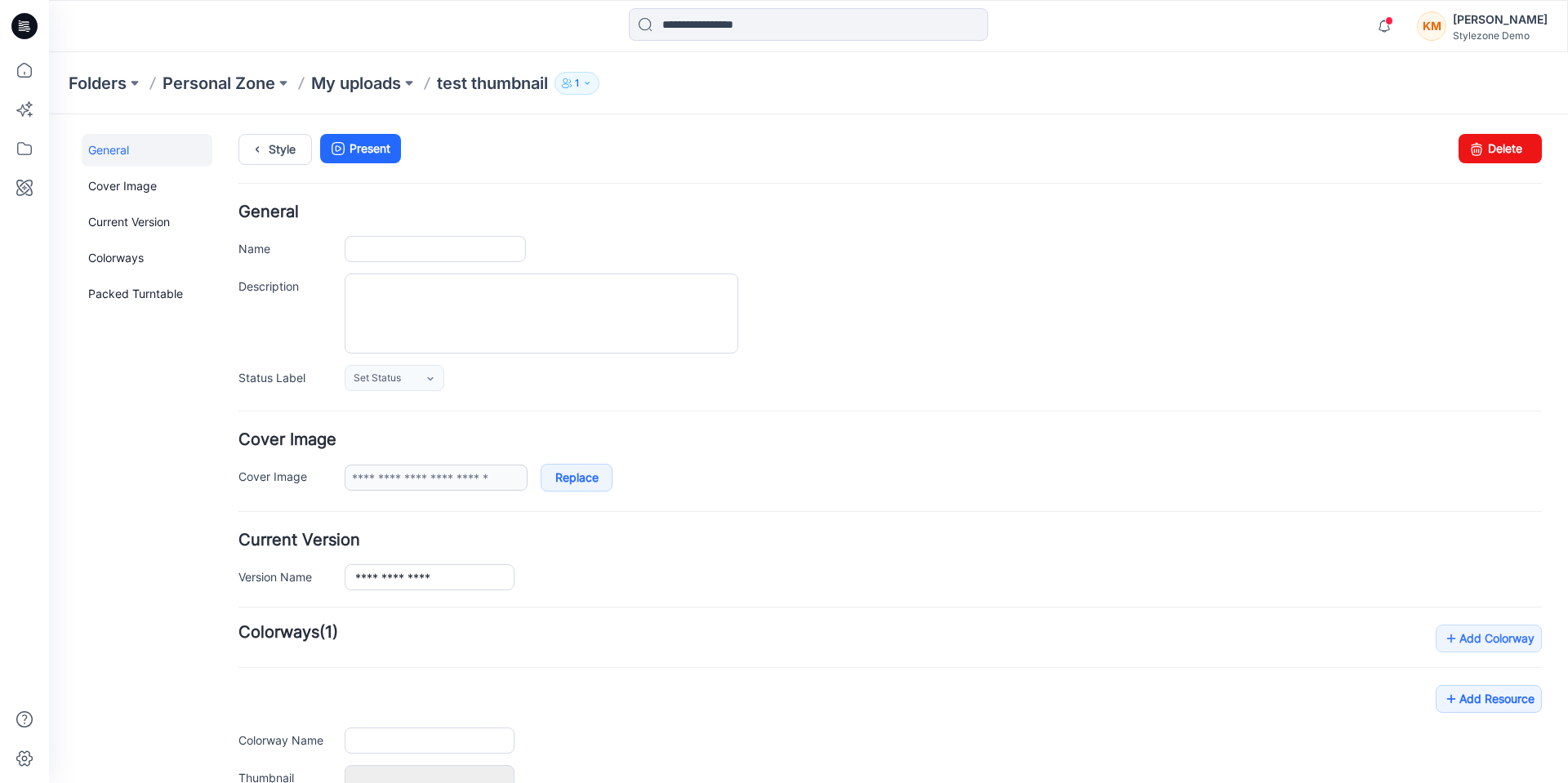
type input "**********"
type input "*"
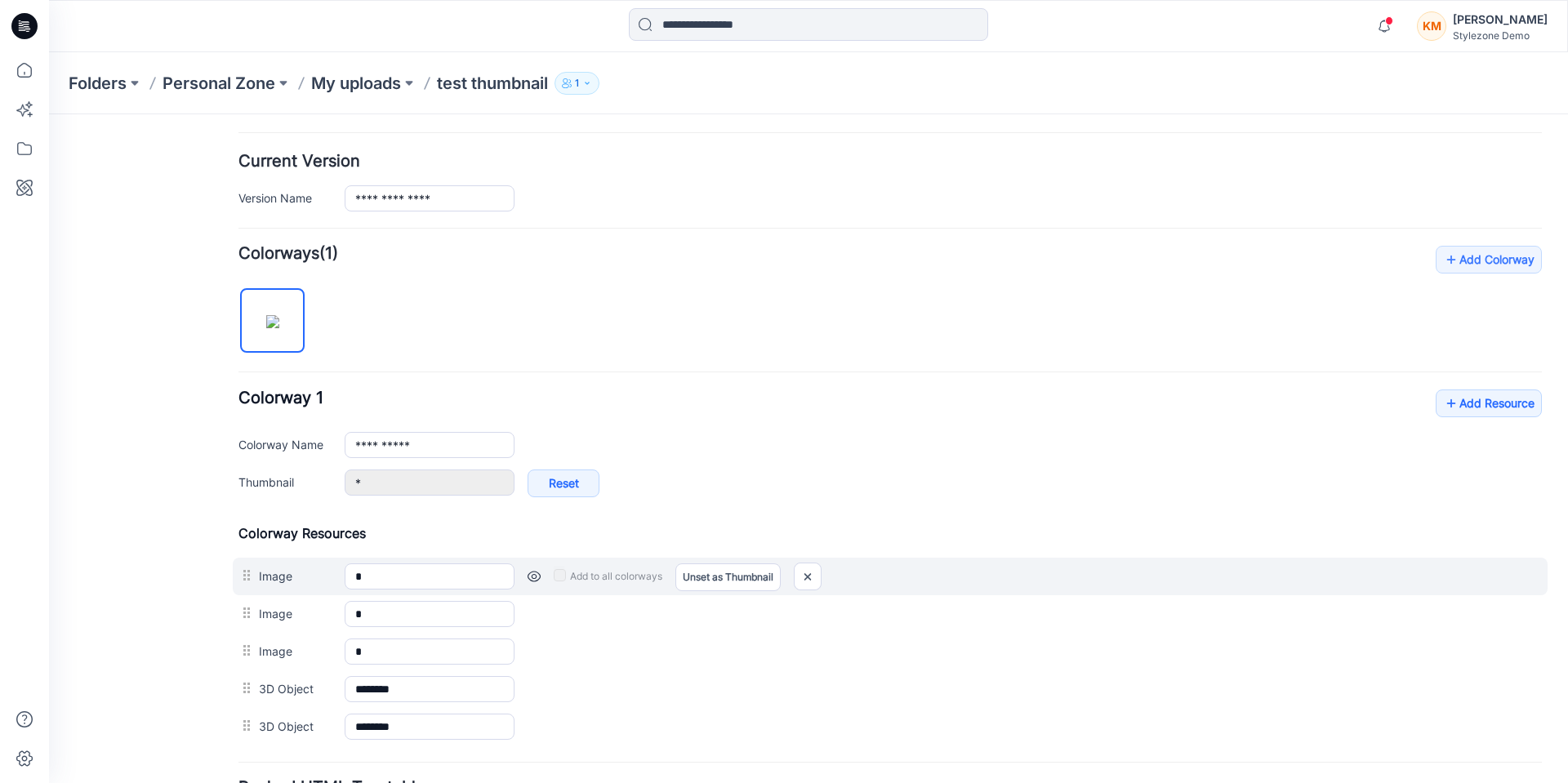
scroll to position [408, 0]
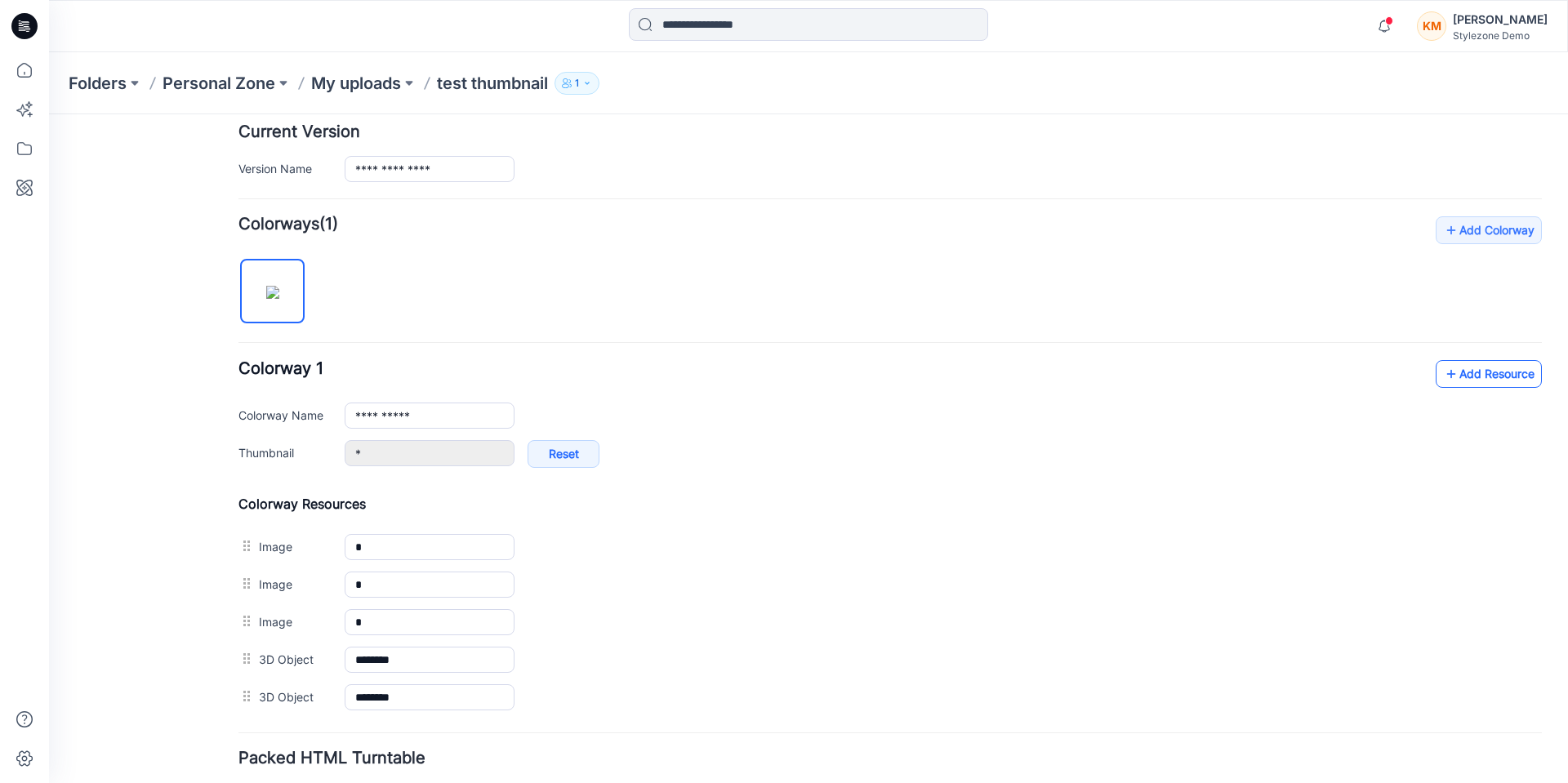
click at [1472, 375] on link "Add Resource" at bounding box center [1488, 374] width 107 height 27
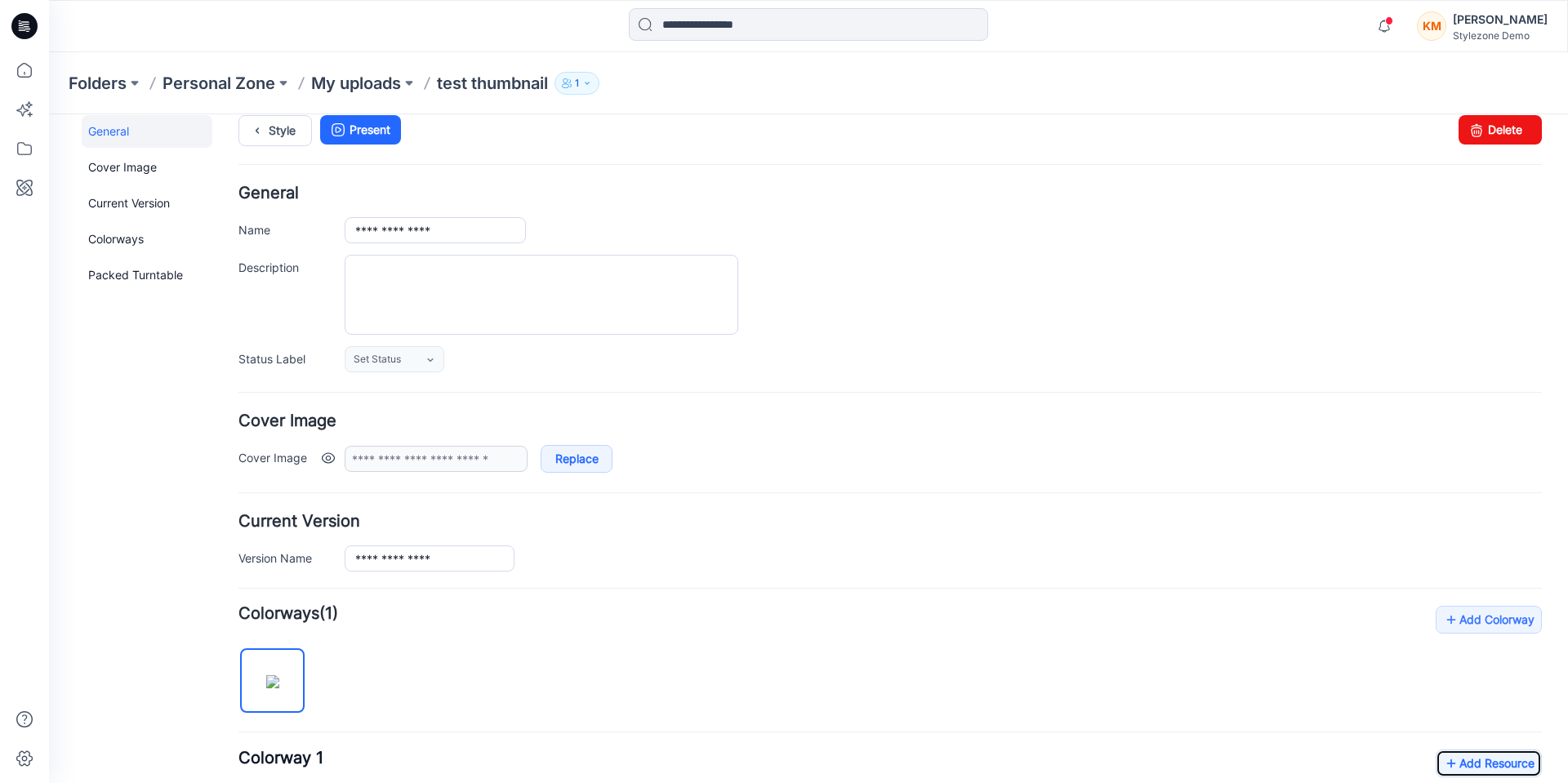
scroll to position [0, 0]
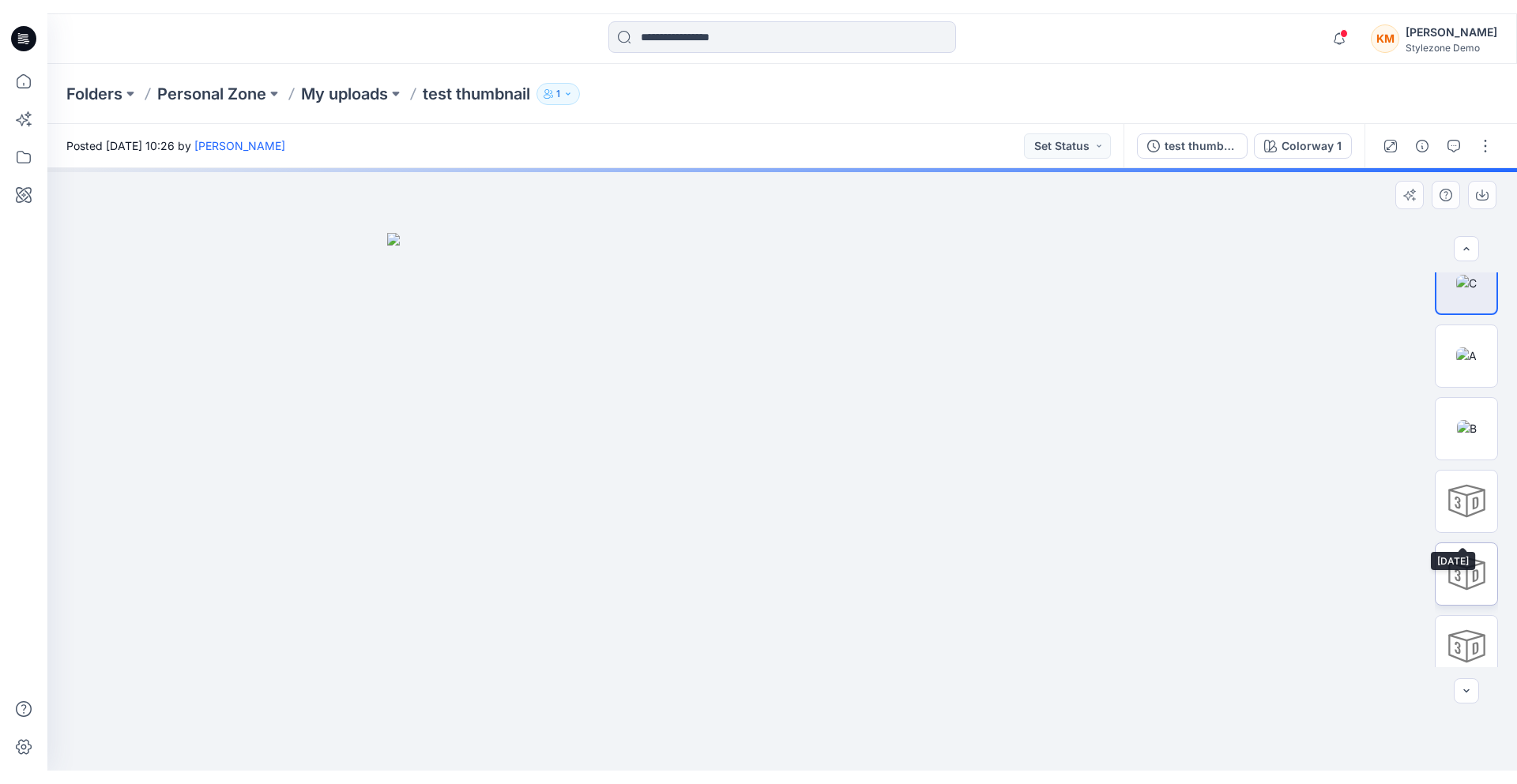
scroll to position [32, 0]
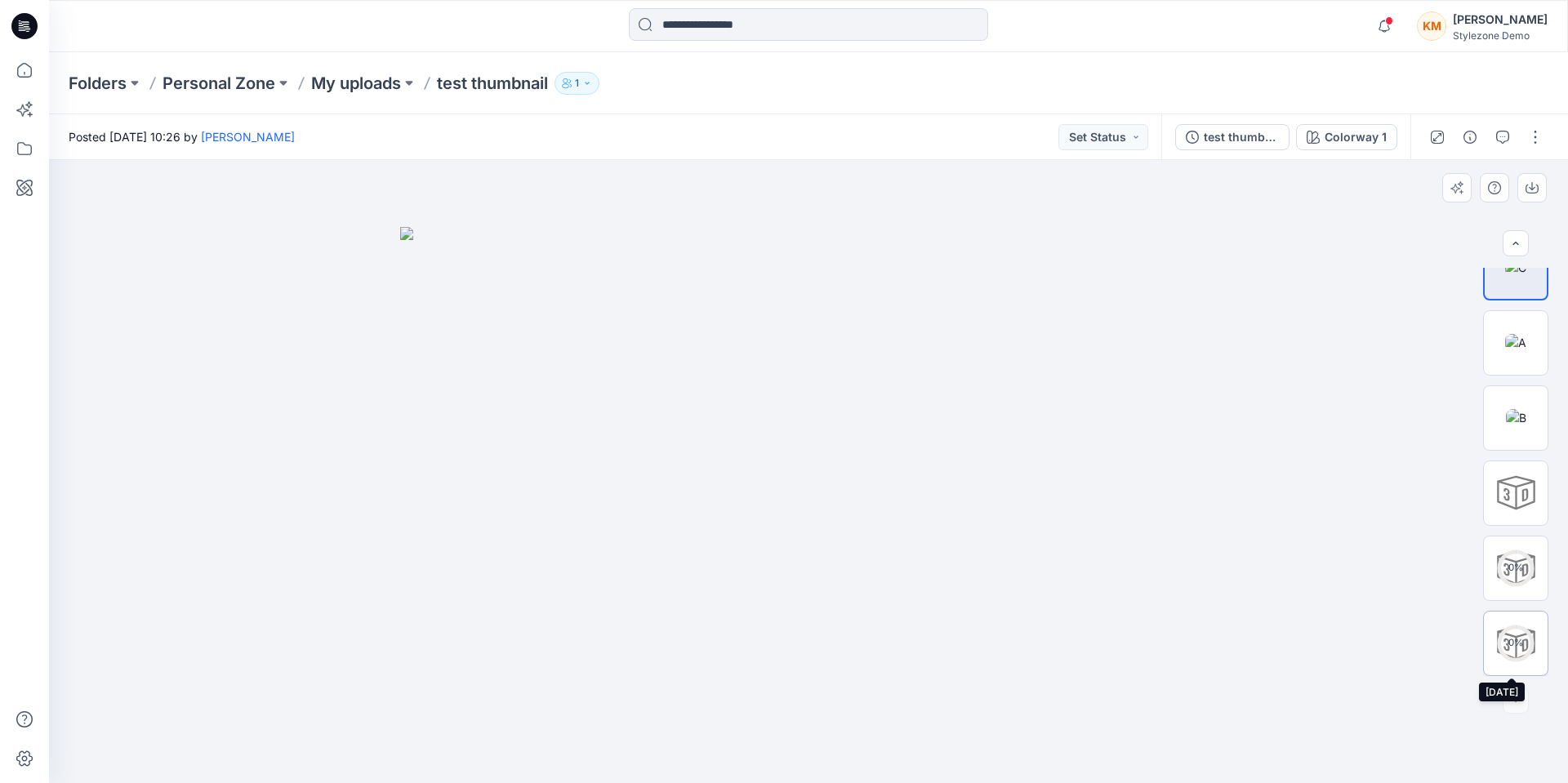
click at [1525, 643] on div "0 %" at bounding box center [1515, 643] width 40 height 14
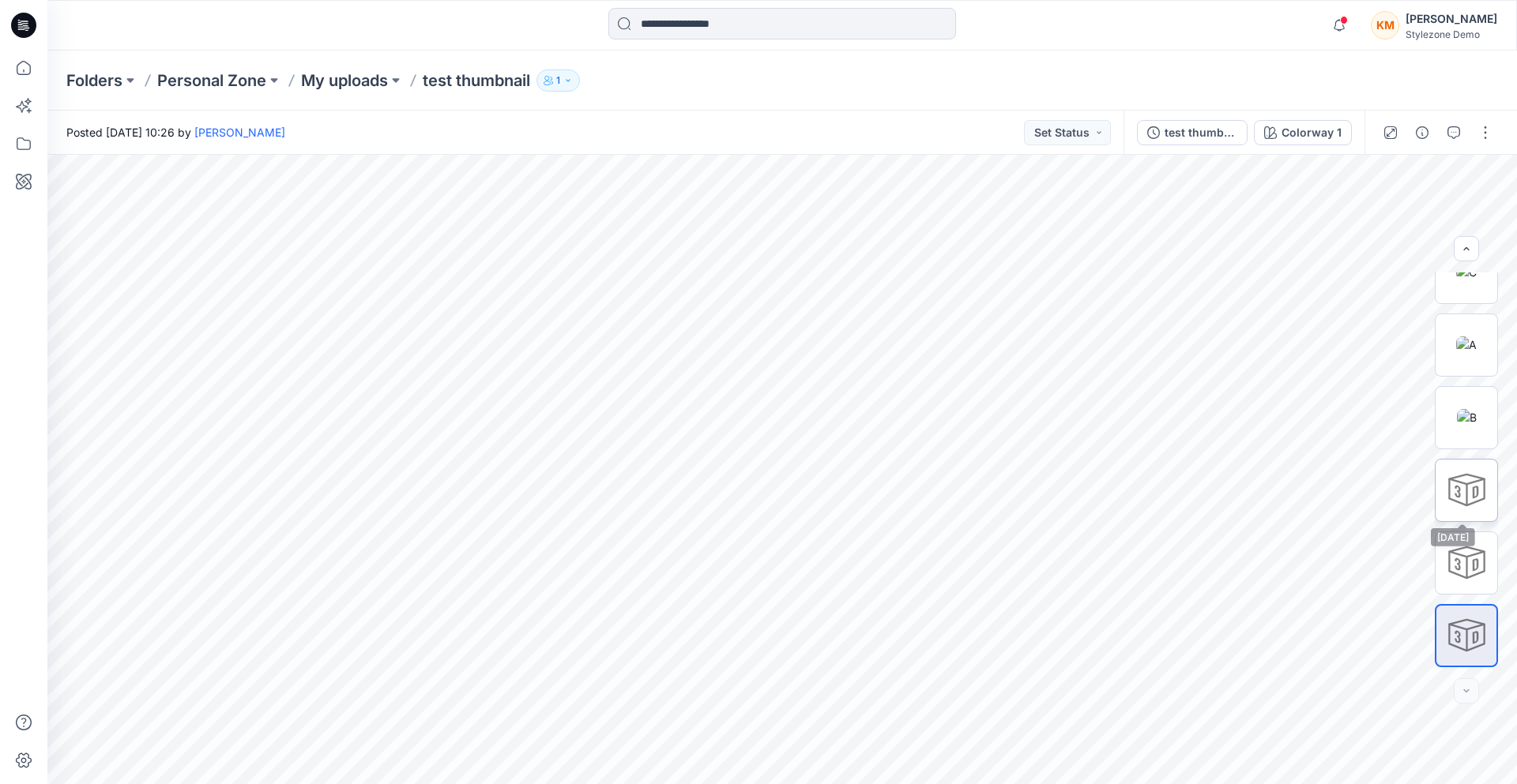
click at [1478, 499] on div at bounding box center [1466, 490] width 63 height 63
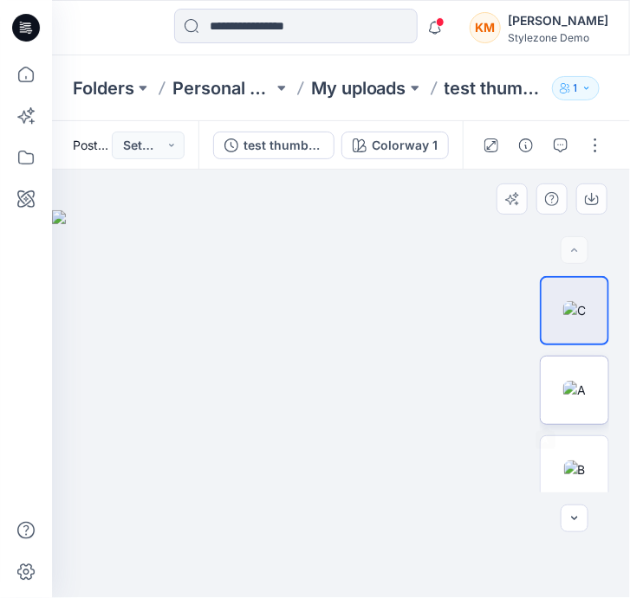
scroll to position [250, 0]
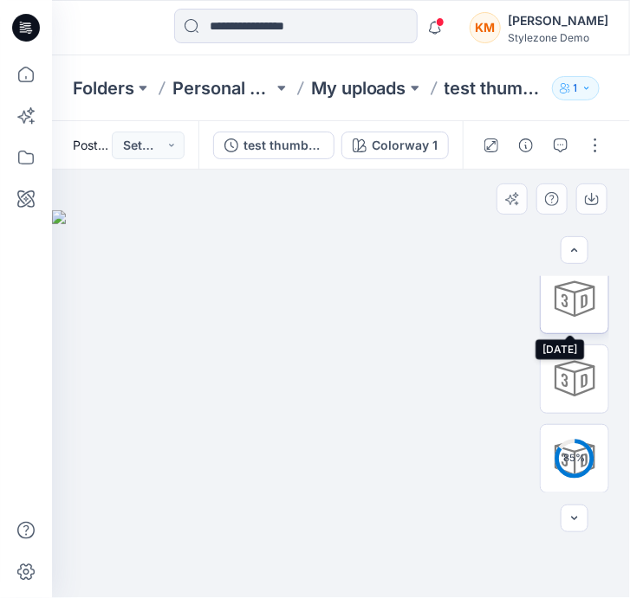
click at [572, 296] on div at bounding box center [574, 299] width 69 height 69
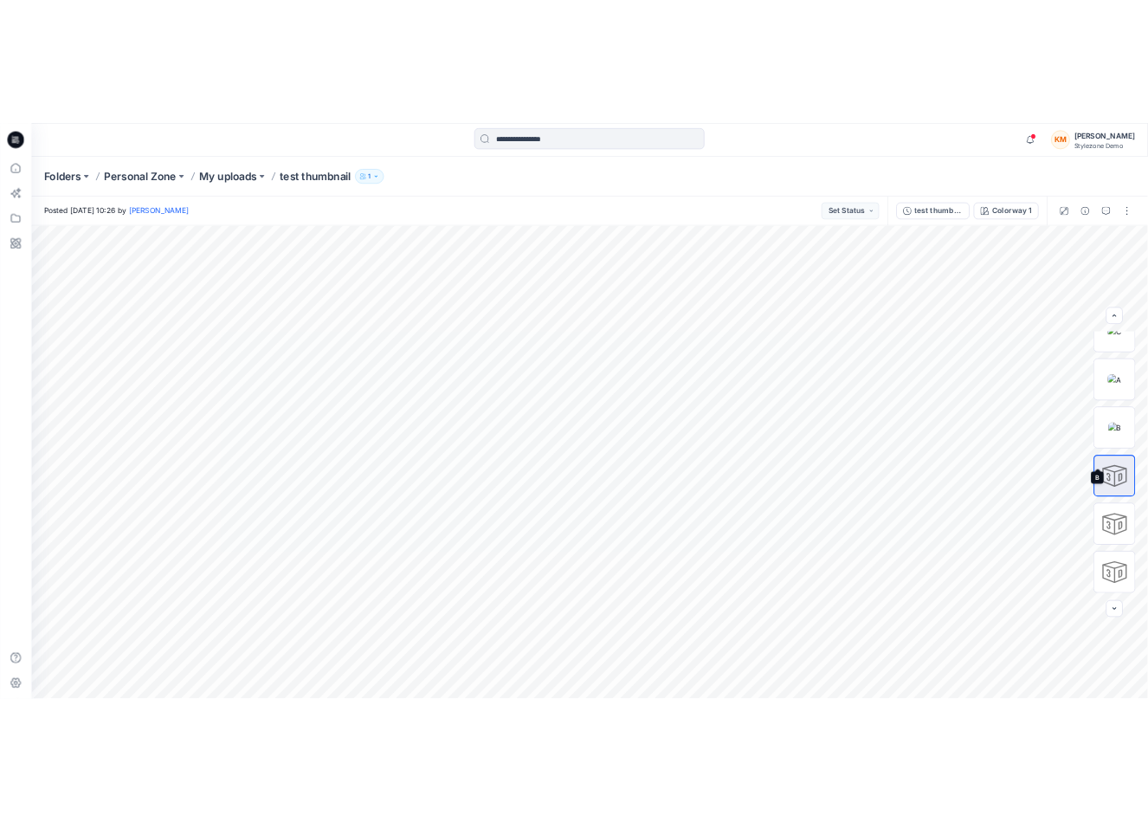
scroll to position [0, 0]
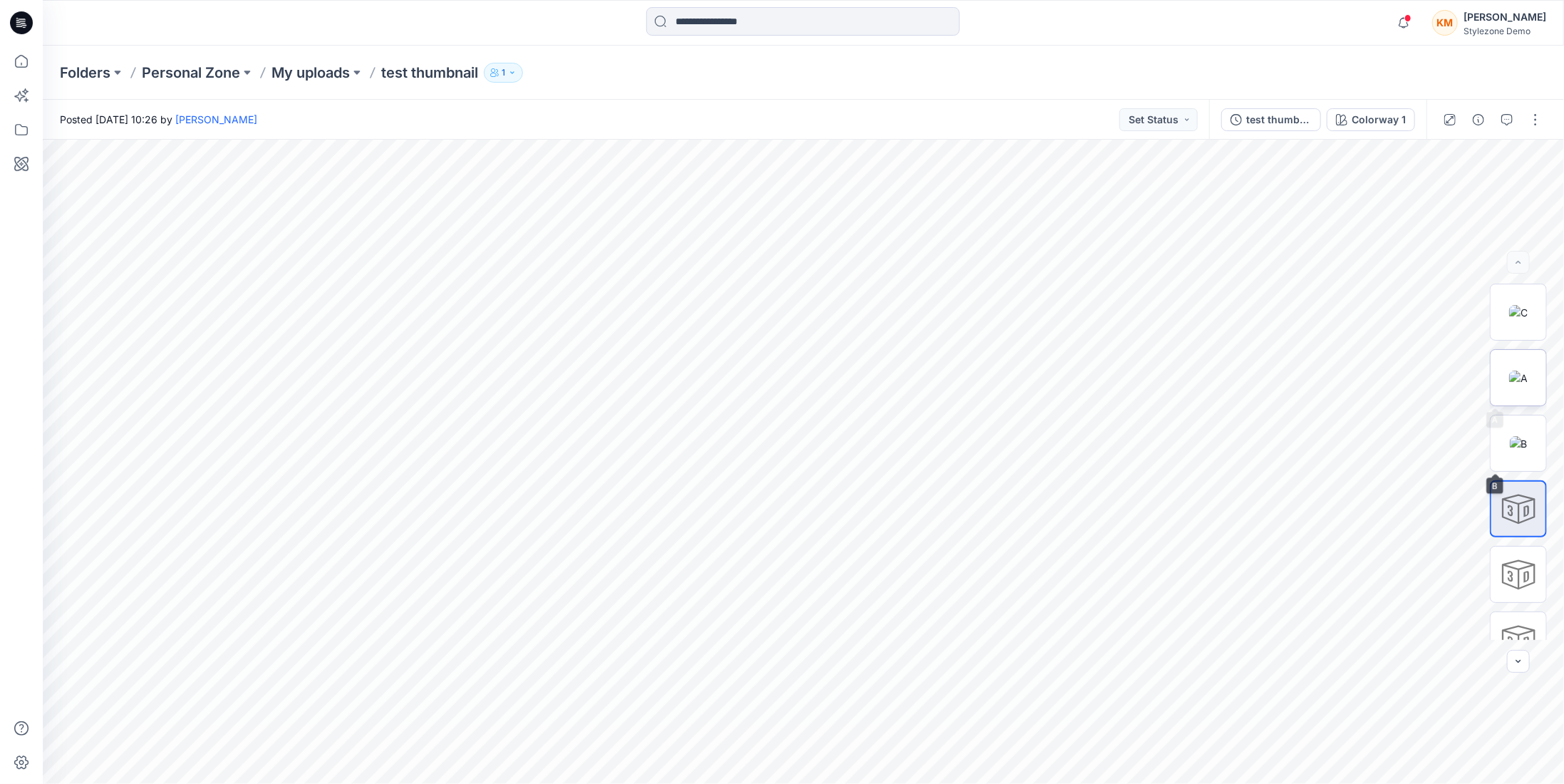
click at [569, 267] on img at bounding box center [1518, 378] width 19 height 15
click at [569, 267] on div at bounding box center [1518, 508] width 57 height 57
click at [569, 26] on div "KM" at bounding box center [1445, 22] width 26 height 26
click at [569, 69] on div "KM Keith Man Stylezone Demo" at bounding box center [1441, 77] width 214 height 53
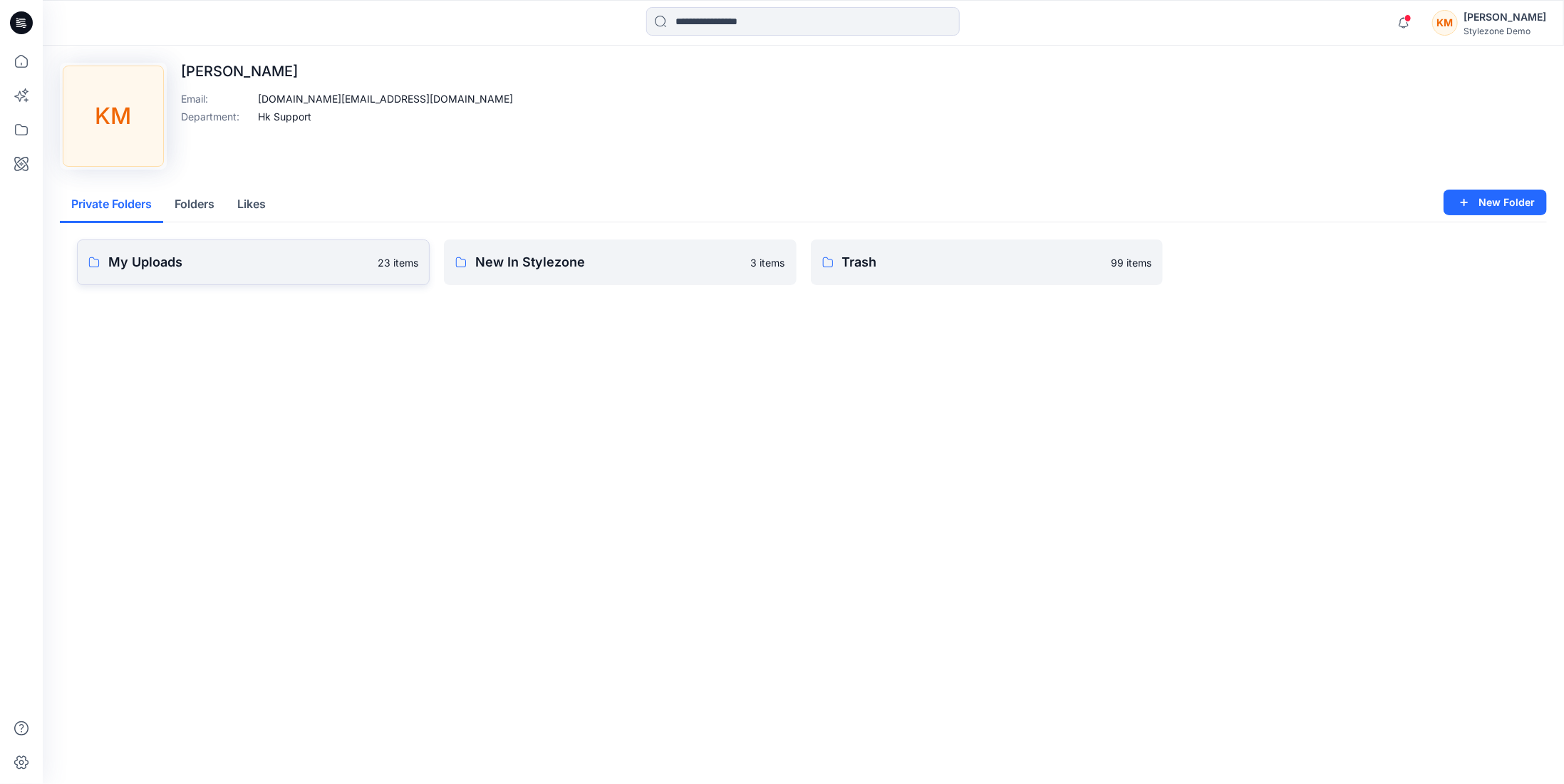
click at [248, 267] on p "My Uploads" at bounding box center [239, 262] width 261 height 20
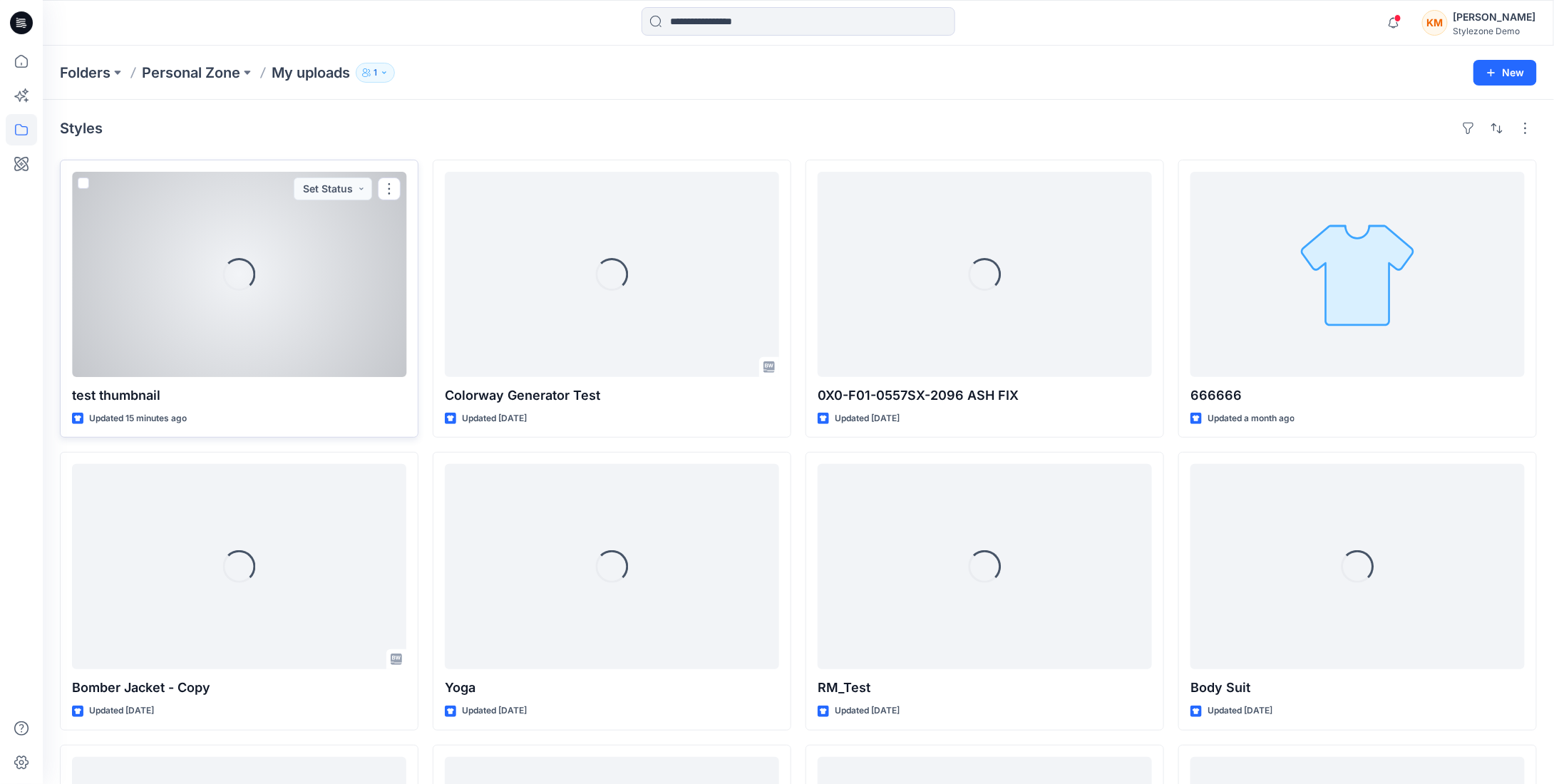
click at [301, 267] on div "Loading..." at bounding box center [239, 274] width 334 height 205
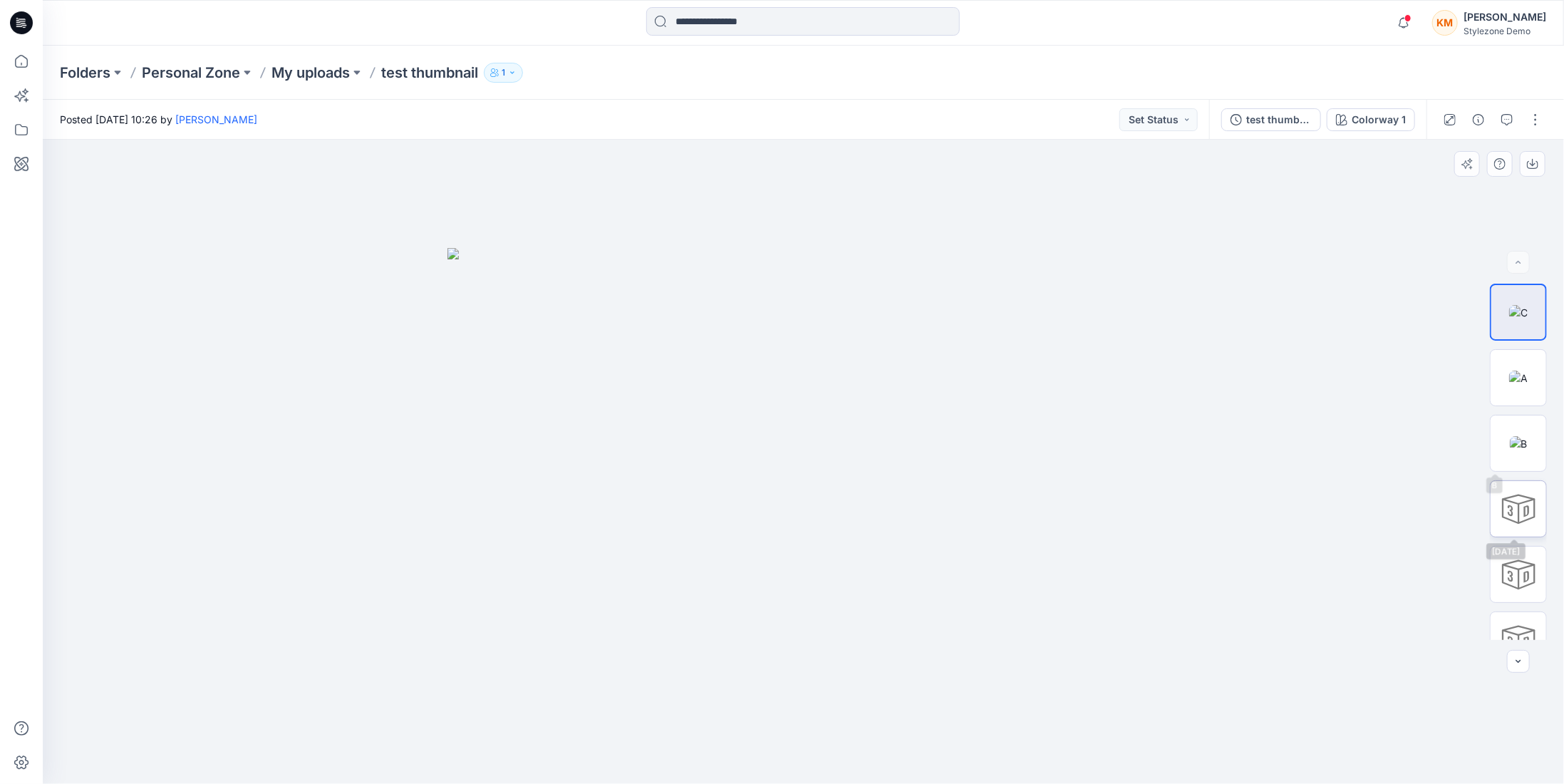
click at [569, 267] on div at bounding box center [1518, 508] width 57 height 57
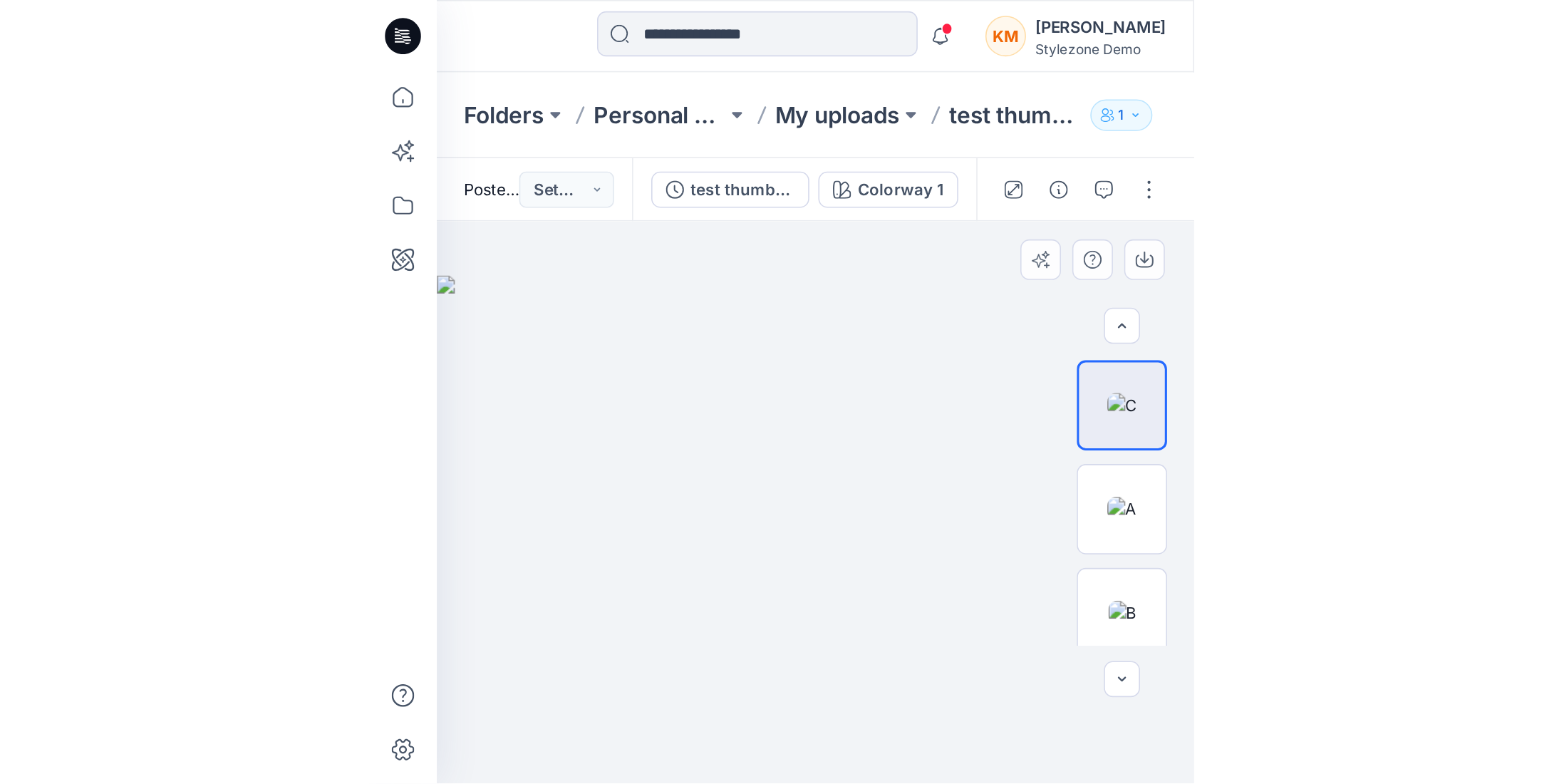
scroll to position [204, 0]
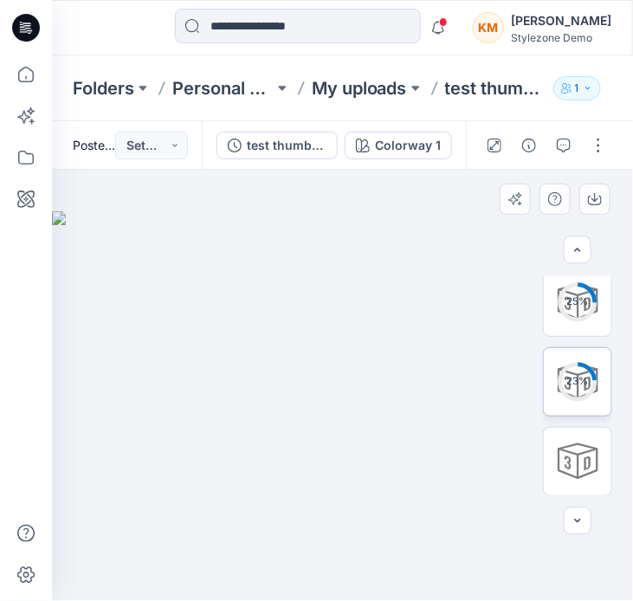
click at [578, 386] on div "23 %" at bounding box center [578, 381] width 42 height 15
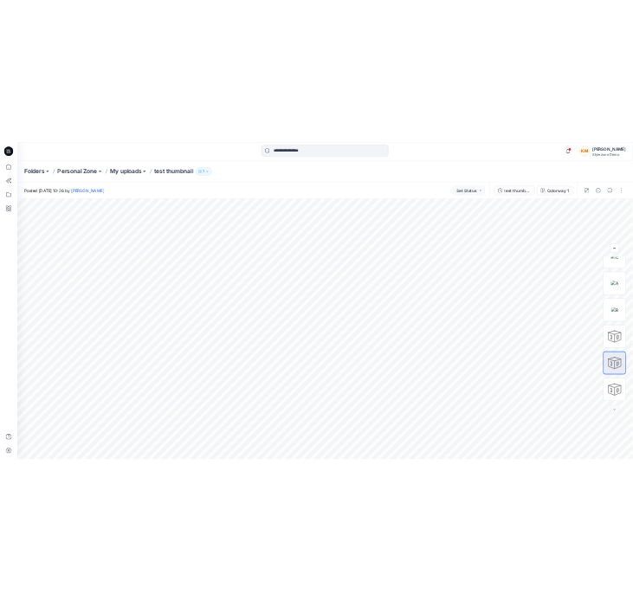
scroll to position [35, 0]
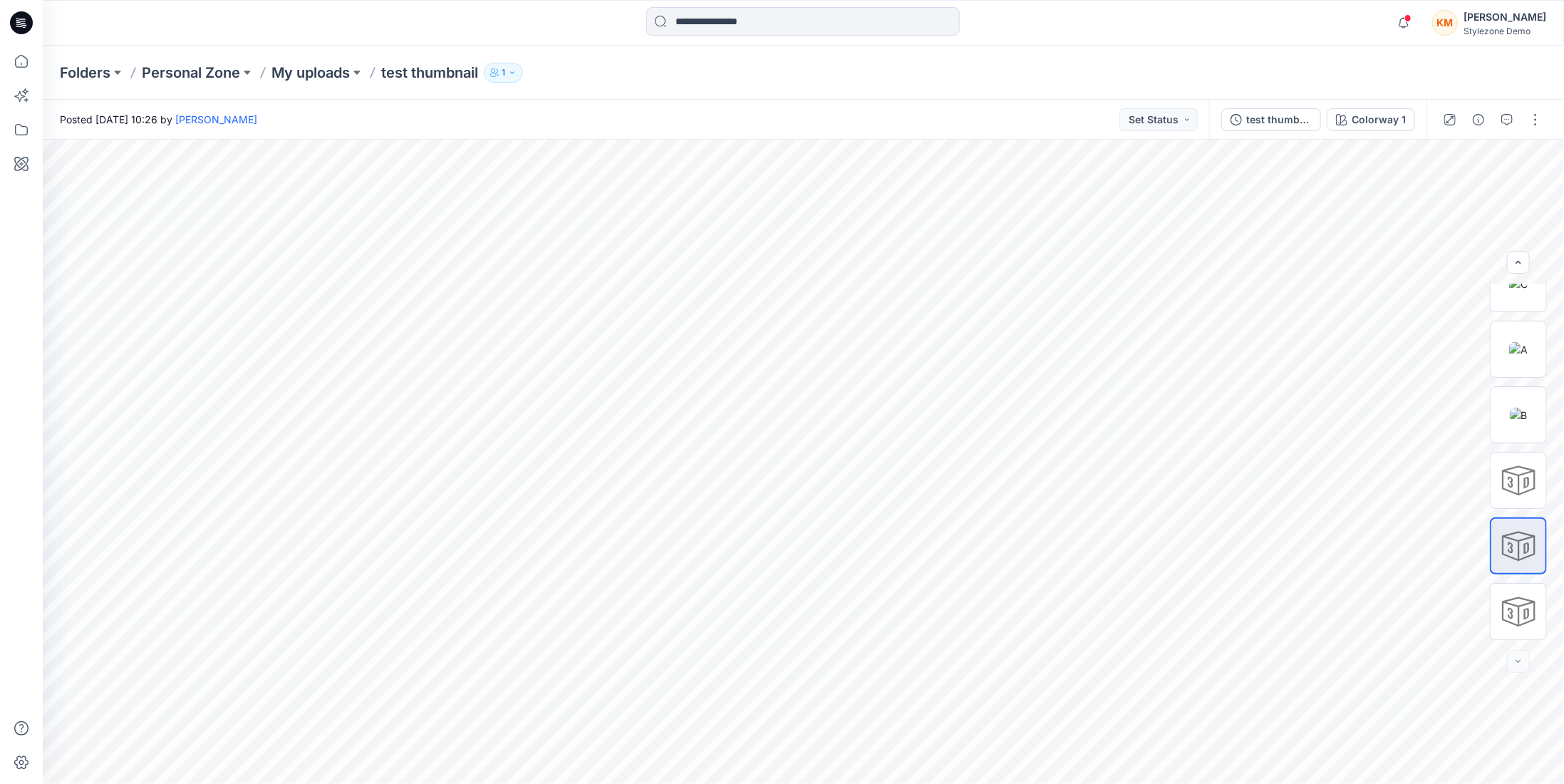
click at [517, 25] on div "KM" at bounding box center [1445, 22] width 26 height 26
click at [517, 84] on div "[PERSON_NAME]" at bounding box center [1440, 86] width 100 height 17
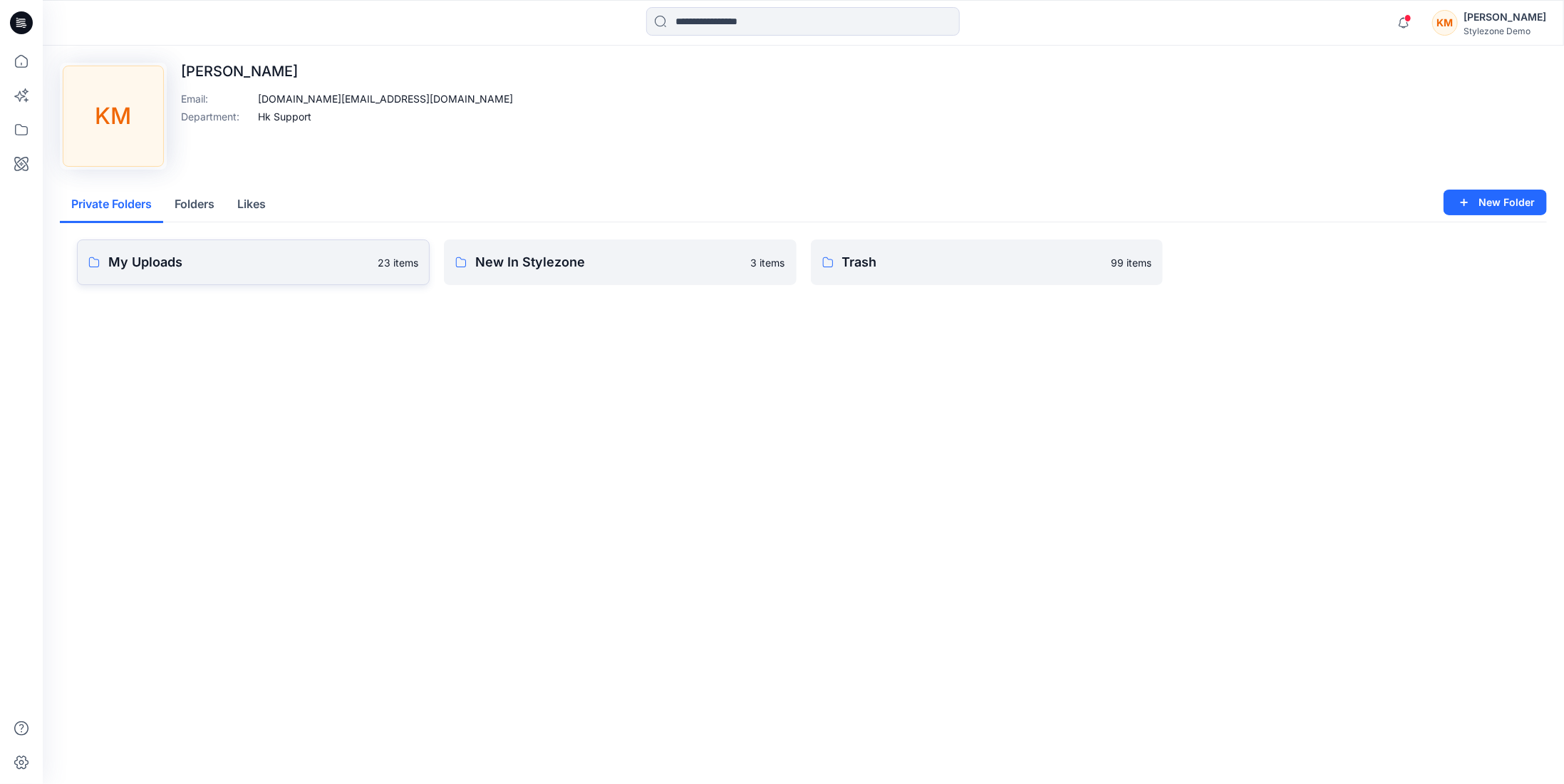
click at [197, 278] on link "My Uploads 23 items" at bounding box center [253, 262] width 353 height 45
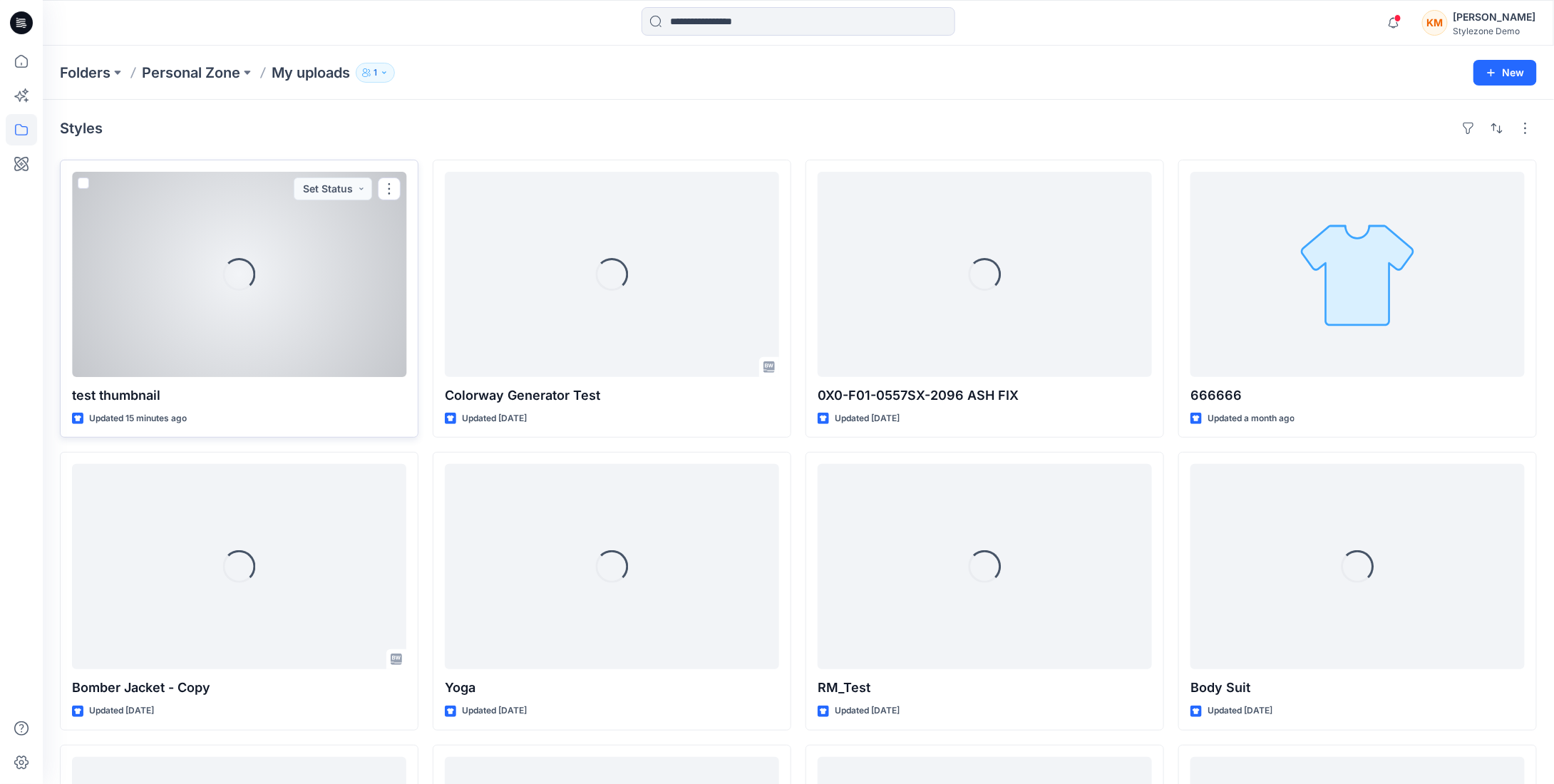
click at [340, 285] on div "Loading..." at bounding box center [239, 274] width 334 height 205
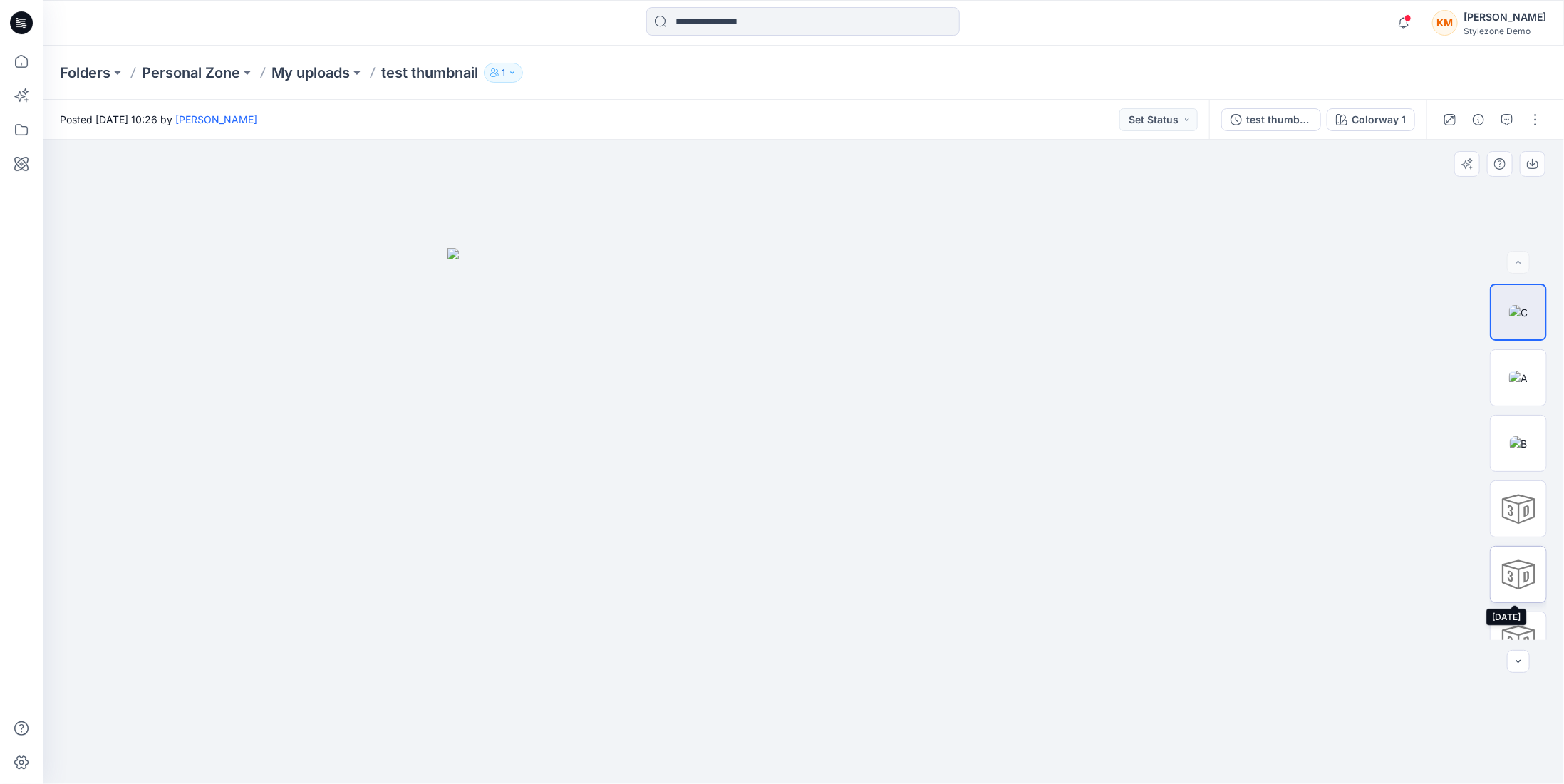
click at [517, 467] on div at bounding box center [1518, 573] width 57 height 57
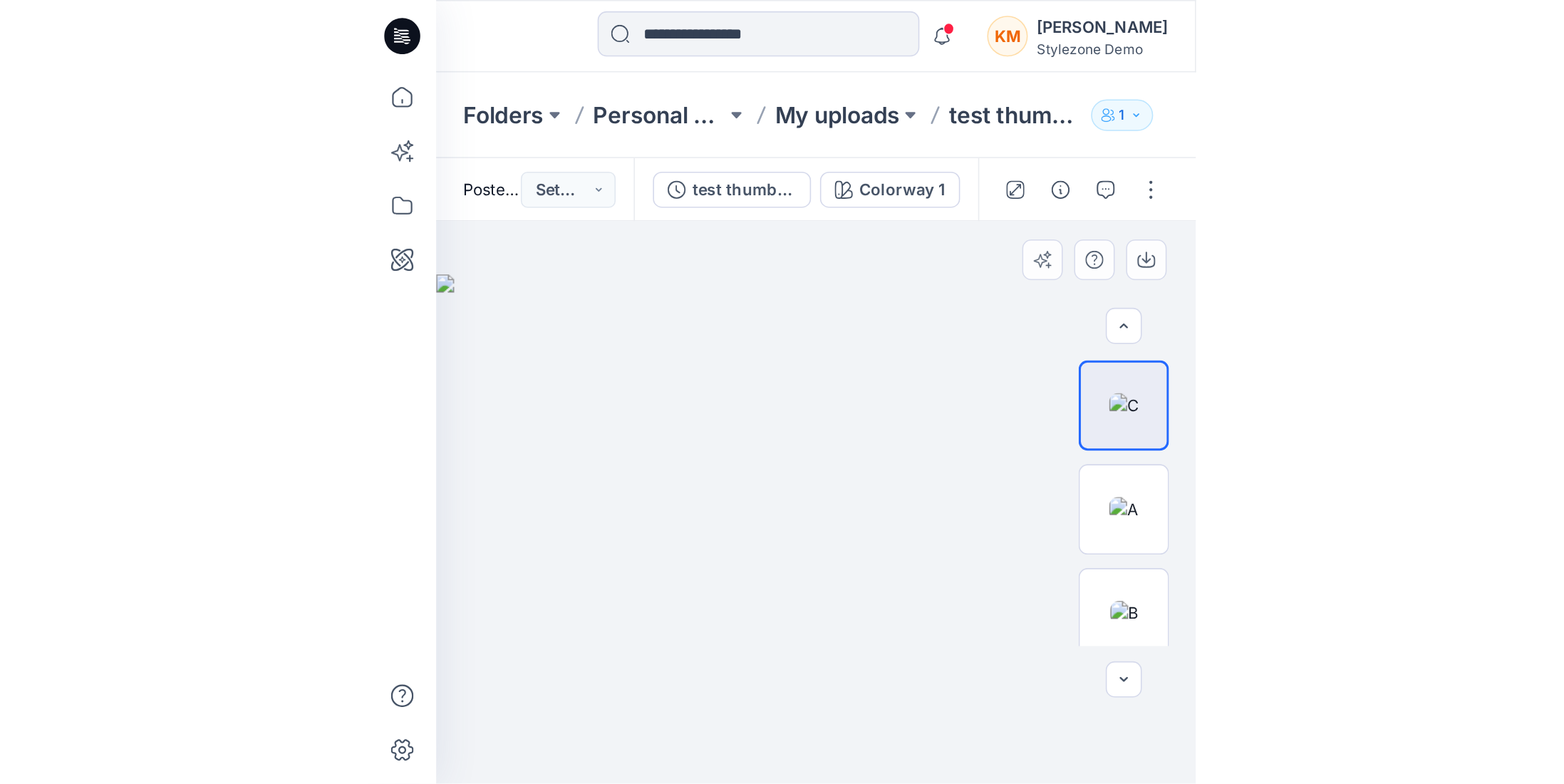
scroll to position [204, 0]
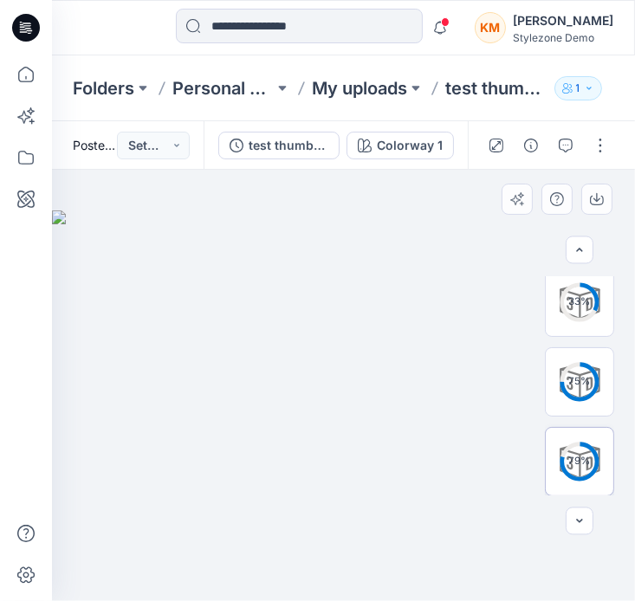
click at [576, 455] on div "79 %" at bounding box center [579, 461] width 69 height 69
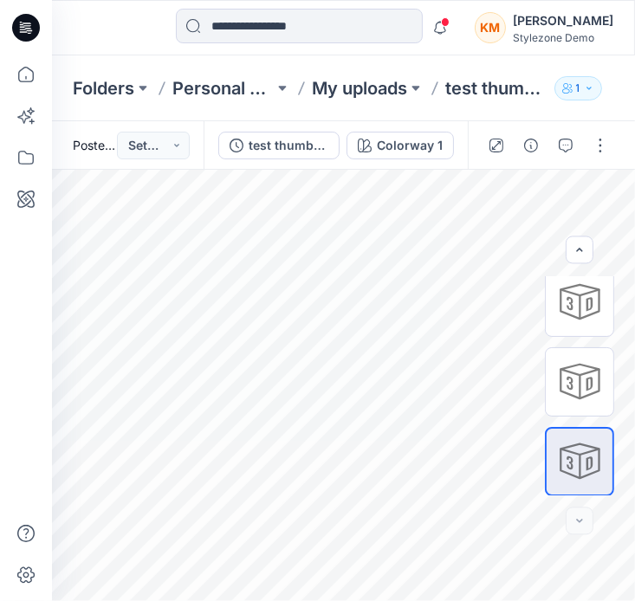
scroll to position [35, 0]
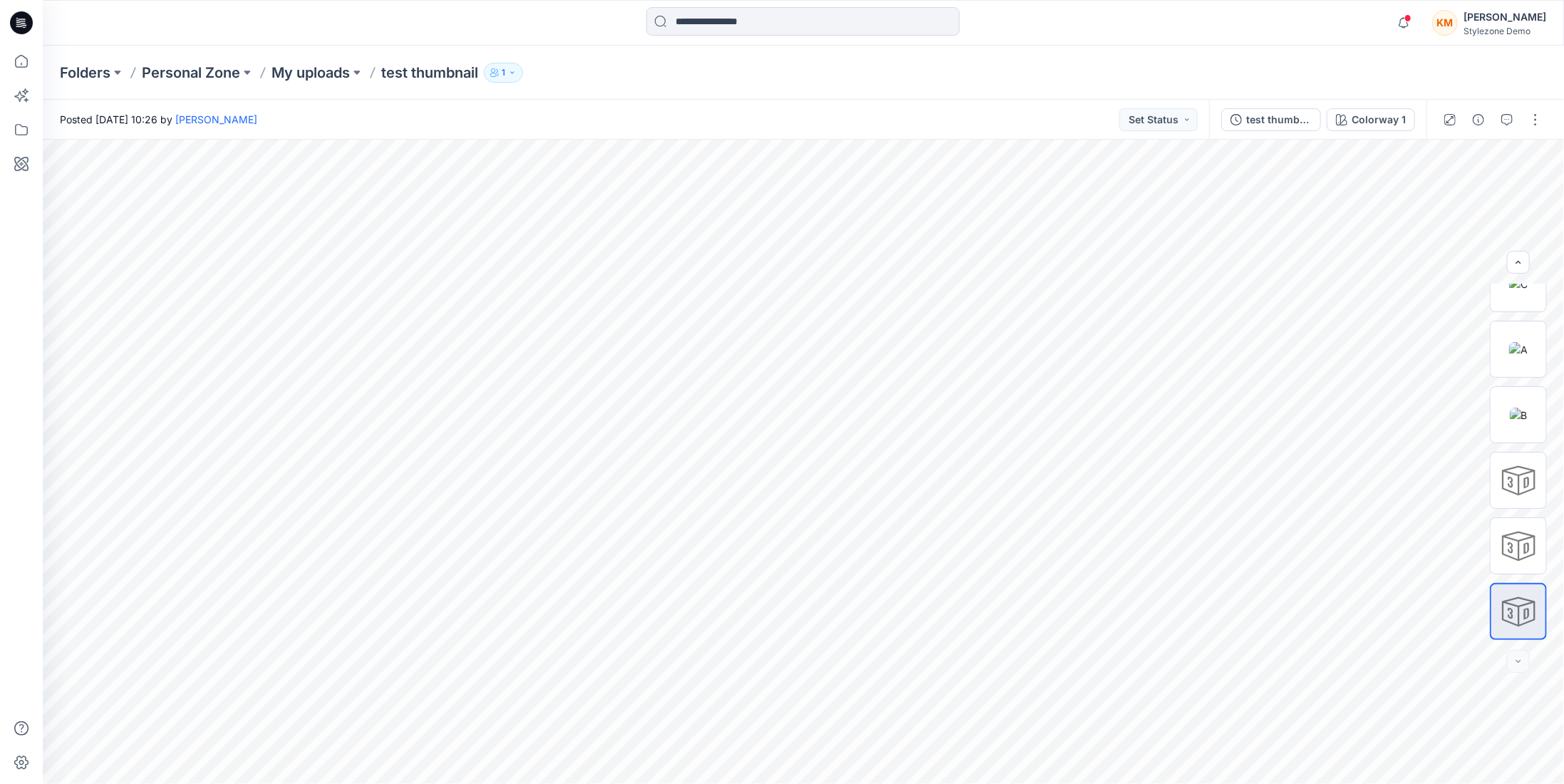
click at [517, 21] on div "KM" at bounding box center [1445, 22] width 26 height 26
click at [517, 66] on div "KM" at bounding box center [1440, 63] width 26 height 26
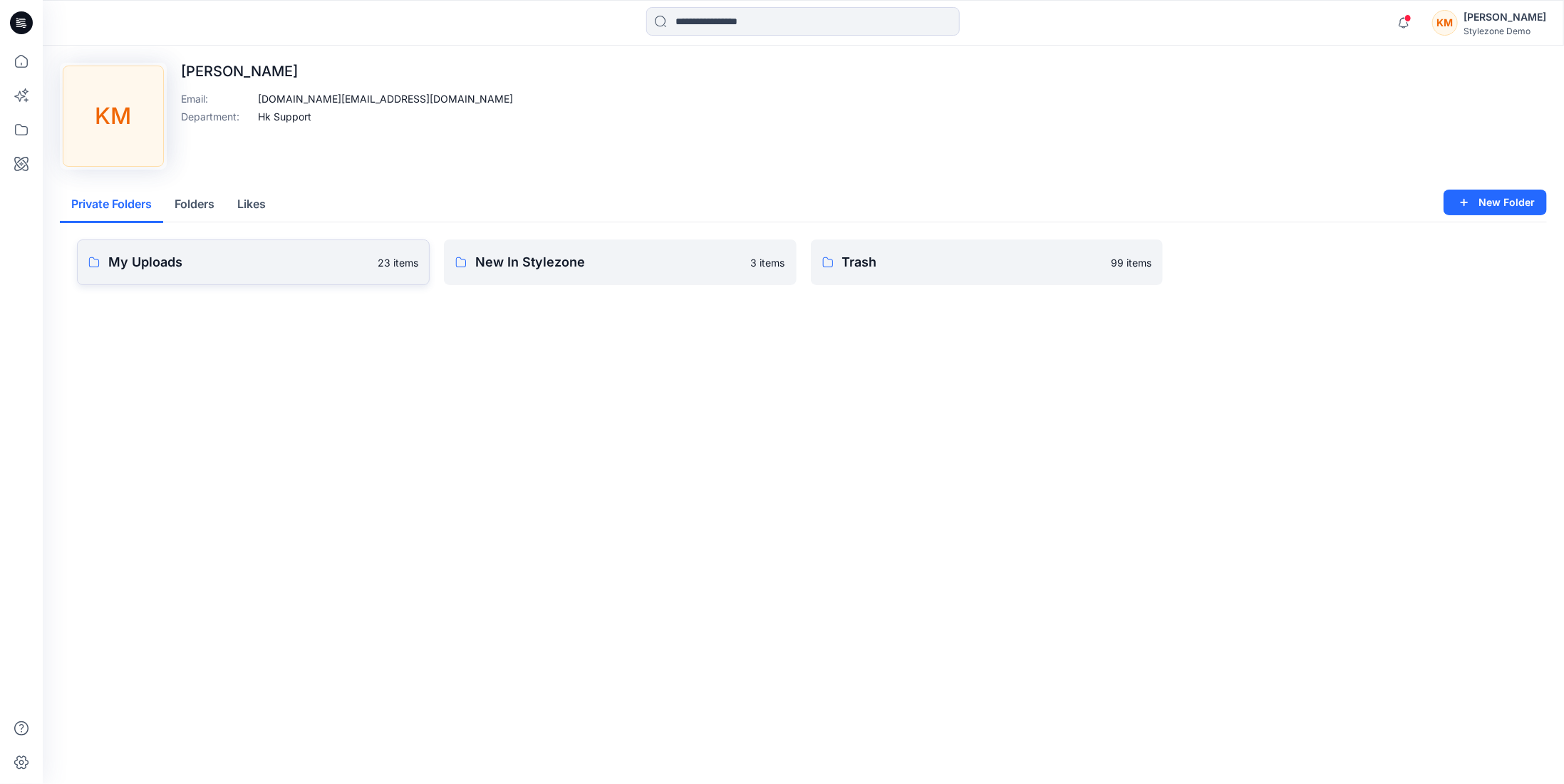
click at [163, 270] on p "My Uploads" at bounding box center [239, 262] width 261 height 20
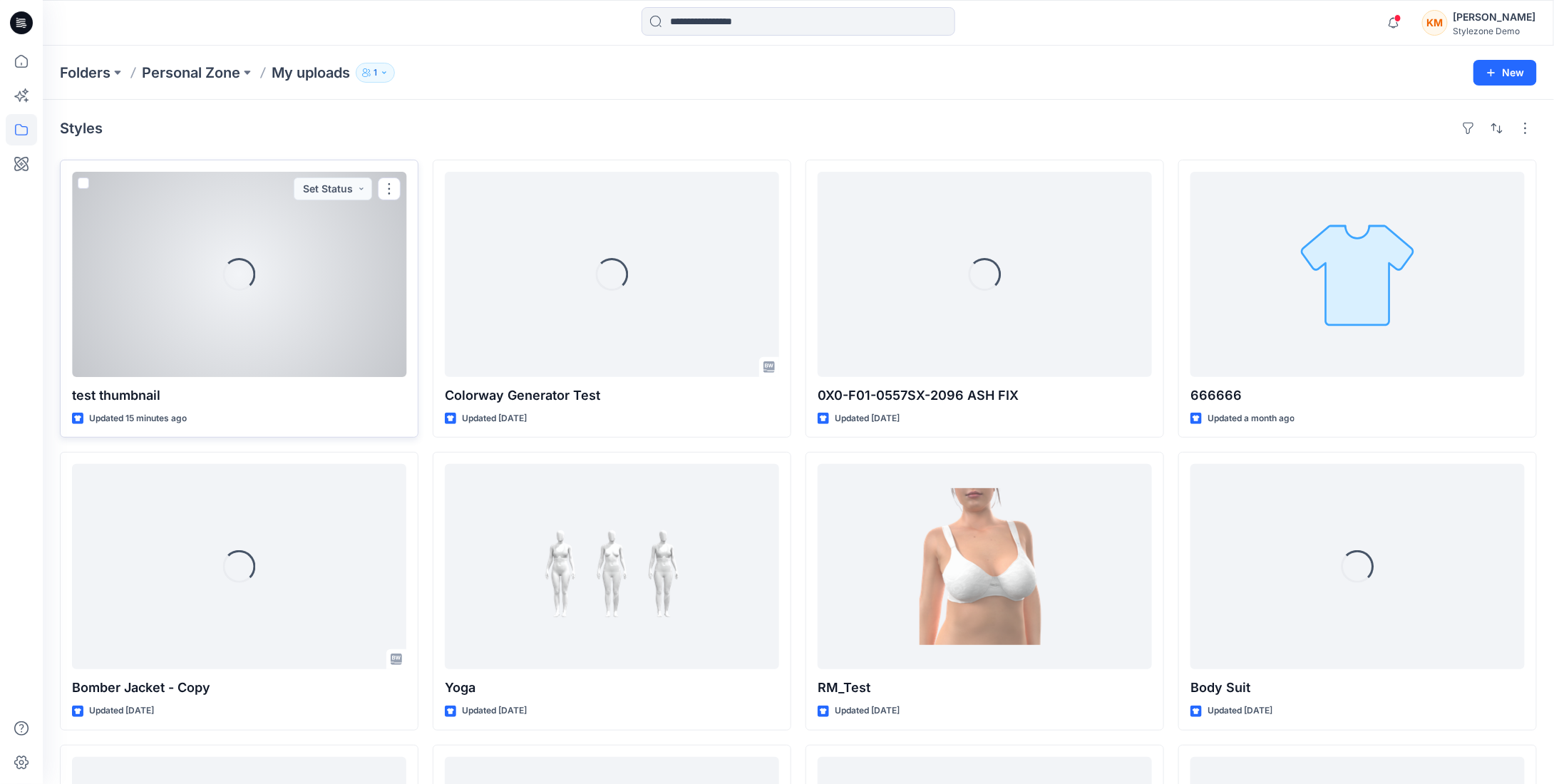
click at [230, 293] on div "Loading..." at bounding box center [239, 274] width 334 height 205
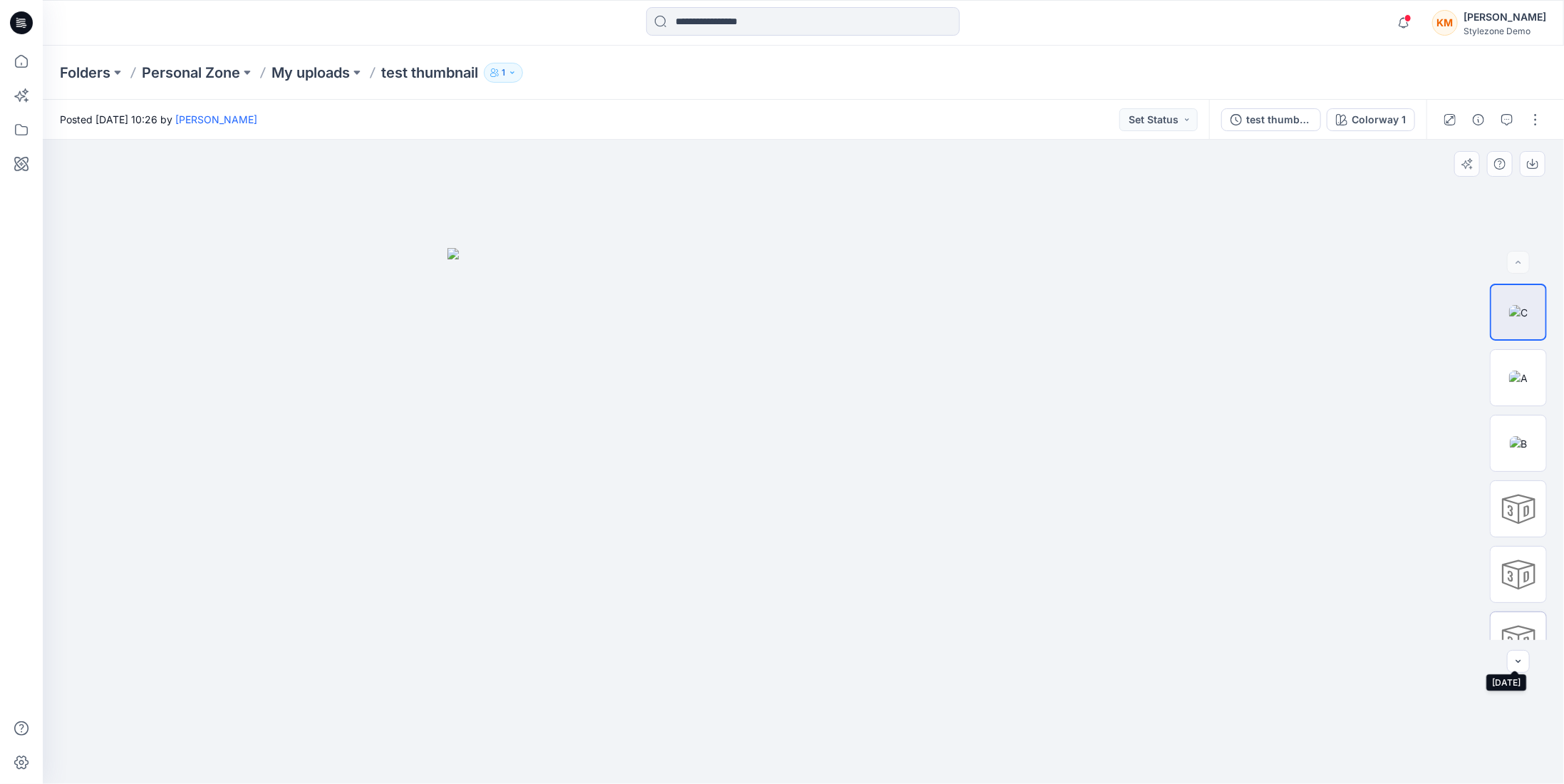
click at [517, 467] on div at bounding box center [1518, 639] width 57 height 57
